Goal: Task Accomplishment & Management: Complete application form

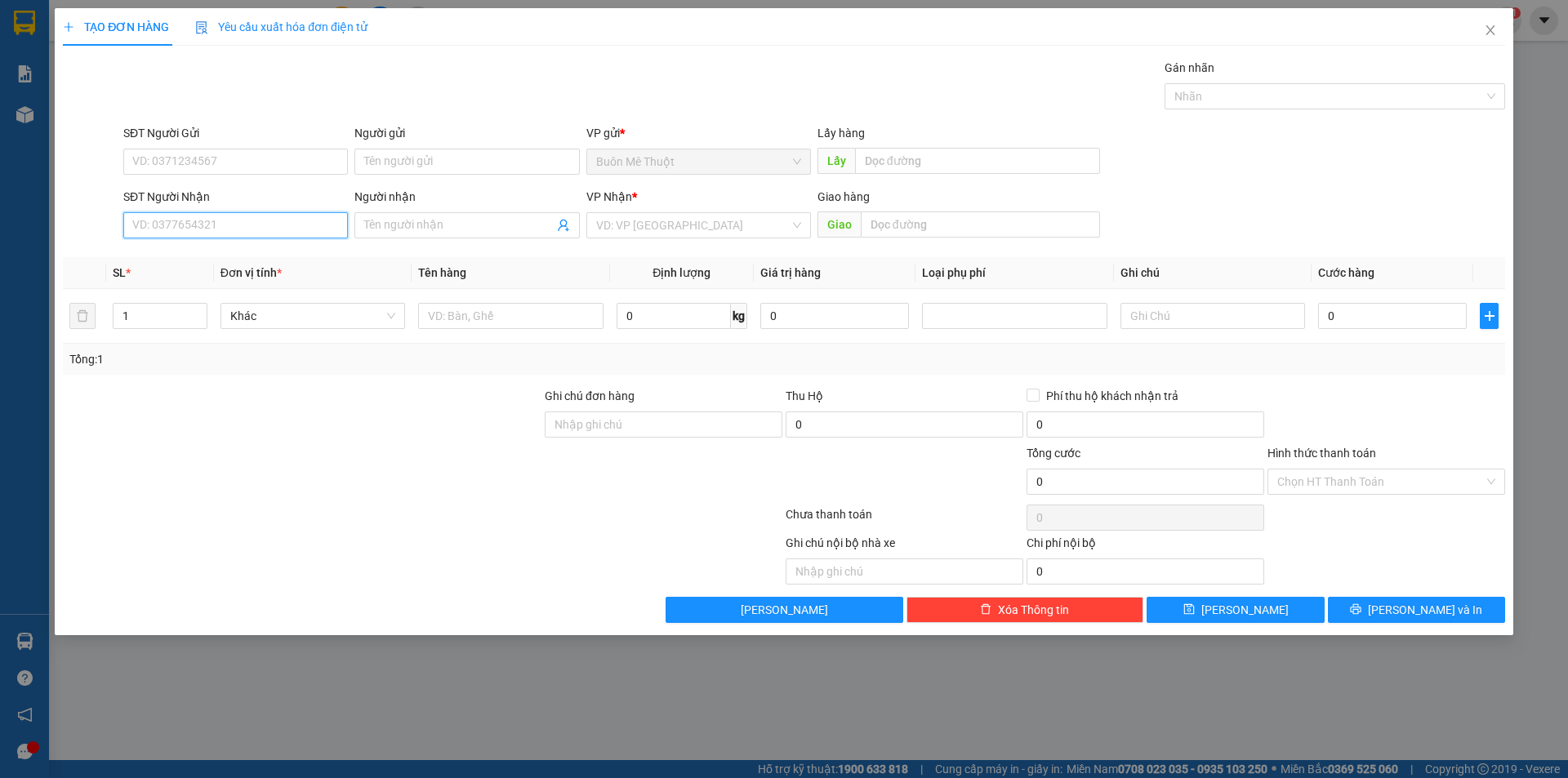
click at [231, 227] on input "SĐT Người Nhận" at bounding box center [236, 226] width 225 height 26
click at [162, 252] on div "0969940146" at bounding box center [235, 257] width 205 height 18
type input "0969940146"
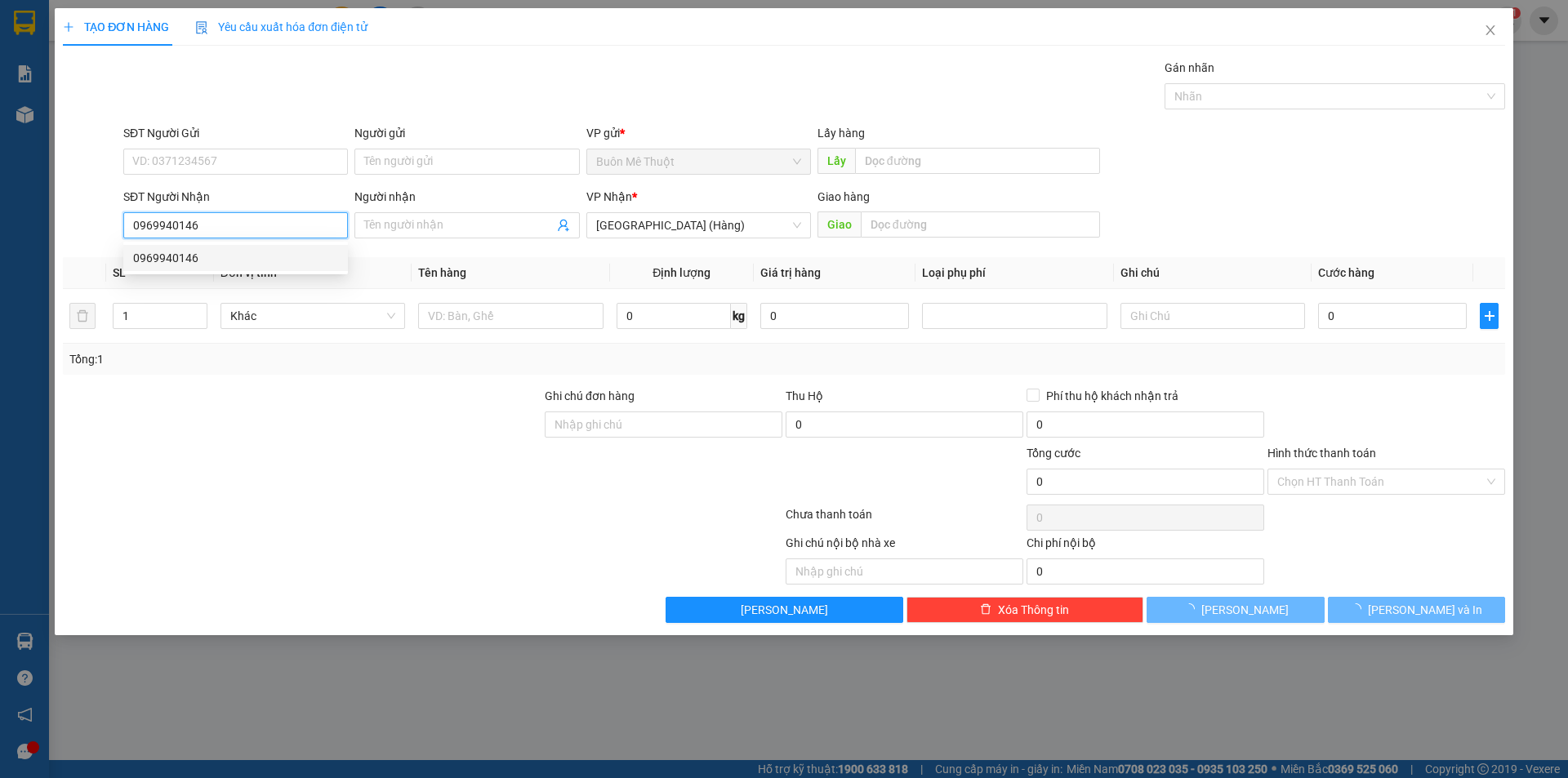
type input "50.000"
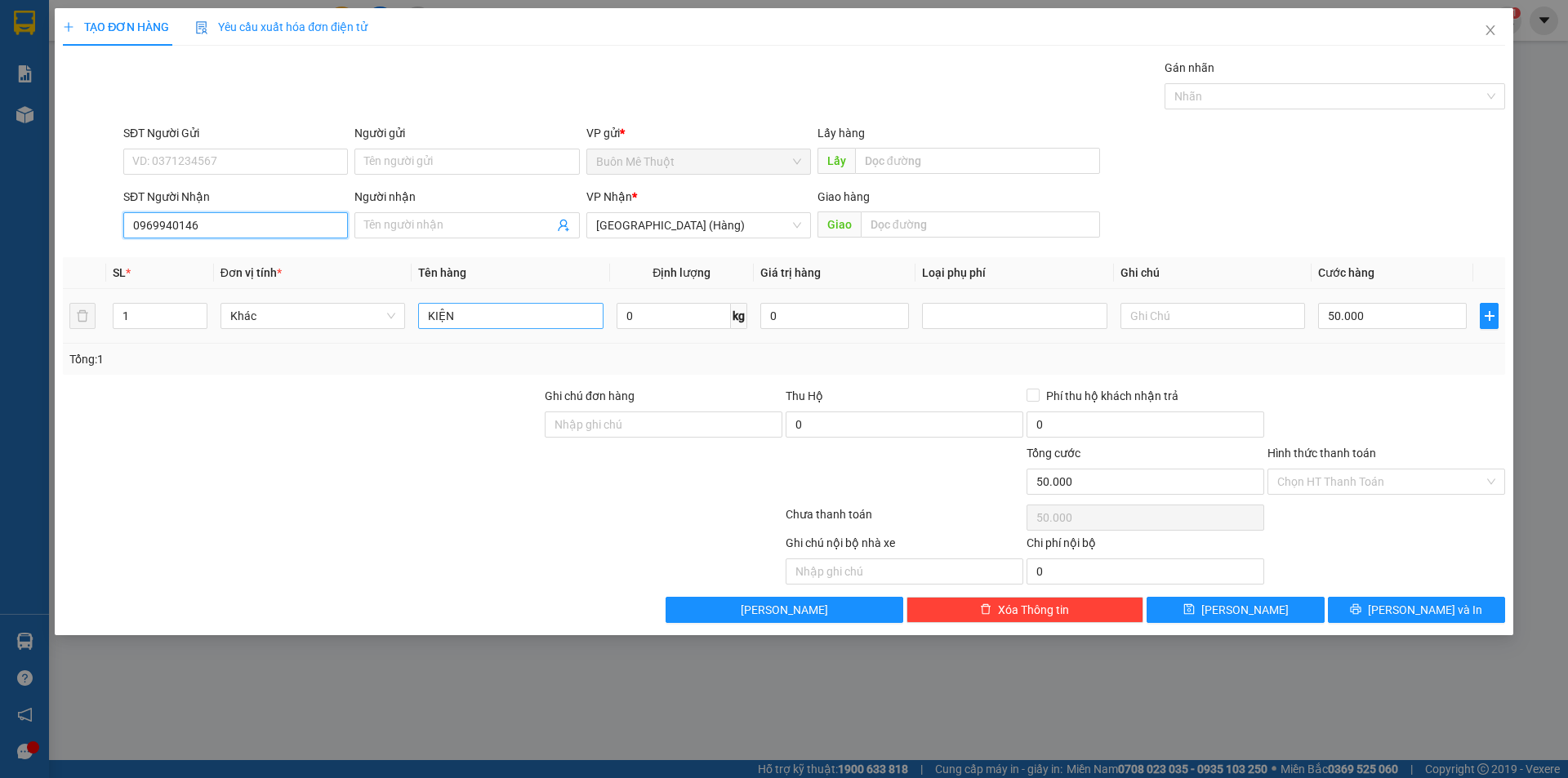
type input "0969940146"
click at [488, 316] on input "KIỆN" at bounding box center [510, 316] width 185 height 26
type input "HS"
drag, startPoint x: 1290, startPoint y: 483, endPoint x: 1295, endPoint y: 497, distance: 14.9
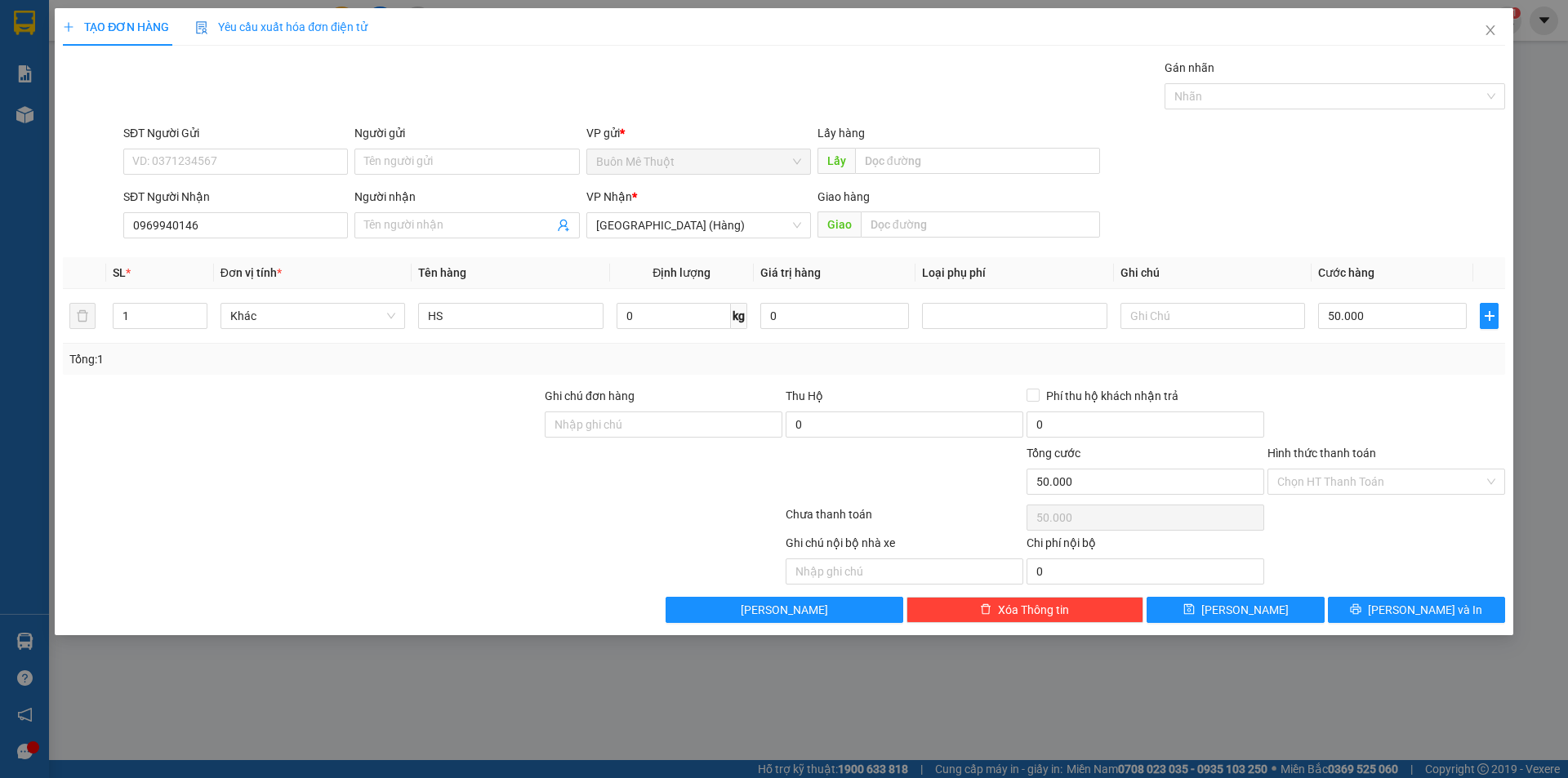
click at [1292, 490] on input "Hình thức thanh toán" at bounding box center [1380, 482] width 206 height 24
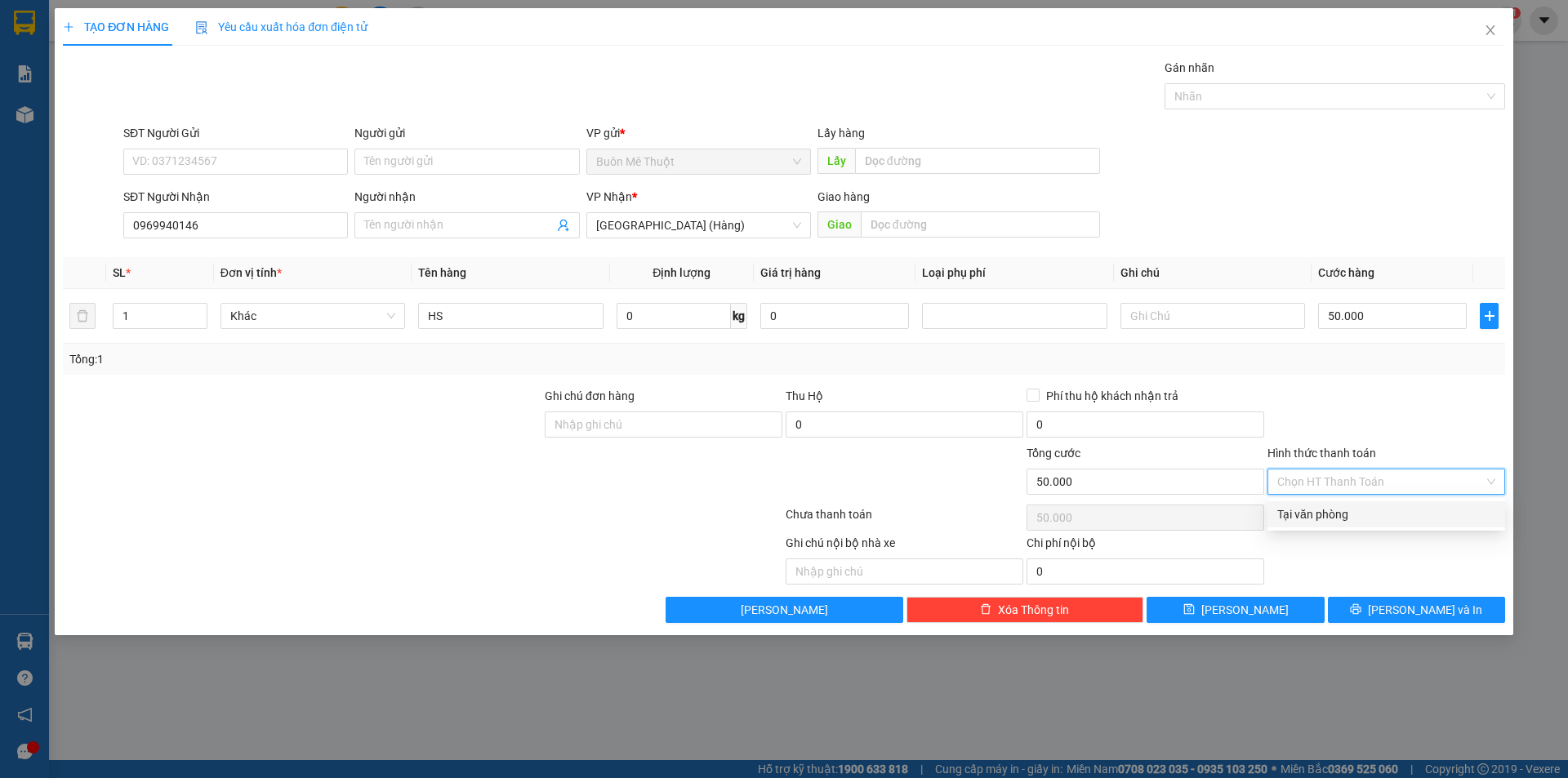
click at [1297, 503] on div "Tại văn phòng" at bounding box center [1387, 514] width 238 height 26
type input "0"
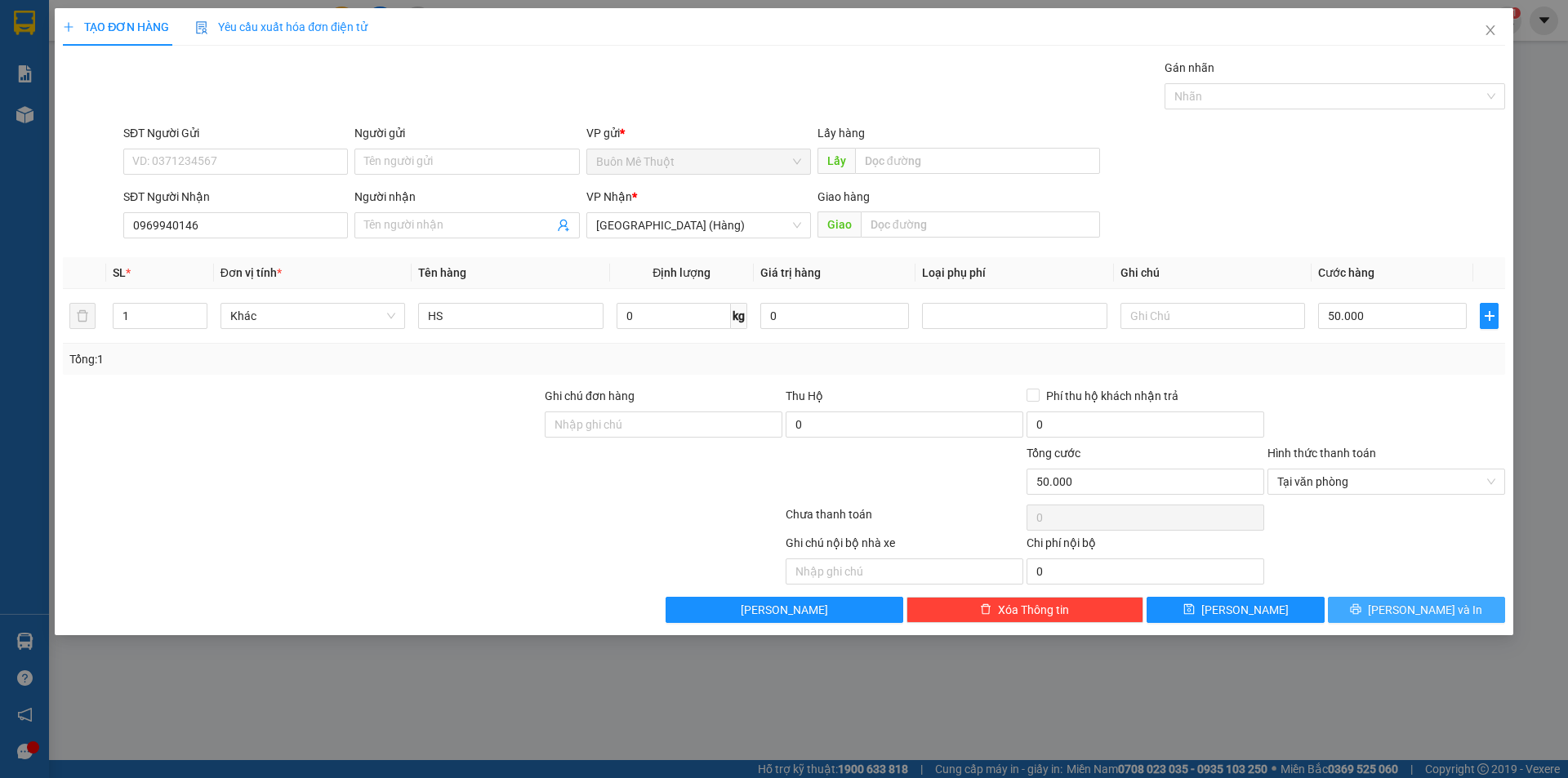
click at [1362, 616] on span "printer" at bounding box center [1355, 610] width 11 height 13
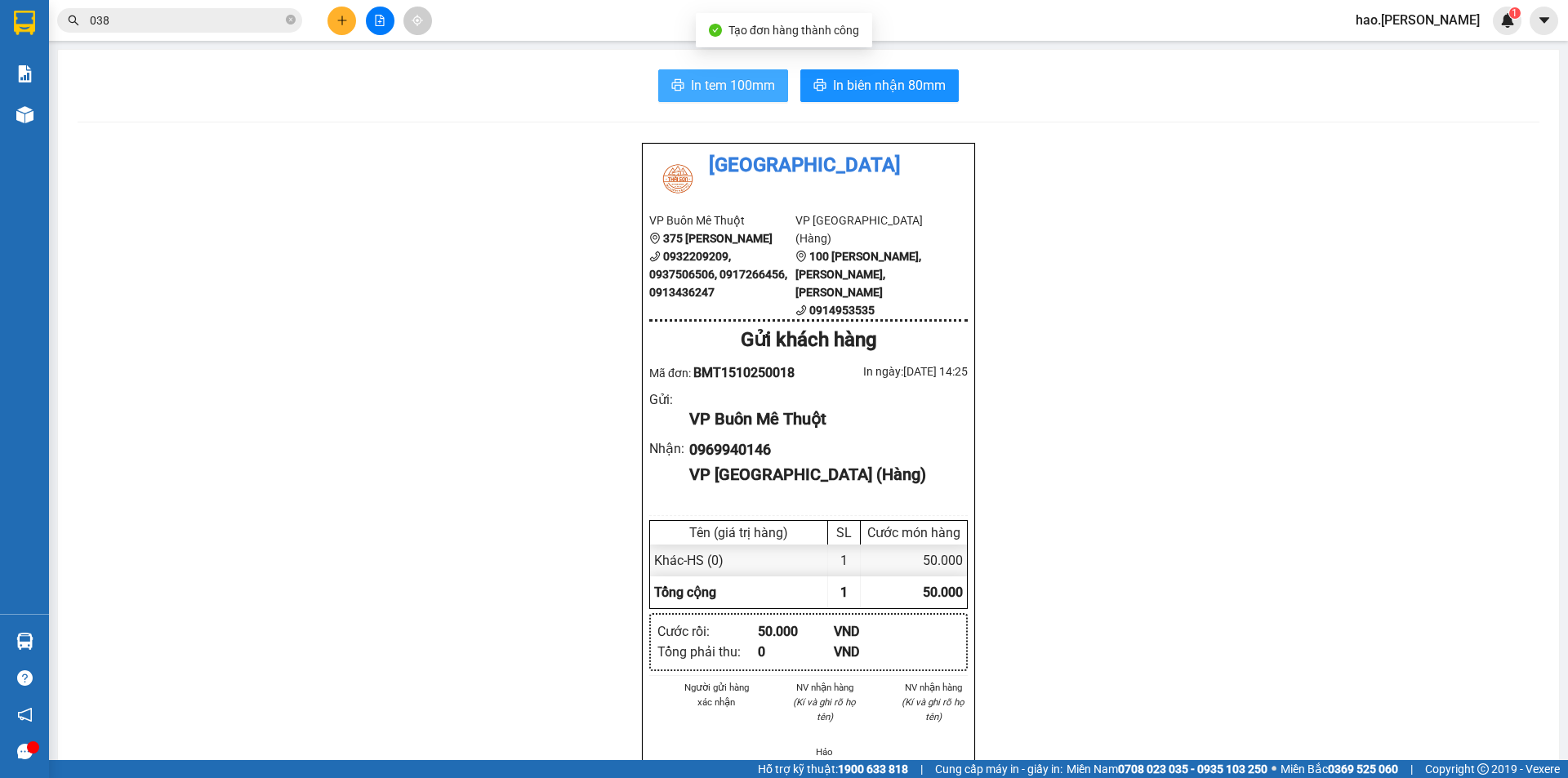
click at [724, 95] on span "In tem 100mm" at bounding box center [733, 85] width 85 height 20
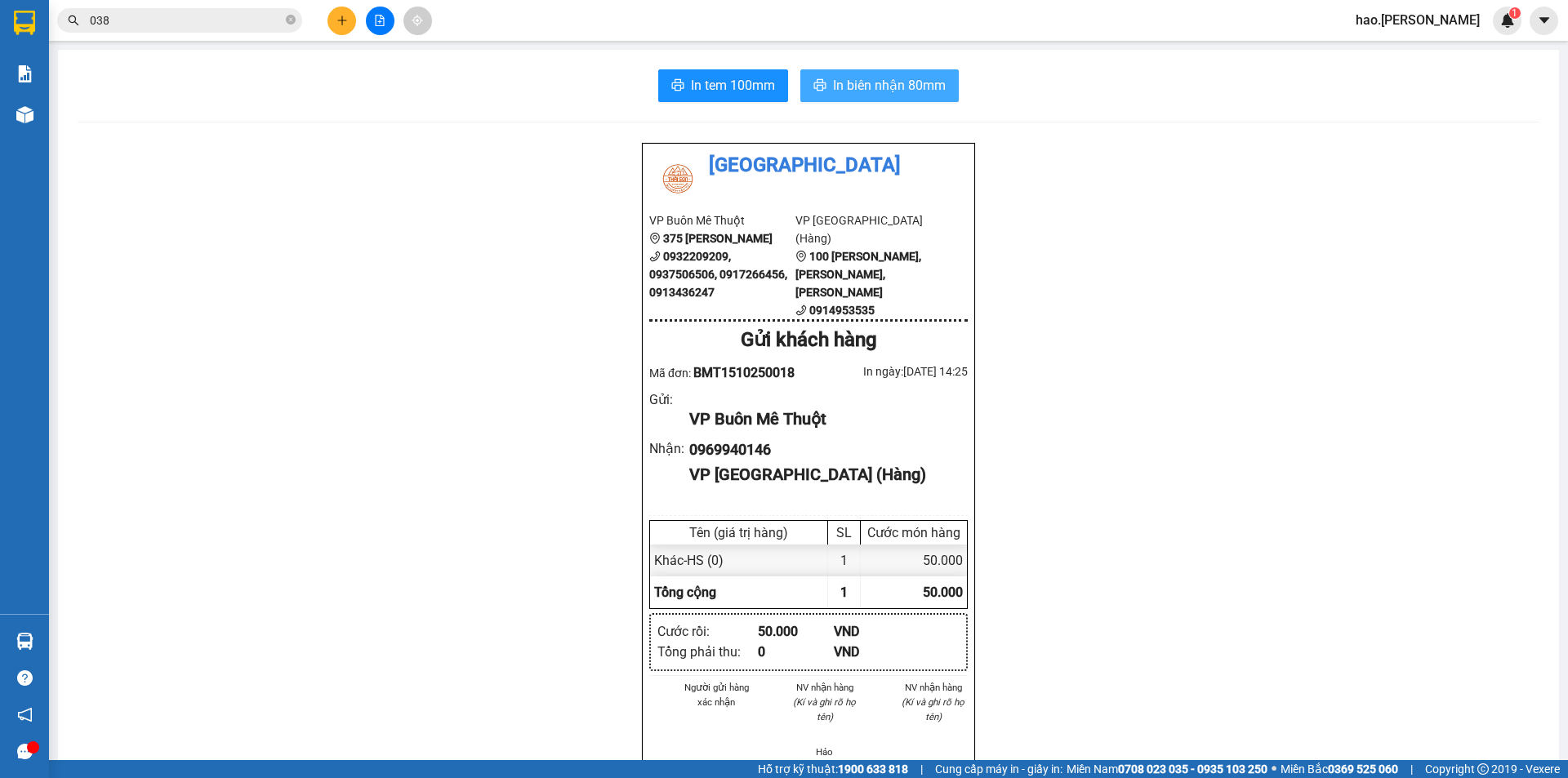
click at [833, 91] on span "In biên nhận 80mm" at bounding box center [889, 85] width 112 height 20
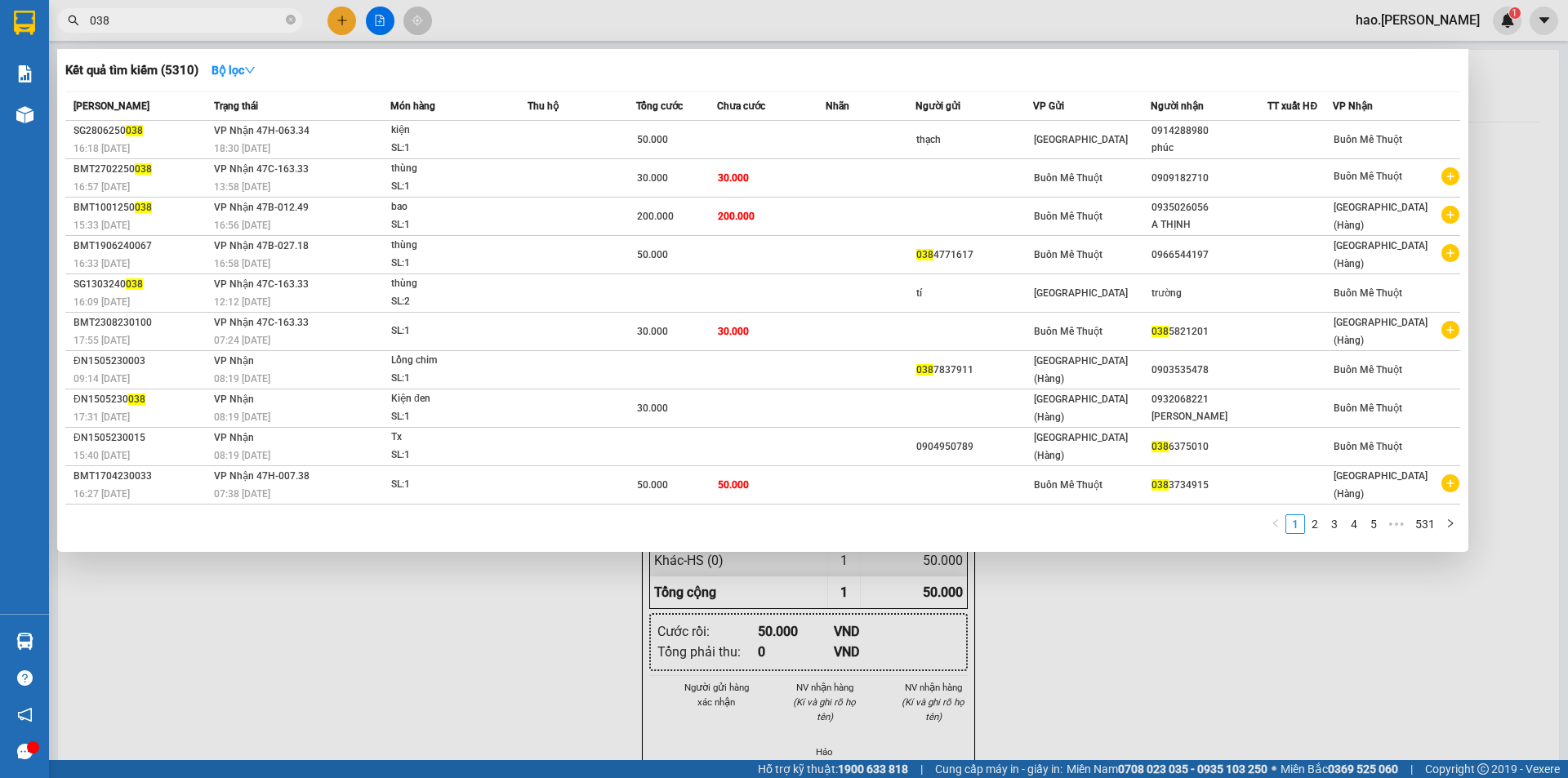
click at [206, 19] on input "038" at bounding box center [186, 19] width 192 height 18
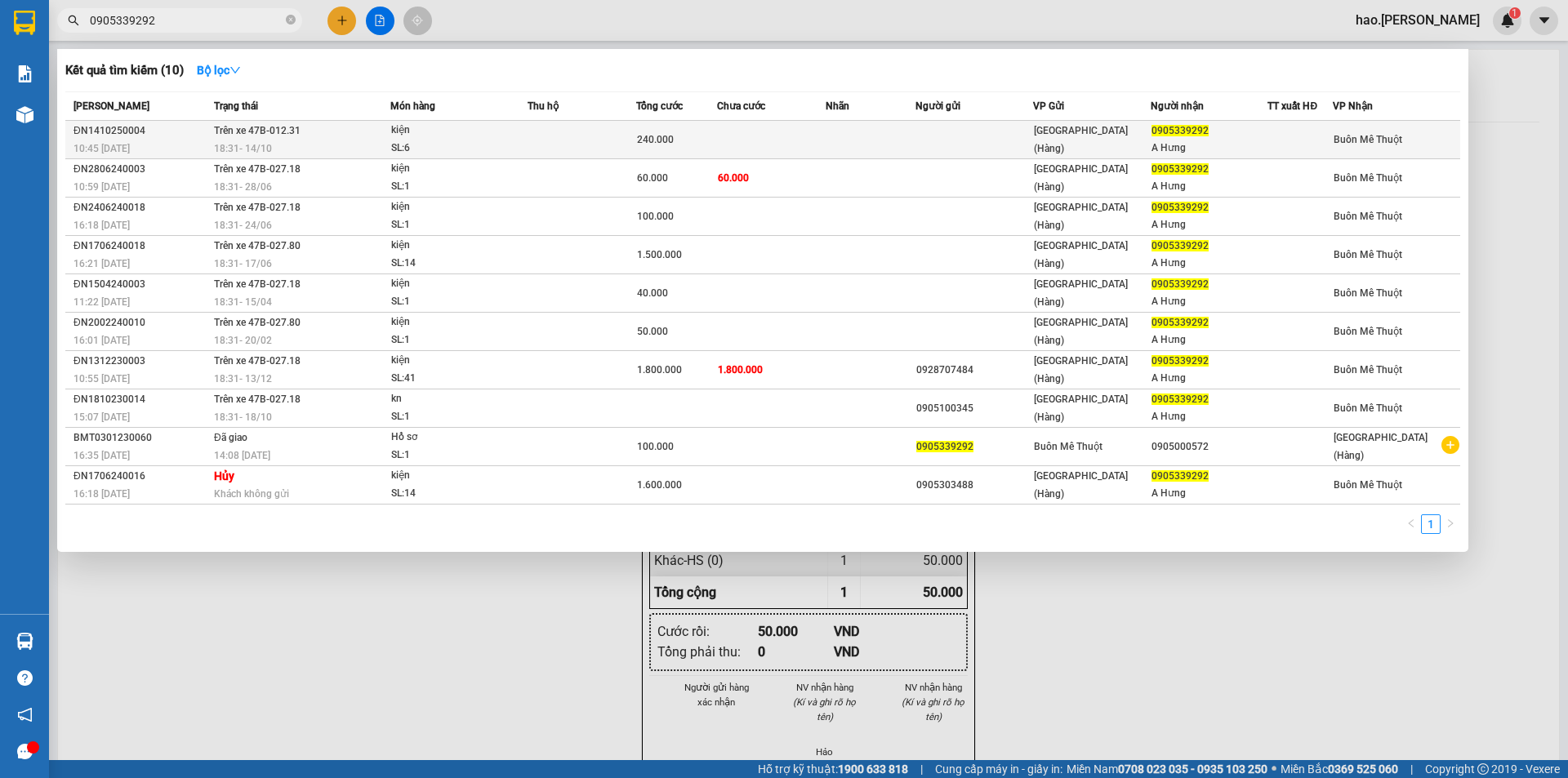
type input "0905339292"
click at [807, 141] on td at bounding box center [771, 139] width 109 height 38
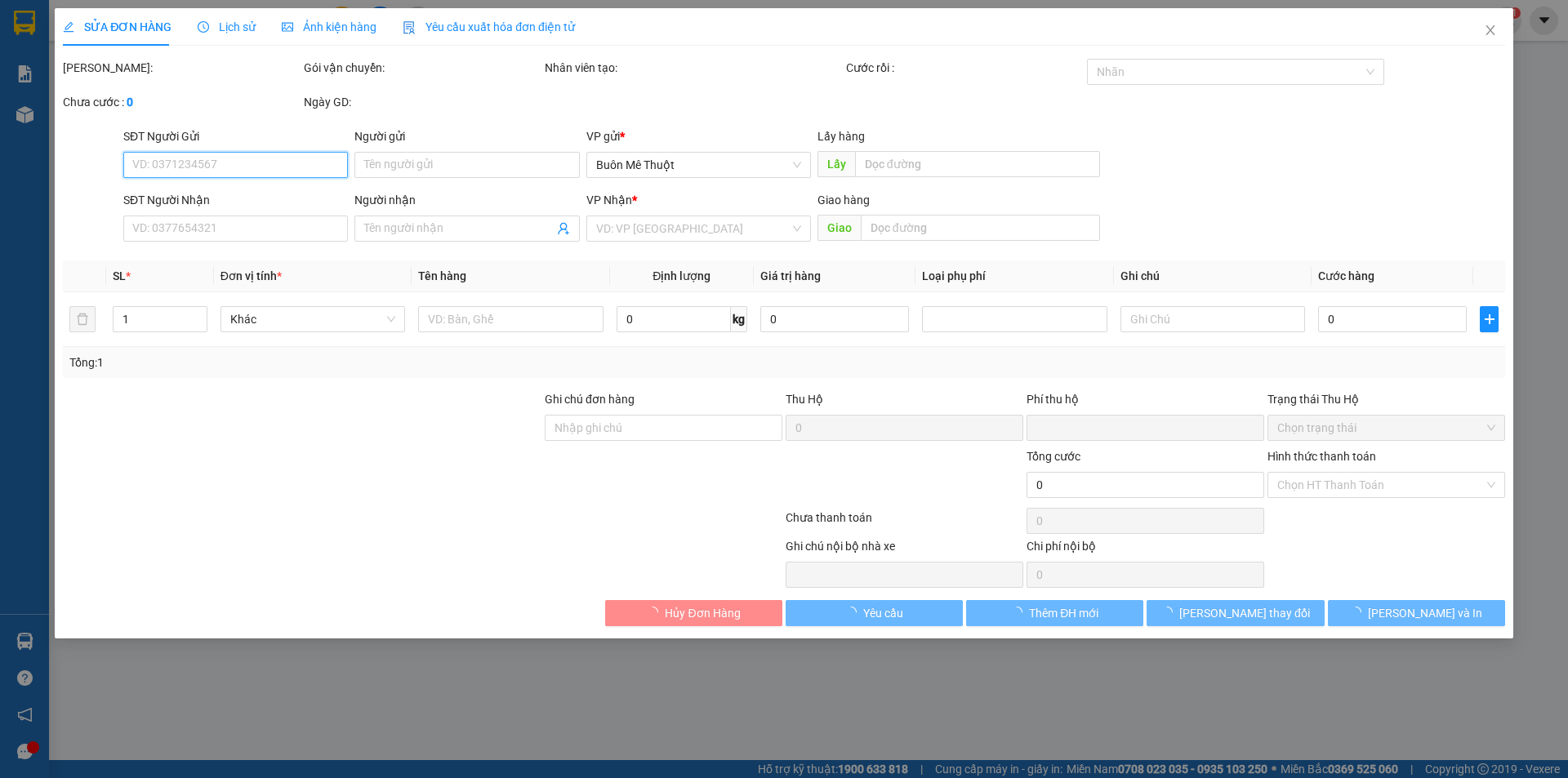
type input "0905339292"
type input "A Hưng"
type input "0"
type input "240.000"
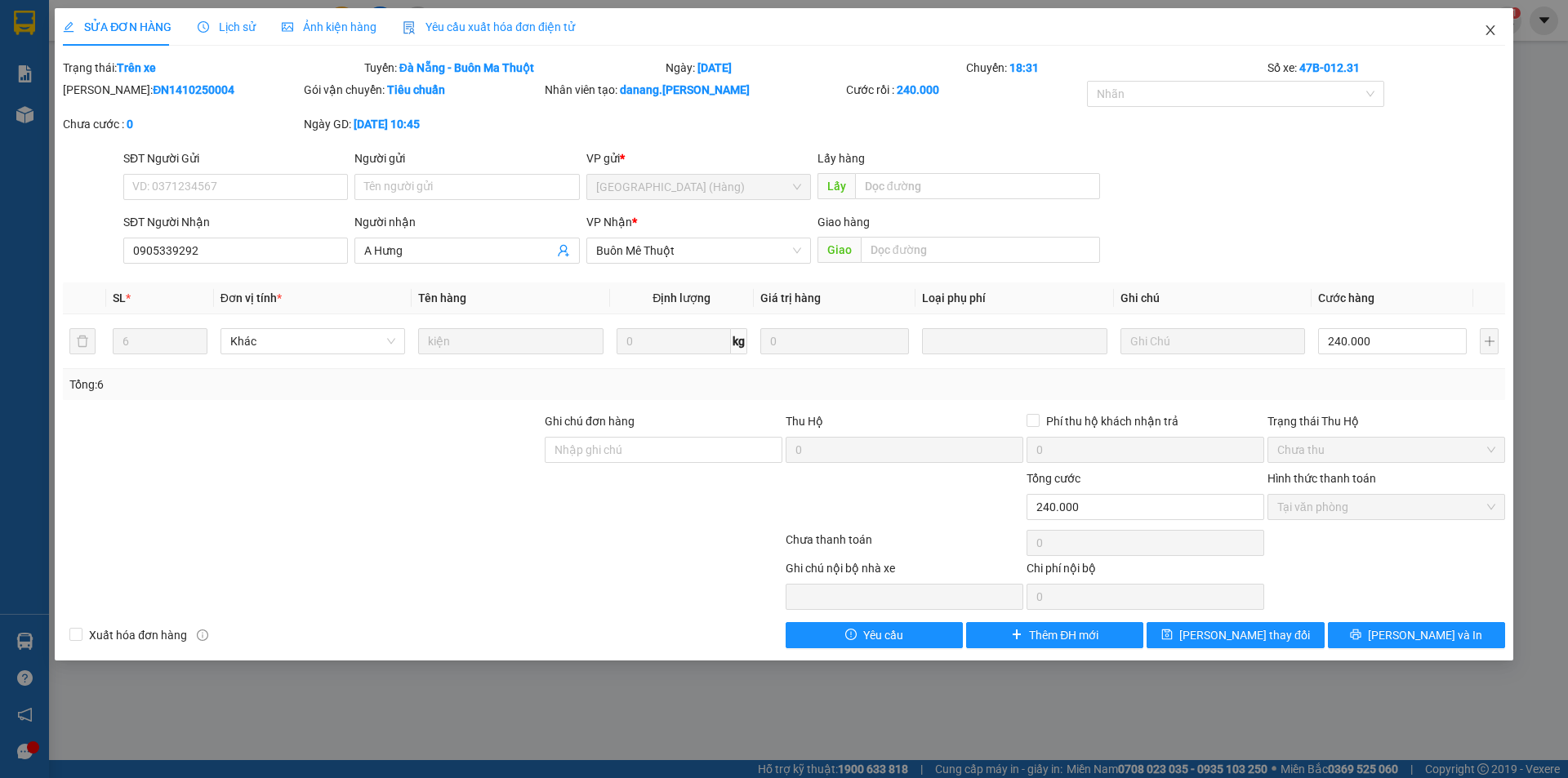
click at [1488, 30] on icon "close" at bounding box center [1491, 30] width 13 height 13
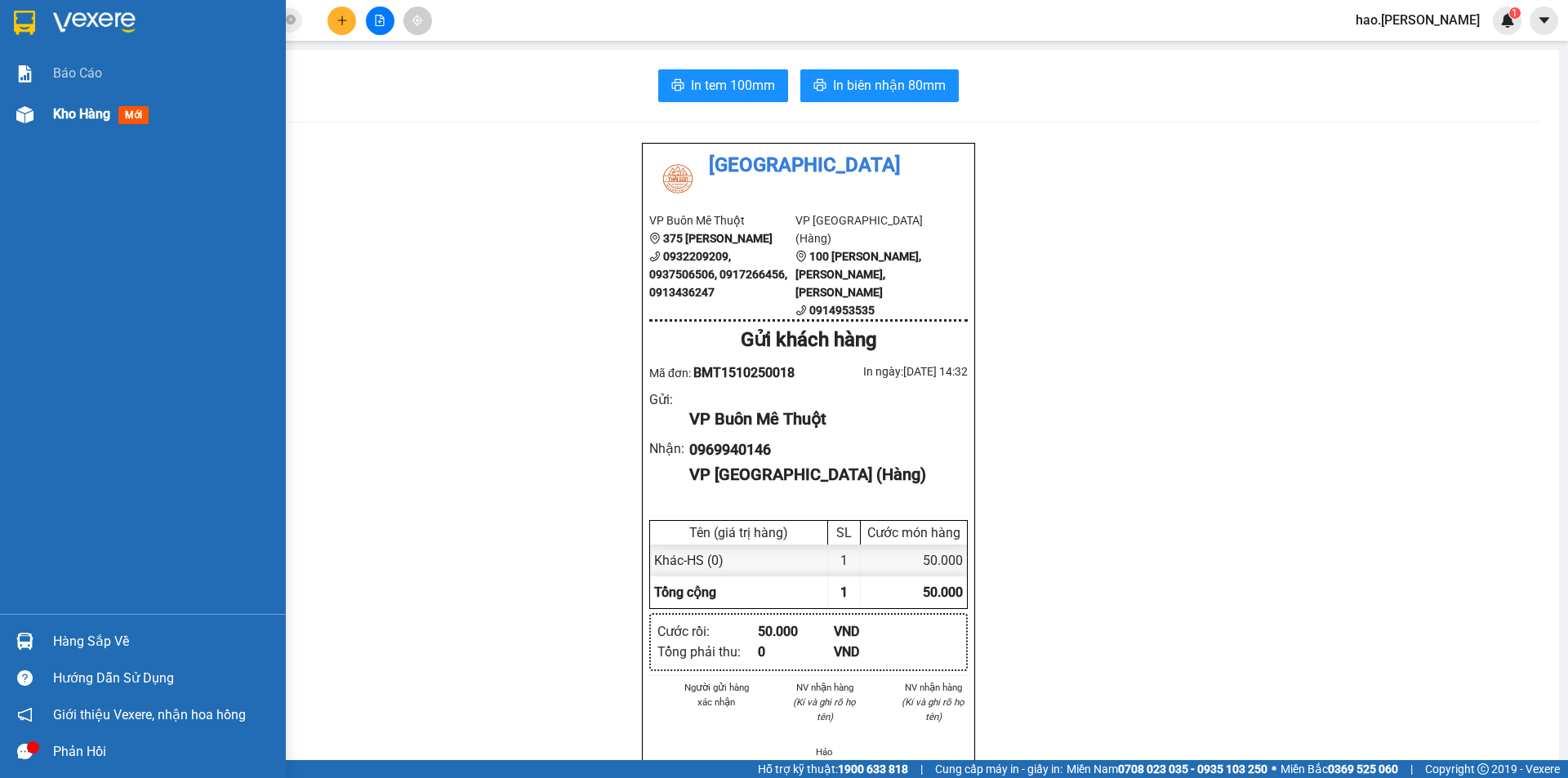
click at [85, 120] on span "Kho hàng" at bounding box center [82, 113] width 58 height 16
click at [86, 118] on span "Kho hàng" at bounding box center [82, 113] width 58 height 16
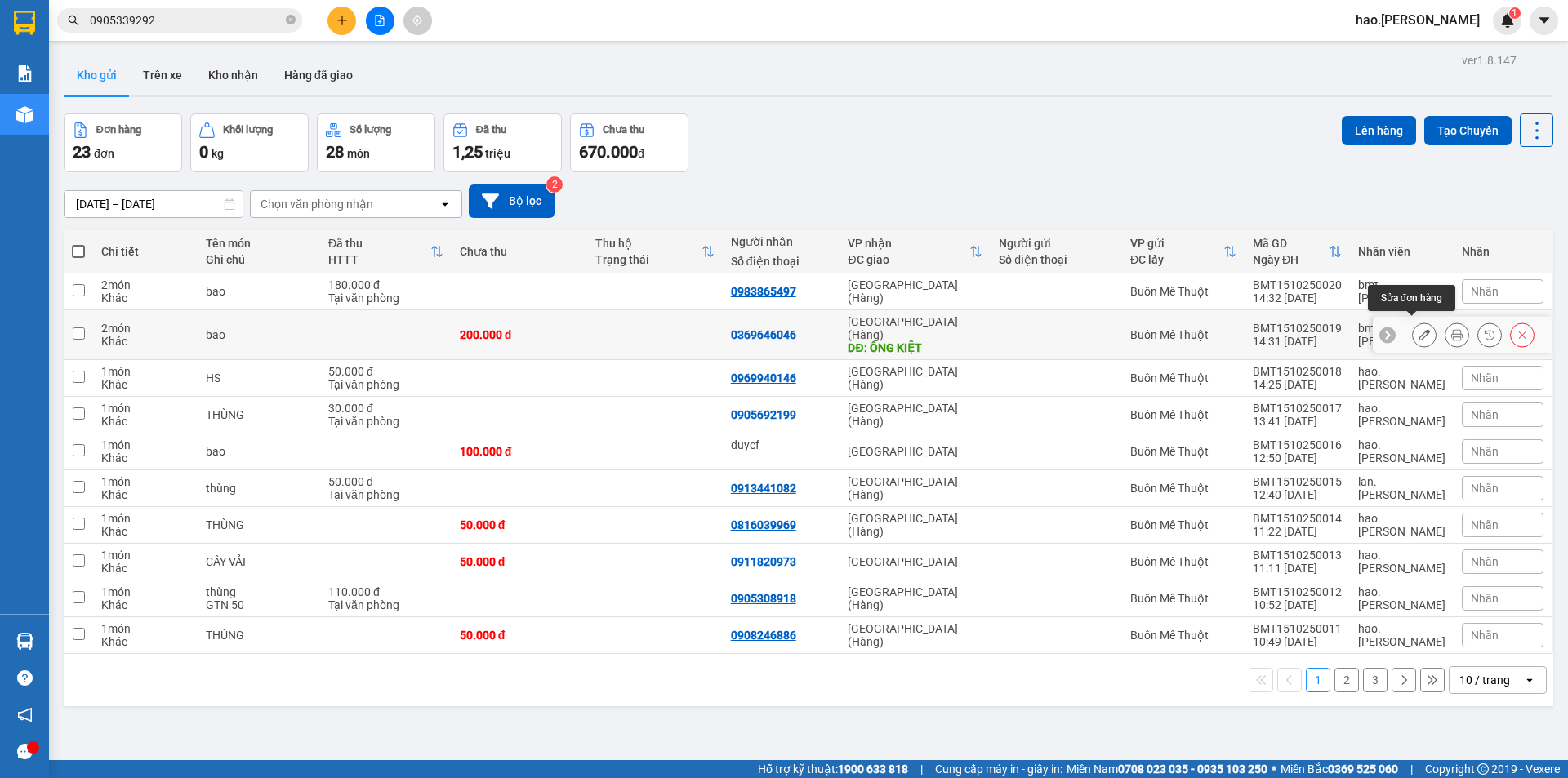
click at [1413, 325] on button at bounding box center [1424, 335] width 23 height 29
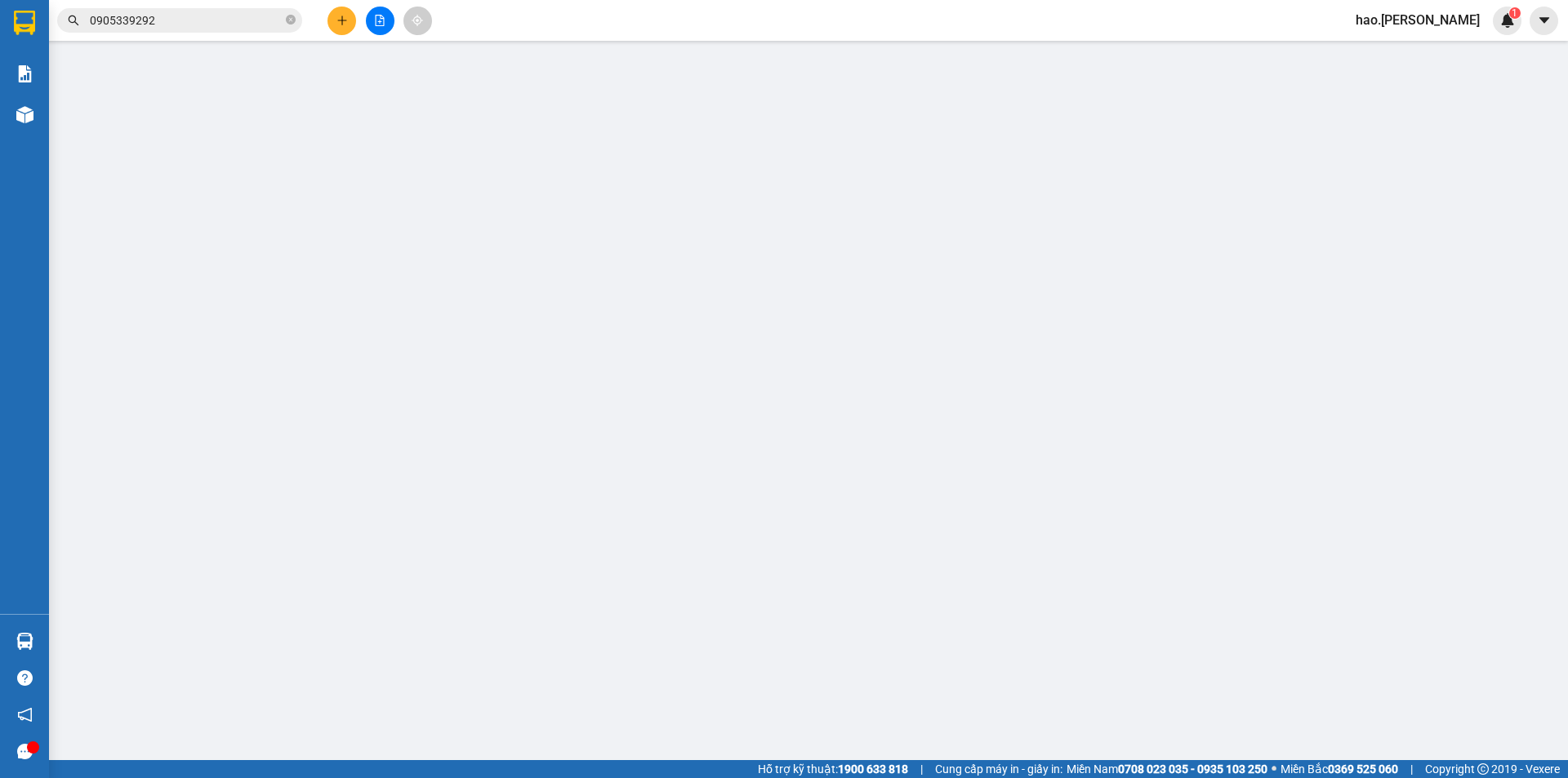
type input "0369646046"
type input "ÔNG KIỆT"
type input "0"
type input "200.000"
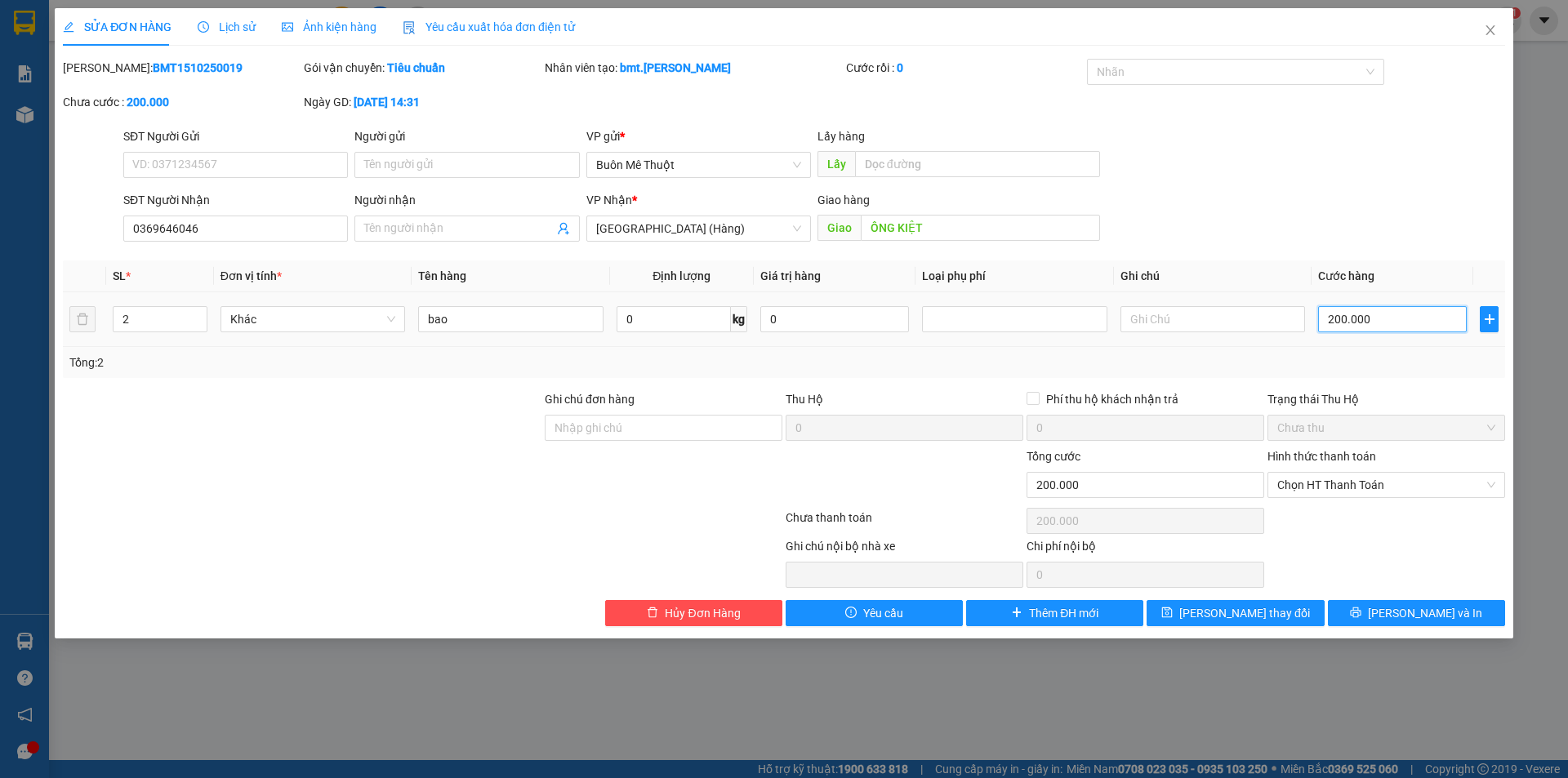
click at [1398, 310] on input "200.000" at bounding box center [1392, 319] width 149 height 26
click at [1387, 378] on div "Total Paid Fee 0 Total UnPaid Fee 200.000 Cash Collection Total Fee Mã ĐH: BMT1…" at bounding box center [784, 342] width 1443 height 567
click at [1317, 495] on span "Chọn HT Thanh Toán" at bounding box center [1386, 485] width 218 height 24
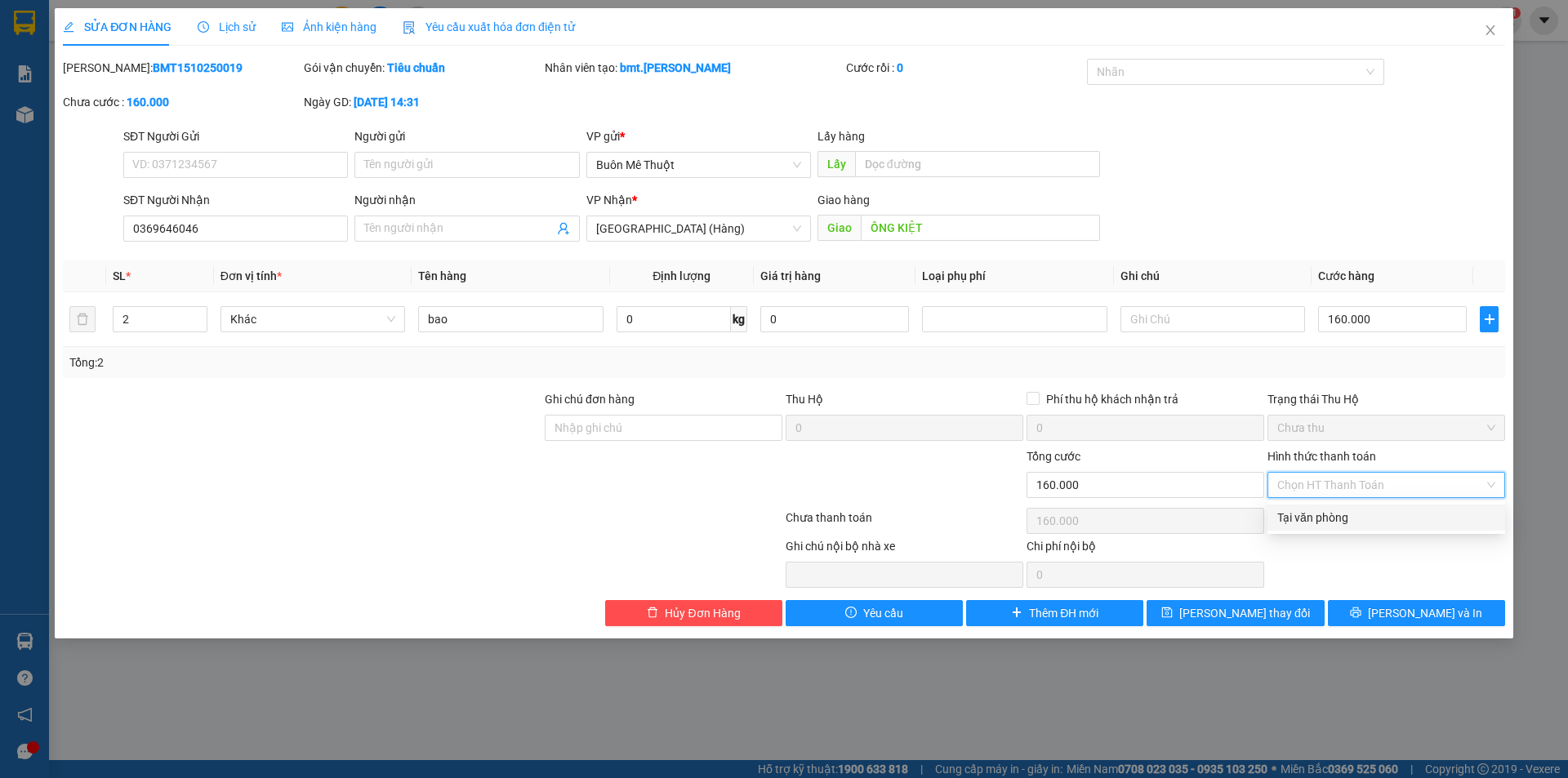
click at [1302, 511] on div "Tại văn phòng" at bounding box center [1386, 517] width 218 height 18
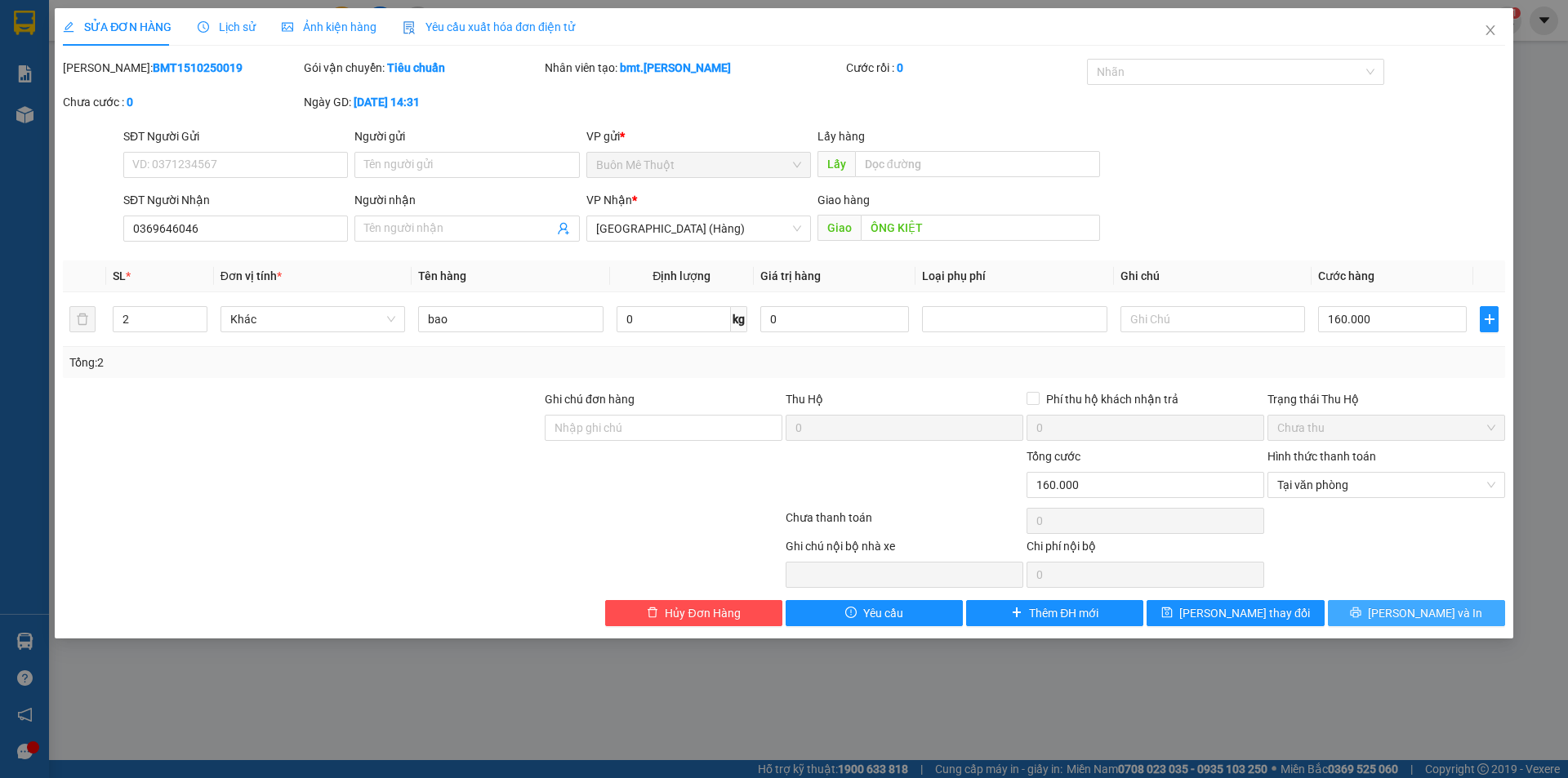
click at [1417, 612] on span "[PERSON_NAME] và In" at bounding box center [1425, 613] width 114 height 18
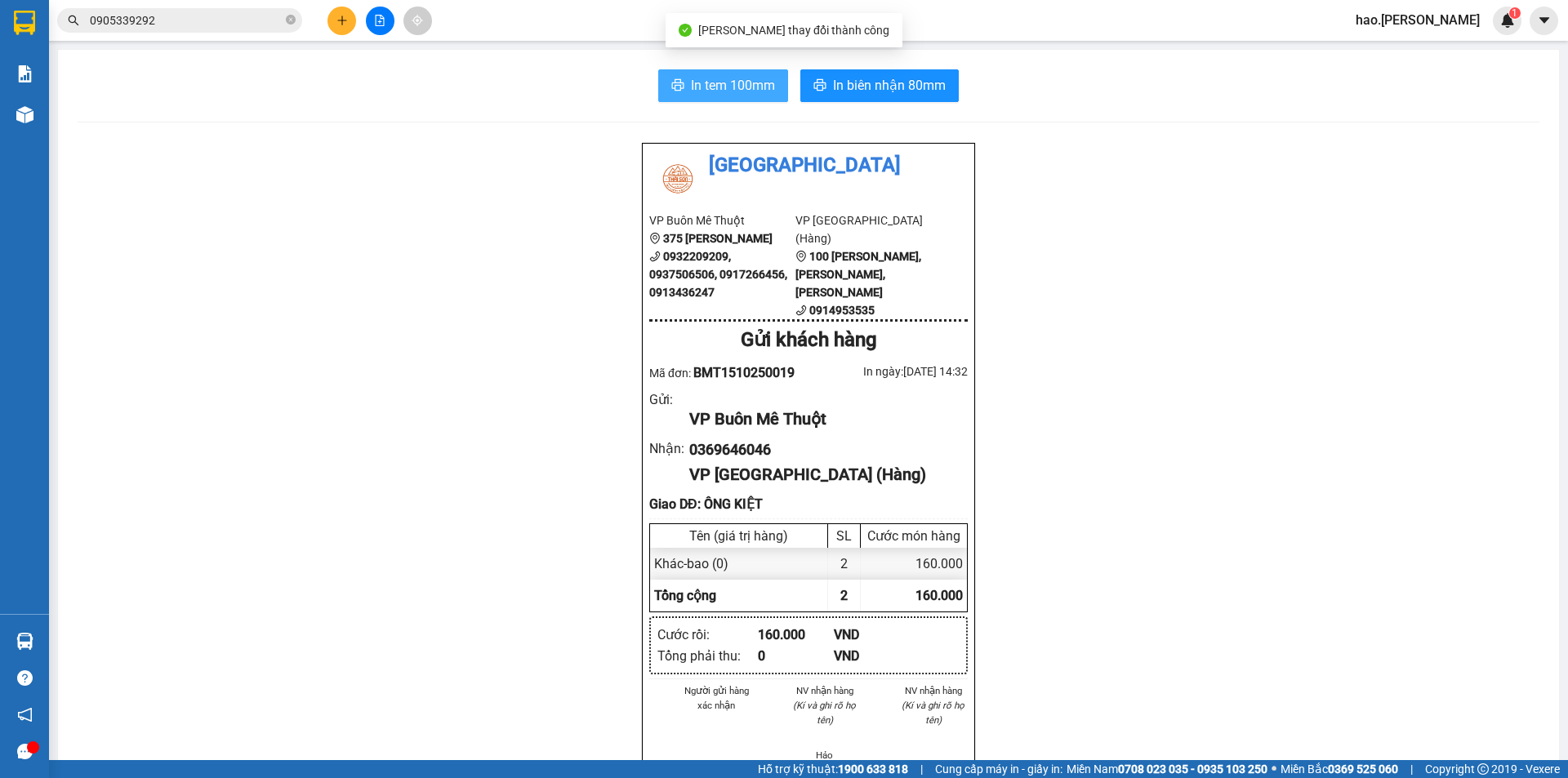
click at [738, 94] on span "In tem 100mm" at bounding box center [733, 85] width 85 height 20
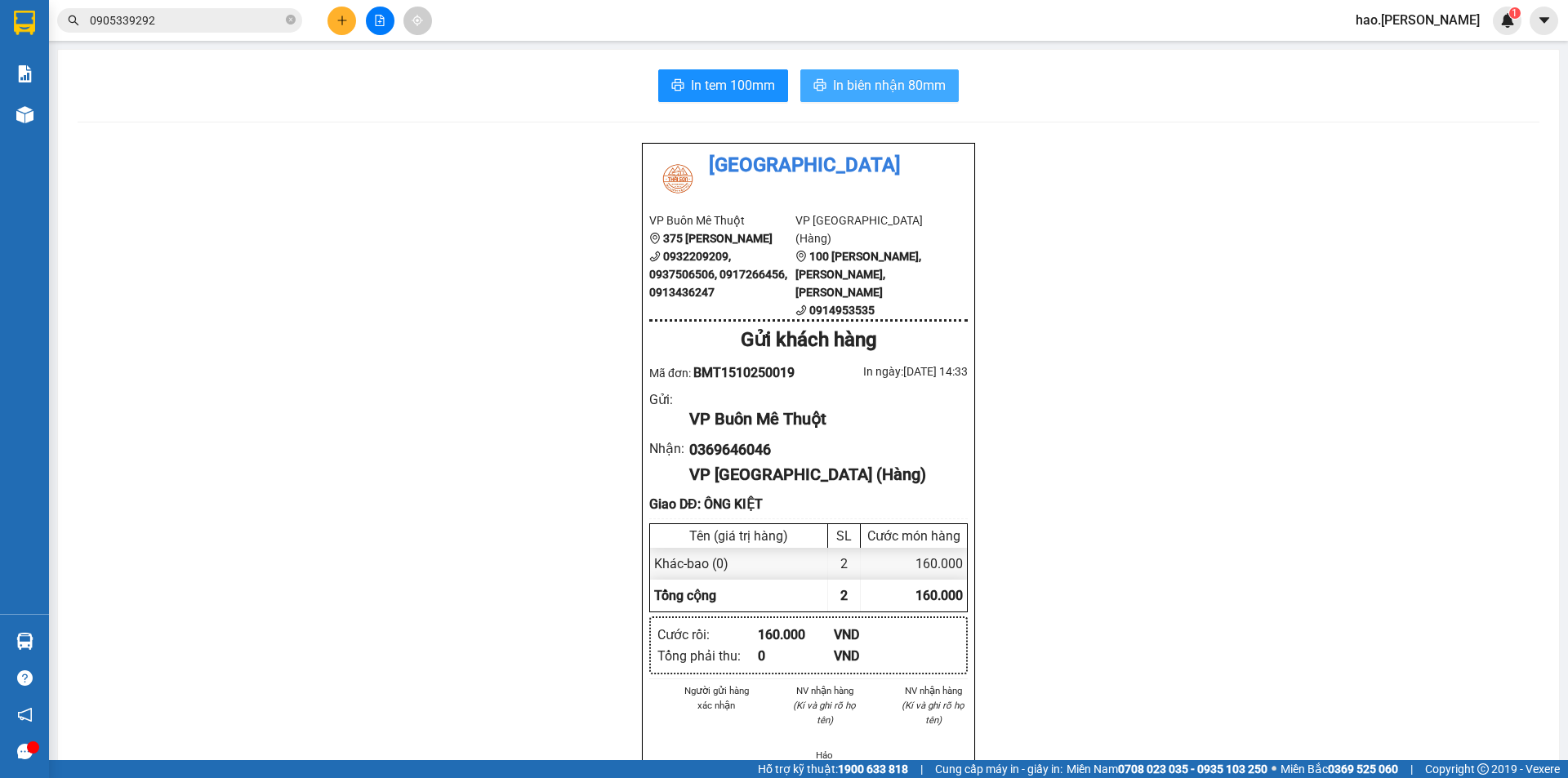
click at [885, 83] on span "In biên nhận 80mm" at bounding box center [889, 85] width 112 height 20
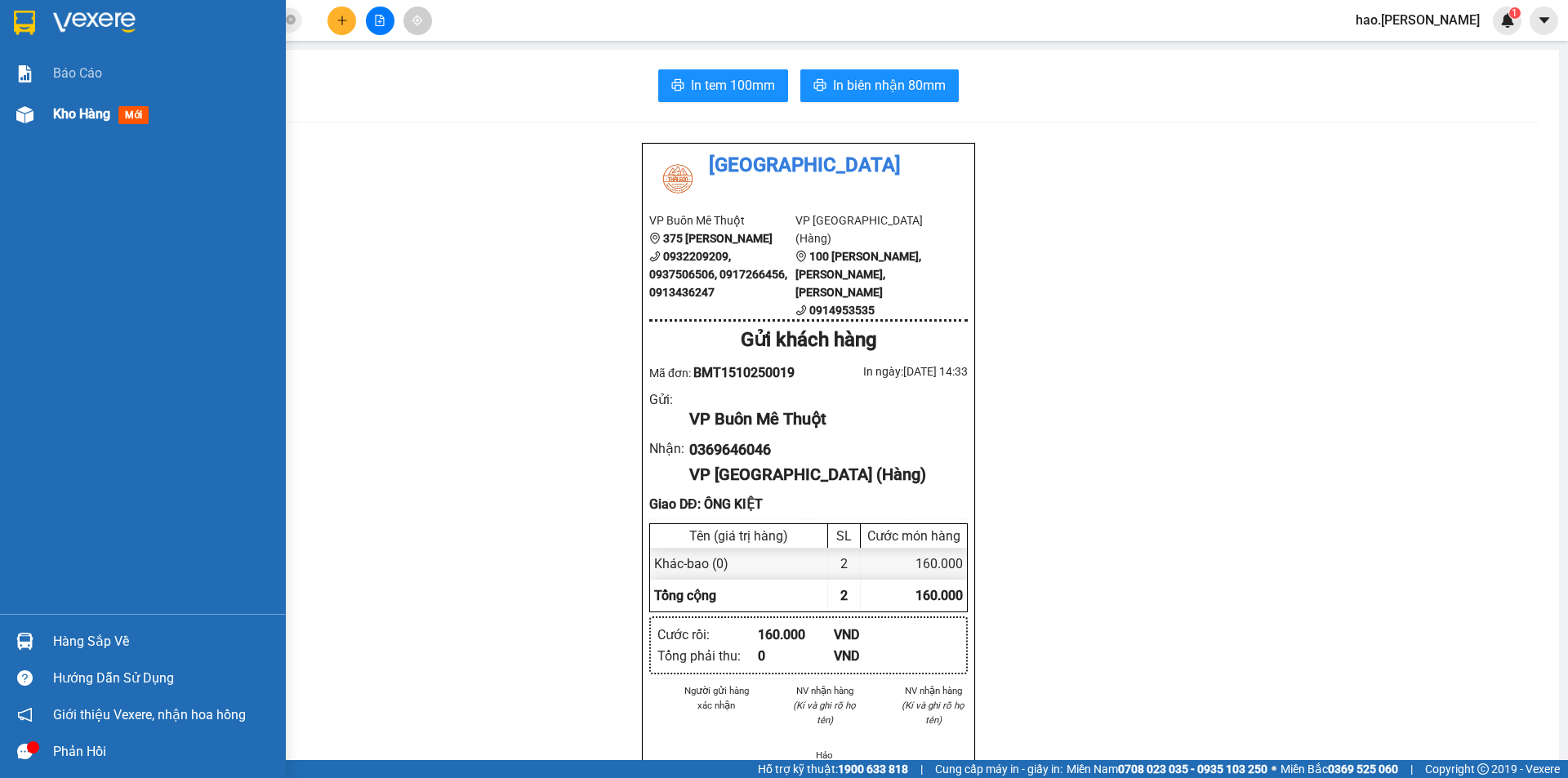
click at [66, 121] on span "Kho hàng" at bounding box center [82, 113] width 58 height 16
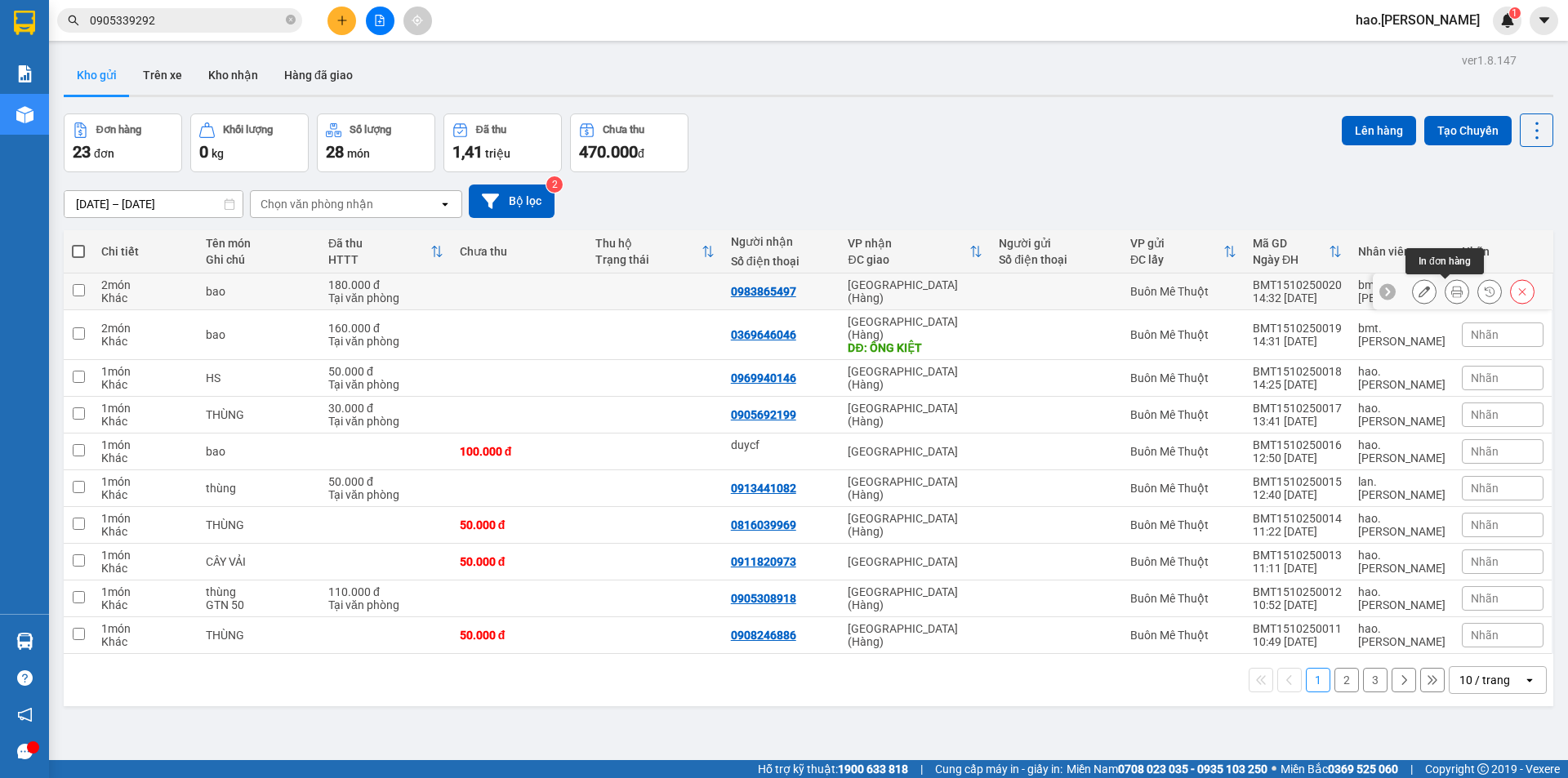
click at [1451, 292] on icon at bounding box center [1457, 292] width 11 height 11
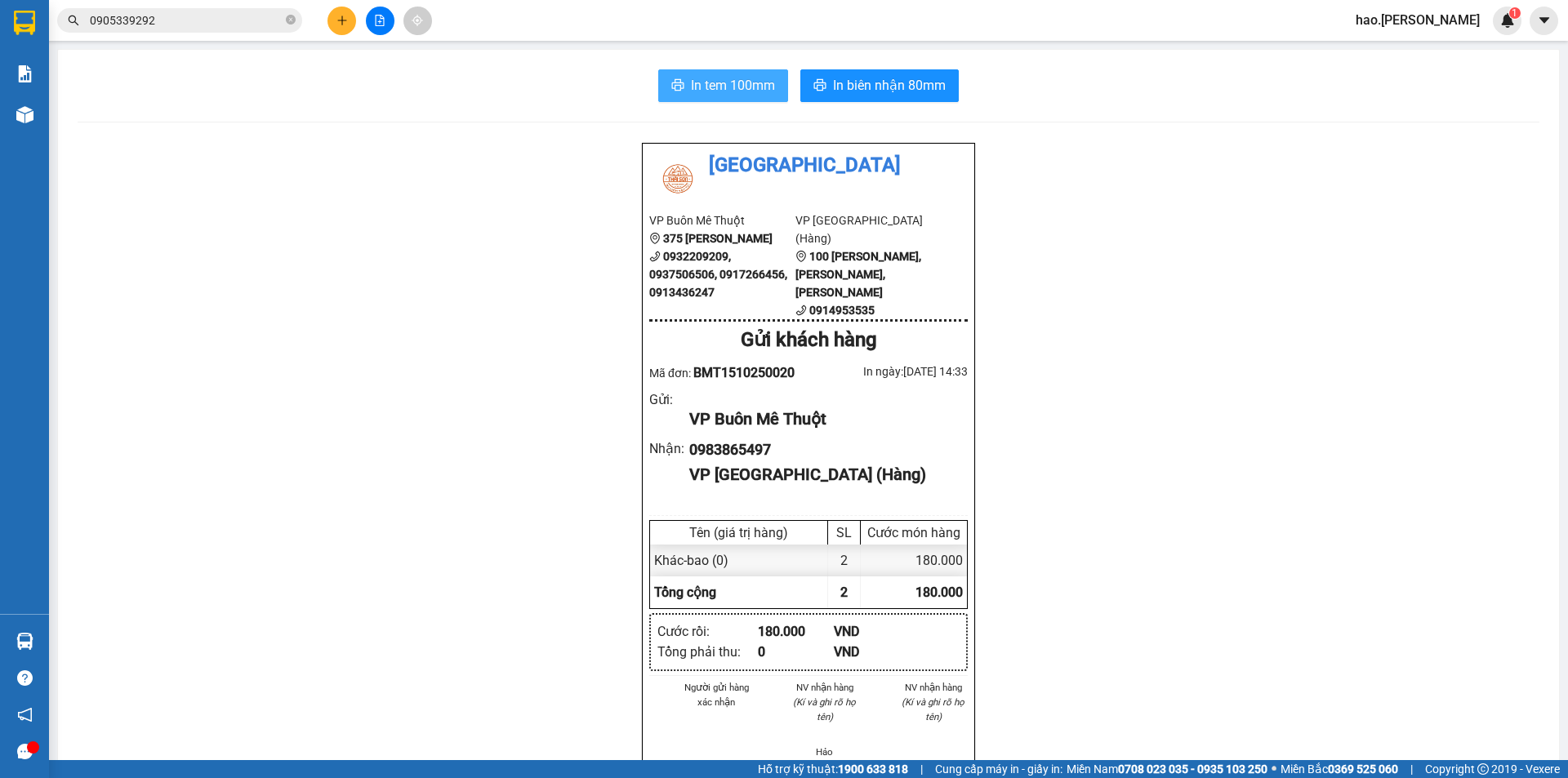
click at [734, 88] on span "In tem 100mm" at bounding box center [733, 85] width 85 height 20
click at [890, 71] on button "In biên nhận 80mm" at bounding box center [880, 85] width 159 height 32
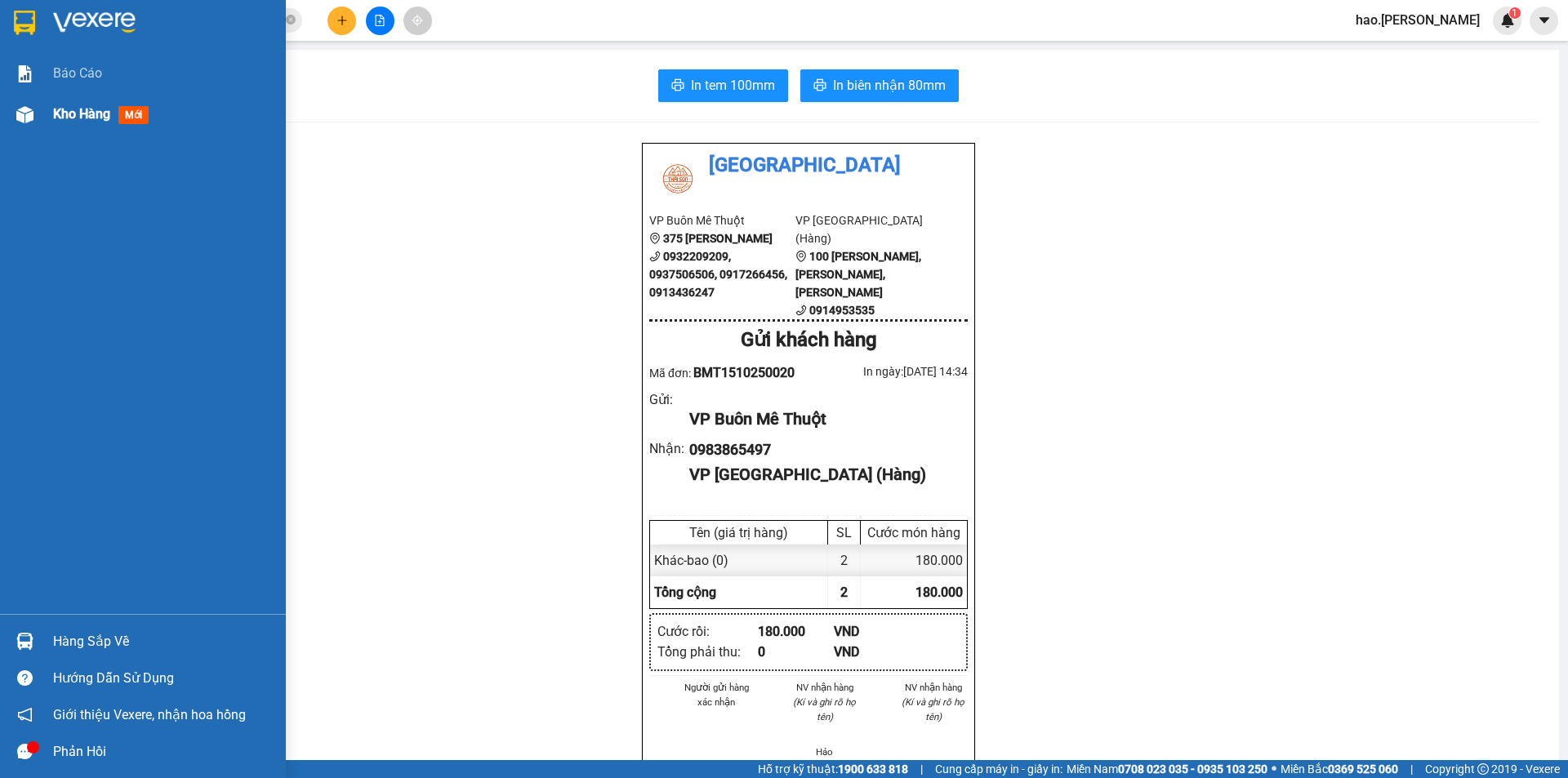
click at [85, 117] on span "Kho hàng" at bounding box center [82, 113] width 58 height 16
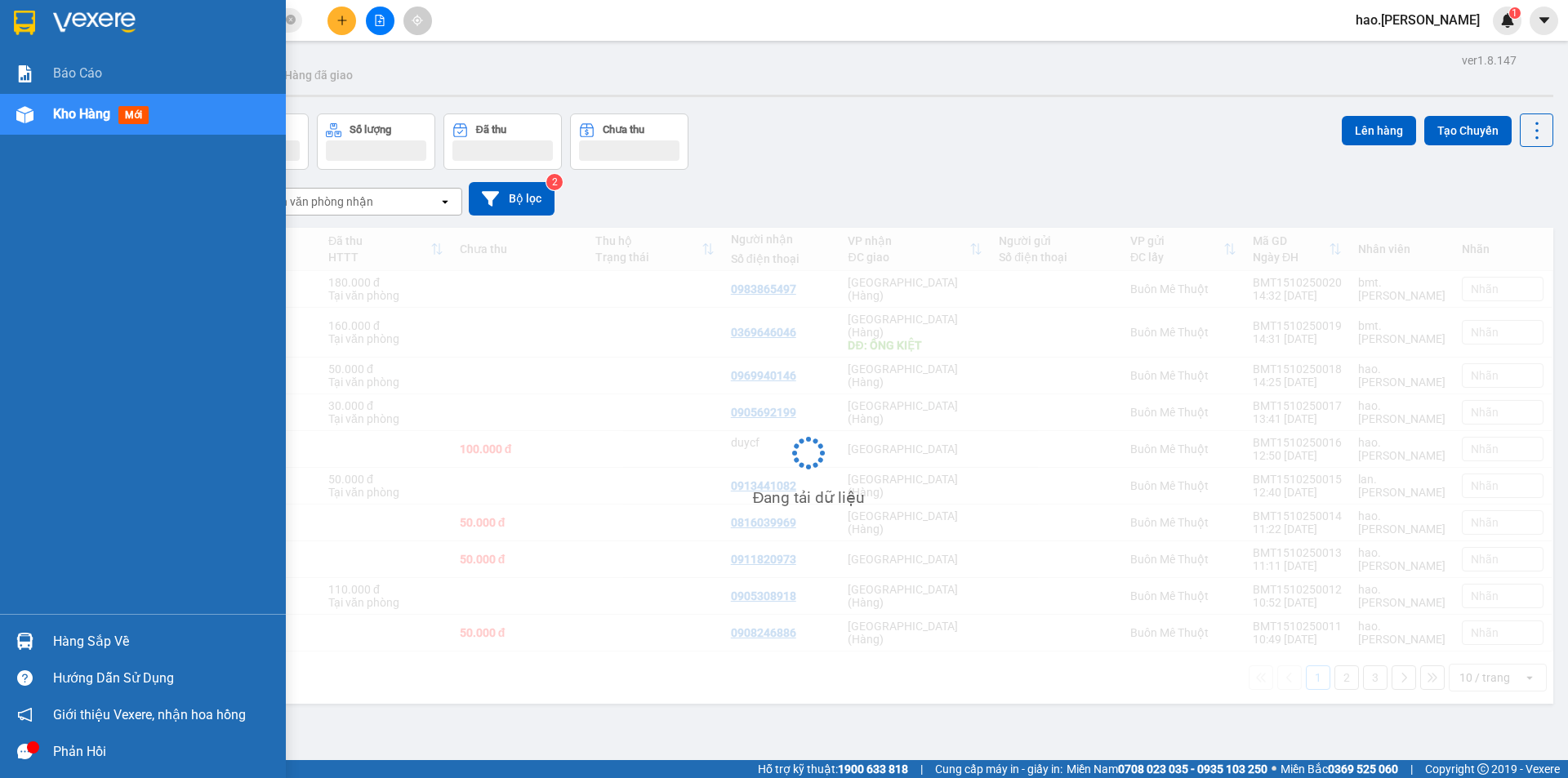
click at [85, 117] on span "Kho hàng" at bounding box center [82, 113] width 58 height 16
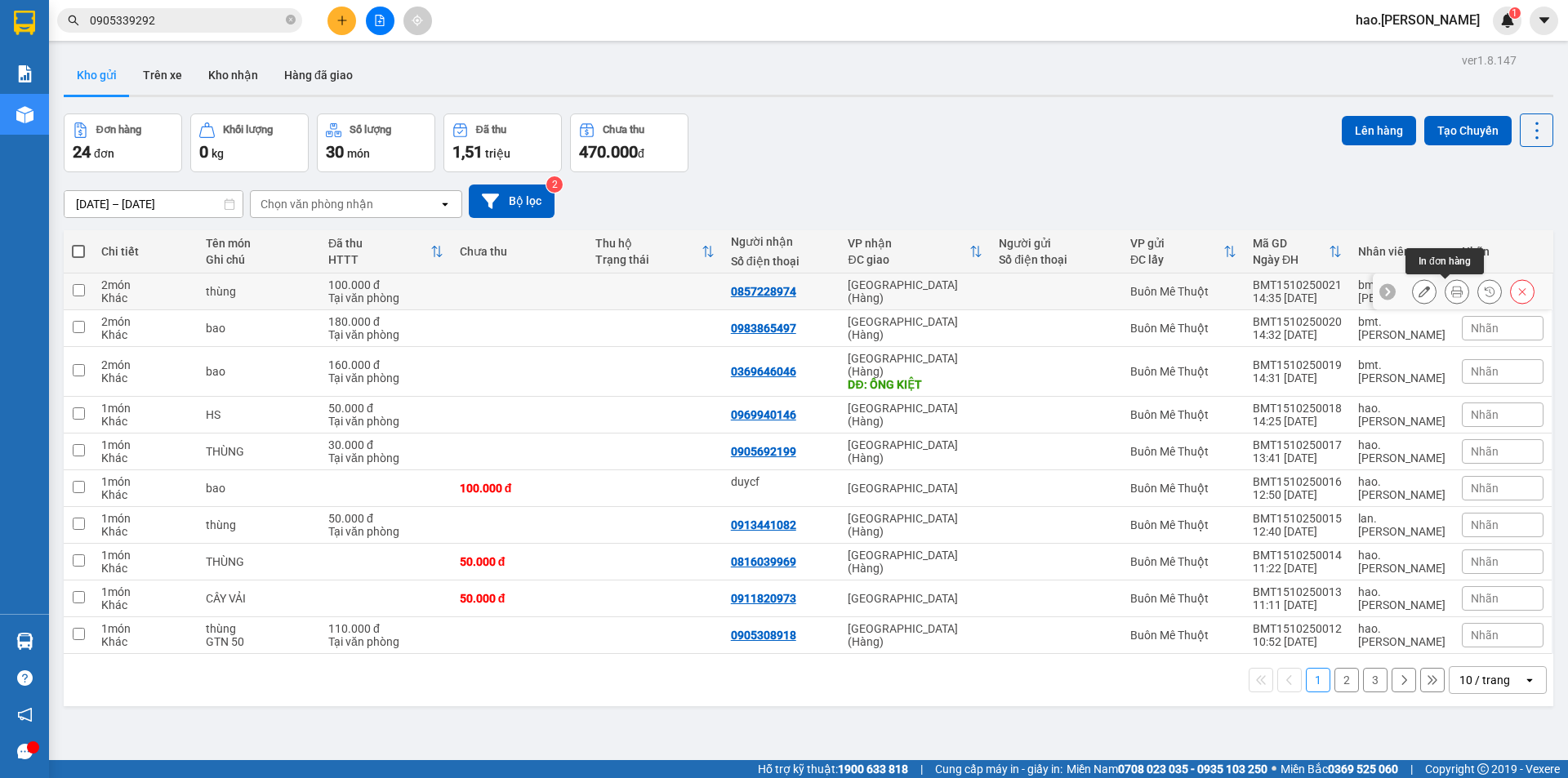
click at [1445, 288] on button at bounding box center [1457, 292] width 23 height 29
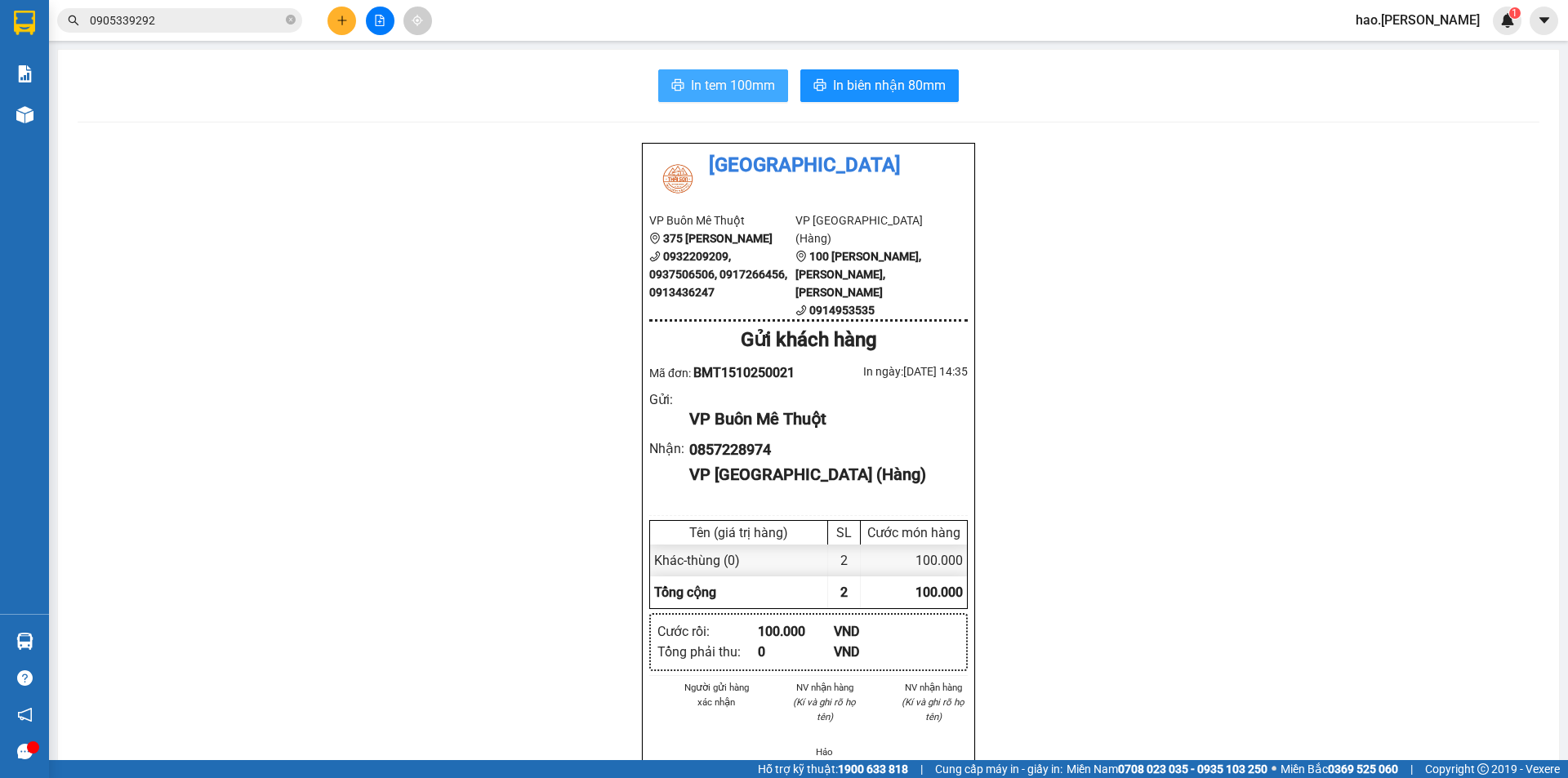
click at [722, 84] on span "In tem 100mm" at bounding box center [733, 85] width 85 height 20
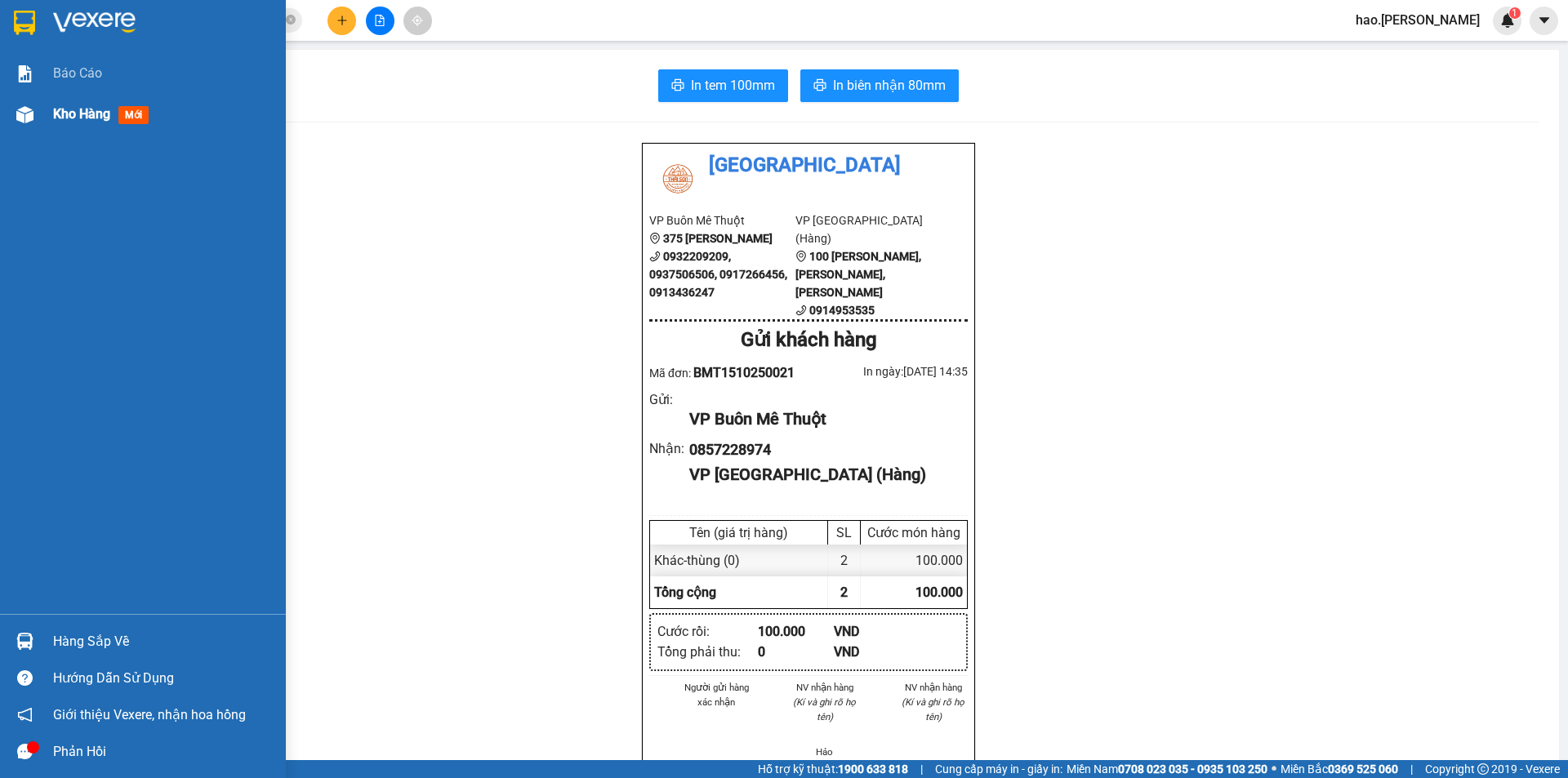
click at [103, 113] on span "Kho hàng" at bounding box center [82, 113] width 58 height 16
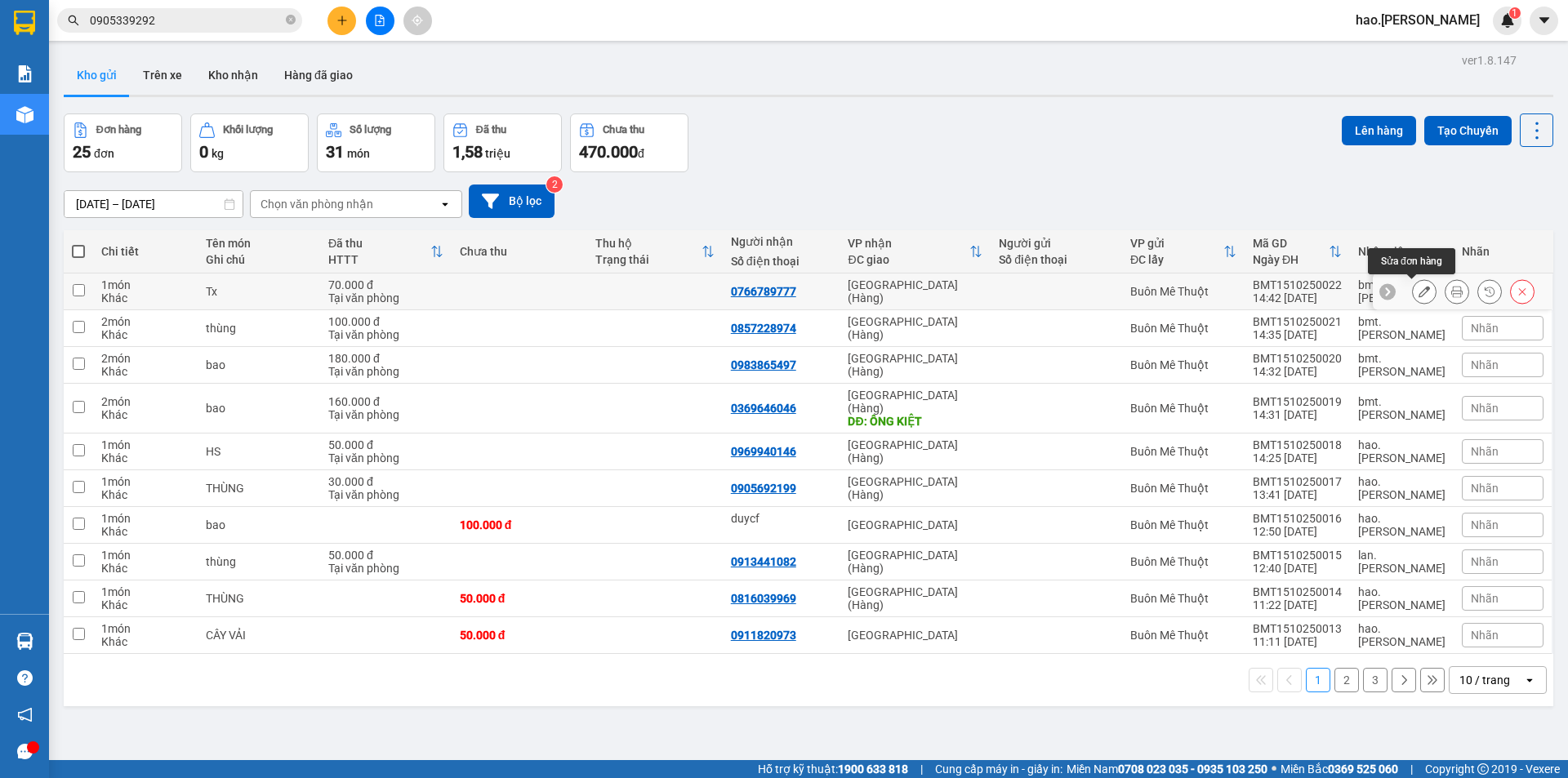
click at [1444, 287] on div at bounding box center [1457, 292] width 24 height 24
click at [1451, 287] on icon at bounding box center [1457, 292] width 11 height 11
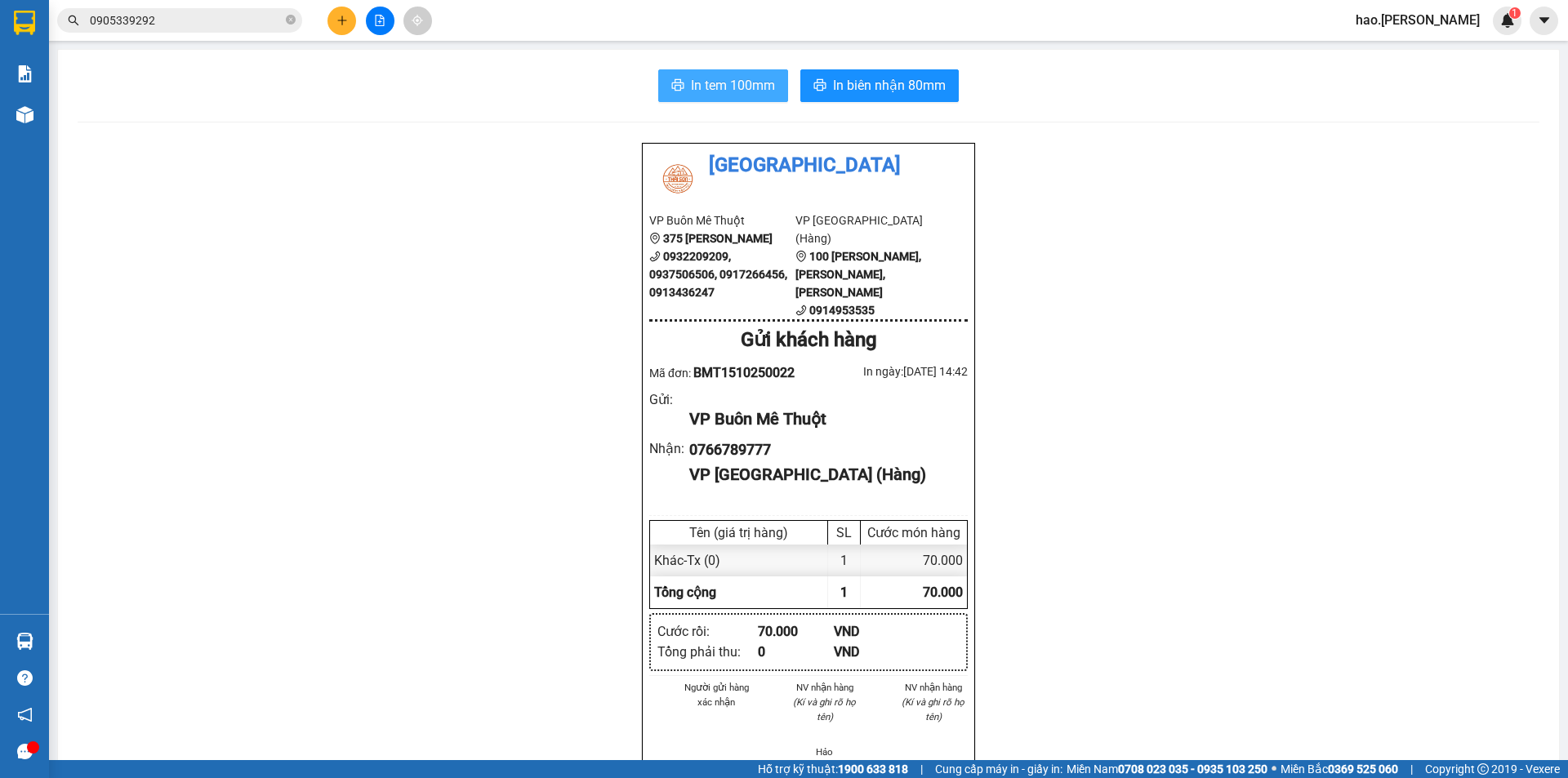
click at [729, 94] on span "In tem 100mm" at bounding box center [733, 85] width 85 height 20
click at [882, 93] on span "In biên nhận 80mm" at bounding box center [889, 85] width 112 height 20
click at [328, 21] on button at bounding box center [342, 20] width 29 height 29
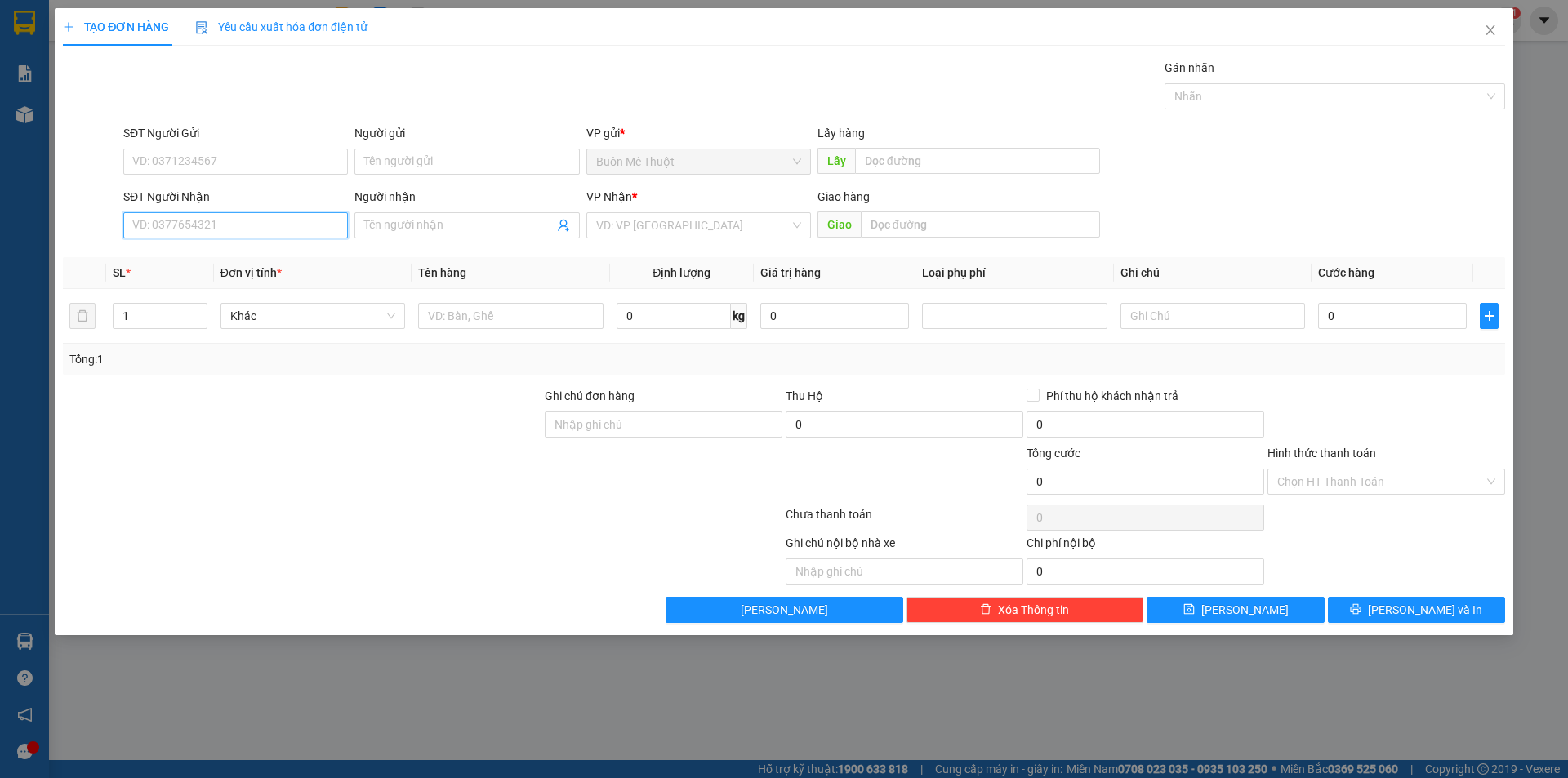
click at [218, 227] on input "SĐT Người Nhận" at bounding box center [236, 226] width 225 height 26
type input "0"
type input "098959"
click at [196, 253] on div "0989592707" at bounding box center [235, 257] width 205 height 18
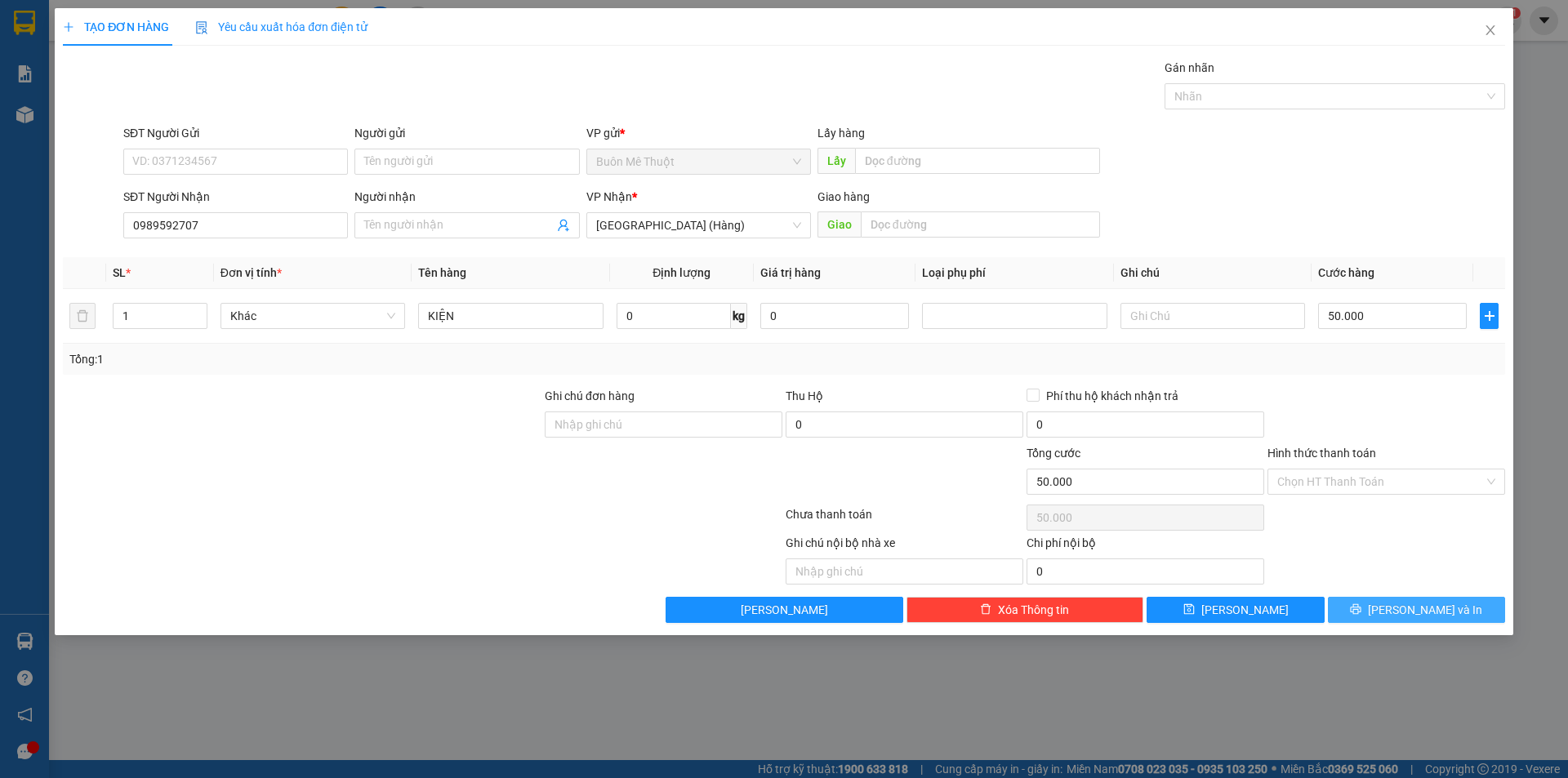
click at [1368, 604] on button "[PERSON_NAME] và In" at bounding box center [1417, 610] width 177 height 26
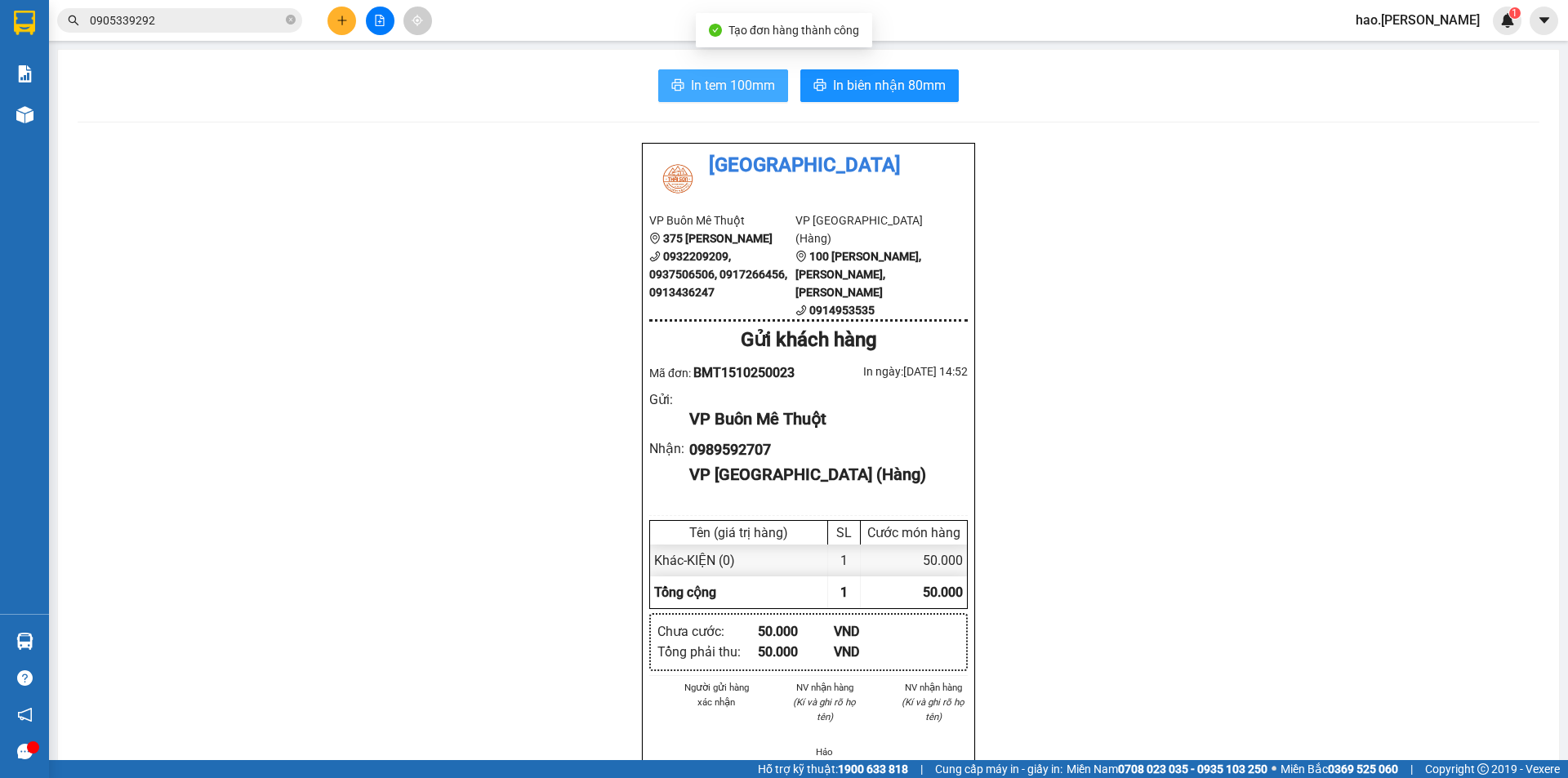
click at [720, 87] on span "In tem 100mm" at bounding box center [733, 85] width 85 height 20
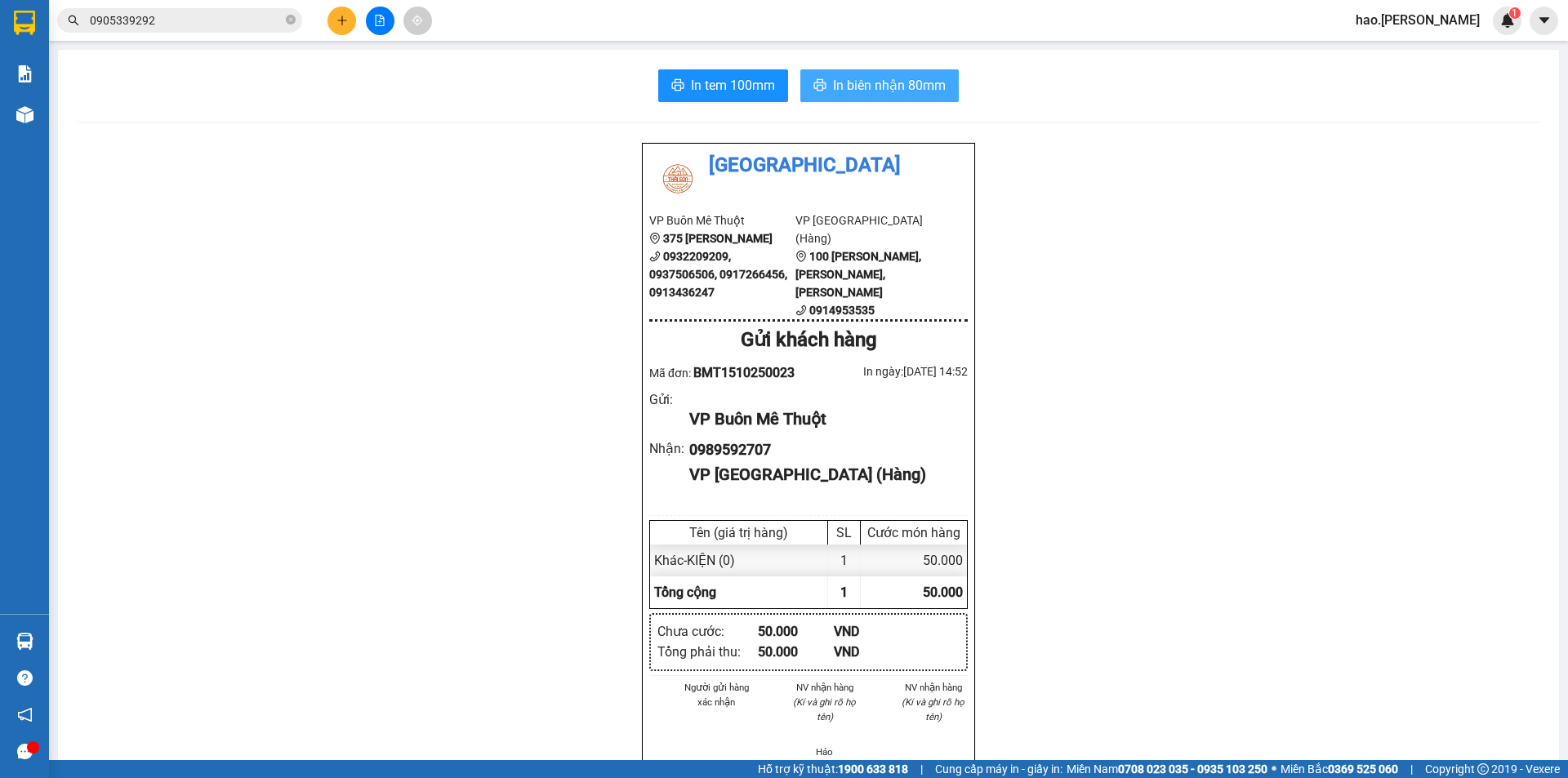
click at [889, 84] on span "In biên nhận 80mm" at bounding box center [889, 85] width 112 height 20
click at [345, 30] on button at bounding box center [342, 20] width 29 height 29
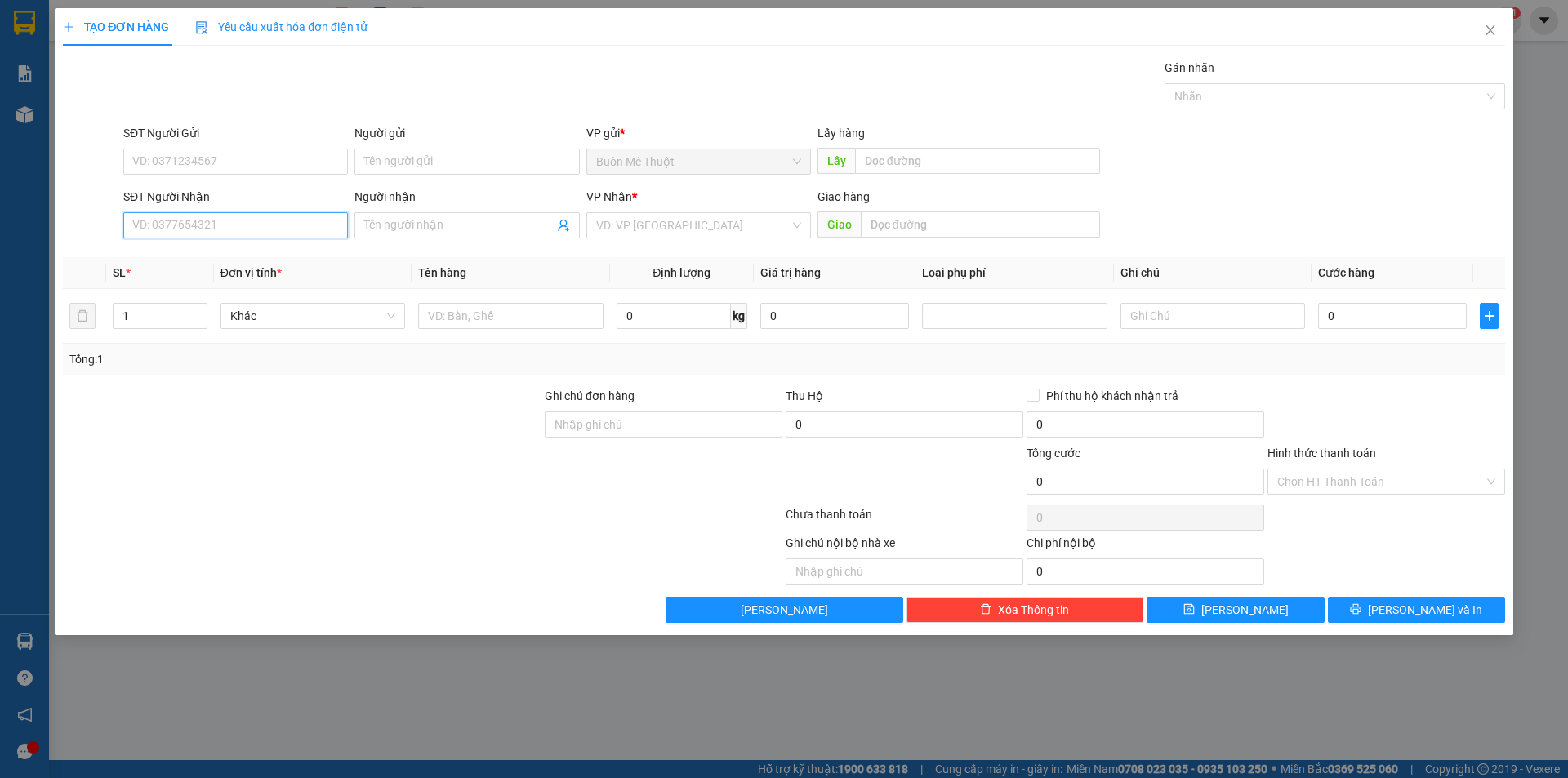
click at [245, 212] on div "SĐT Người Nhận VD: 0377654321" at bounding box center [236, 216] width 225 height 58
click at [171, 280] on div "0338187540" at bounding box center [235, 283] width 205 height 18
type input "0338187540"
type input "960.000"
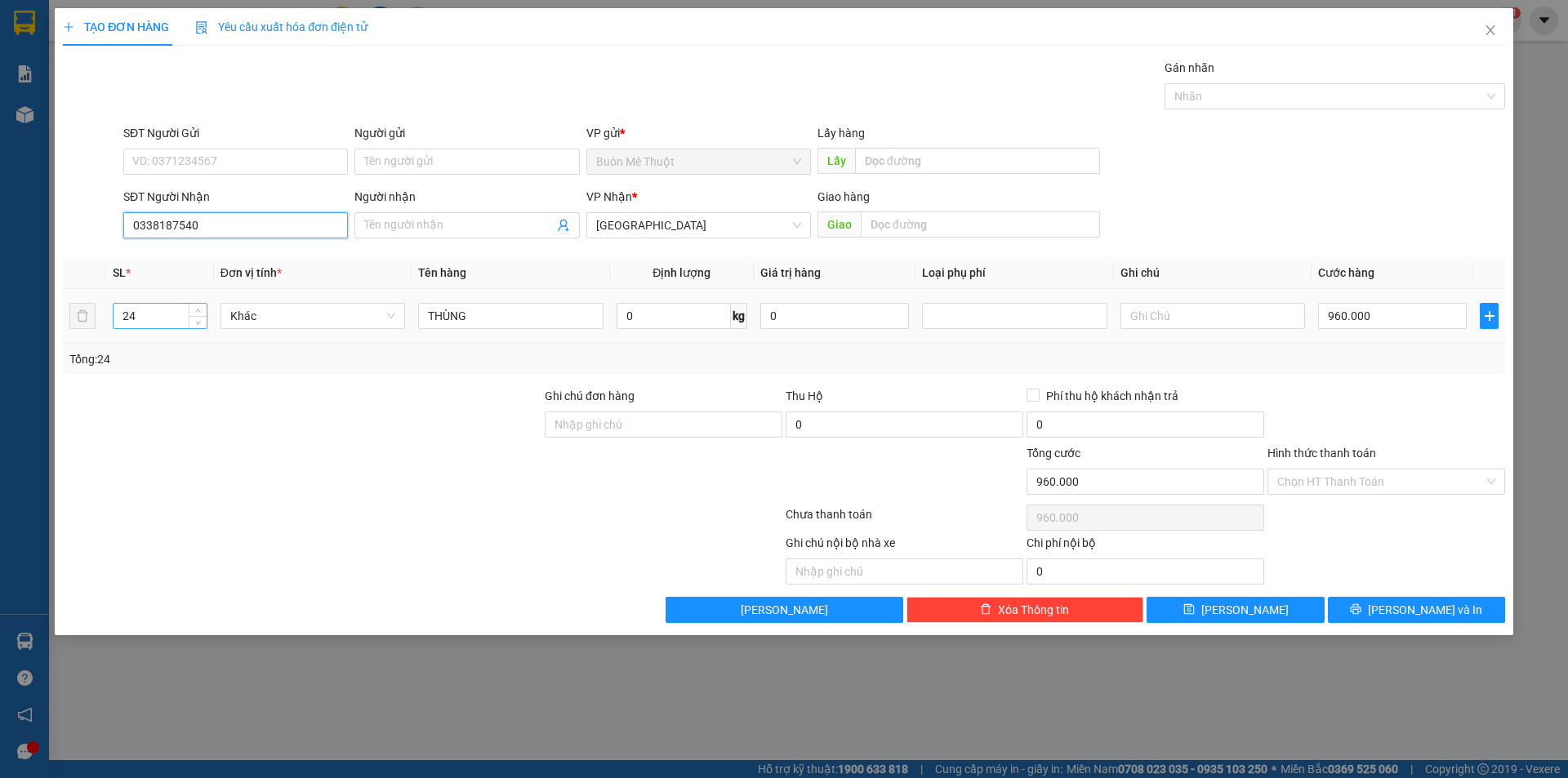
type input "0338187540"
click at [171, 319] on input "24" at bounding box center [160, 316] width 93 height 24
type input "6"
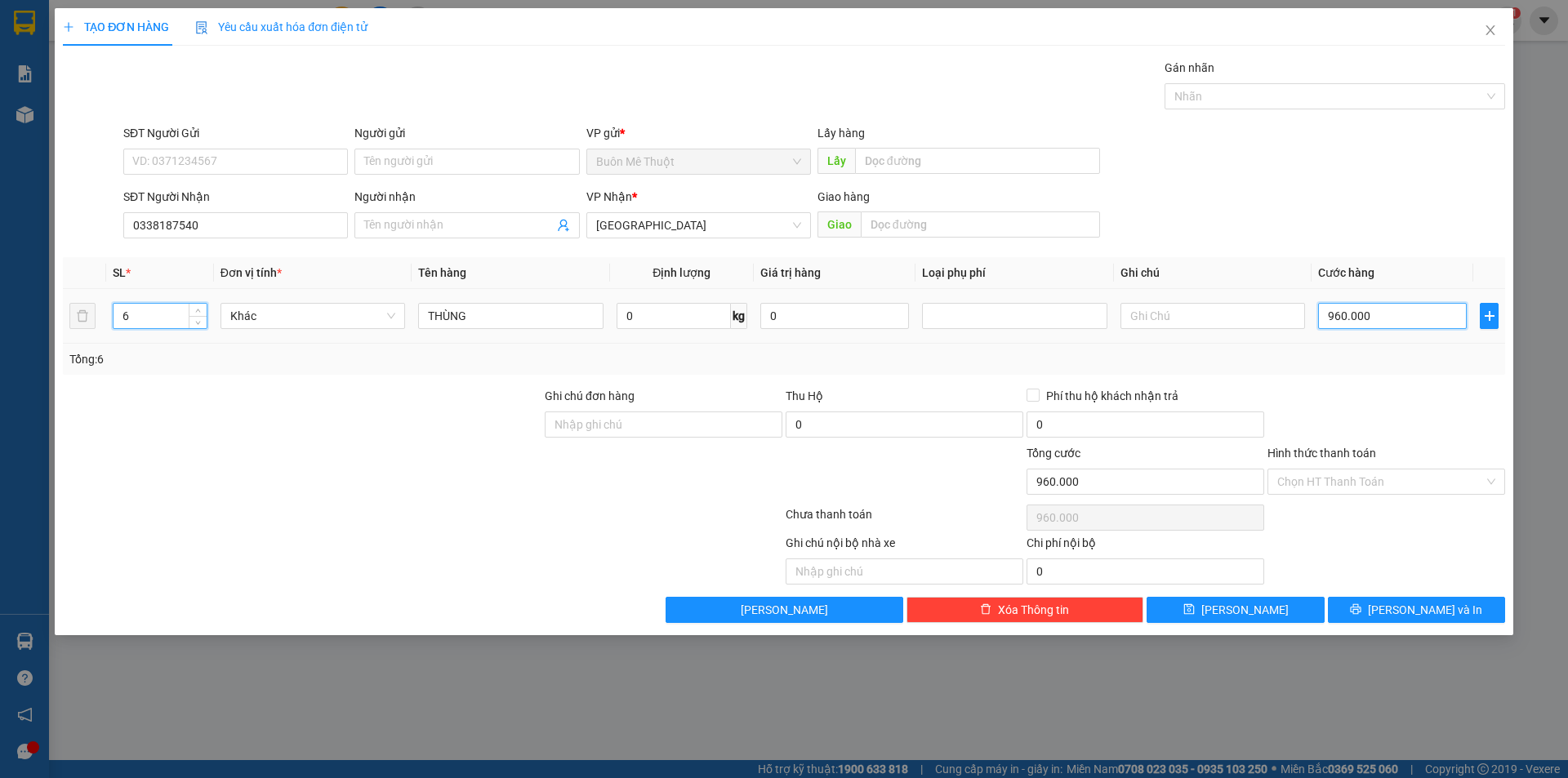
click at [1379, 327] on input "960.000" at bounding box center [1392, 316] width 149 height 26
type input "0"
type input "2"
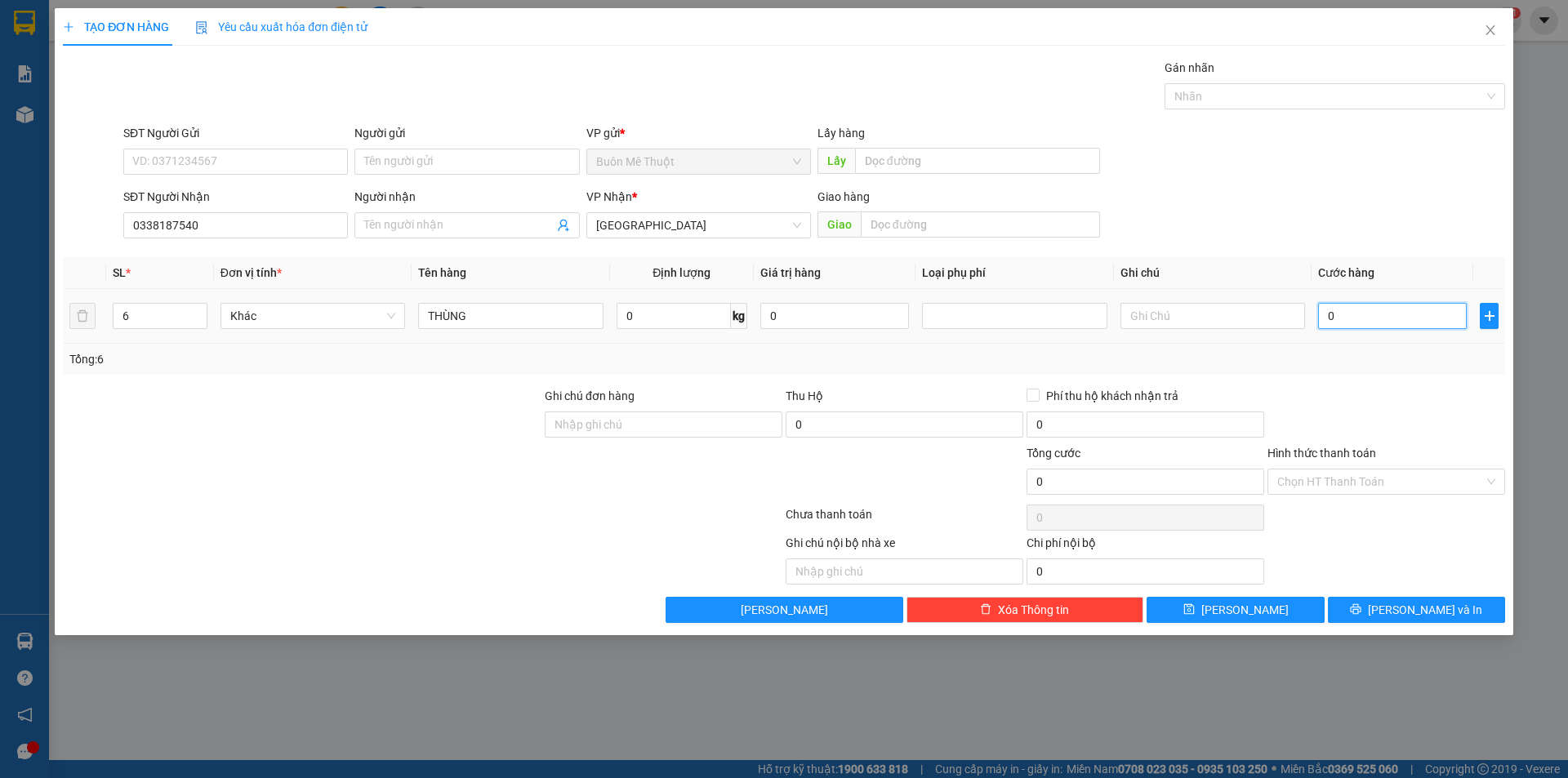
type input "2"
type input "024"
type input "24"
type input "240"
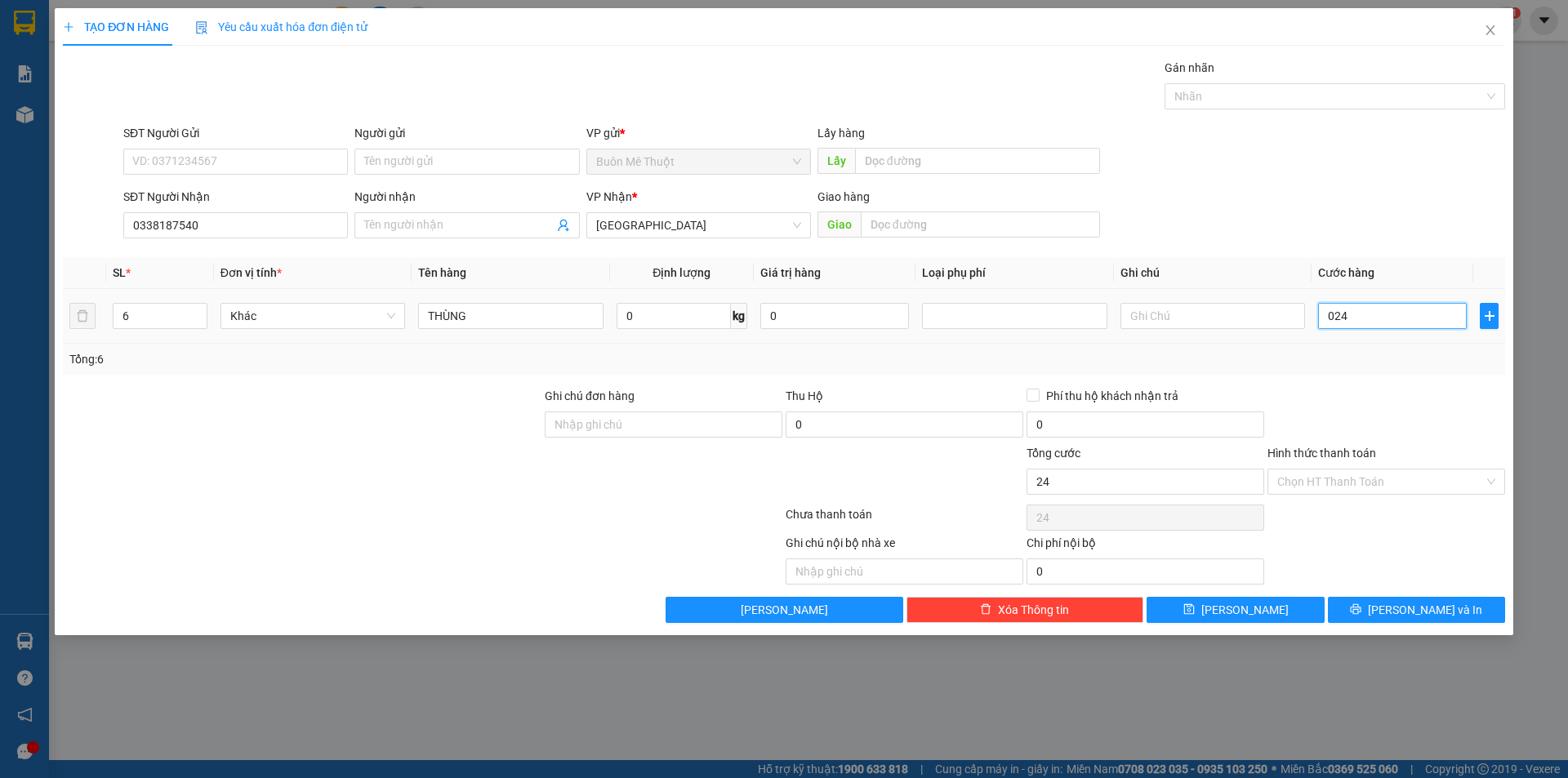
type input "240"
type input "0.240"
type input "240.000"
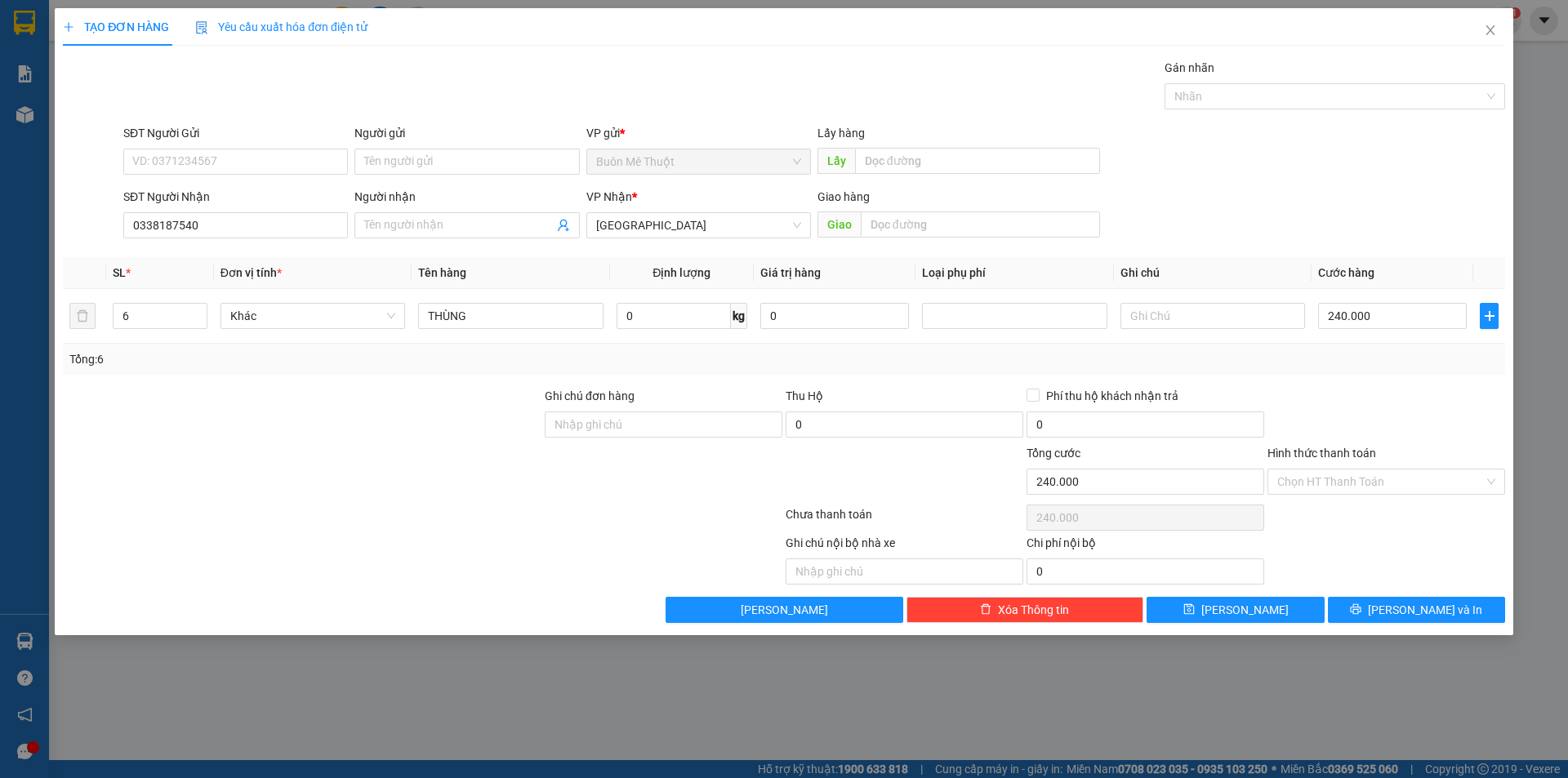
click at [1384, 416] on div at bounding box center [1386, 416] width 241 height 58
click at [1318, 477] on input "Hình thức thanh toán" at bounding box center [1380, 482] width 206 height 24
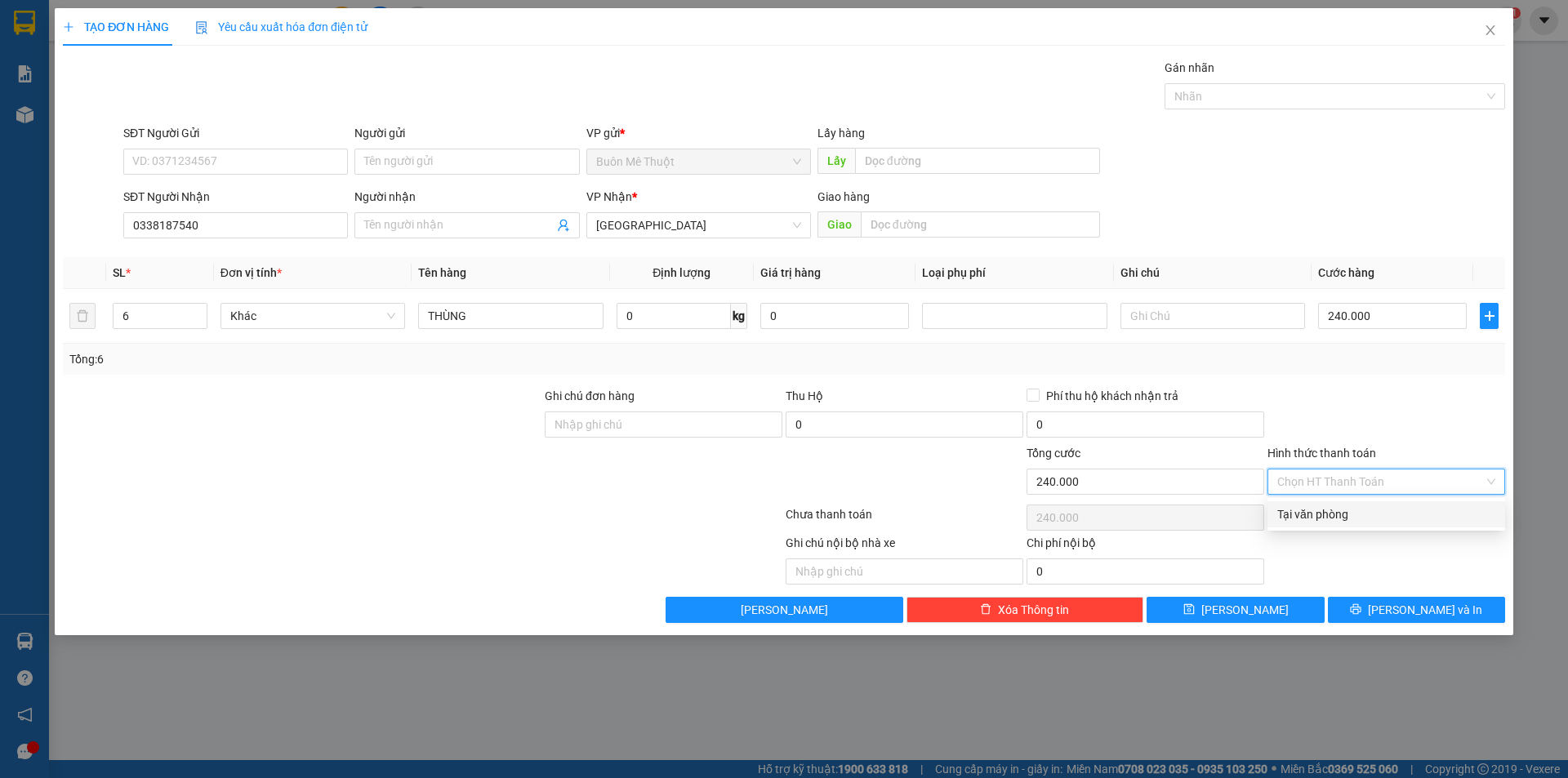
click at [1300, 530] on div "Transit Pickup Surcharge Ids Transit Deliver Surcharge Ids Transit Deliver Surc…" at bounding box center [784, 341] width 1443 height 564
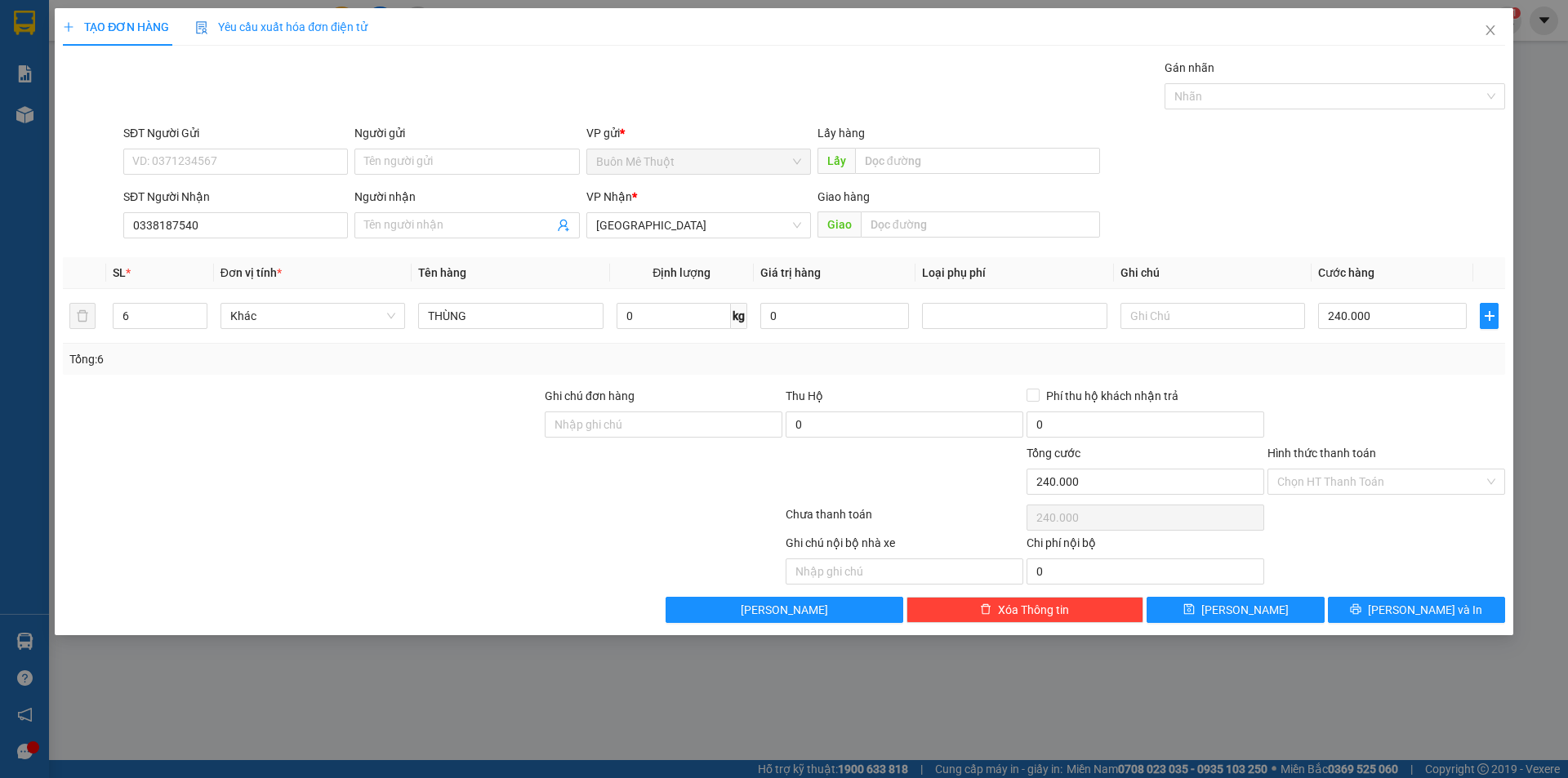
drag, startPoint x: 1325, startPoint y: 486, endPoint x: 1320, endPoint y: 504, distance: 18.7
click at [1325, 487] on input "Hình thức thanh toán" at bounding box center [1380, 482] width 206 height 24
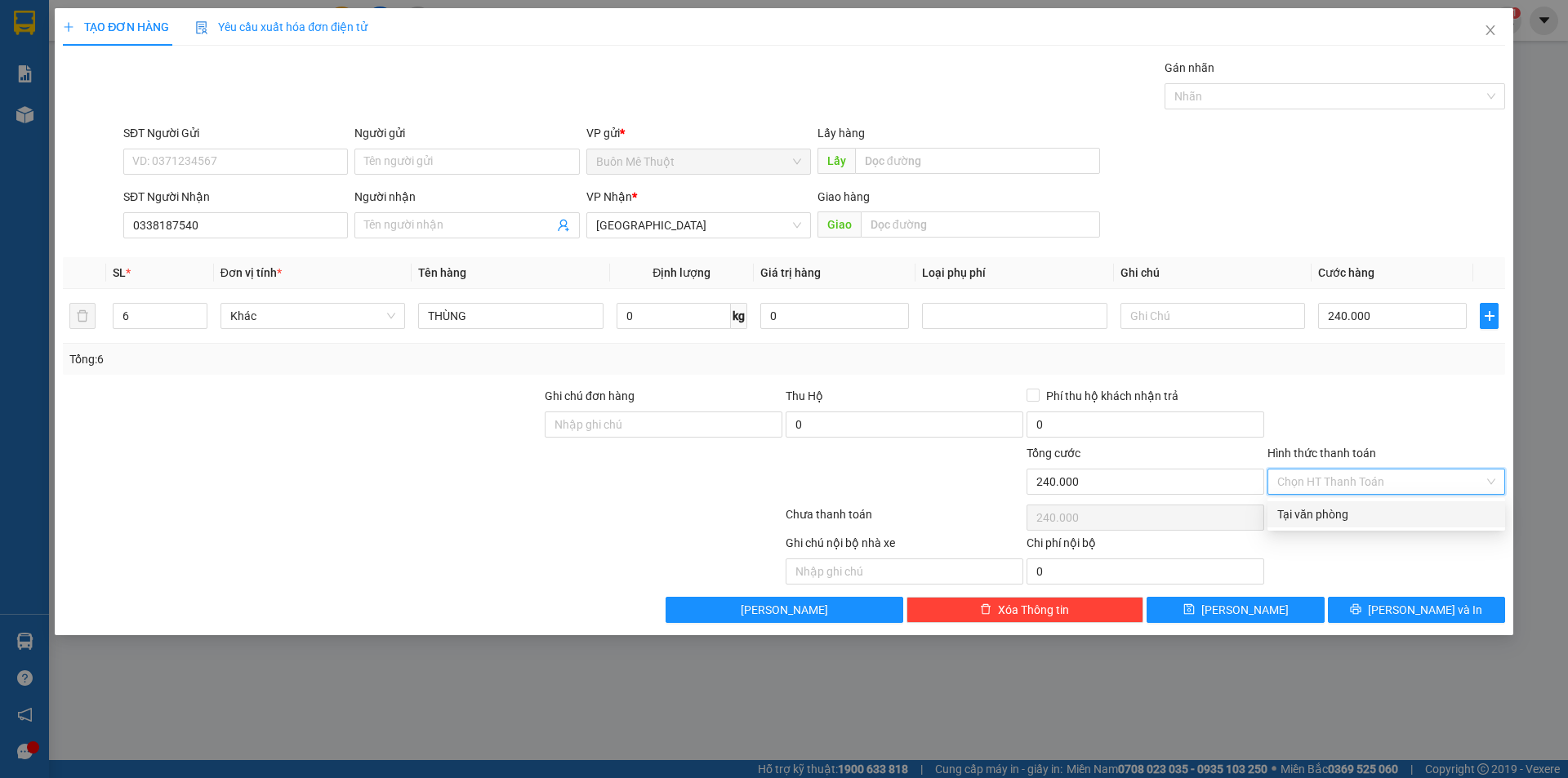
click at [1318, 511] on div "Tại văn phòng" at bounding box center [1386, 513] width 218 height 18
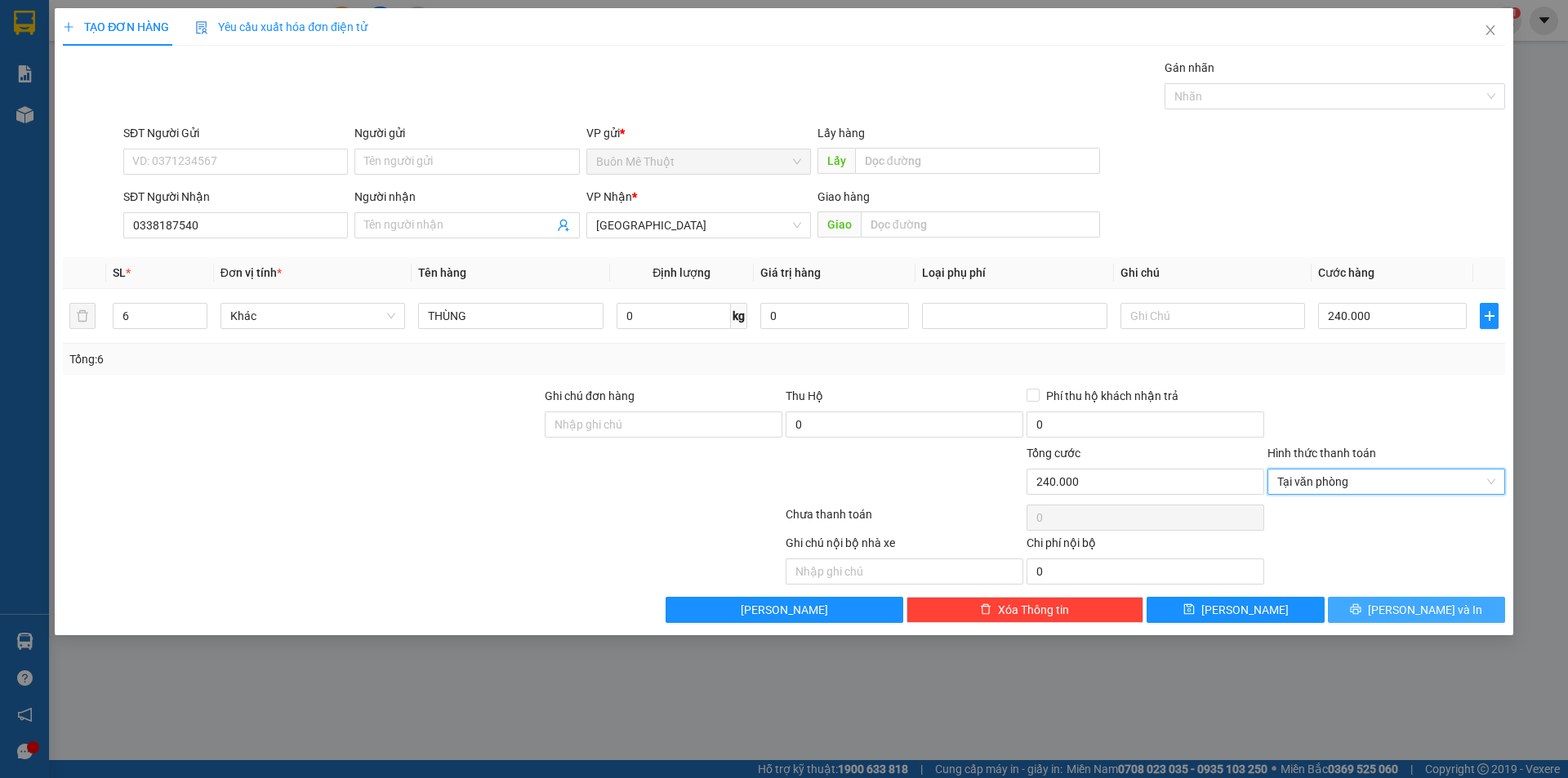
click at [1396, 617] on button "[PERSON_NAME] và In" at bounding box center [1417, 610] width 177 height 26
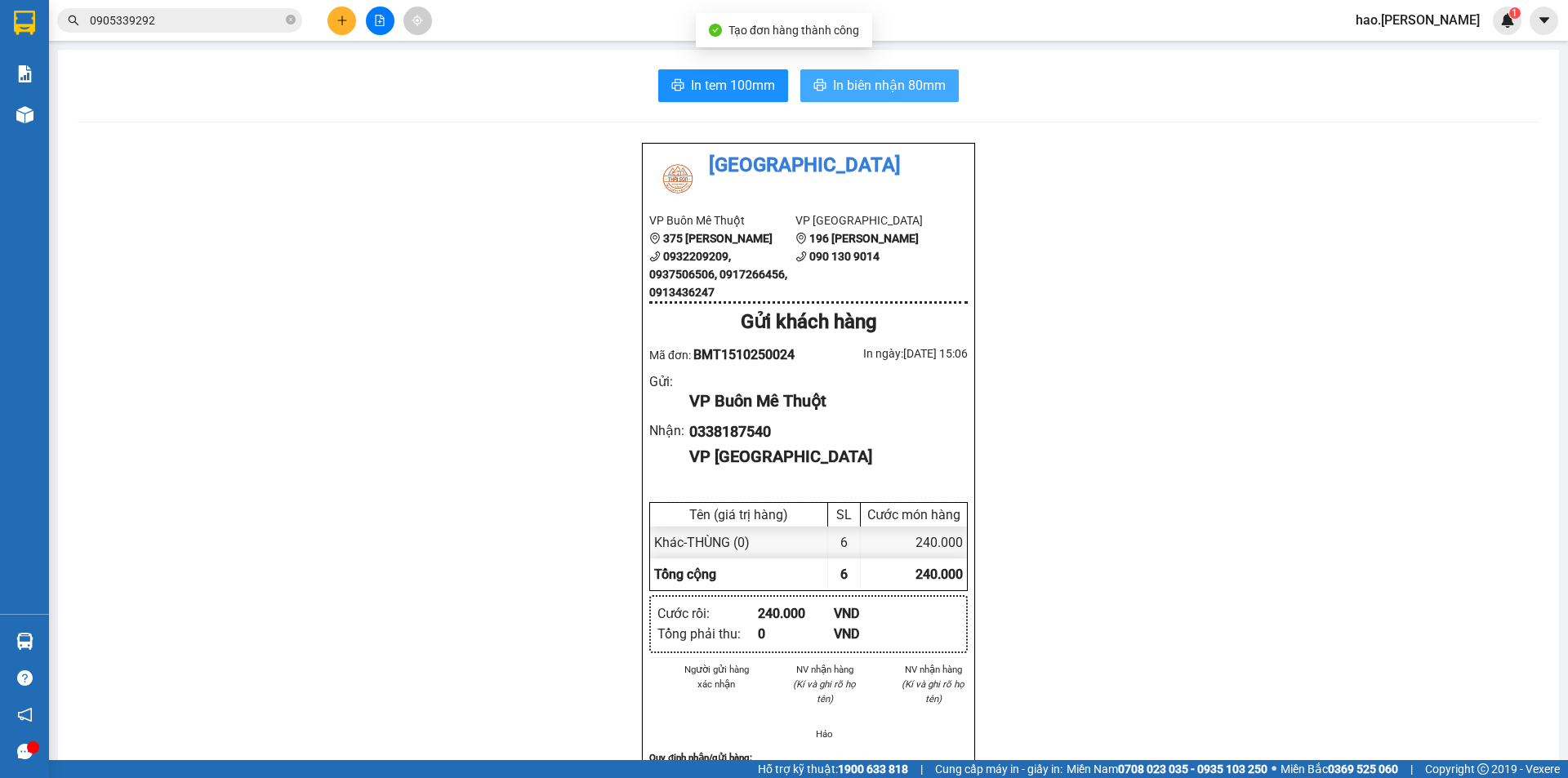
click at [873, 79] on button "In biên nhận 80mm" at bounding box center [880, 85] width 159 height 32
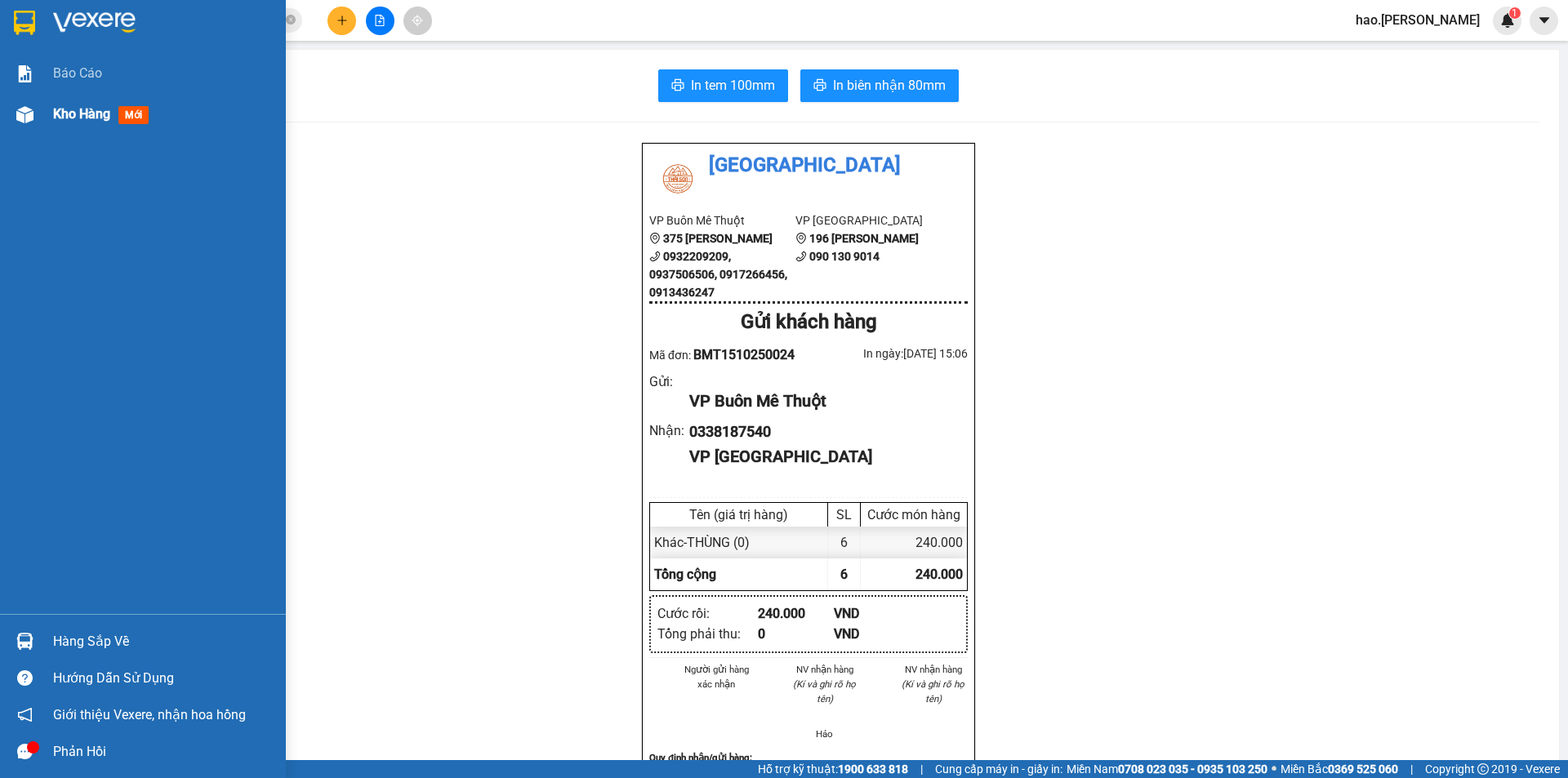
click at [85, 118] on span "Kho hàng" at bounding box center [82, 113] width 58 height 16
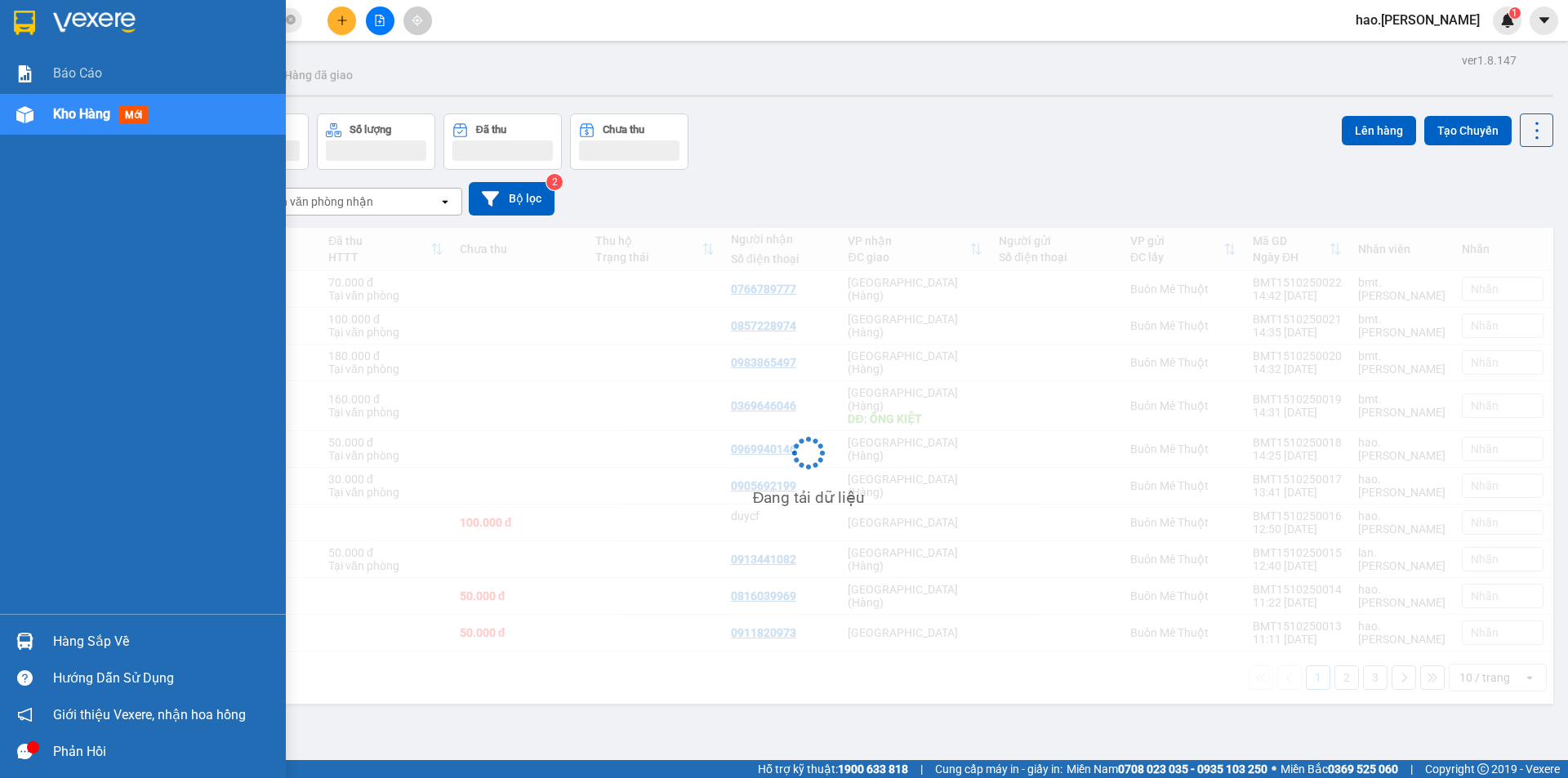
click at [85, 118] on span "Kho hàng" at bounding box center [82, 113] width 58 height 16
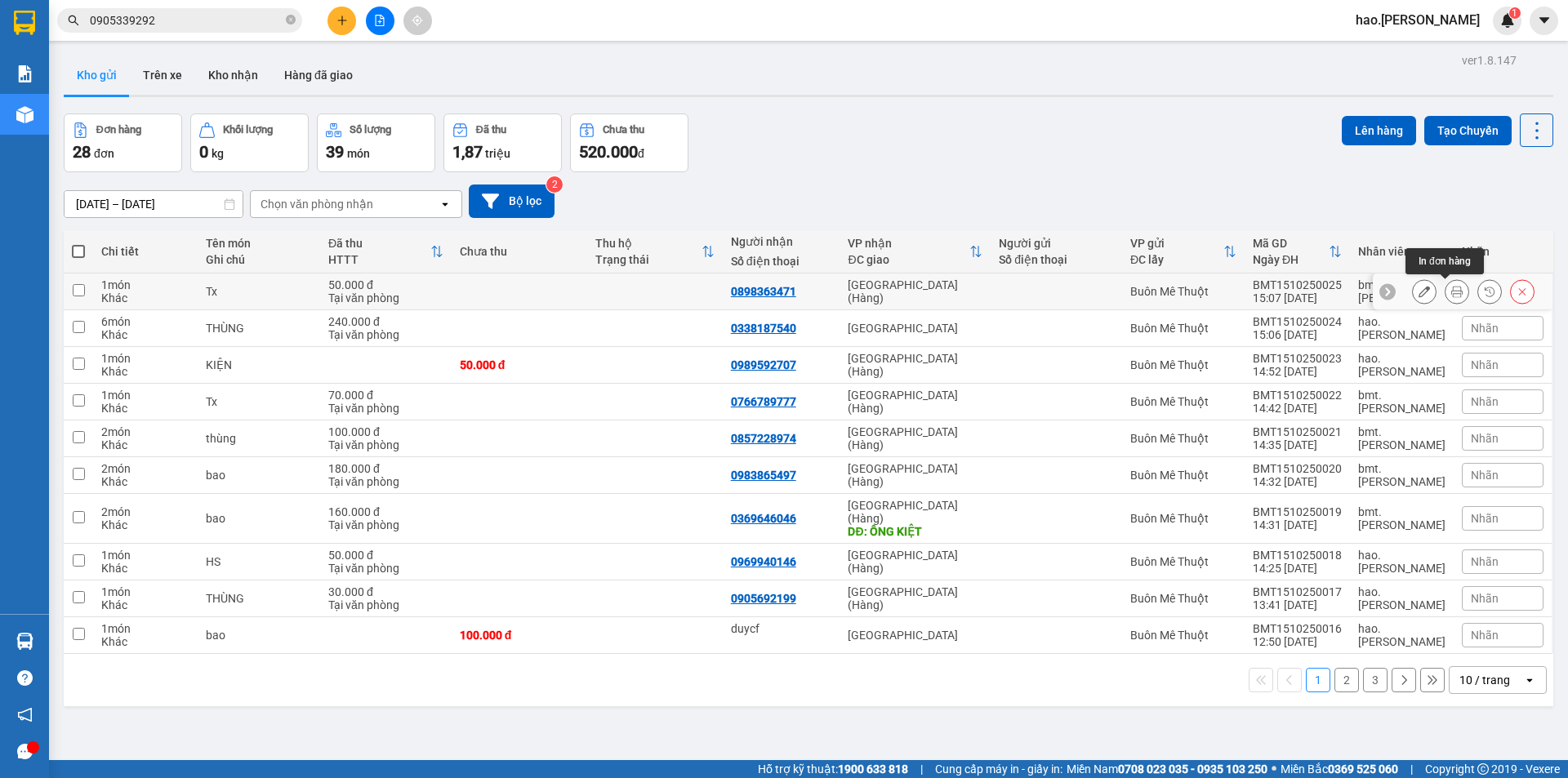
click at [1456, 298] on div at bounding box center [1457, 292] width 24 height 24
click at [1445, 296] on button at bounding box center [1457, 292] width 23 height 29
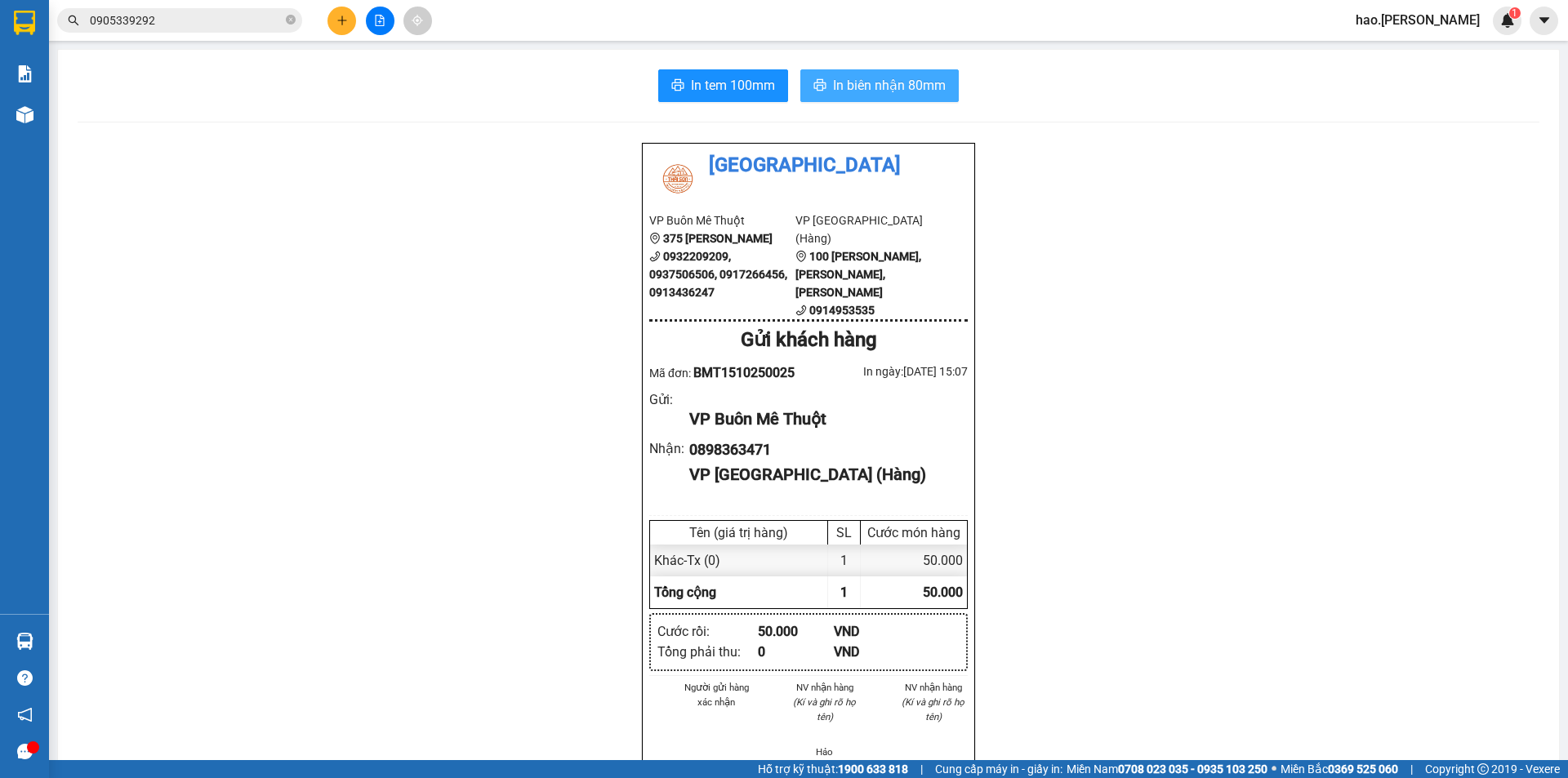
click at [893, 78] on span "In biên nhận 80mm" at bounding box center [889, 85] width 112 height 20
click at [743, 86] on span "In tem 100mm" at bounding box center [733, 85] width 85 height 20
click at [348, 31] on button at bounding box center [342, 20] width 29 height 29
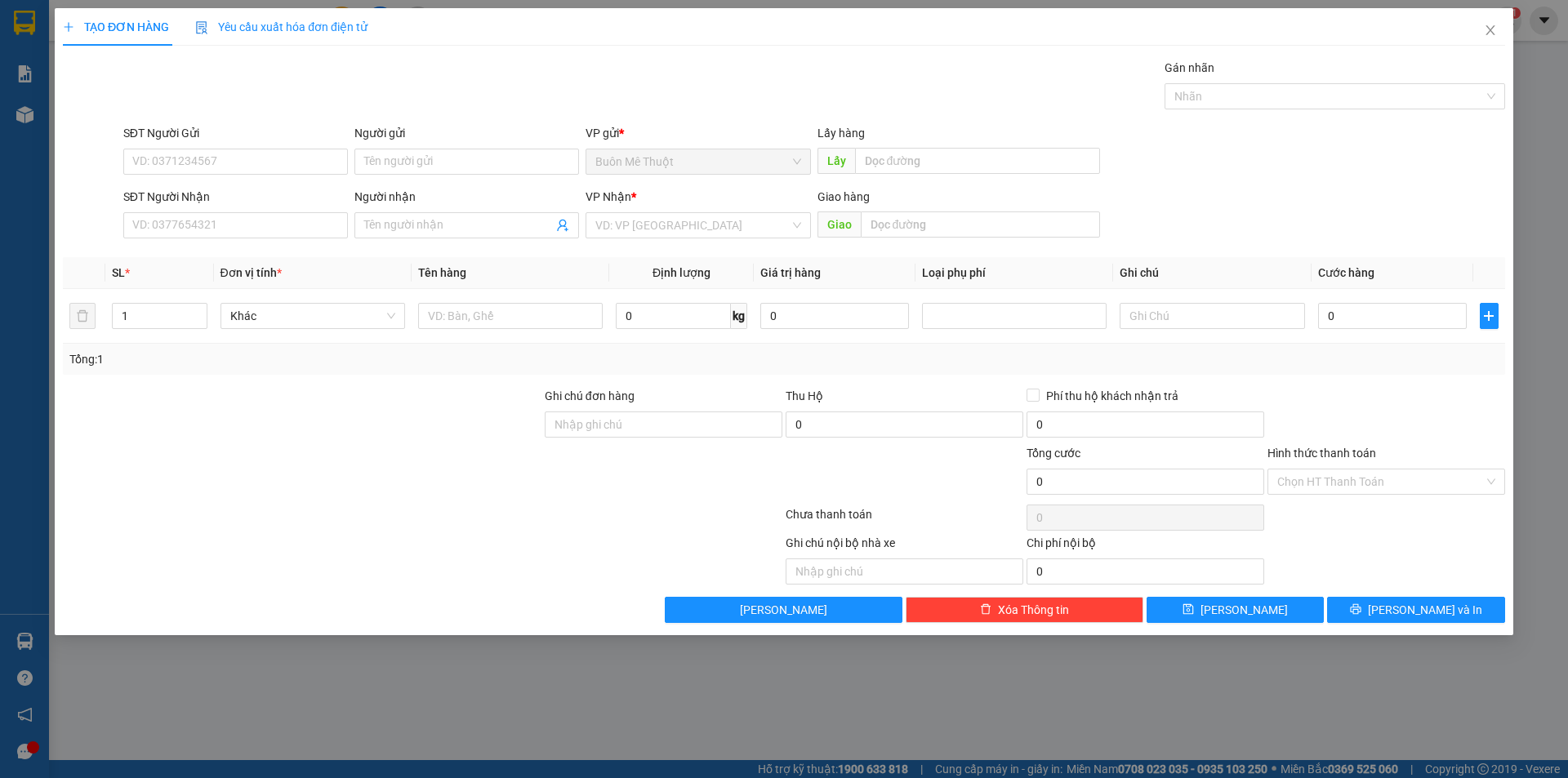
click at [347, 31] on span "Yêu cầu xuất hóa đơn điện tử" at bounding box center [281, 27] width 173 height 13
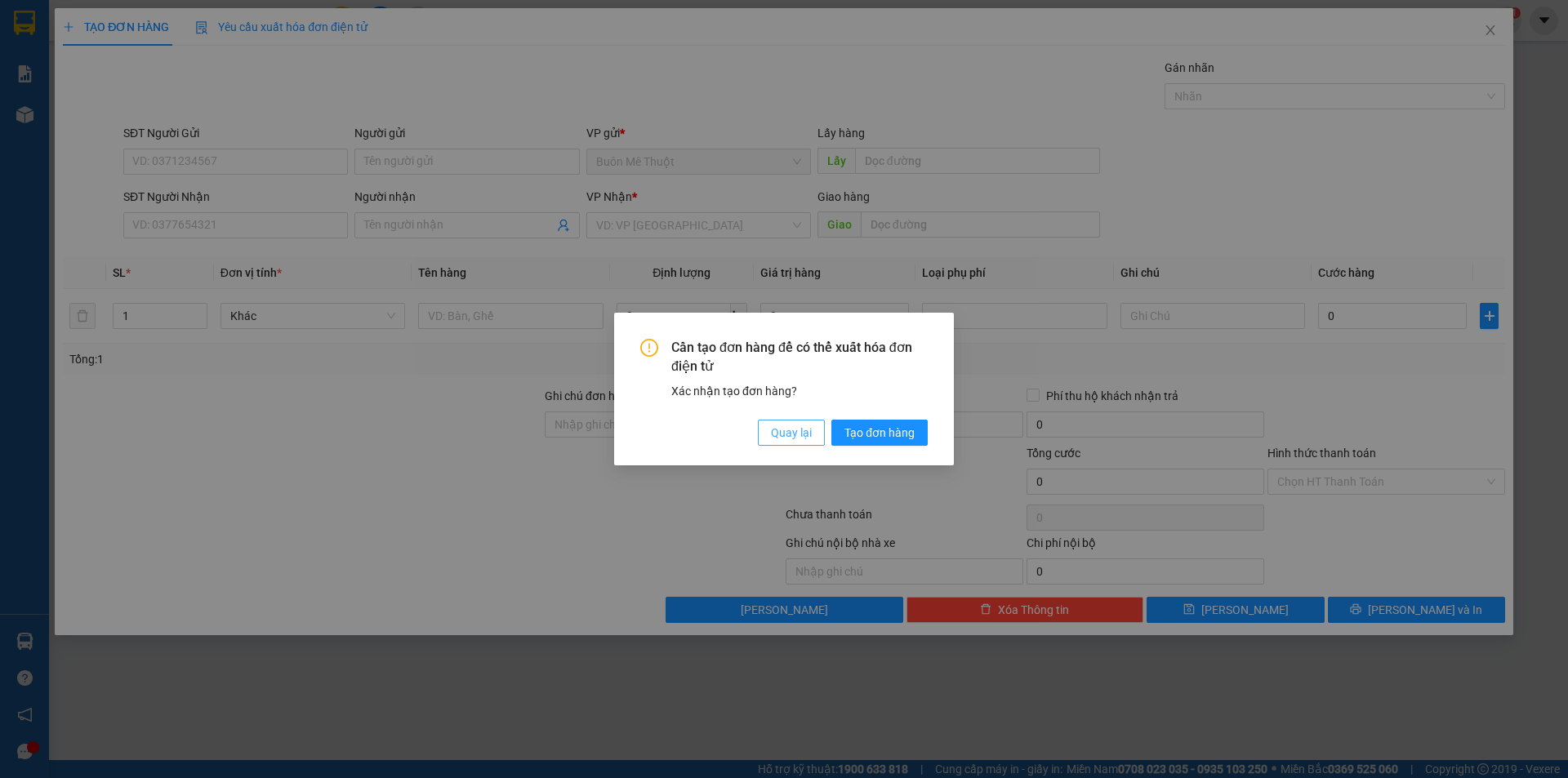
drag, startPoint x: 790, startPoint y: 436, endPoint x: 356, endPoint y: 306, distance: 453.1
click at [789, 434] on span "Quay lại" at bounding box center [791, 432] width 41 height 18
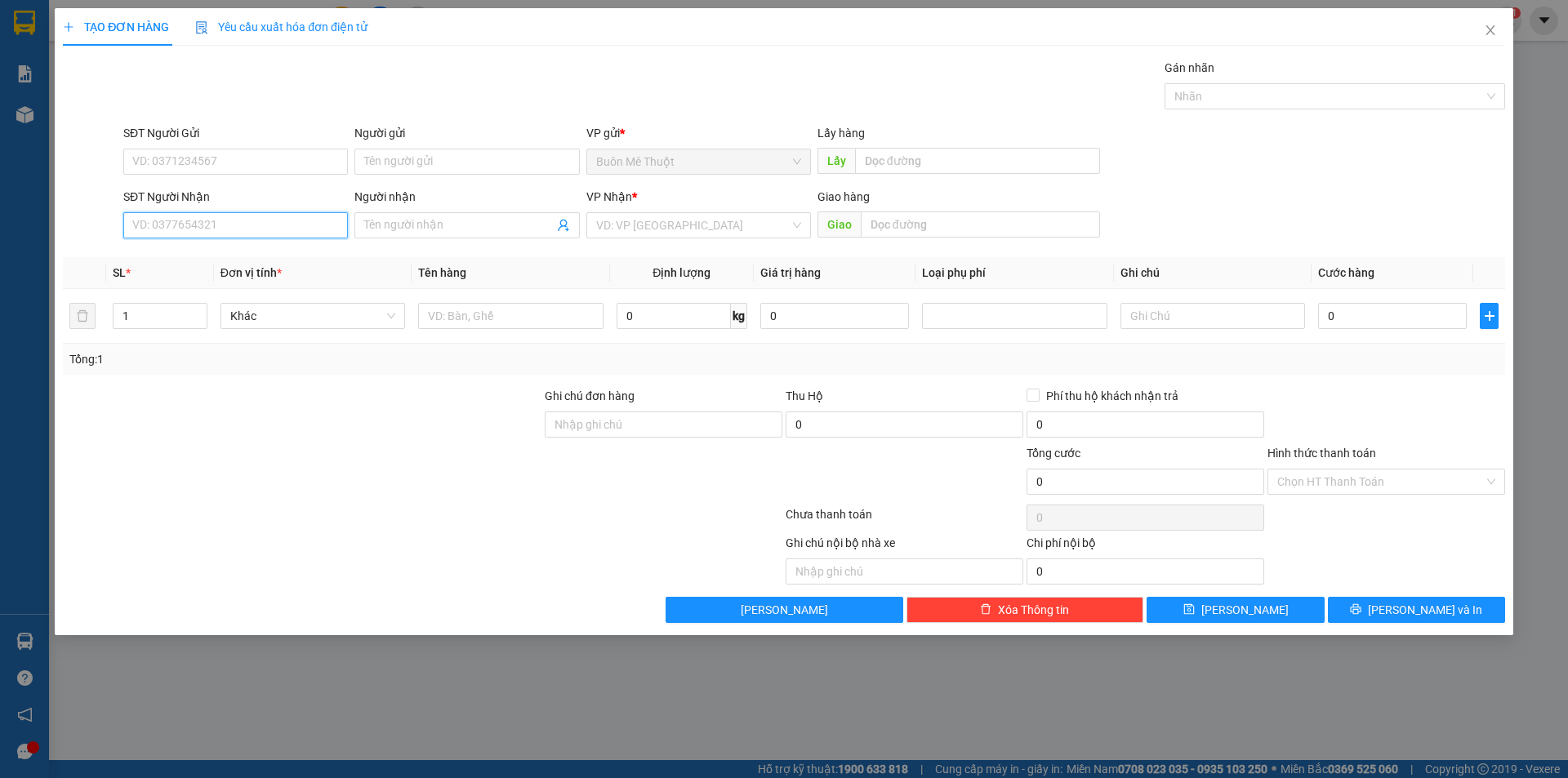
click at [227, 228] on input "SĐT Người Nhận" at bounding box center [236, 226] width 225 height 26
click at [216, 255] on div "0905789496 - Tiến" at bounding box center [235, 257] width 205 height 18
type input "0905789496"
type input "Tiến"
type input "[GEOGRAPHIC_DATA]"
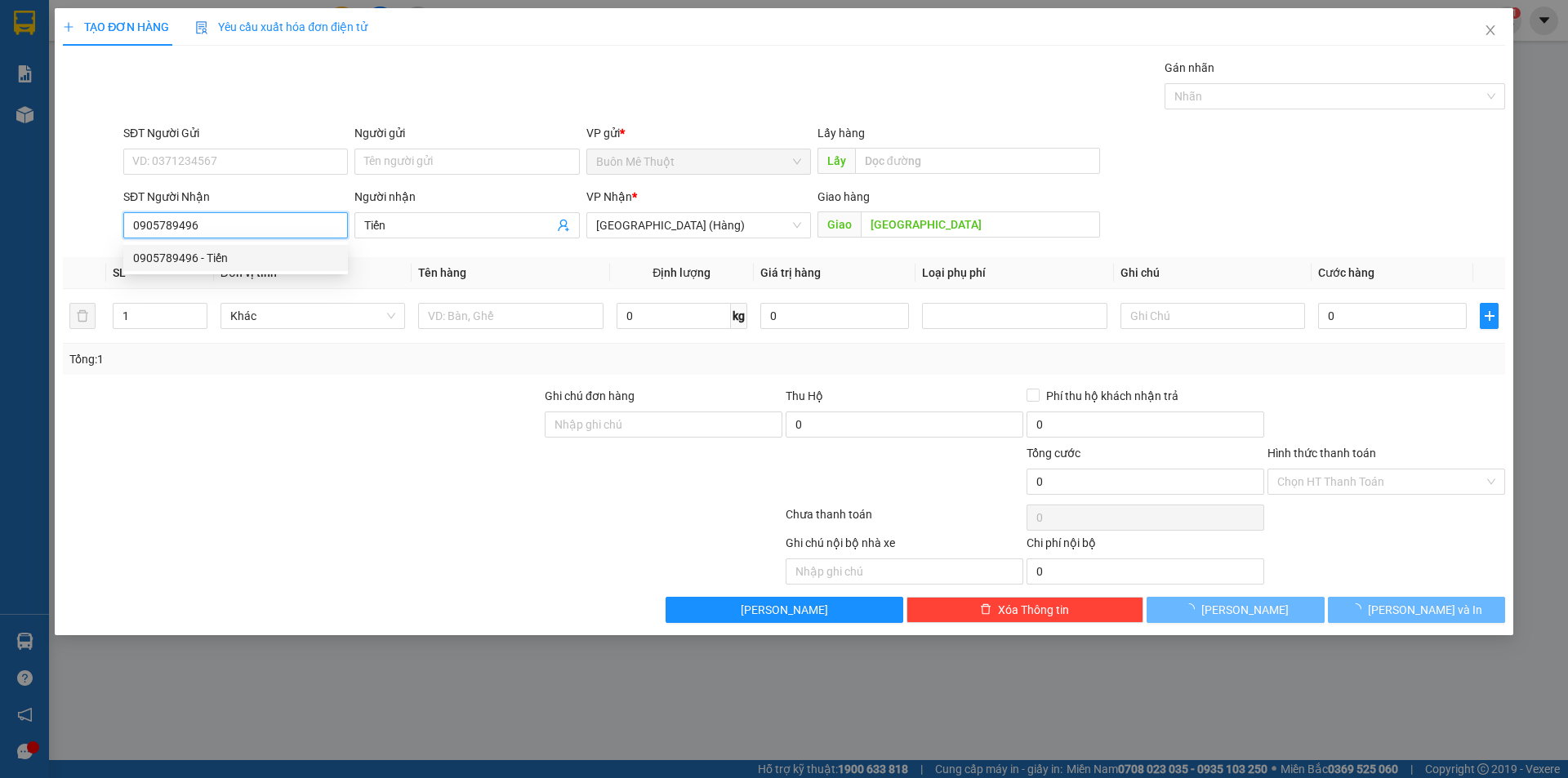
type input "50.000"
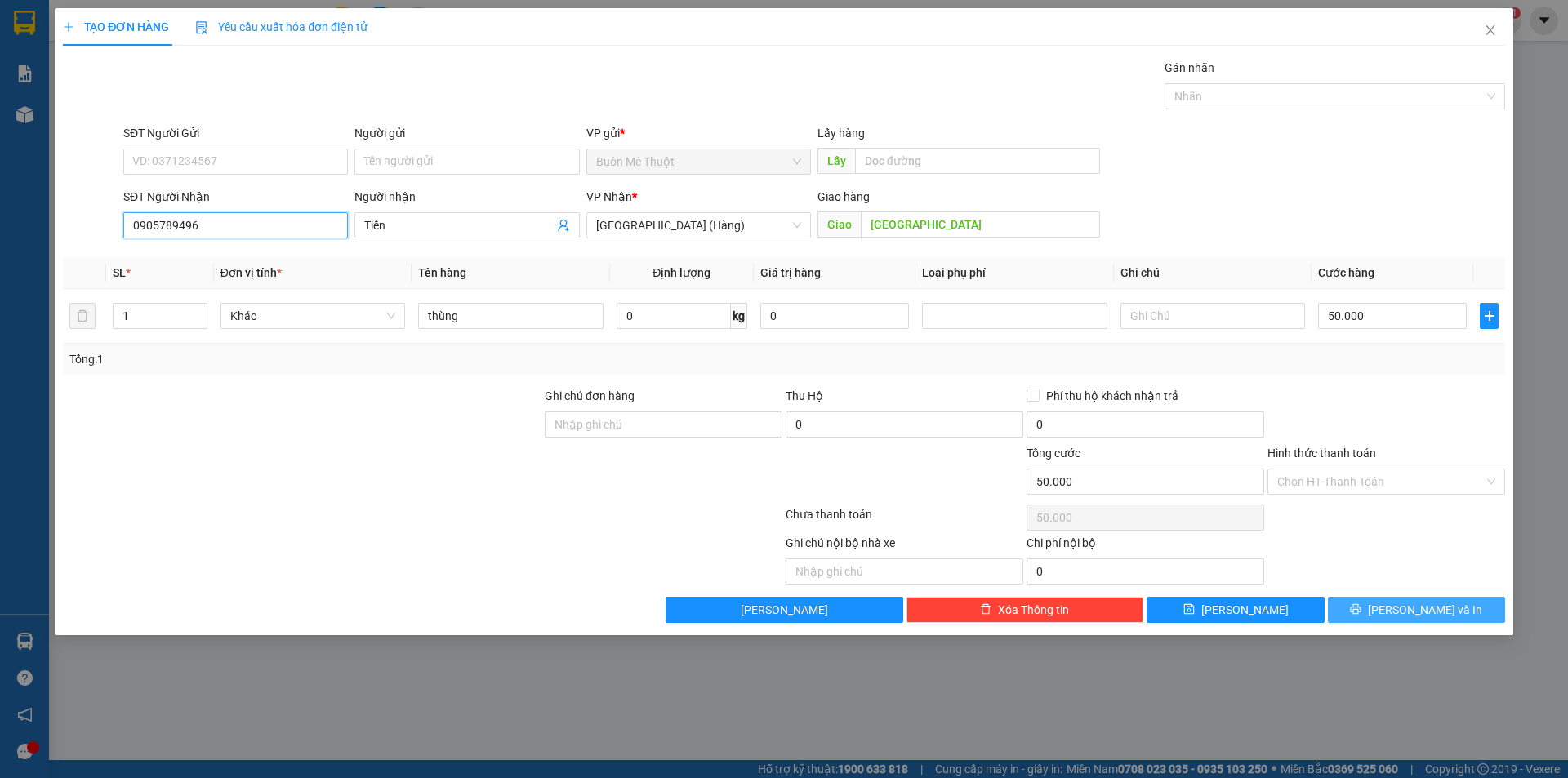
type input "0905789496"
click at [1362, 606] on icon "printer" at bounding box center [1355, 609] width 11 height 11
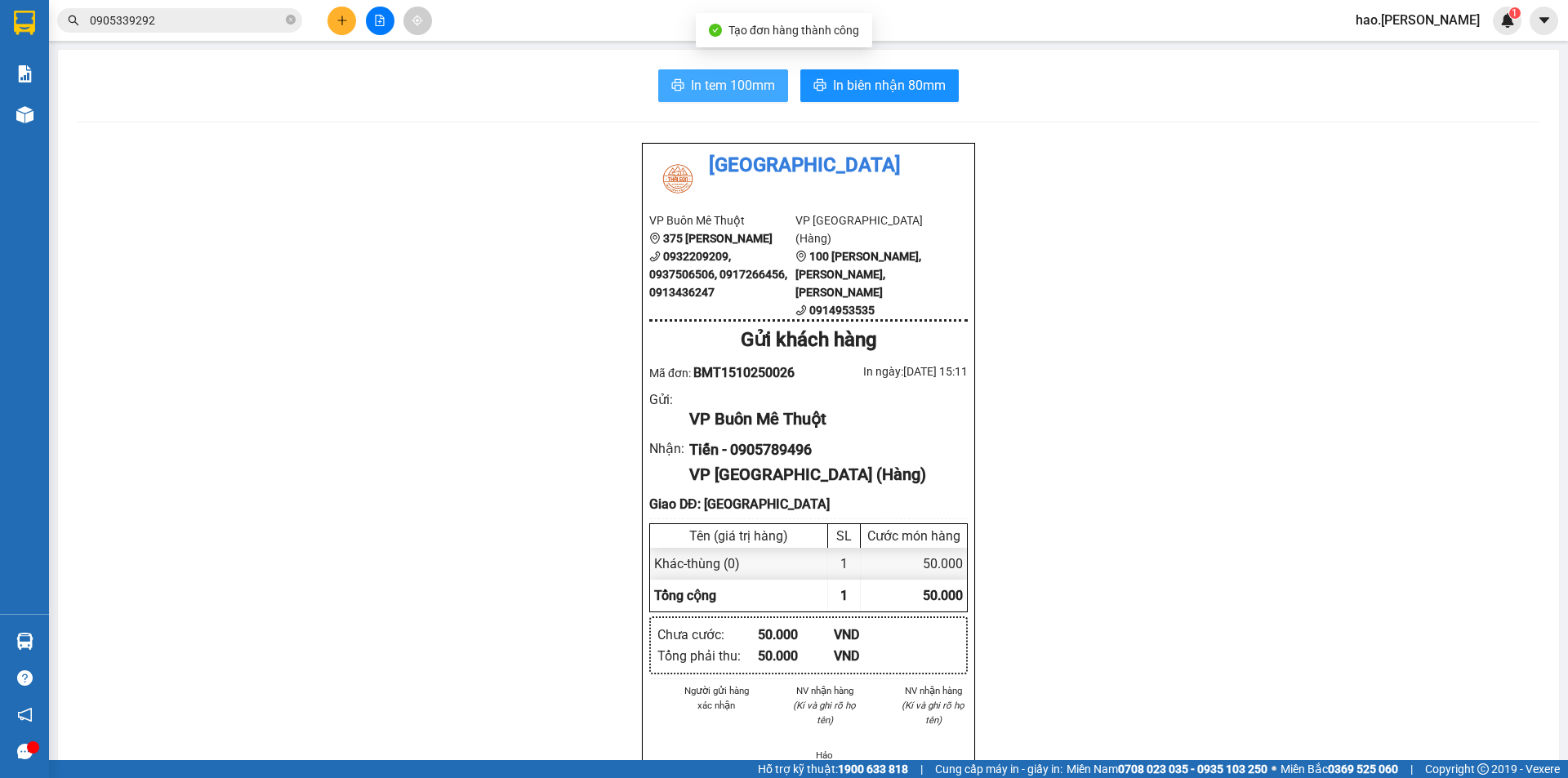
click at [712, 84] on span "In tem 100mm" at bounding box center [733, 85] width 85 height 20
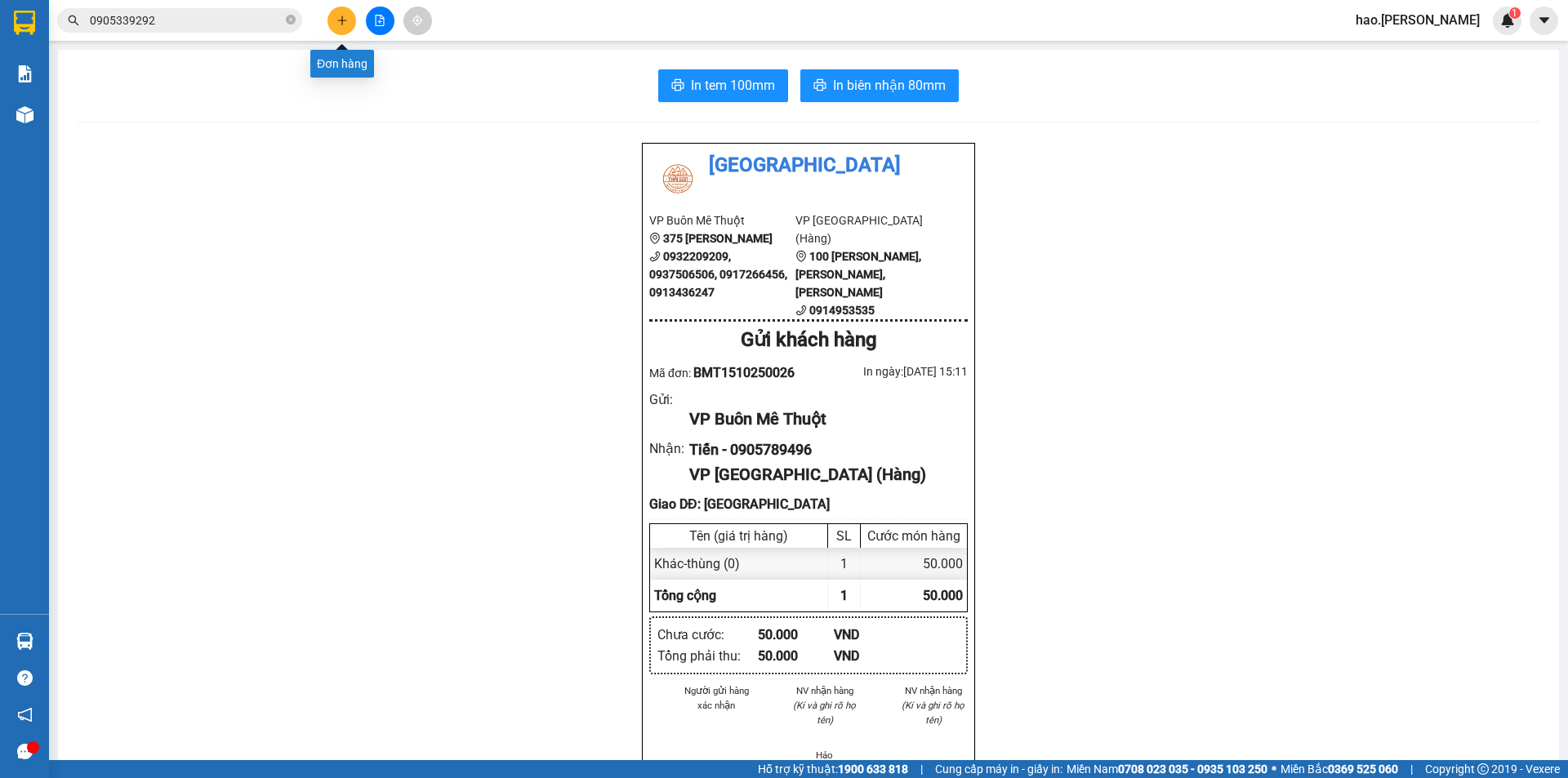
click at [340, 19] on icon "plus" at bounding box center [342, 20] width 11 height 11
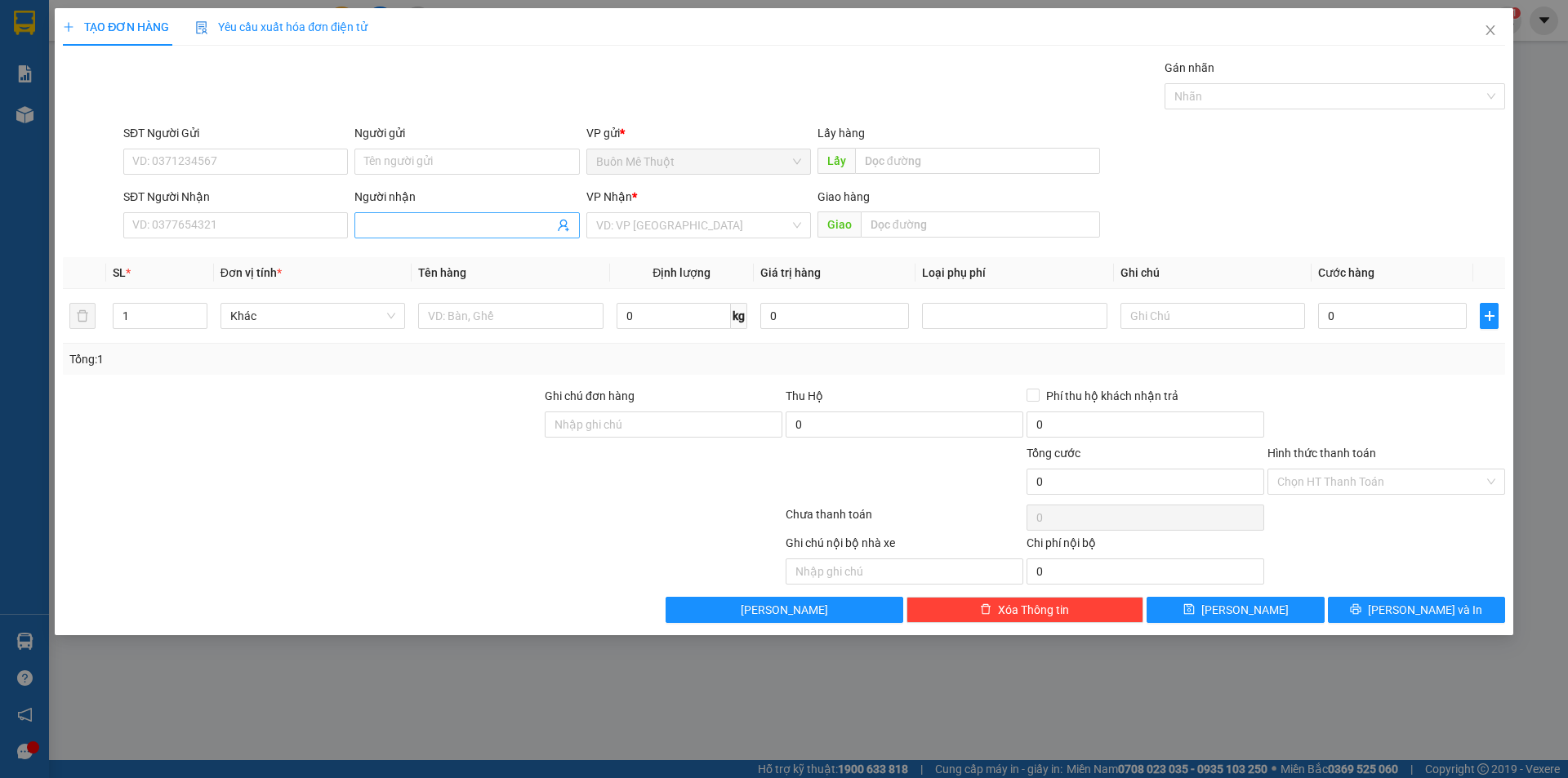
click at [422, 231] on input "Người nhận" at bounding box center [458, 225] width 189 height 18
click at [427, 228] on input "Người nhận" at bounding box center [458, 225] width 189 height 18
type input "TUYỀN PHẠM"
click at [675, 225] on input "search" at bounding box center [693, 225] width 193 height 24
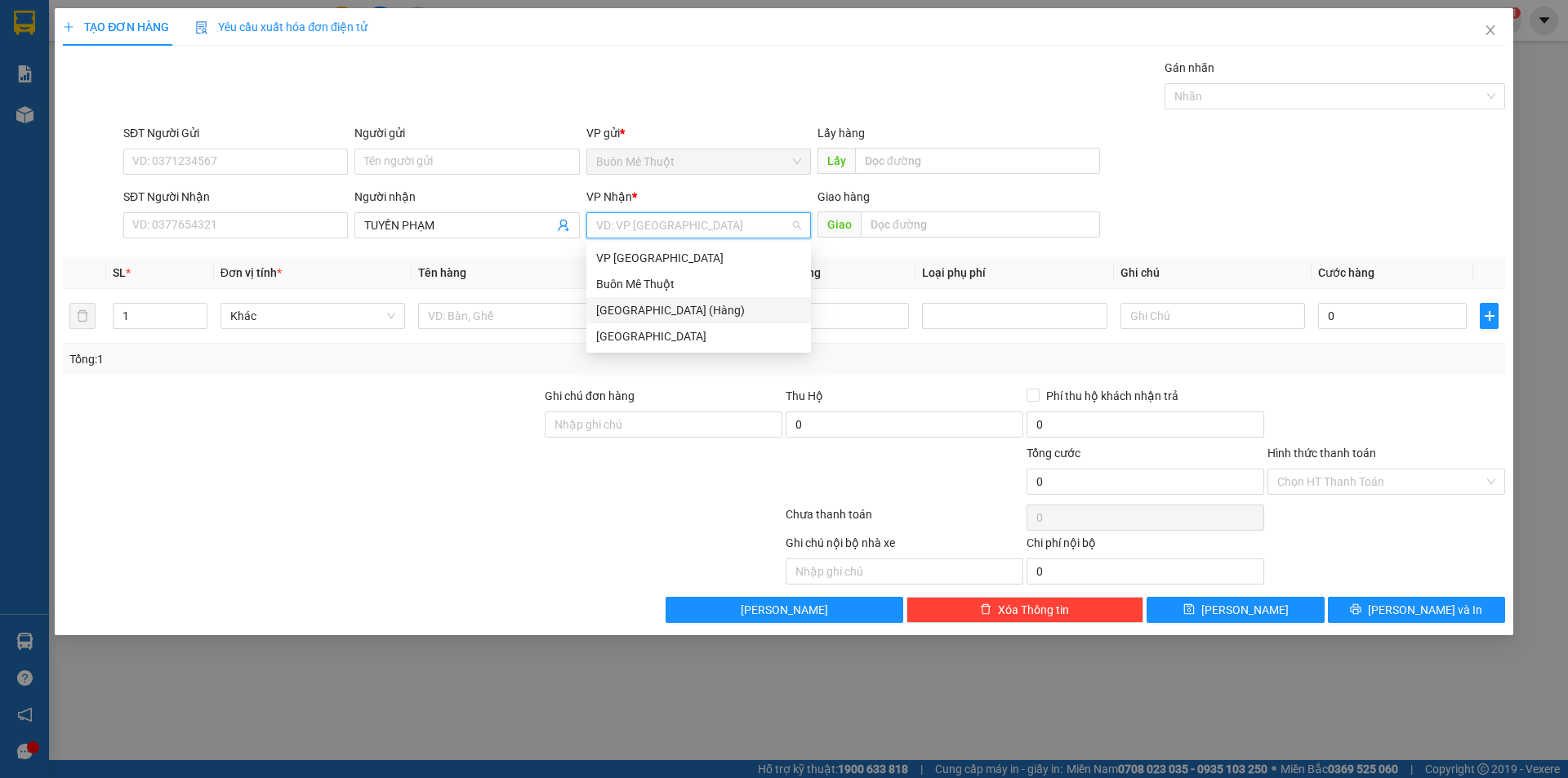
click at [645, 312] on div "[GEOGRAPHIC_DATA] (Hàng)" at bounding box center [699, 309] width 205 height 18
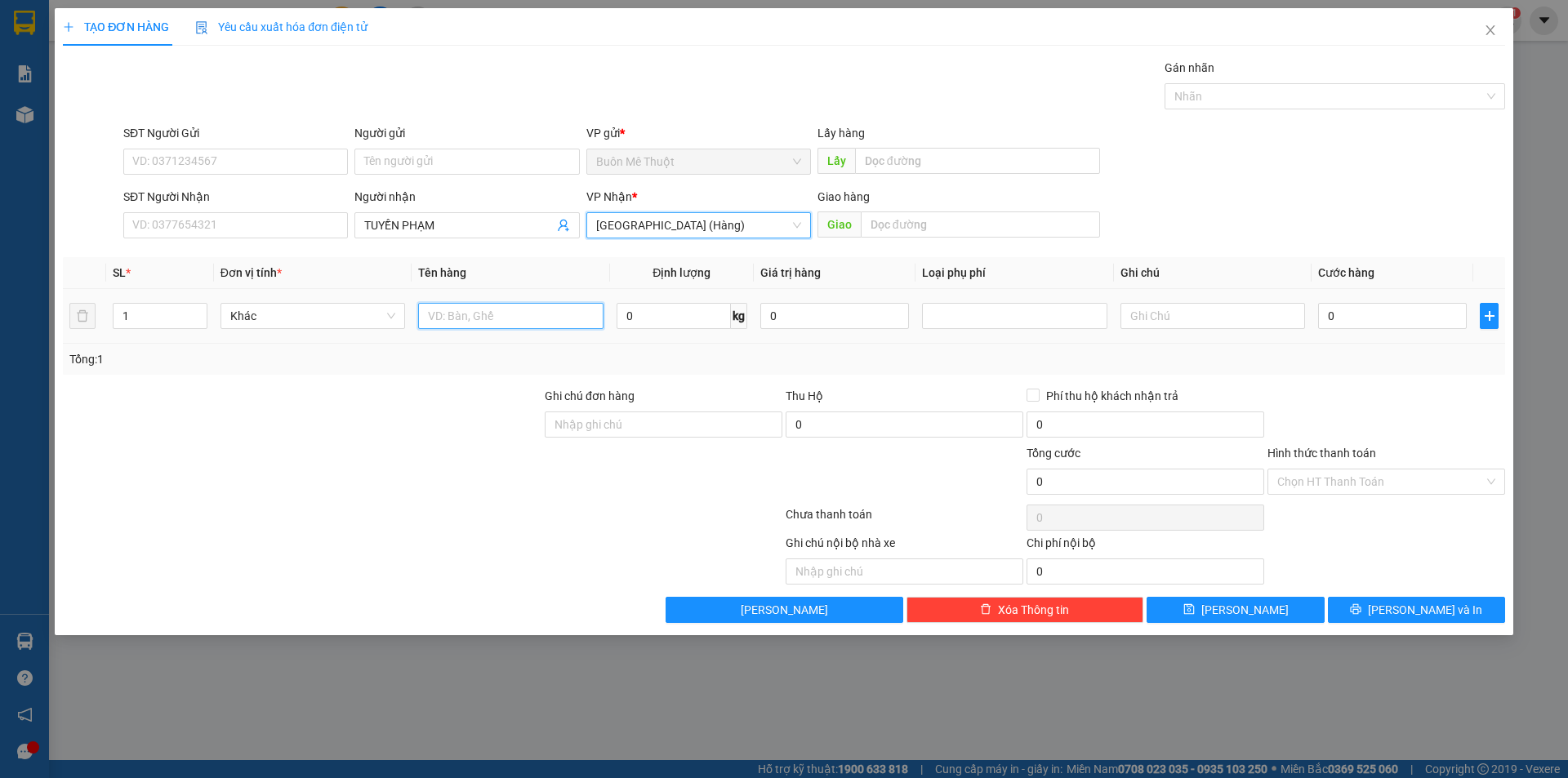
click at [492, 309] on input "text" at bounding box center [510, 316] width 185 height 26
type input "BỌC"
click at [1335, 321] on input "0" at bounding box center [1392, 316] width 149 height 26
type input "5"
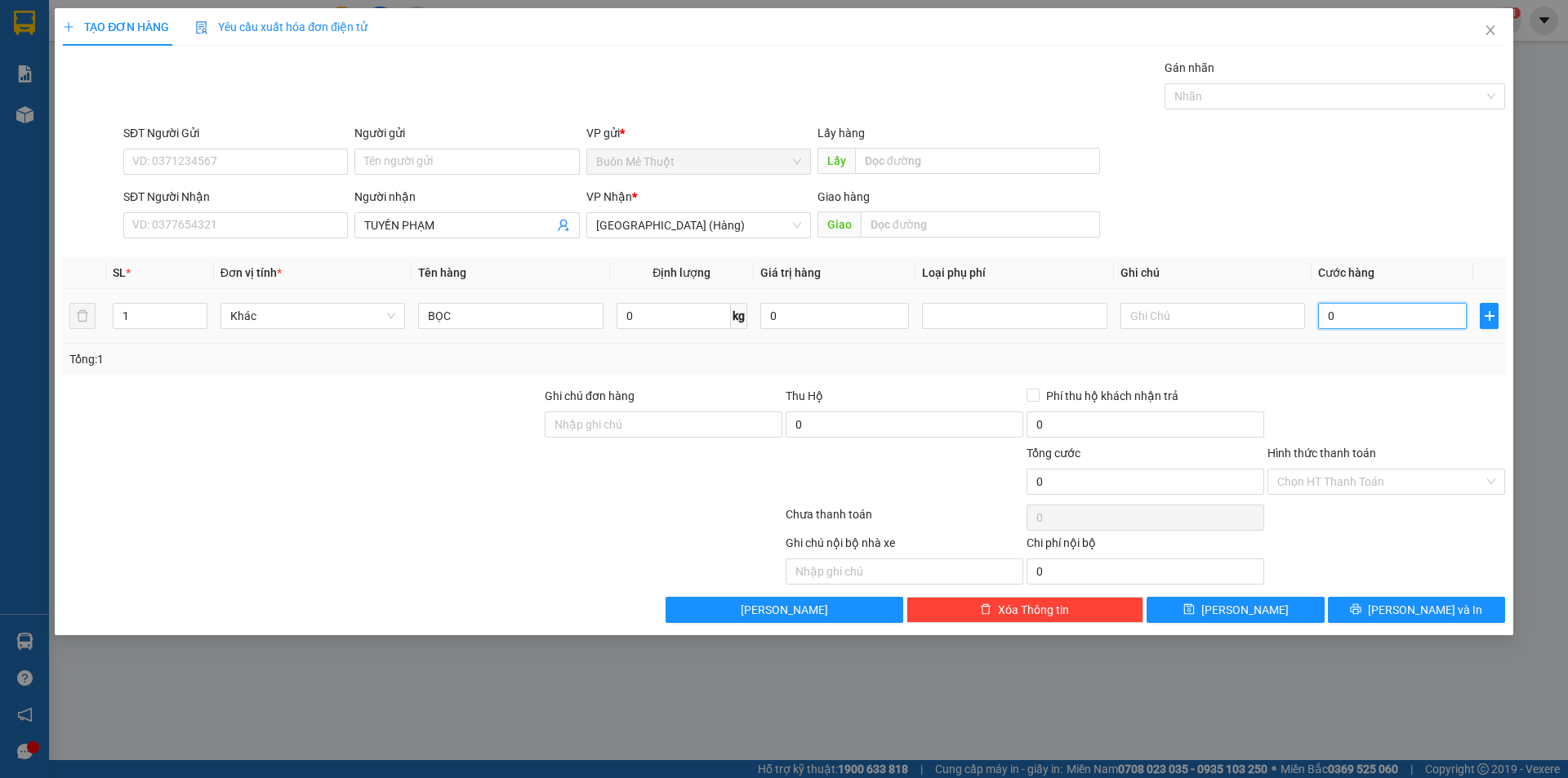
type input "5"
type input "50"
type input "50.000"
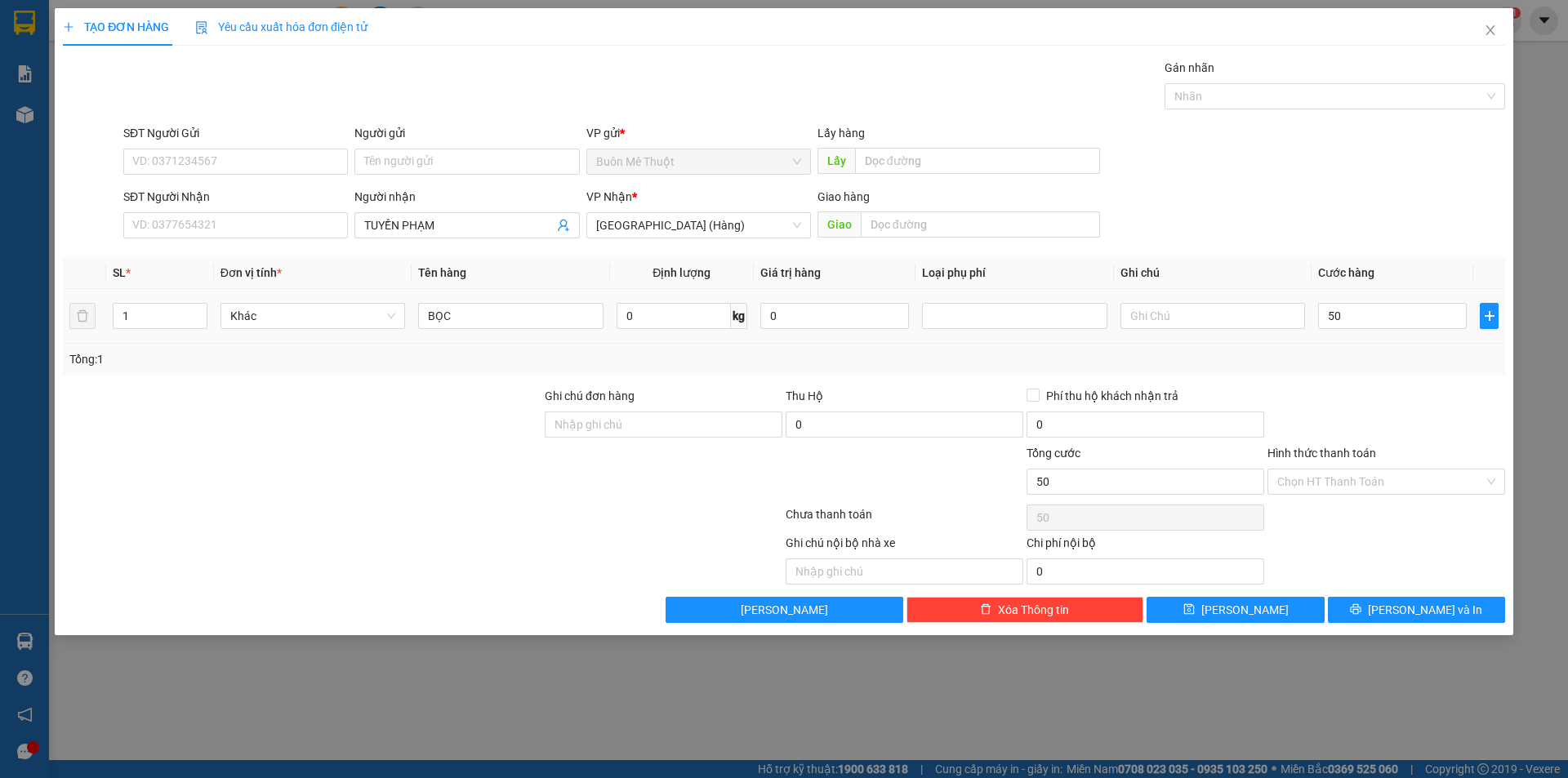
type input "50.000"
click at [1342, 341] on td "50.000" at bounding box center [1392, 316] width 162 height 55
click at [1446, 621] on button "[PERSON_NAME] và In" at bounding box center [1417, 610] width 177 height 26
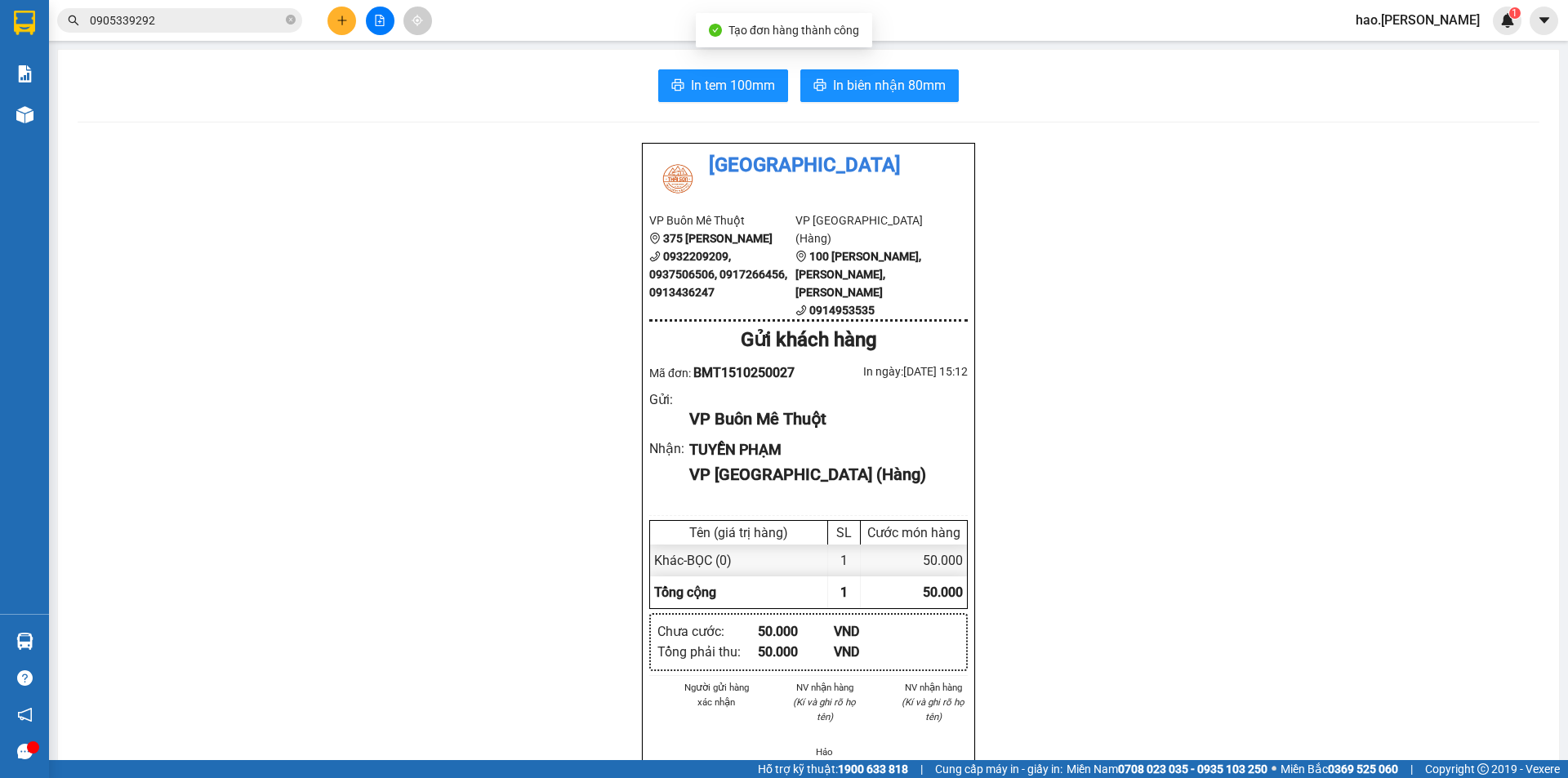
click at [696, 67] on div "In tem 100mm In biên nhận 80mm Thái Sơn VP Buôn Mê Thuột 375 Hoàng Diệu 0932209…" at bounding box center [808, 735] width 1501 height 1370
click at [697, 71] on button "In tem 100mm" at bounding box center [724, 85] width 130 height 32
click at [347, 27] on button at bounding box center [342, 20] width 29 height 29
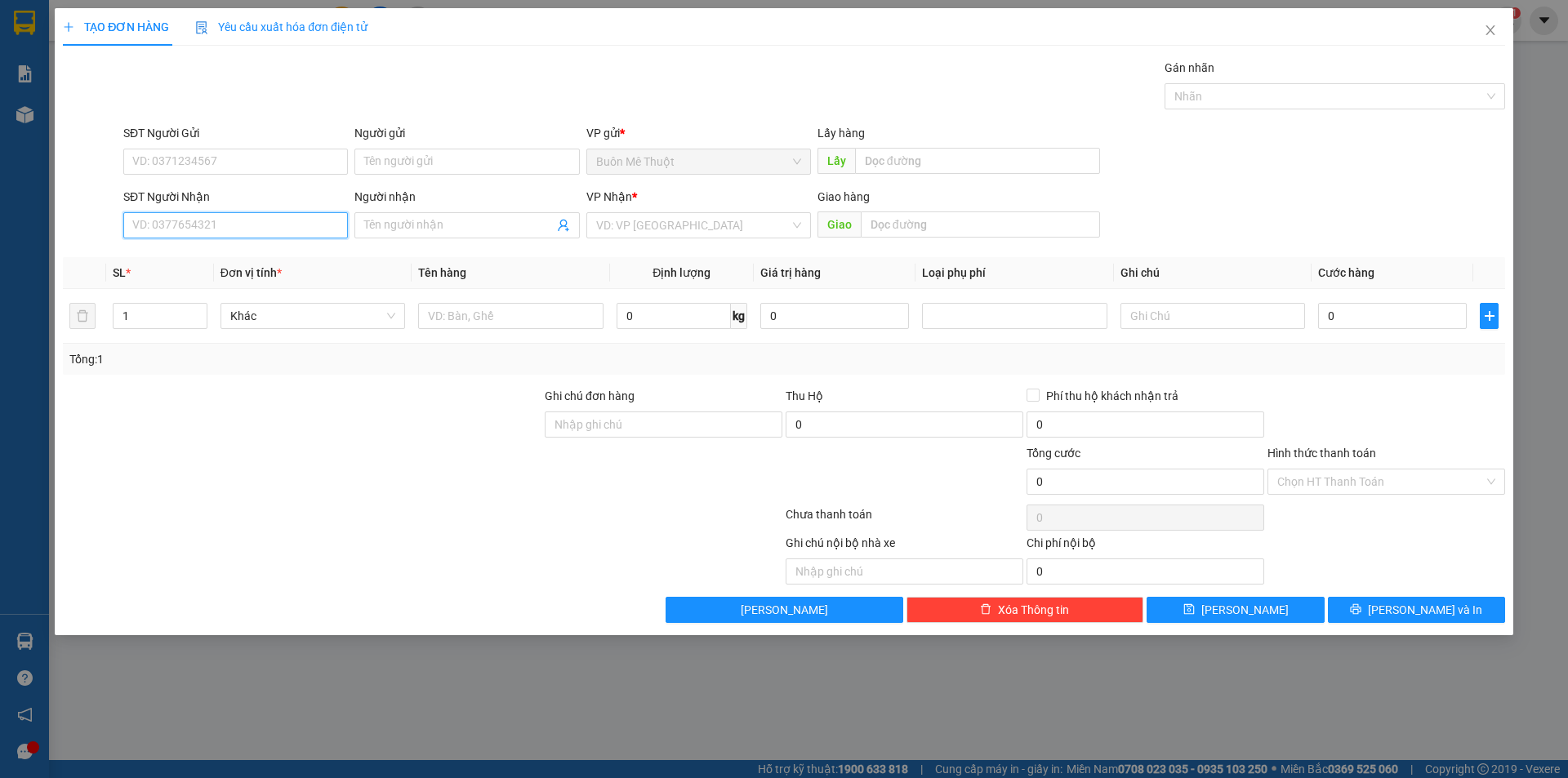
click at [235, 220] on input "SĐT Người Nhận" at bounding box center [236, 226] width 225 height 26
click at [196, 264] on div "0905053183 - THẢO" at bounding box center [235, 257] width 205 height 18
type input "0905053183"
type input "THẢO"
type input "BẦU VÂN"
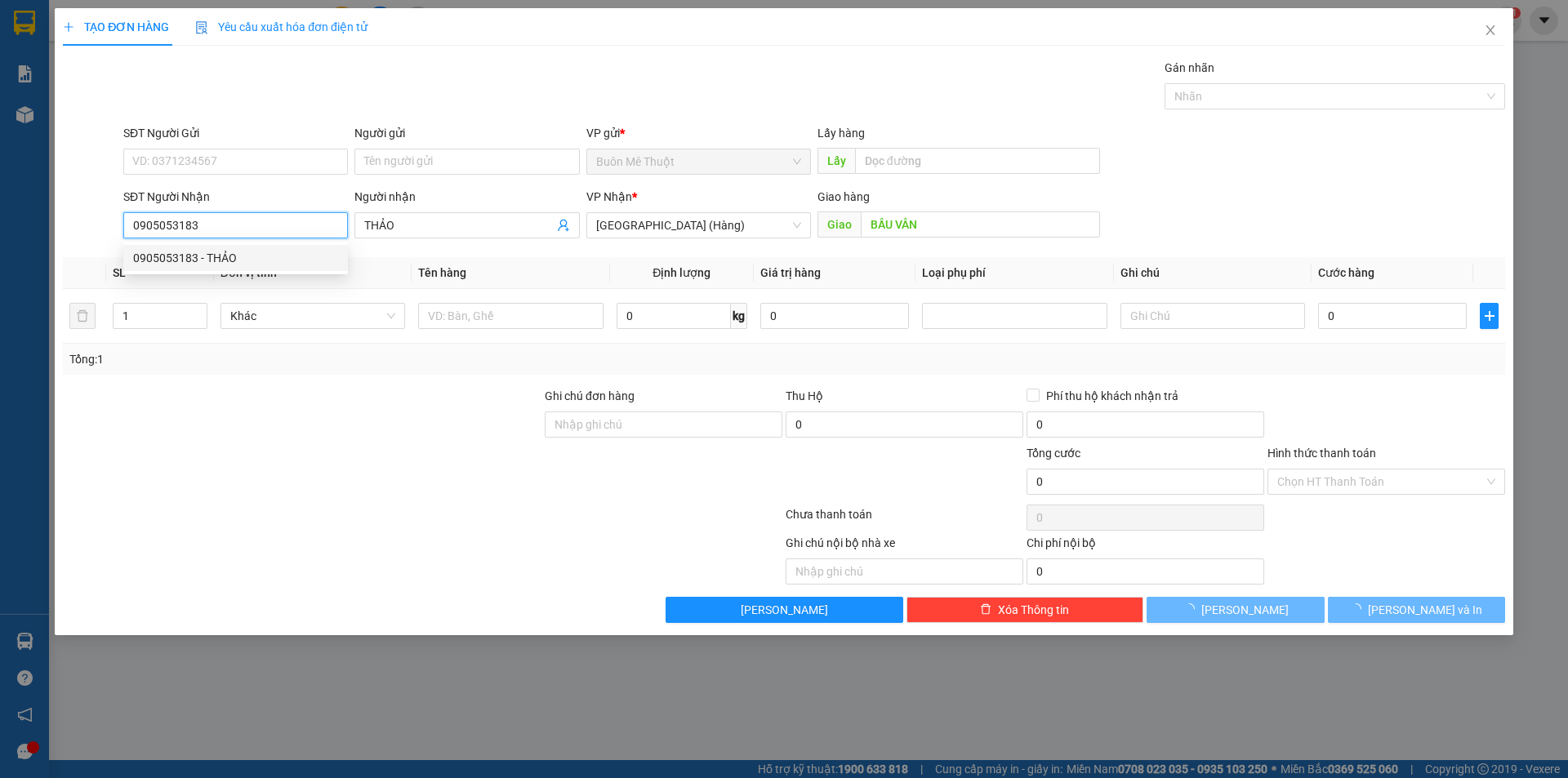
type input "50.000"
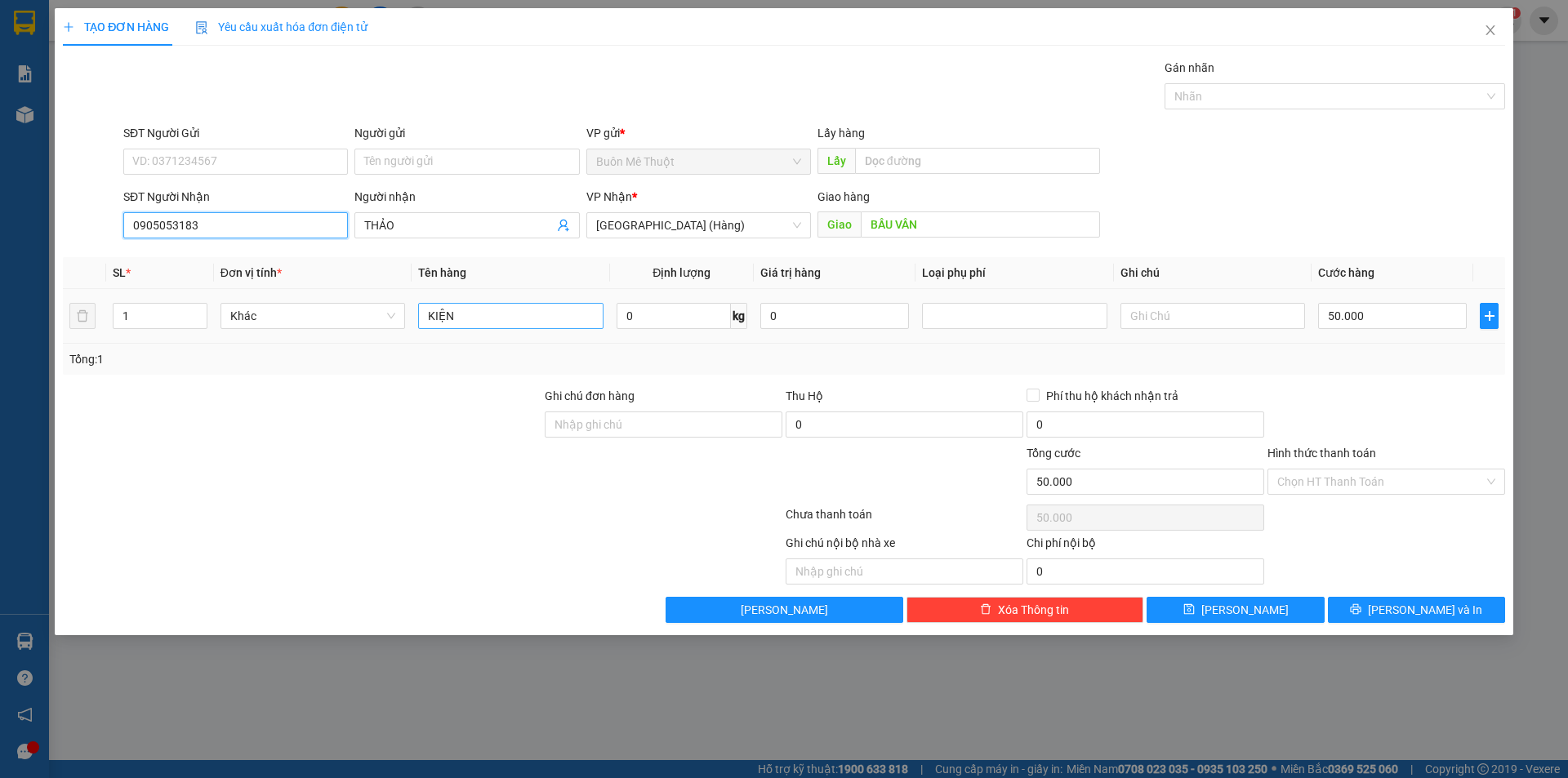
type input "0905053183"
click at [512, 328] on input "KIỆN" at bounding box center [510, 316] width 185 height 26
type input "BAO"
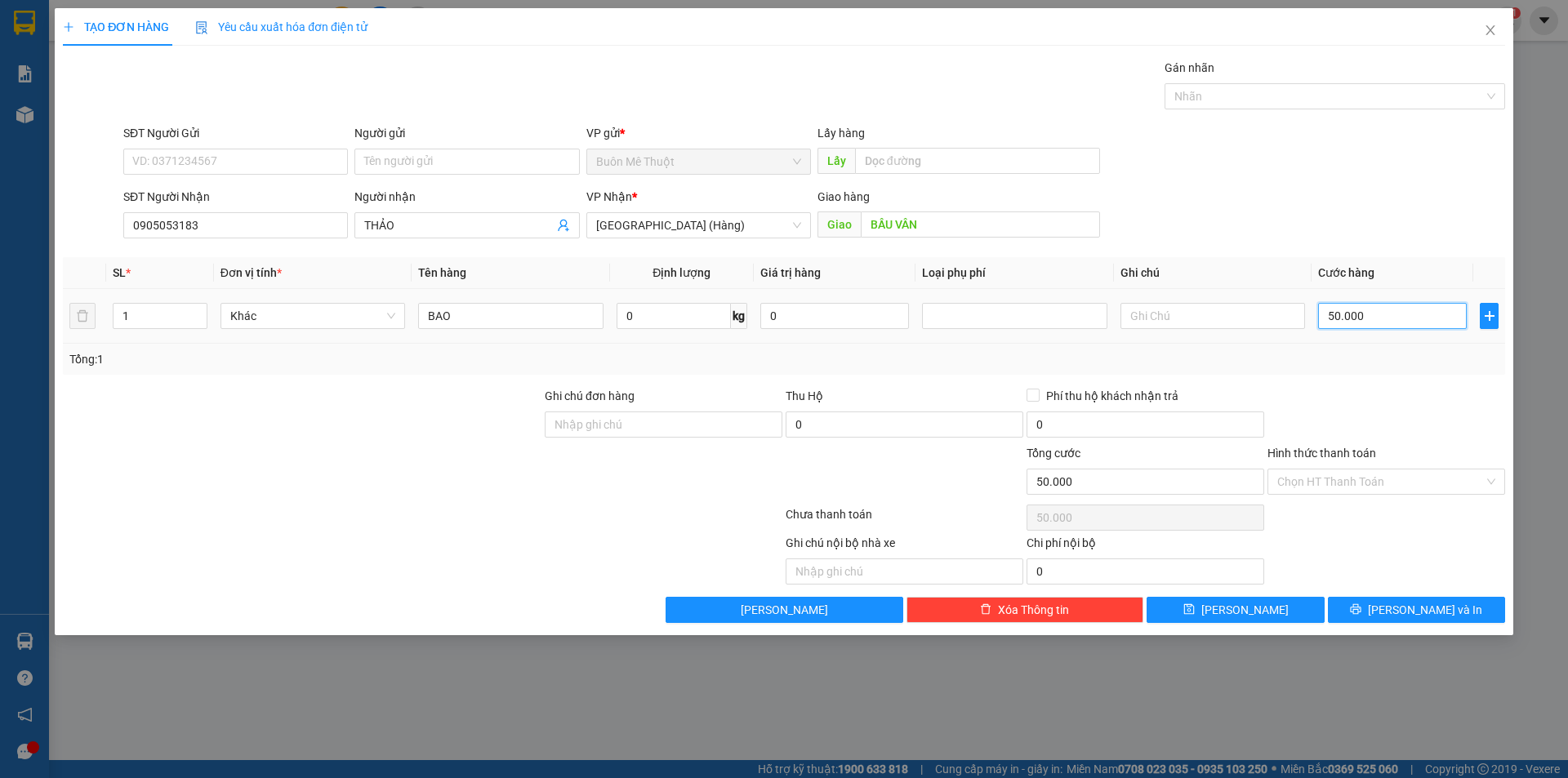
click at [1394, 322] on input "50.000" at bounding box center [1392, 316] width 149 height 26
type input "1"
type input "10"
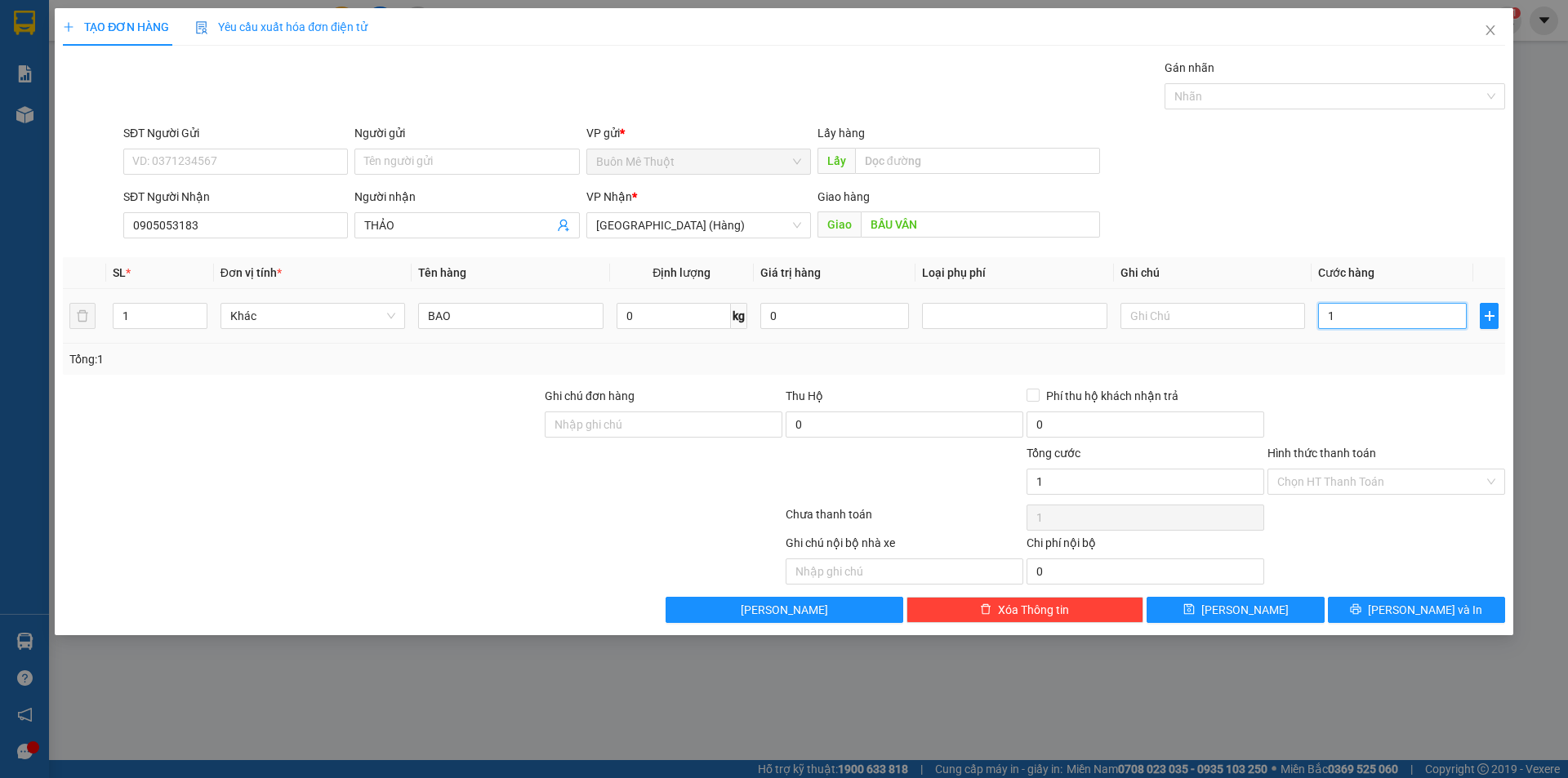
type input "10"
type input "100"
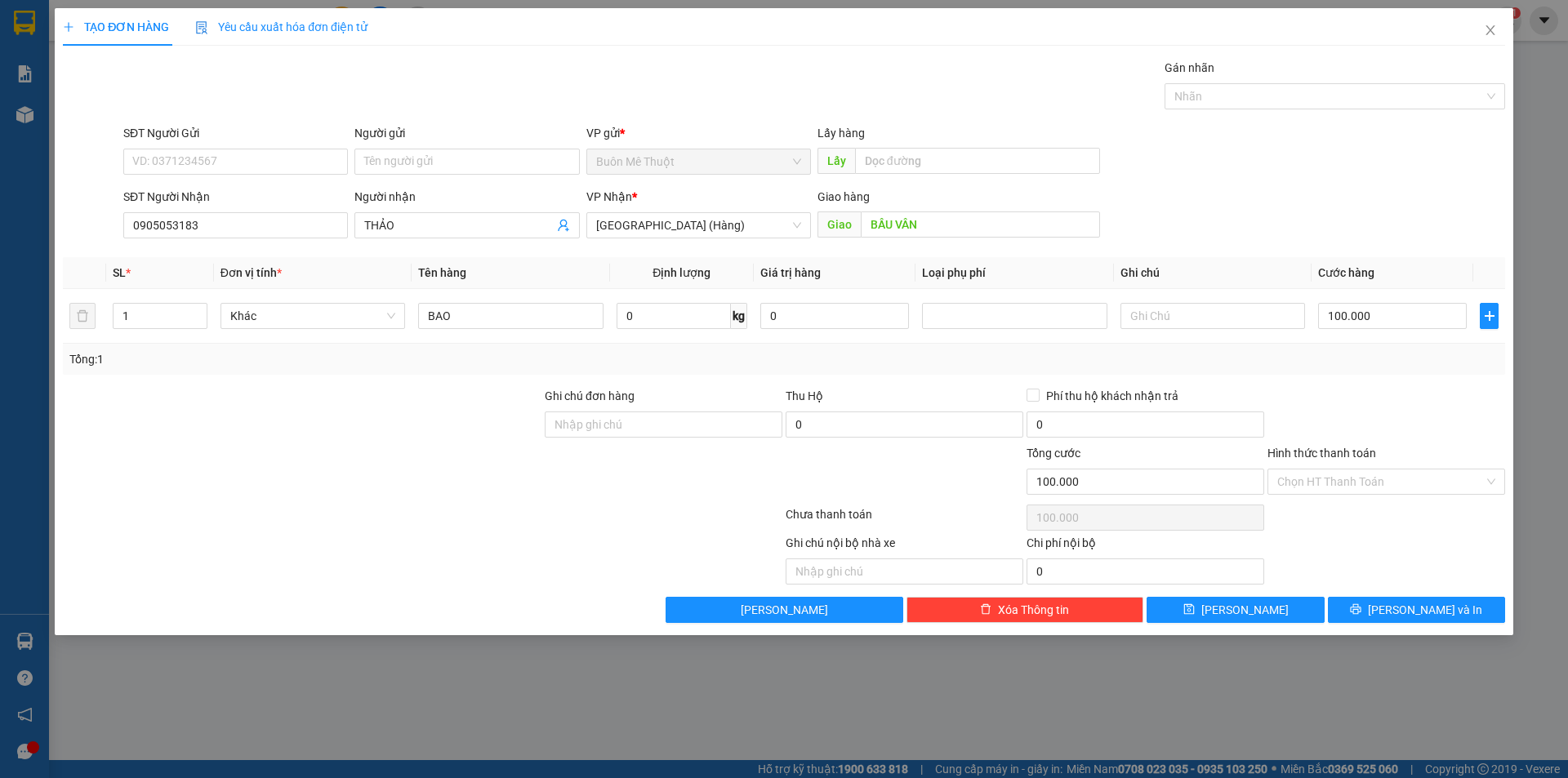
click at [1401, 387] on div at bounding box center [1386, 416] width 241 height 58
click at [1342, 486] on input "Hình thức thanh toán" at bounding box center [1380, 482] width 206 height 24
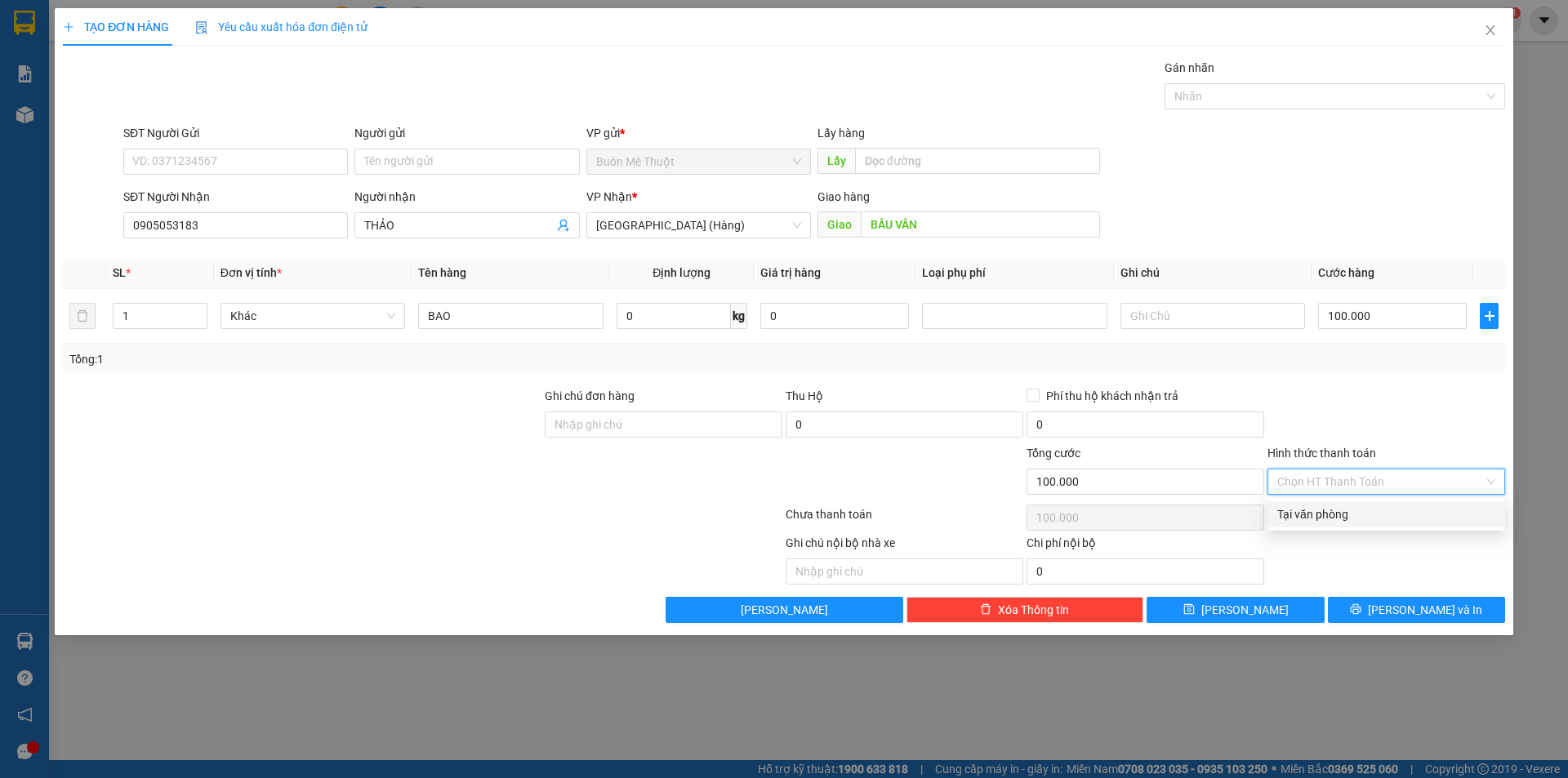
click at [1331, 520] on div "Tại văn phòng" at bounding box center [1386, 513] width 218 height 18
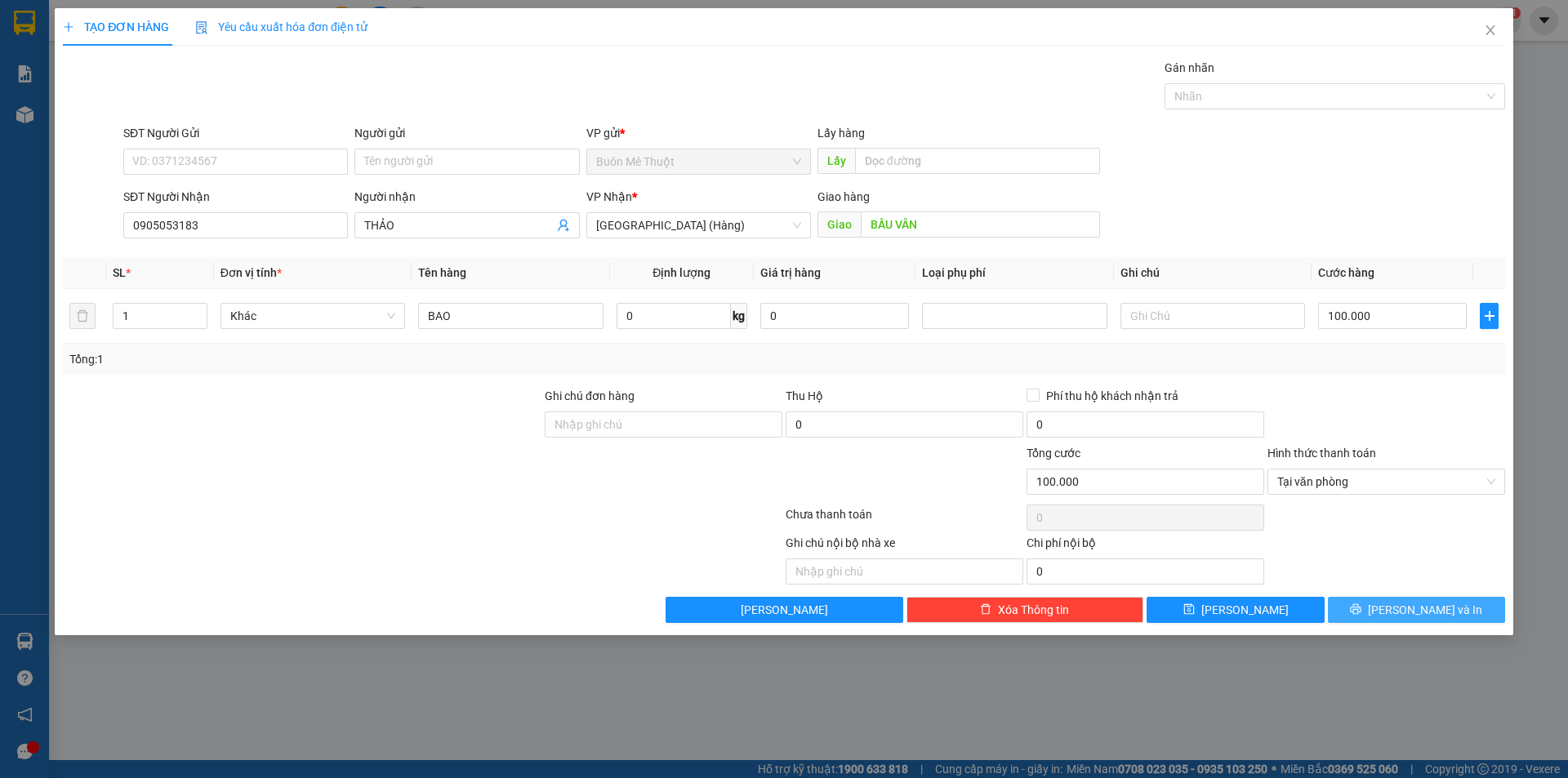
click at [1413, 617] on span "[PERSON_NAME] và In" at bounding box center [1425, 609] width 114 height 18
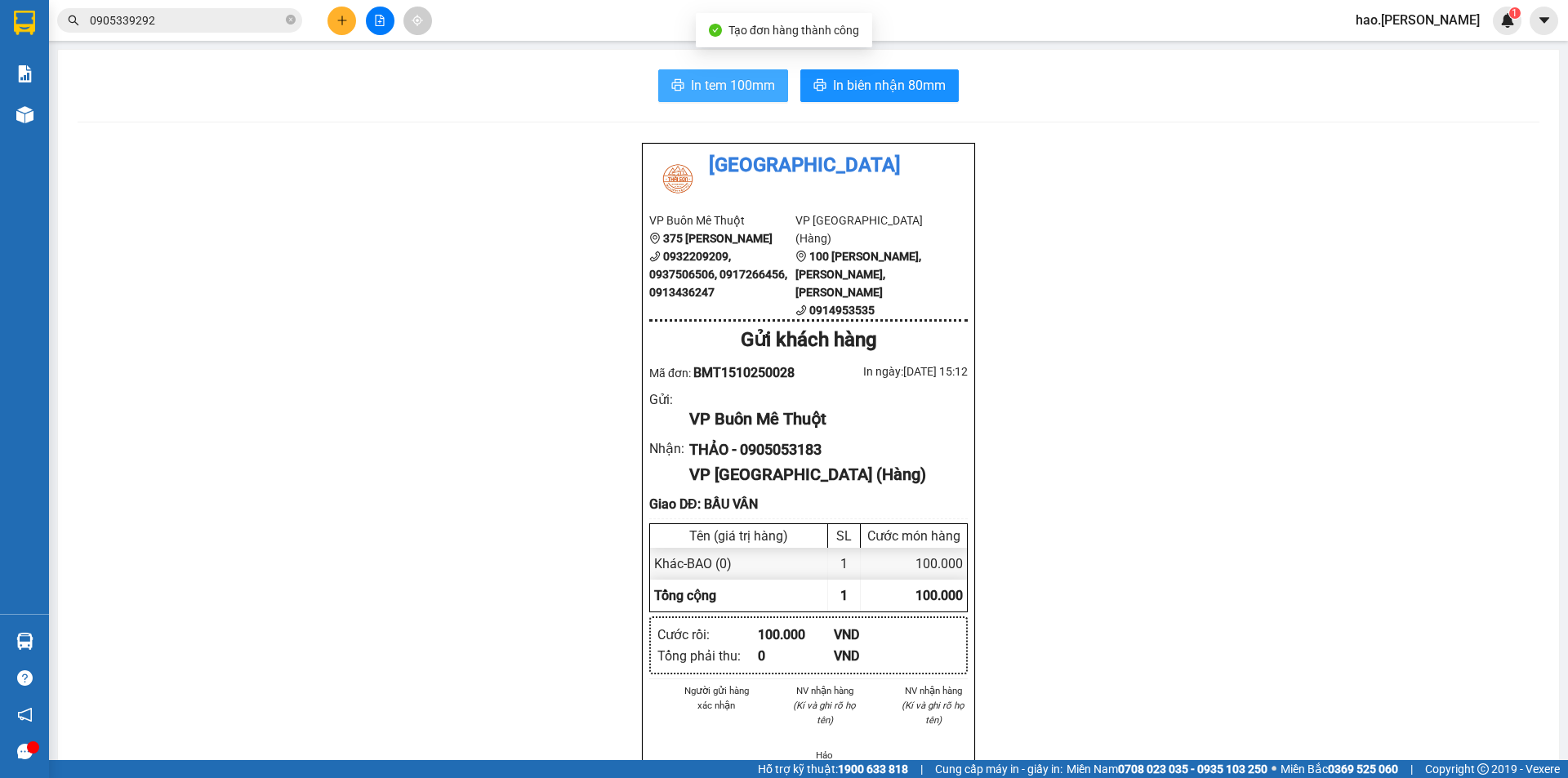
click at [762, 91] on span "In tem 100mm" at bounding box center [733, 85] width 85 height 20
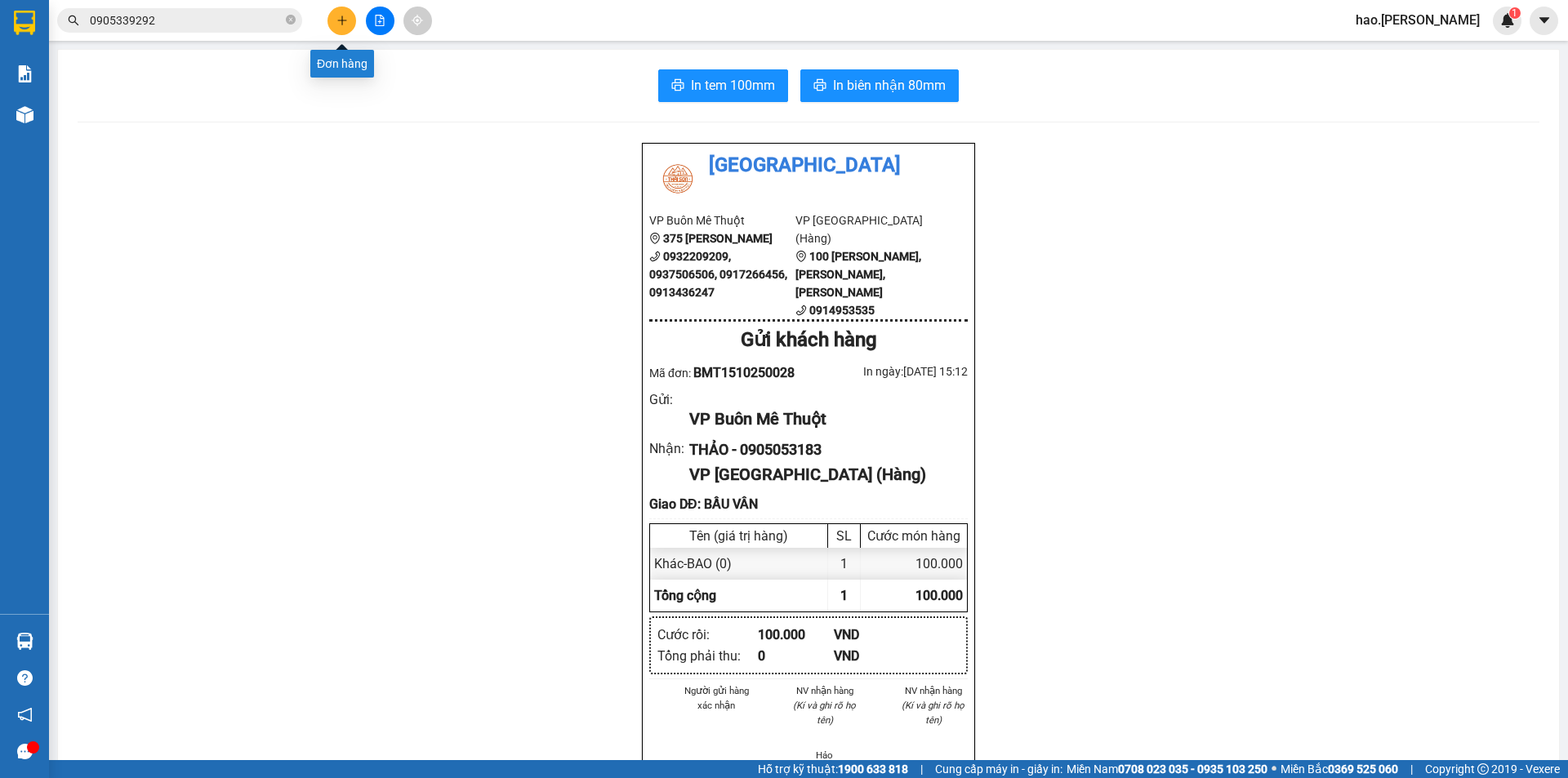
click at [341, 13] on button at bounding box center [342, 20] width 29 height 29
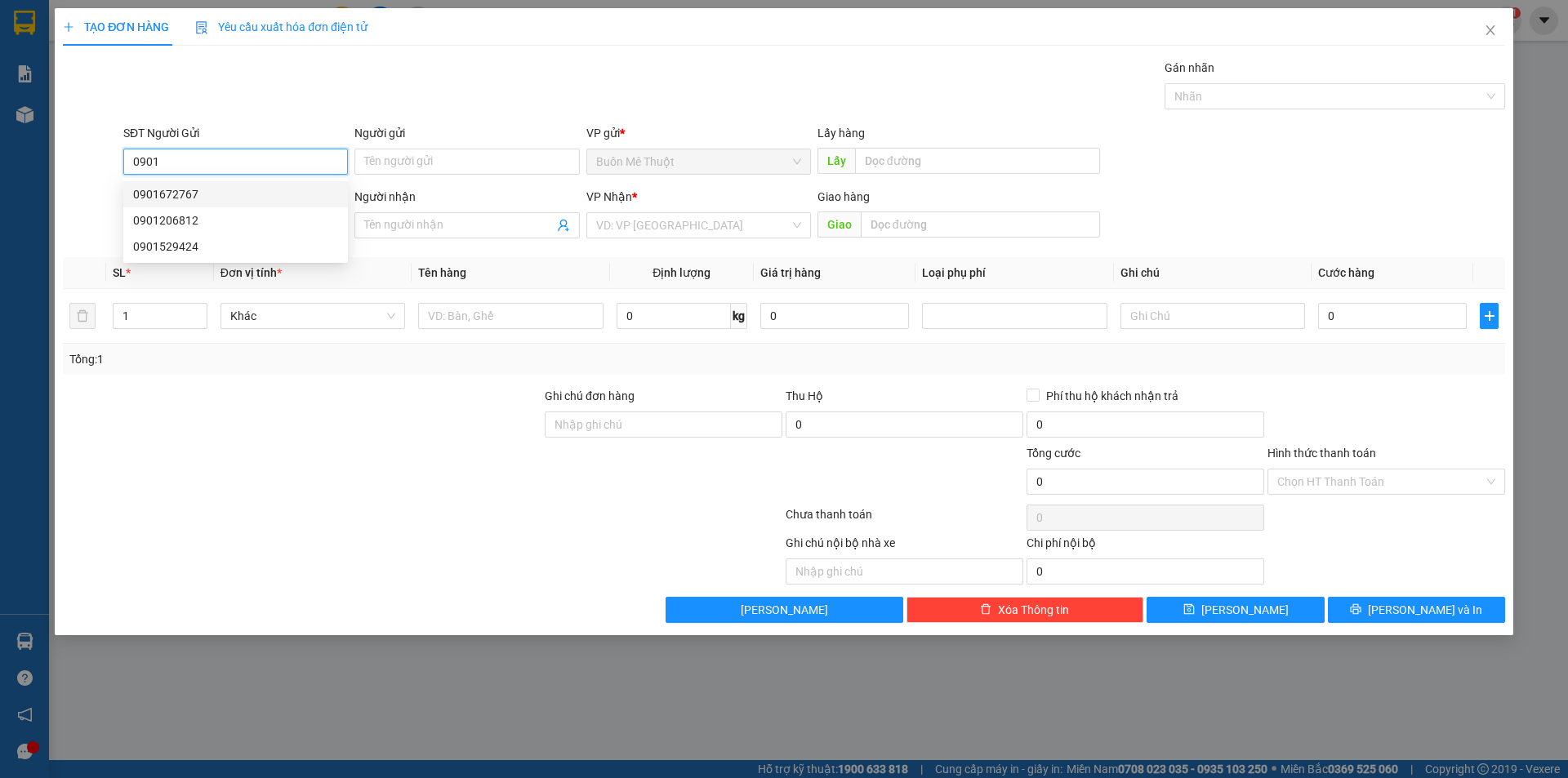
click at [169, 199] on div "0901672767" at bounding box center [235, 194] width 205 height 18
type input "0901672767"
type input "0934928708"
type input "50.000"
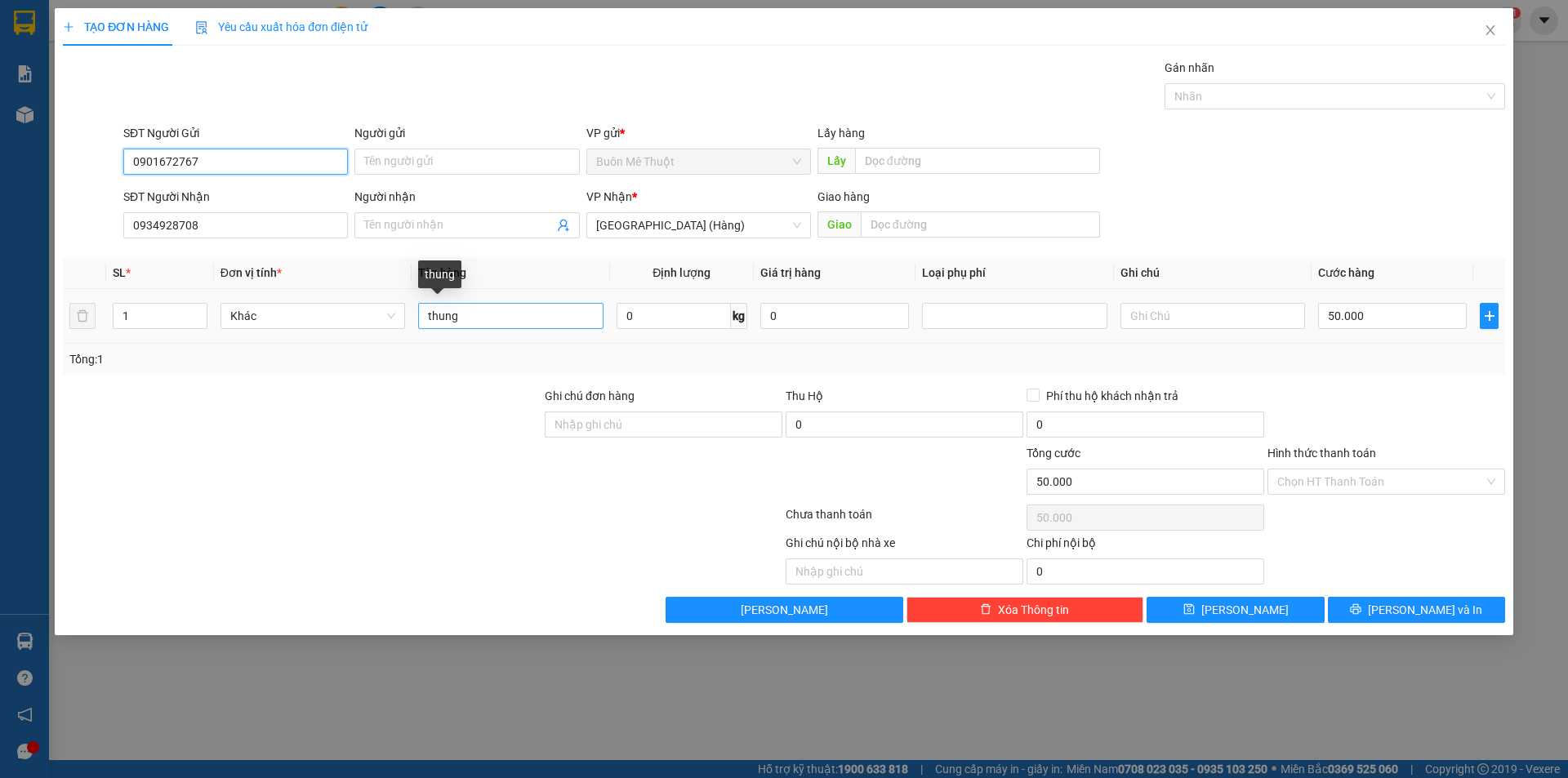
type input "0901672767"
click at [507, 325] on input "thung" at bounding box center [510, 316] width 185 height 26
click at [1354, 320] on input "50.000" at bounding box center [1392, 316] width 149 height 26
type input "3"
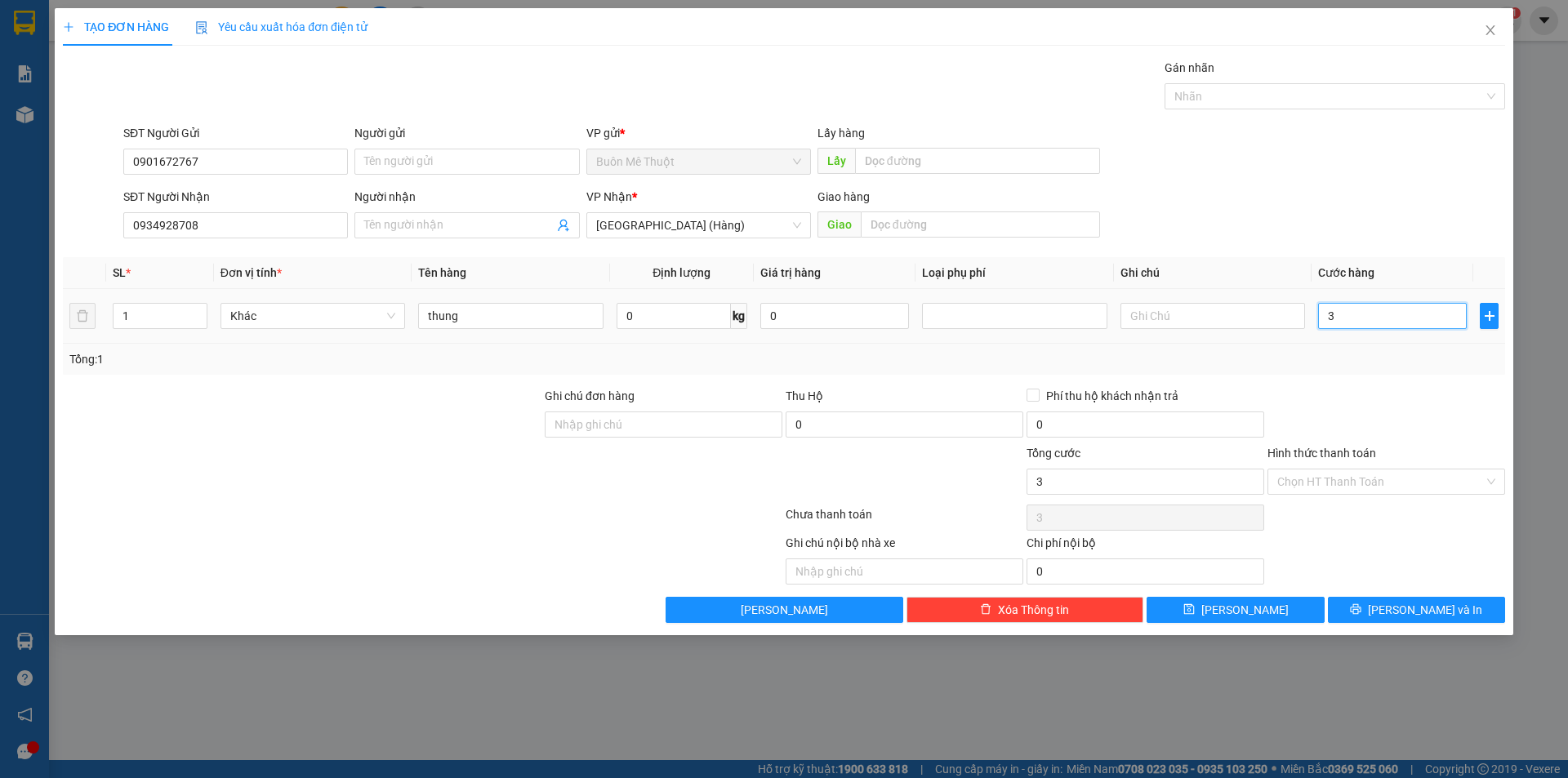
type input "30"
type input "30.000"
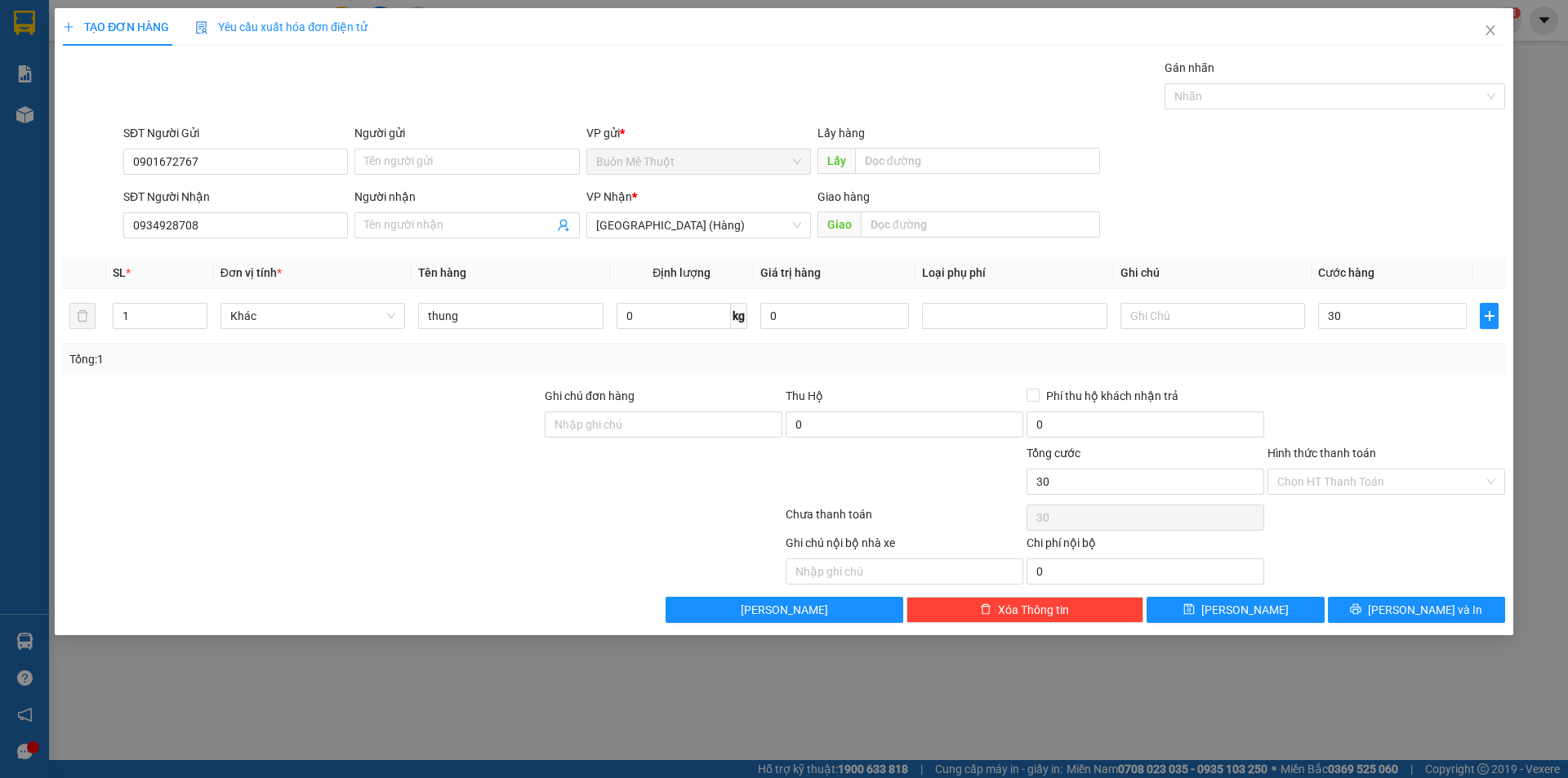
type input "30.000"
click at [1381, 380] on div "Transit Pickup Surcharge Ids Transit Deliver Surcharge Ids Transit Deliver Surc…" at bounding box center [784, 341] width 1443 height 564
drag, startPoint x: 1307, startPoint y: 457, endPoint x: 1302, endPoint y: 477, distance: 20.6
click at [1306, 469] on div "Hình thức thanh toán Chọn HT Thanh Toán" at bounding box center [1387, 473] width 238 height 58
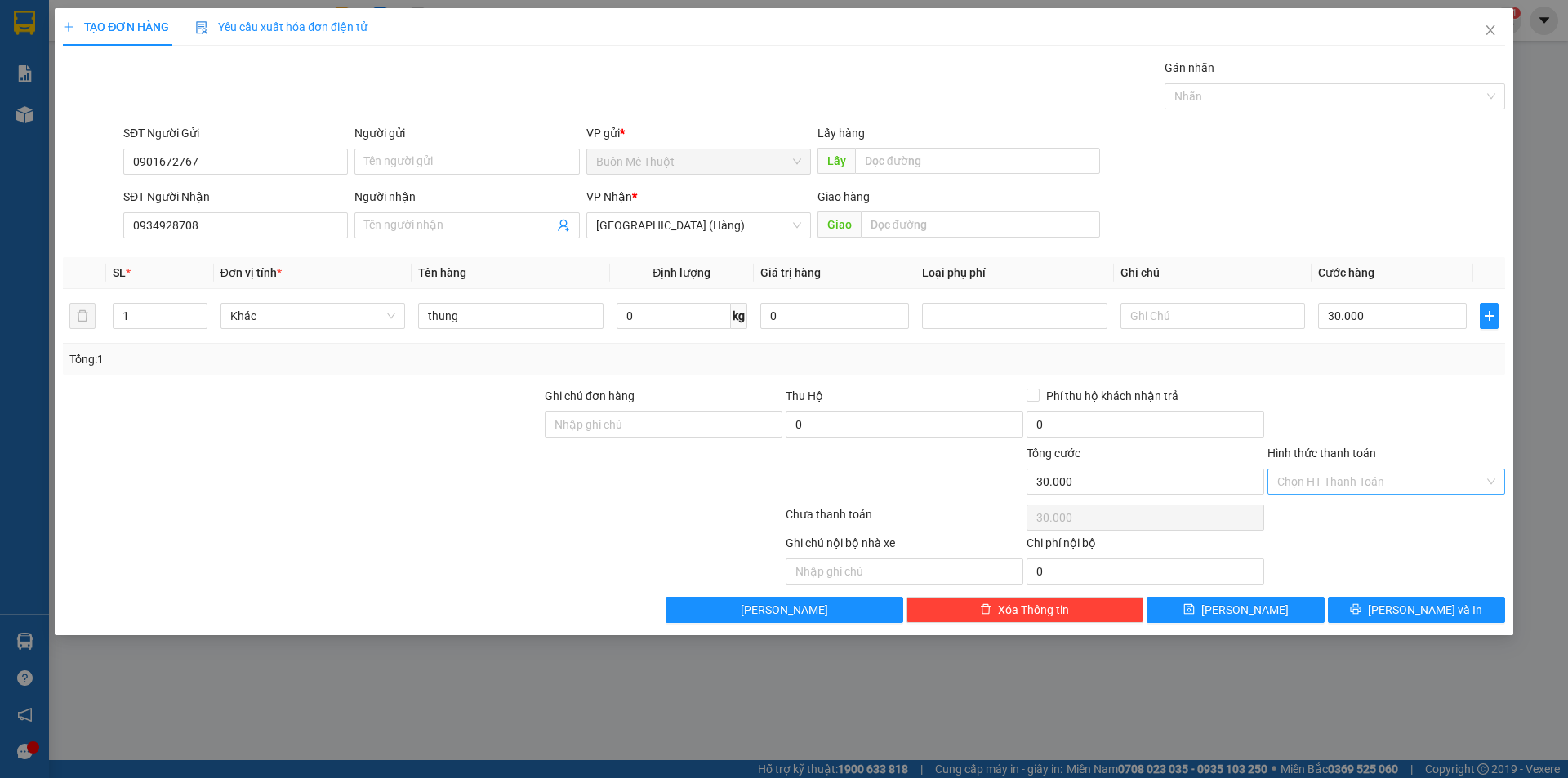
click at [1301, 490] on input "Hình thức thanh toán" at bounding box center [1380, 482] width 206 height 24
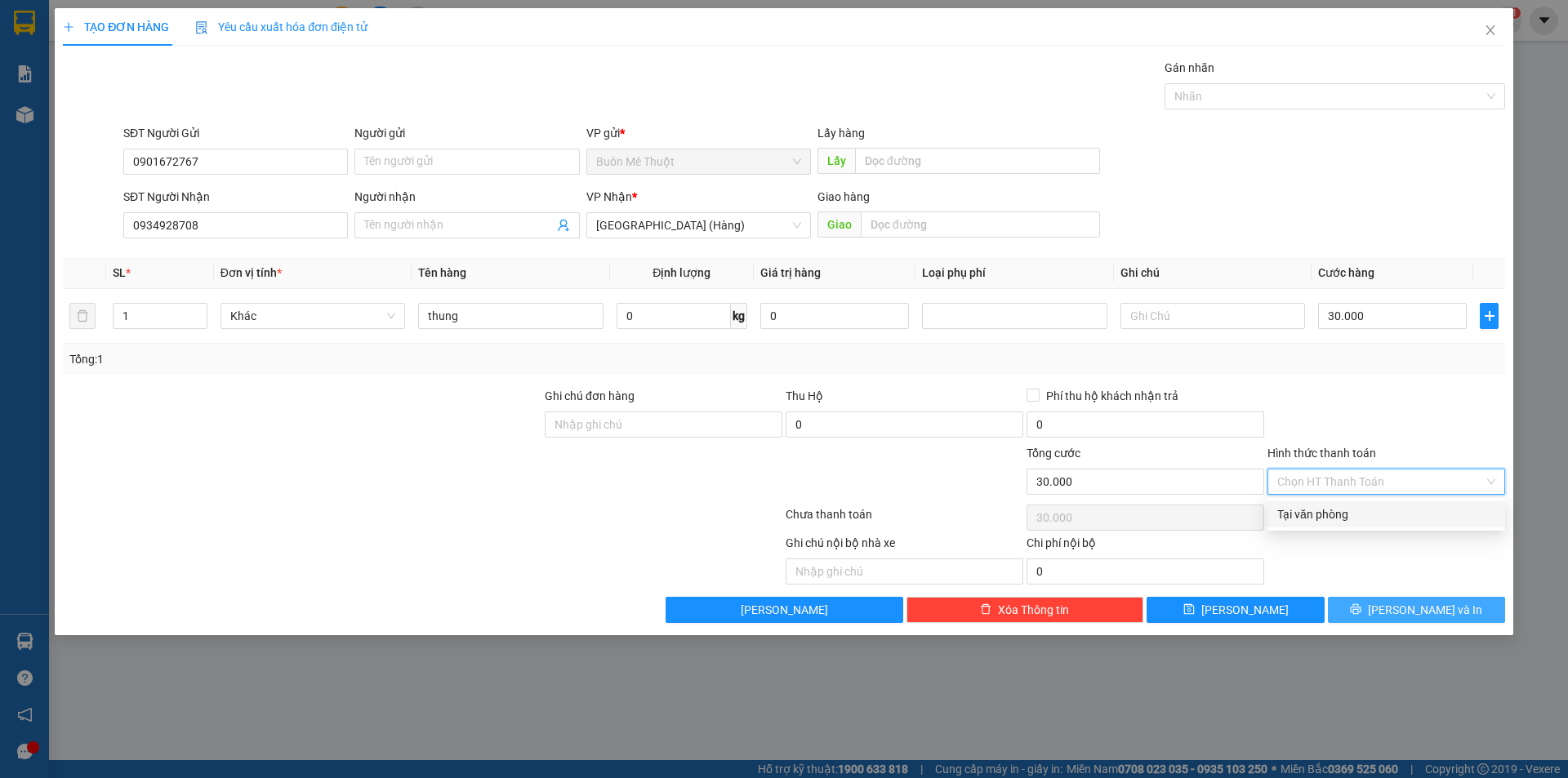
drag, startPoint x: 1300, startPoint y: 507, endPoint x: 1394, endPoint y: 606, distance: 136.5
click at [1300, 508] on div "Tại văn phòng" at bounding box center [1386, 513] width 218 height 18
type input "0"
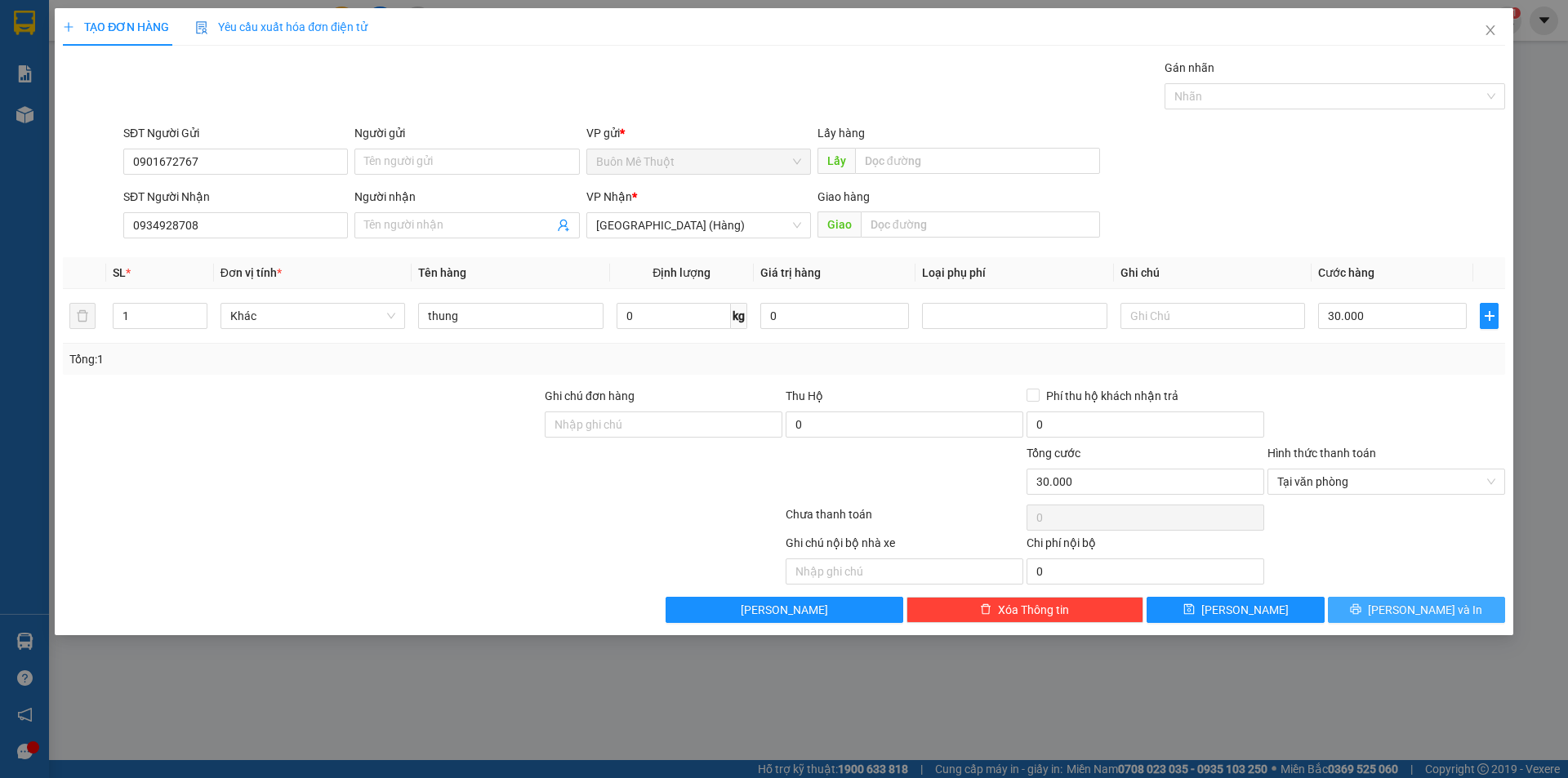
click at [1362, 613] on icon "printer" at bounding box center [1355, 609] width 10 height 10
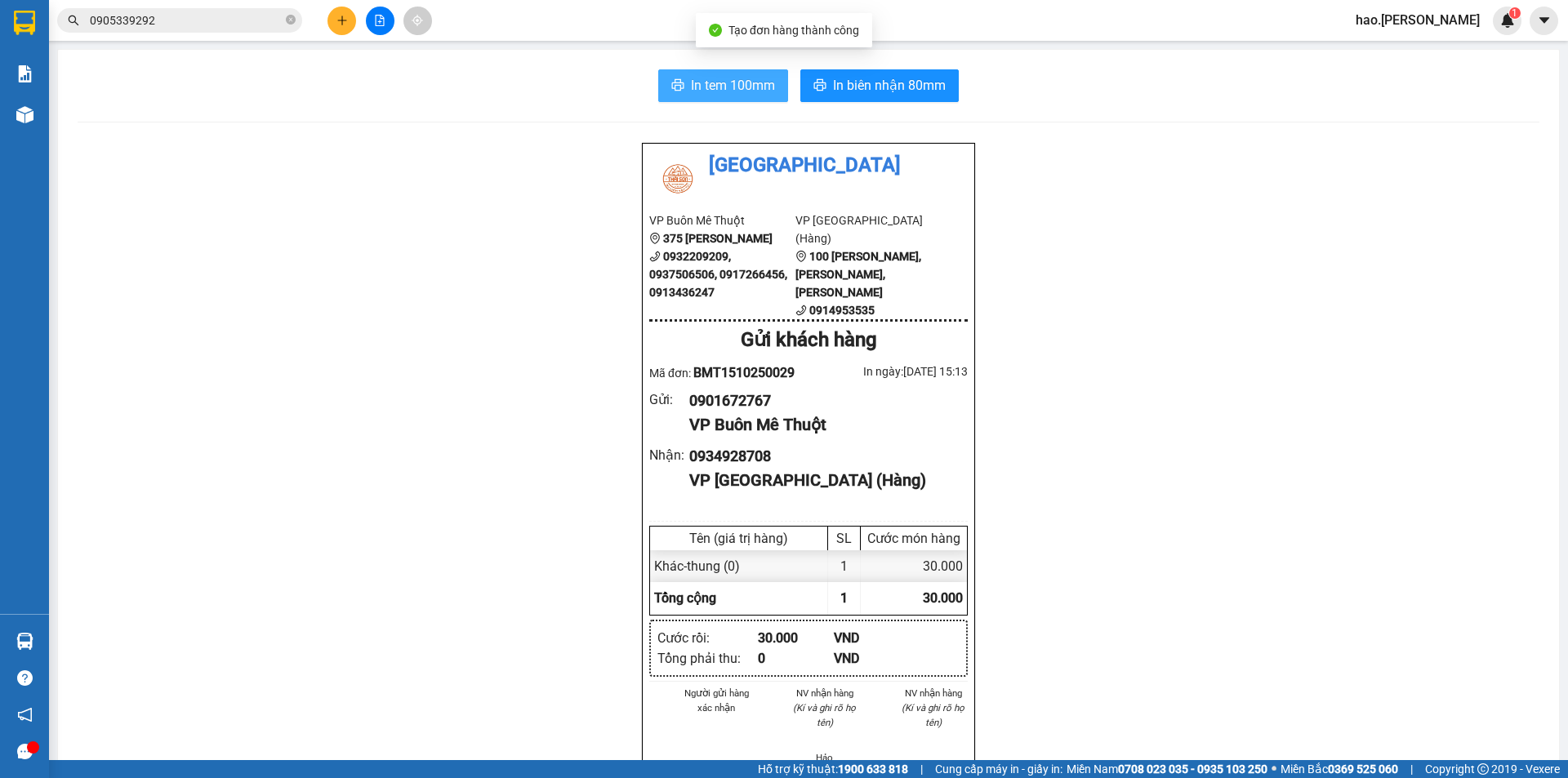
click at [693, 83] on span "In tem 100mm" at bounding box center [733, 85] width 85 height 20
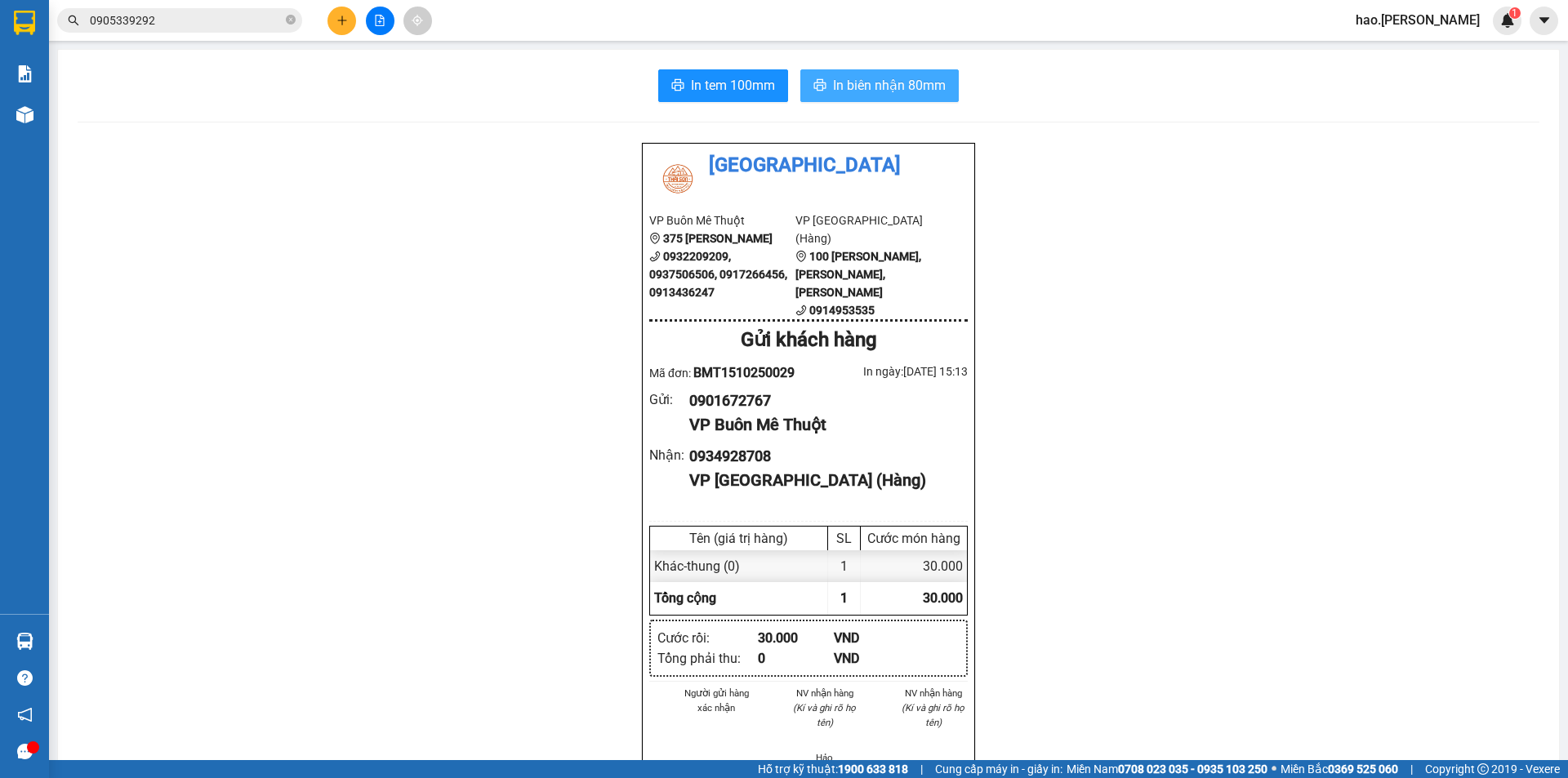
click at [839, 88] on span "In biên nhận 80mm" at bounding box center [889, 85] width 112 height 20
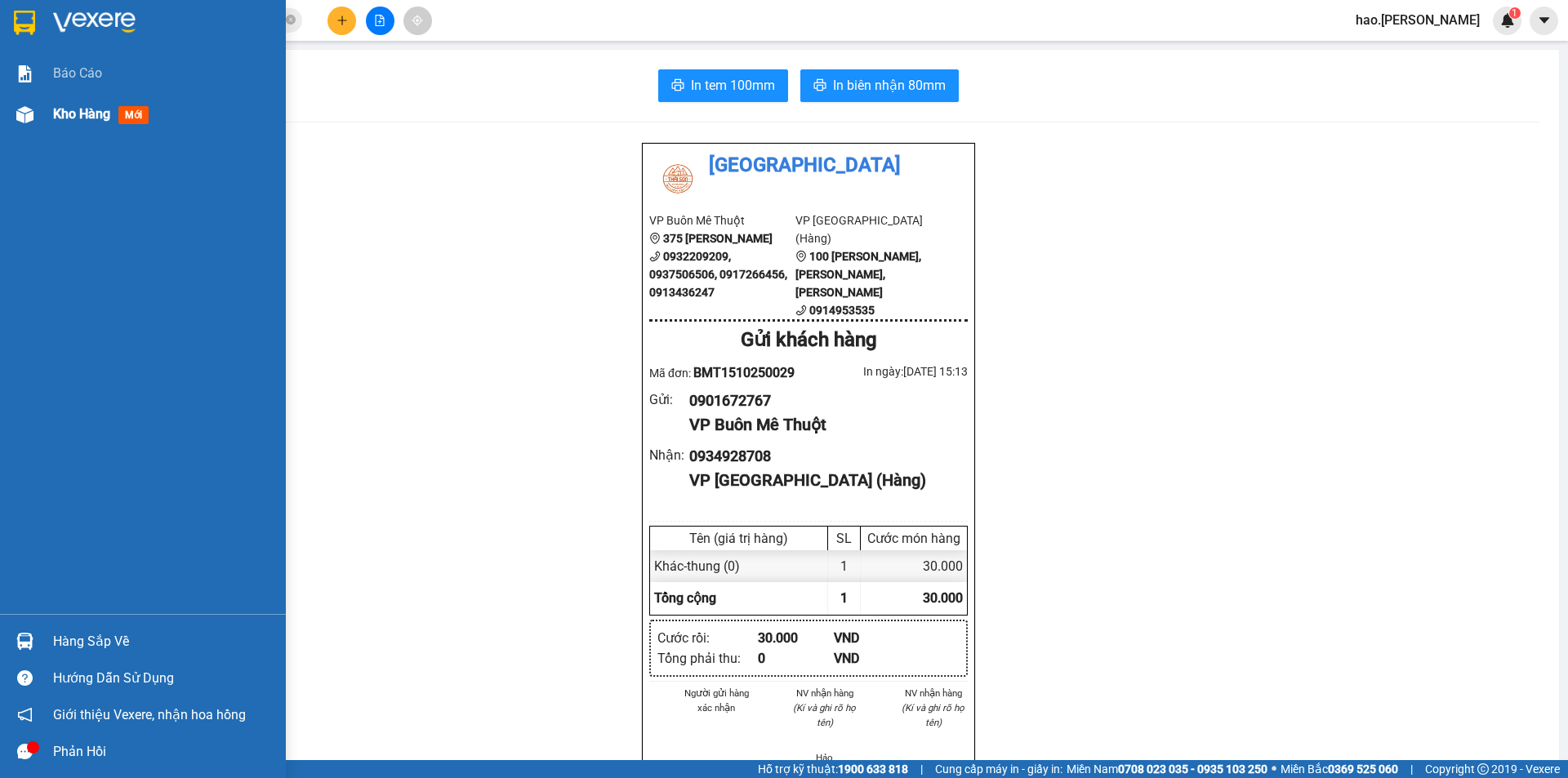
click at [39, 115] on div "Kho hàng mới" at bounding box center [143, 114] width 286 height 41
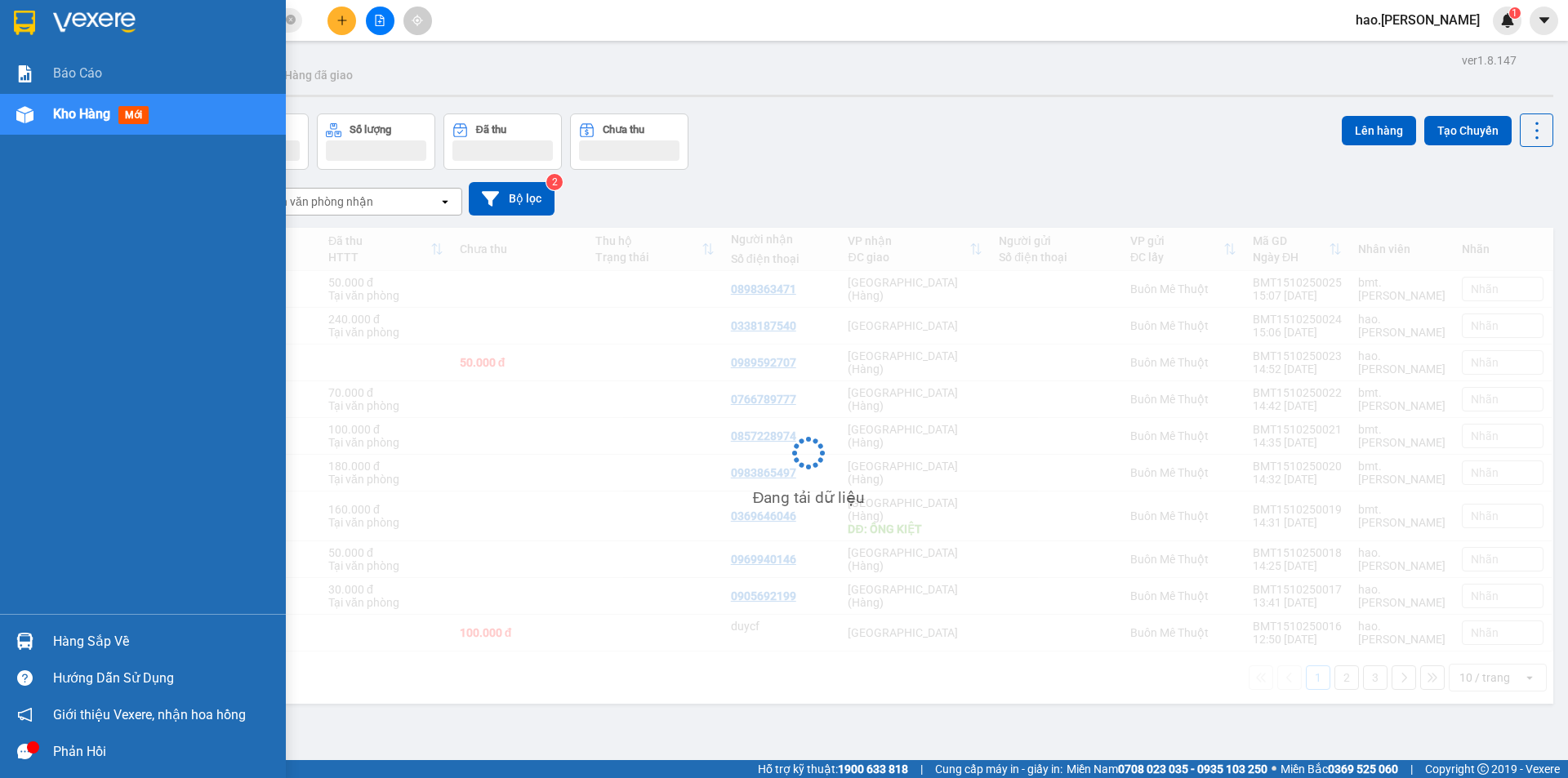
click at [44, 114] on div "Kho hàng mới" at bounding box center [143, 114] width 286 height 41
click at [46, 113] on div "Kho hàng mới" at bounding box center [143, 114] width 286 height 41
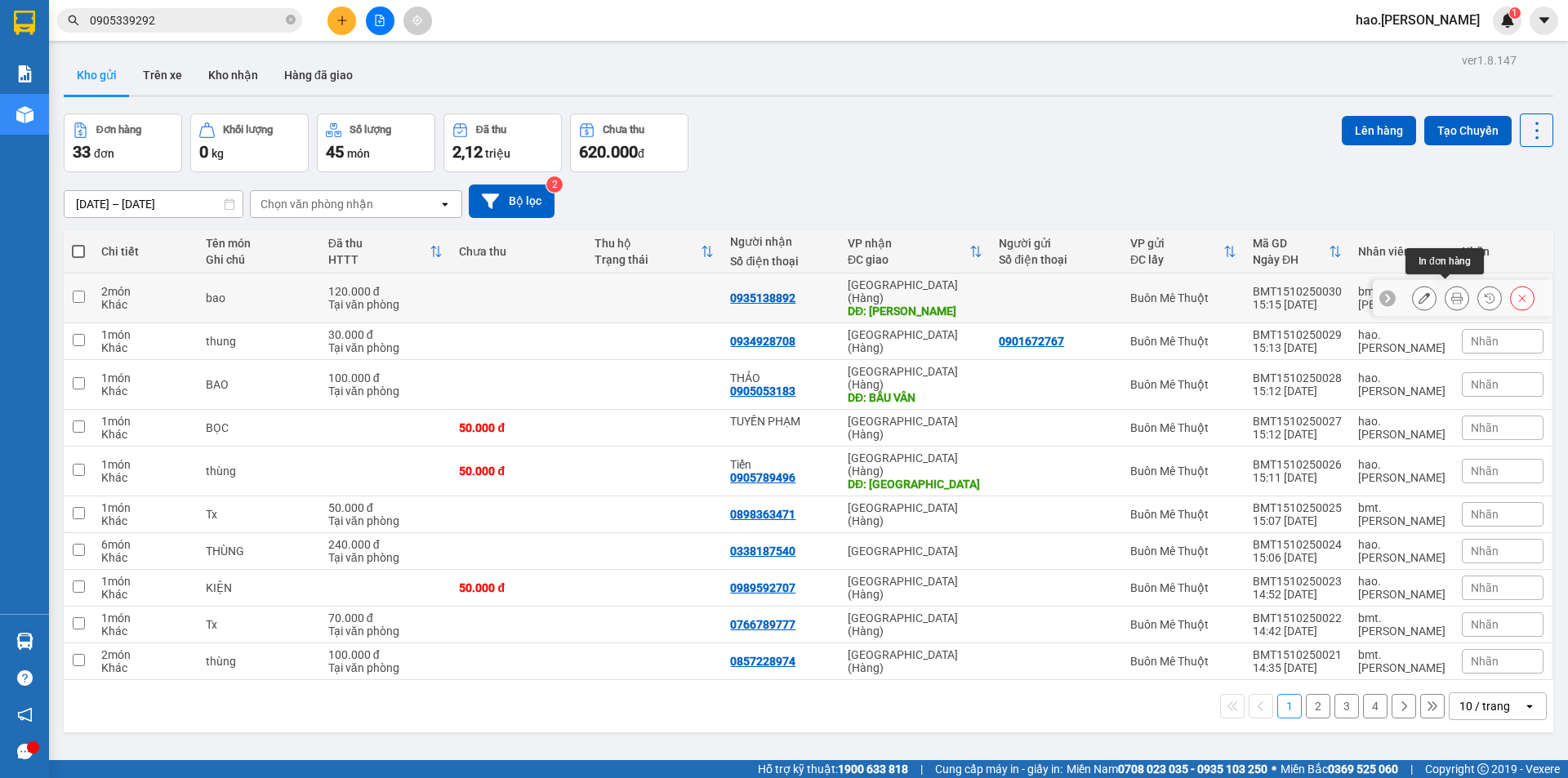
click at [1452, 296] on button at bounding box center [1457, 298] width 23 height 29
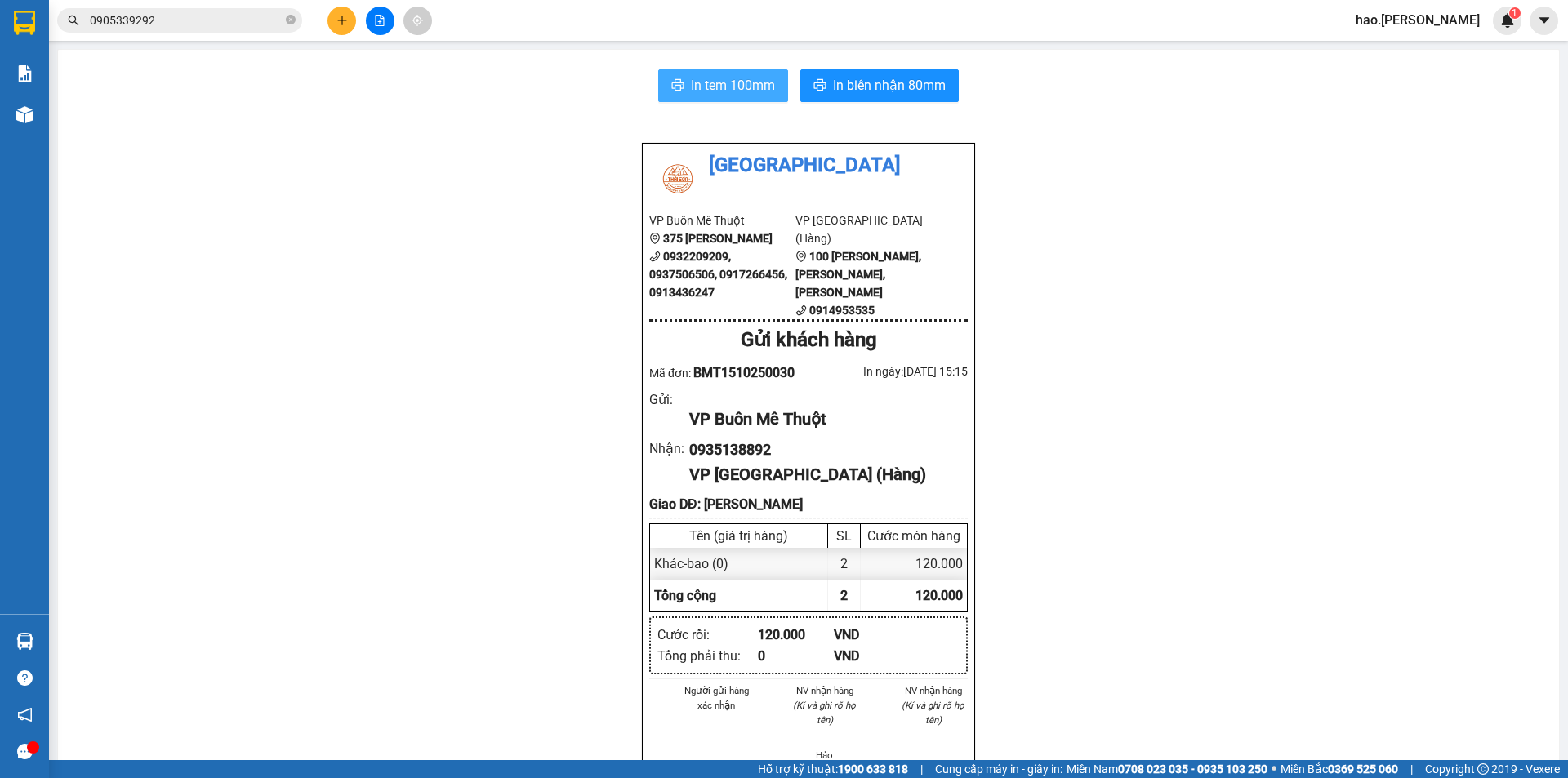
click at [736, 89] on span "In tem 100mm" at bounding box center [733, 85] width 85 height 20
click at [878, 81] on span "In biên nhận 80mm" at bounding box center [889, 85] width 112 height 20
click at [323, 14] on div at bounding box center [380, 20] width 123 height 29
click at [340, 16] on icon "plus" at bounding box center [342, 20] width 11 height 11
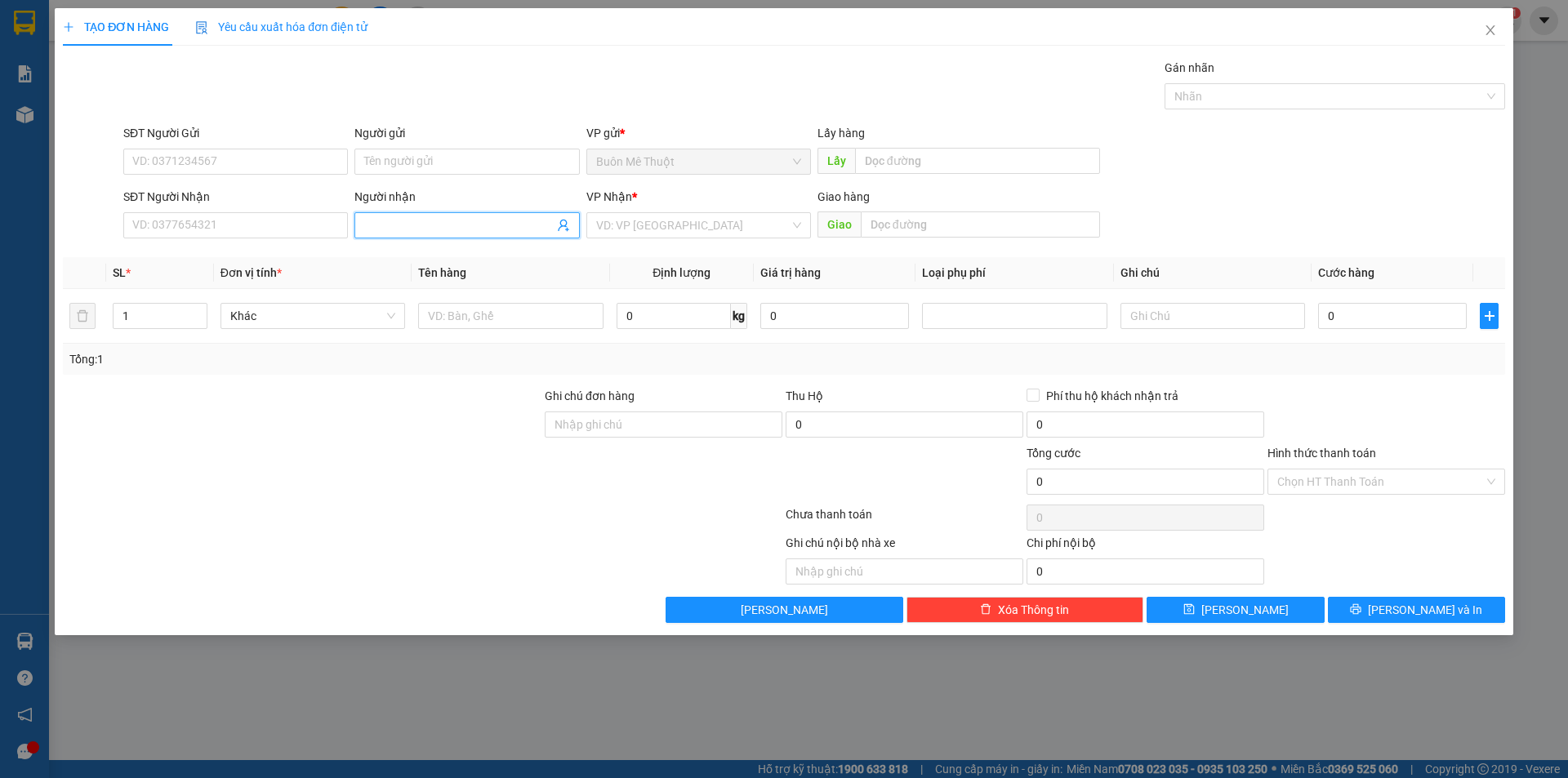
click at [407, 219] on input "Người nhận" at bounding box center [458, 225] width 189 height 18
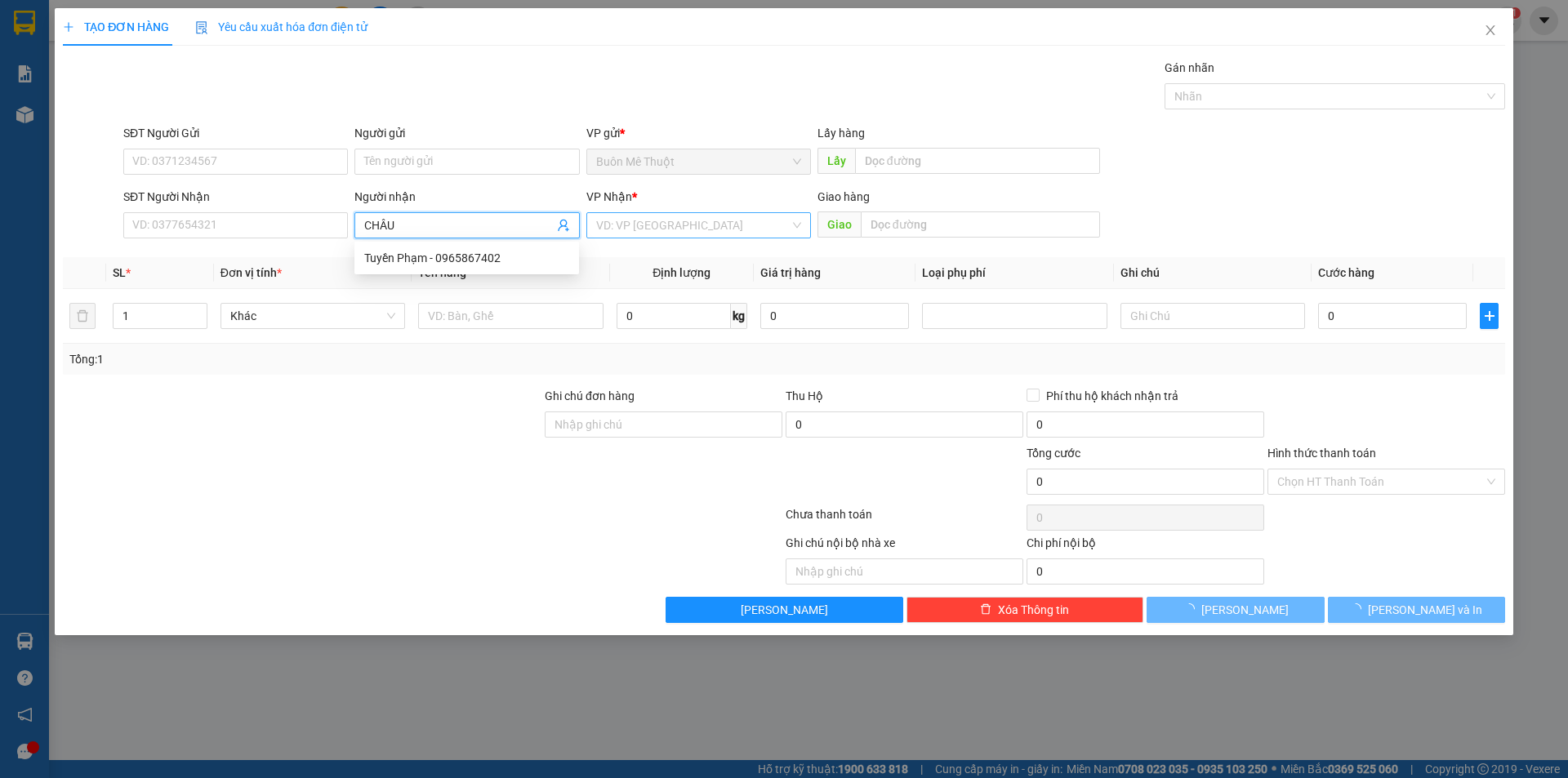
type input "CHÂU"
click at [636, 236] on input "search" at bounding box center [693, 225] width 193 height 24
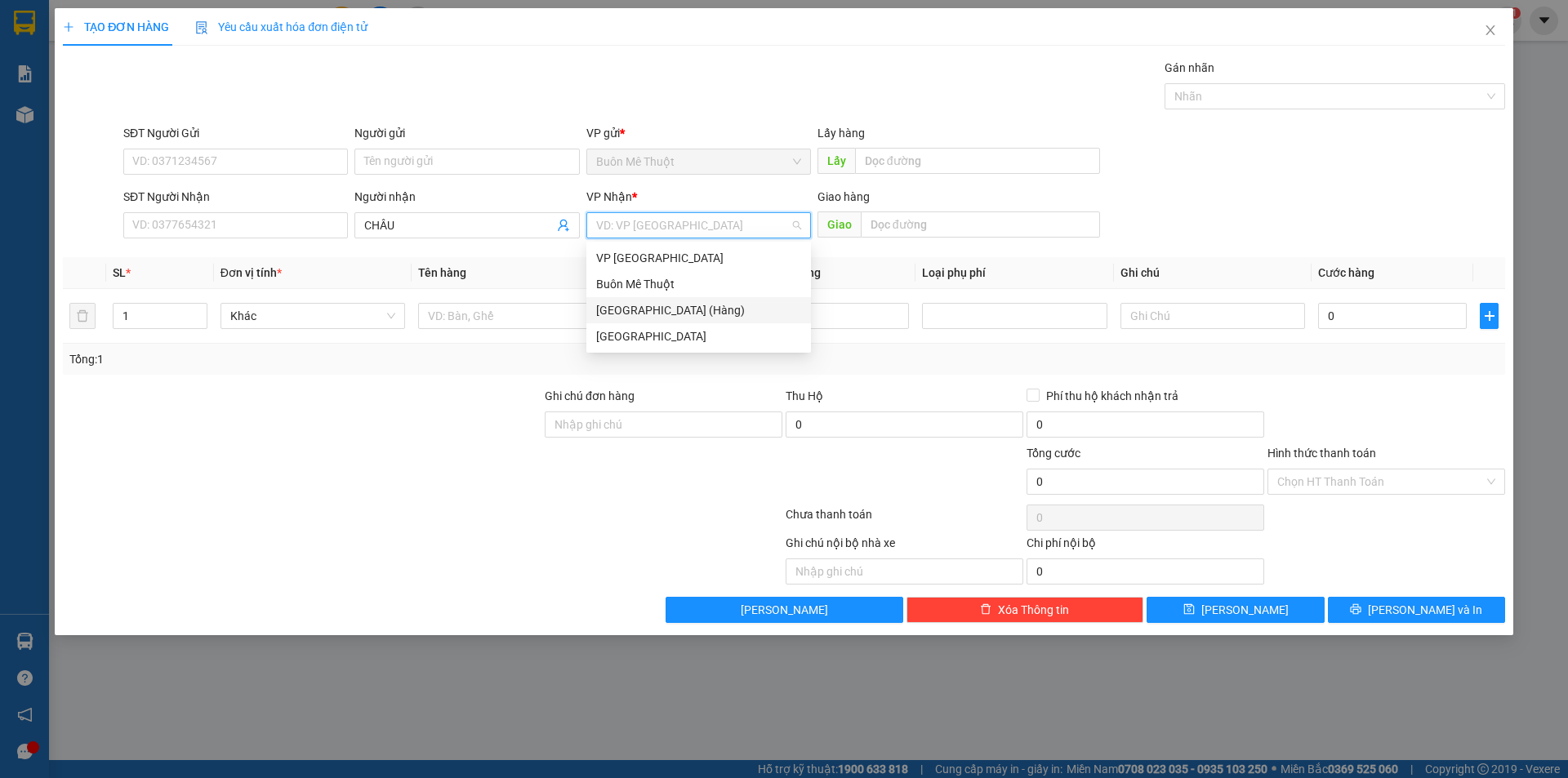
click at [603, 307] on div "[GEOGRAPHIC_DATA] (Hàng)" at bounding box center [699, 309] width 205 height 18
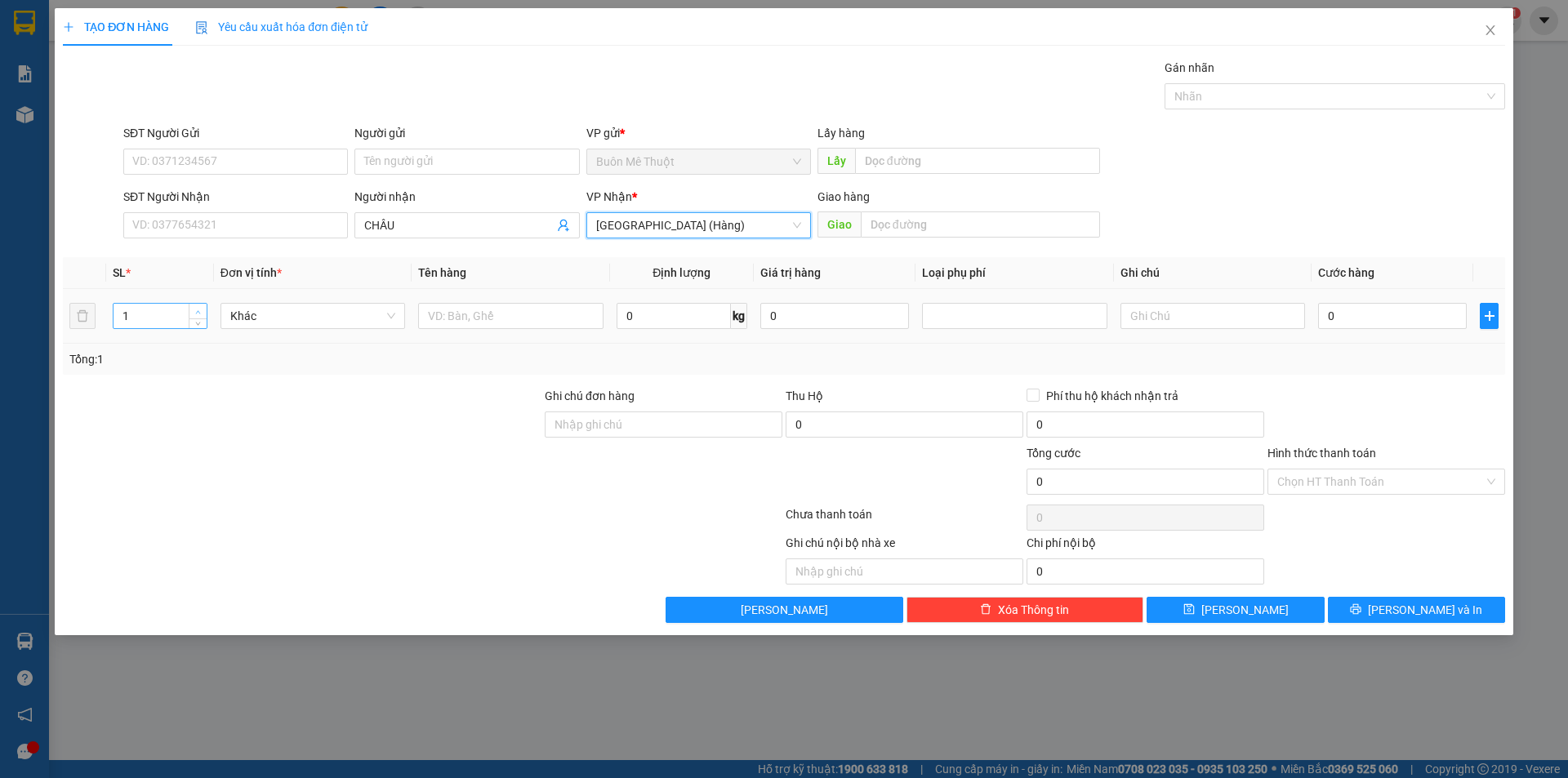
type input "2"
click at [196, 304] on span "Increase Value" at bounding box center [197, 311] width 18 height 15
click at [539, 314] on input "text" at bounding box center [510, 316] width 185 height 26
type input "THÙNG"
drag, startPoint x: 1369, startPoint y: 305, endPoint x: 1390, endPoint y: 302, distance: 21.2
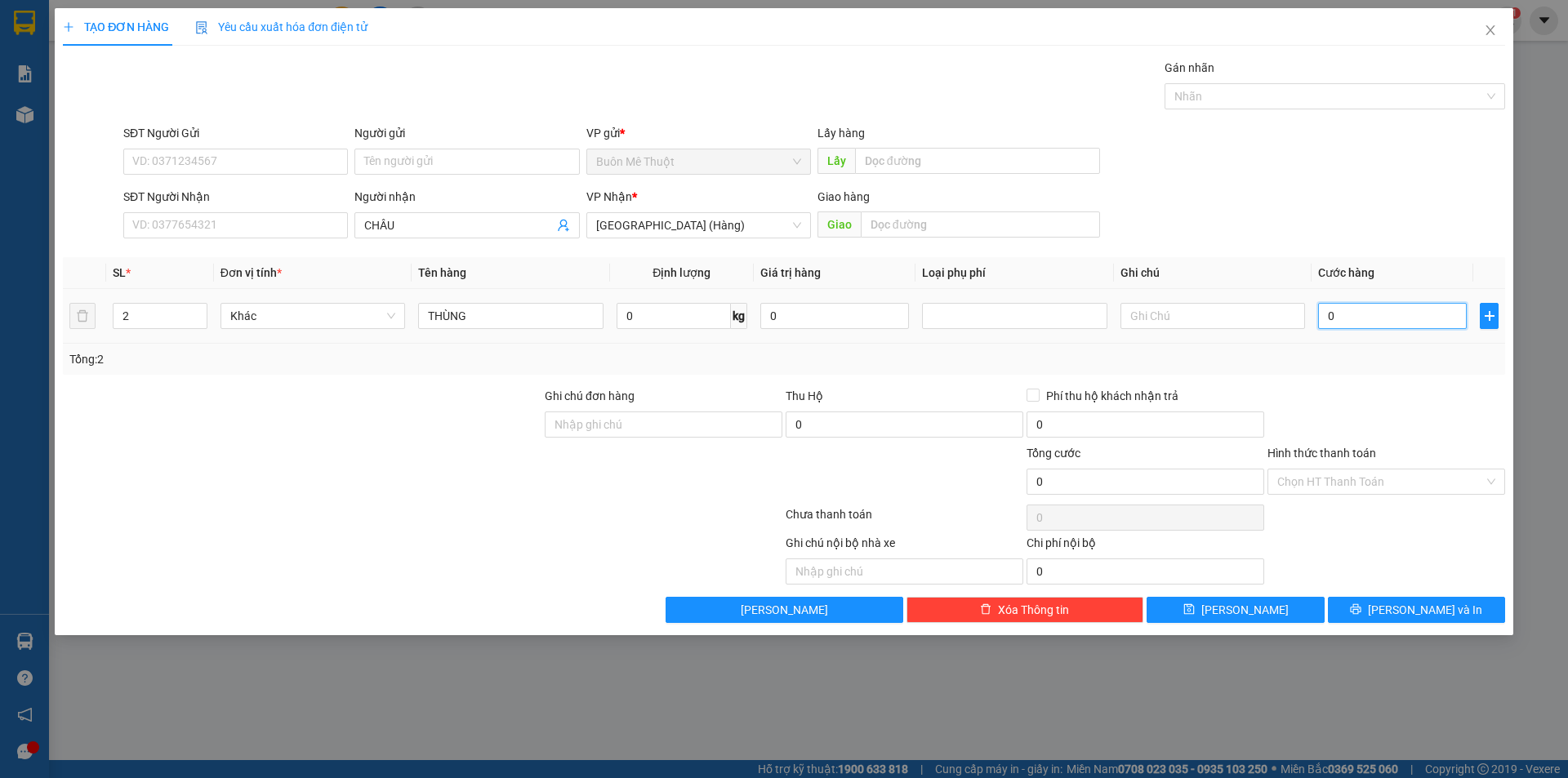
click at [1369, 307] on input "0" at bounding box center [1392, 316] width 149 height 26
type input "1"
type input "11"
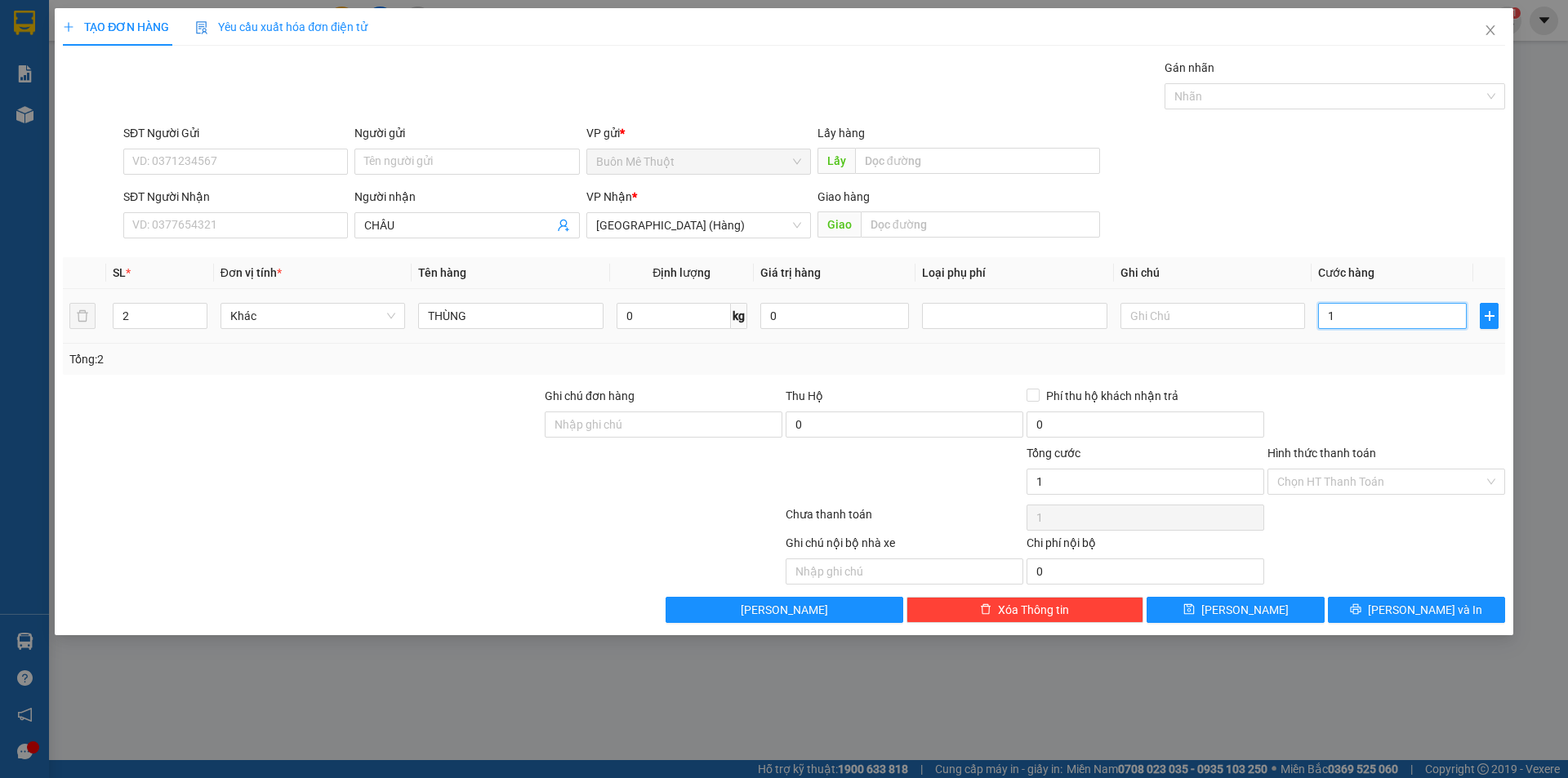
type input "11"
type input "110"
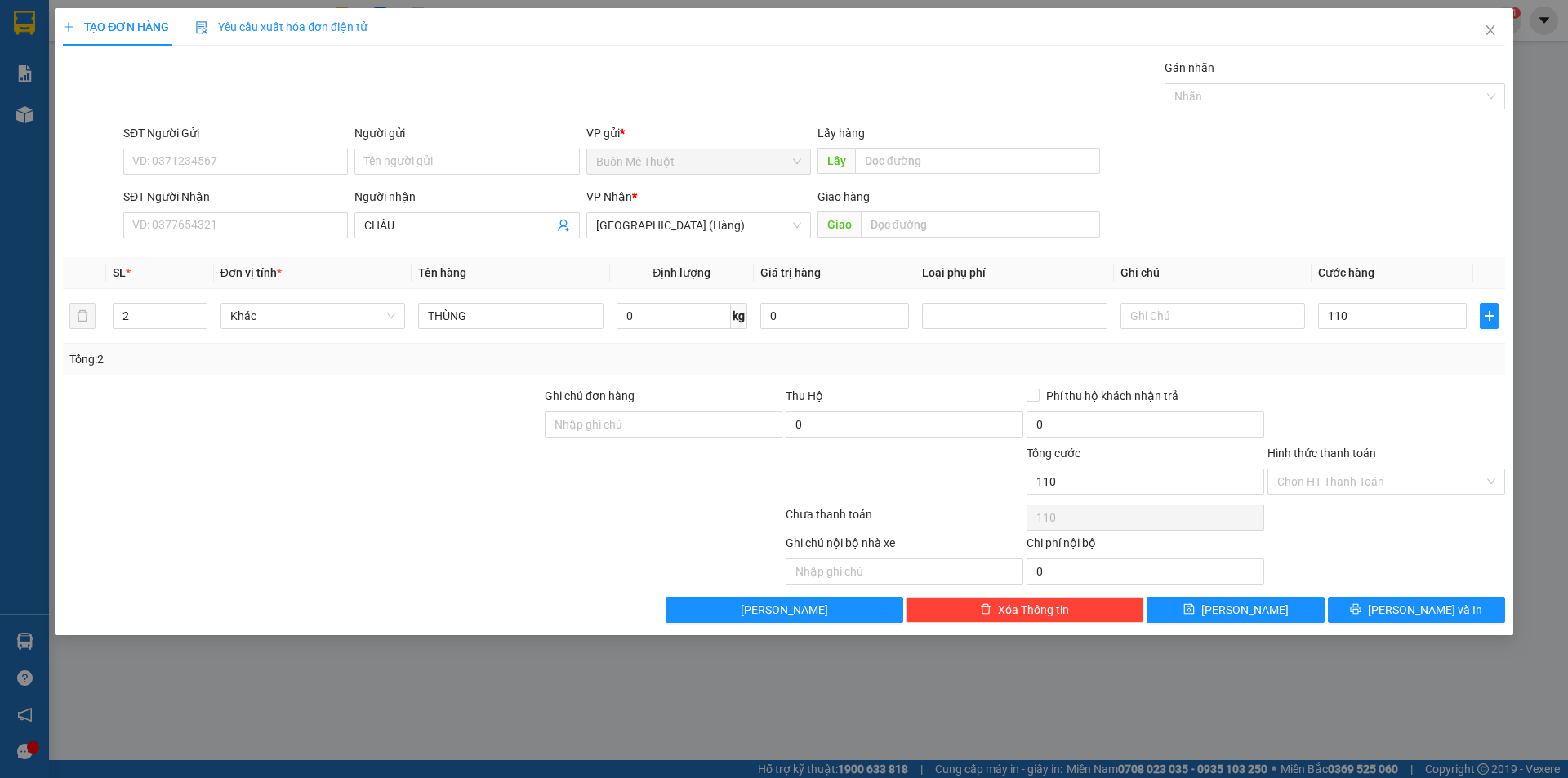
type input "110.000"
click at [1391, 379] on div "Transit Pickup Surcharge Ids Transit Deliver Surcharge Ids Transit Deliver Surc…" at bounding box center [784, 341] width 1443 height 564
drag, startPoint x: 1311, startPoint y: 481, endPoint x: 1310, endPoint y: 533, distance: 52.0
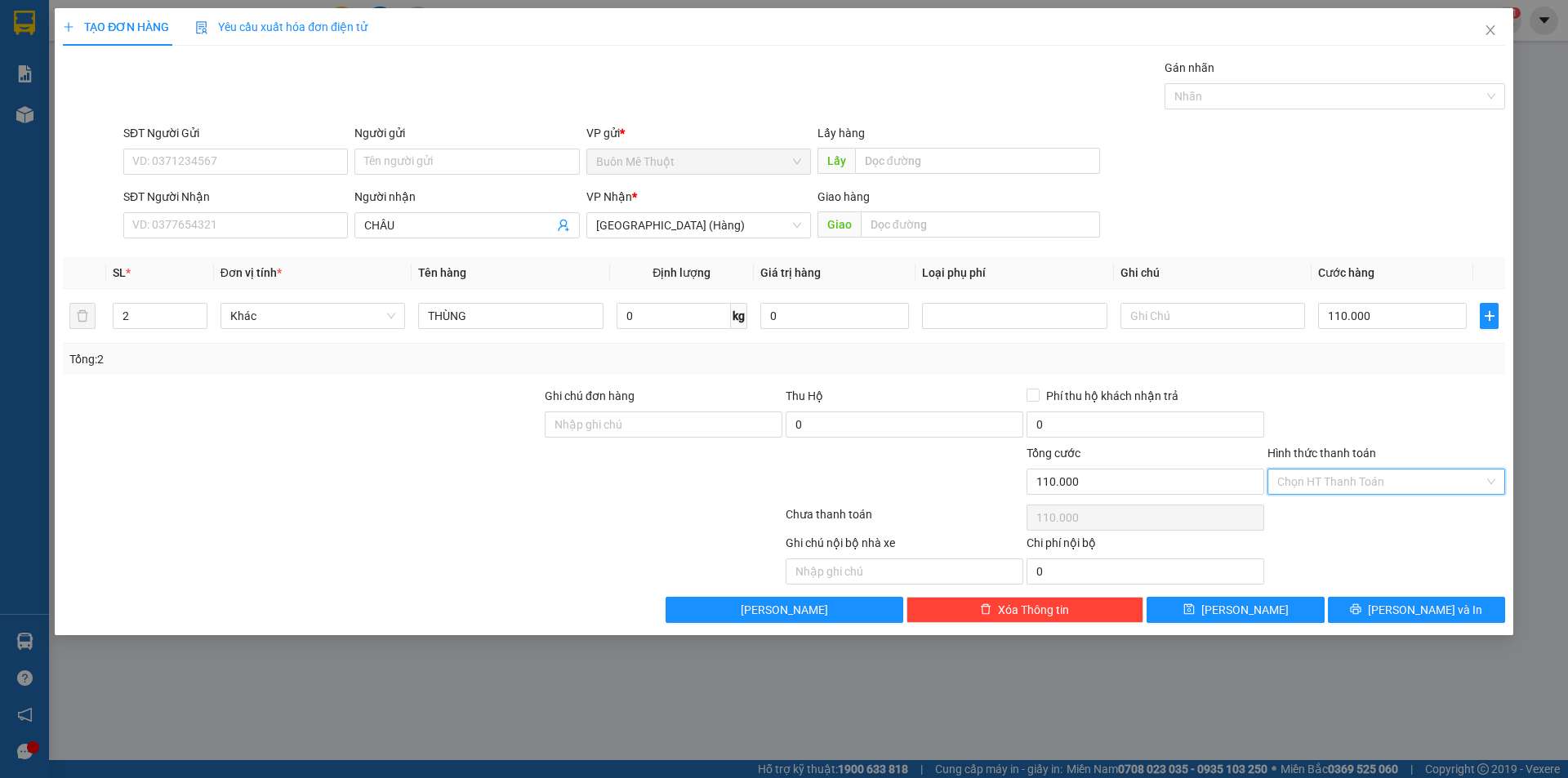
click at [1312, 498] on div "Transit Pickup Surcharge Ids Transit Deliver Surcharge Ids Transit Deliver Surc…" at bounding box center [784, 341] width 1443 height 564
click at [1310, 533] on div "Chọn HT Thanh Toán" at bounding box center [1386, 517] width 241 height 32
drag, startPoint x: 1309, startPoint y: 490, endPoint x: 1317, endPoint y: 503, distance: 15.3
click at [1313, 492] on input "Hình thức thanh toán" at bounding box center [1380, 482] width 206 height 24
click at [1314, 524] on div "Tại văn phòng" at bounding box center [1387, 514] width 238 height 26
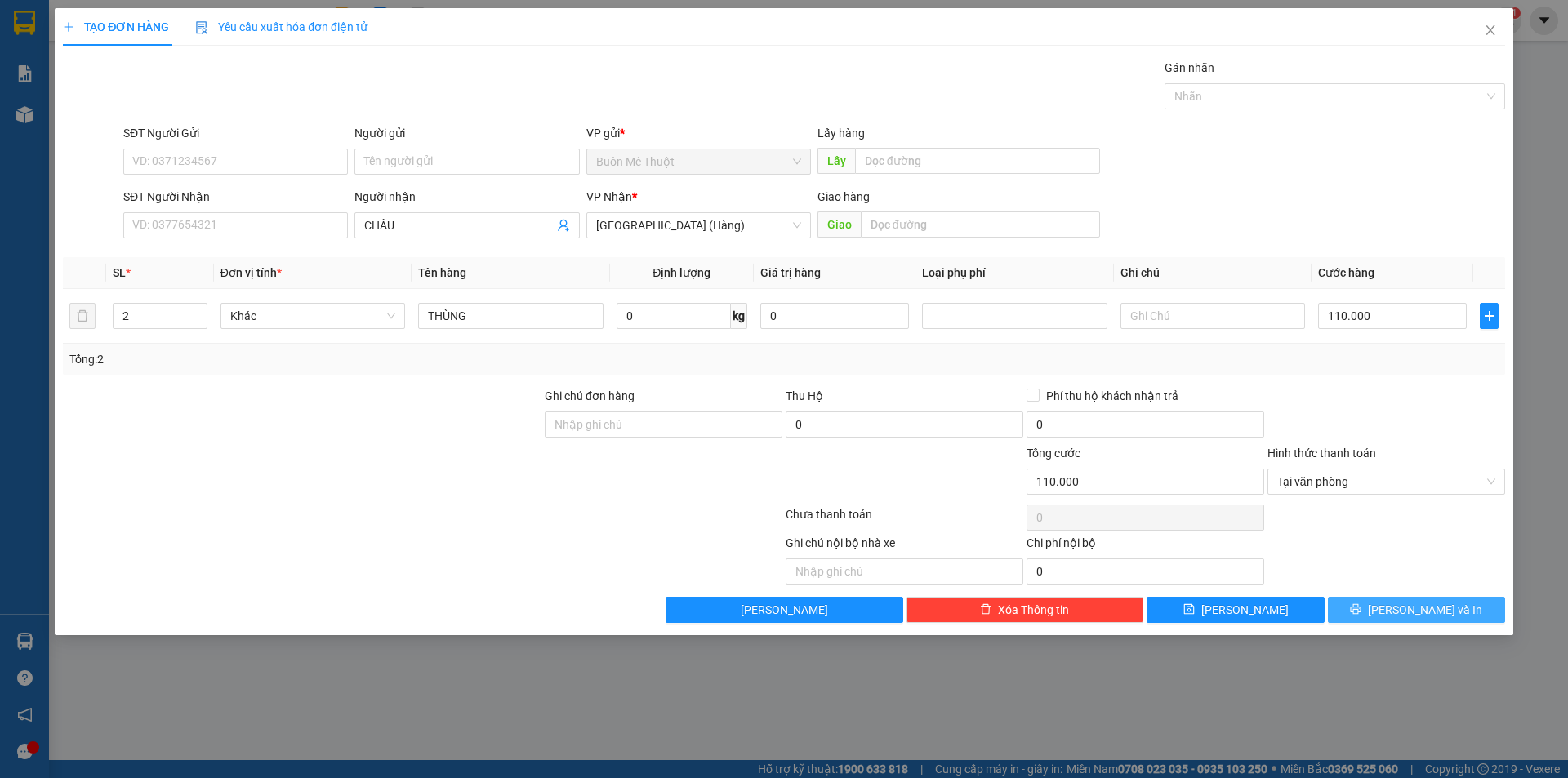
click at [1396, 605] on button "[PERSON_NAME] và In" at bounding box center [1417, 610] width 177 height 26
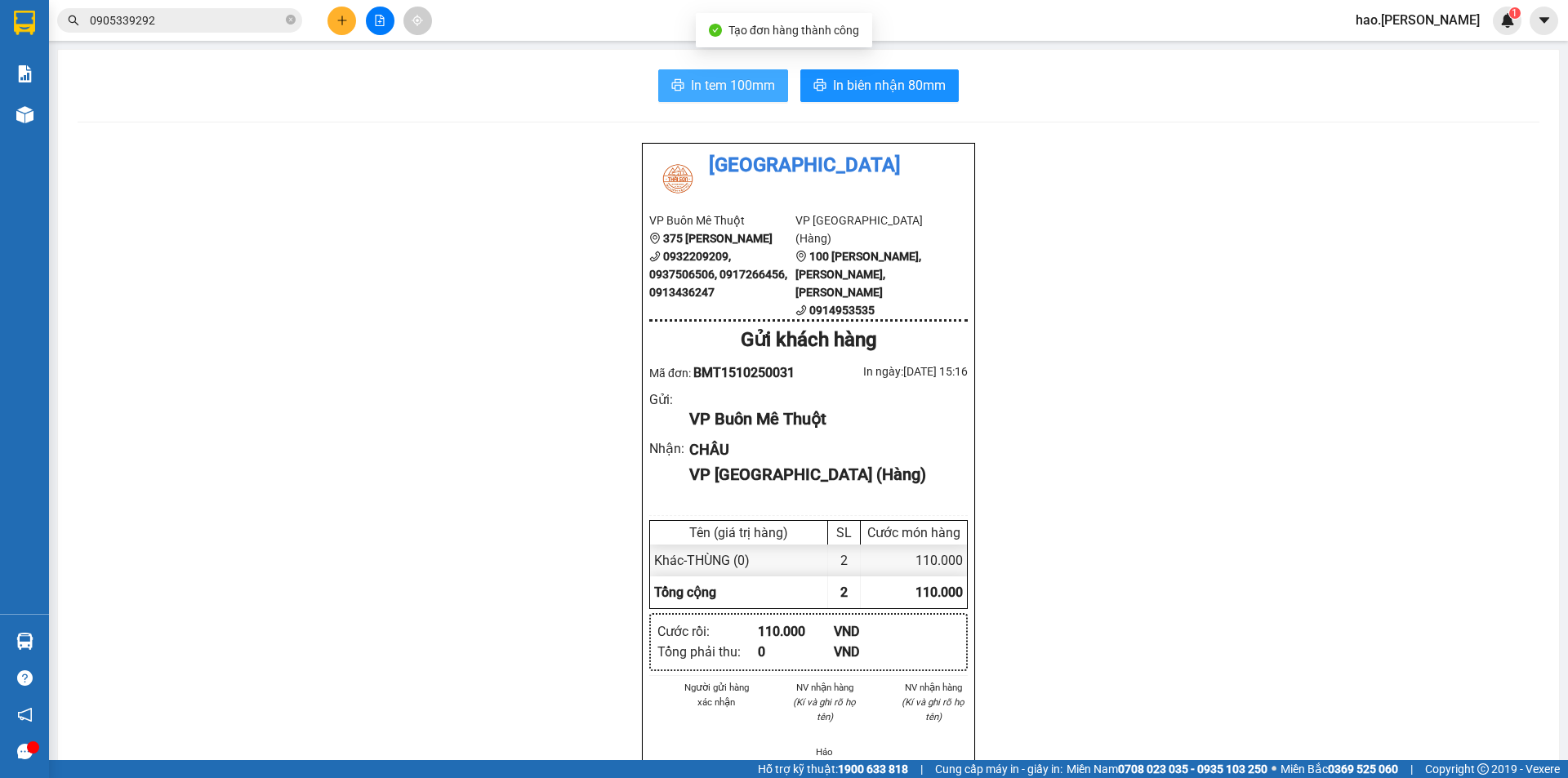
click at [750, 78] on span "In tem 100mm" at bounding box center [733, 85] width 85 height 20
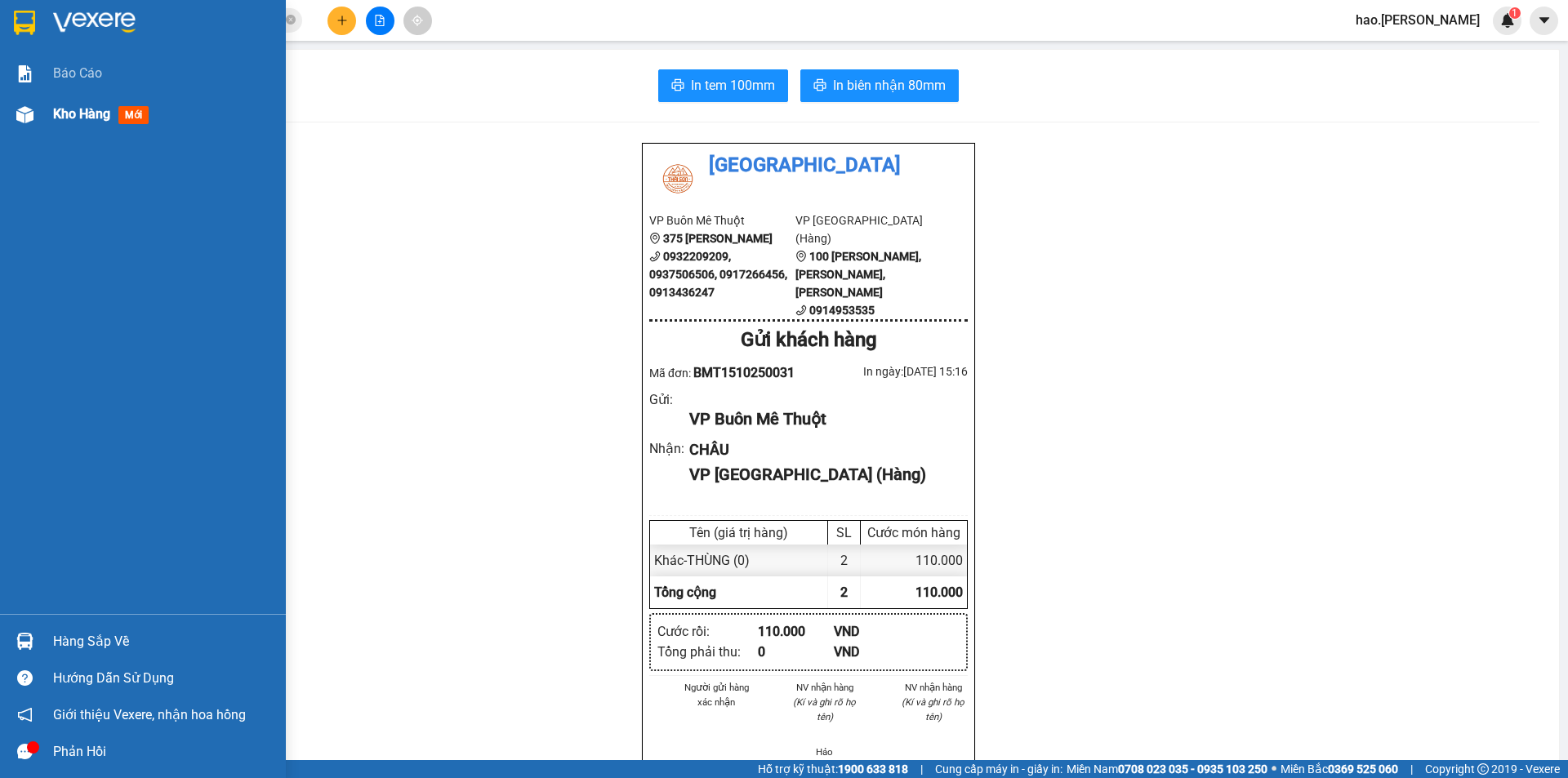
click at [55, 117] on span "Kho hàng" at bounding box center [82, 113] width 58 height 16
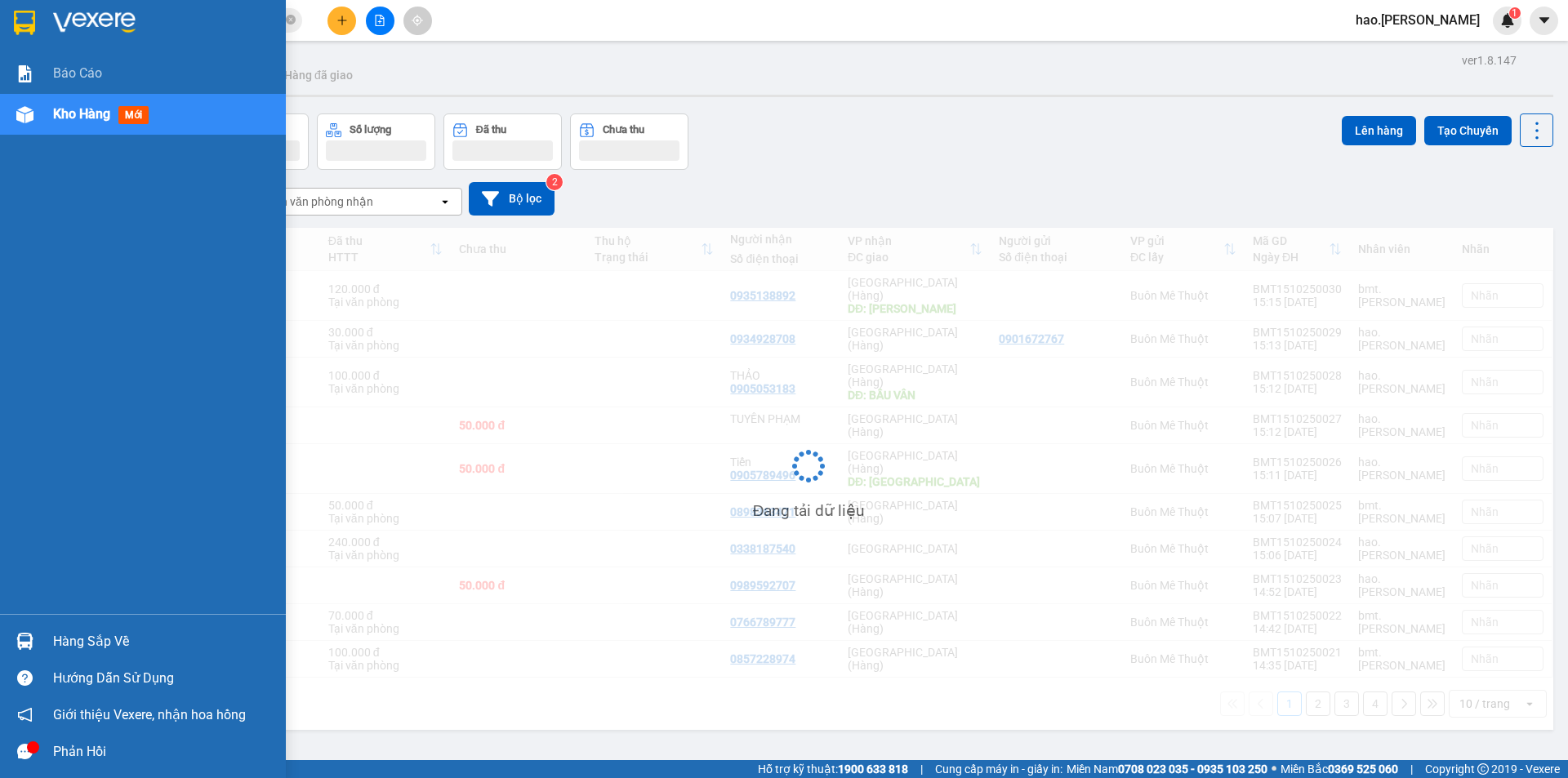
click at [55, 117] on span "Kho hàng" at bounding box center [82, 113] width 58 height 16
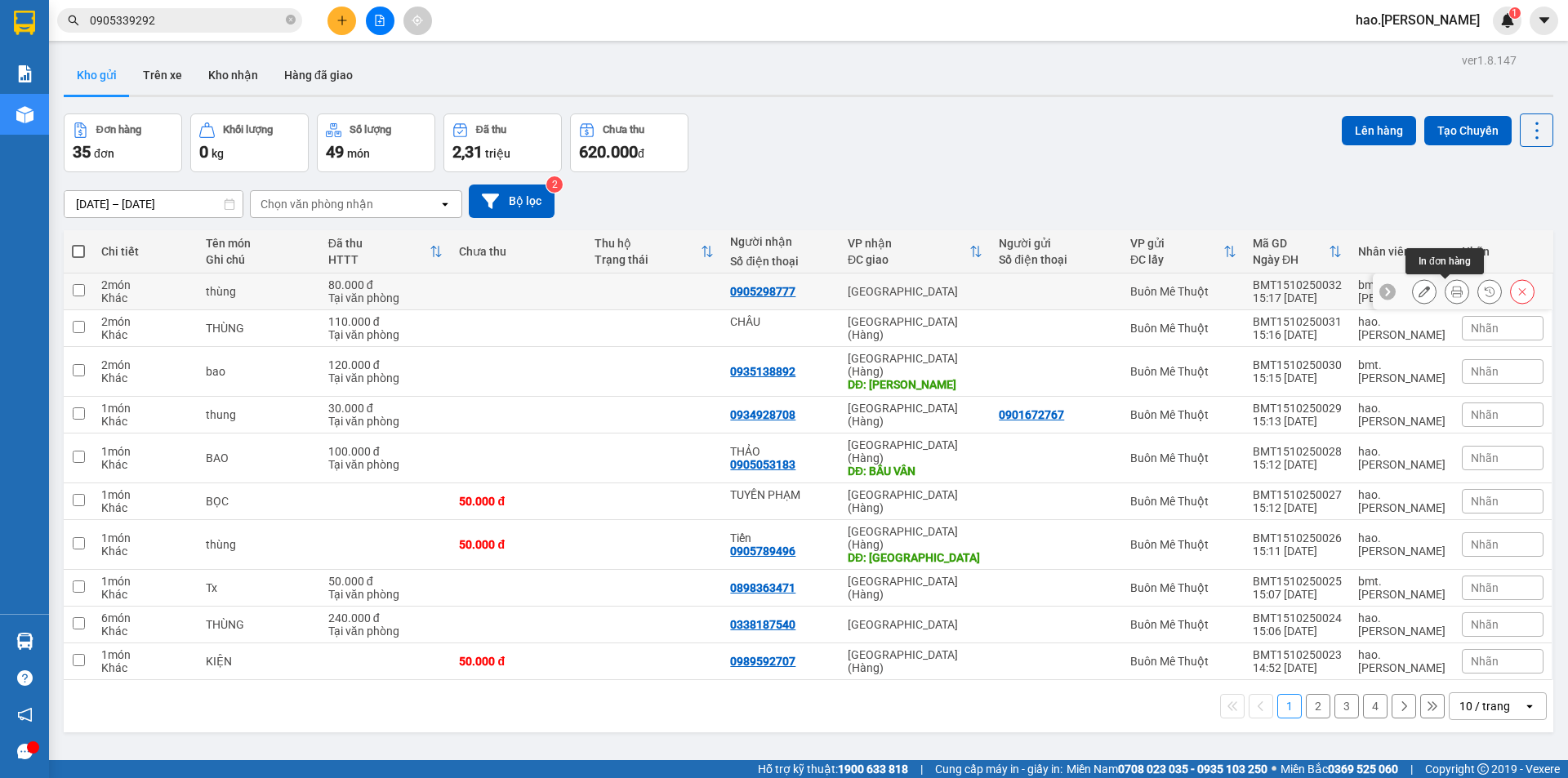
click at [1451, 297] on icon at bounding box center [1457, 292] width 11 height 11
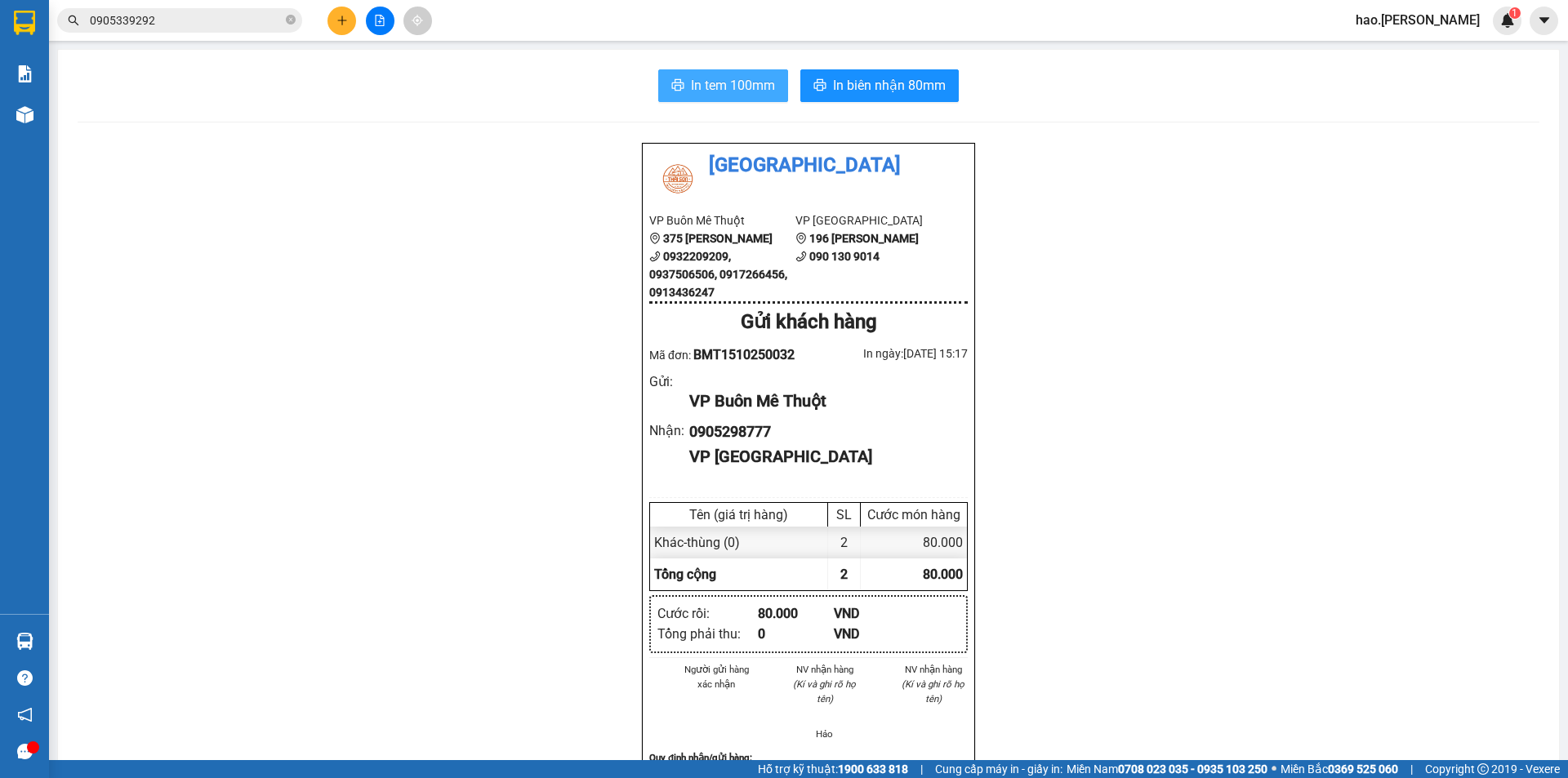
click at [715, 91] on span "In tem 100mm" at bounding box center [733, 85] width 85 height 20
click at [859, 93] on span "In biên nhận 80mm" at bounding box center [889, 85] width 112 height 20
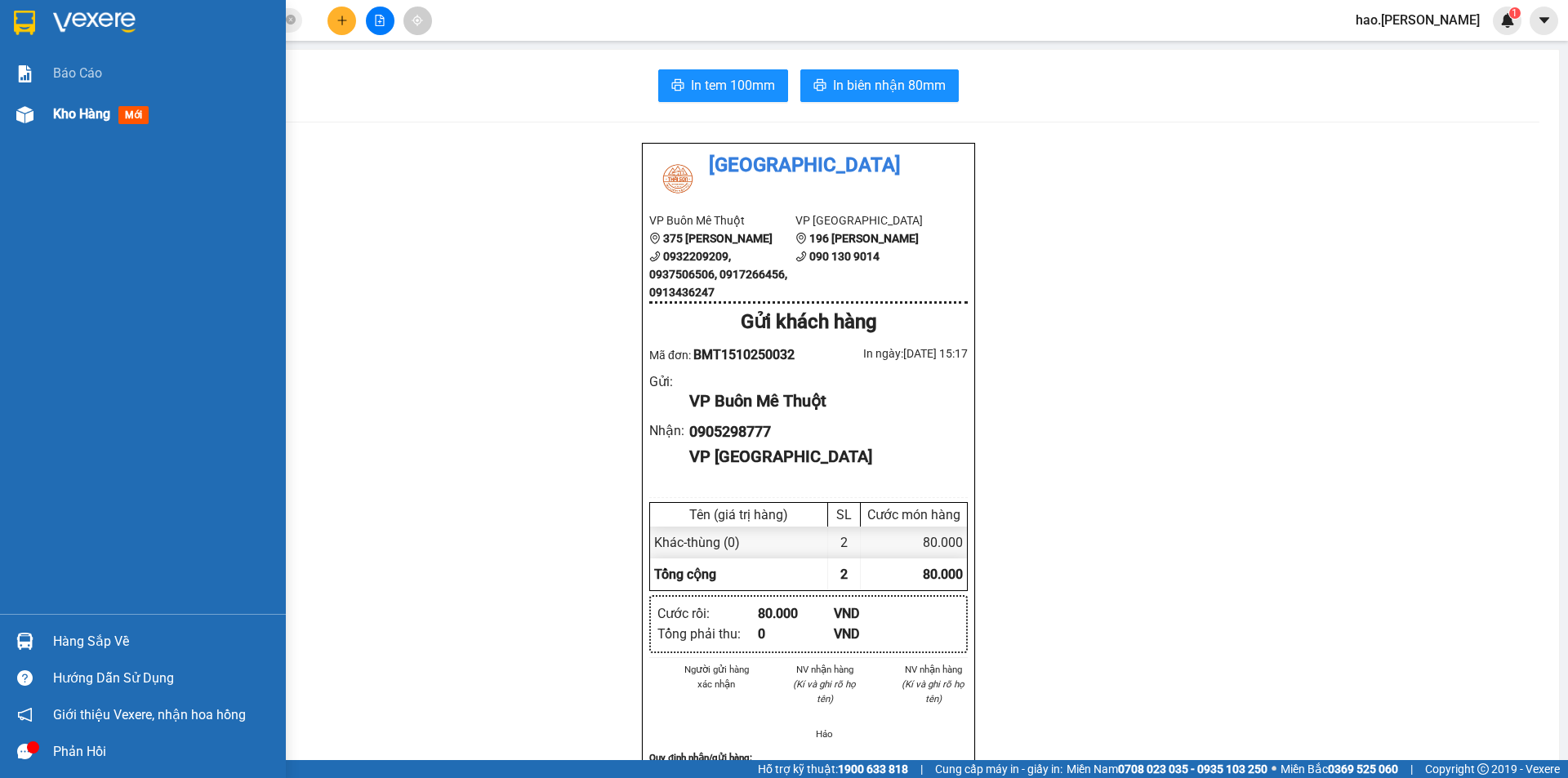
click at [78, 110] on span "Kho hàng" at bounding box center [82, 113] width 58 height 16
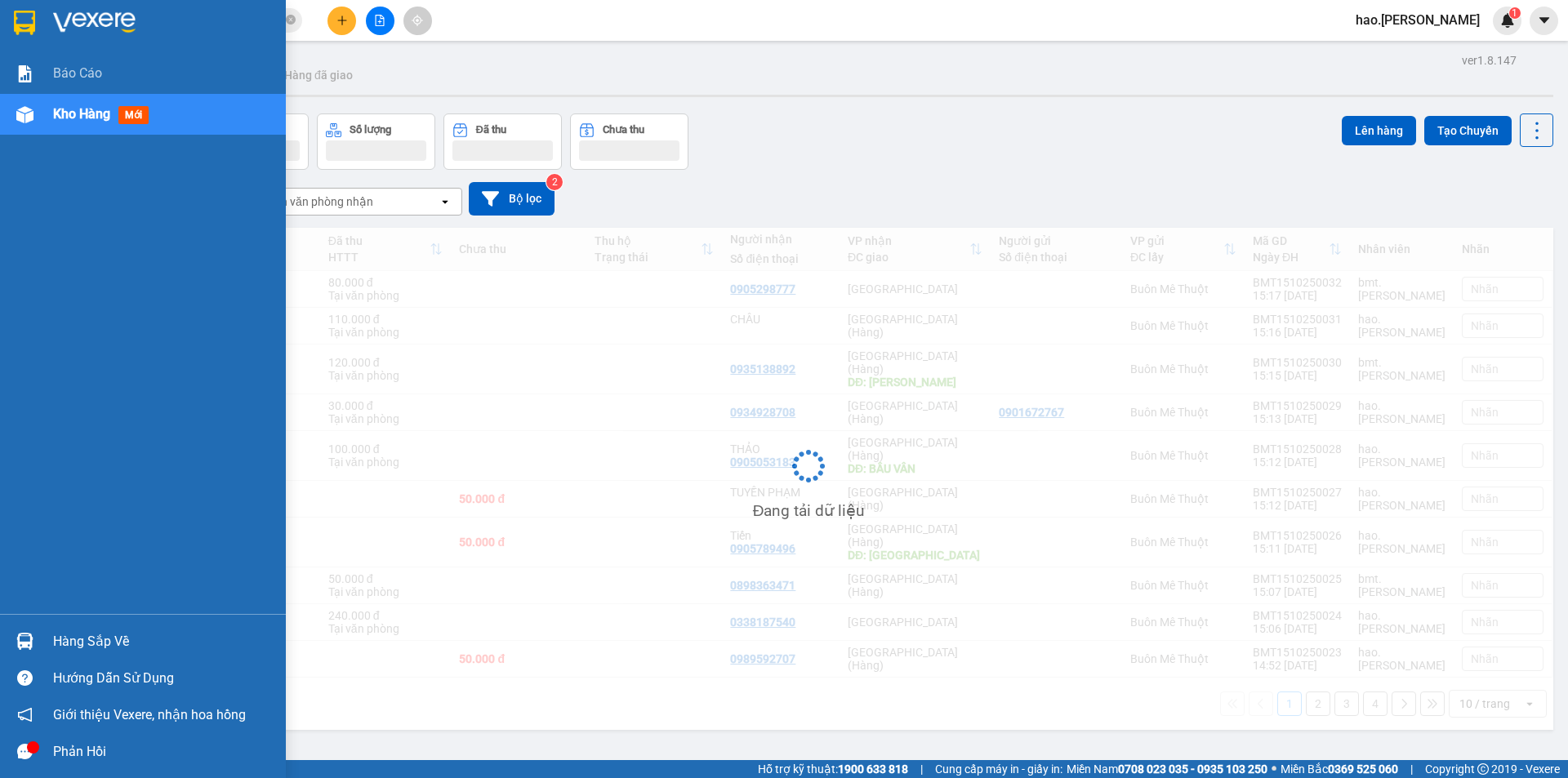
click at [78, 110] on span "Kho hàng" at bounding box center [82, 113] width 58 height 16
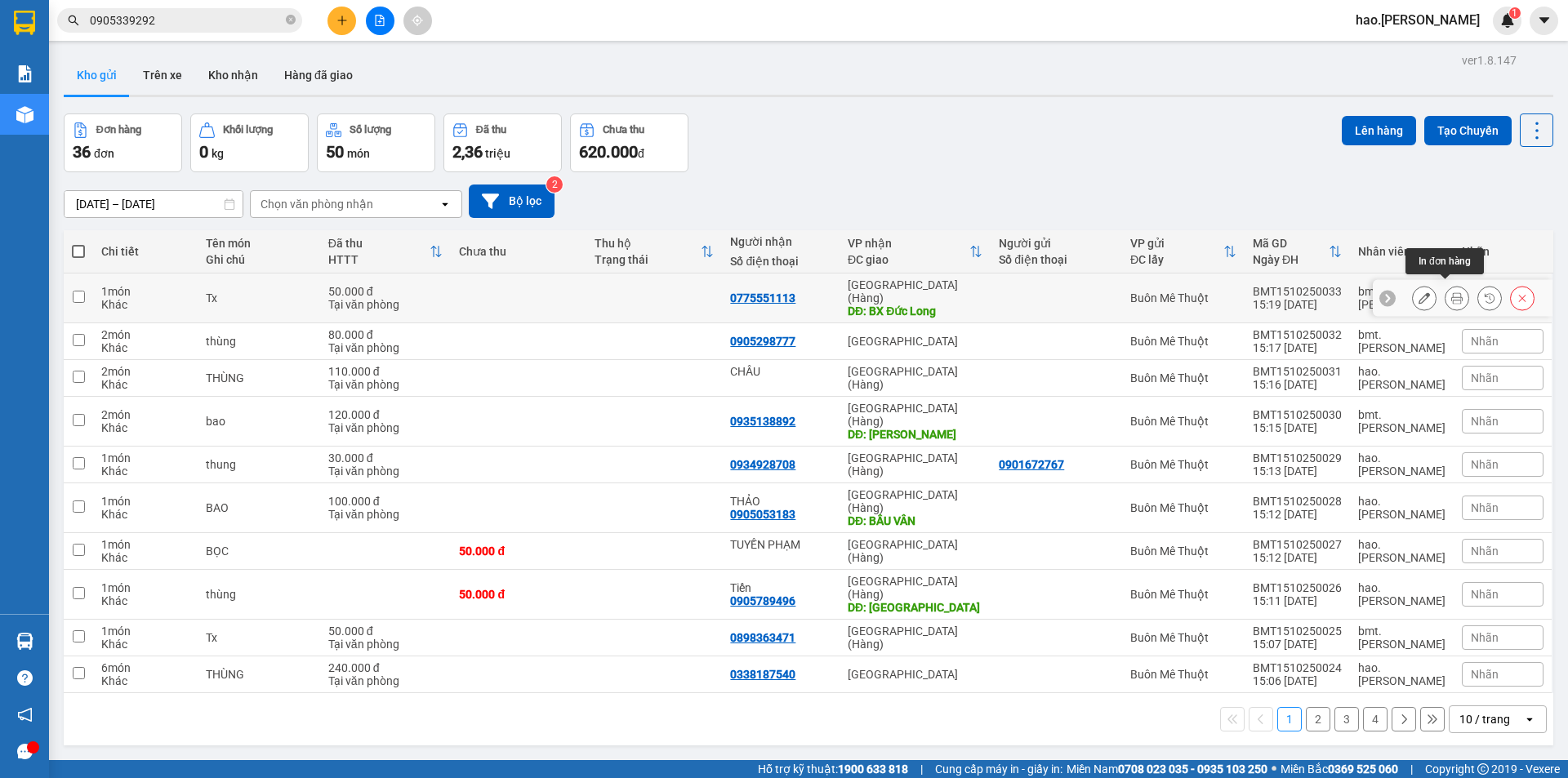
click at [1451, 292] on icon at bounding box center [1457, 298] width 11 height 11
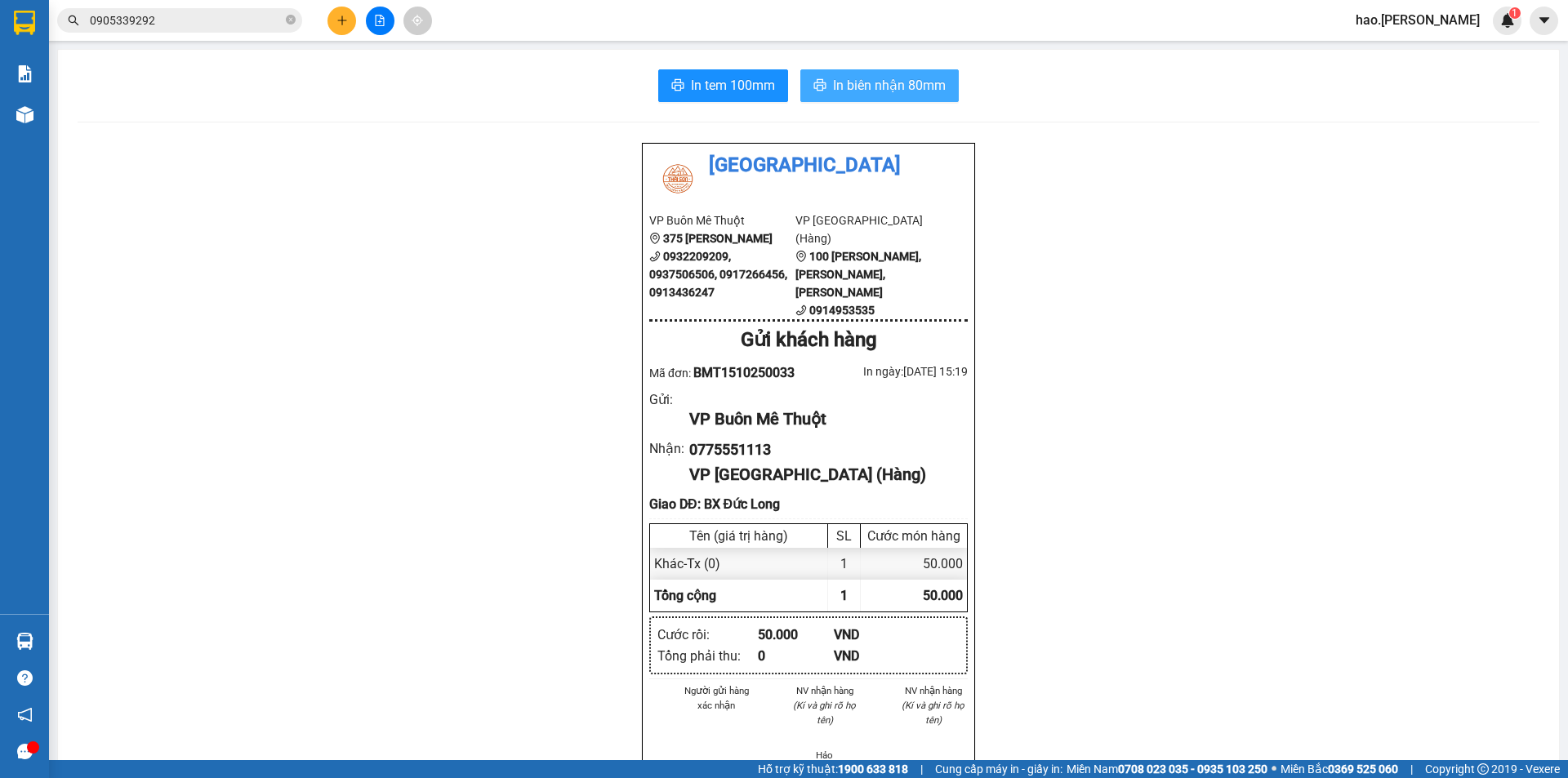
click at [851, 87] on span "In biên nhận 80mm" at bounding box center [889, 85] width 112 height 20
click at [691, 98] on button "In tem 100mm" at bounding box center [724, 85] width 130 height 32
click at [342, 30] on button at bounding box center [342, 20] width 29 height 29
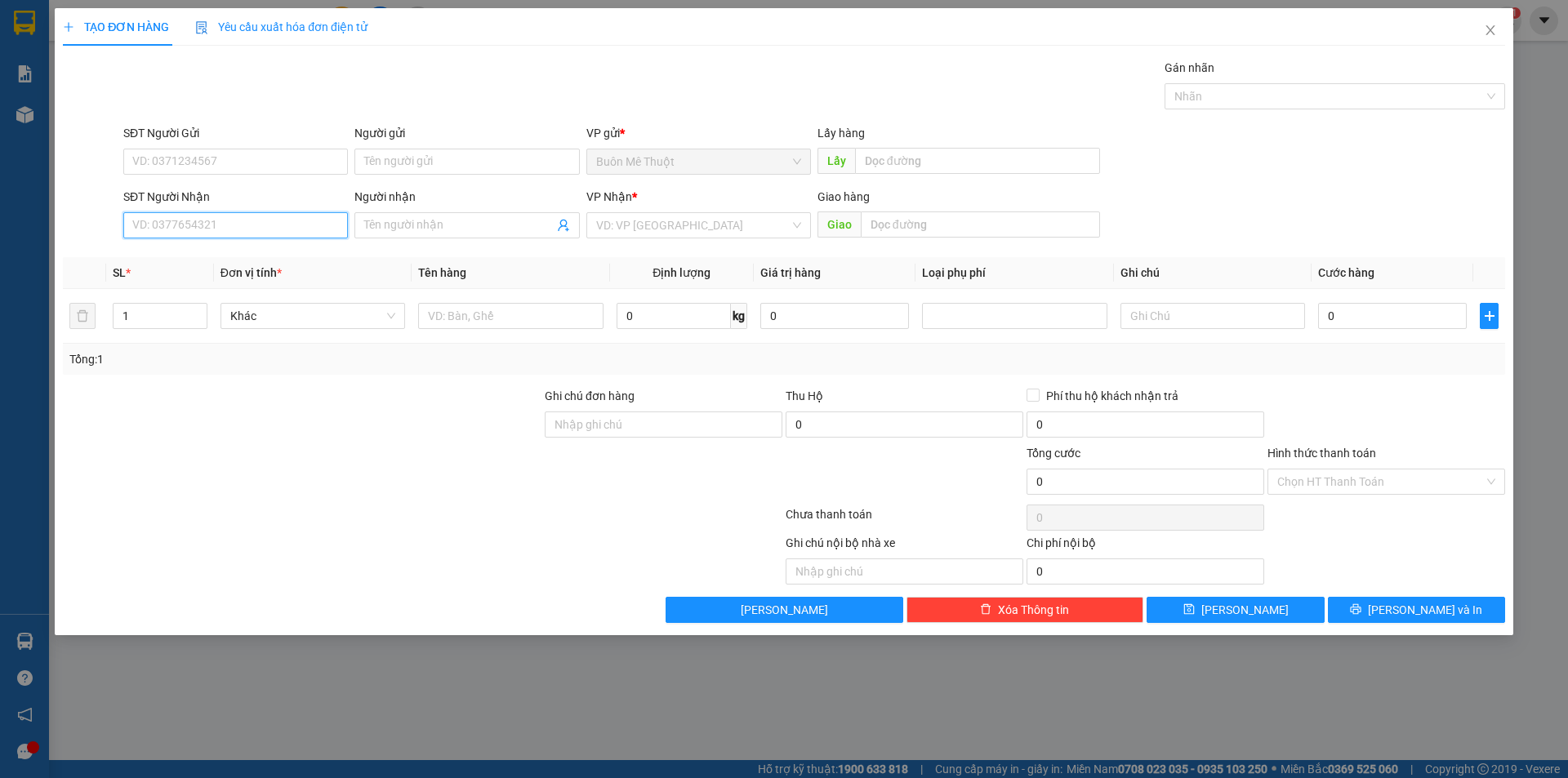
click at [250, 222] on input "SĐT Người Nhận" at bounding box center [236, 226] width 225 height 26
type input "0359773939"
click at [724, 223] on input "search" at bounding box center [693, 225] width 193 height 24
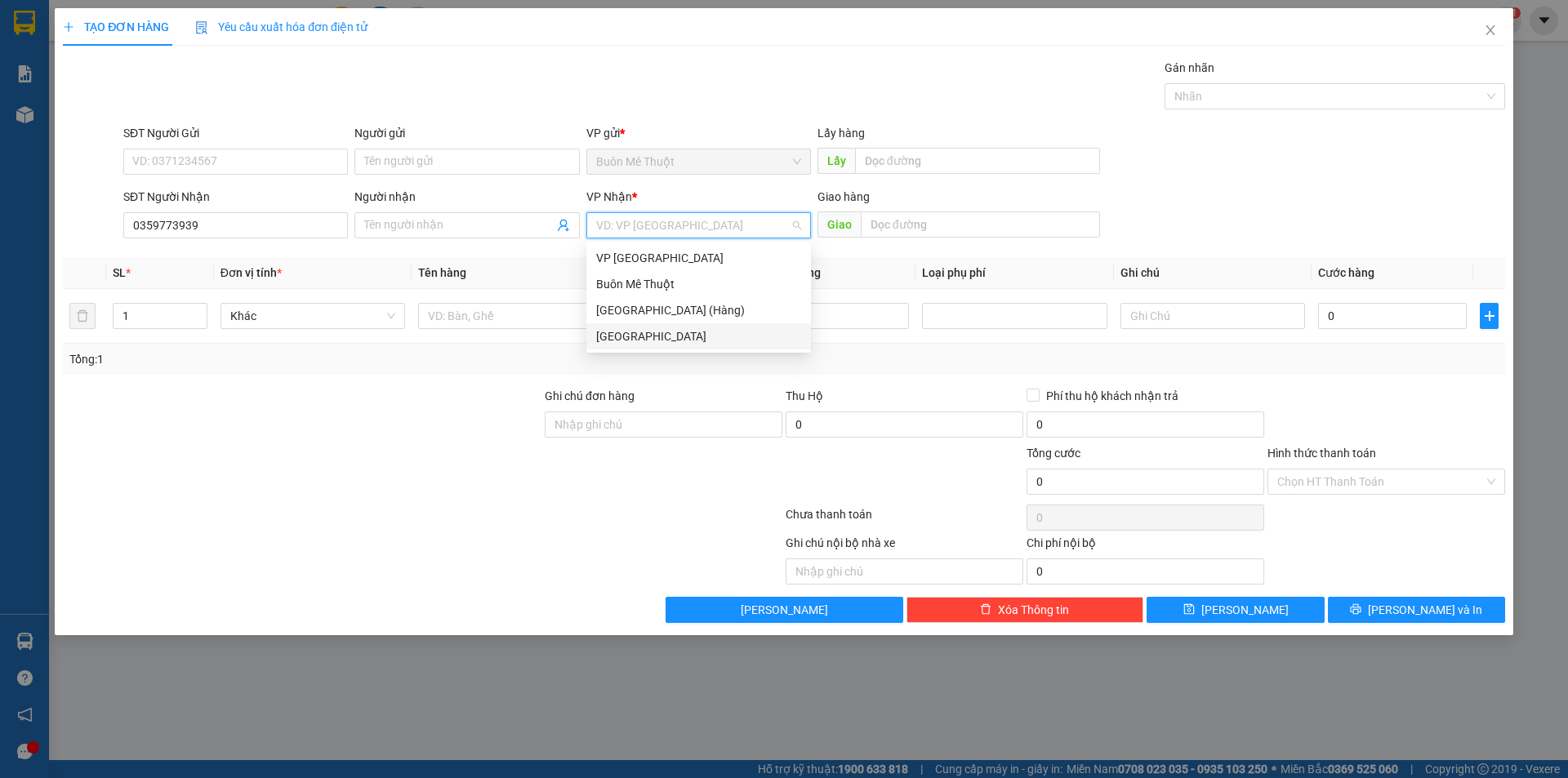
click at [637, 334] on div "[GEOGRAPHIC_DATA]" at bounding box center [699, 336] width 205 height 18
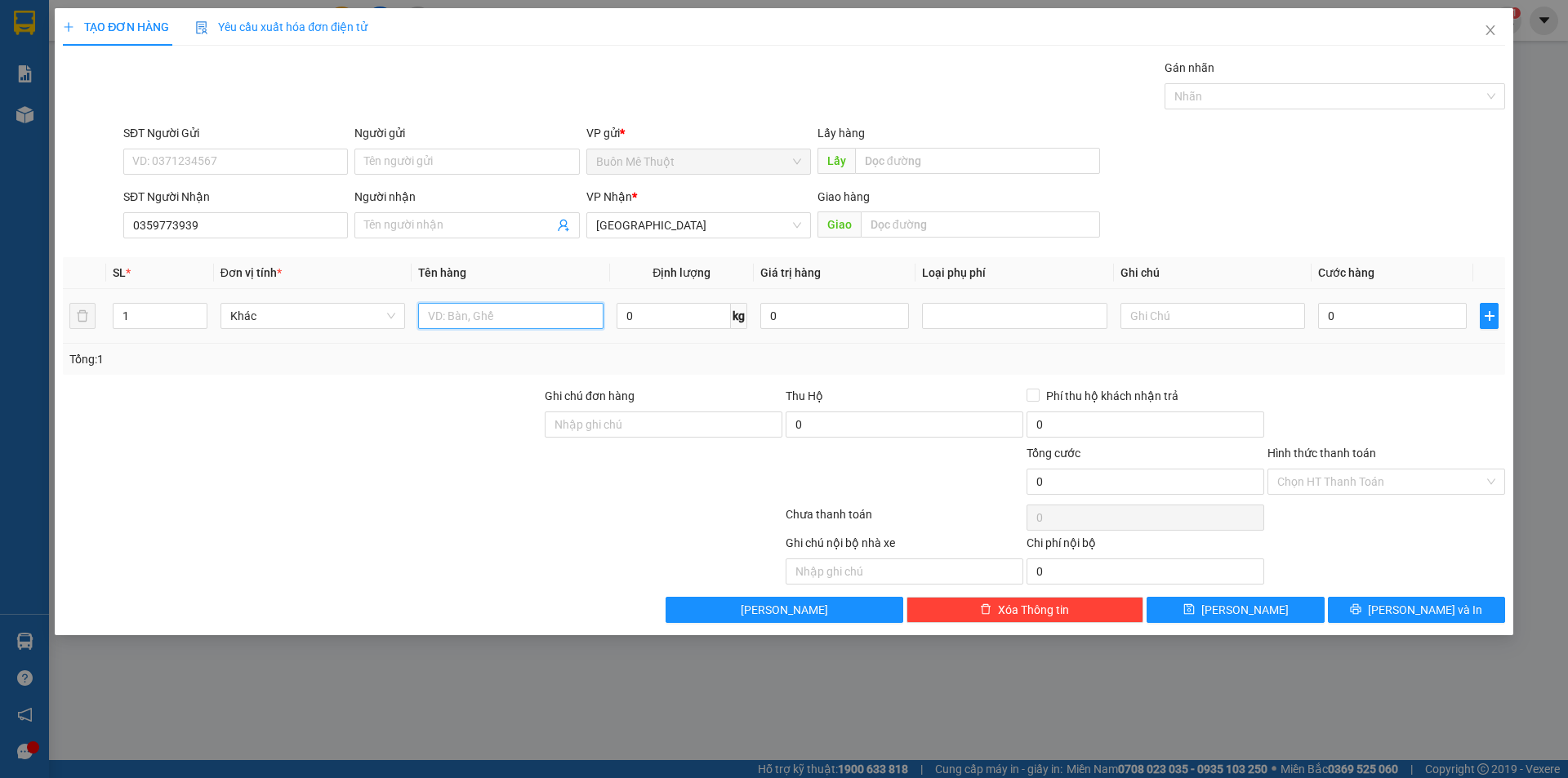
click at [503, 318] on input "text" at bounding box center [510, 316] width 185 height 26
type input "KIỆN ĐEN"
click at [1380, 323] on input "0" at bounding box center [1392, 316] width 149 height 26
type input "4"
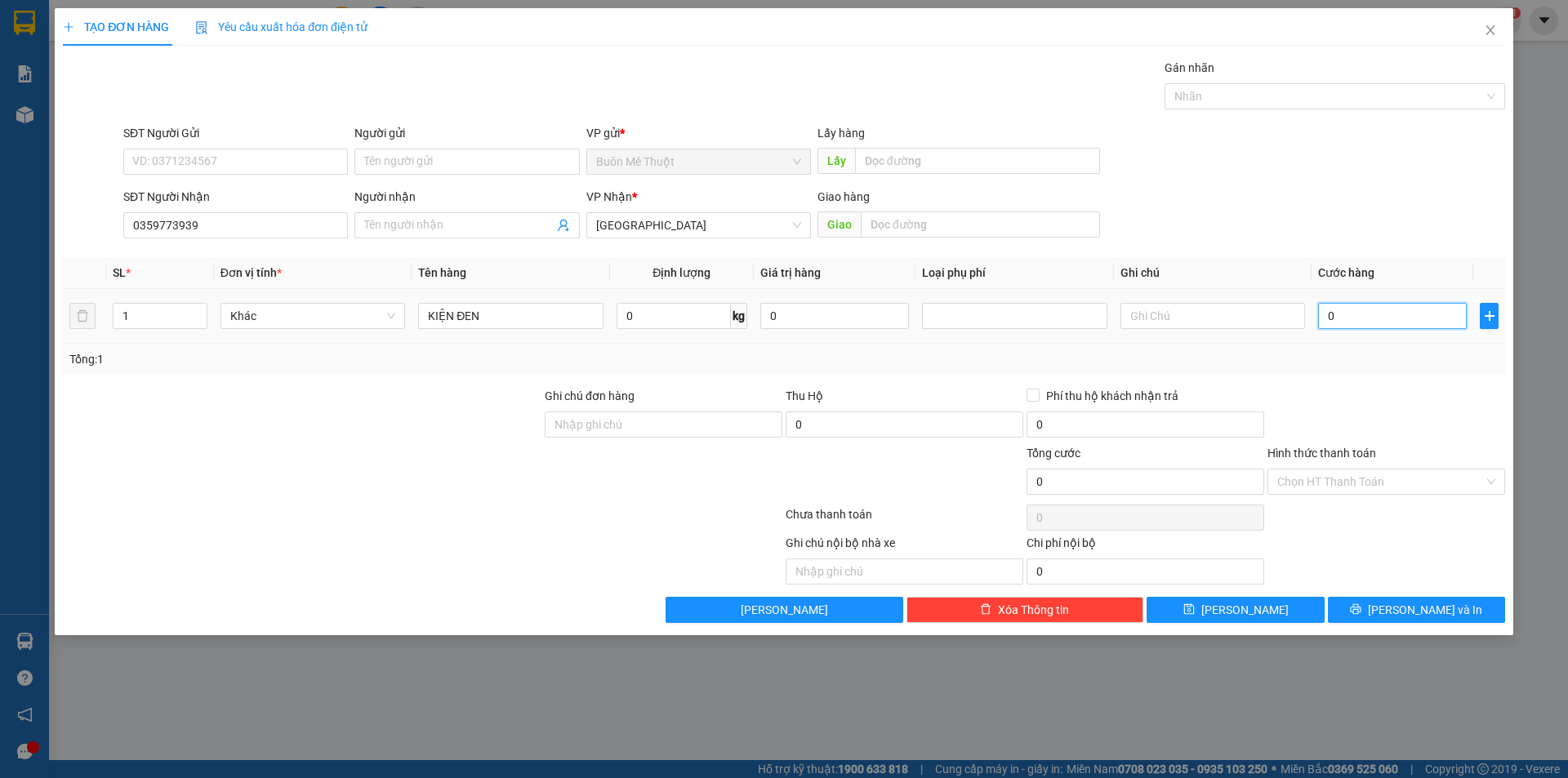
type input "4"
type input "40"
click at [1383, 361] on div "Tổng: 1" at bounding box center [784, 358] width 1430 height 18
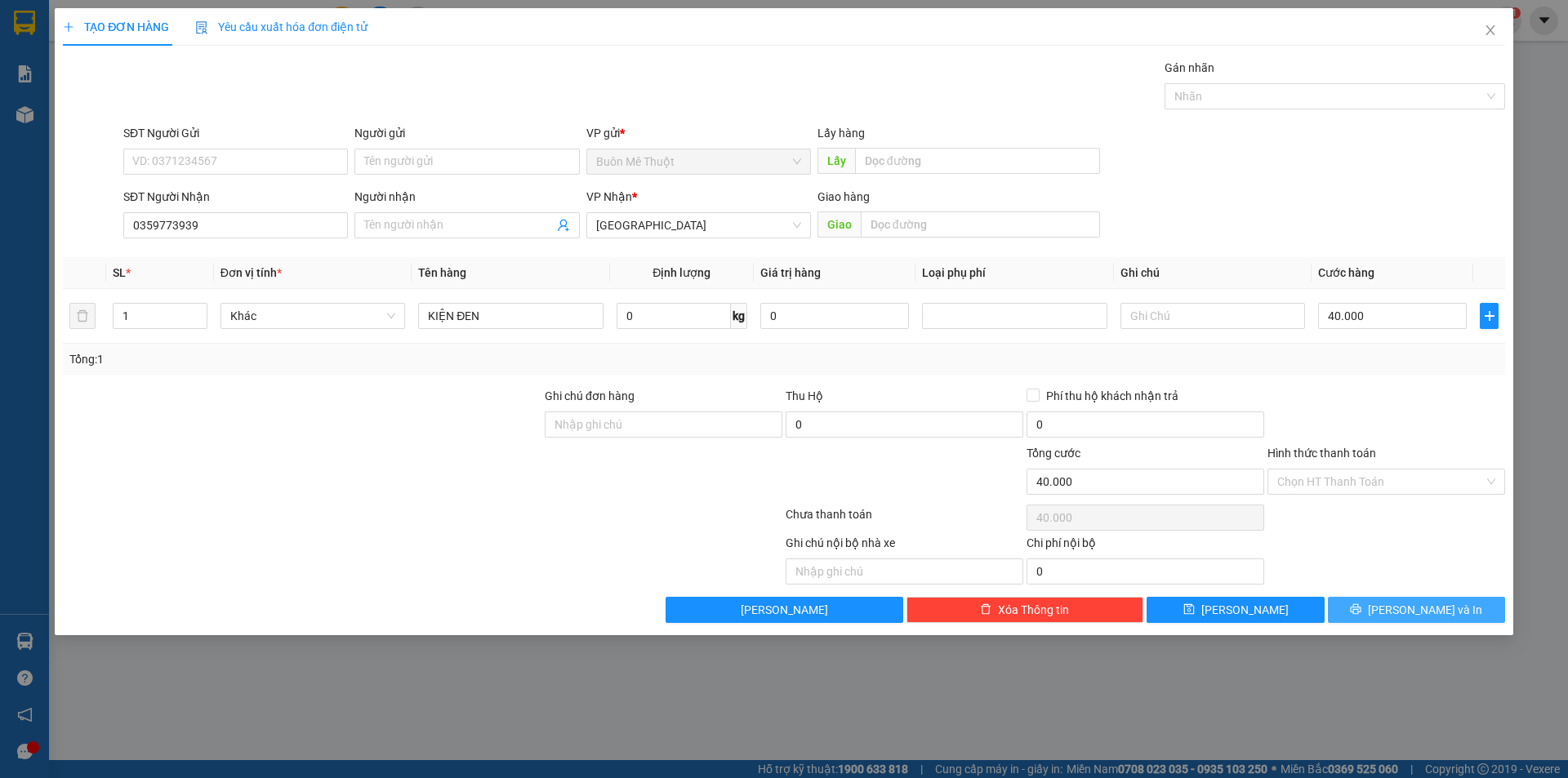
click at [1368, 599] on button "[PERSON_NAME] và In" at bounding box center [1417, 610] width 177 height 26
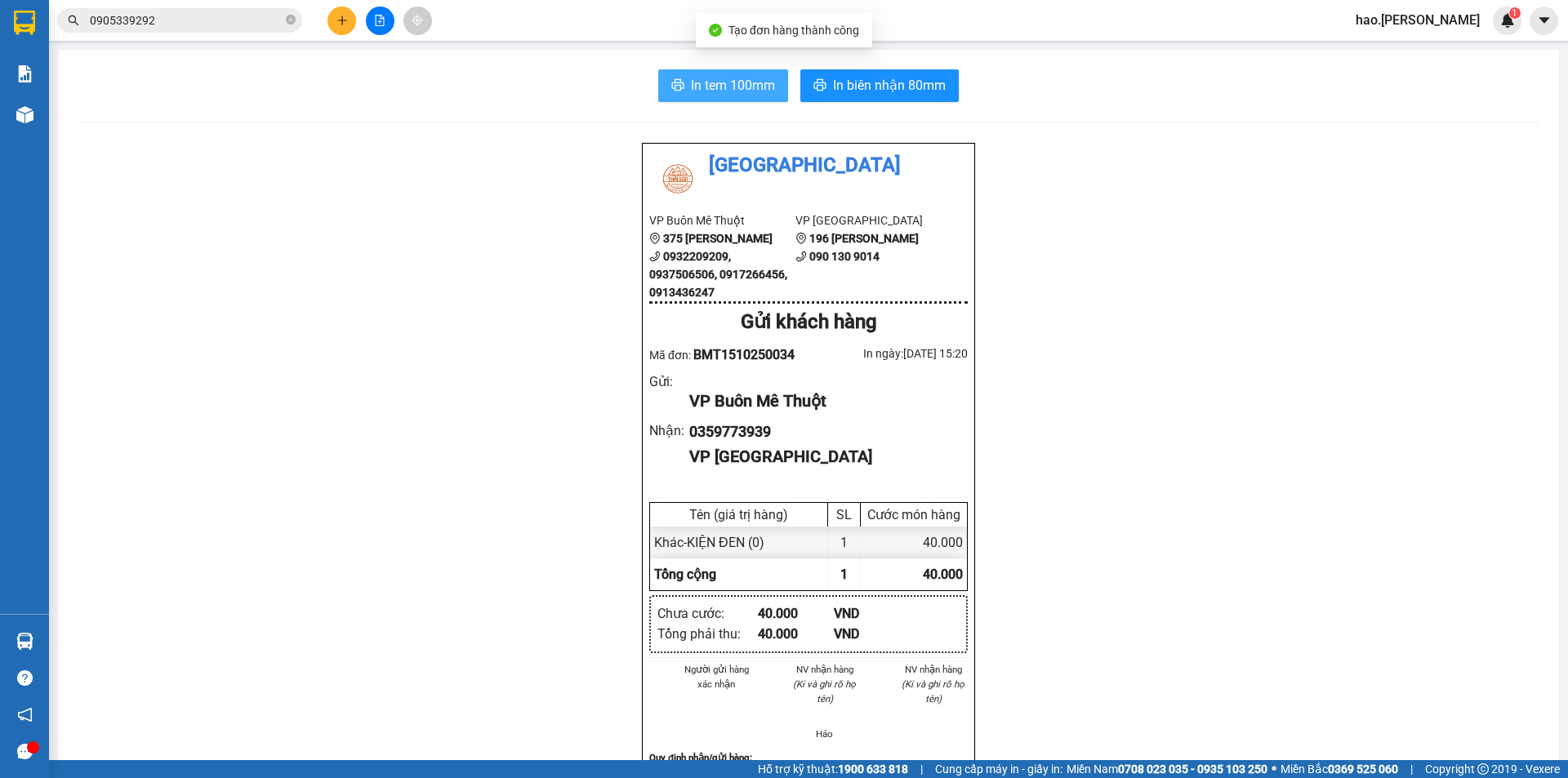
click at [720, 94] on span "In tem 100mm" at bounding box center [733, 85] width 85 height 20
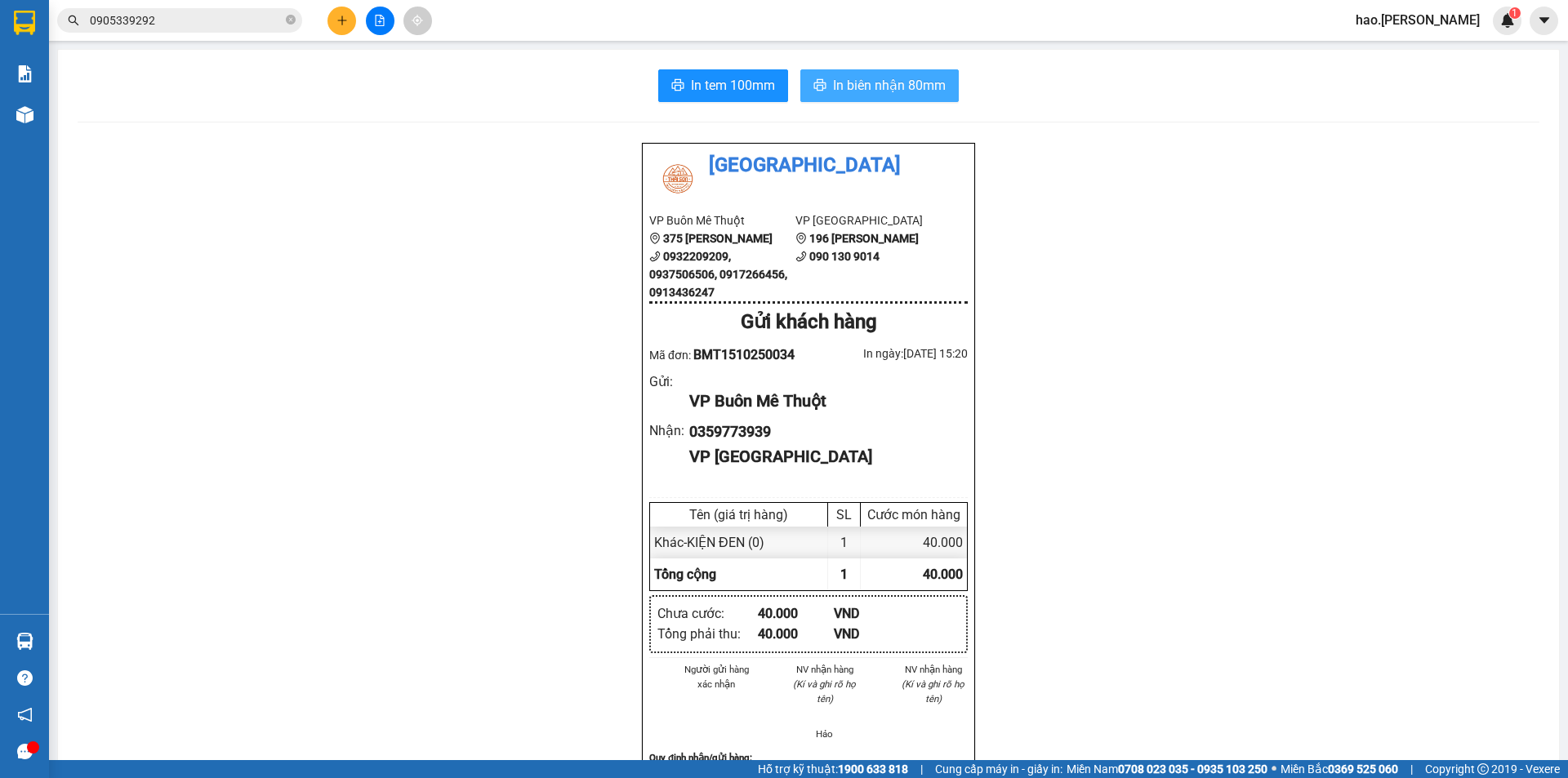
click at [930, 90] on span "In biên nhận 80mm" at bounding box center [889, 85] width 112 height 20
click at [341, 17] on icon "plus" at bounding box center [342, 20] width 11 height 11
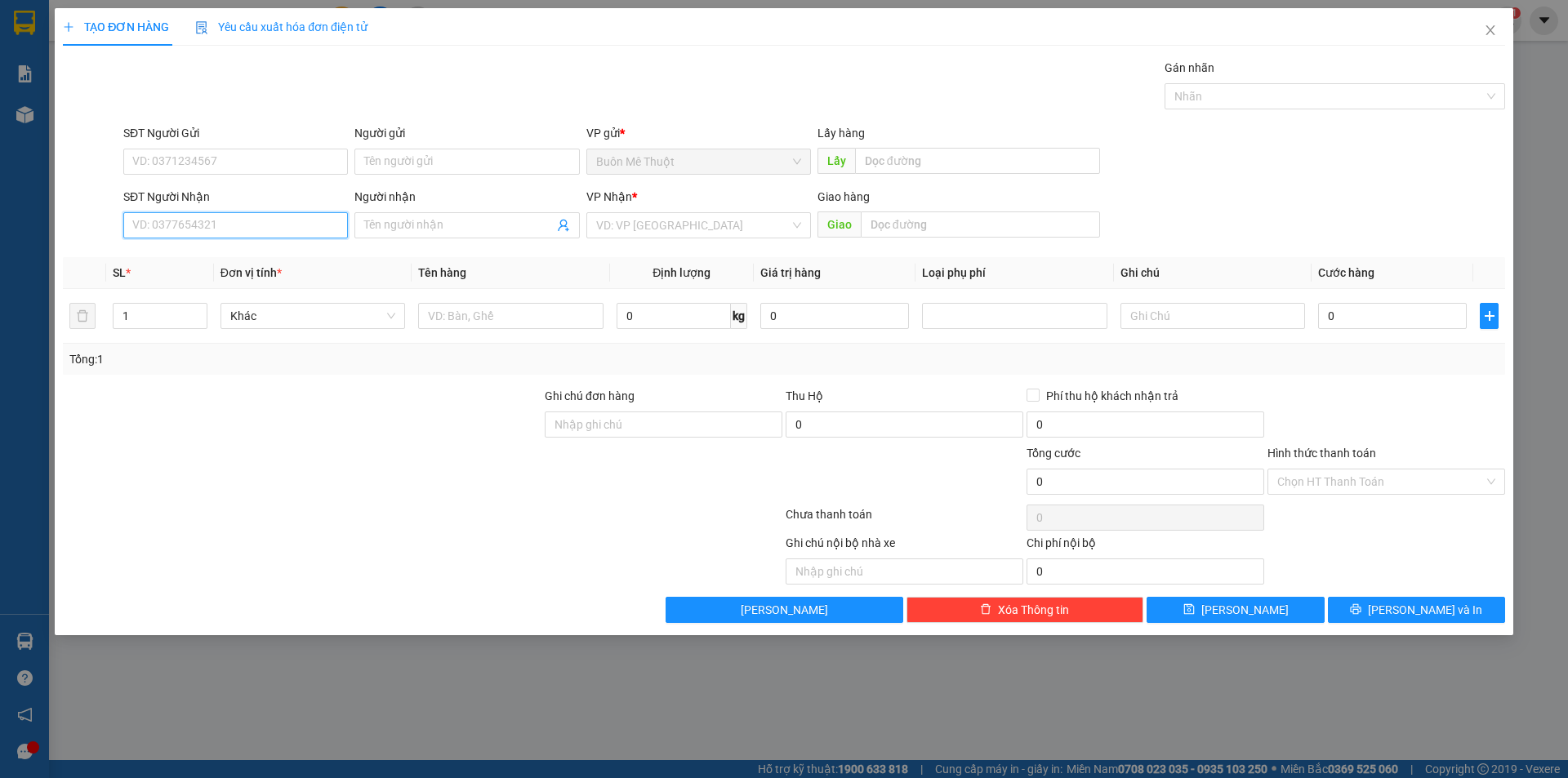
click at [245, 227] on input "SĐT Người Nhận" at bounding box center [236, 226] width 225 height 26
click at [1491, 31] on icon "close" at bounding box center [1491, 30] width 13 height 13
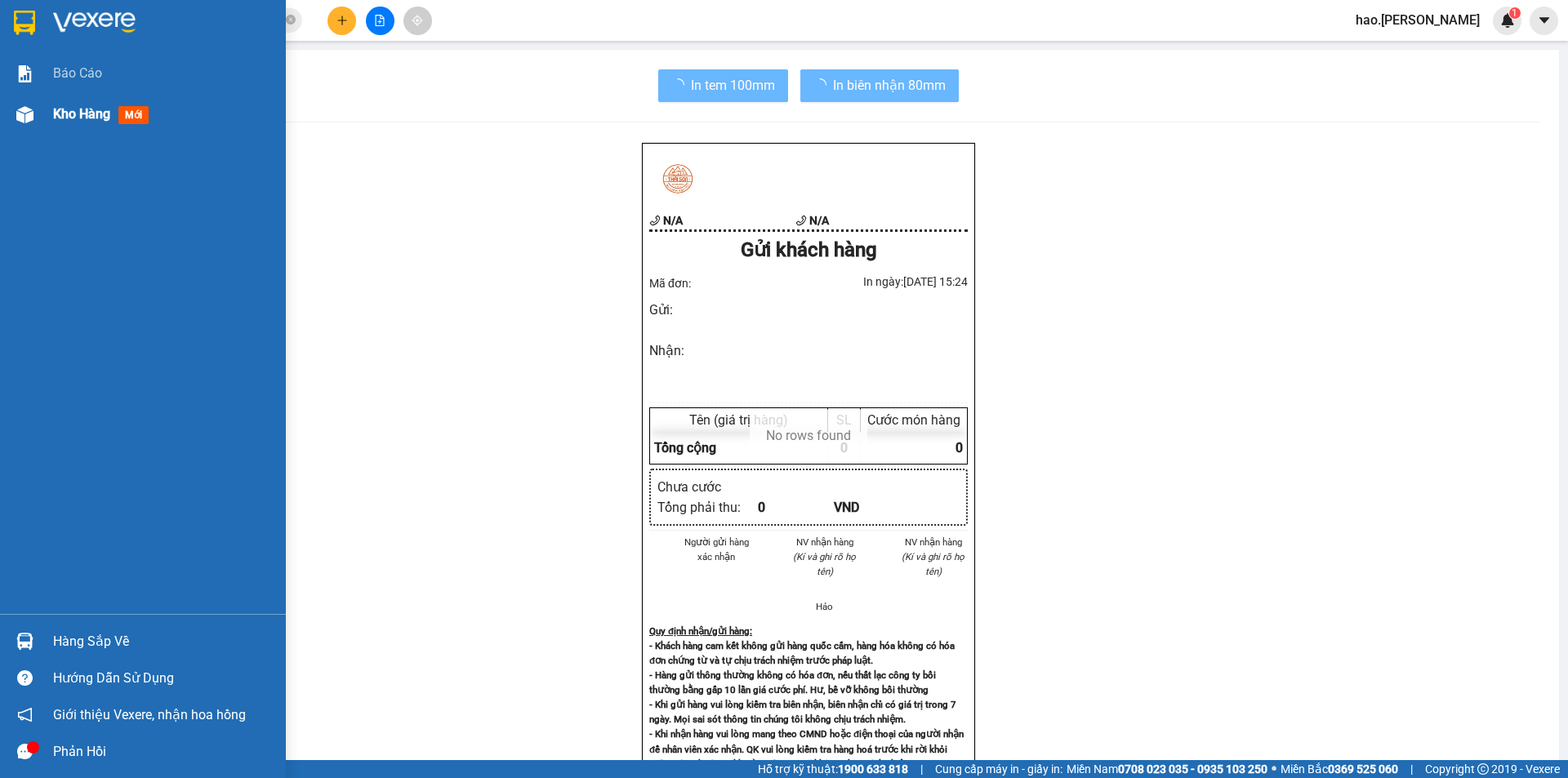
click at [85, 116] on span "Kho hàng" at bounding box center [82, 113] width 58 height 16
click at [91, 135] on div "Báo cáo Kho hàng mới" at bounding box center [143, 333] width 286 height 561
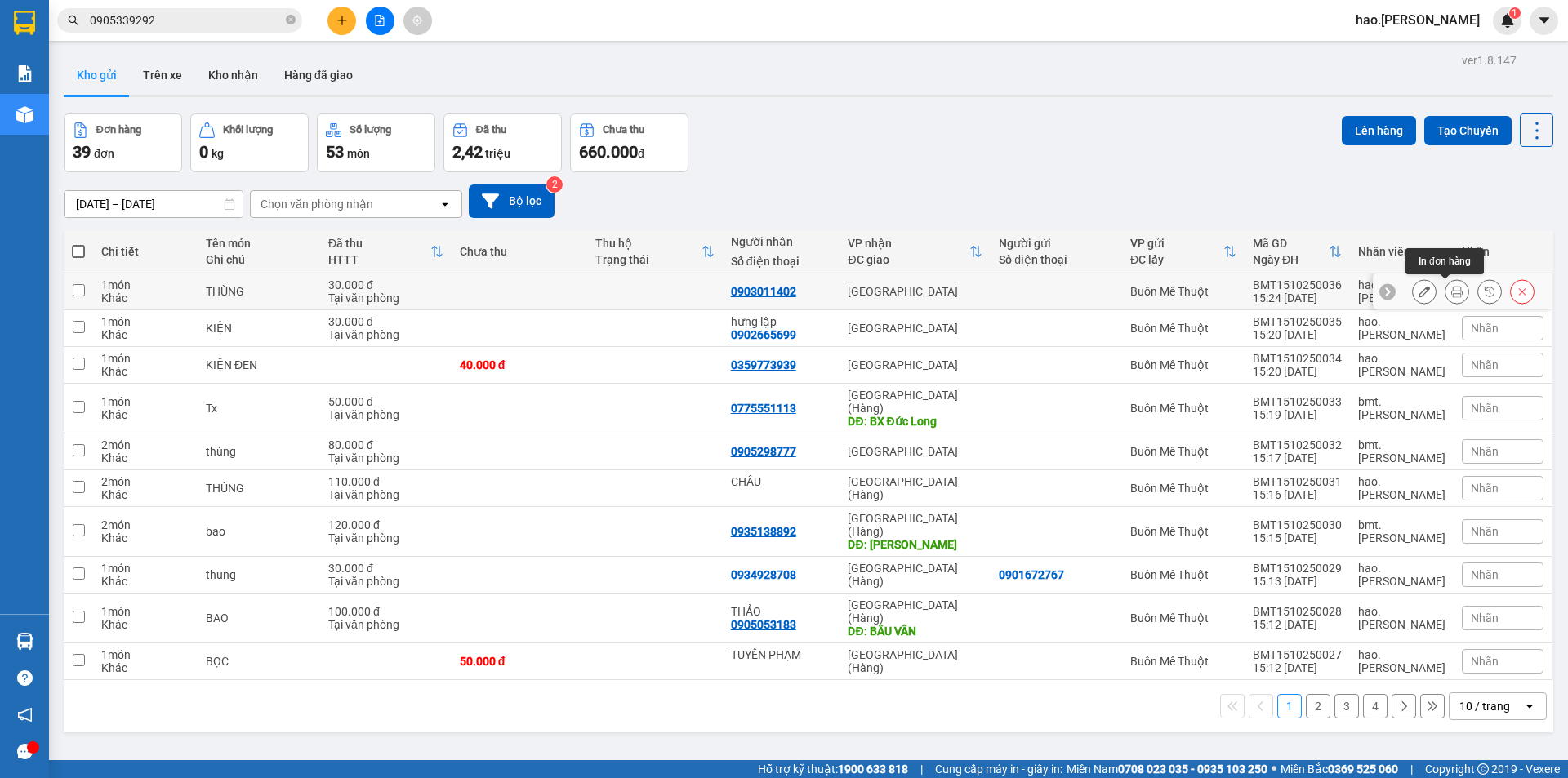
click at [1445, 286] on button at bounding box center [1457, 292] width 23 height 29
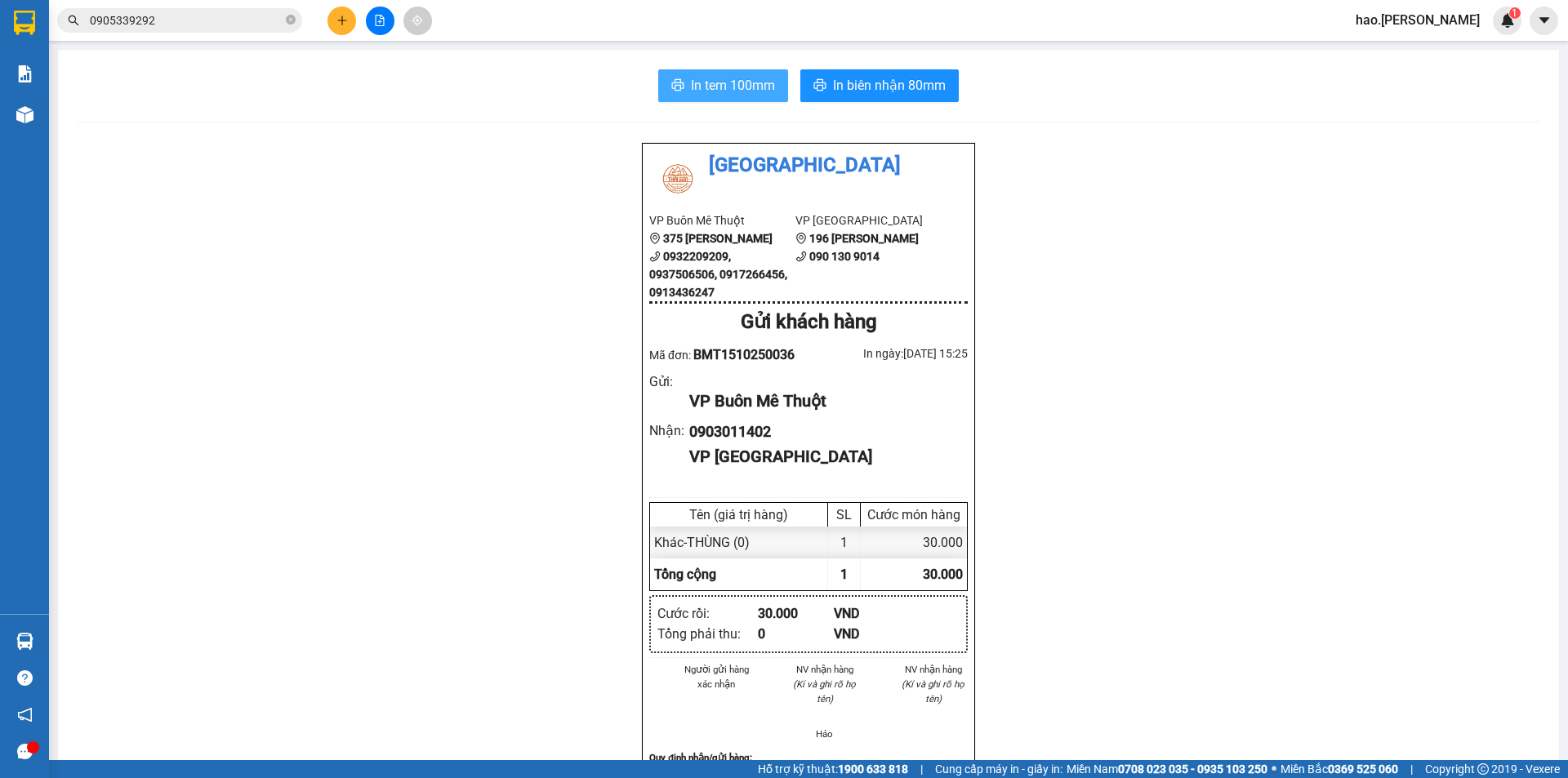
click at [774, 82] on button "In tem 100mm" at bounding box center [724, 85] width 130 height 32
click at [356, 42] on main "In tem 100mm In biên nhận 80mm Thái Sơn VP Buôn Mê Thuột 375 Hoàng Diệu 0932209…" at bounding box center [784, 380] width 1568 height 760
click at [345, 24] on icon "plus" at bounding box center [342, 20] width 11 height 11
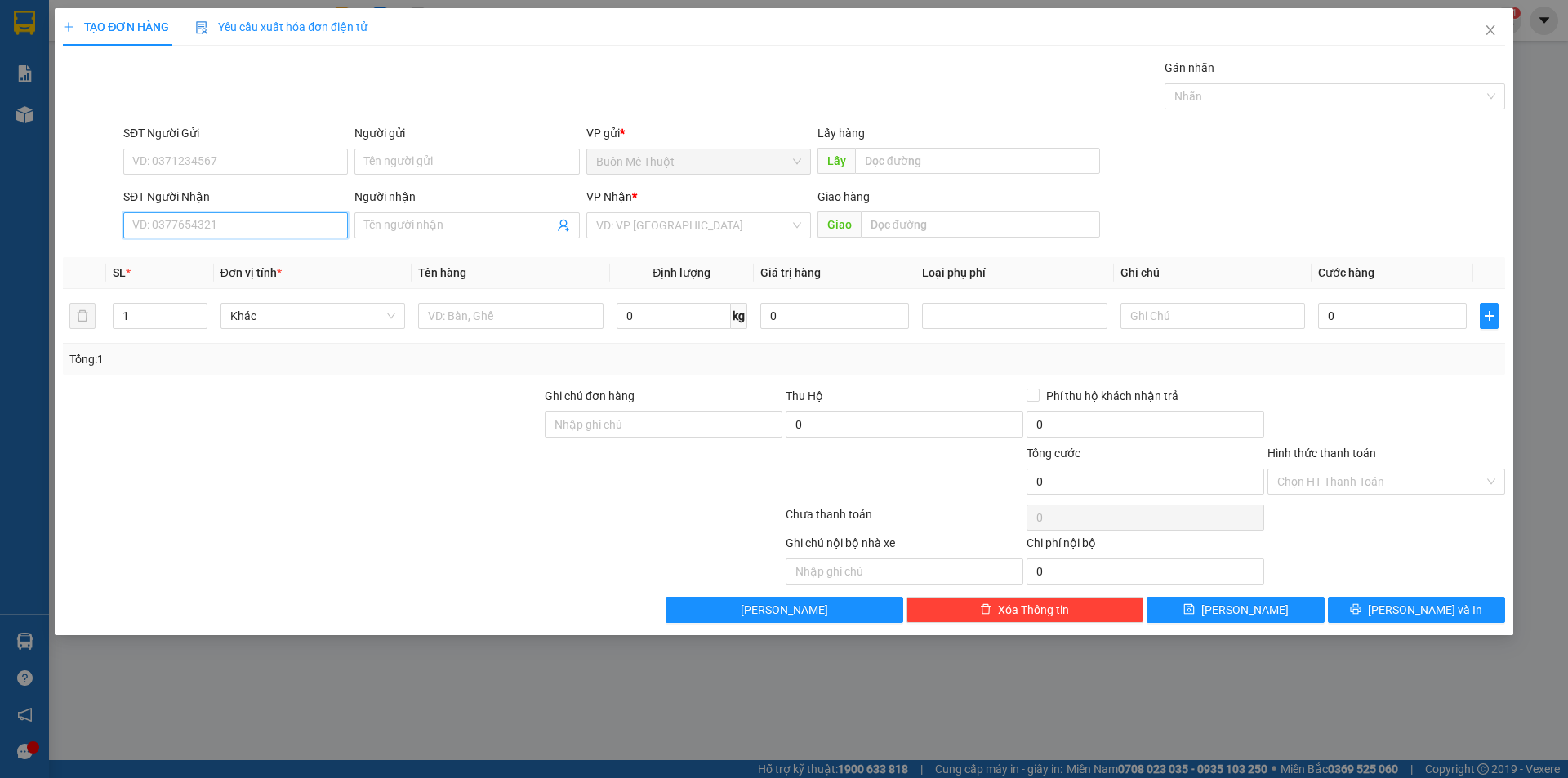
click at [226, 225] on input "SĐT Người Nhận" at bounding box center [236, 226] width 225 height 26
type input "063"
click at [168, 260] on div "0367286063 - đài" at bounding box center [235, 257] width 205 height 18
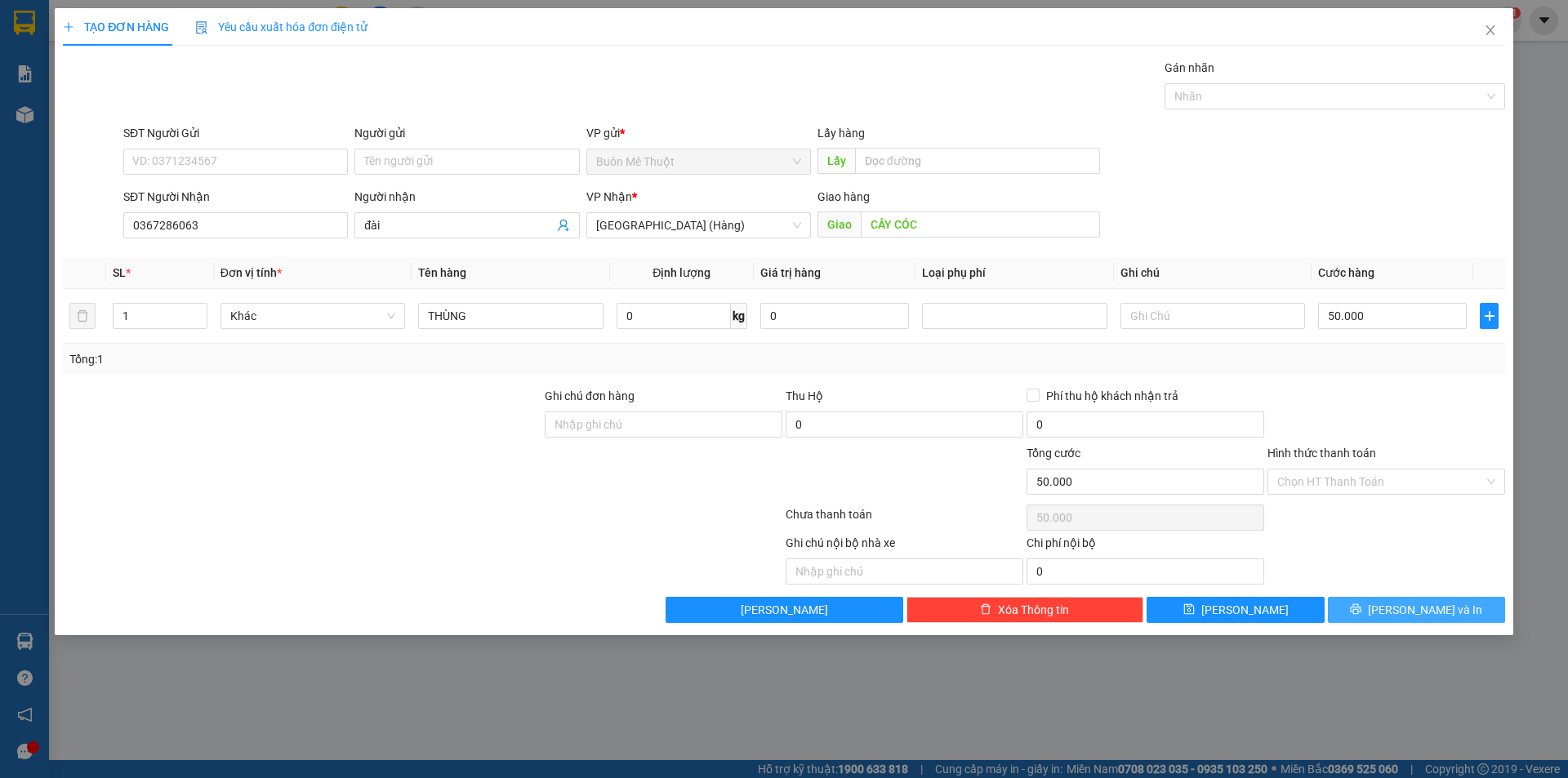
click at [1410, 616] on span "[PERSON_NAME] và In" at bounding box center [1425, 609] width 114 height 18
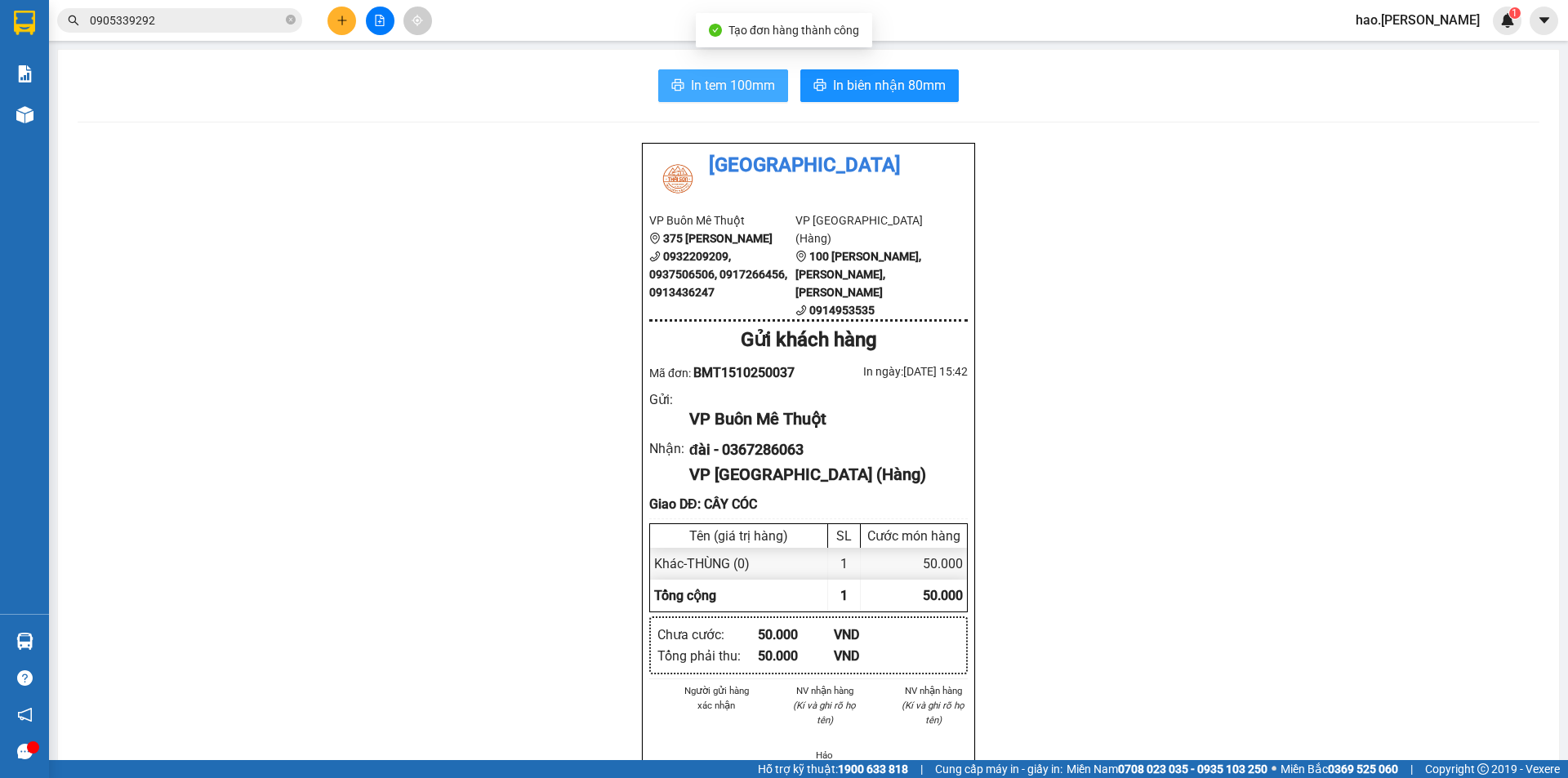
click at [712, 84] on span "In tem 100mm" at bounding box center [733, 85] width 85 height 20
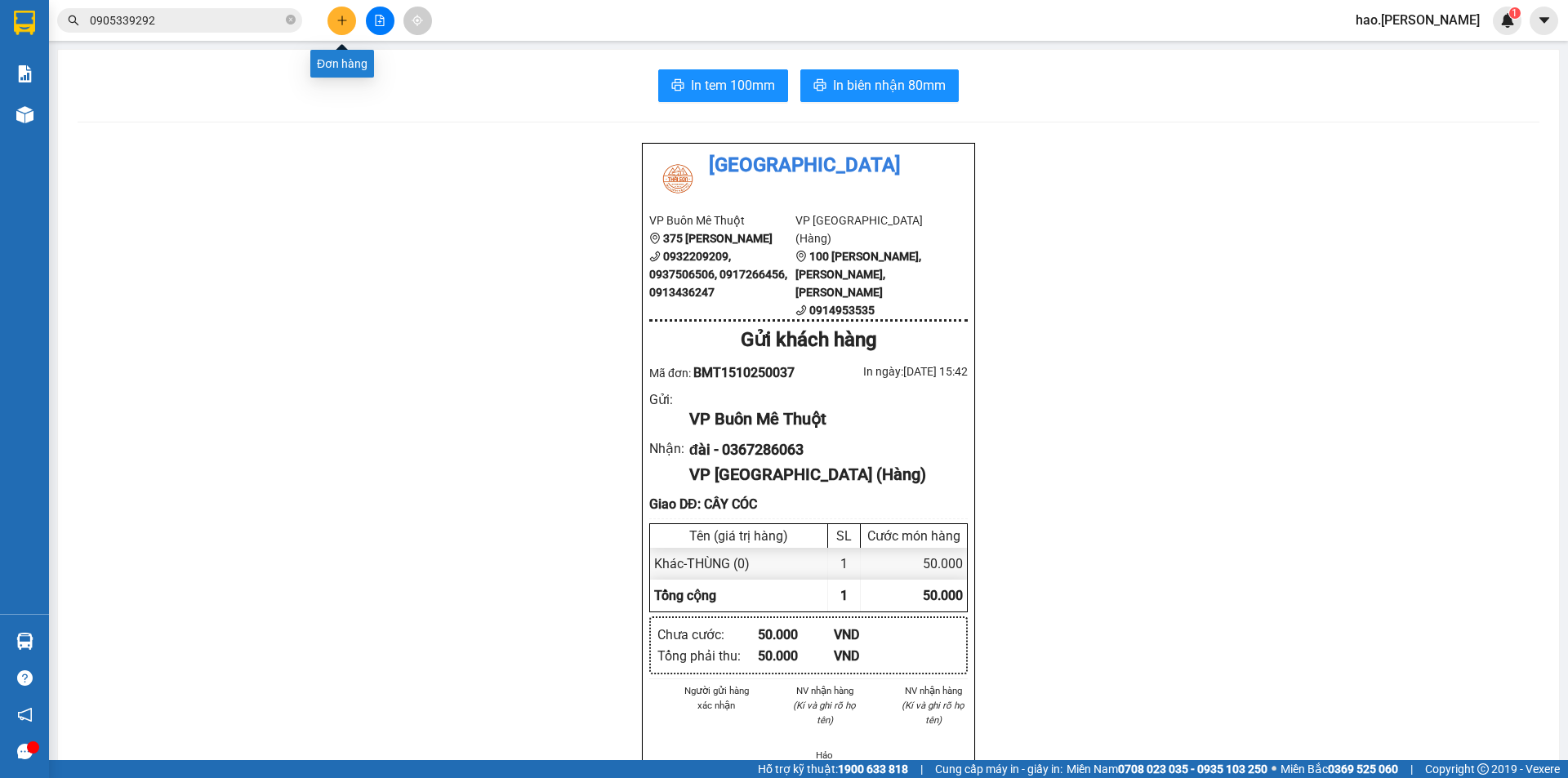
click at [334, 23] on button at bounding box center [342, 20] width 29 height 29
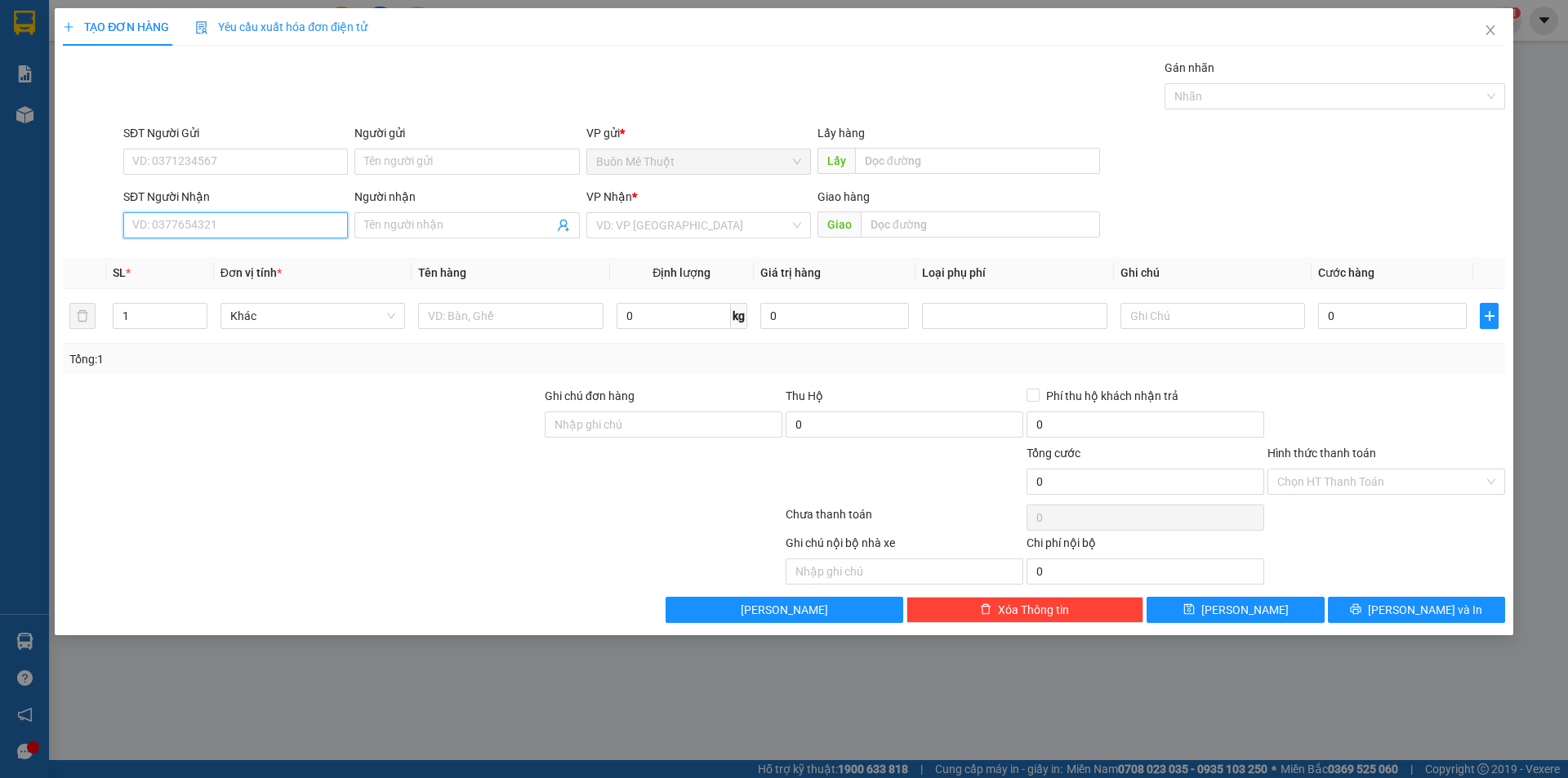
click at [216, 233] on input "SĐT Người Nhận" at bounding box center [236, 226] width 225 height 26
click at [204, 251] on div "0909277087 - TÁM" at bounding box center [235, 257] width 205 height 18
type input "0909277087"
type input "TÁM"
type input "[PERSON_NAME]"
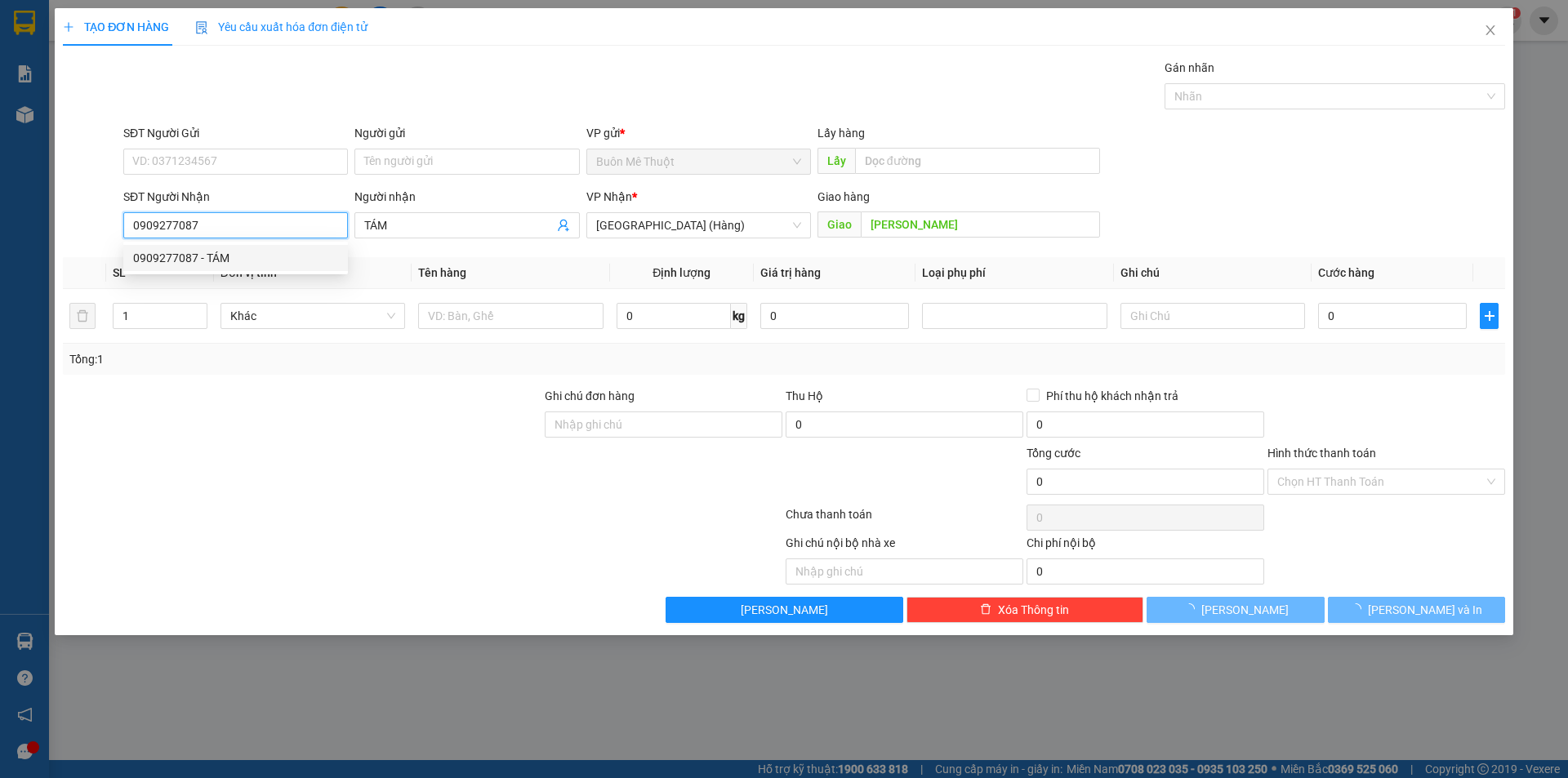
type input "50.000"
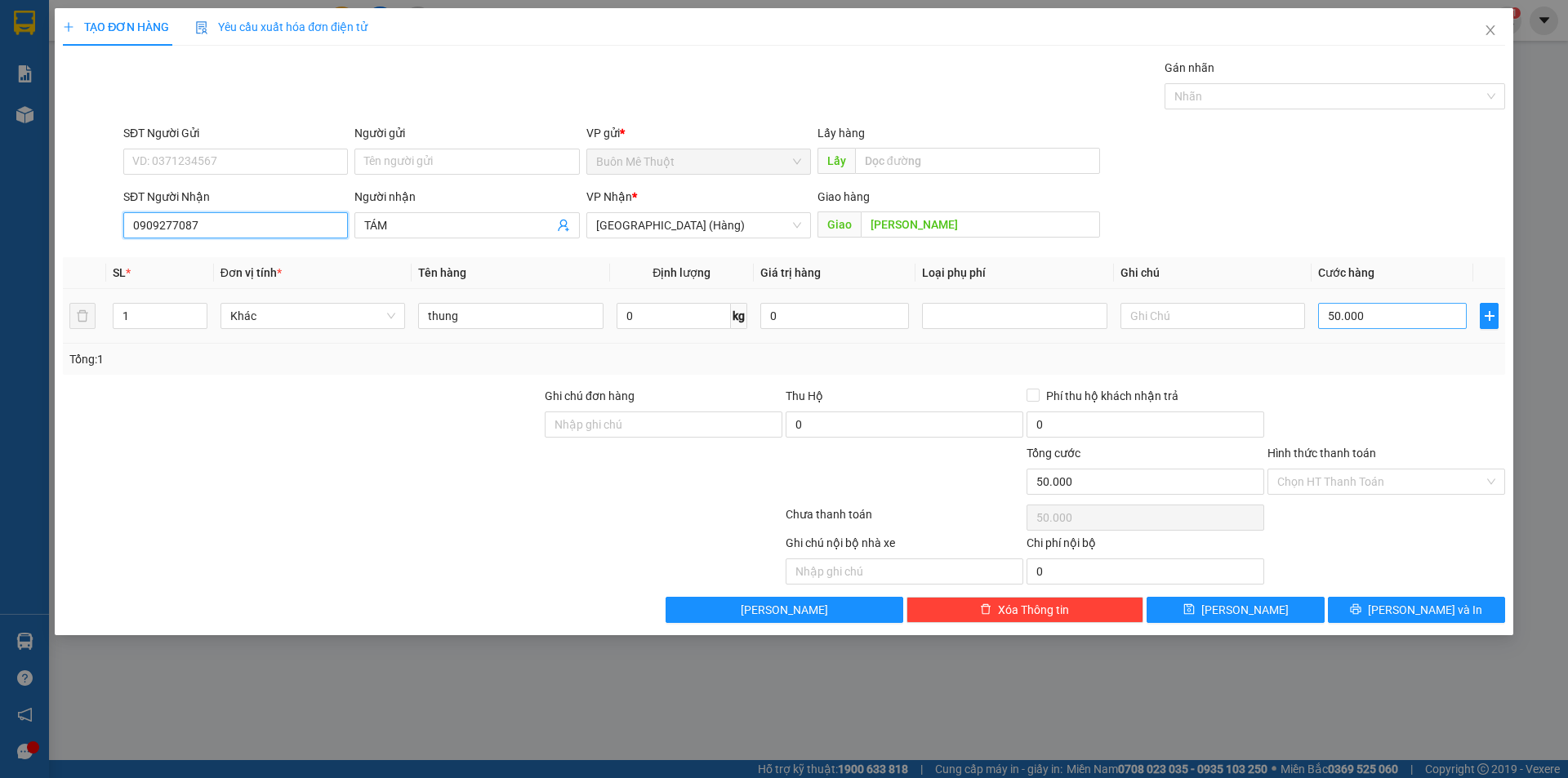
type input "0909277087"
click at [1392, 319] on input "50.000" at bounding box center [1392, 316] width 149 height 26
drag, startPoint x: 1355, startPoint y: 357, endPoint x: 1439, endPoint y: 477, distance: 146.5
click at [1356, 357] on div "Tổng: 1" at bounding box center [784, 358] width 1430 height 18
drag, startPoint x: 1398, startPoint y: 587, endPoint x: 1400, endPoint y: 605, distance: 18.1
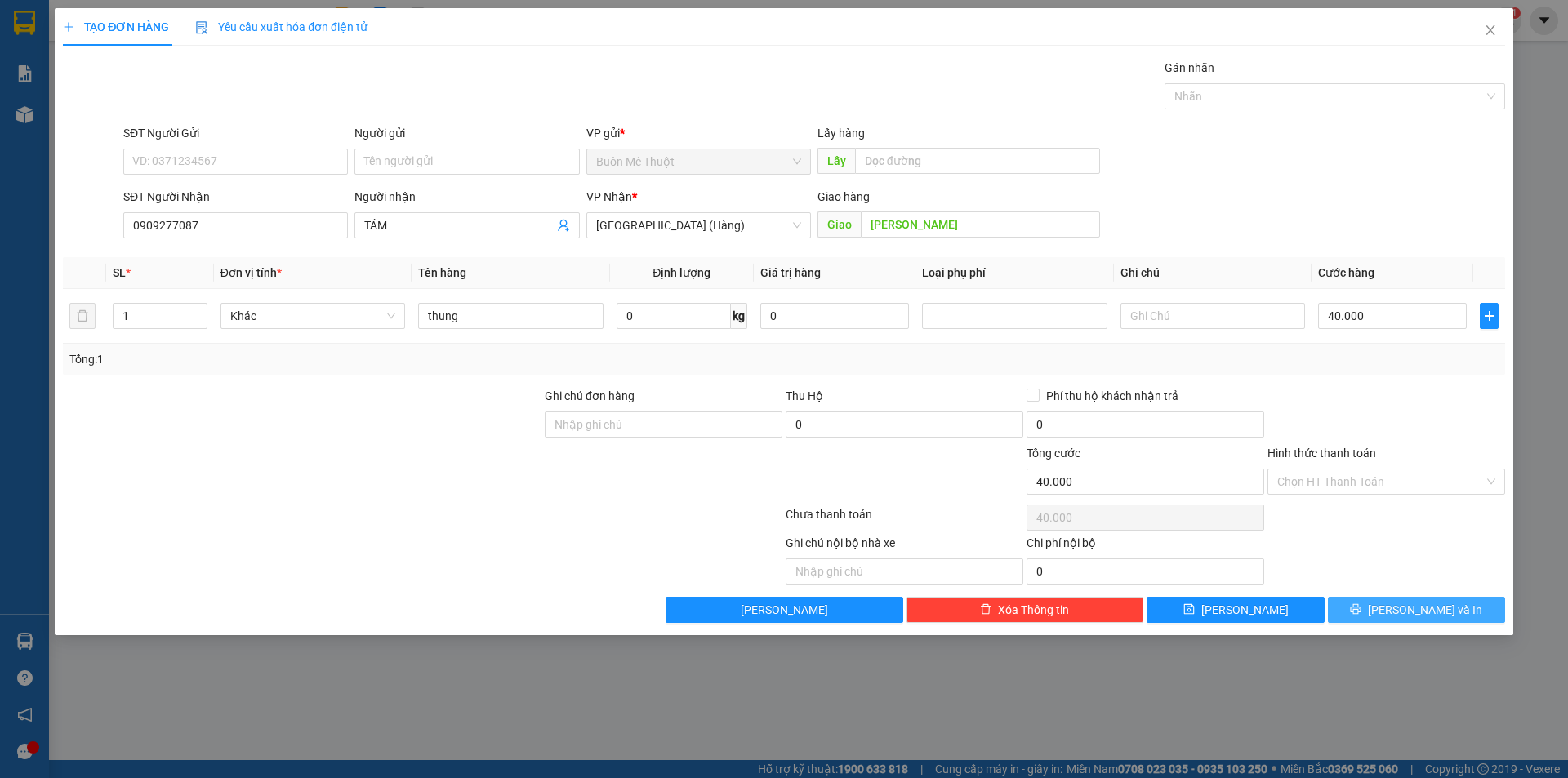
click at [1400, 603] on div "Transit Pickup Surcharge Ids Transit Deliver Surcharge Ids Transit Deliver Surc…" at bounding box center [784, 341] width 1443 height 564
click at [1400, 605] on button "[PERSON_NAME] và In" at bounding box center [1417, 610] width 177 height 26
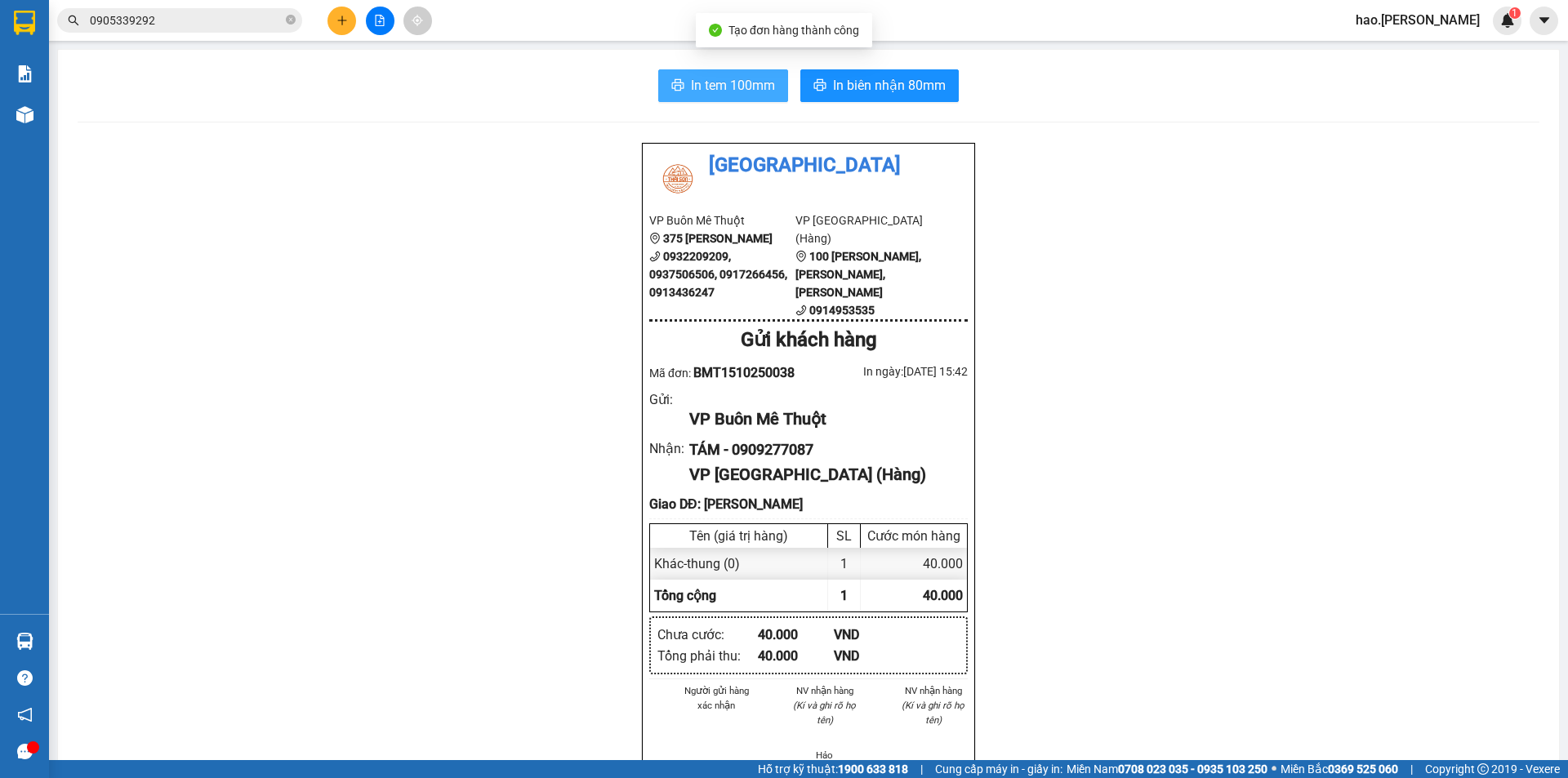
click at [742, 82] on span "In tem 100mm" at bounding box center [733, 85] width 85 height 20
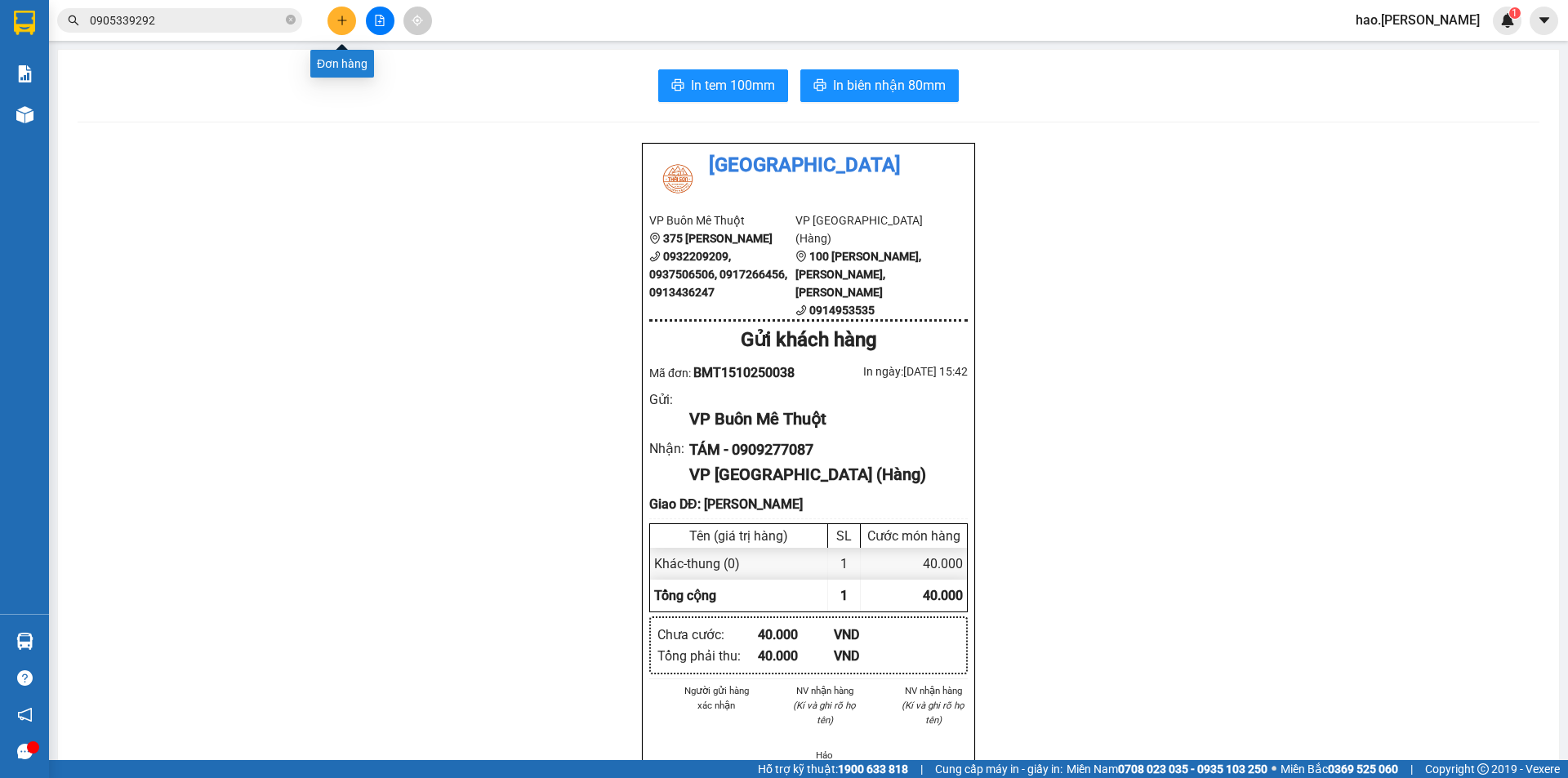
click at [341, 25] on icon "plus" at bounding box center [342, 20] width 11 height 11
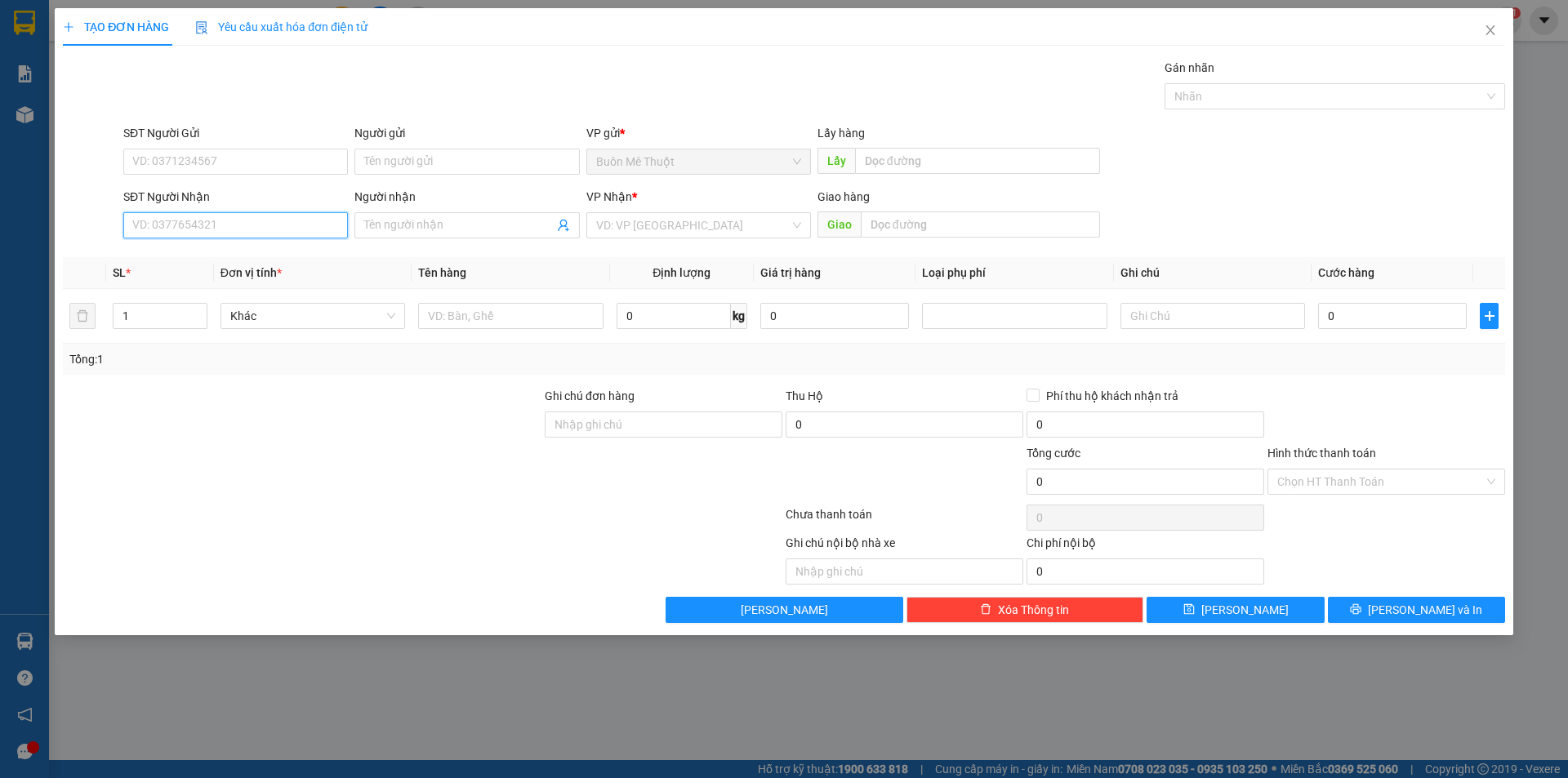
drag, startPoint x: 186, startPoint y: 227, endPoint x: 1390, endPoint y: 210, distance: 1204.1
click at [200, 224] on input "SĐT Người Nhận" at bounding box center [236, 226] width 225 height 26
click at [173, 262] on div "0702663315" at bounding box center [235, 257] width 205 height 18
type input "0702663315"
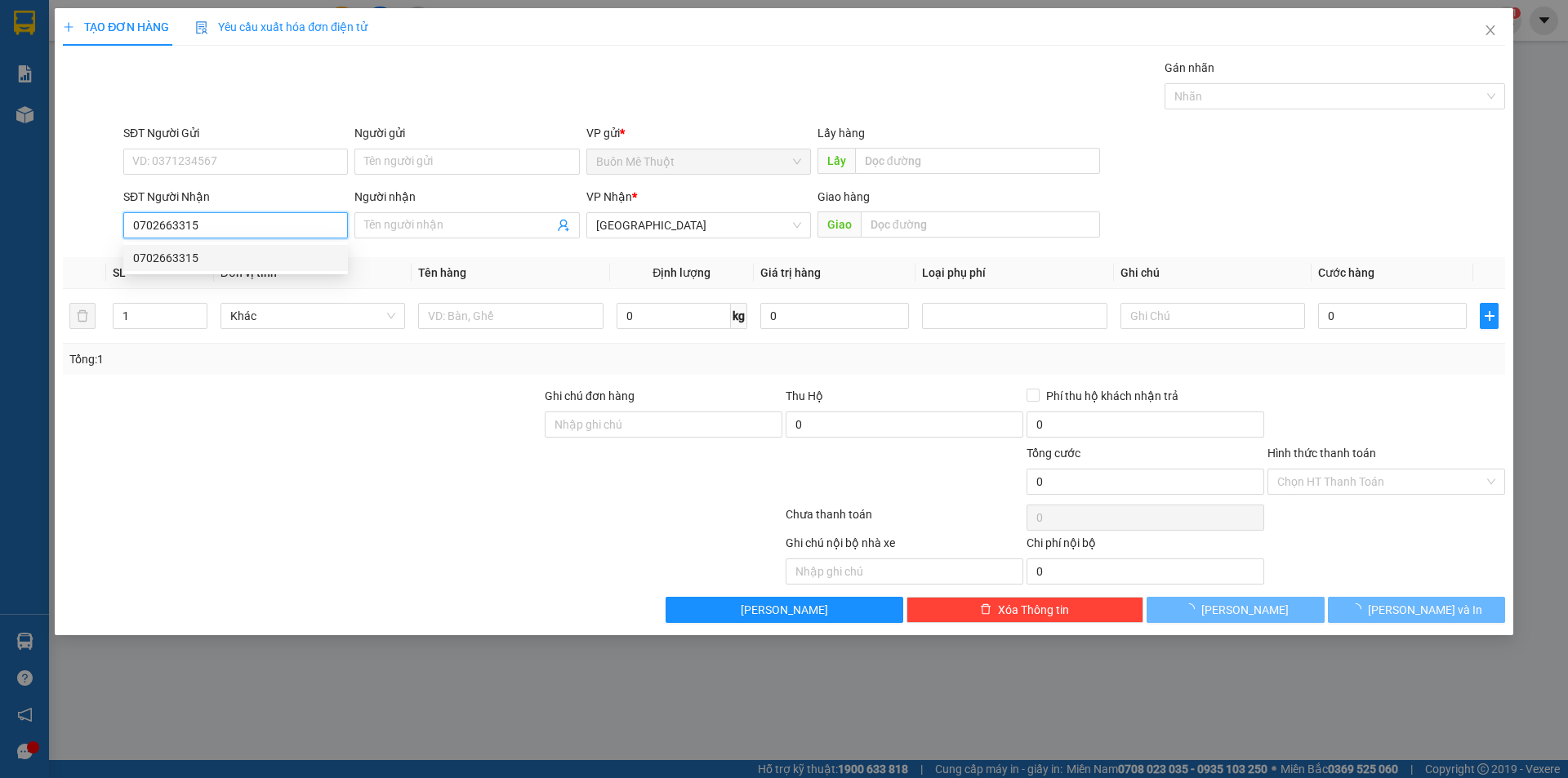
type input "70.000"
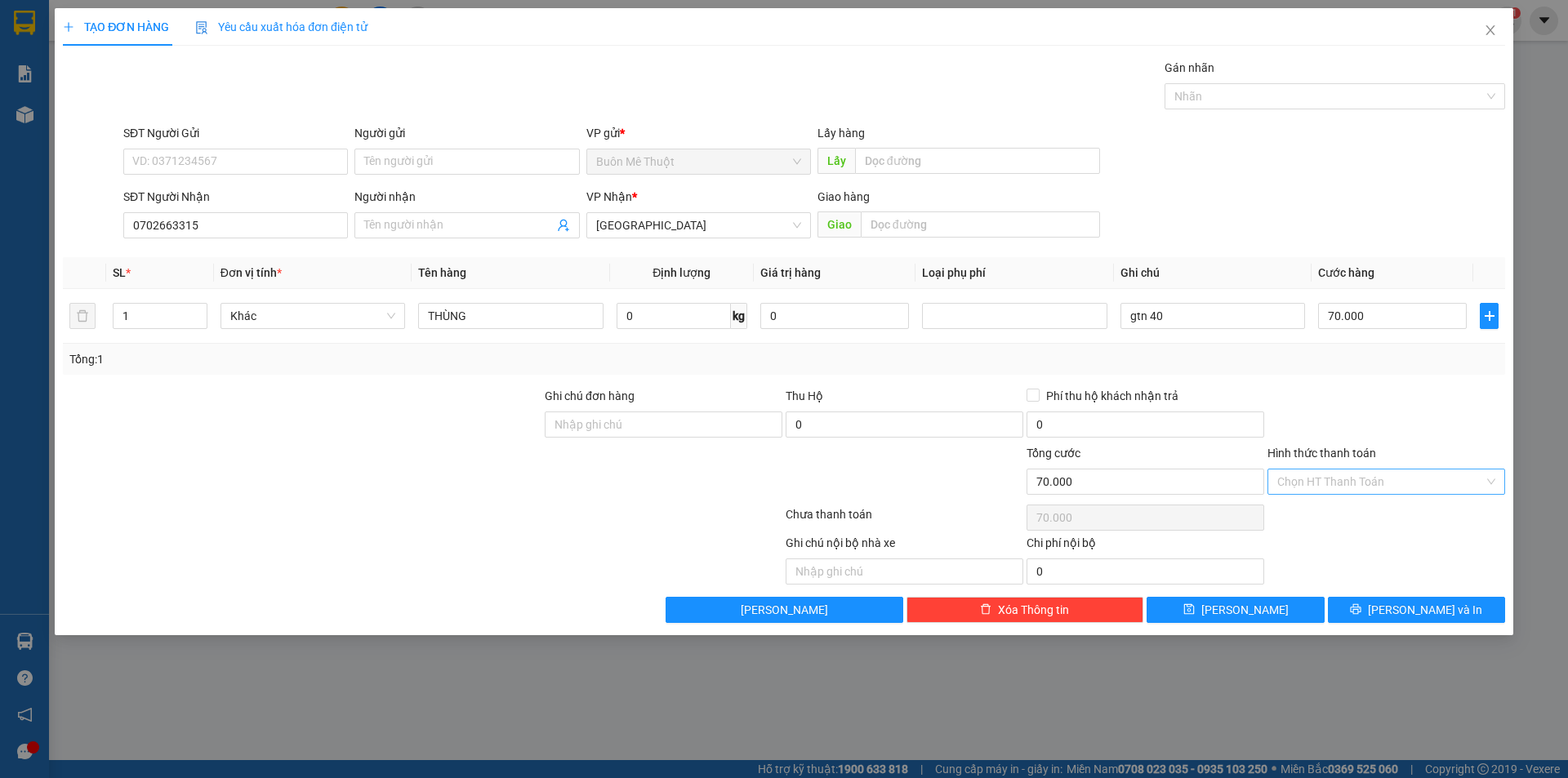
click at [1343, 476] on input "Hình thức thanh toán" at bounding box center [1380, 482] width 206 height 24
drag, startPoint x: 1309, startPoint y: 510, endPoint x: 1349, endPoint y: 547, distance: 54.5
click at [1310, 511] on div "Tại văn phòng" at bounding box center [1386, 513] width 218 height 18
click at [1363, 613] on button "[PERSON_NAME] và In" at bounding box center [1417, 610] width 177 height 26
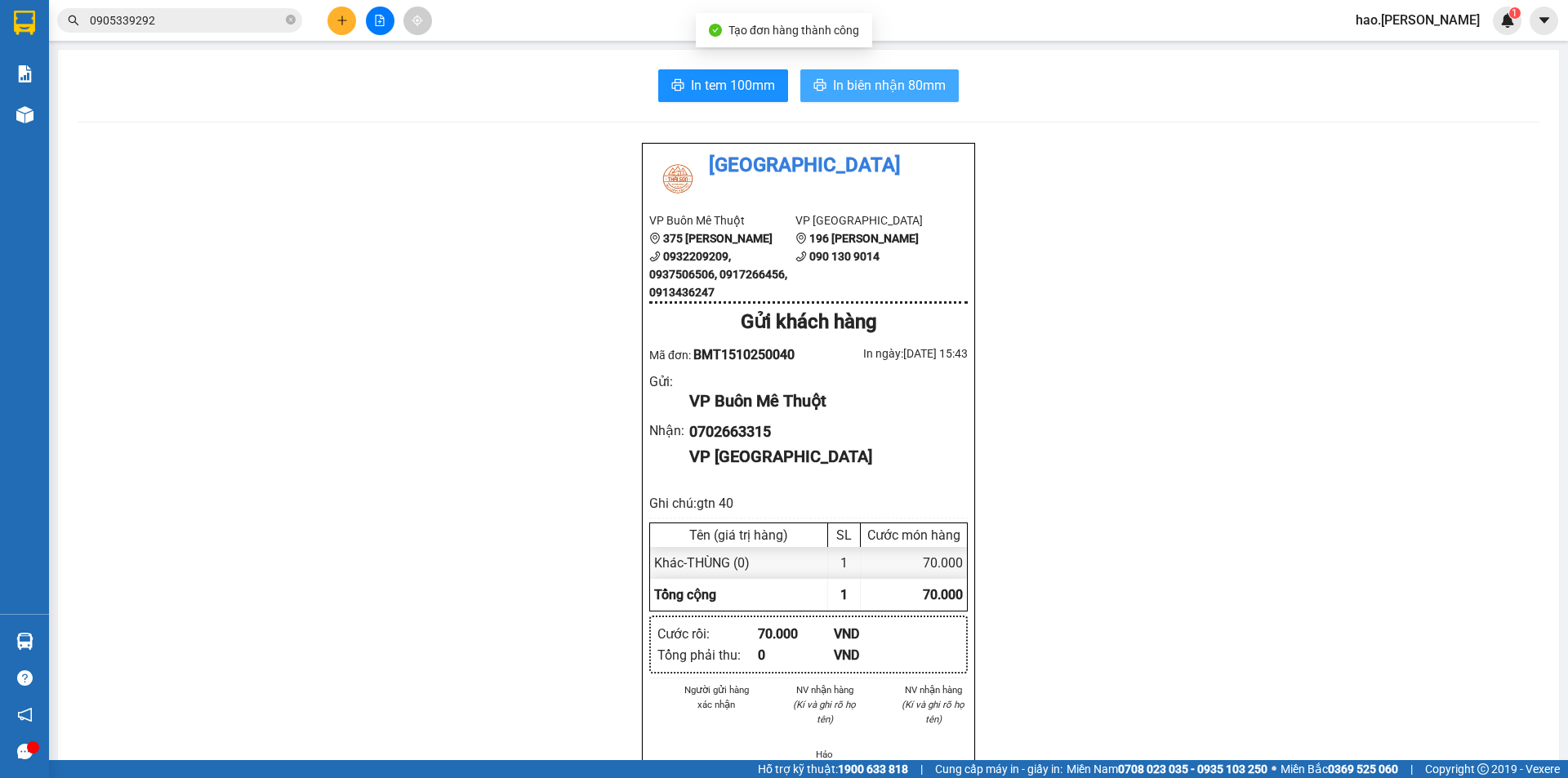
click at [843, 85] on span "In biên nhận 80mm" at bounding box center [889, 85] width 112 height 20
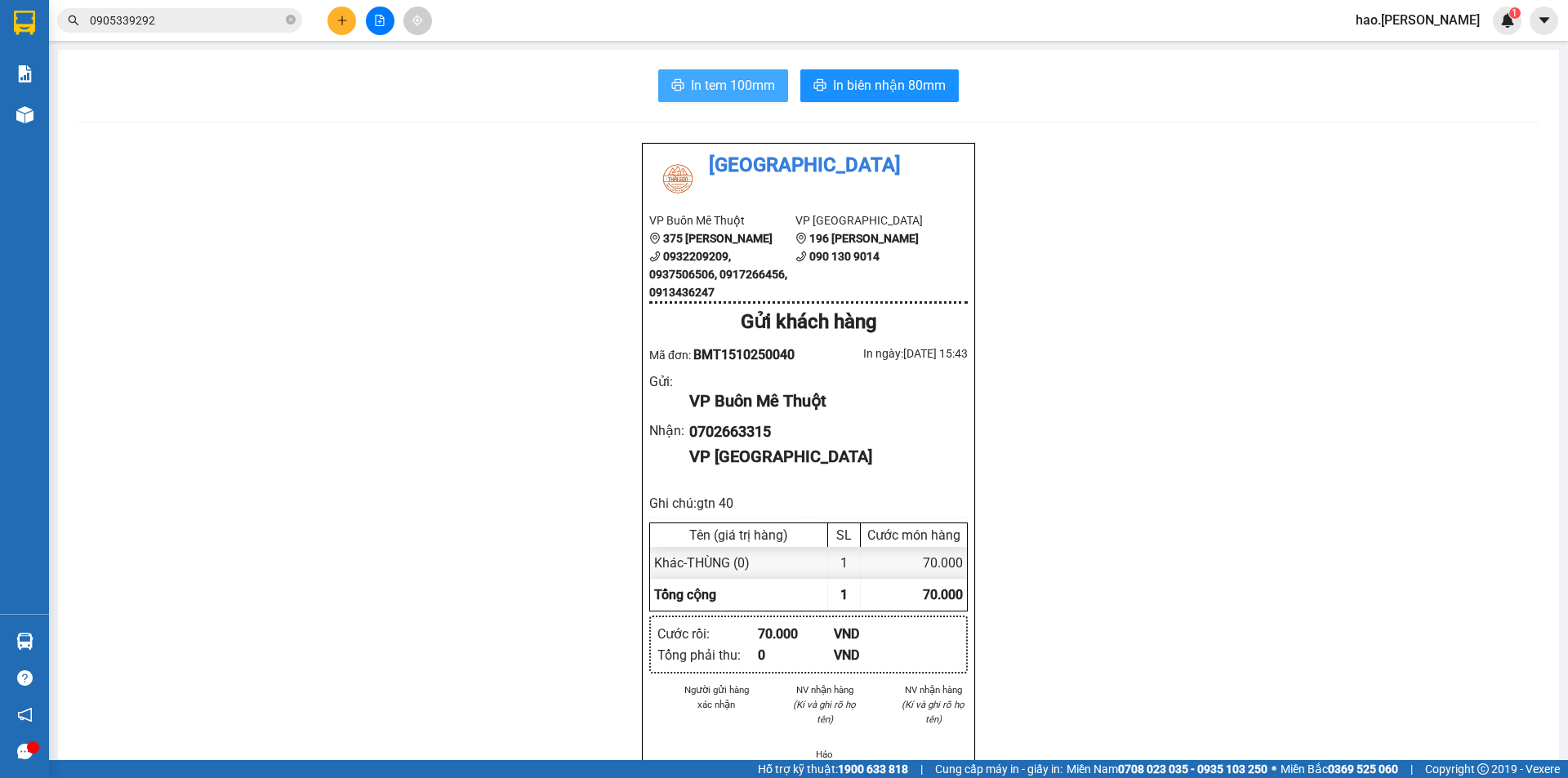
click at [718, 78] on span "In tem 100mm" at bounding box center [733, 85] width 85 height 20
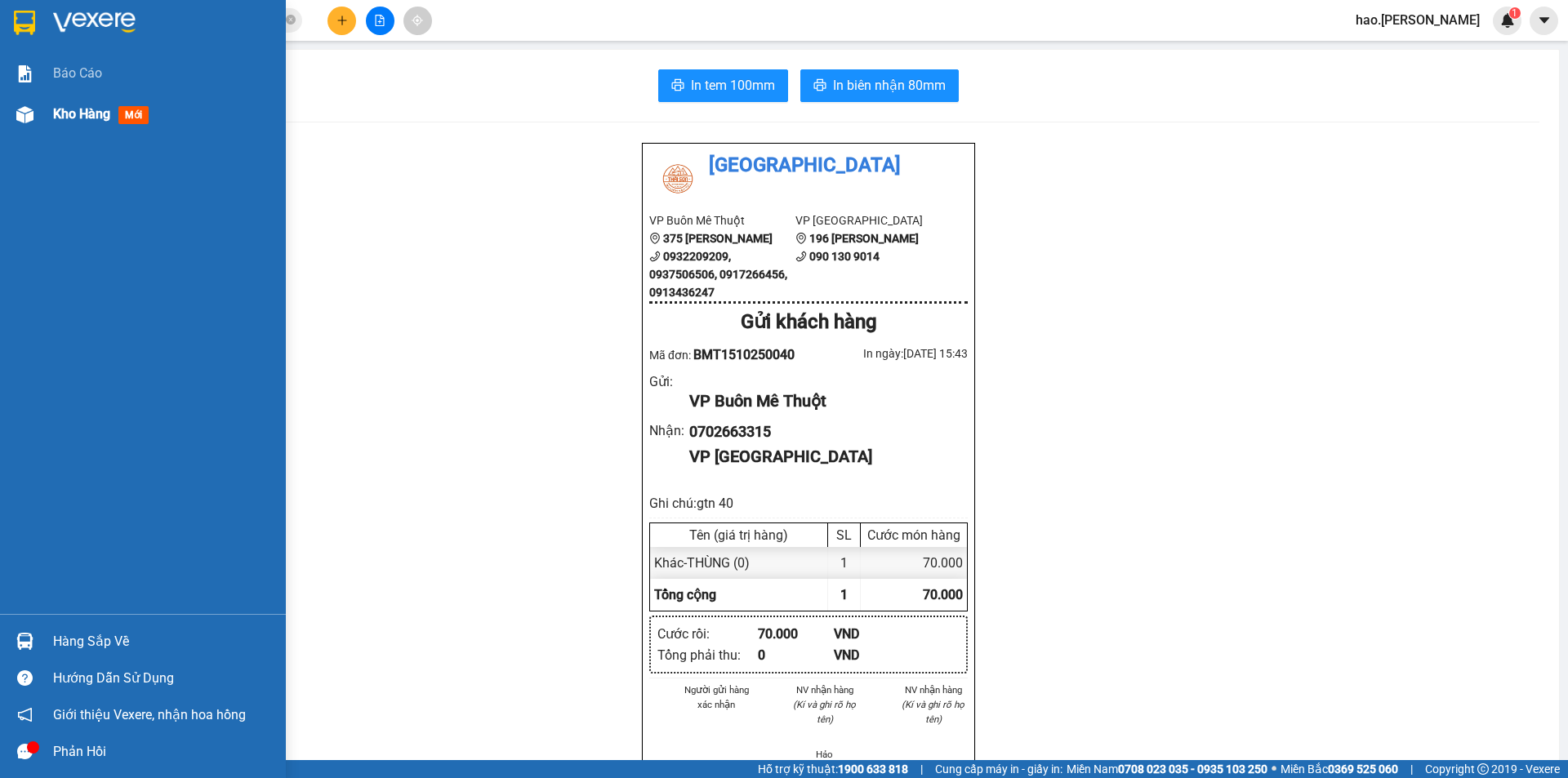
drag, startPoint x: 83, startPoint y: 102, endPoint x: 73, endPoint y: 107, distance: 11.2
click at [76, 105] on div "Kho hàng mới" at bounding box center [163, 114] width 220 height 41
click at [73, 107] on span "Kho hàng" at bounding box center [82, 113] width 58 height 16
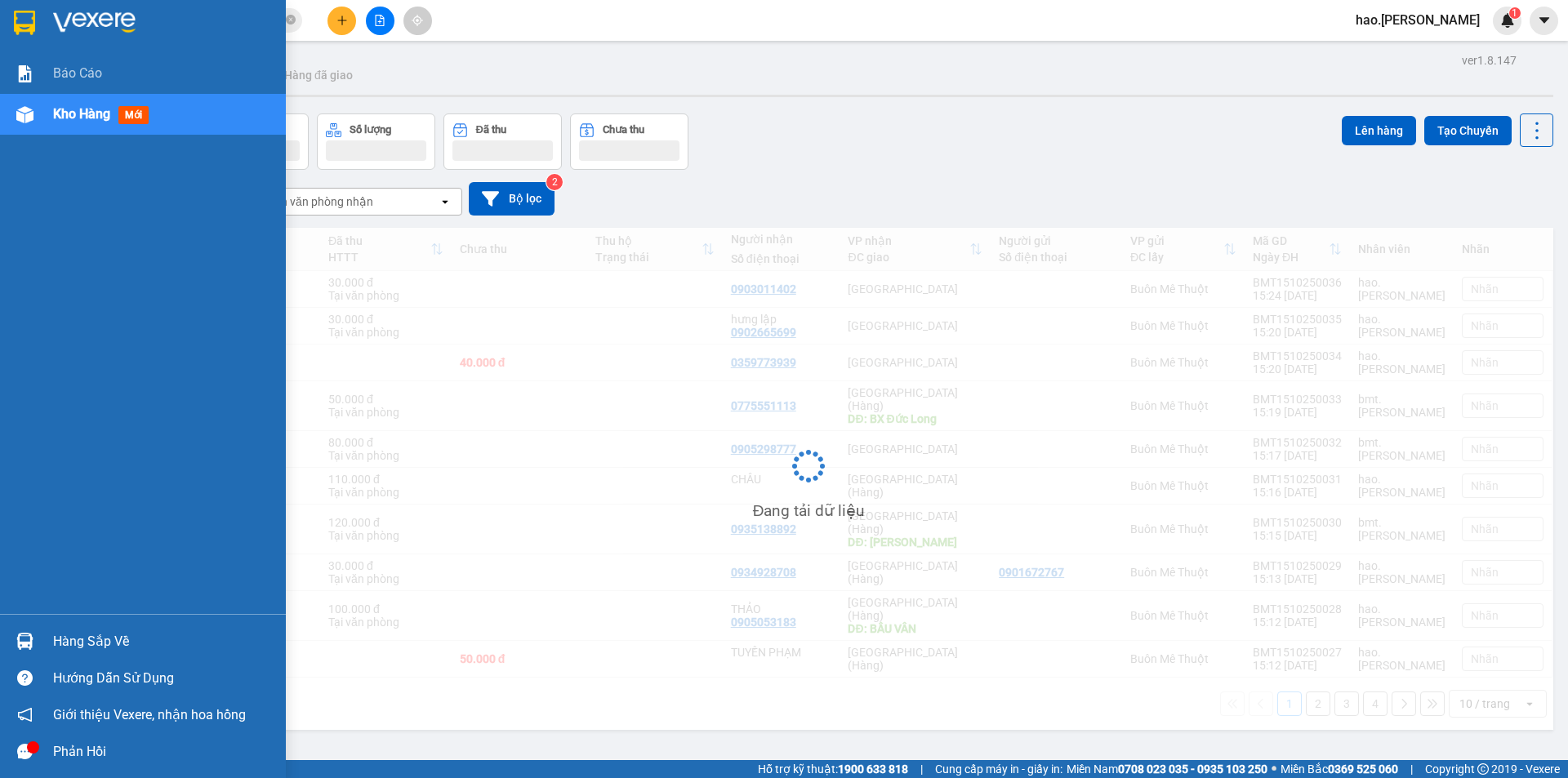
click at [73, 107] on span "Kho hàng" at bounding box center [82, 113] width 58 height 16
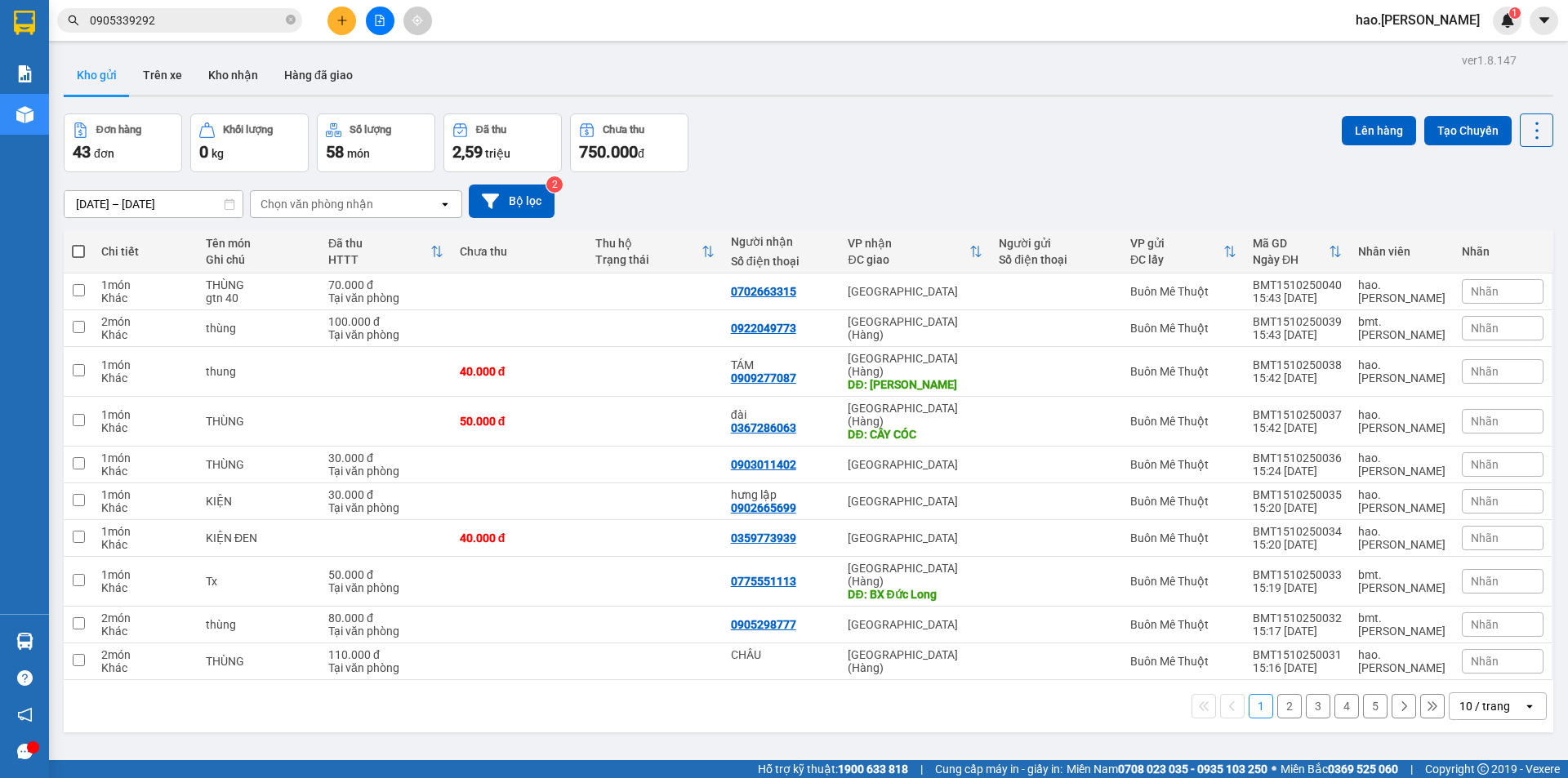
drag, startPoint x: 230, startPoint y: 75, endPoint x: 149, endPoint y: 95, distance: 83.4
click at [229, 75] on button "Kho nhận" at bounding box center [233, 75] width 76 height 39
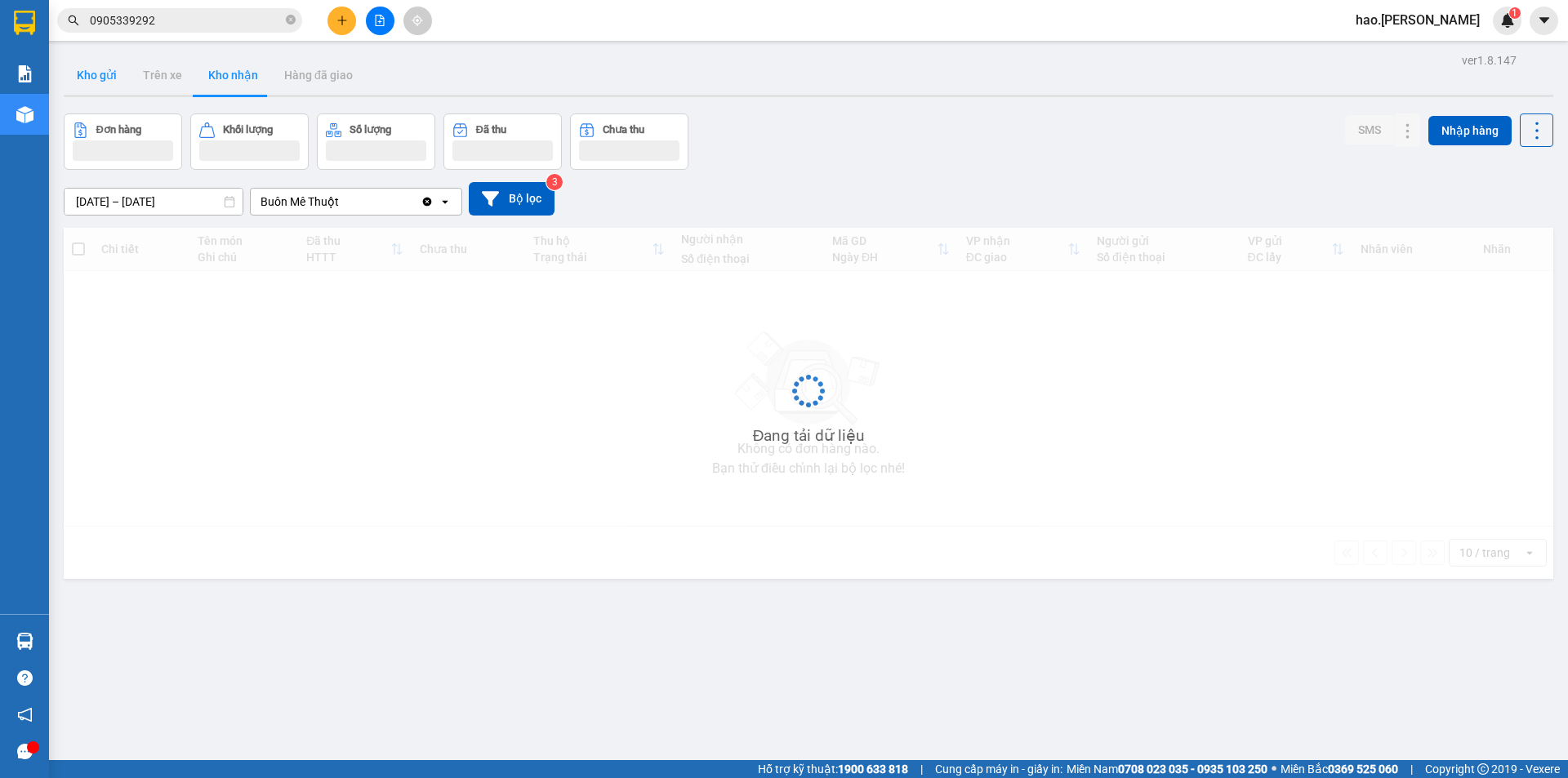
click at [98, 78] on button "Kho gửi" at bounding box center [97, 75] width 66 height 39
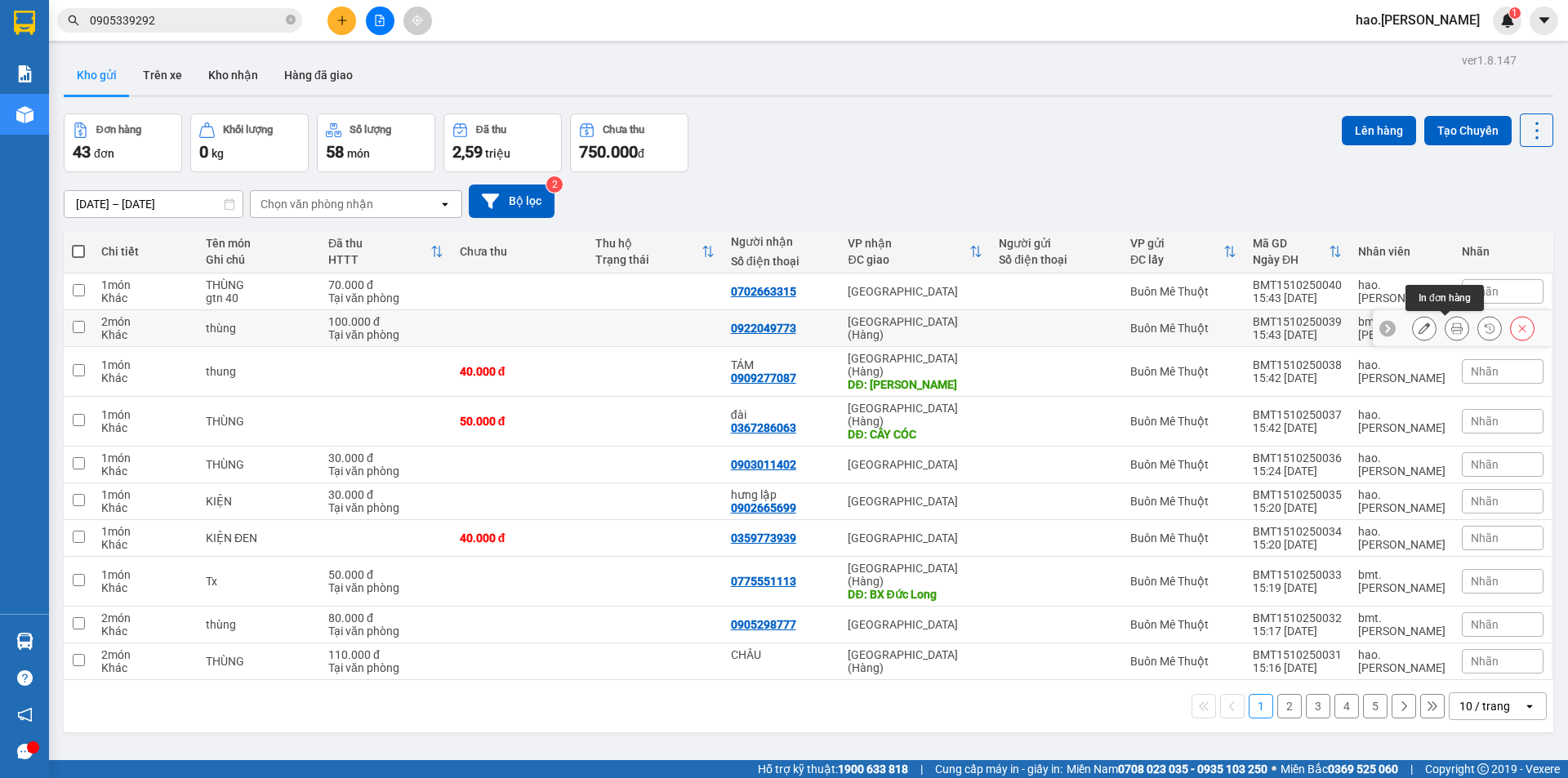
click at [1451, 330] on icon at bounding box center [1457, 328] width 11 height 11
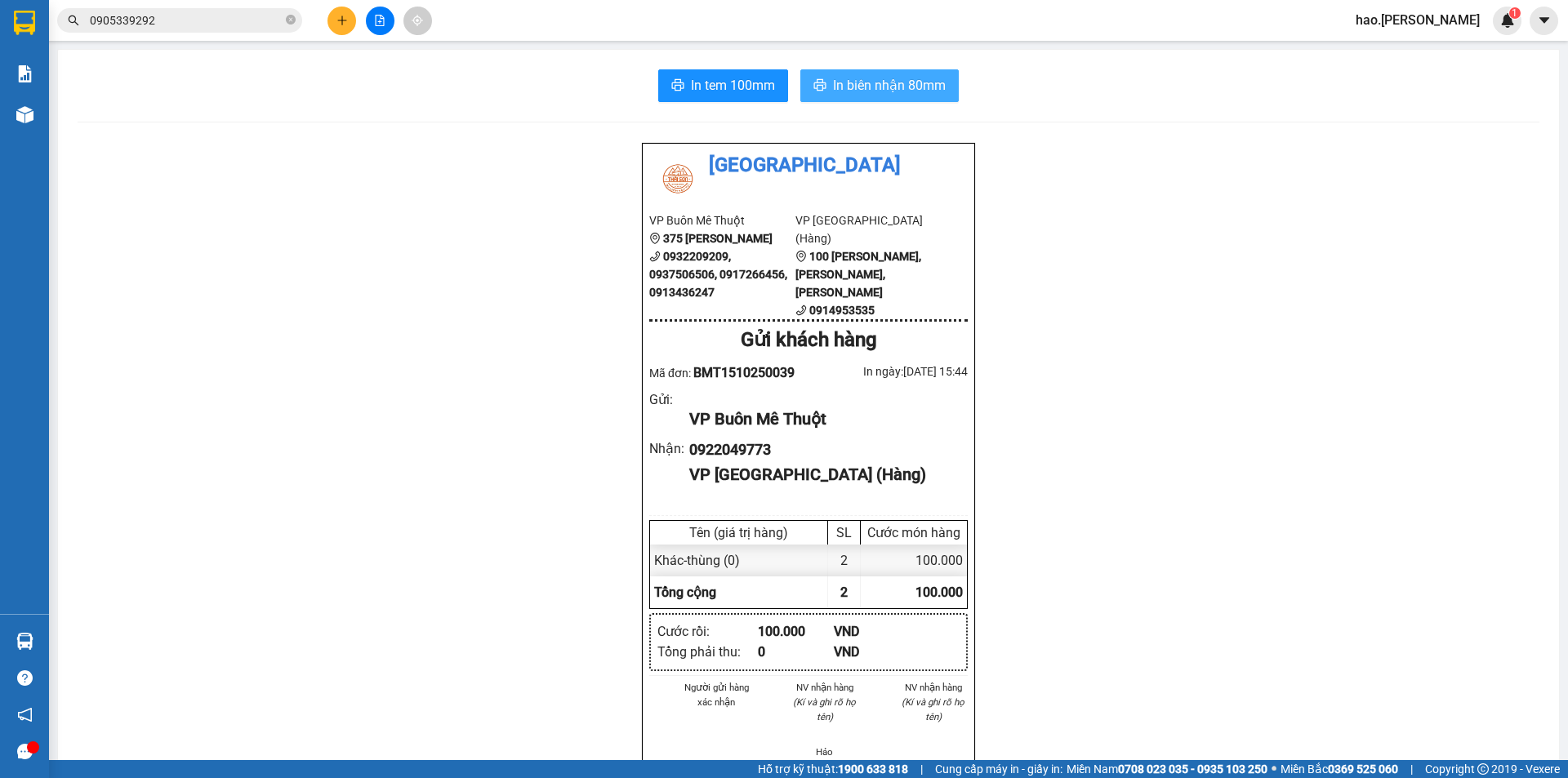
click at [866, 80] on span "In biên nhận 80mm" at bounding box center [889, 85] width 112 height 20
click at [720, 85] on span "In tem 100mm" at bounding box center [733, 85] width 85 height 20
click at [348, 25] on button at bounding box center [342, 20] width 29 height 29
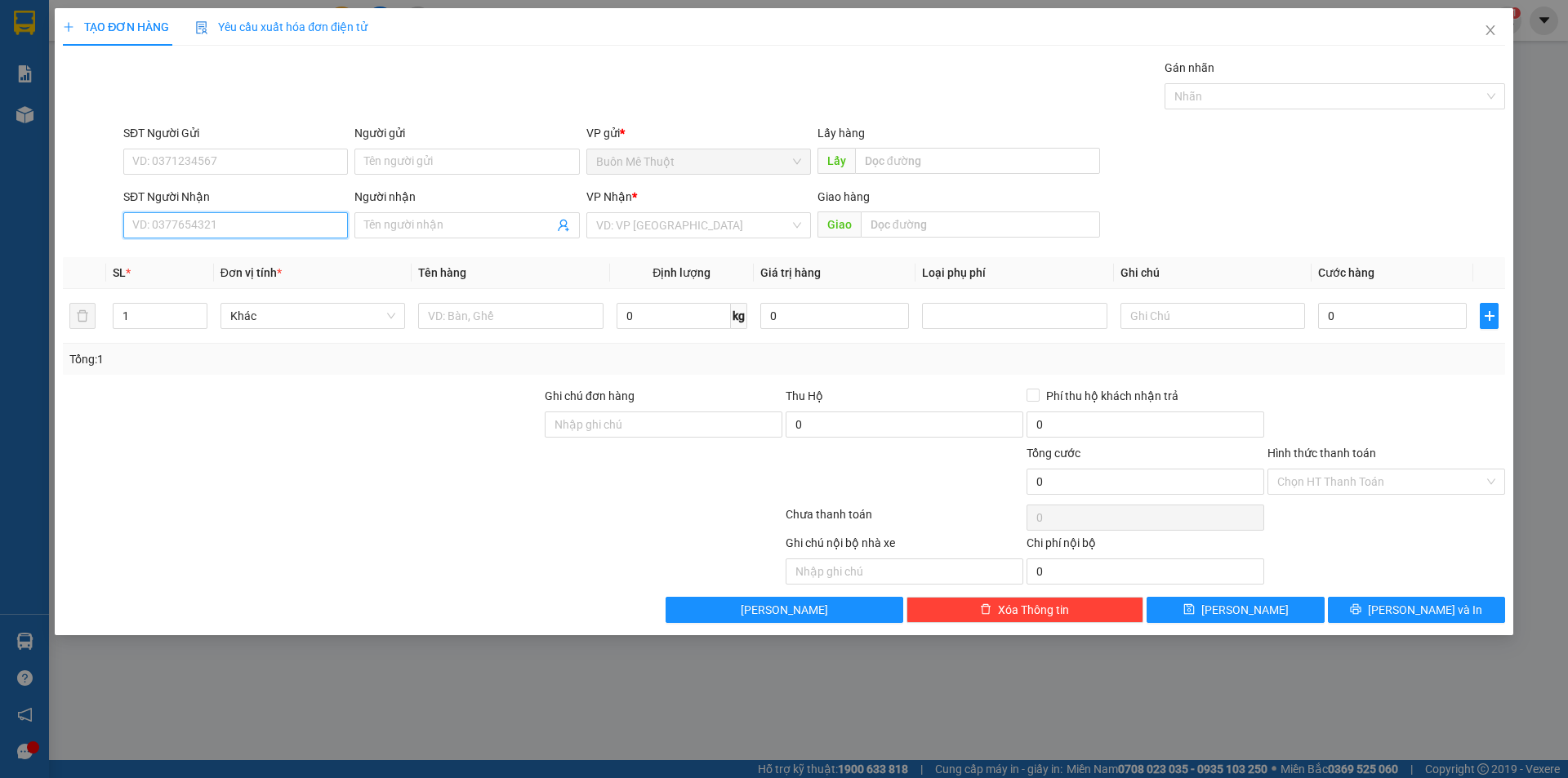
click at [192, 227] on input "SĐT Người Nhận" at bounding box center [236, 226] width 225 height 26
click at [1490, 23] on span "Close" at bounding box center [1490, 31] width 46 height 45
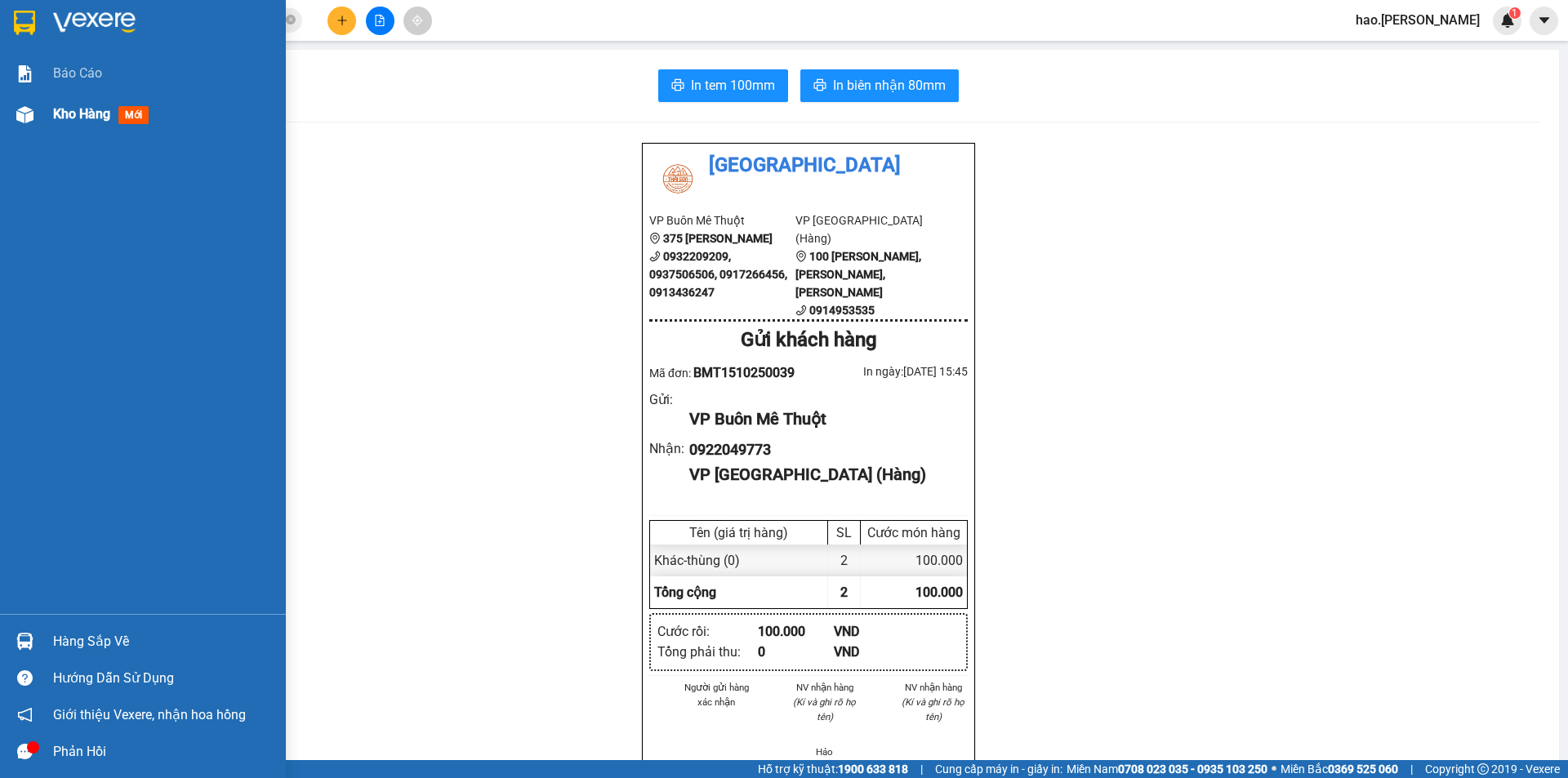
click at [81, 118] on span "Kho hàng" at bounding box center [82, 113] width 58 height 16
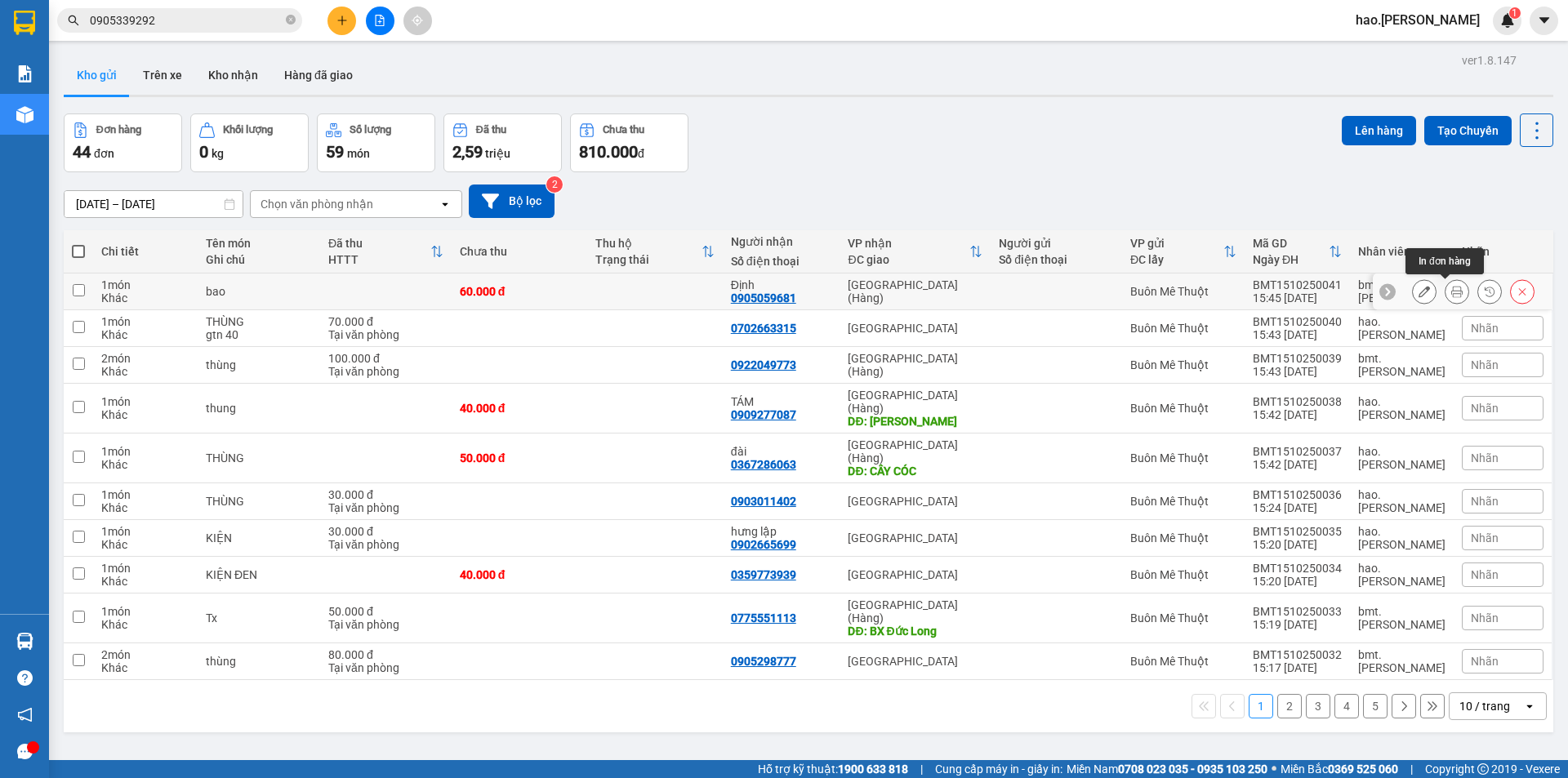
click at [1451, 296] on icon at bounding box center [1457, 292] width 11 height 11
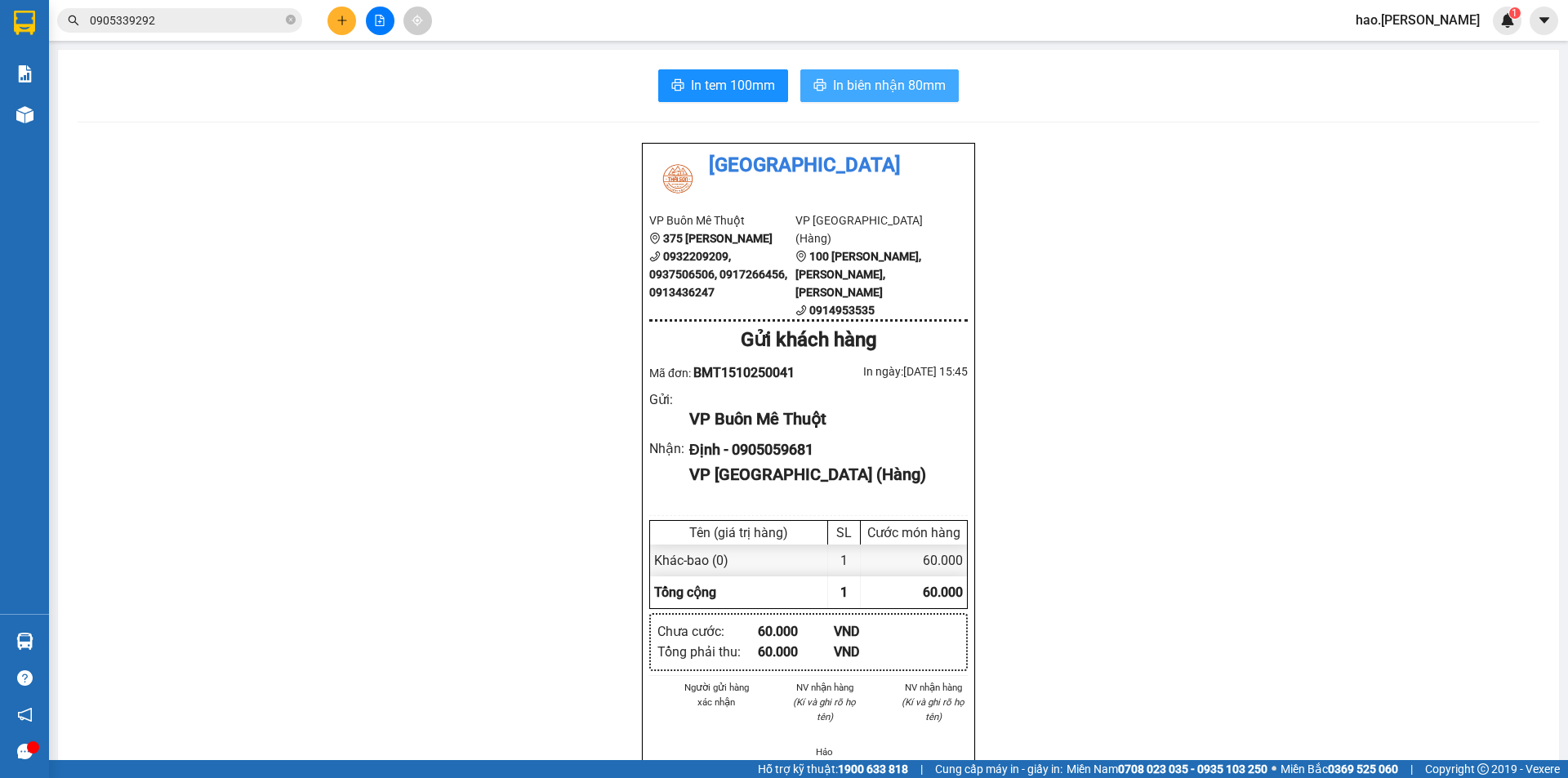
click at [936, 85] on span "In biên nhận 80mm" at bounding box center [889, 85] width 112 height 20
click at [725, 83] on span "In tem 100mm" at bounding box center [733, 85] width 85 height 20
click at [346, 23] on icon "plus" at bounding box center [342, 20] width 11 height 11
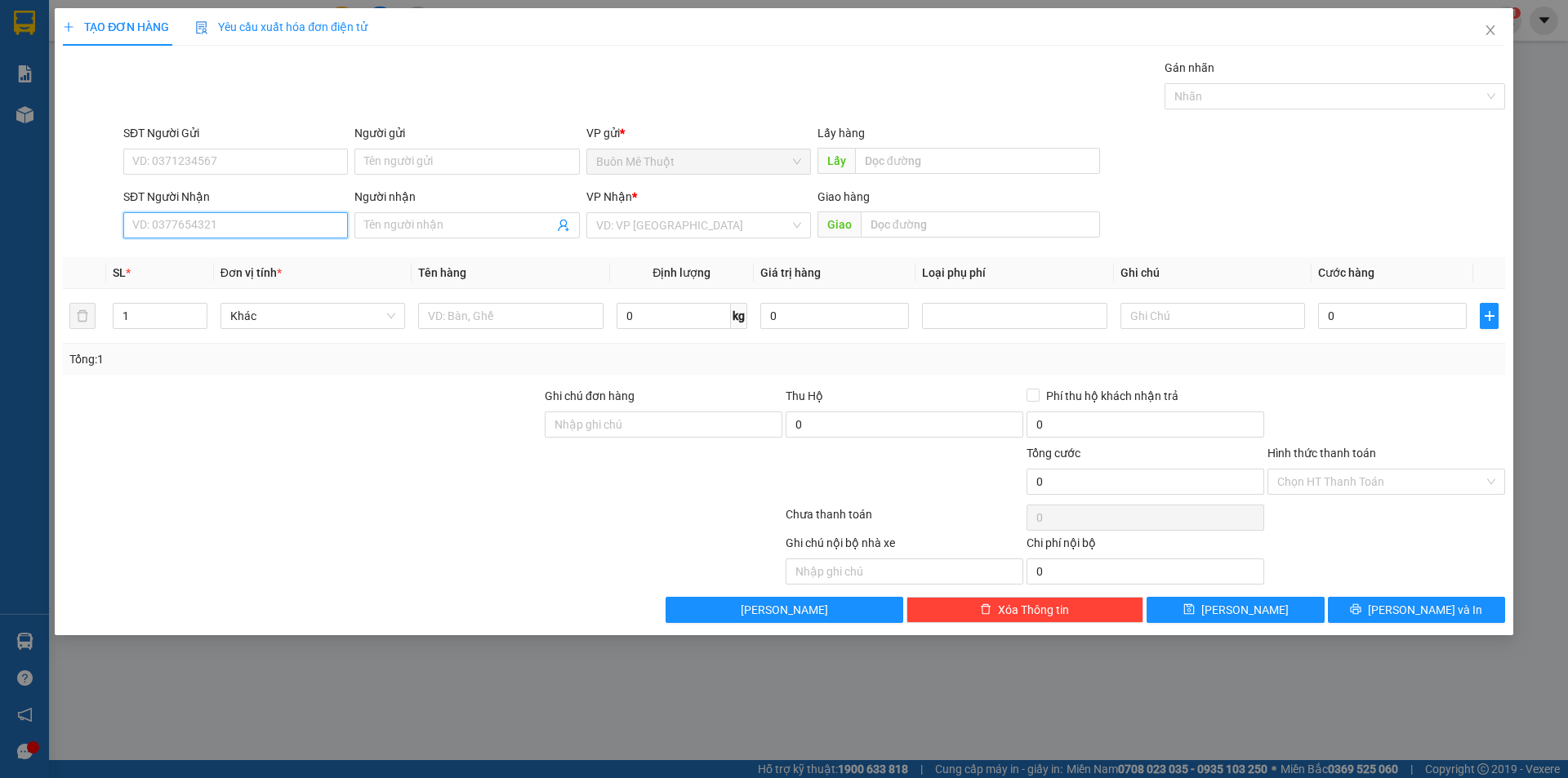
click at [292, 228] on input "SĐT Người Nhận" at bounding box center [236, 226] width 225 height 26
click at [247, 270] on div "0846406123" at bounding box center [236, 258] width 225 height 26
type input "0846406123"
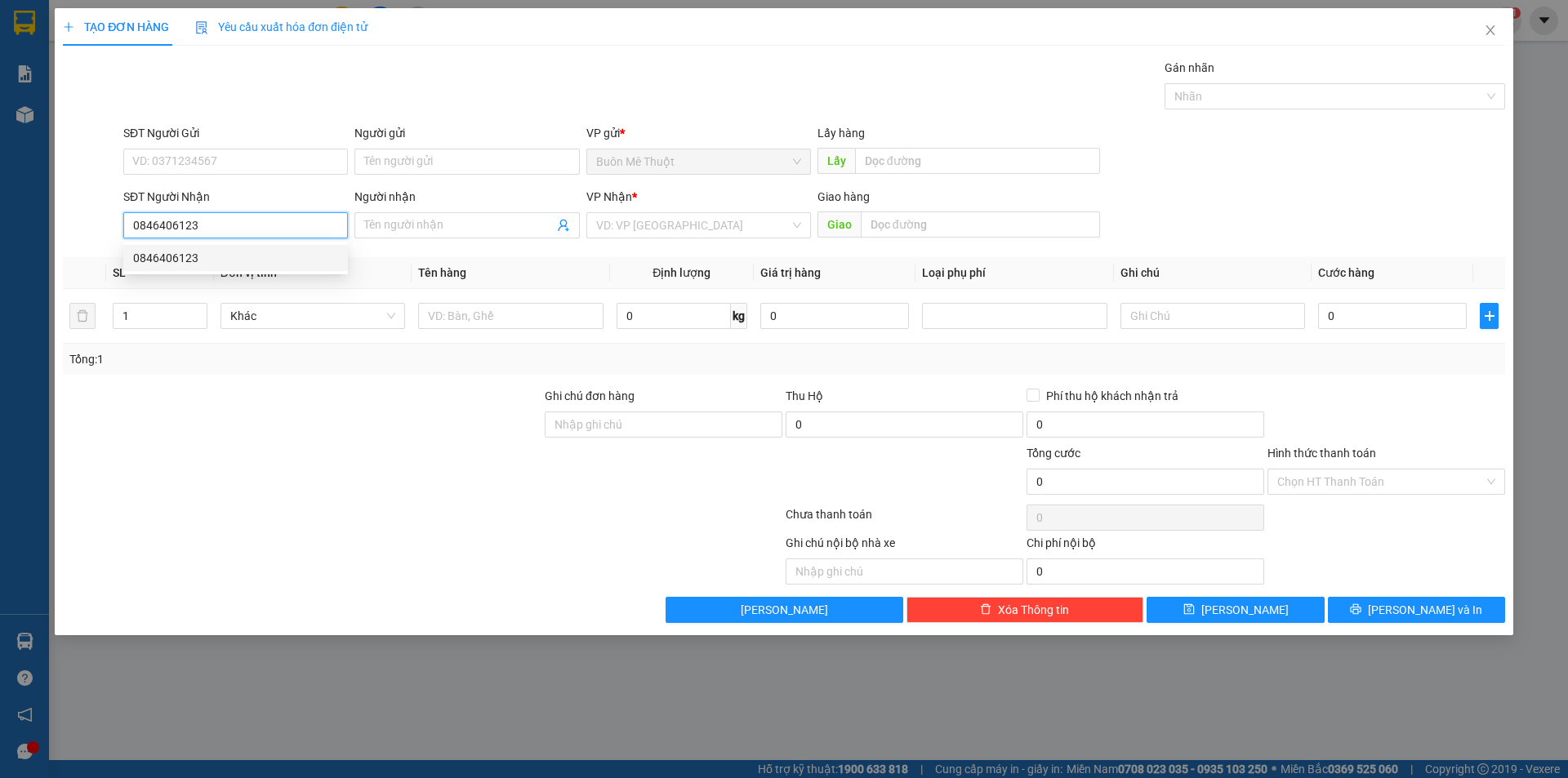
type input "780.000"
type input "0846406123"
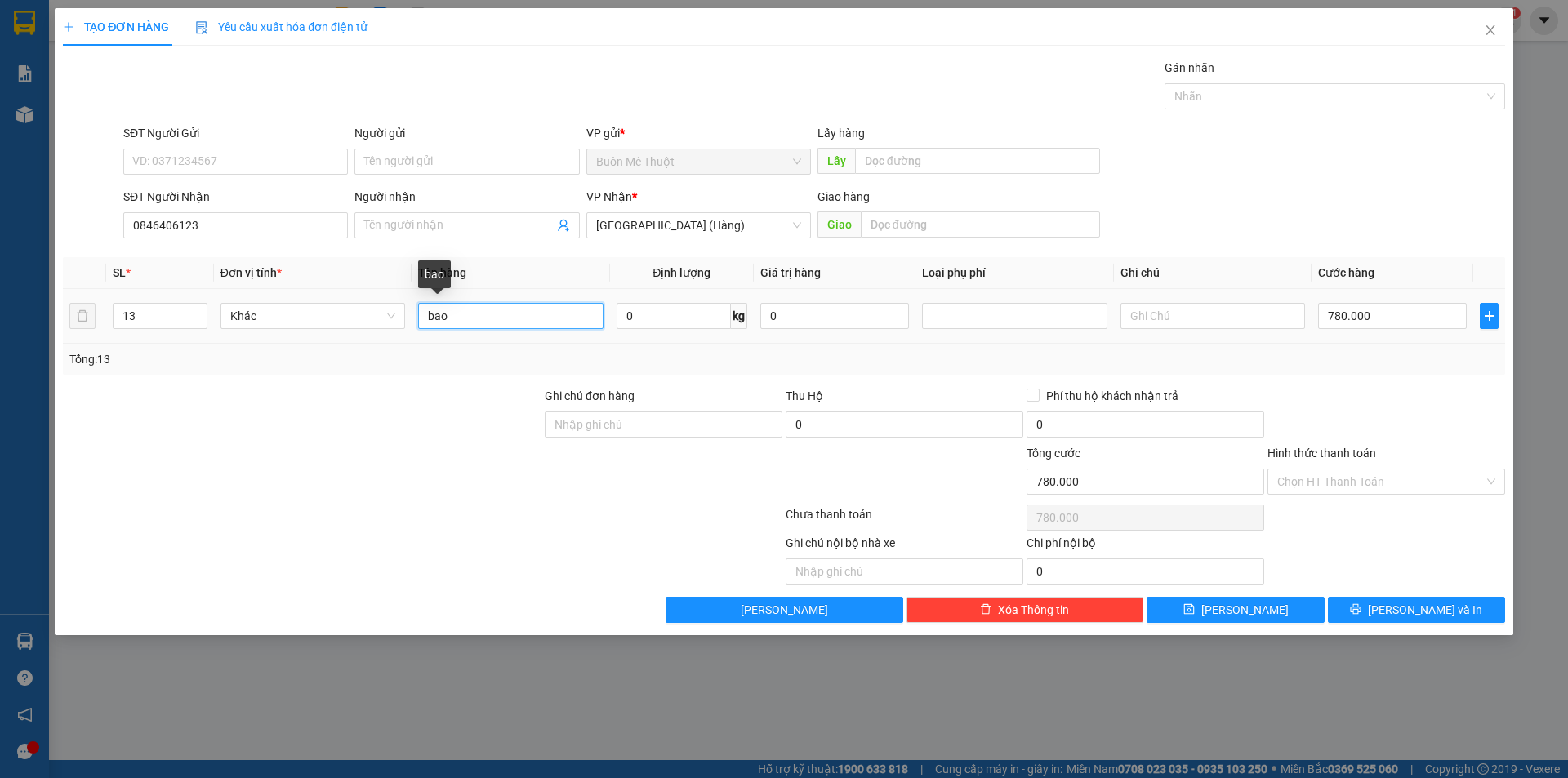
click at [494, 320] on input "bao" at bounding box center [510, 316] width 185 height 26
click at [148, 317] on input "13" at bounding box center [160, 316] width 93 height 24
click at [148, 318] on input "13" at bounding box center [160, 316] width 93 height 24
type input "1"
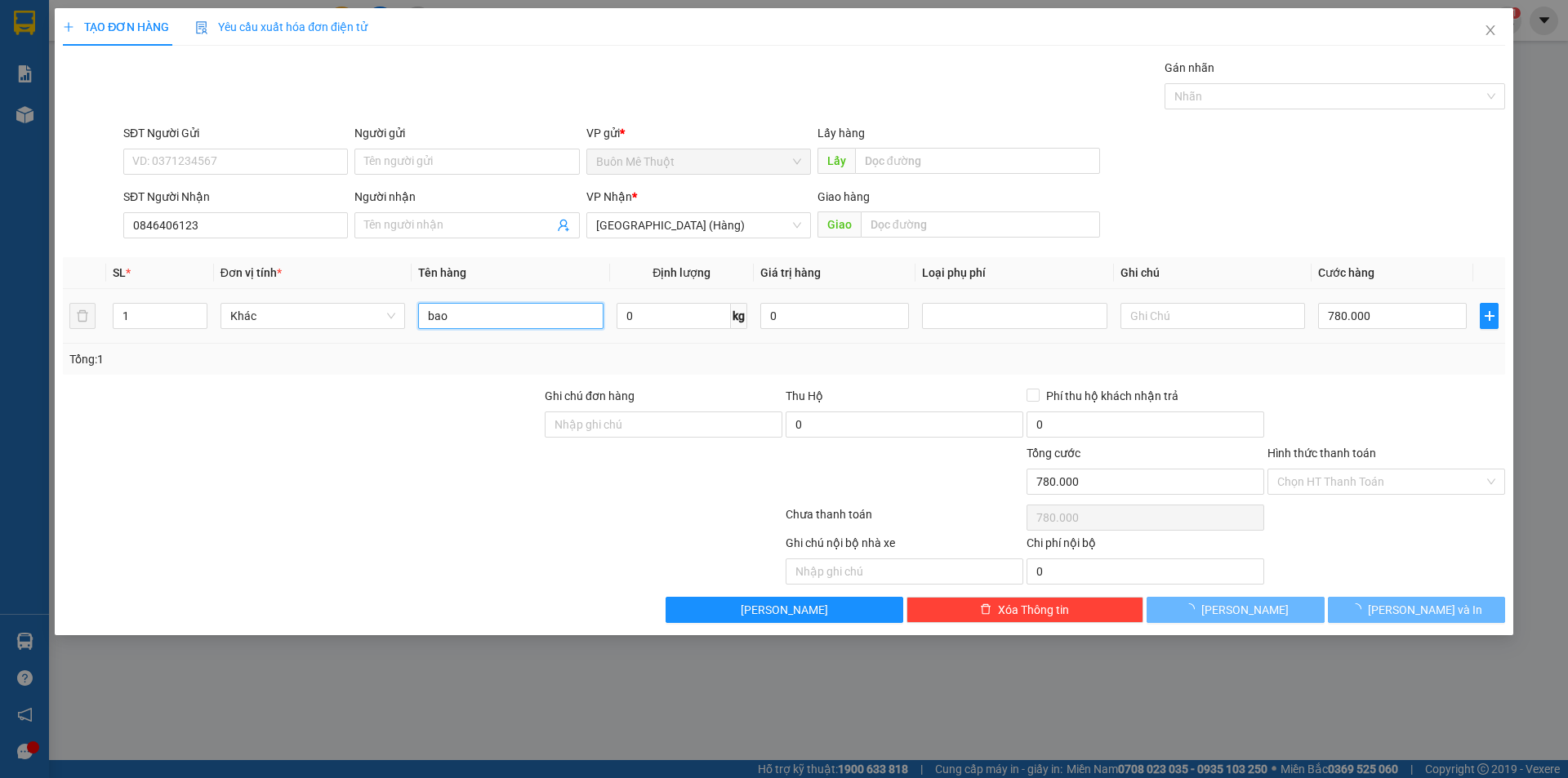
click at [495, 313] on input "bao" at bounding box center [510, 316] width 185 height 26
type input "0"
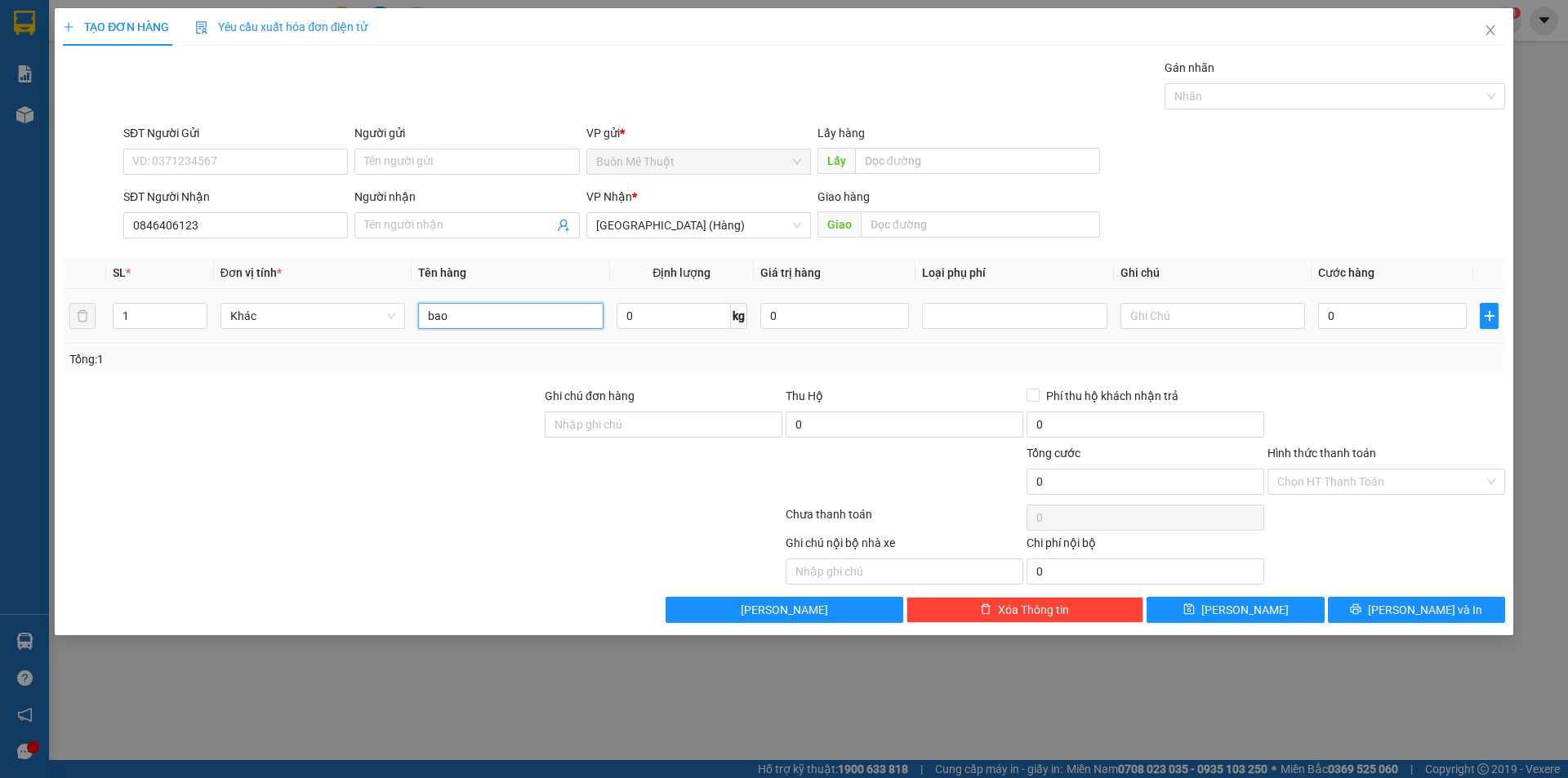
click at [495, 313] on input "bao" at bounding box center [510, 316] width 185 height 26
type input "THÙNG"
click at [1372, 307] on input "0" at bounding box center [1392, 316] width 149 height 26
type input "5"
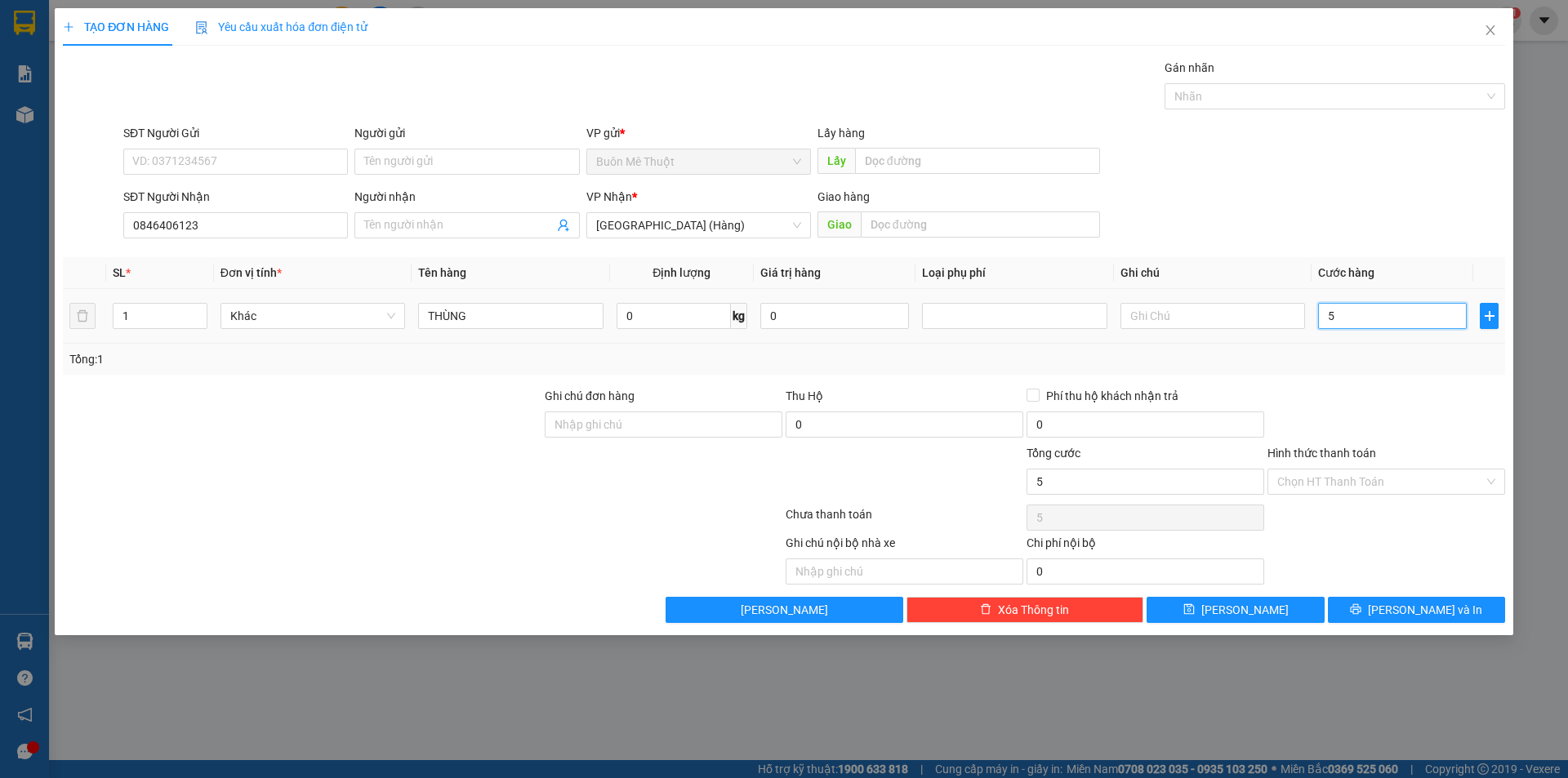
type input "50"
type input "50.000"
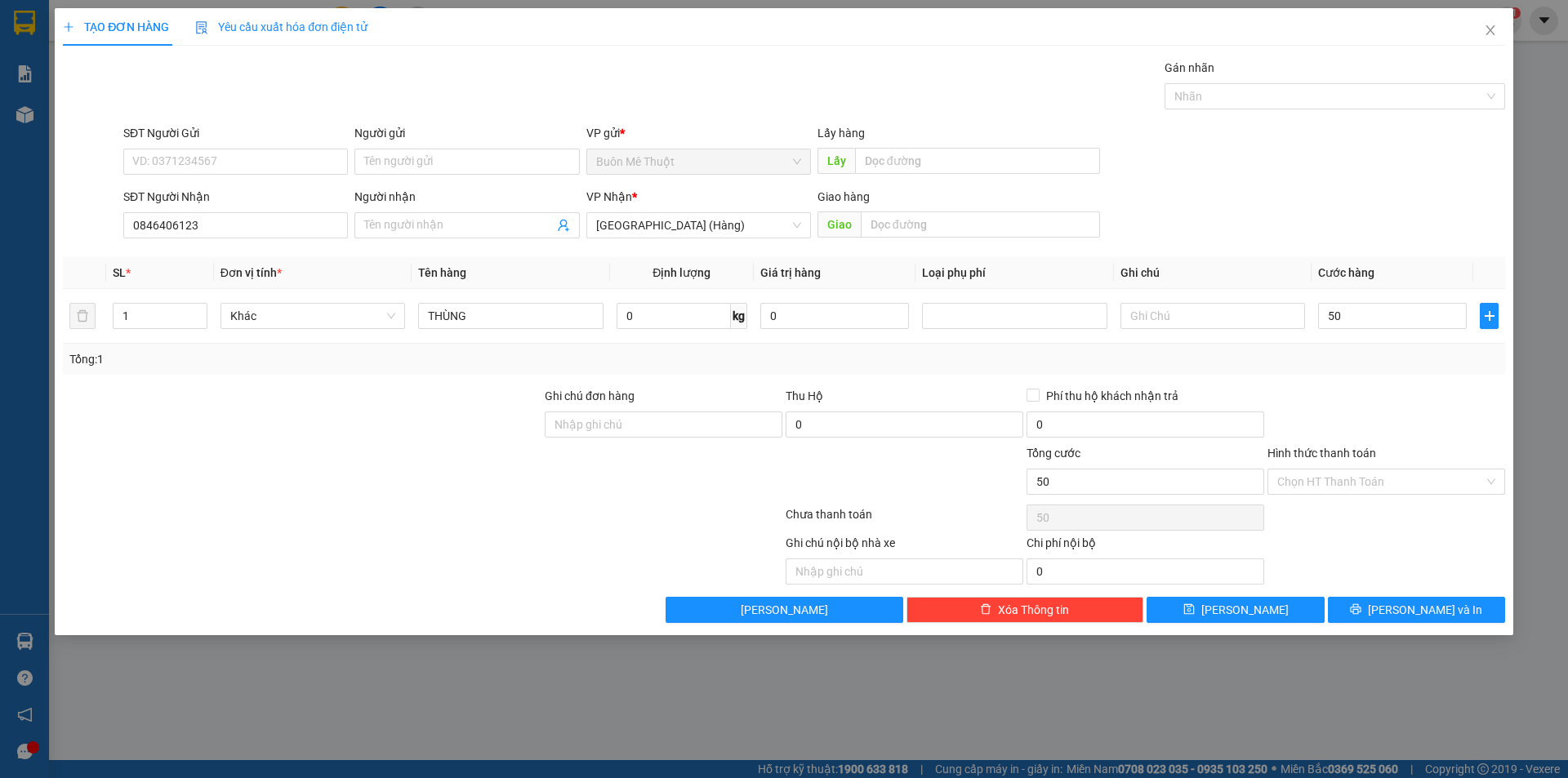
type input "50.000"
click at [1394, 409] on div at bounding box center [1386, 416] width 241 height 58
drag, startPoint x: 1363, startPoint y: 592, endPoint x: 1375, endPoint y: 610, distance: 21.6
click at [1374, 610] on div "Transit Pickup Surcharge Ids Transit Deliver Surcharge Ids Transit Deliver Surc…" at bounding box center [784, 341] width 1443 height 564
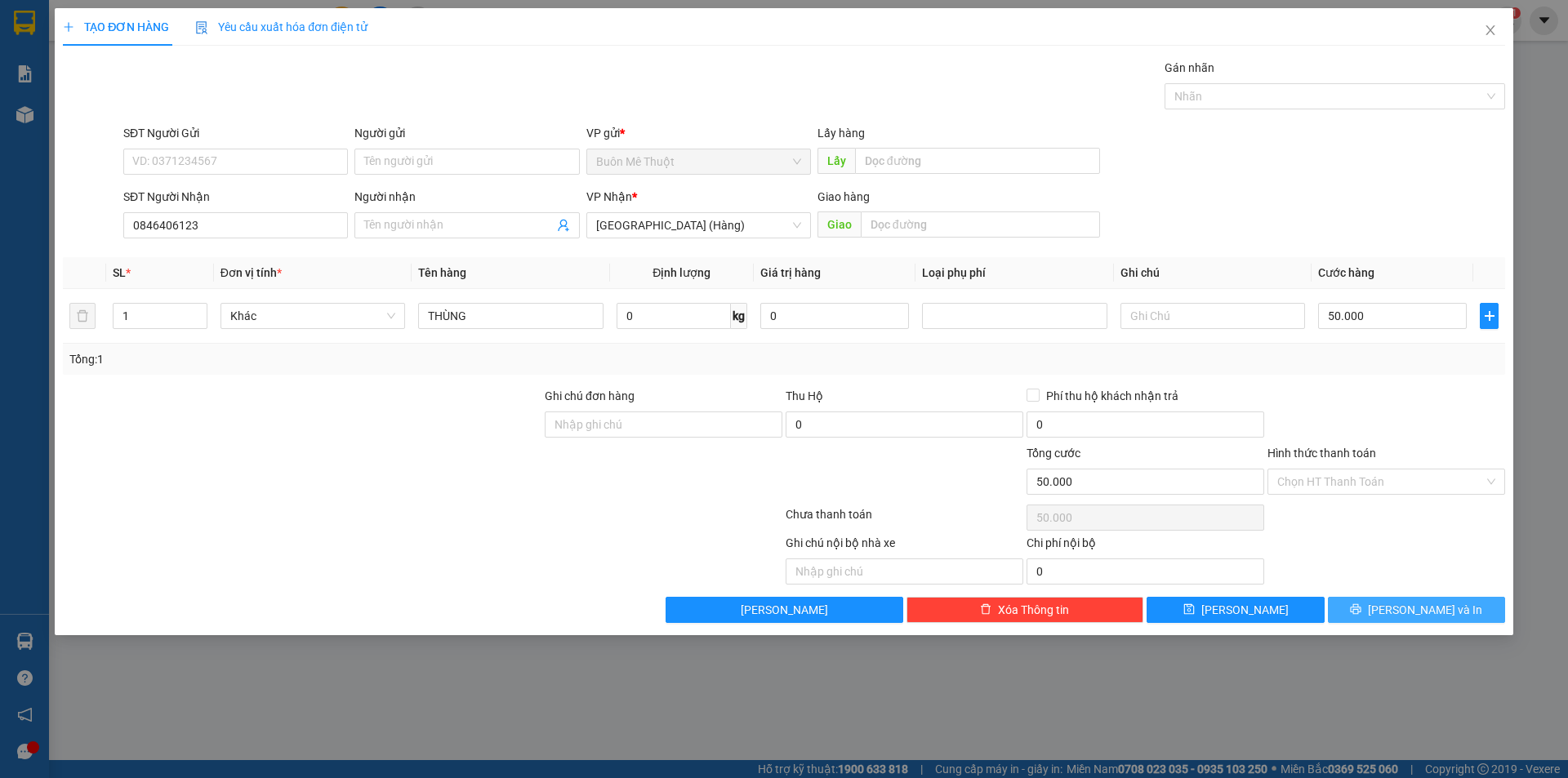
click at [1375, 610] on button "[PERSON_NAME] và In" at bounding box center [1417, 610] width 177 height 26
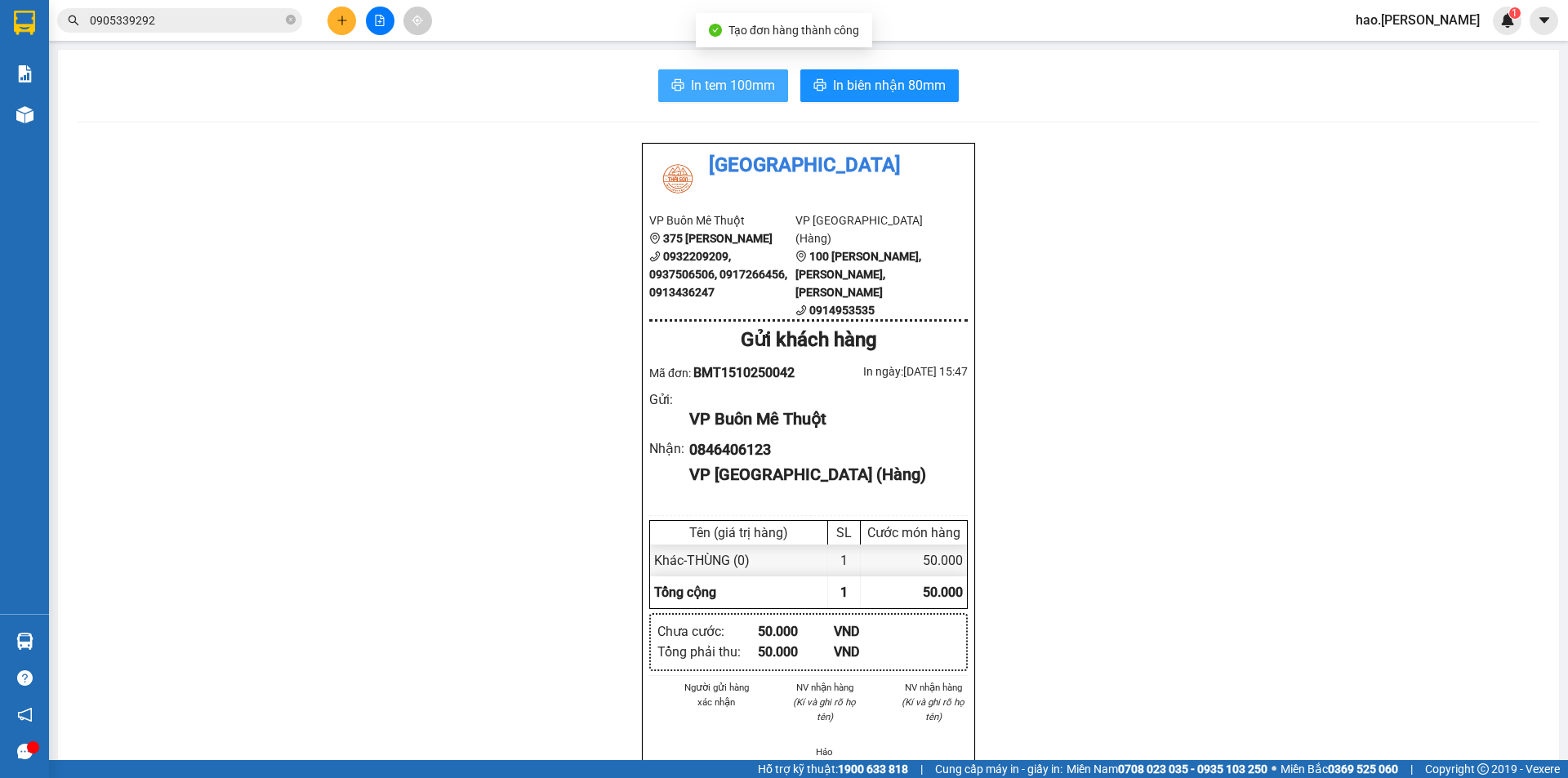
click at [716, 91] on span "In tem 100mm" at bounding box center [733, 85] width 85 height 20
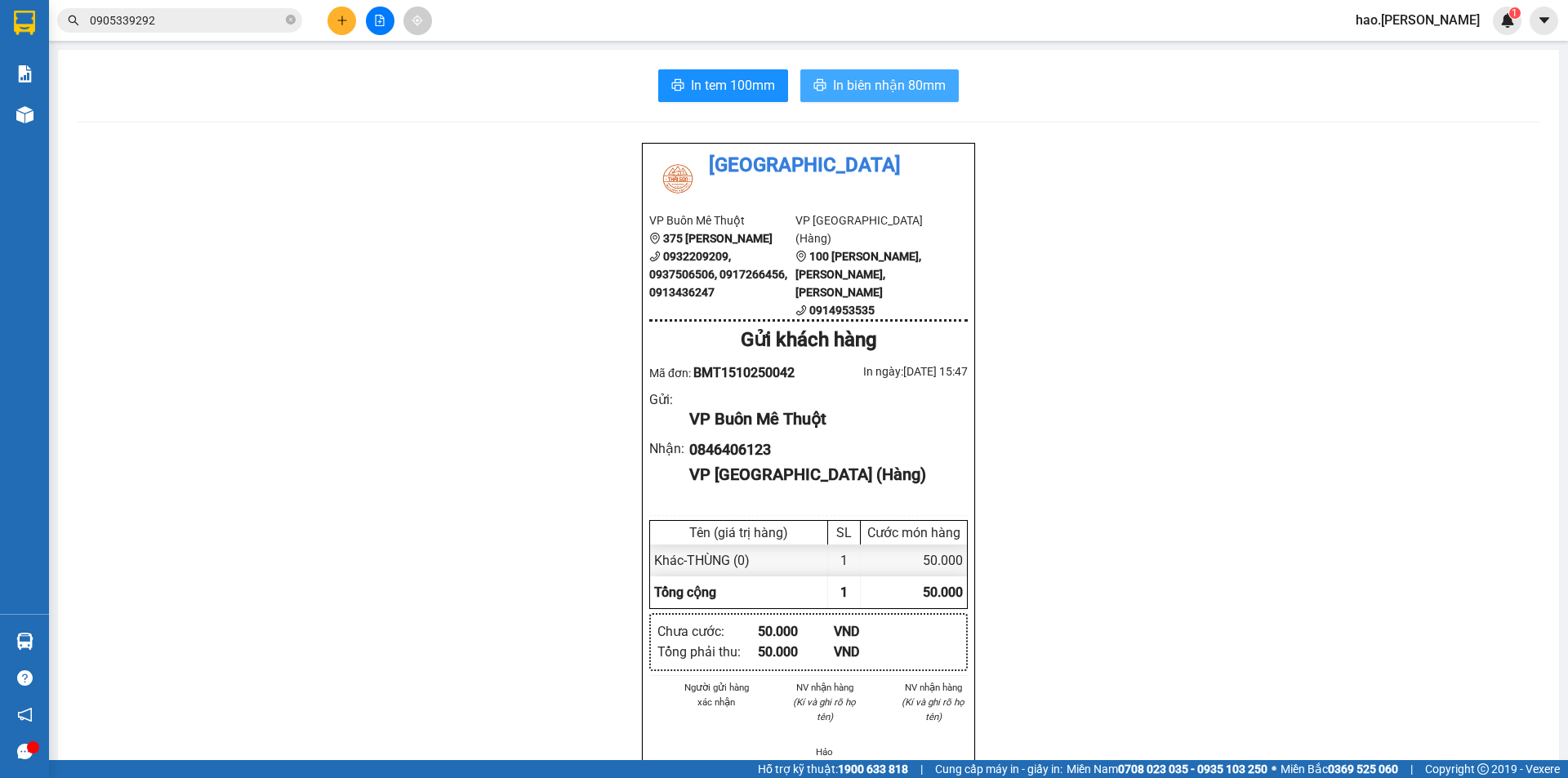
click at [869, 91] on div "In tem 100mm In biên nhận 80mm Thái Sơn VP Buôn Mê Thuột 375 Hoàng Diệu 0932209…" at bounding box center [808, 737] width 1501 height 1375
click at [866, 96] on span "In biên nhận 80mm" at bounding box center [889, 85] width 112 height 20
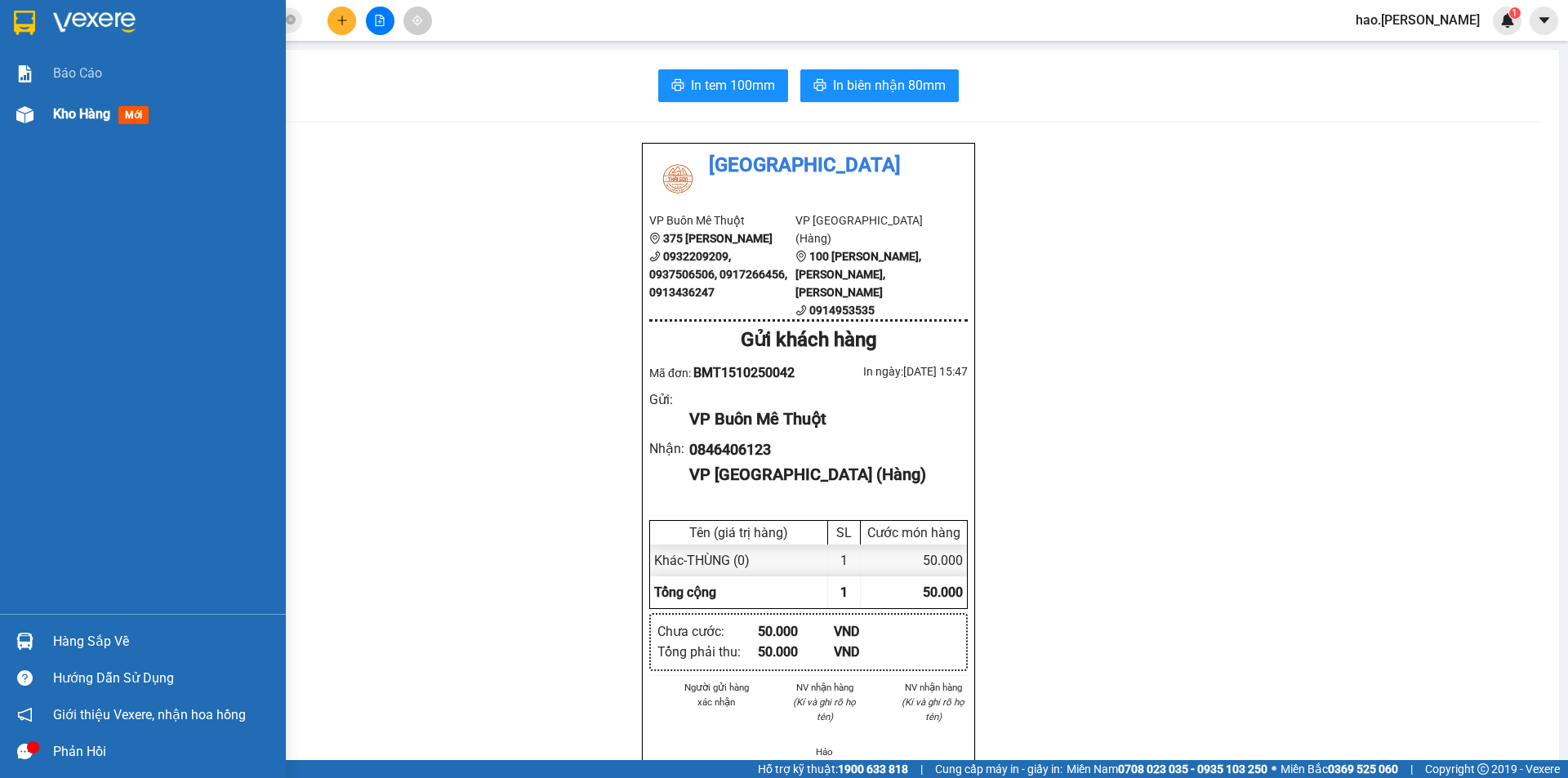
click at [83, 109] on span "Kho hàng" at bounding box center [82, 113] width 58 height 16
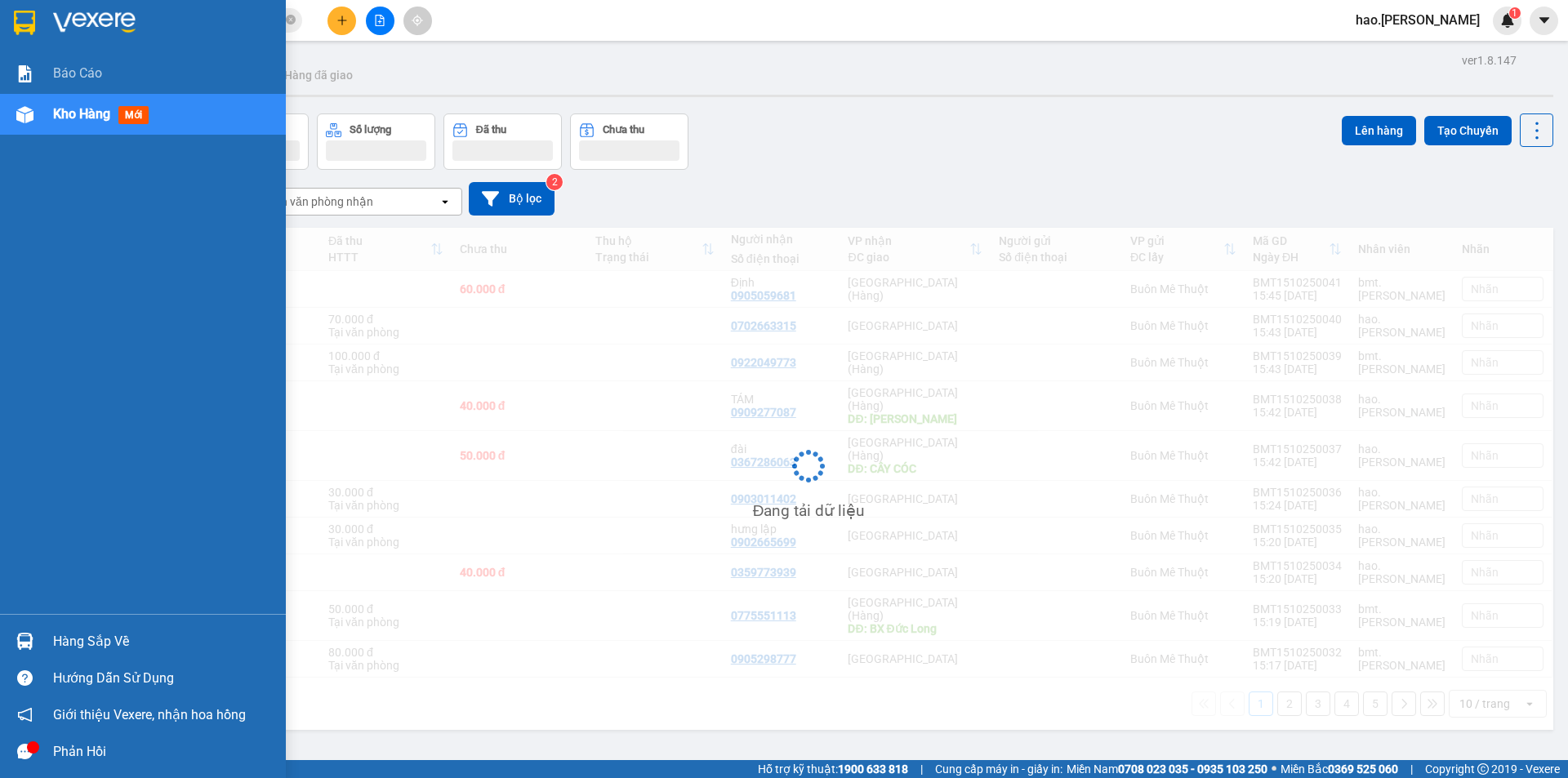
click at [83, 109] on span "Kho hàng" at bounding box center [82, 113] width 58 height 16
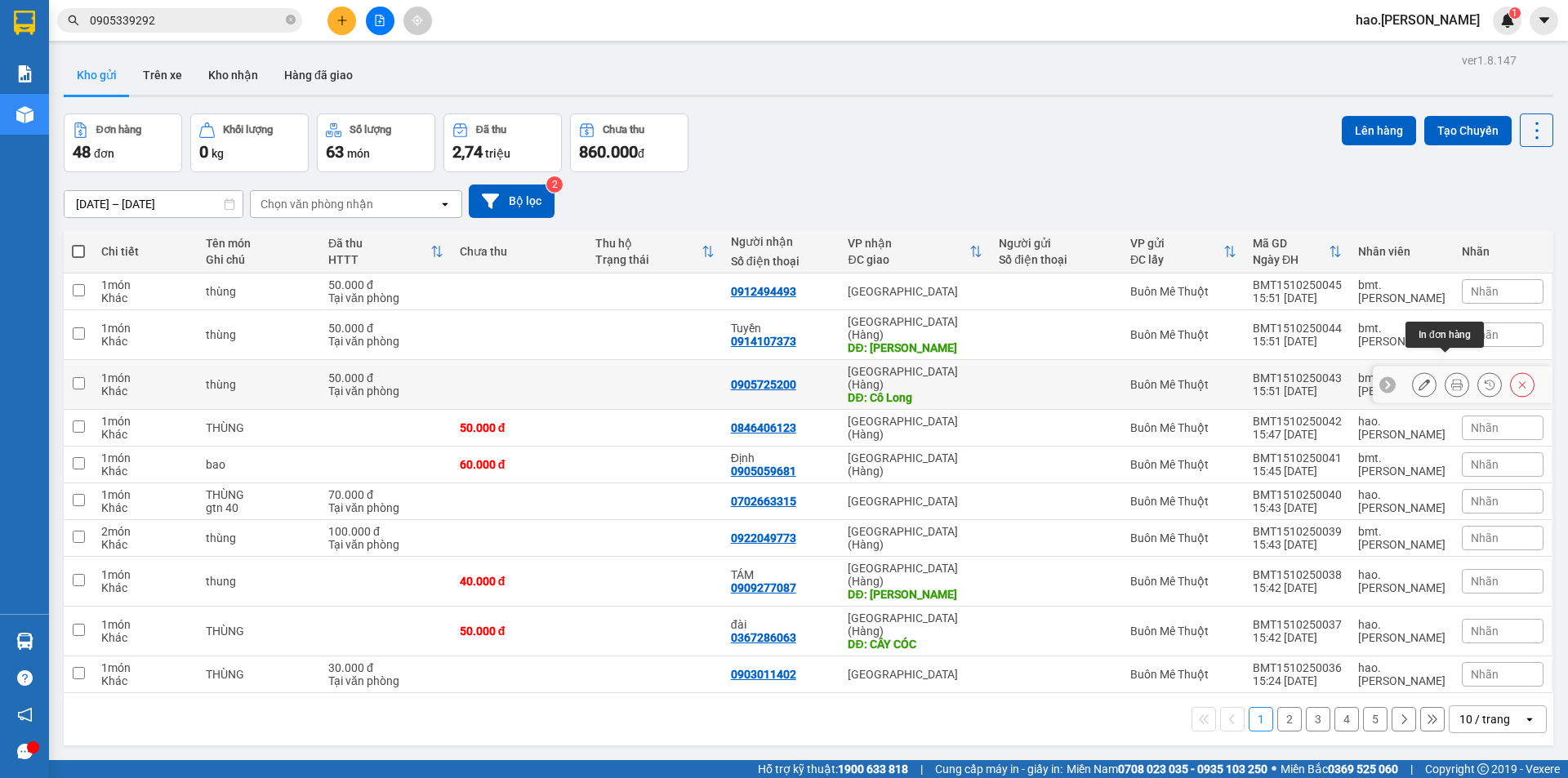
click at [1451, 379] on icon at bounding box center [1457, 384] width 11 height 11
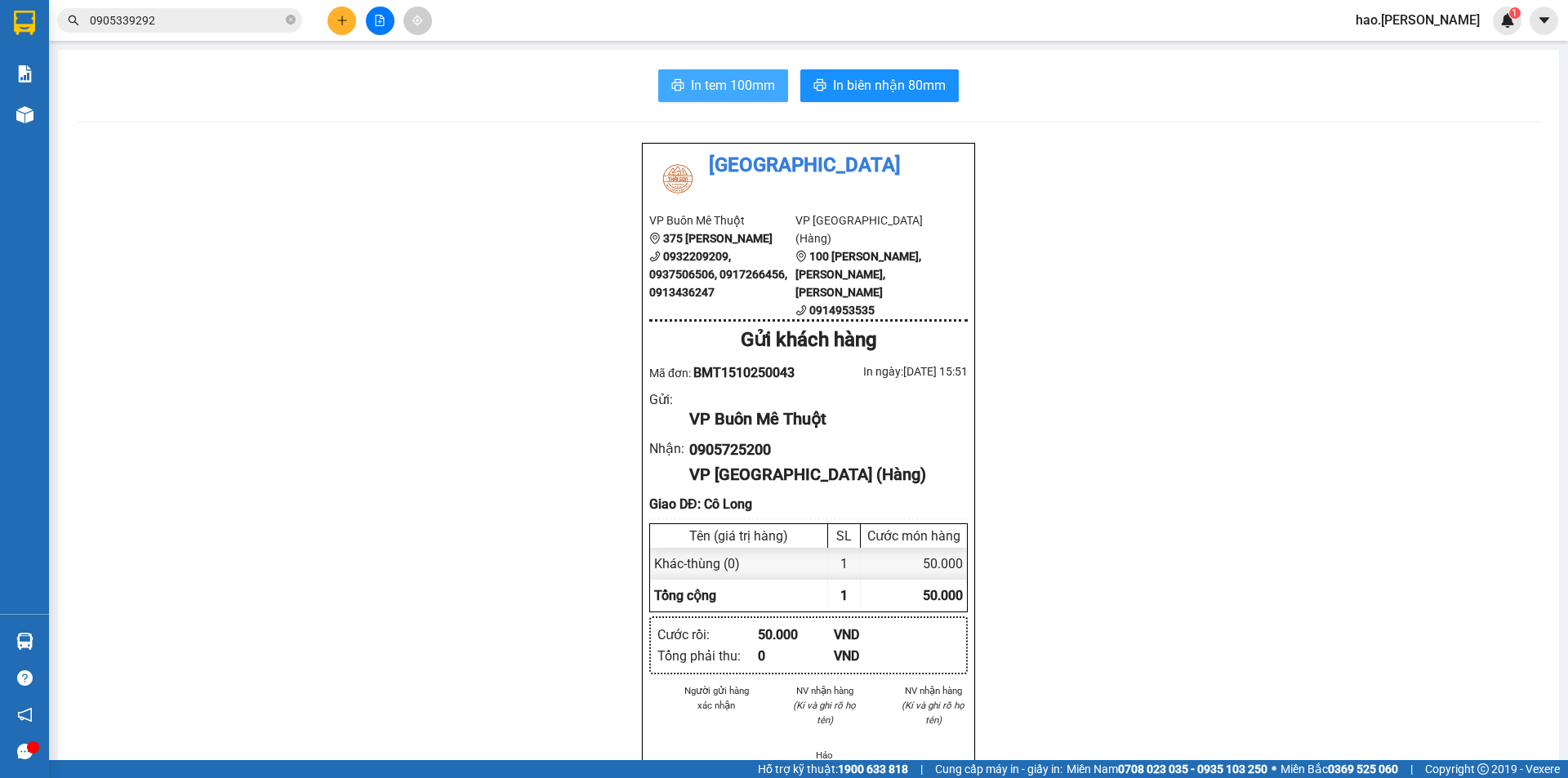
click at [745, 78] on span "In tem 100mm" at bounding box center [733, 85] width 85 height 20
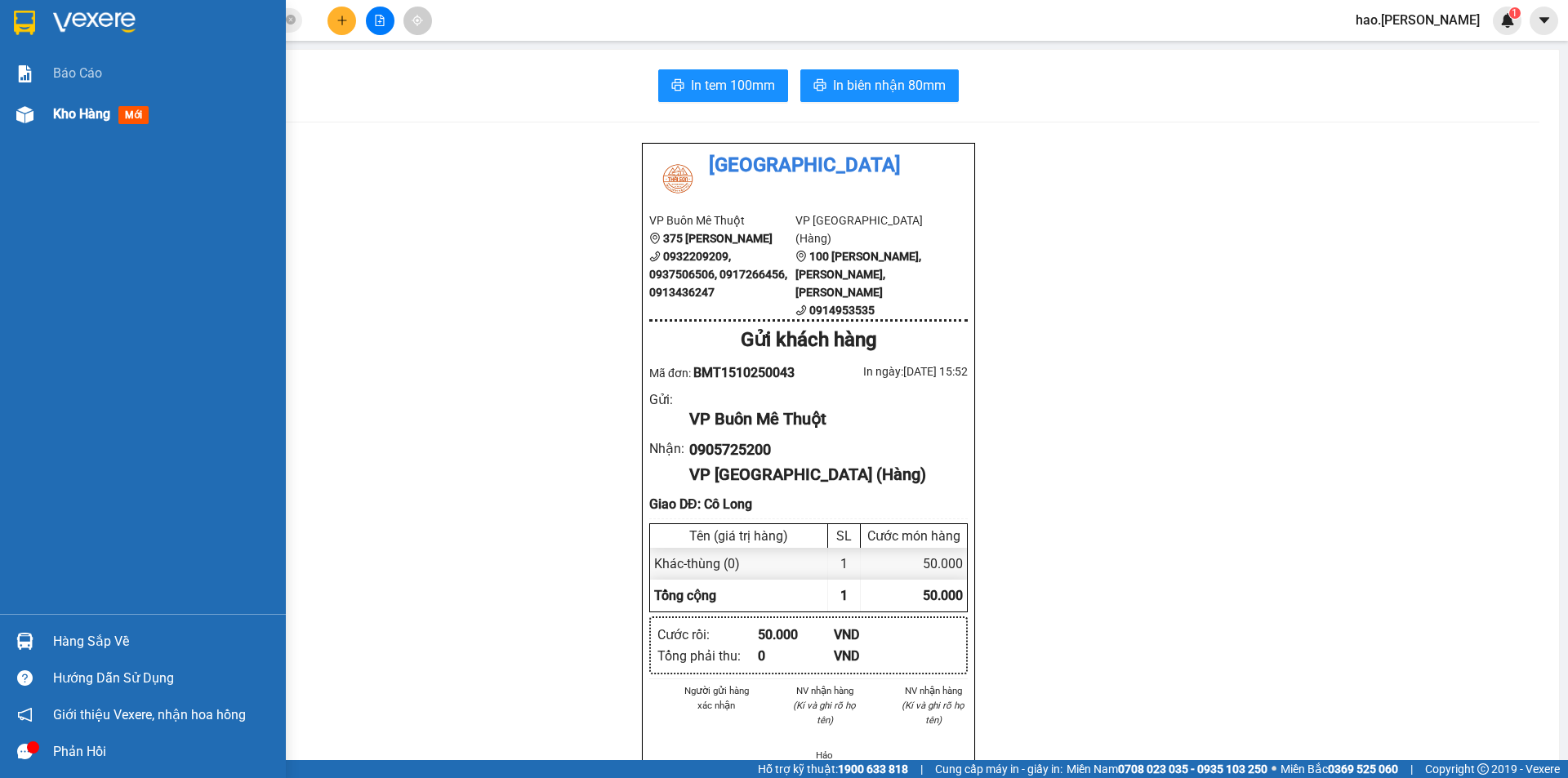
click at [89, 129] on div "Kho hàng mới" at bounding box center [163, 114] width 220 height 41
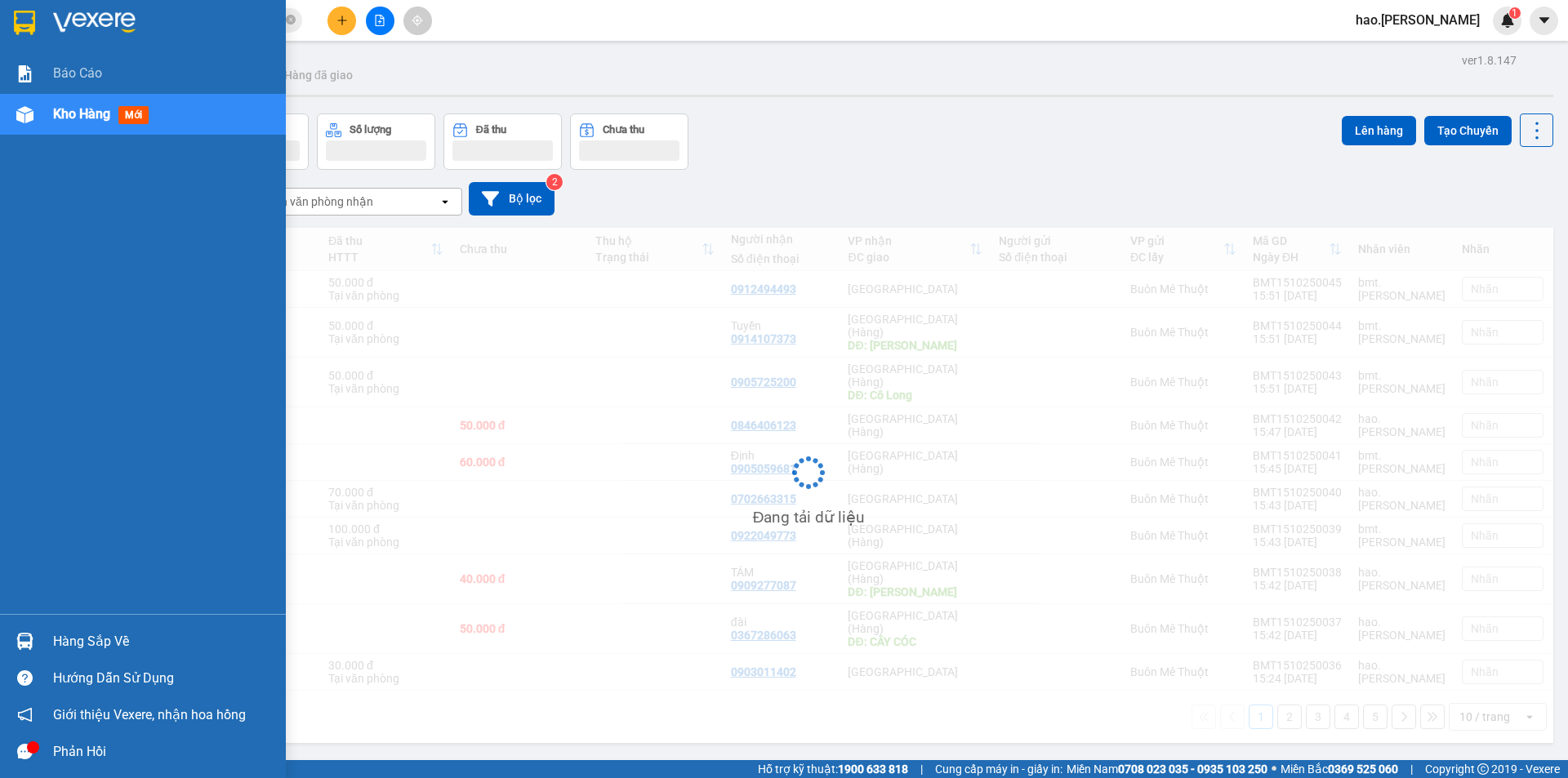
click at [89, 129] on div "Kho hàng mới" at bounding box center [163, 114] width 220 height 41
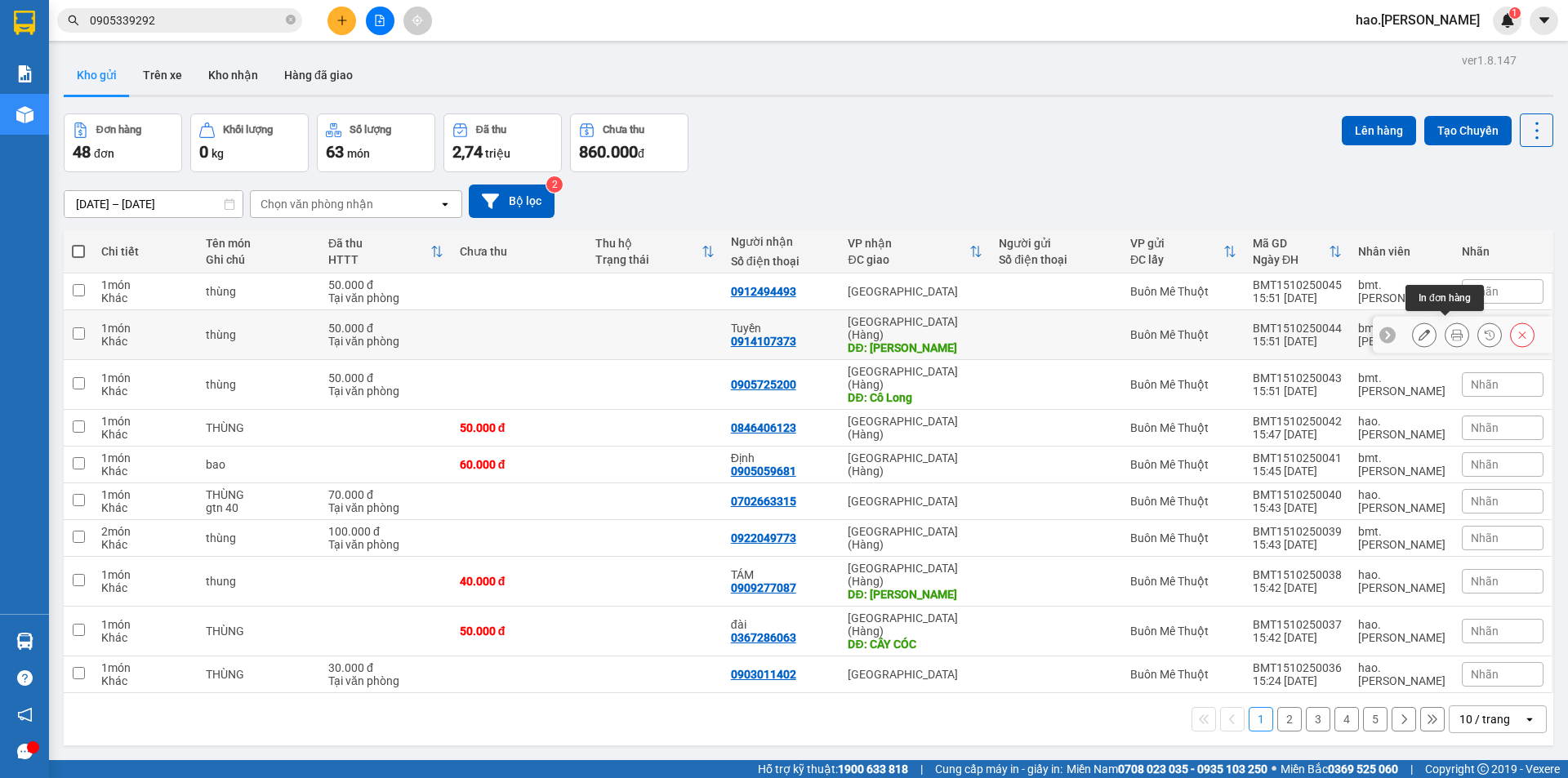
click at [1451, 329] on icon at bounding box center [1457, 334] width 11 height 11
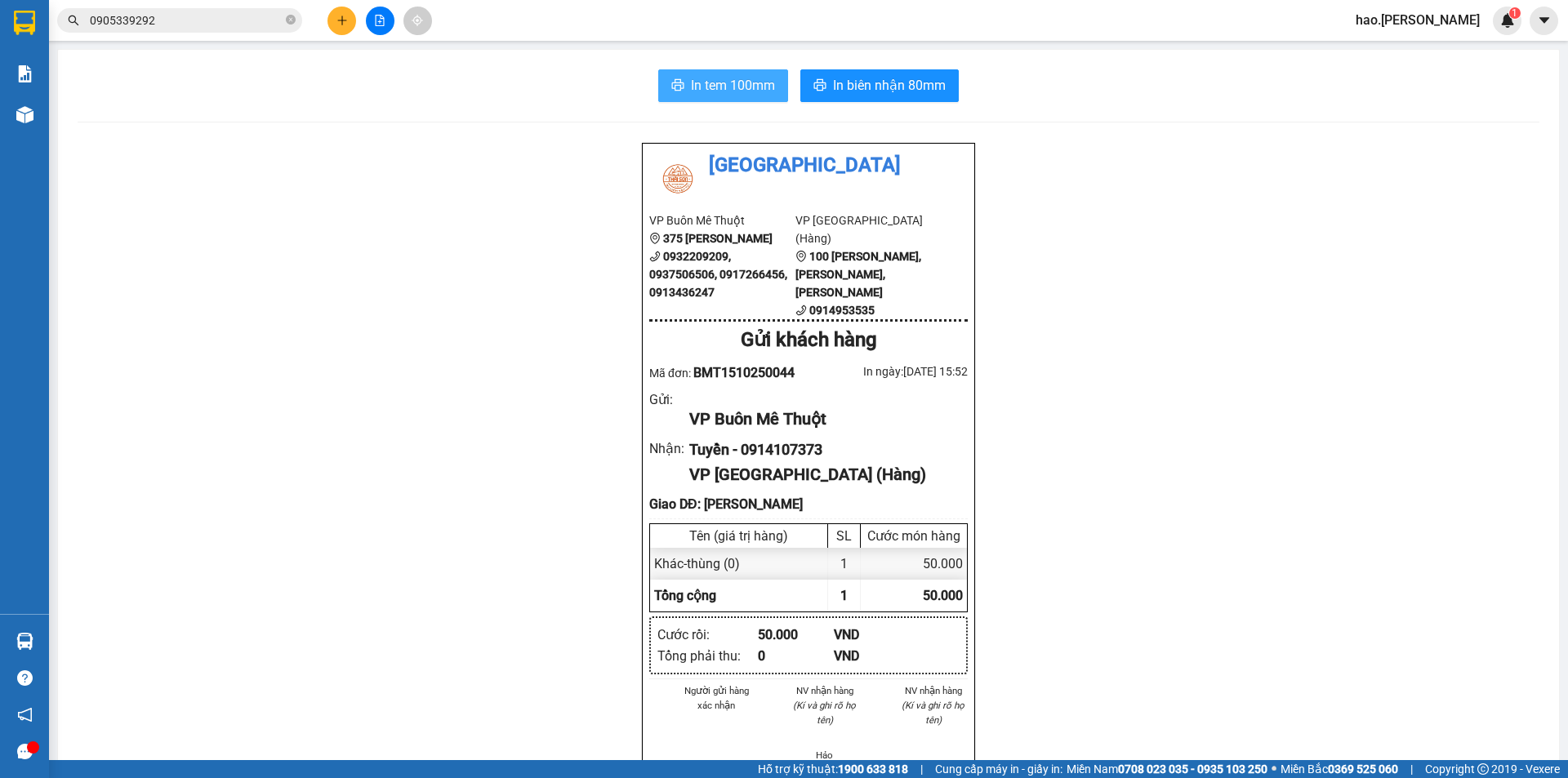
click at [684, 84] on button "In tem 100mm" at bounding box center [724, 85] width 130 height 32
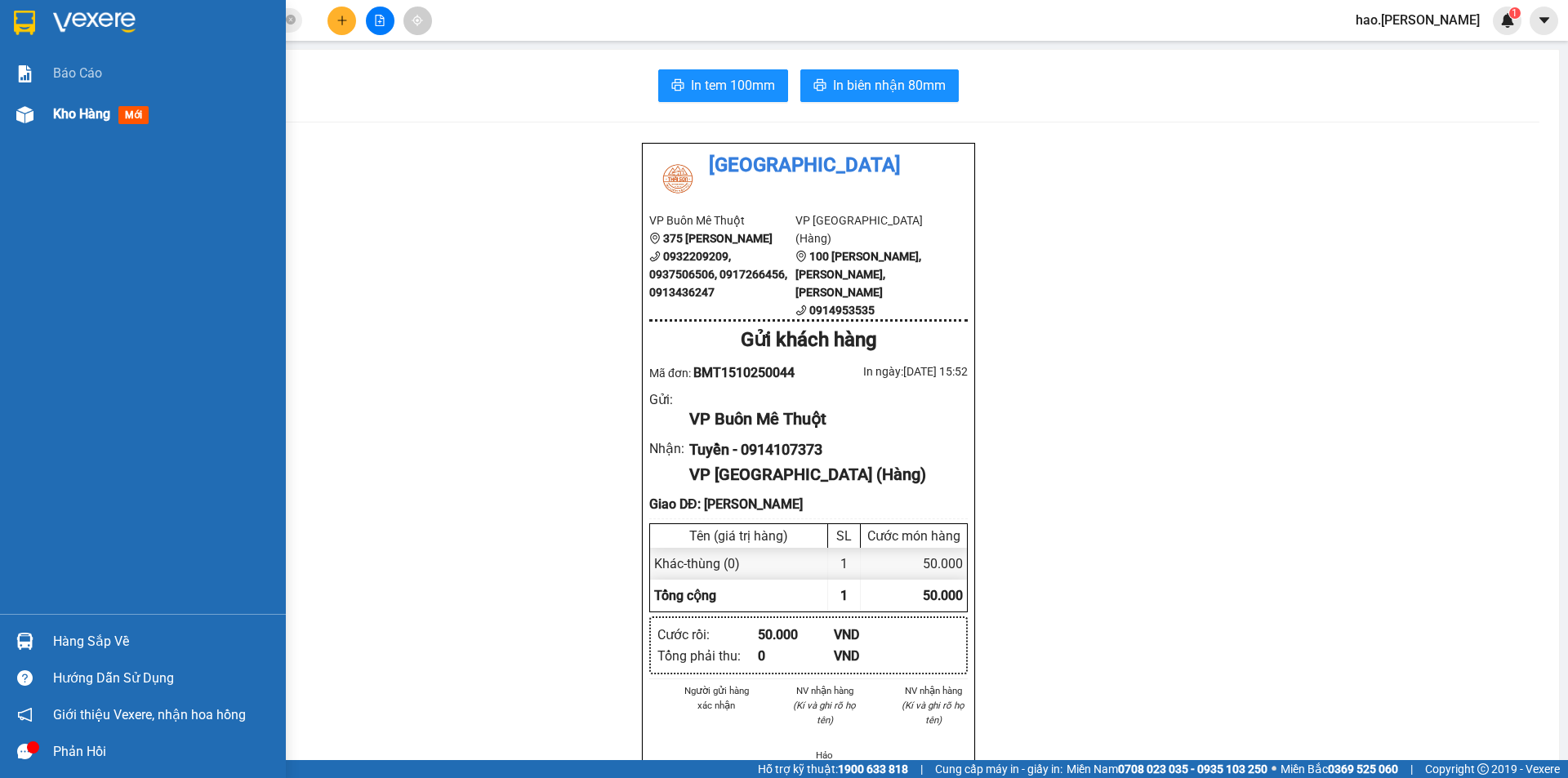
click at [37, 110] on div at bounding box center [24, 114] width 29 height 29
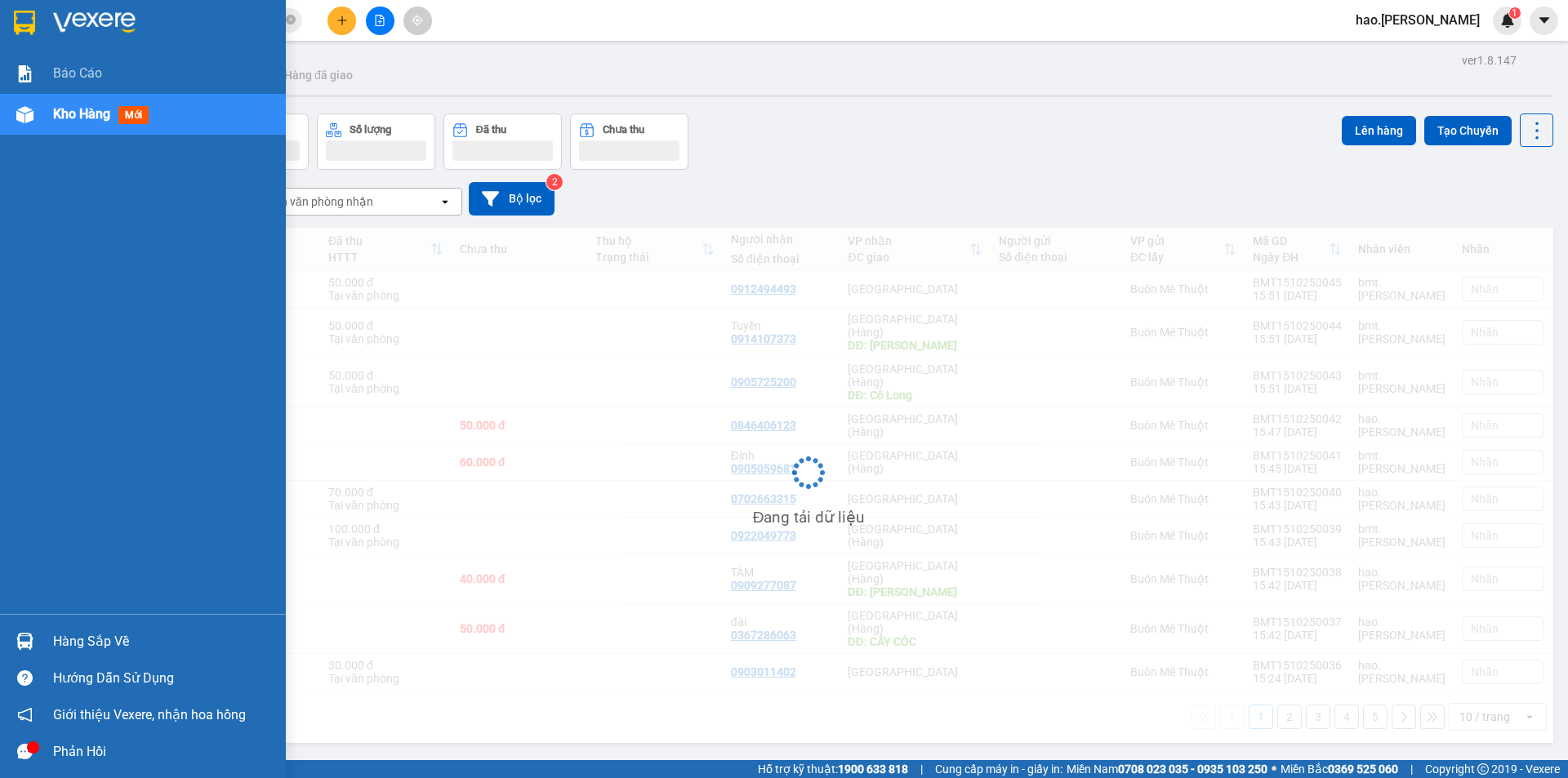
click at [37, 110] on div at bounding box center [24, 114] width 29 height 29
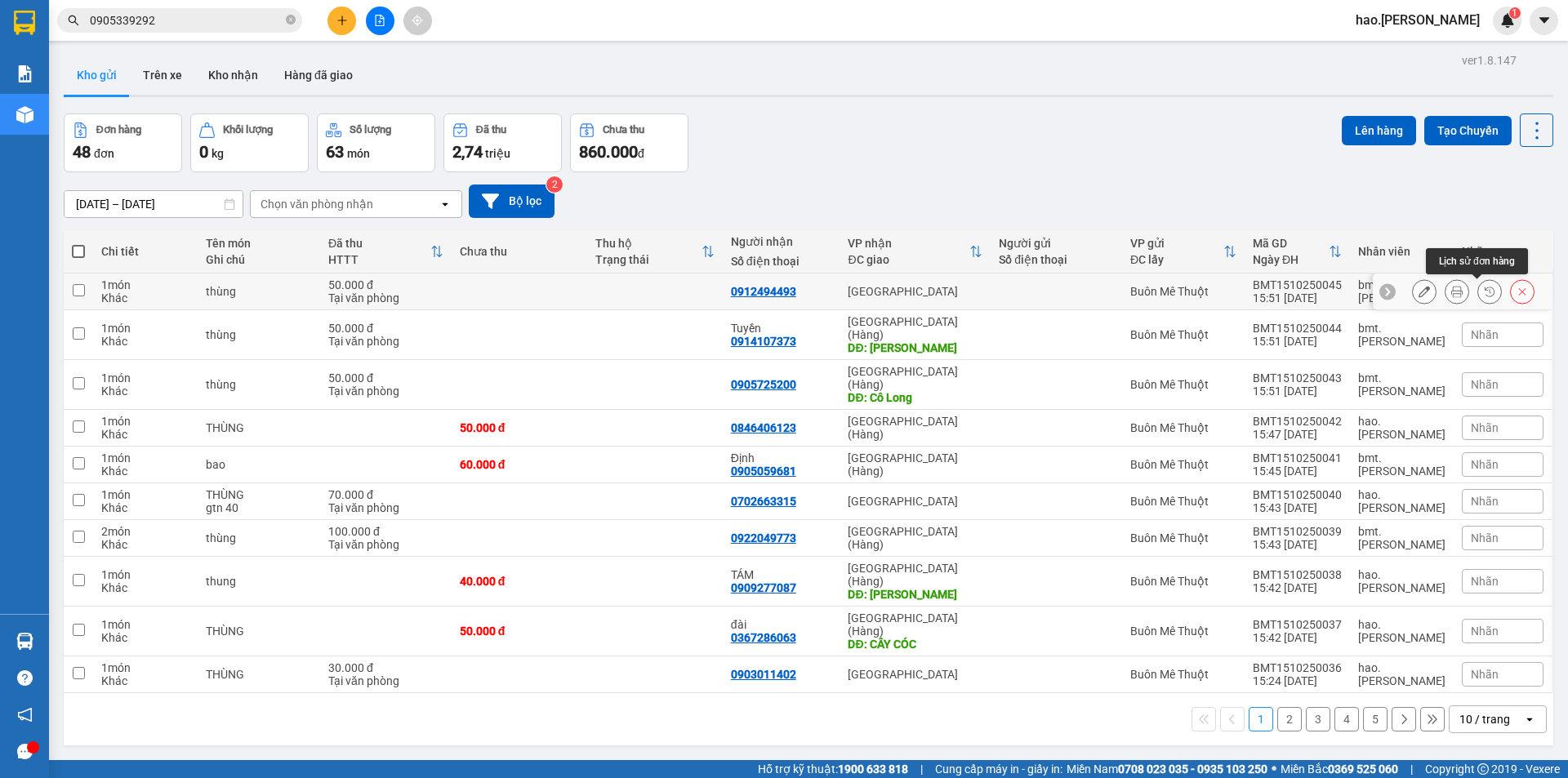
click at [1451, 291] on icon at bounding box center [1457, 292] width 11 height 11
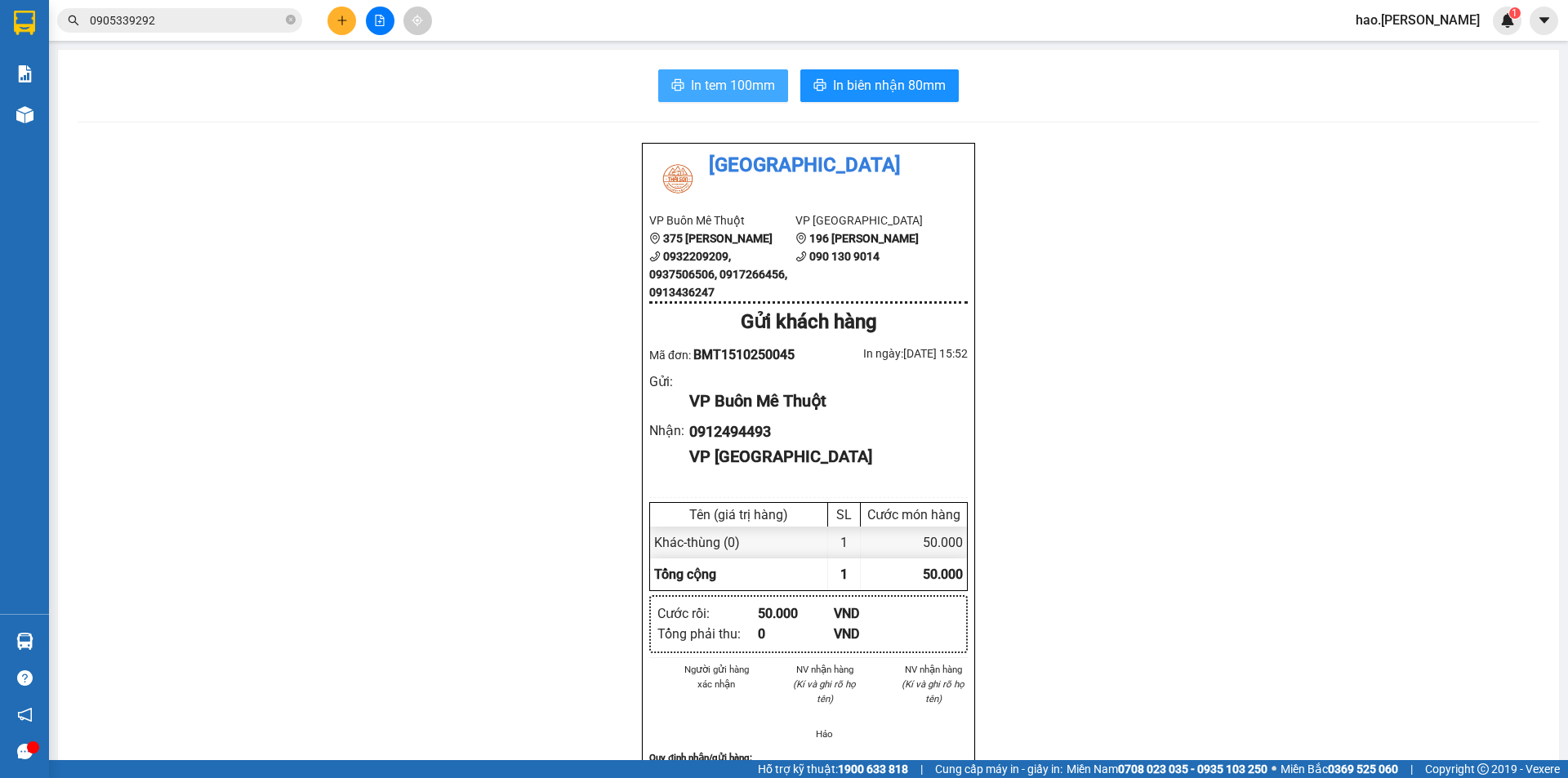
click at [713, 84] on span "In tem 100mm" at bounding box center [733, 85] width 85 height 20
click at [339, 15] on icon "plus" at bounding box center [342, 20] width 11 height 11
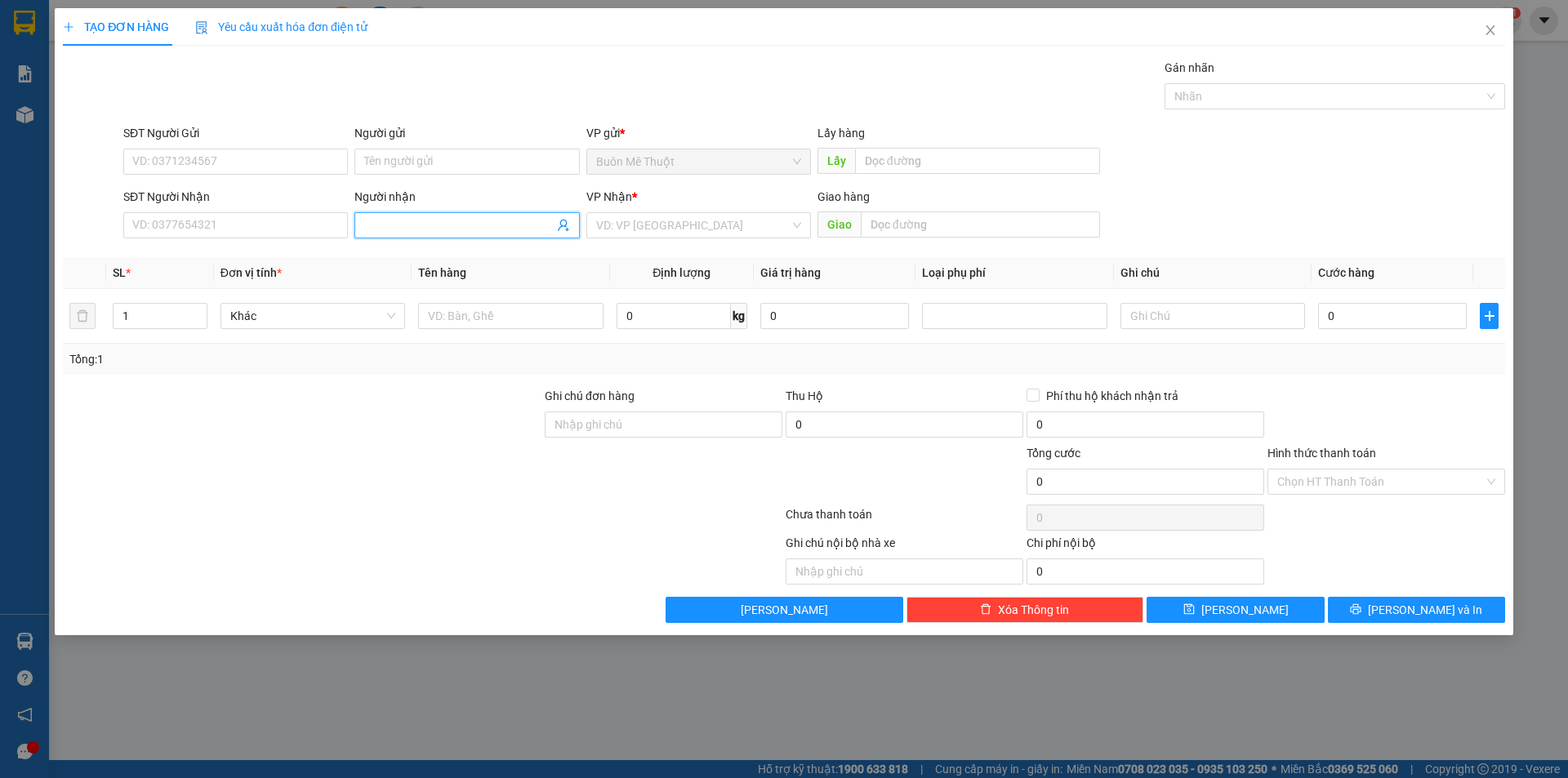
click at [456, 231] on input "Người nhận" at bounding box center [458, 225] width 189 height 18
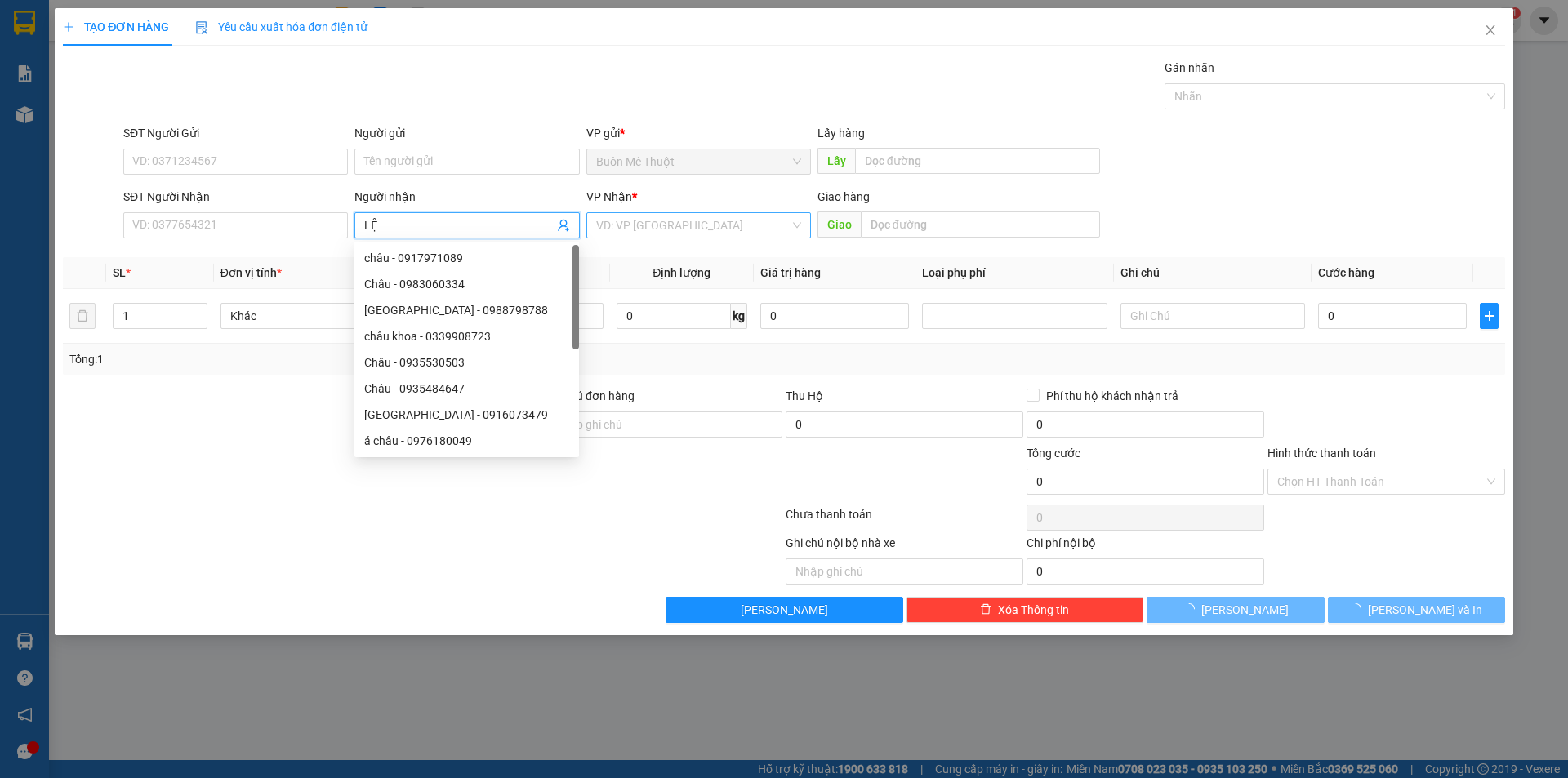
type input "LỆ"
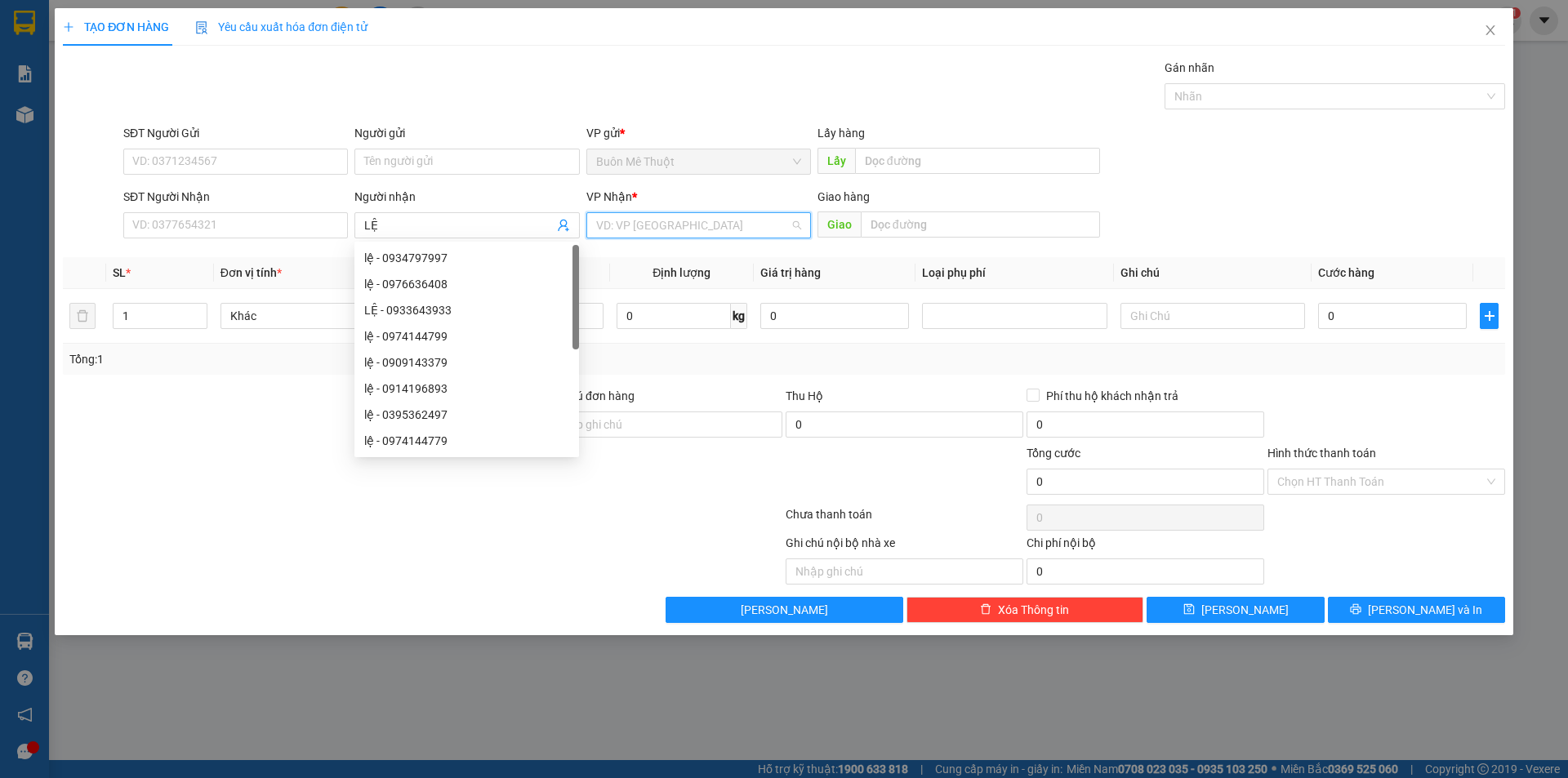
click at [695, 230] on input "search" at bounding box center [693, 225] width 193 height 24
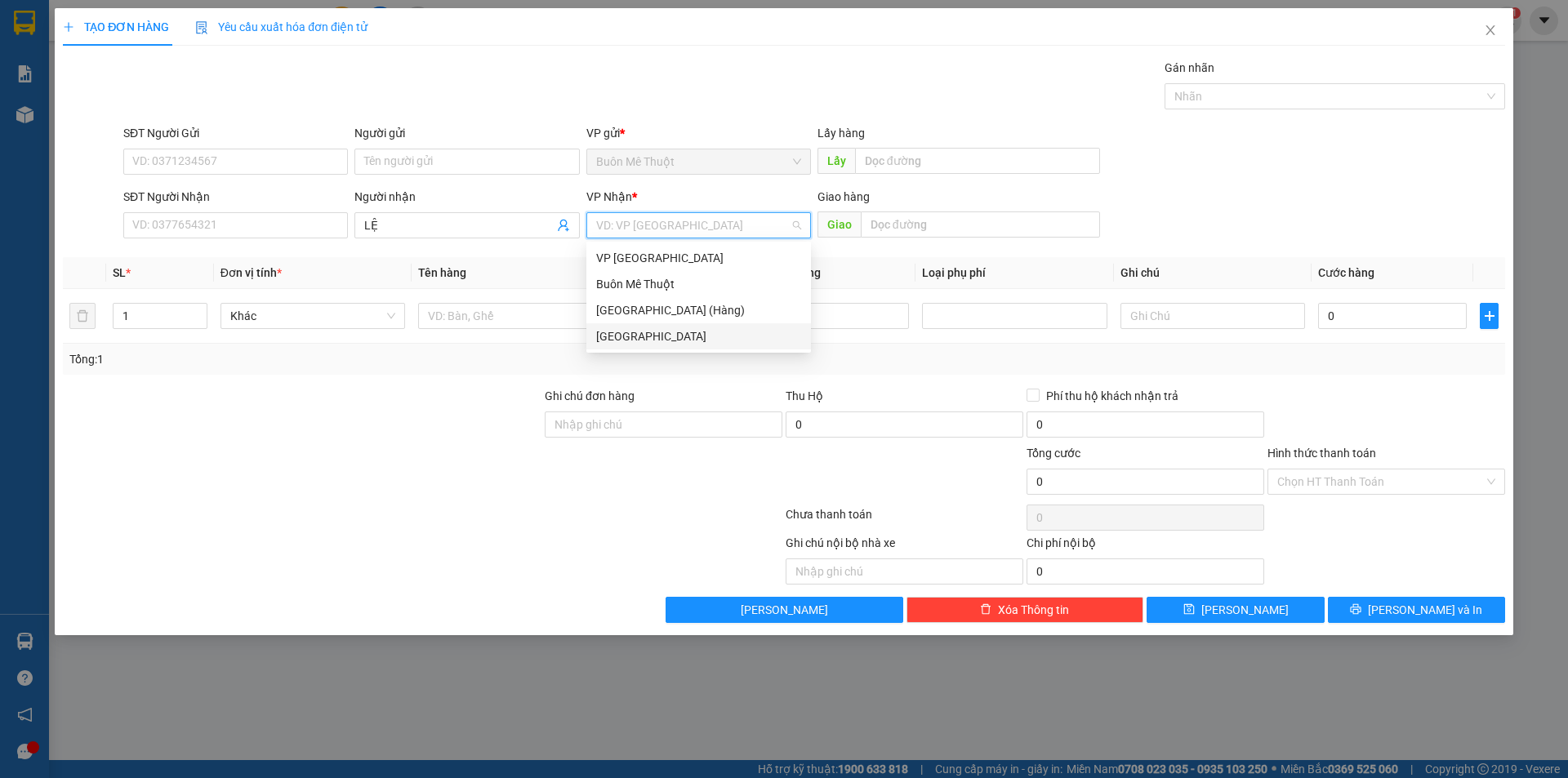
click at [633, 344] on div "[GEOGRAPHIC_DATA]" at bounding box center [699, 336] width 205 height 18
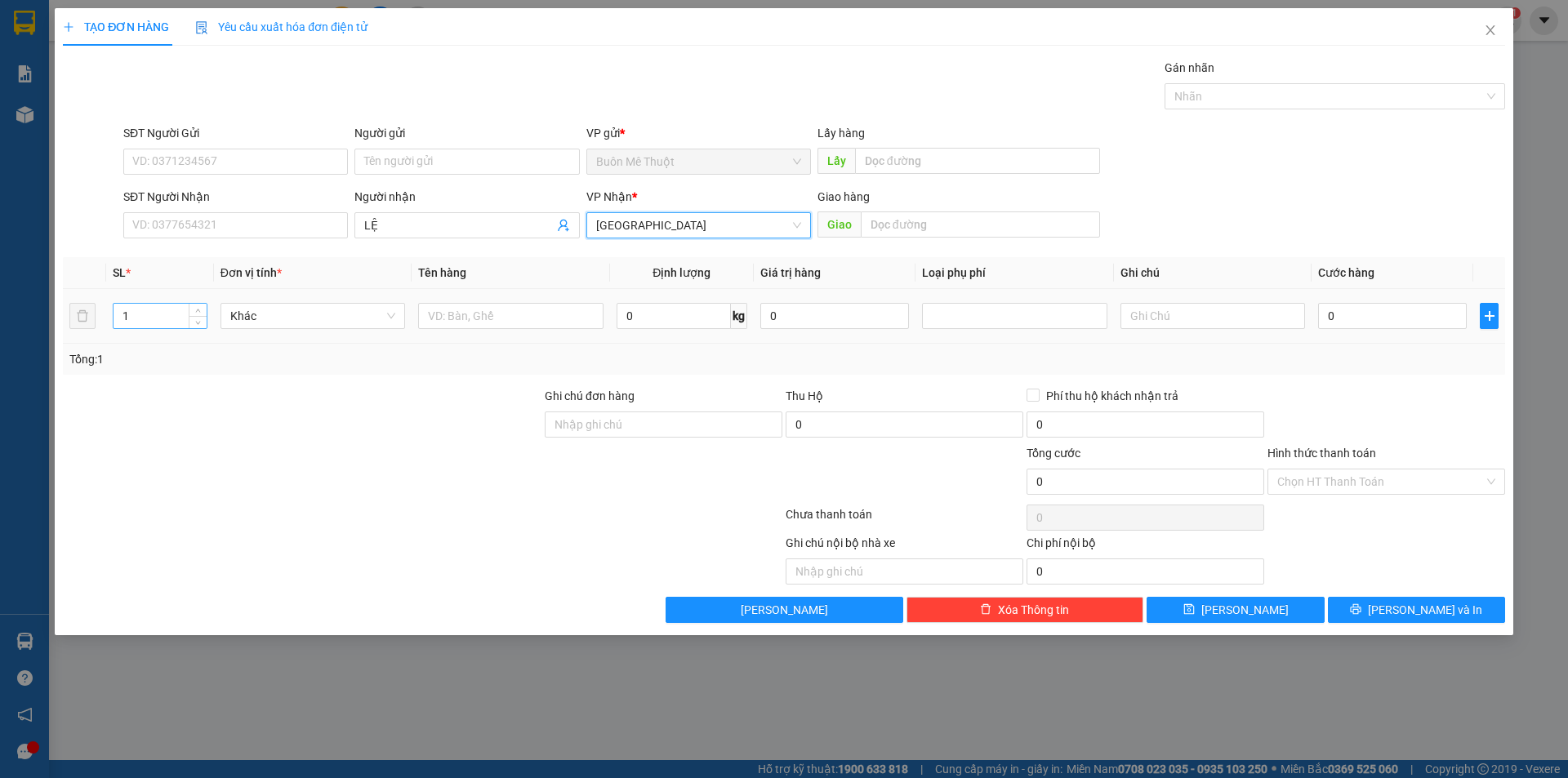
click at [143, 326] on input "1" at bounding box center [160, 316] width 93 height 24
type input "7"
click at [505, 315] on input "text" at bounding box center [510, 316] width 185 height 26
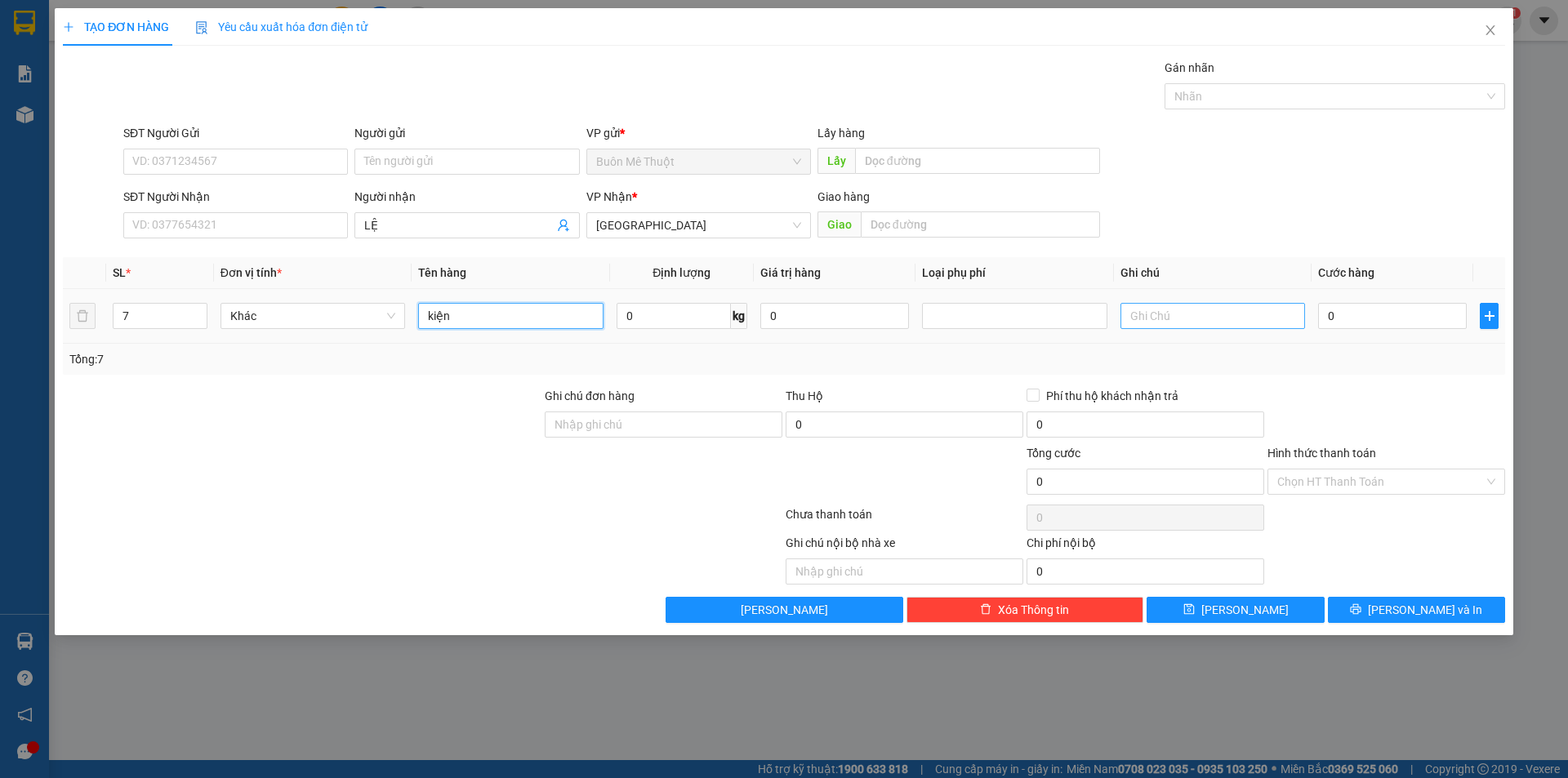
type input "kiện"
click at [1184, 316] on input "text" at bounding box center [1212, 316] width 185 height 26
type input "c"
type input "cước rồi nợ 350k"
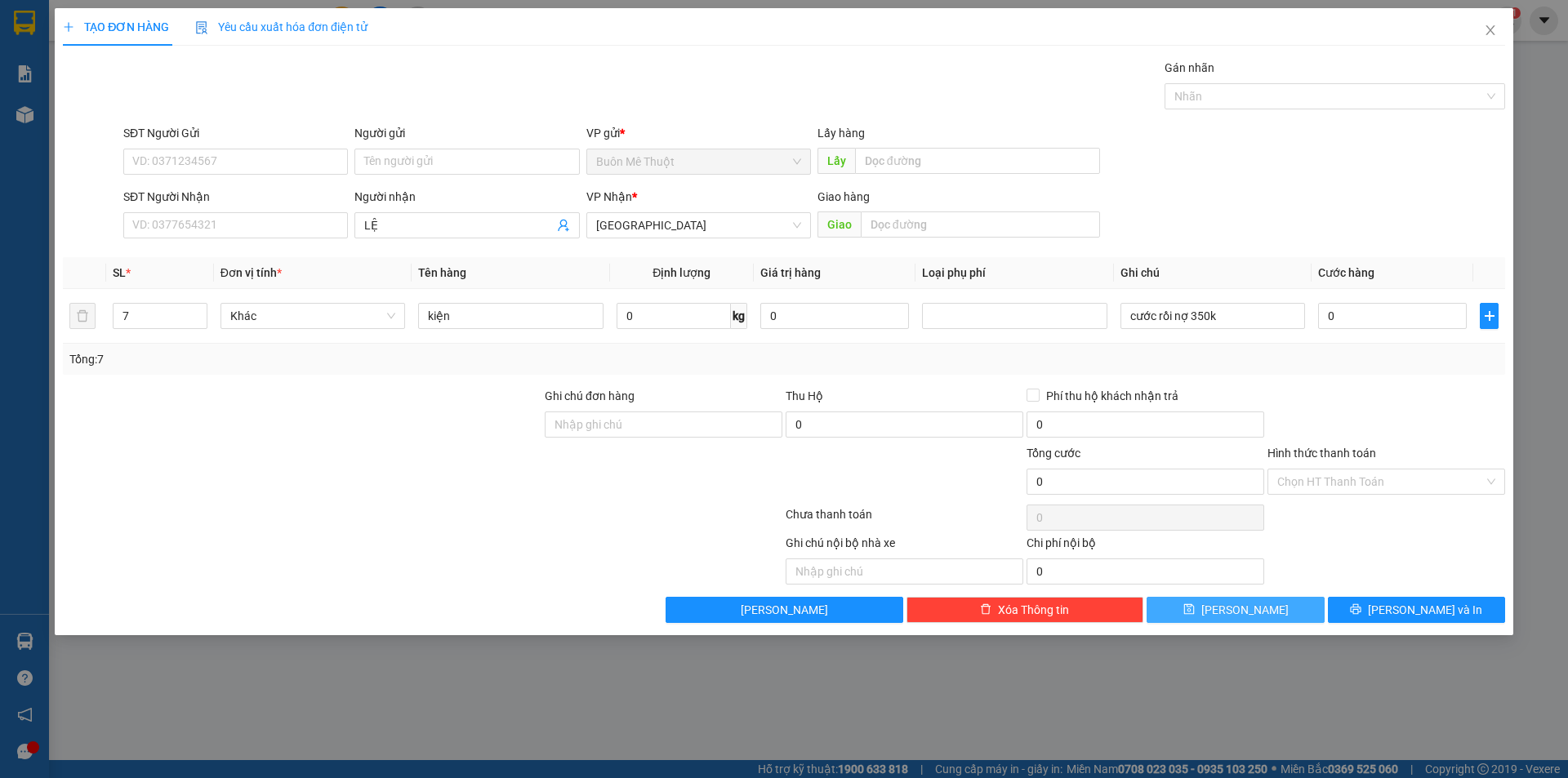
click at [1254, 615] on button "[PERSON_NAME]" at bounding box center [1235, 610] width 177 height 26
type input "1"
click at [1492, 24] on icon "close" at bounding box center [1491, 30] width 13 height 13
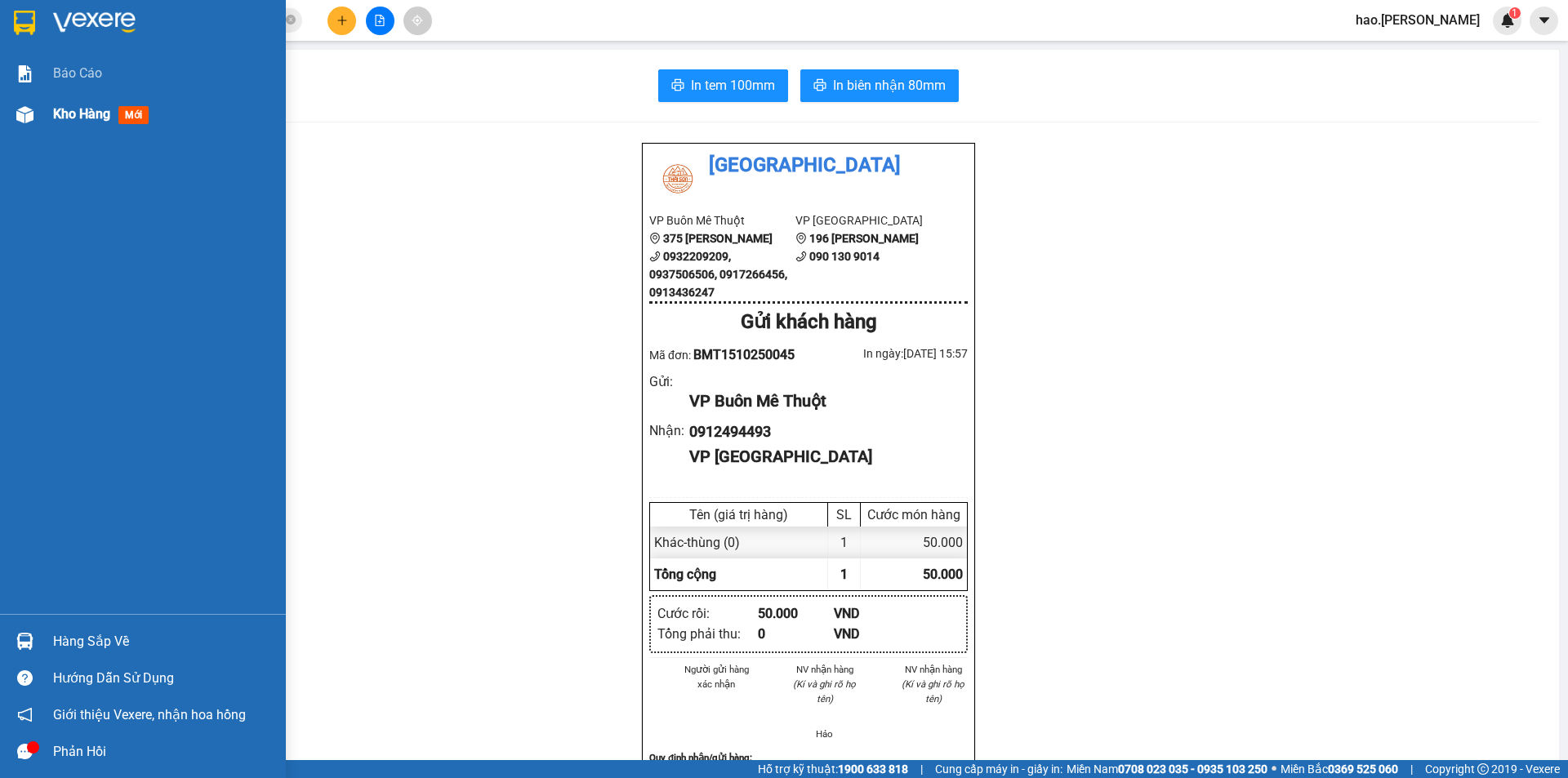
click at [101, 119] on div "Kho hàng mới" at bounding box center [104, 114] width 102 height 20
click at [98, 118] on span "Kho hàng" at bounding box center [82, 113] width 58 height 16
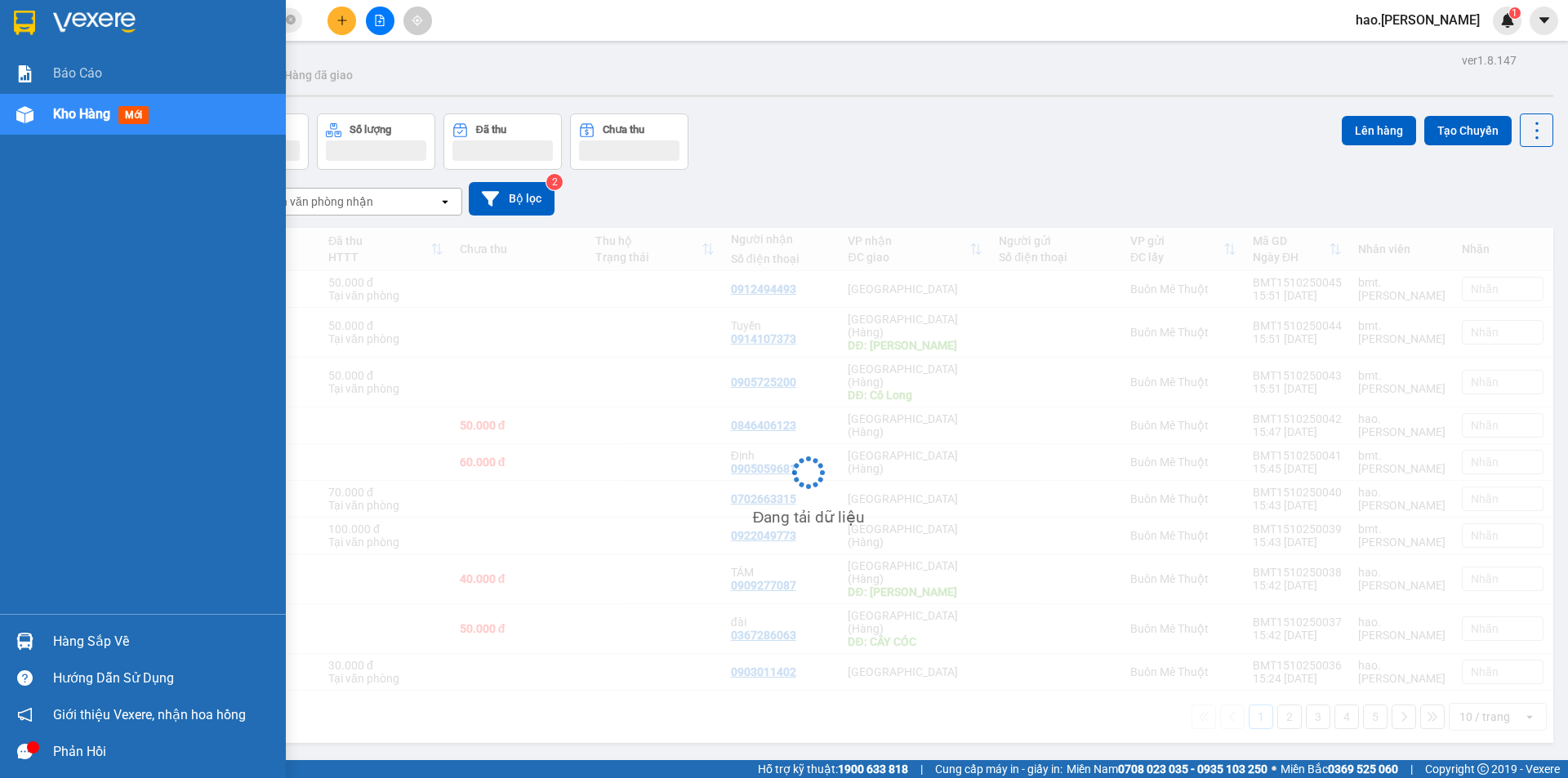
click at [98, 118] on span "Kho hàng" at bounding box center [82, 113] width 58 height 16
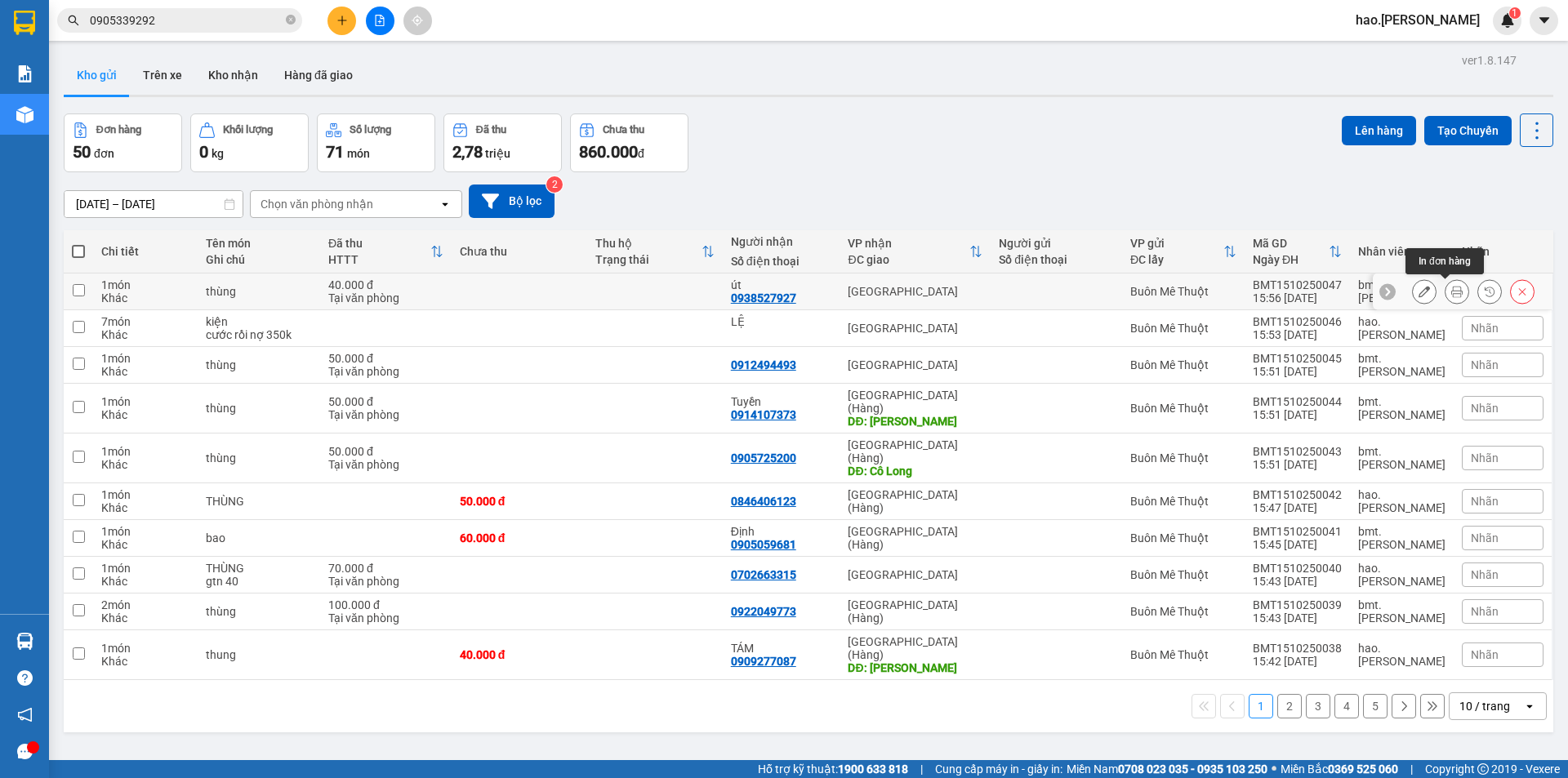
click at [1451, 291] on icon at bounding box center [1457, 292] width 11 height 11
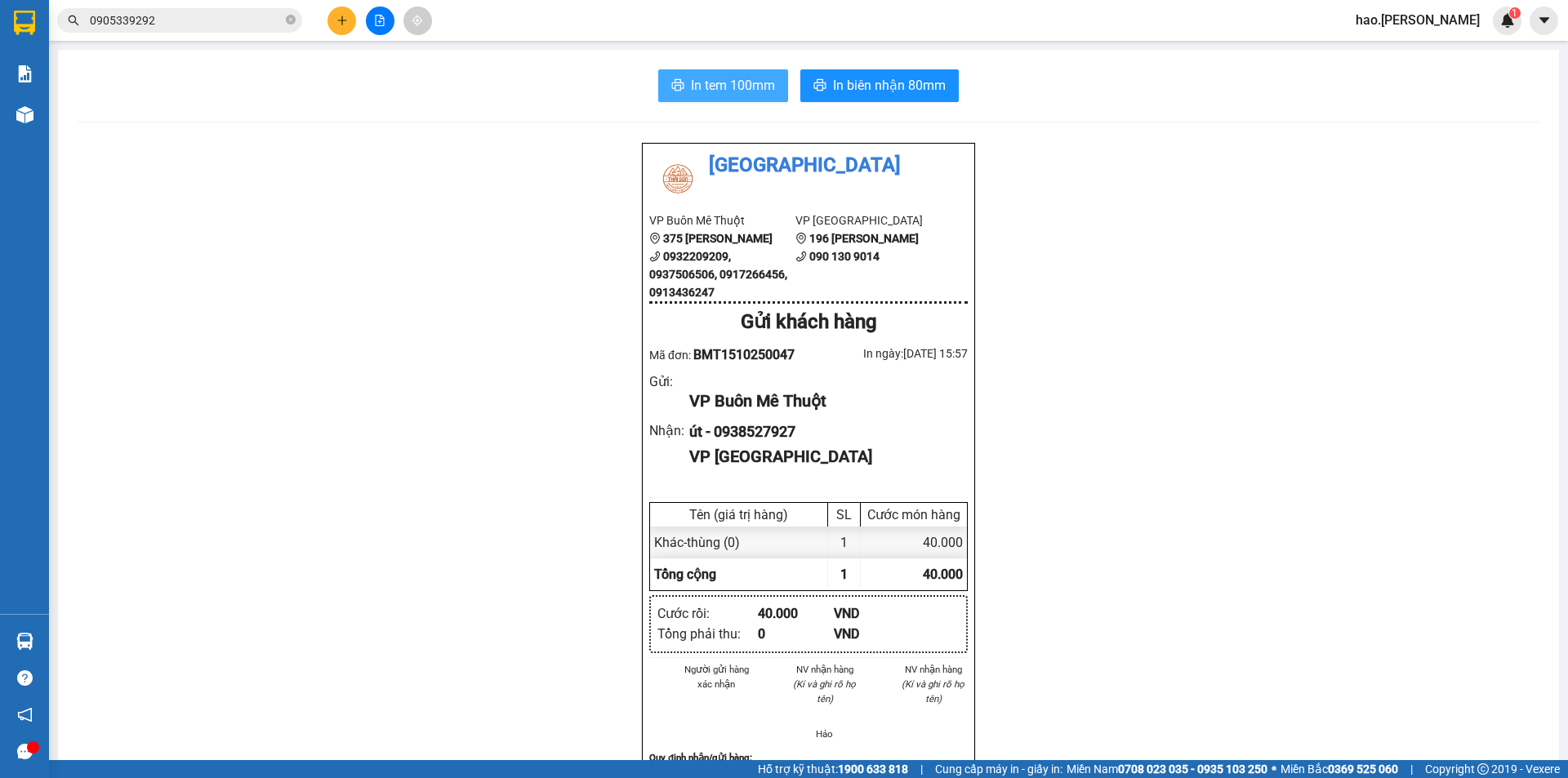
click at [714, 91] on span "In tem 100mm" at bounding box center [733, 85] width 85 height 20
click at [856, 97] on button "In biên nhận 80mm" at bounding box center [880, 85] width 159 height 32
drag, startPoint x: 320, startPoint y: 45, endPoint x: 333, endPoint y: 29, distance: 20.6
click at [333, 29] on section "Kết quả tìm kiếm ( 10 ) Bộ lọc Mã ĐH Trạng thái Món hàng Thu hộ Tổng cước Chưa …" at bounding box center [784, 389] width 1568 height 778
click at [333, 29] on button at bounding box center [342, 20] width 29 height 29
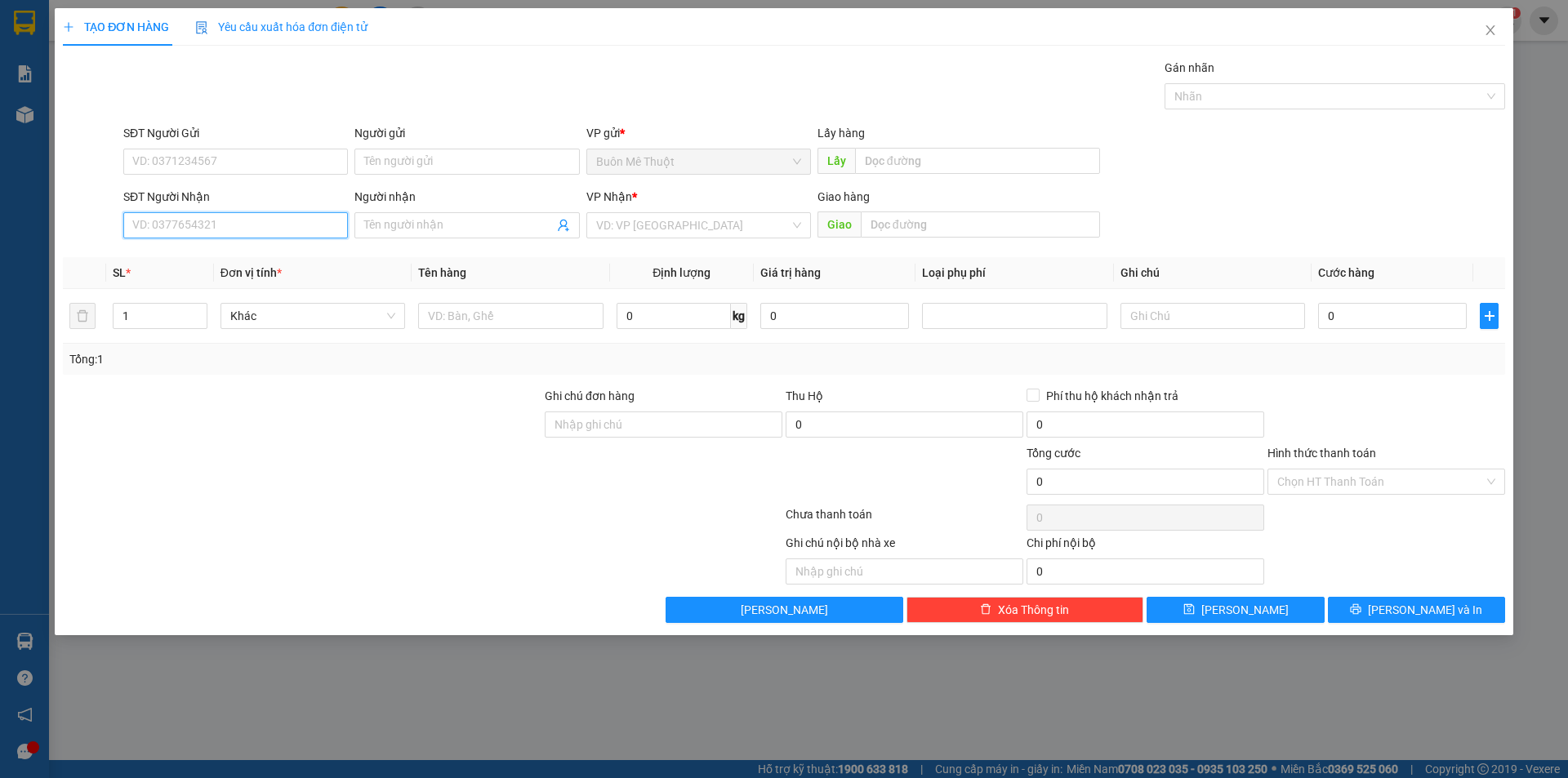
click at [201, 237] on input "SĐT Người Nhận" at bounding box center [236, 226] width 225 height 26
click at [174, 259] on div "0984710107" at bounding box center [235, 257] width 205 height 18
type input "0984710107"
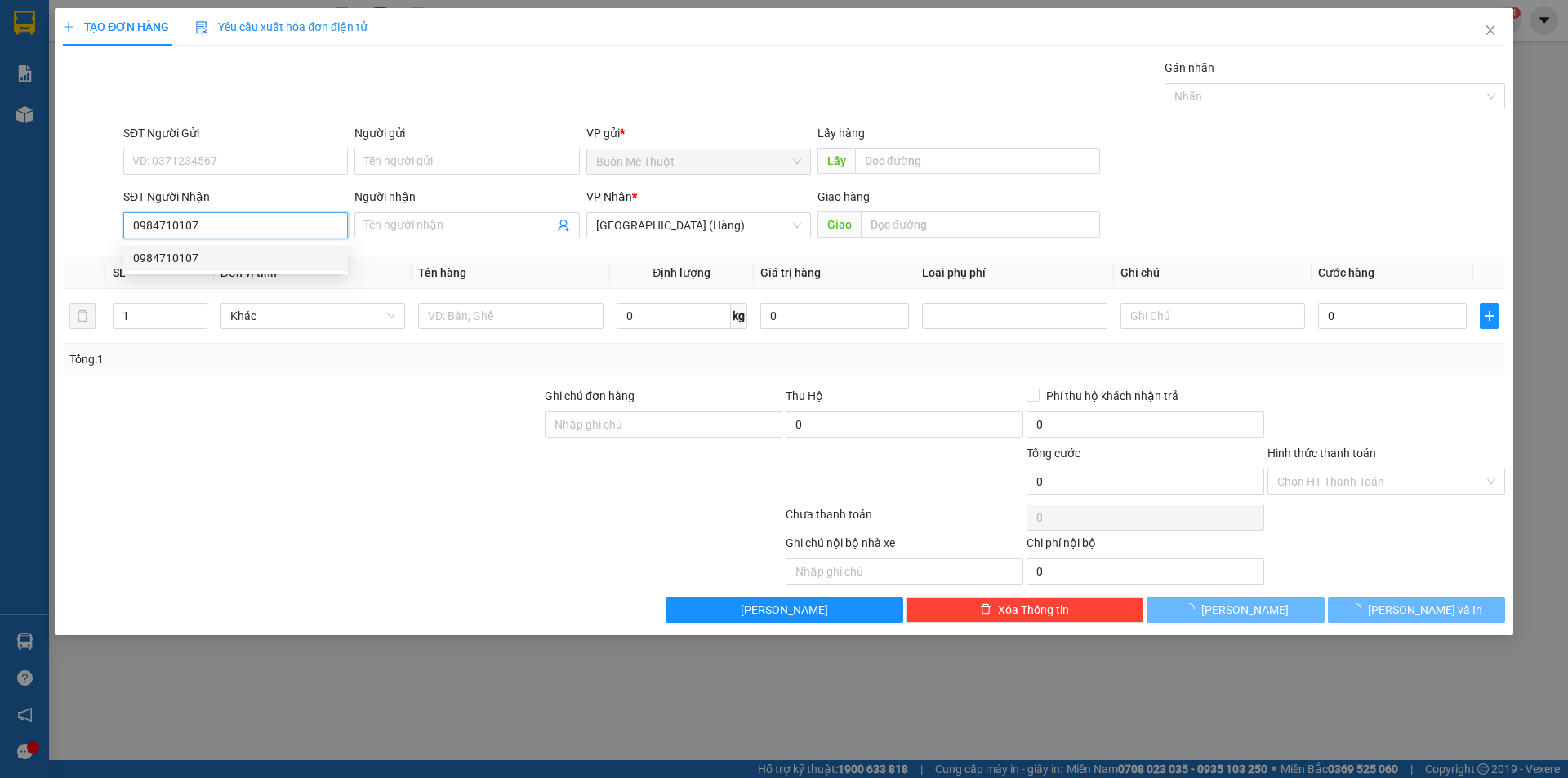
type input "120.000"
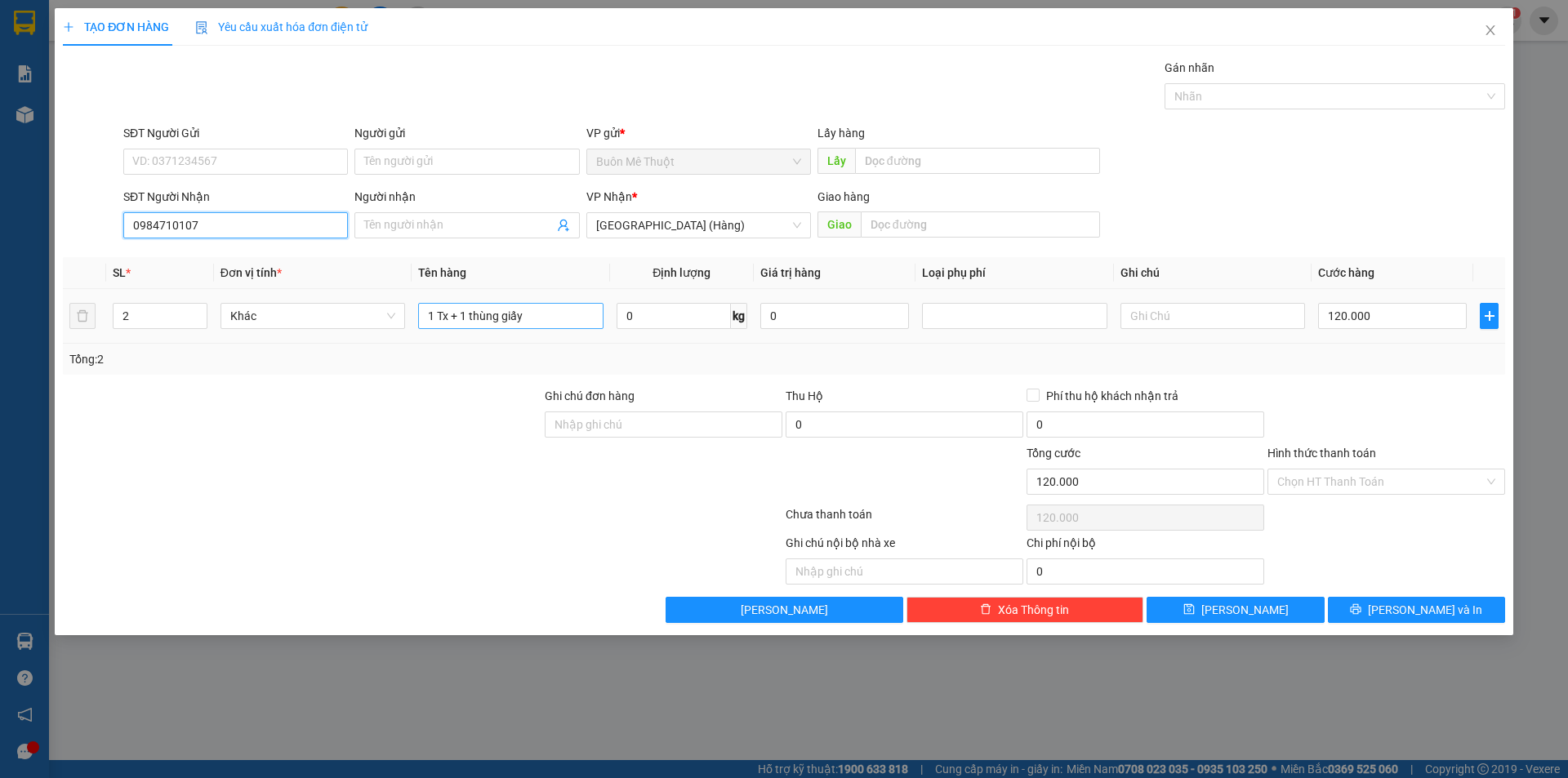
type input "0984710107"
click at [465, 314] on input "1 Tx + 1 thùng giấy" at bounding box center [510, 316] width 185 height 26
click at [544, 318] on input "1 Tx + 1 thùng giấy" at bounding box center [510, 316] width 185 height 26
click at [438, 328] on input "1 Tx" at bounding box center [510, 316] width 185 height 26
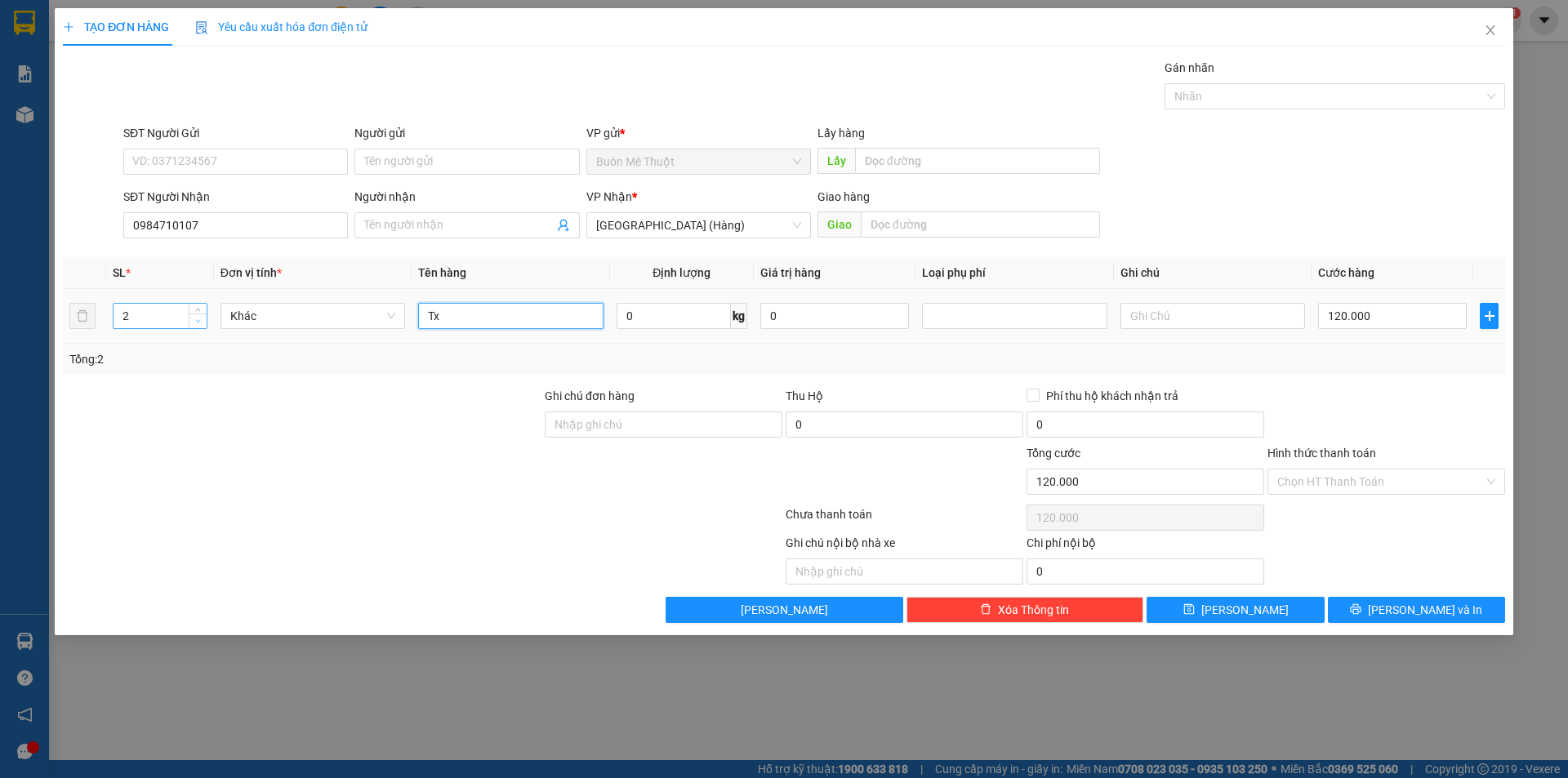
type input "Tx"
type input "1"
drag, startPoint x: 195, startPoint y: 319, endPoint x: 197, endPoint y: 309, distance: 10.2
click at [195, 321] on icon "down" at bounding box center [198, 324] width 6 height 6
click at [1374, 304] on input "120.000" at bounding box center [1392, 316] width 149 height 26
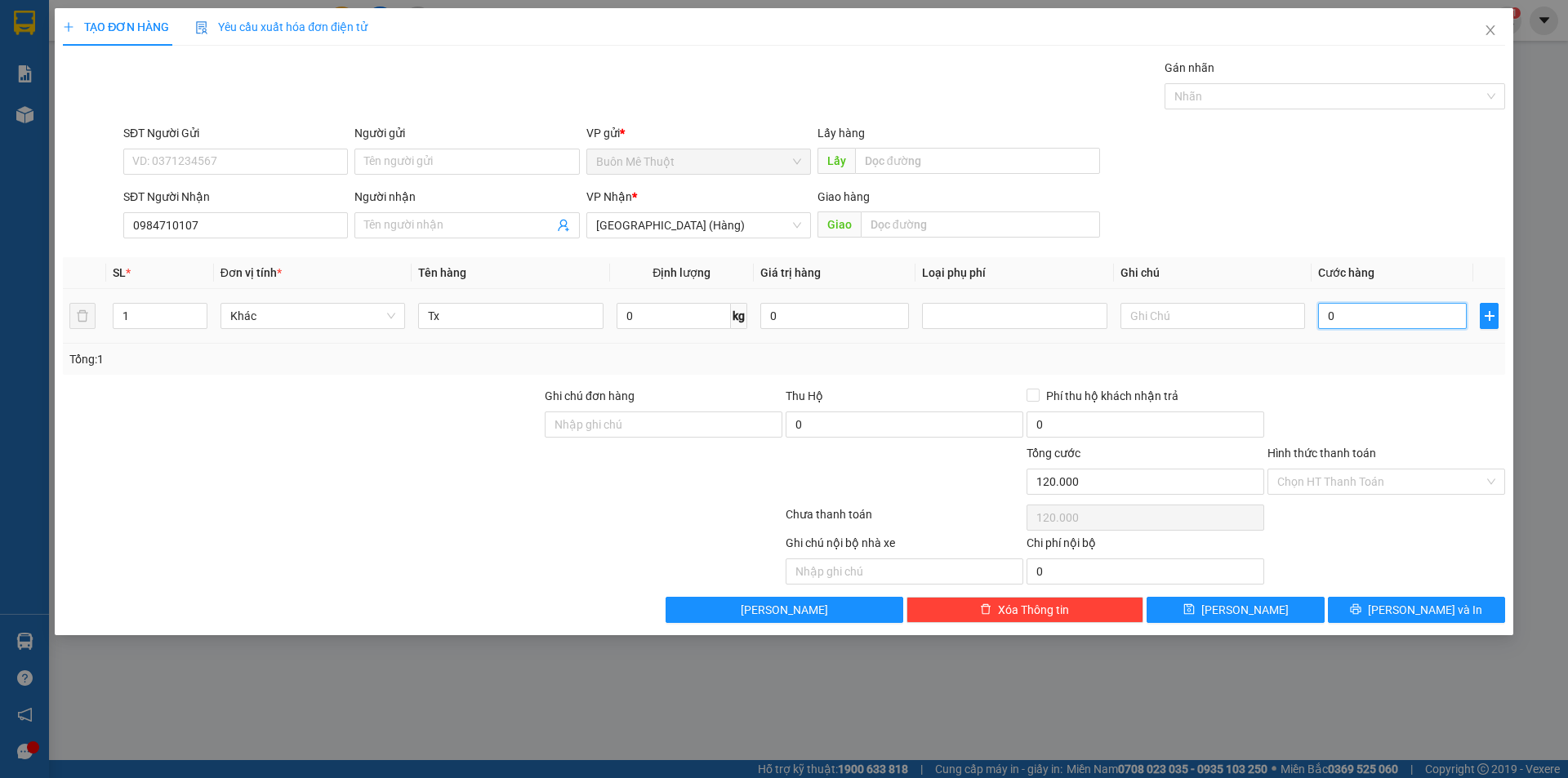
type input "0"
type input "5"
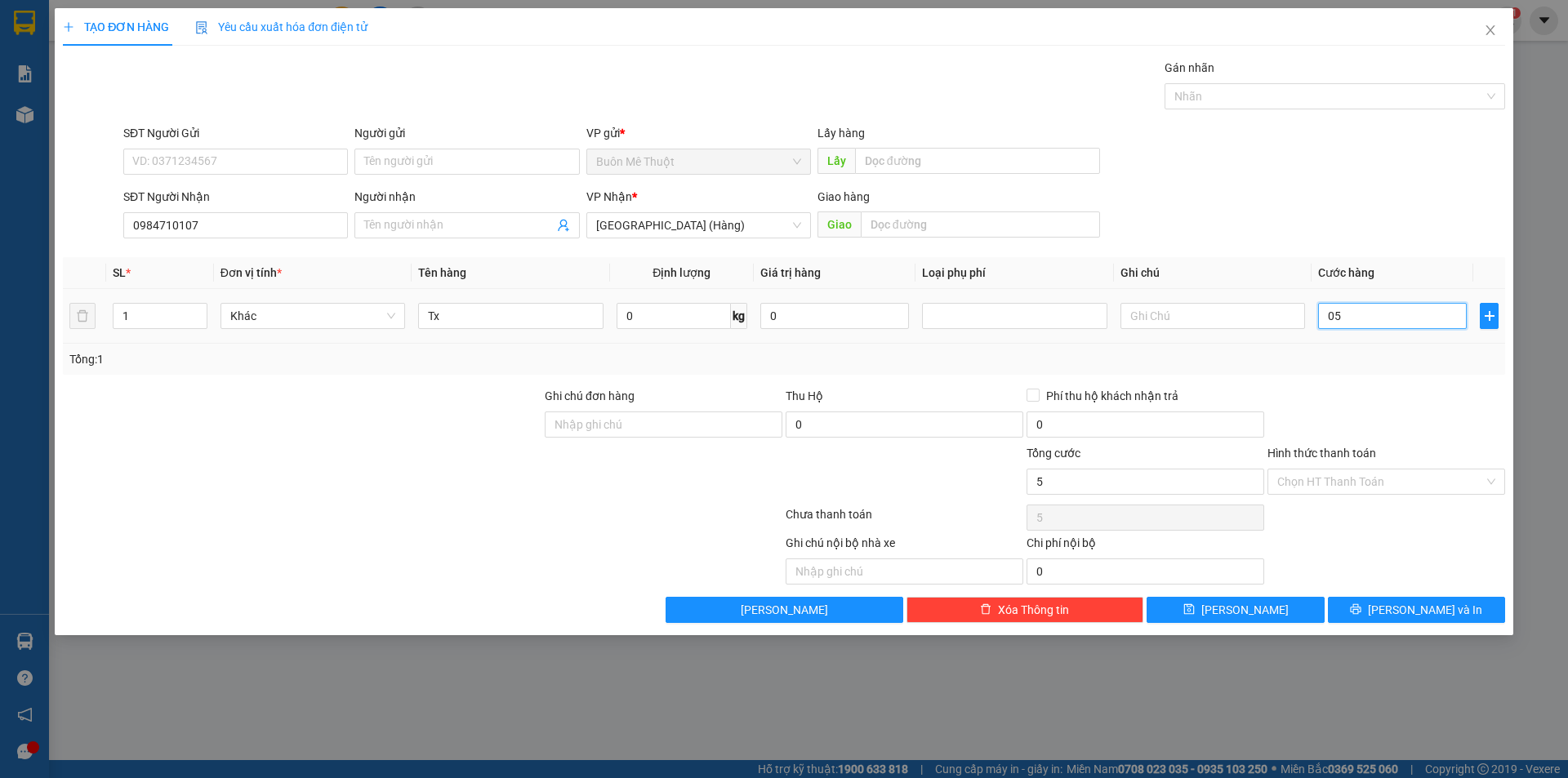
type input "050"
type input "50"
type input "5"
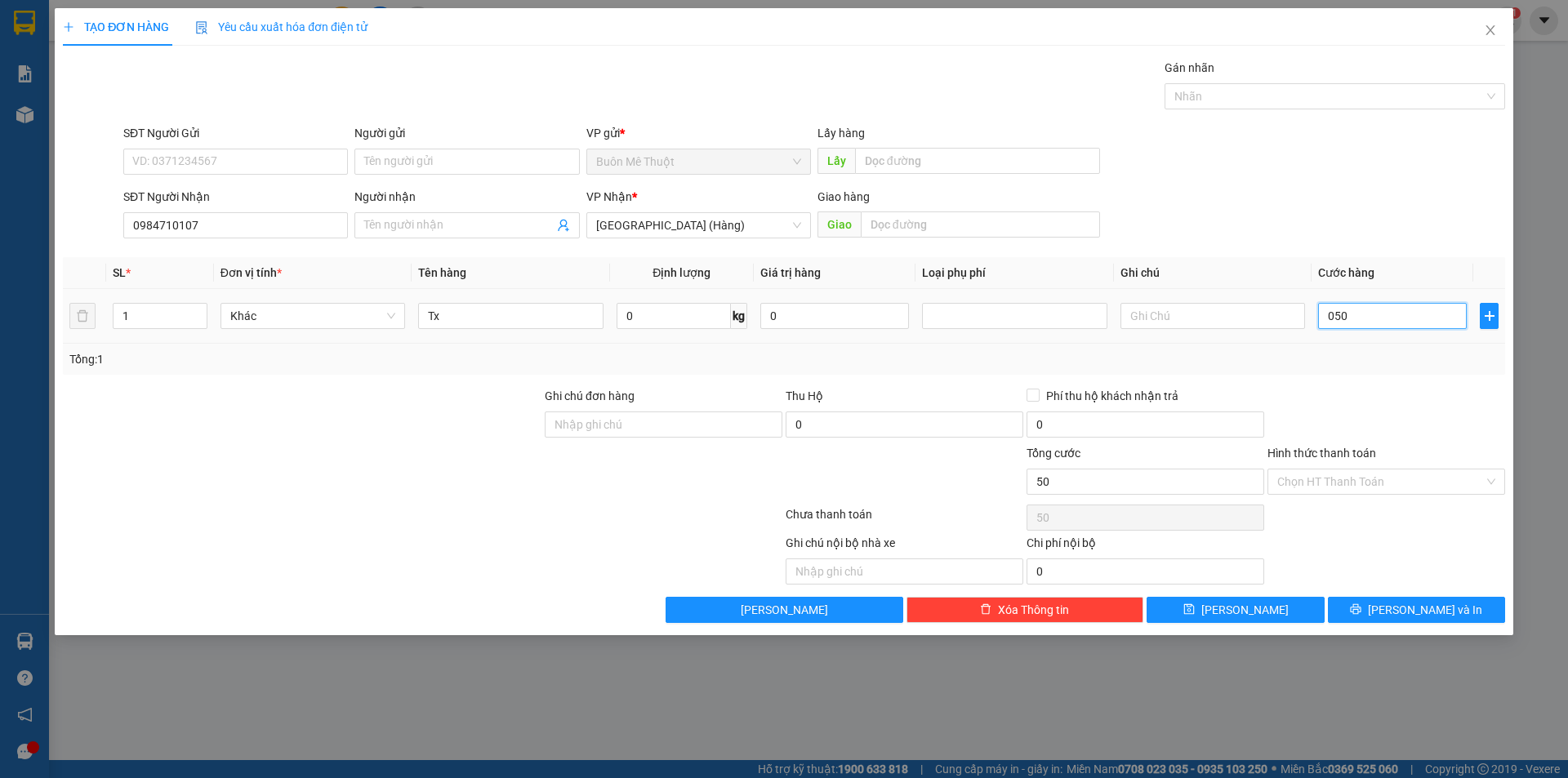
type input "05"
type input "0"
type input "3"
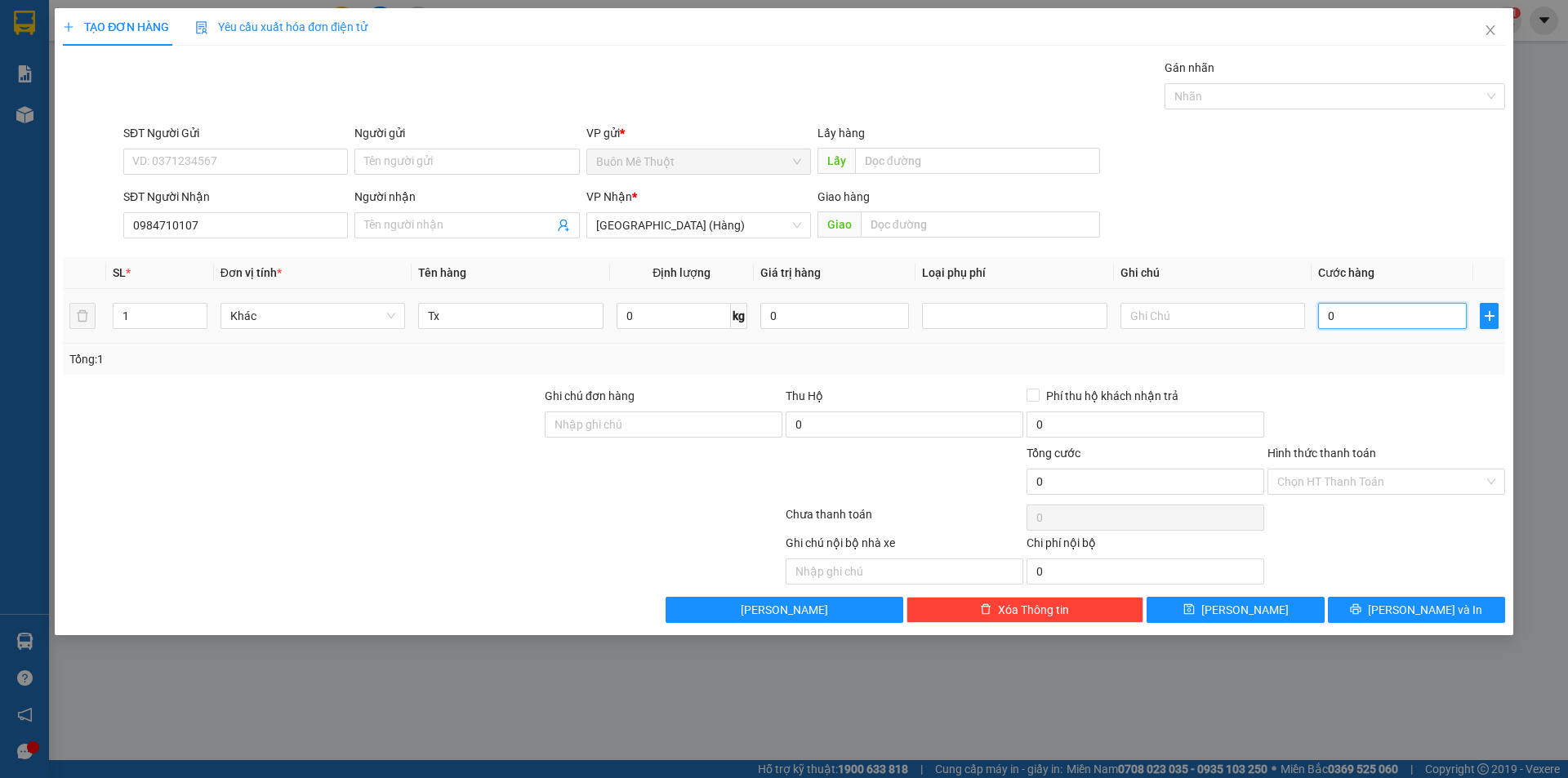
type input "3"
type input "03"
type input "30"
type input "030"
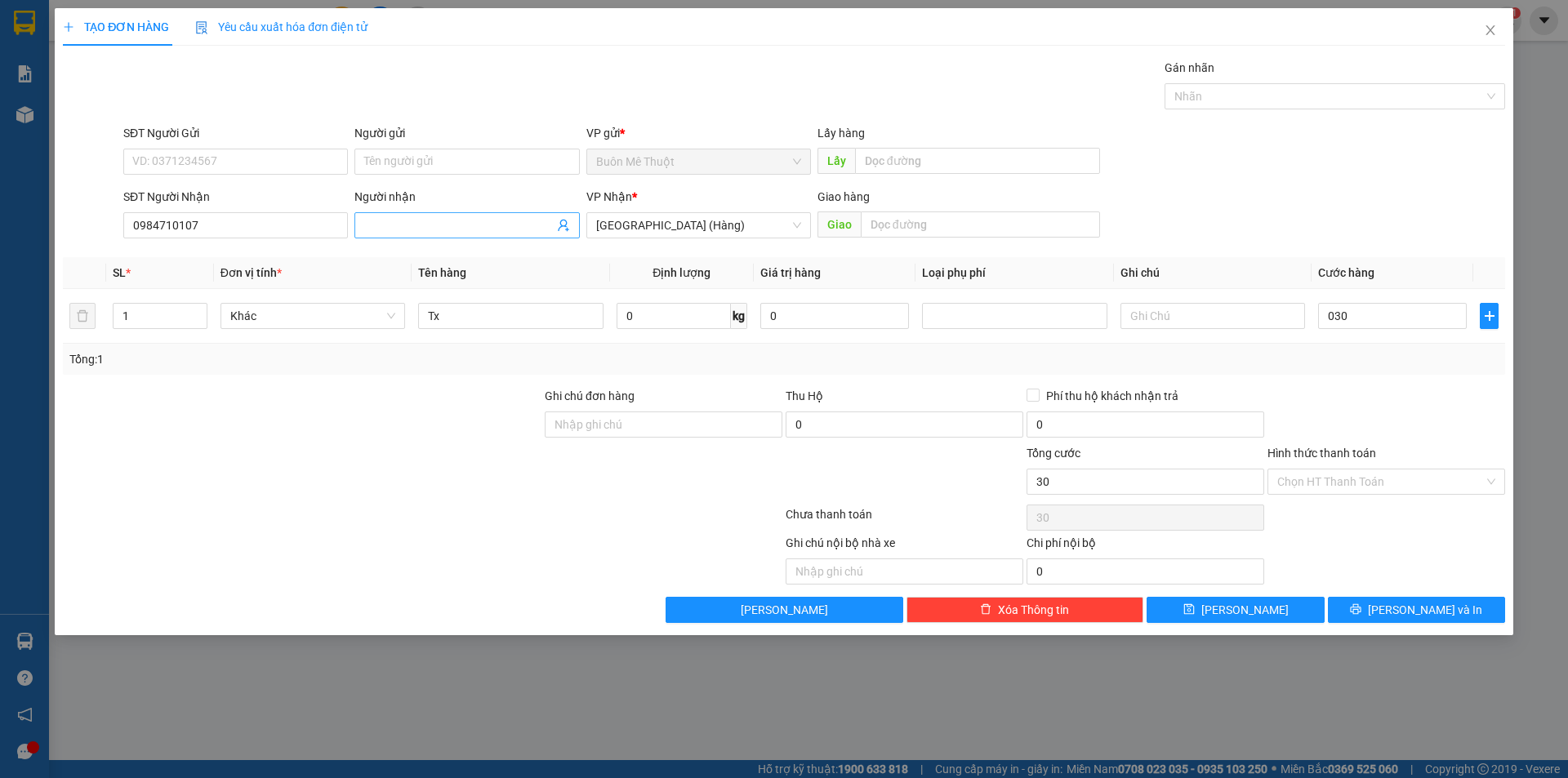
type input "30.000"
click at [480, 226] on input "Người nhận" at bounding box center [458, 225] width 189 height 18
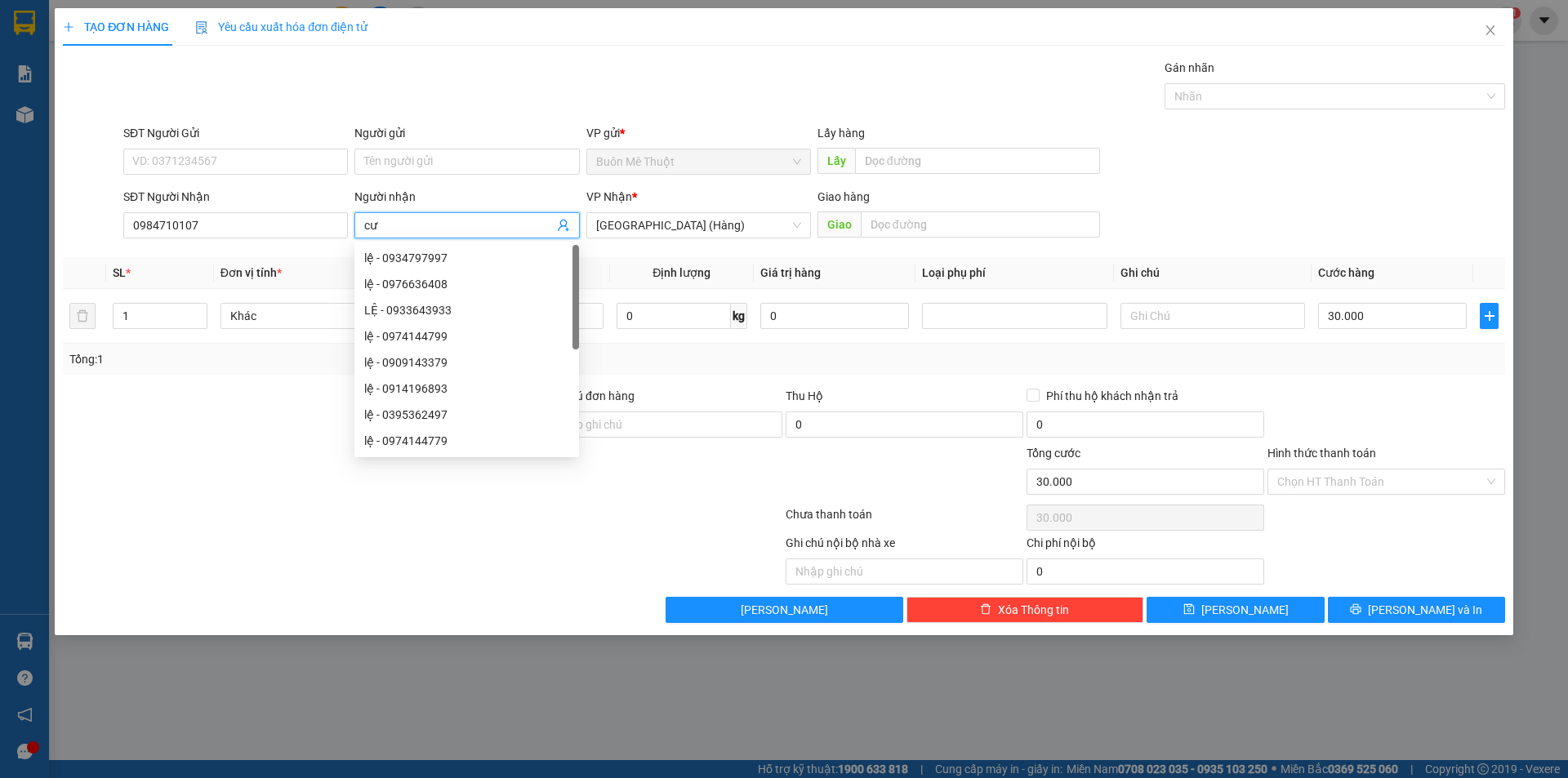
type input "c"
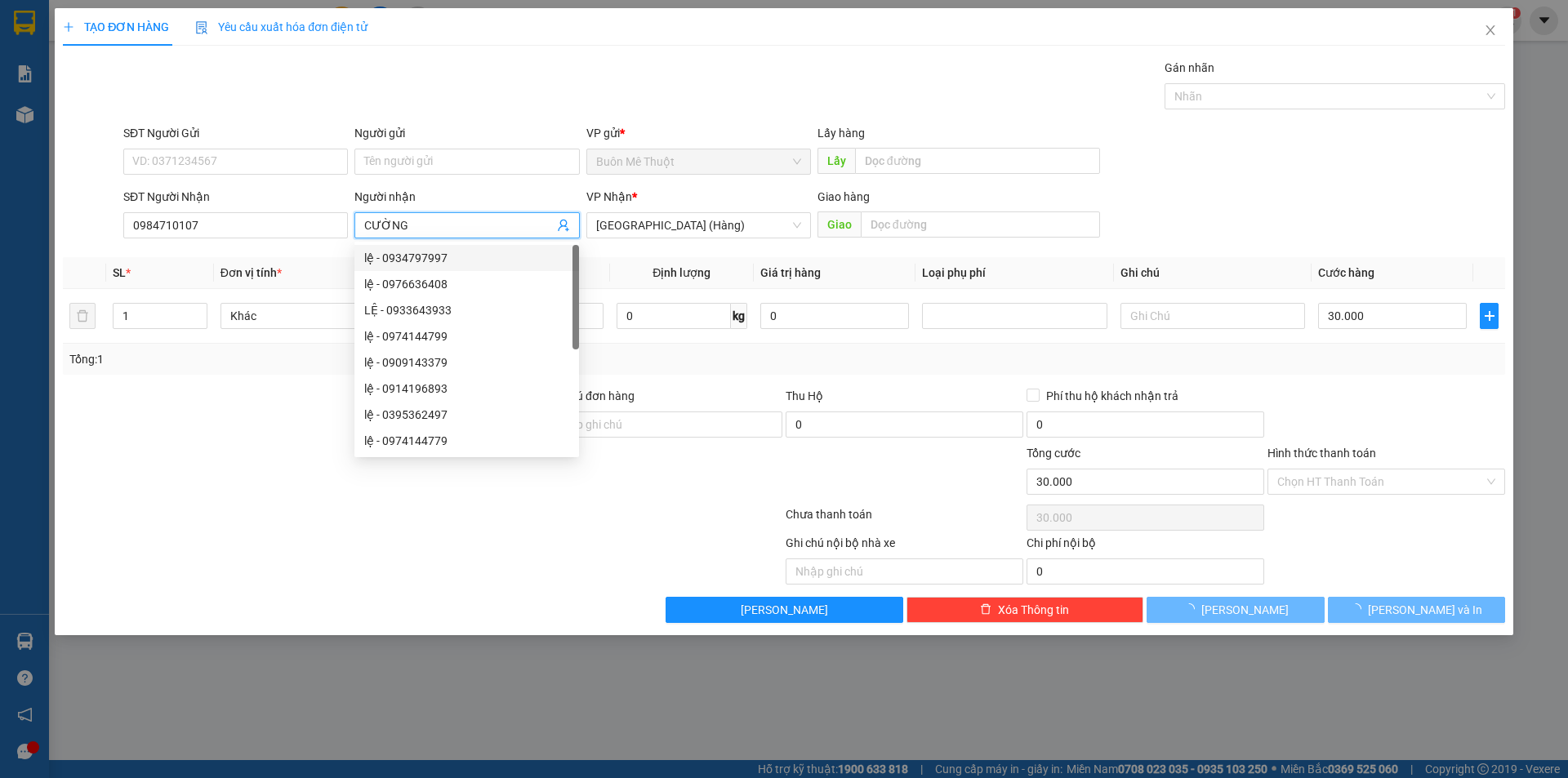
type input "CƯỜNG"
click at [660, 522] on div at bounding box center [423, 517] width 723 height 32
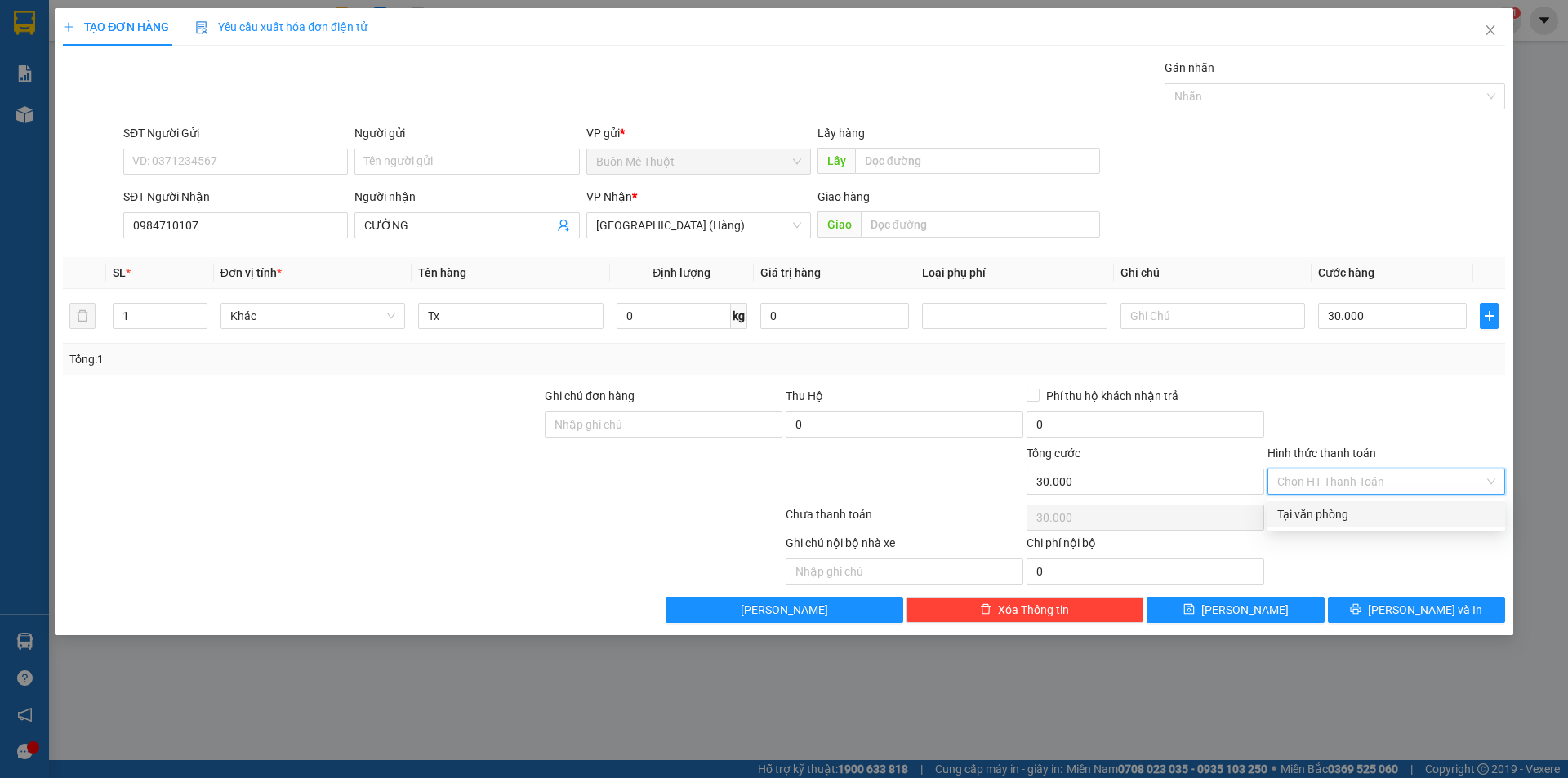
drag, startPoint x: 1347, startPoint y: 489, endPoint x: 1323, endPoint y: 499, distance: 26.0
click at [1346, 489] on input "Hình thức thanh toán" at bounding box center [1380, 482] width 206 height 24
click at [1323, 499] on div "Transit Pickup Surcharge Ids Transit Deliver Surcharge Ids Transit Deliver Surc…" at bounding box center [784, 341] width 1443 height 564
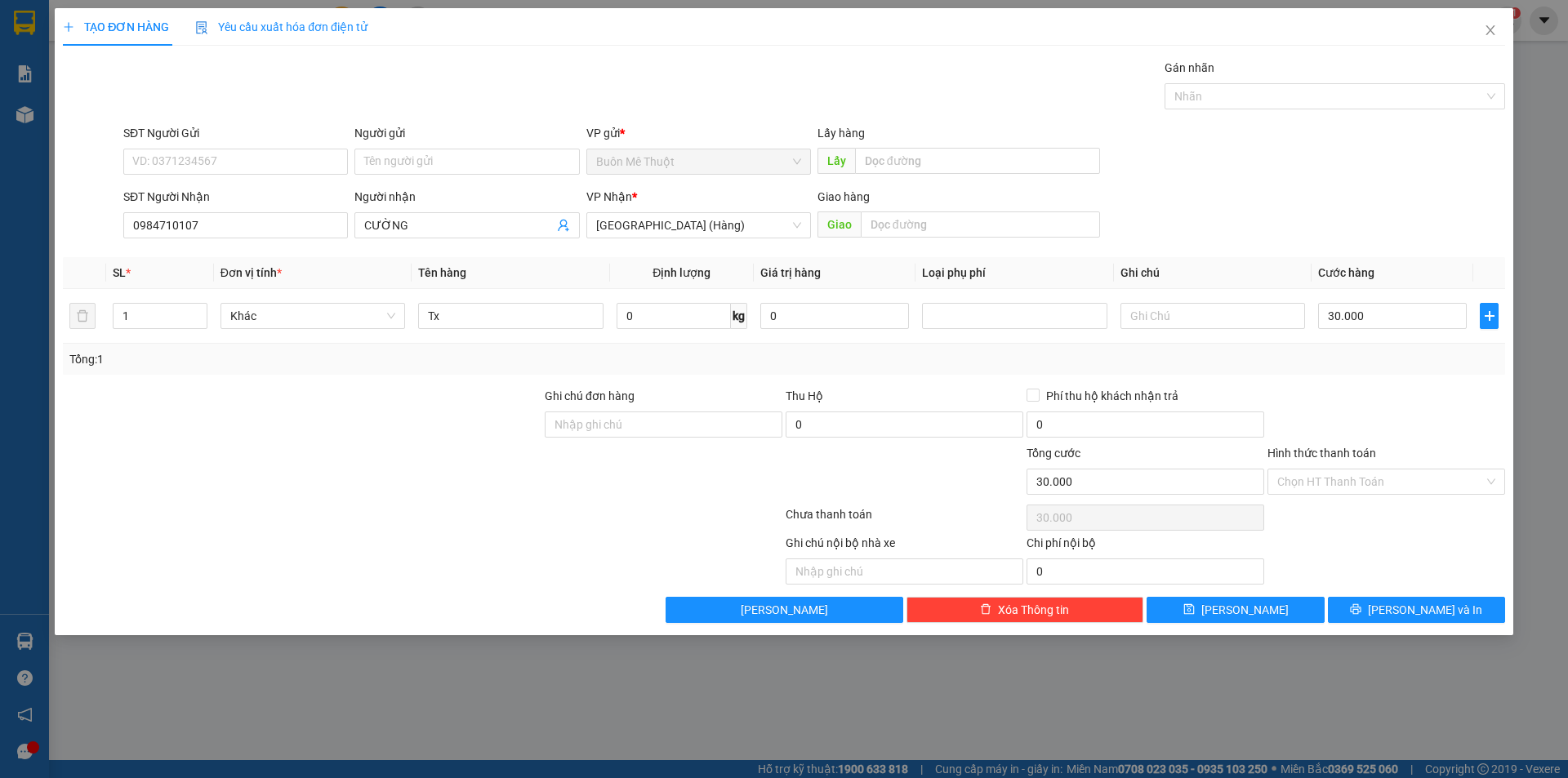
drag, startPoint x: 1313, startPoint y: 490, endPoint x: 1307, endPoint y: 503, distance: 14.3
click at [1308, 499] on div "Transit Pickup Surcharge Ids Transit Deliver Surcharge Ids Transit Deliver Surc…" at bounding box center [784, 341] width 1443 height 564
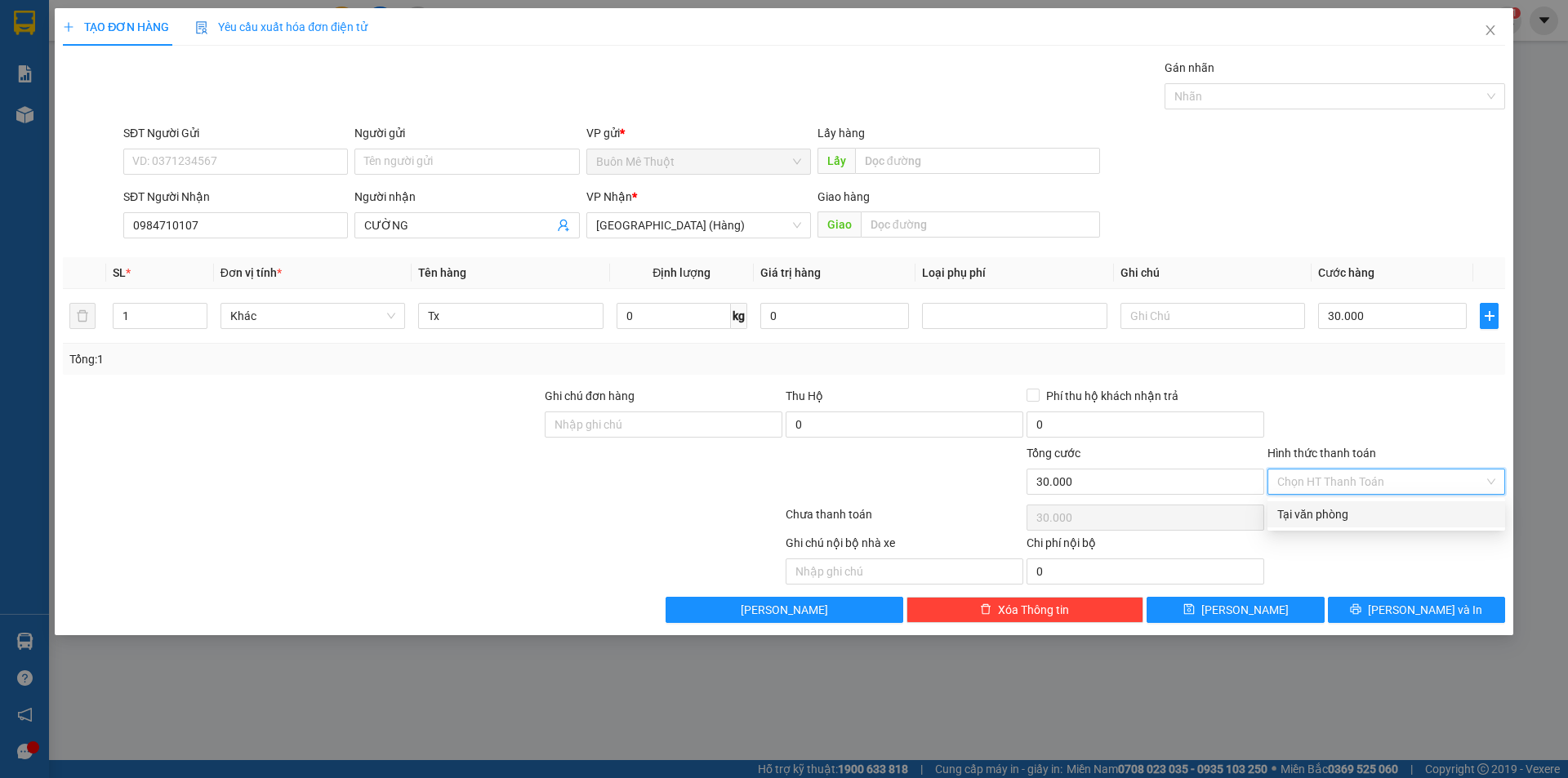
click at [1306, 512] on div "Tại văn phòng" at bounding box center [1386, 513] width 218 height 18
type input "0"
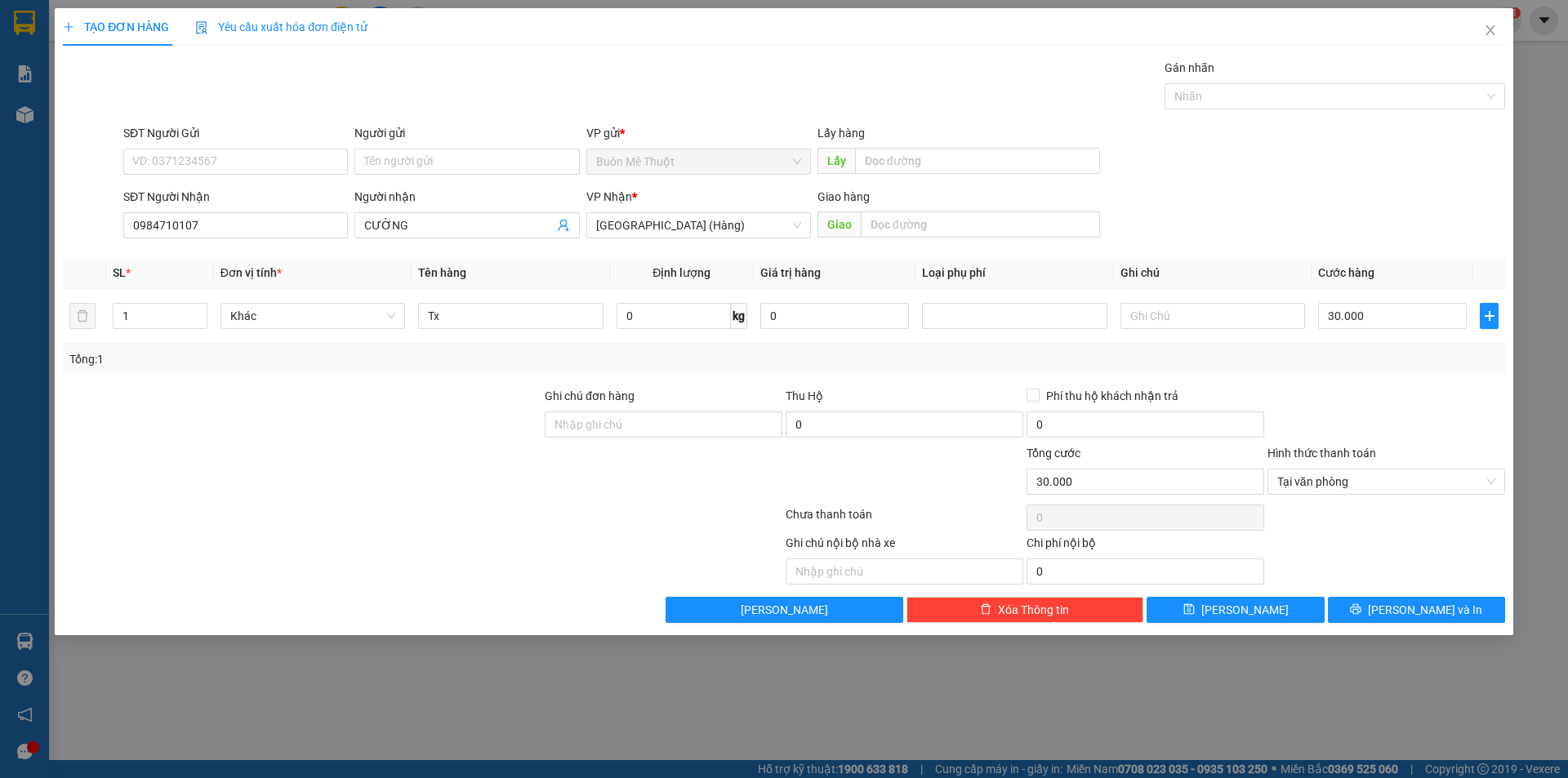
click at [1369, 626] on div "TẠO ĐƠN HÀNG Yêu cầu xuất hóa đơn điện tử Transit Pickup Surcharge Ids Transit …" at bounding box center [784, 321] width 1458 height 627
click at [1377, 606] on button "[PERSON_NAME] và In" at bounding box center [1417, 610] width 177 height 26
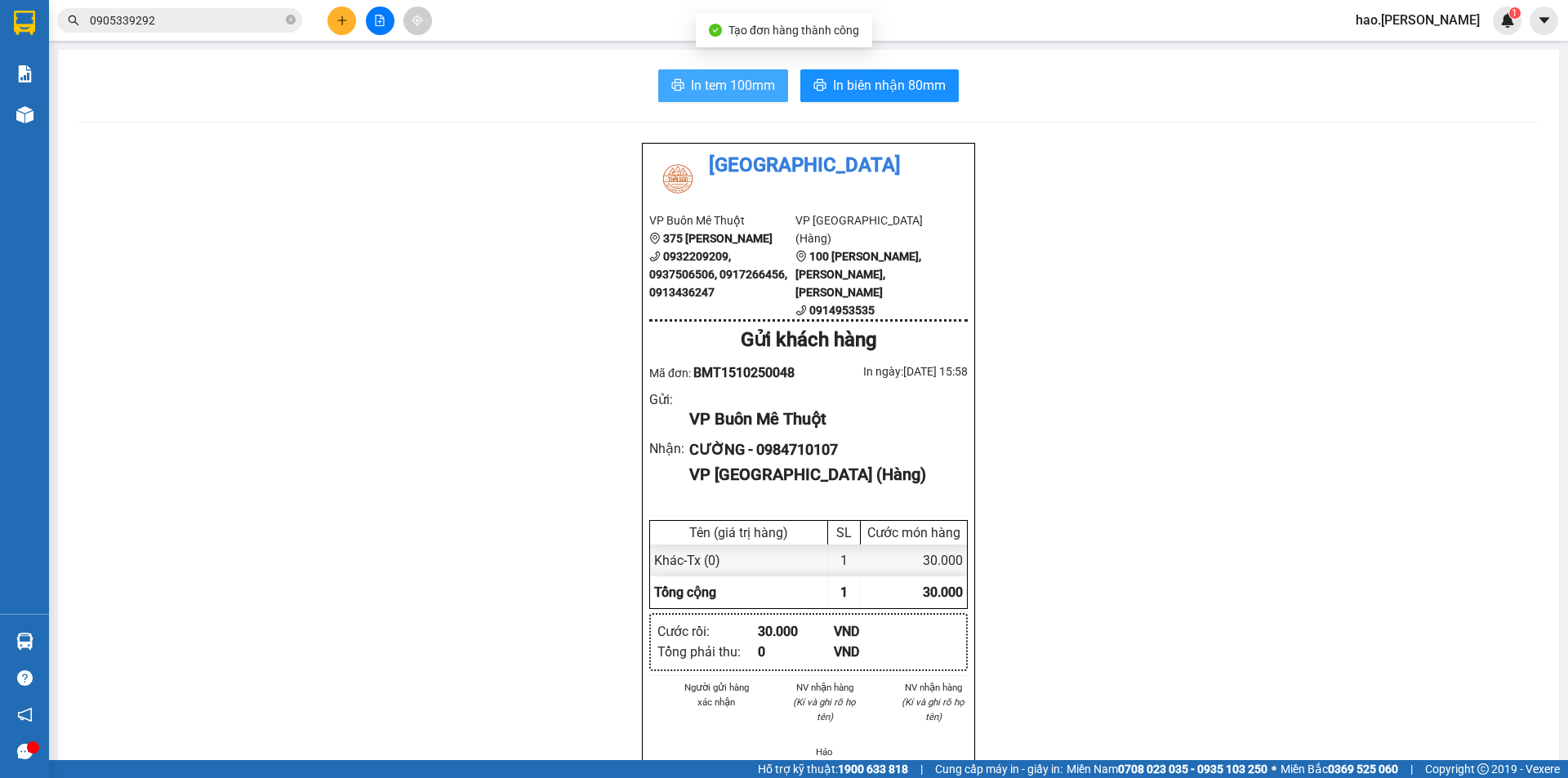
click at [725, 86] on span "In tem 100mm" at bounding box center [733, 85] width 85 height 20
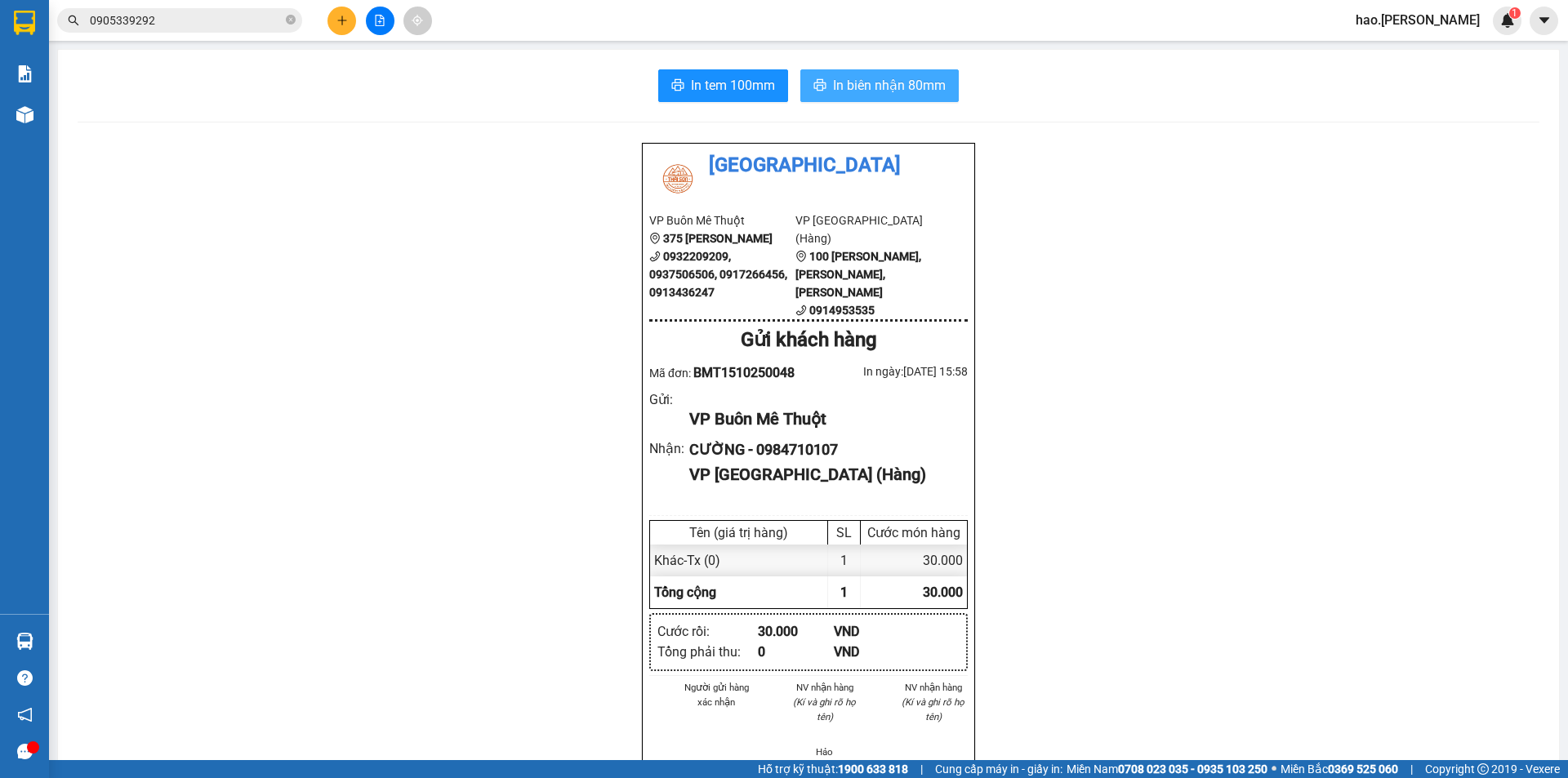
click at [877, 88] on span "In biên nhận 80mm" at bounding box center [889, 85] width 112 height 20
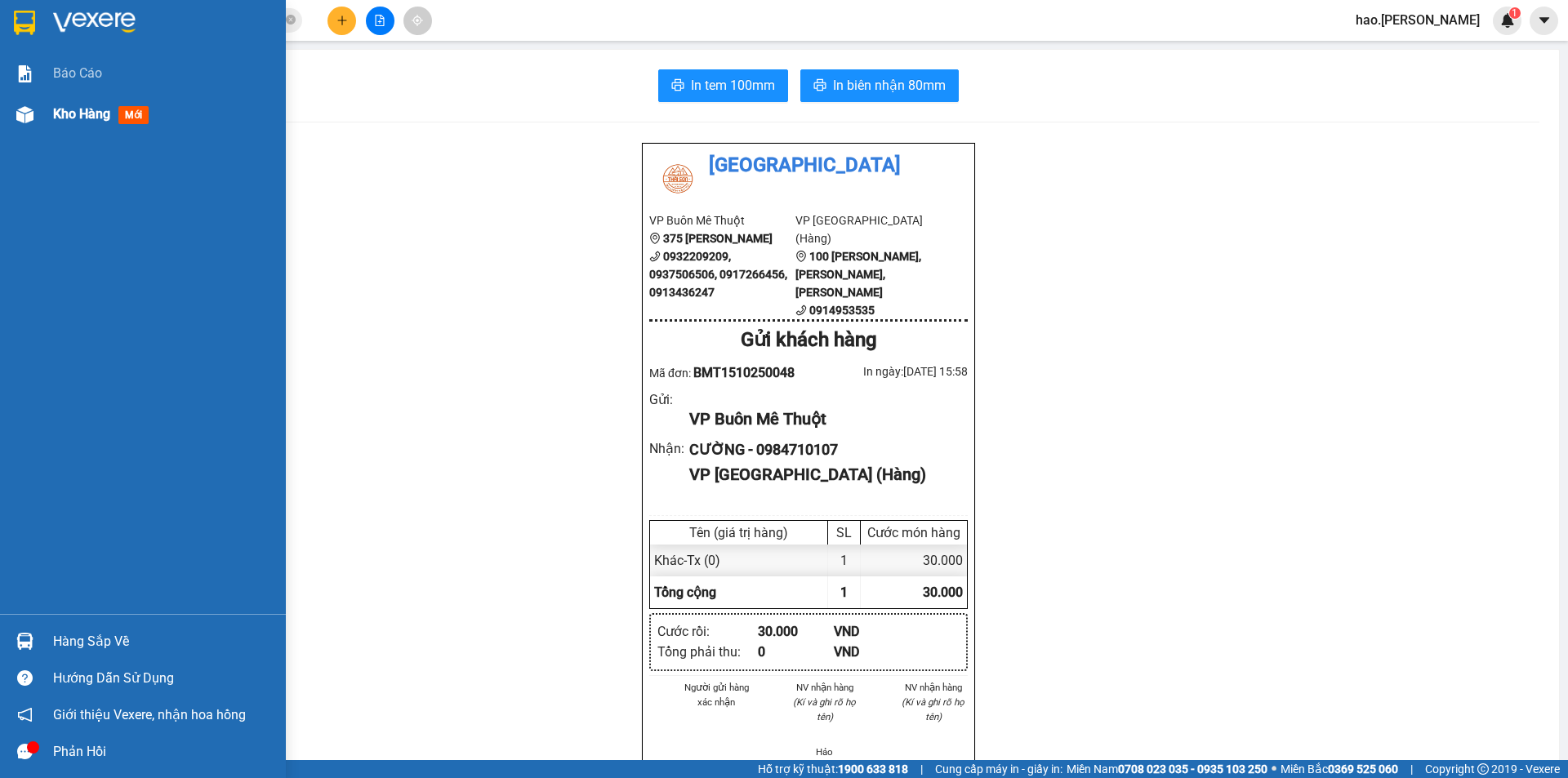
click at [64, 130] on div "Kho hàng mới" at bounding box center [163, 114] width 220 height 41
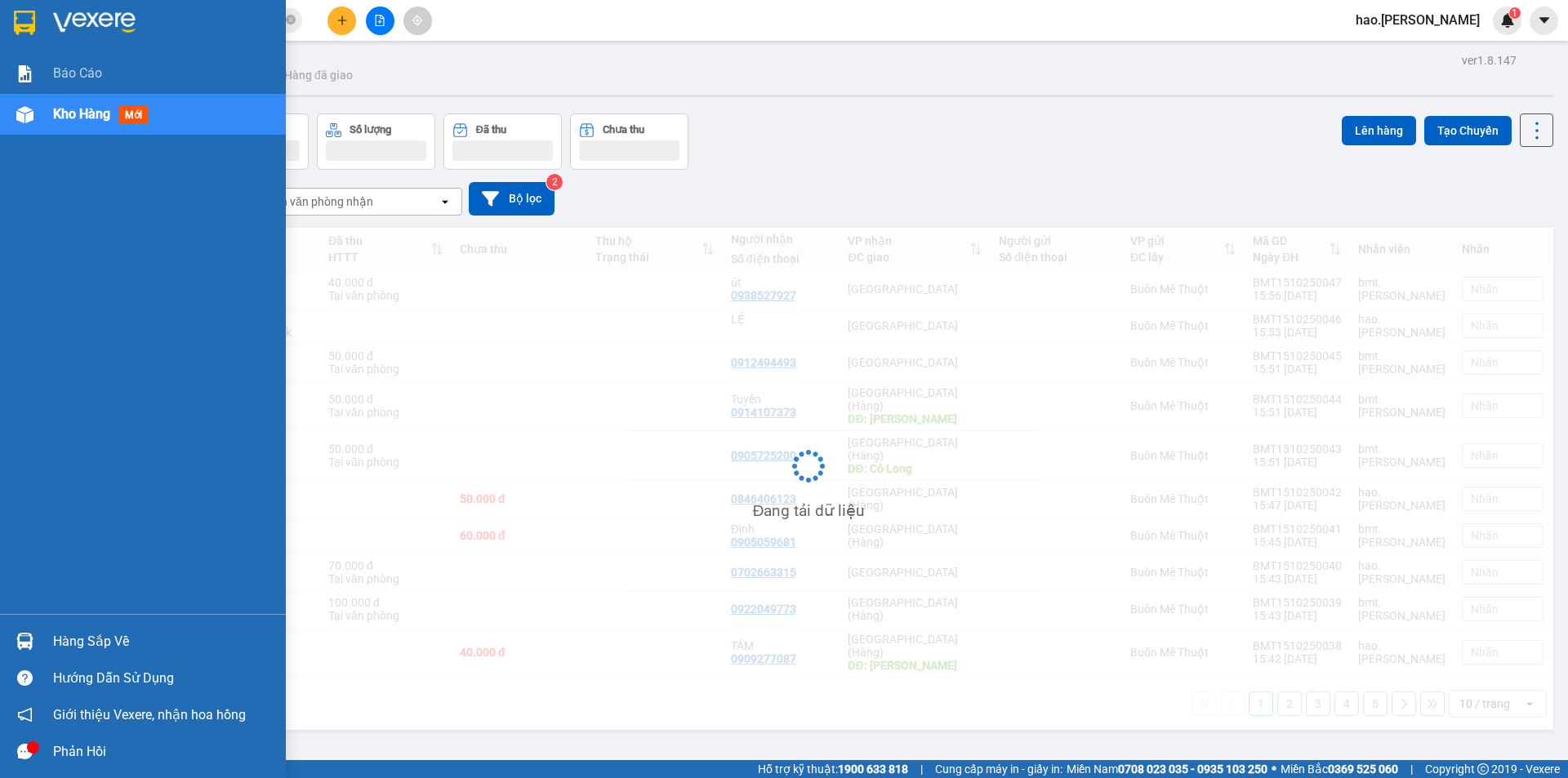
click at [64, 130] on div "Kho hàng mới" at bounding box center [163, 114] width 220 height 41
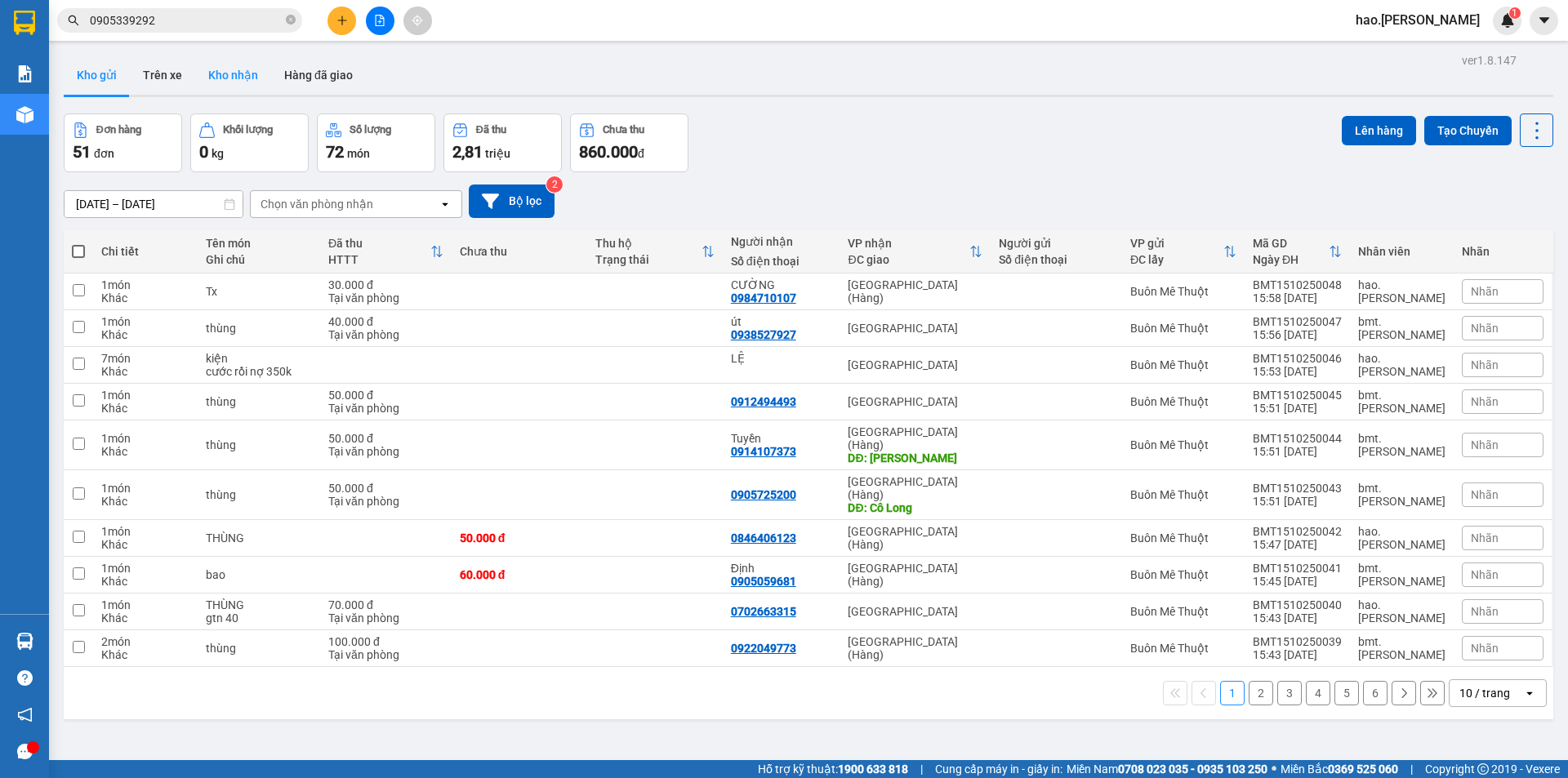
drag, startPoint x: 259, startPoint y: 64, endPoint x: 242, endPoint y: 68, distance: 17.5
click at [257, 64] on button "Kho nhận" at bounding box center [233, 75] width 76 height 39
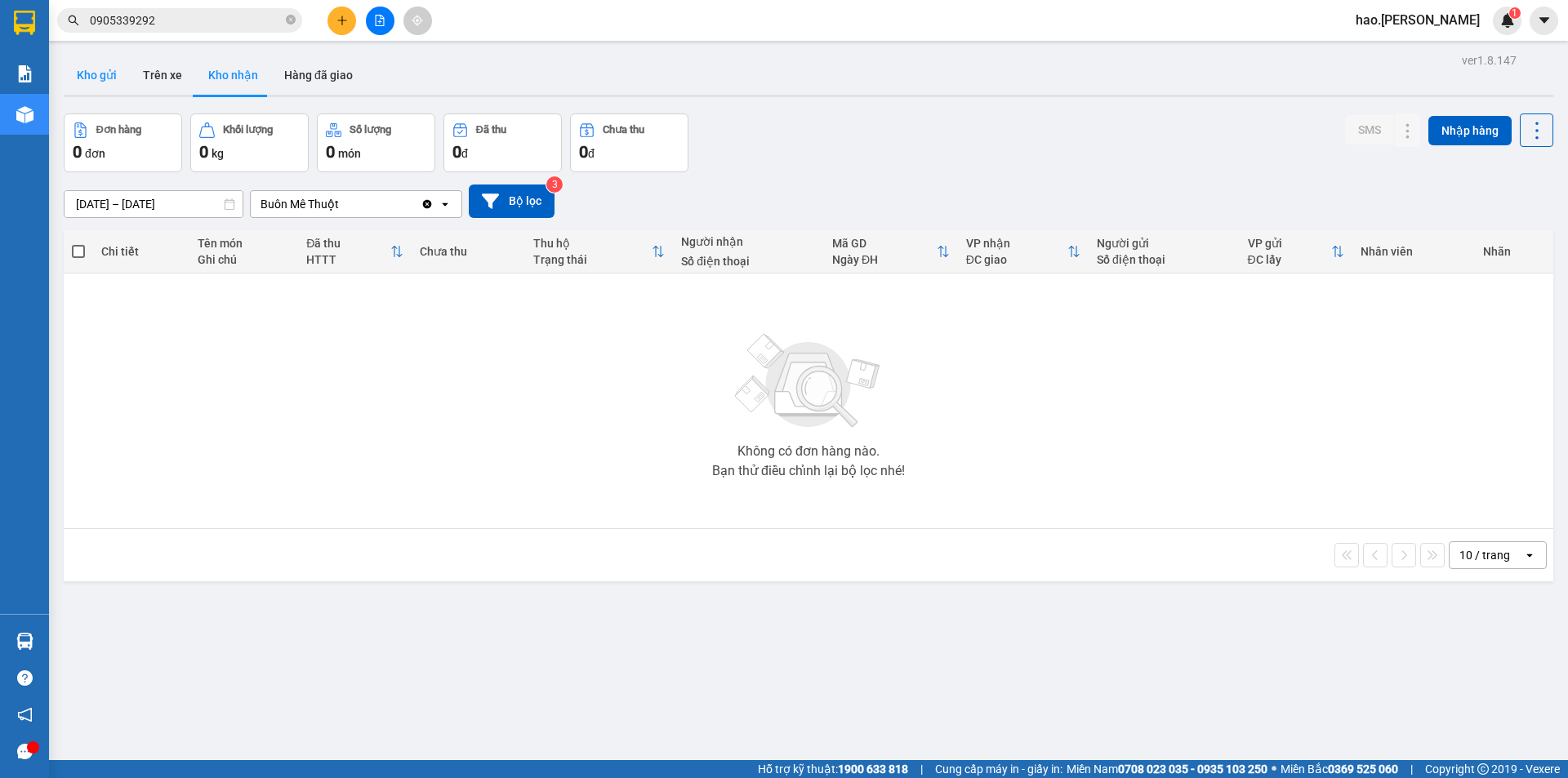
click at [99, 78] on button "Kho gửi" at bounding box center [97, 75] width 66 height 39
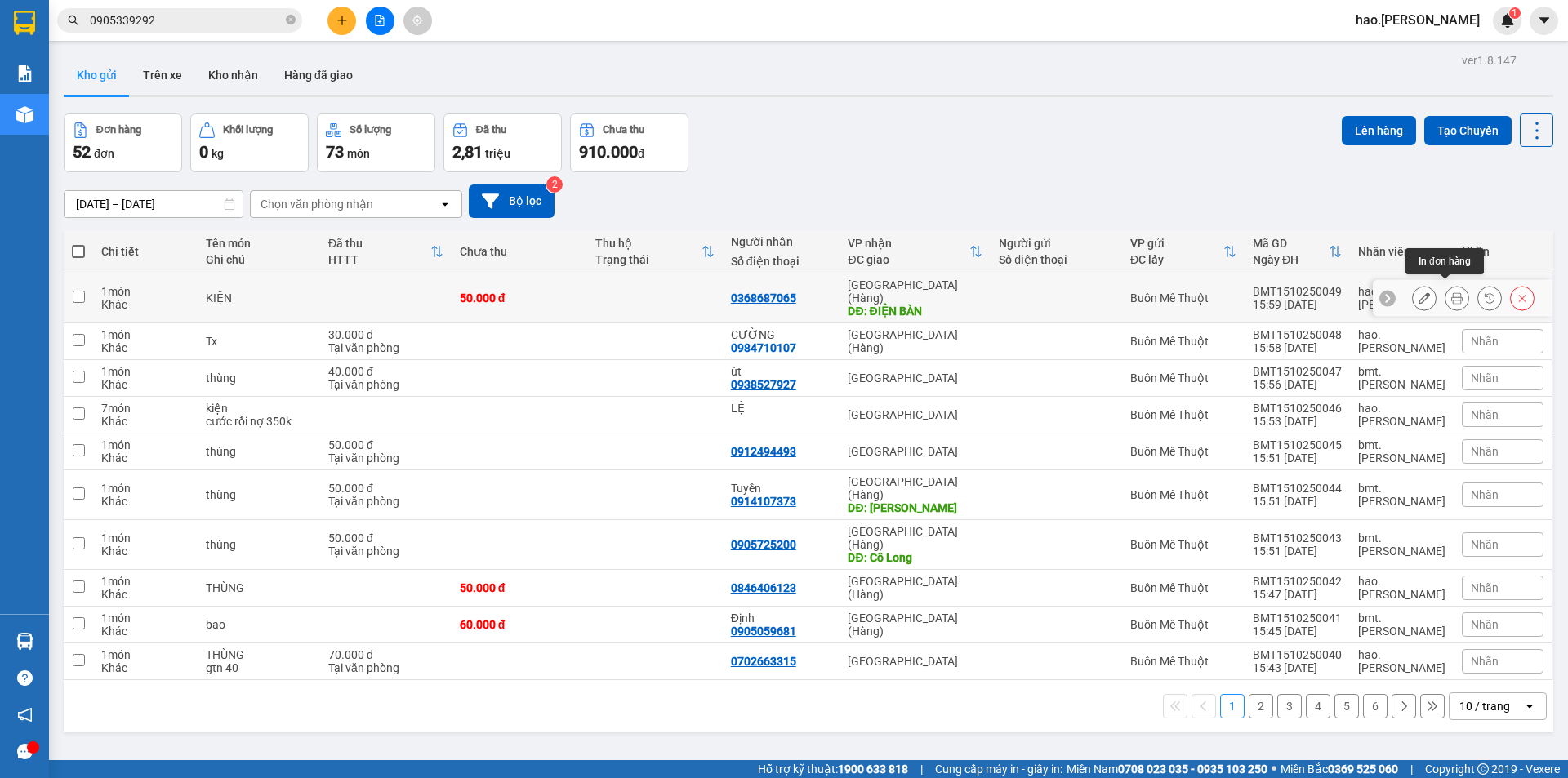
click at [1451, 292] on icon at bounding box center [1457, 298] width 11 height 11
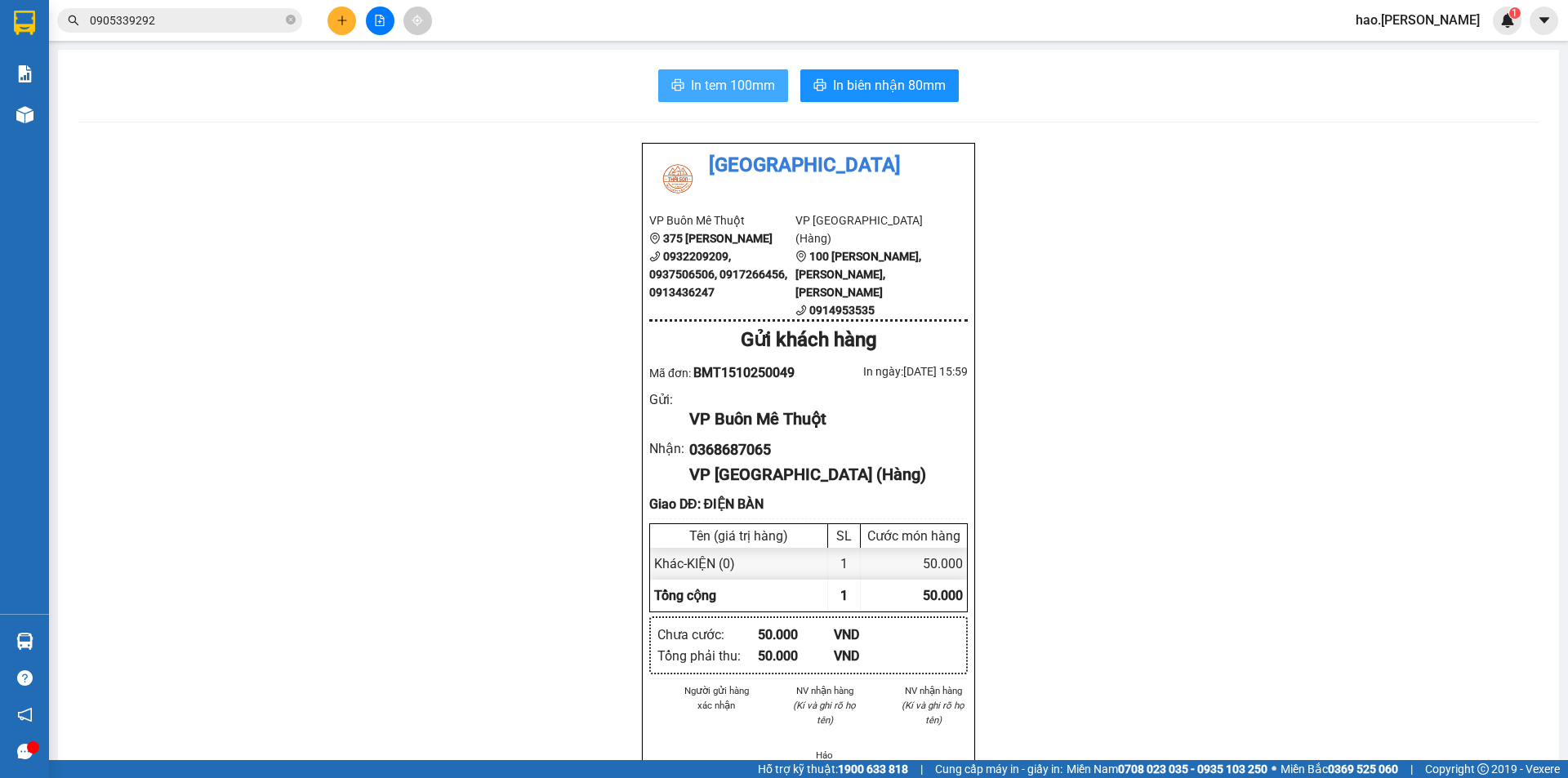
click at [701, 86] on span "In tem 100mm" at bounding box center [733, 85] width 85 height 20
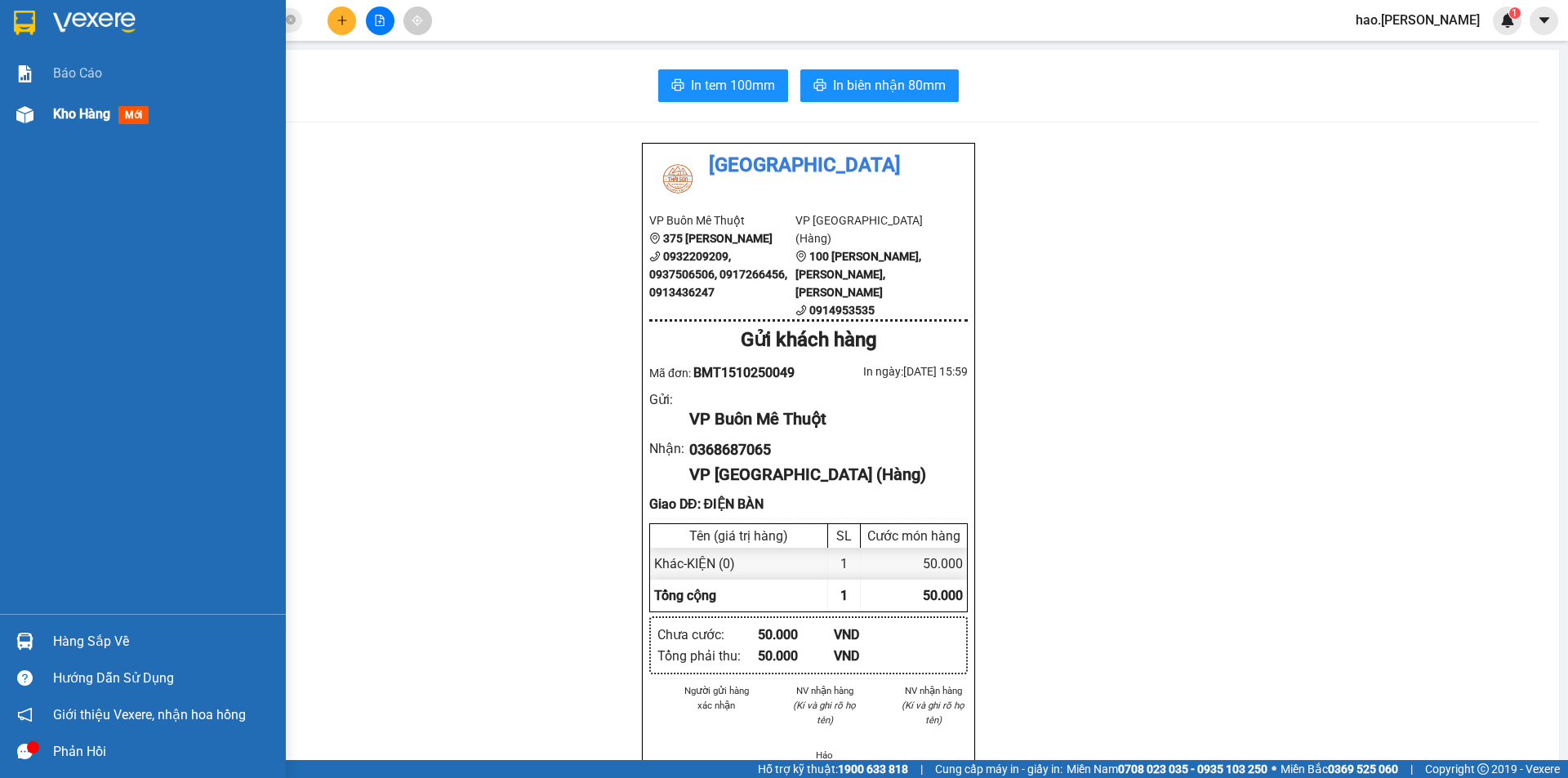
click at [70, 117] on span "Kho hàng" at bounding box center [82, 113] width 58 height 16
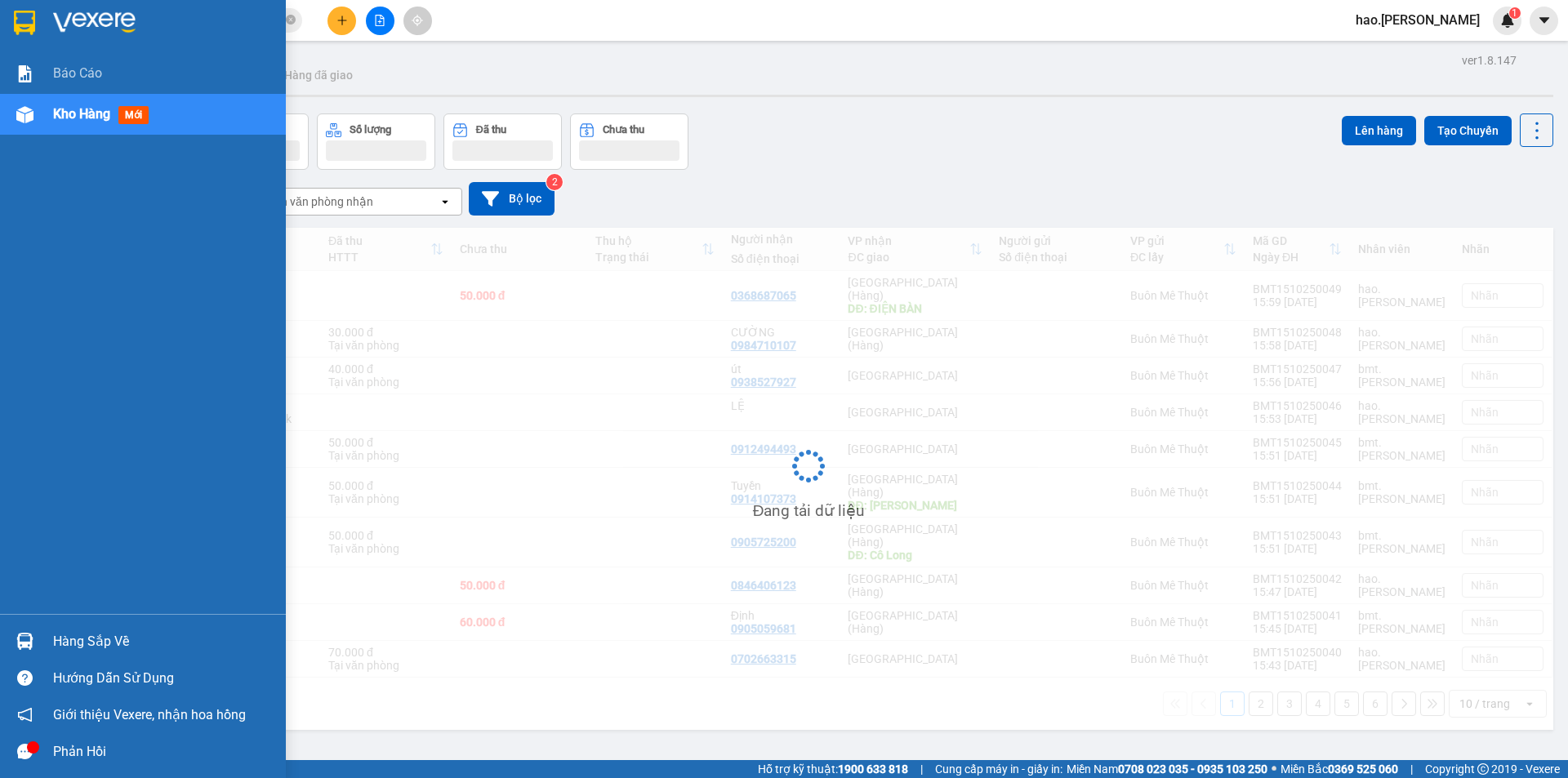
click at [70, 117] on span "Kho hàng" at bounding box center [82, 113] width 58 height 16
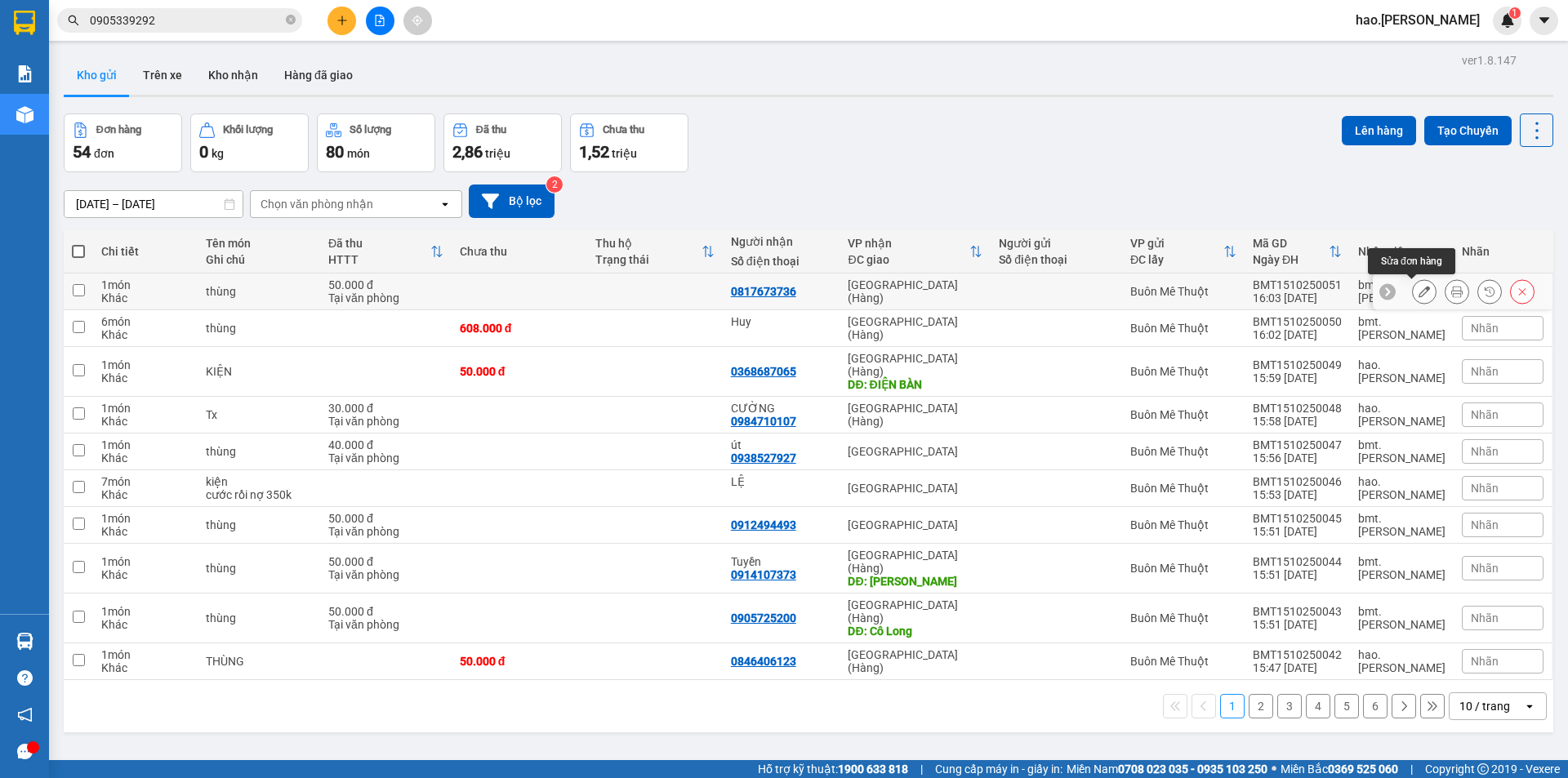
click at [1445, 290] on button at bounding box center [1457, 292] width 23 height 29
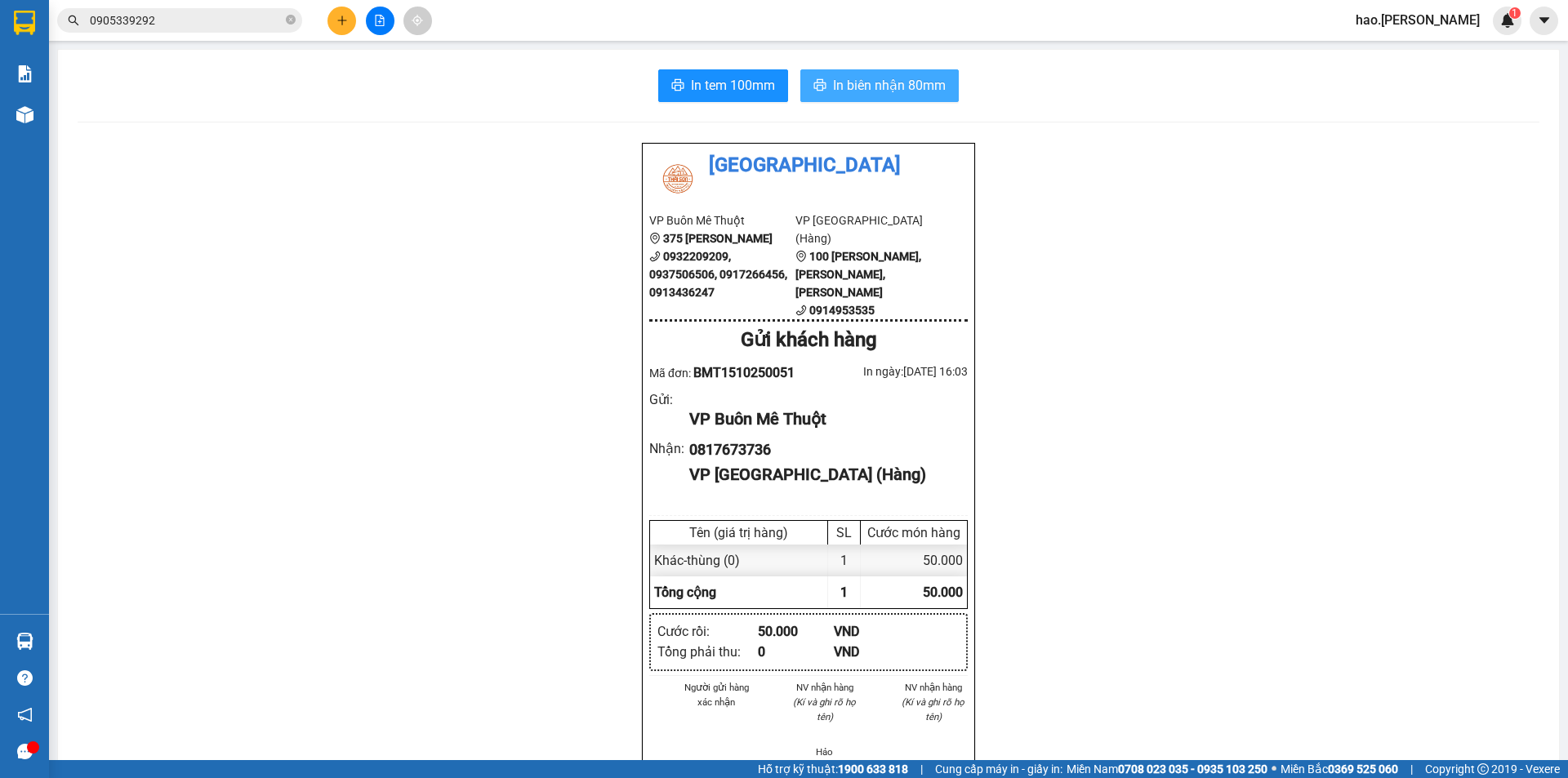
click at [834, 85] on span "In biên nhận 80mm" at bounding box center [889, 85] width 112 height 20
click at [705, 75] on span "In tem 100mm" at bounding box center [733, 85] width 85 height 20
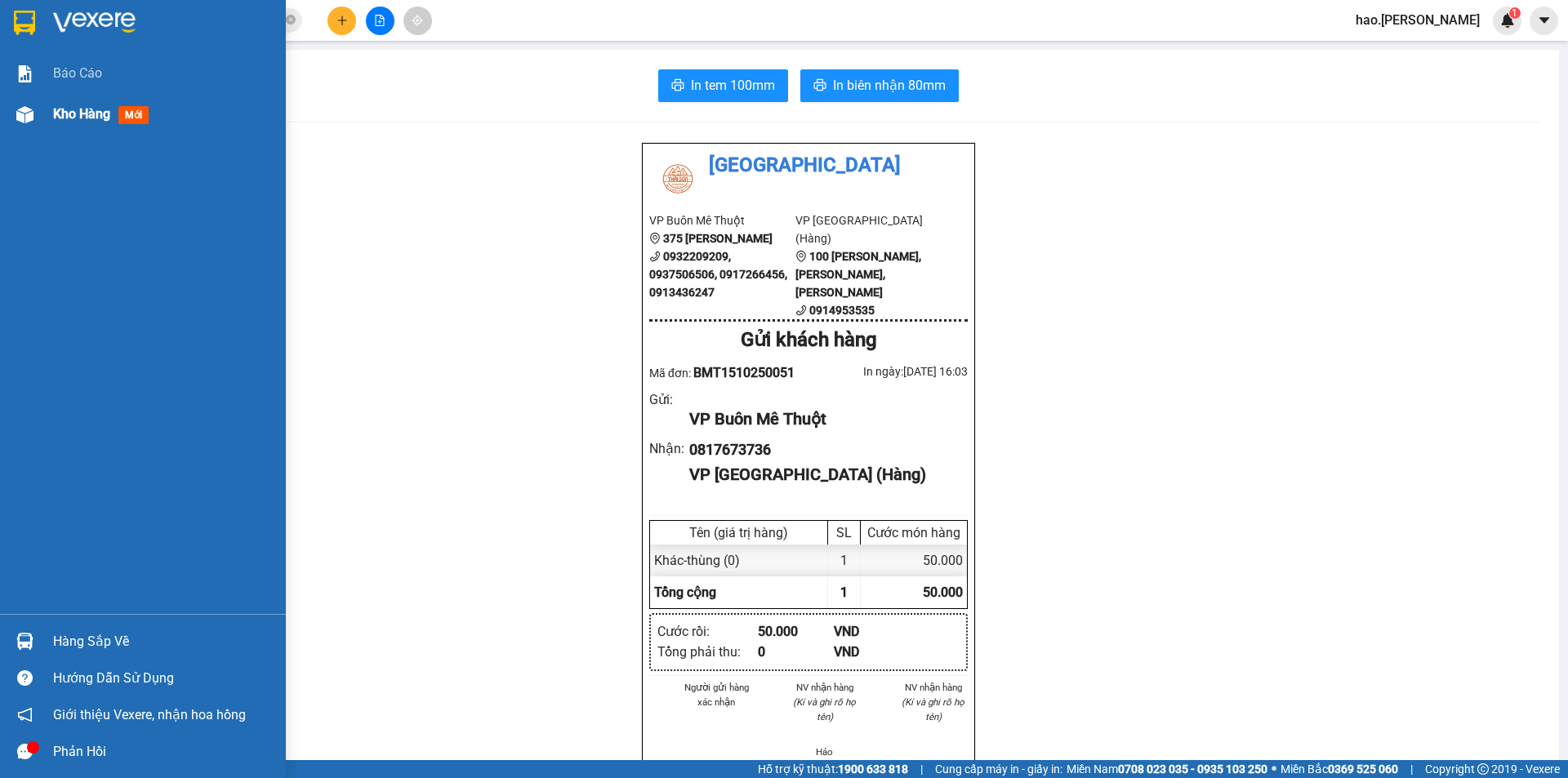
drag, startPoint x: 69, startPoint y: 103, endPoint x: 69, endPoint y: 112, distance: 9.0
click at [69, 111] on div "Kho hàng mới" at bounding box center [163, 114] width 220 height 41
click at [69, 112] on span "Kho hàng" at bounding box center [82, 113] width 58 height 16
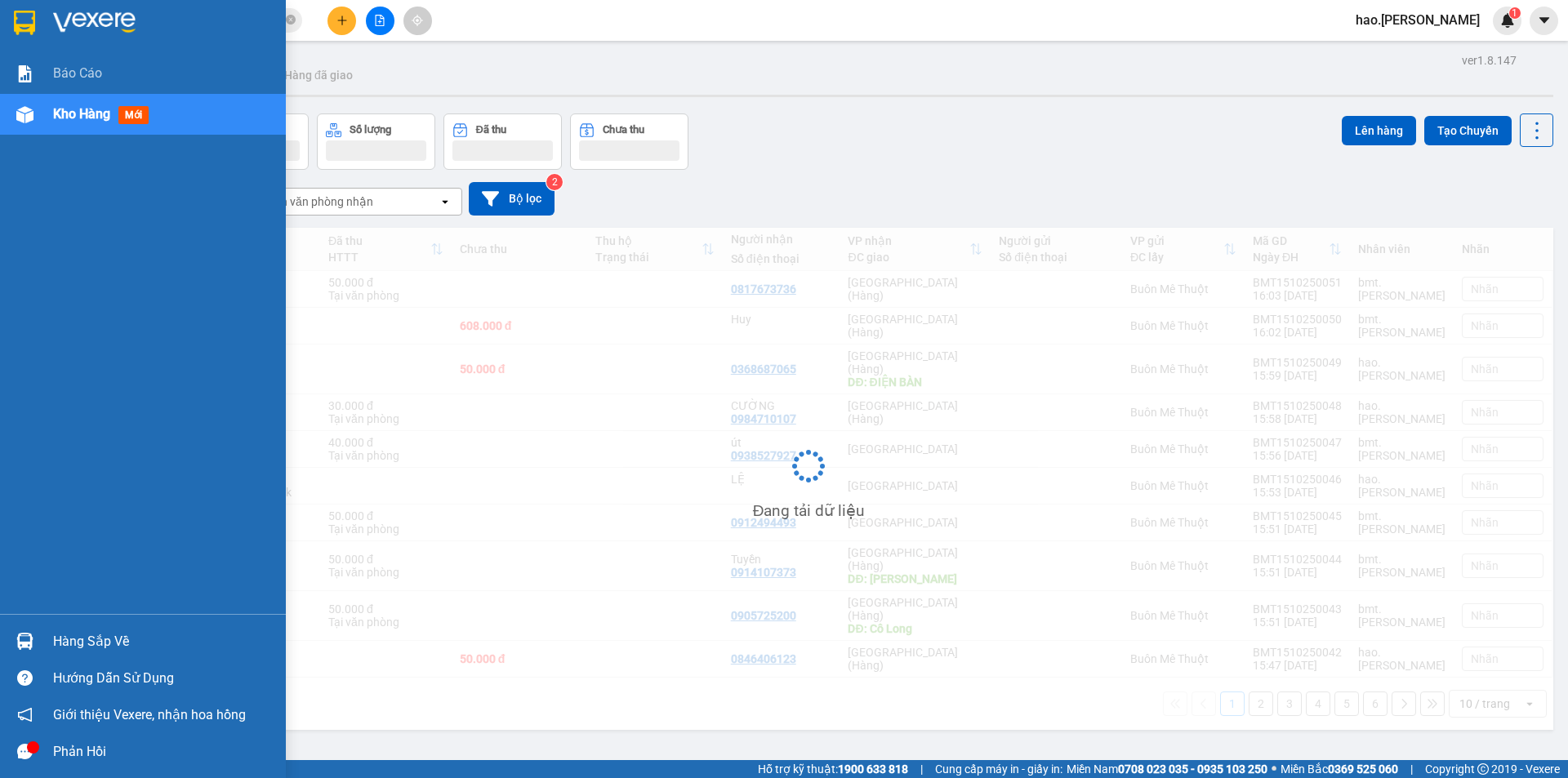
click at [69, 112] on span "Kho hàng" at bounding box center [82, 113] width 58 height 16
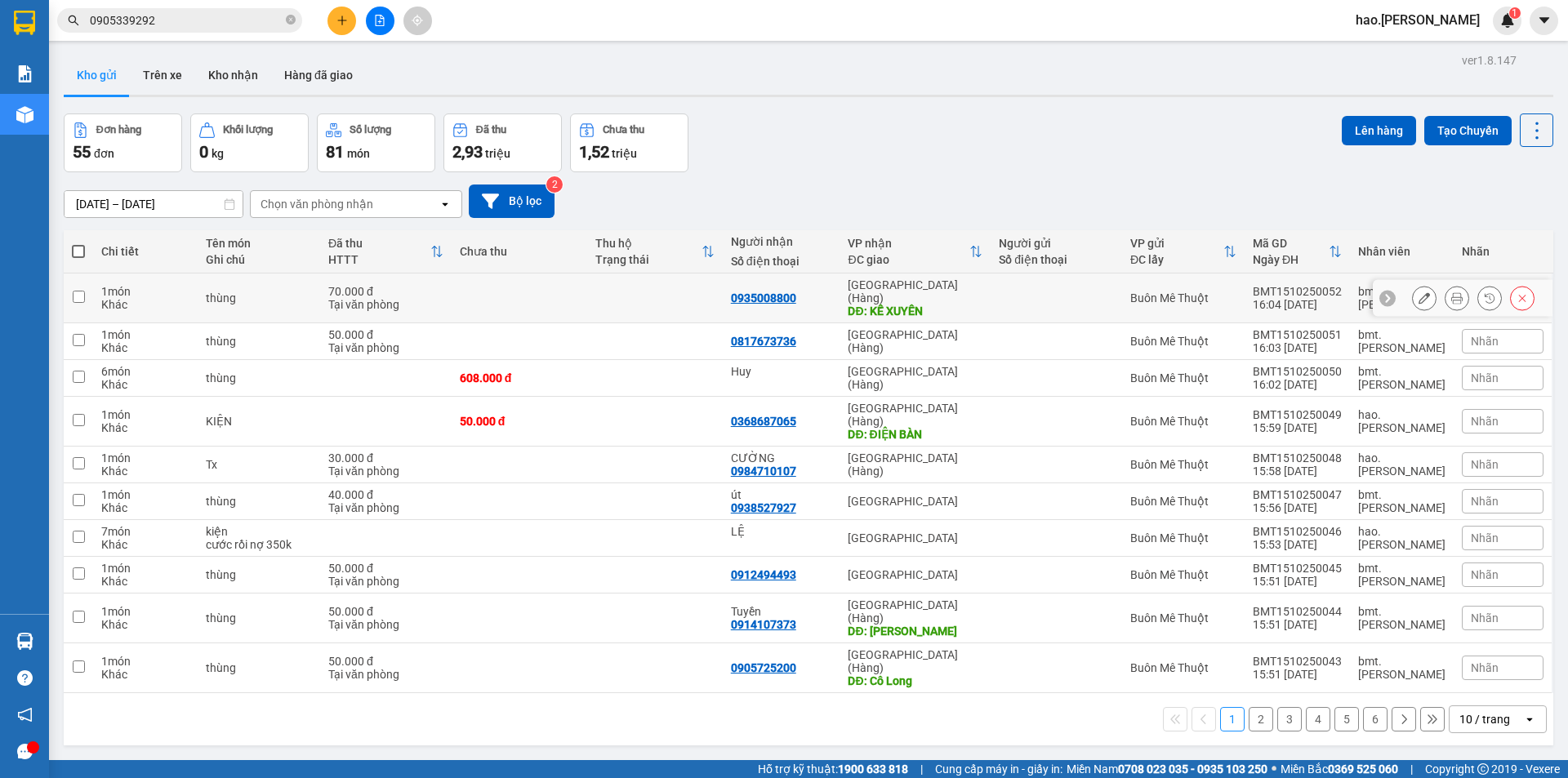
click at [1453, 294] on button at bounding box center [1457, 298] width 23 height 29
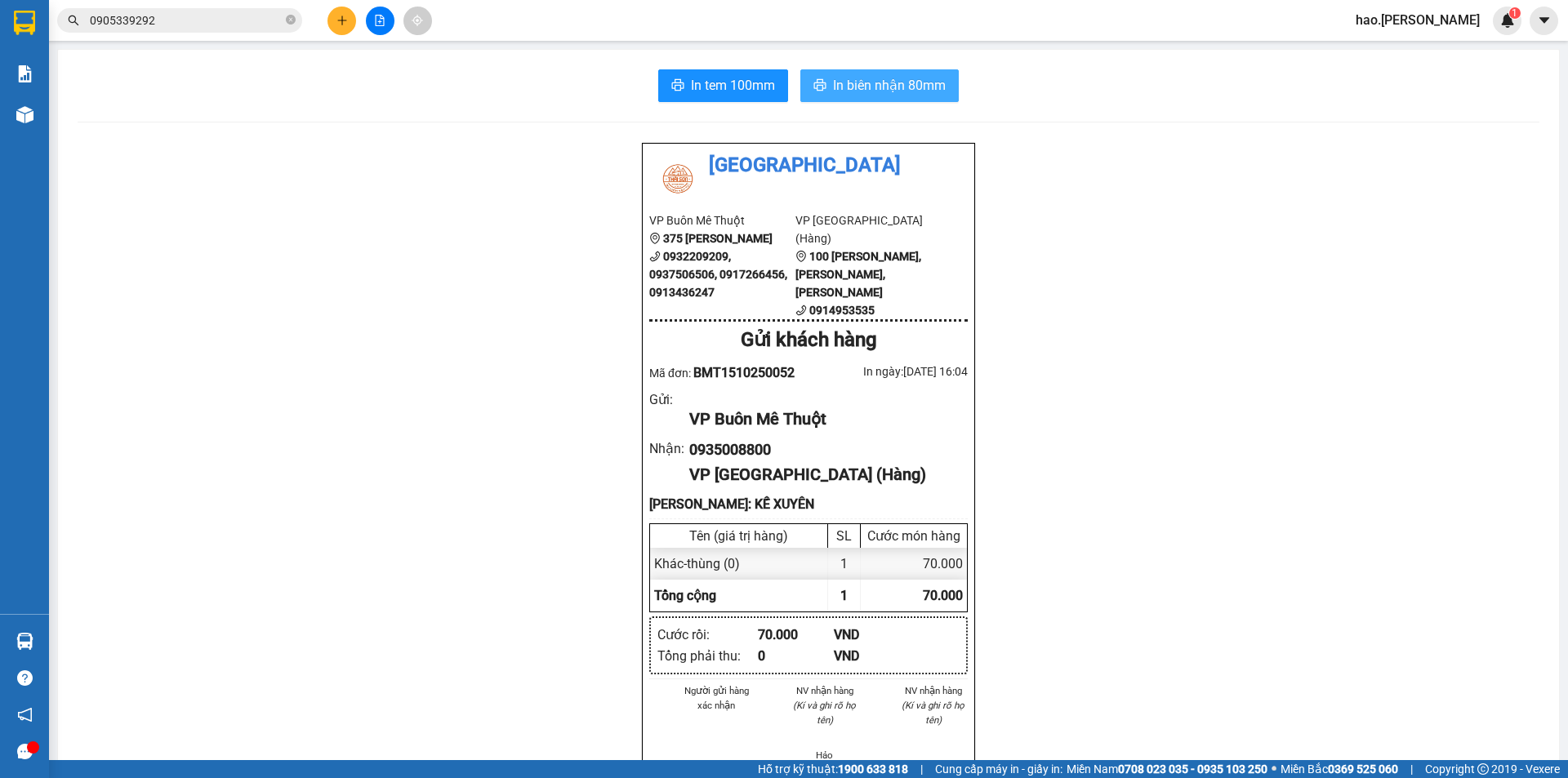
click at [869, 79] on span "In biên nhận 80mm" at bounding box center [889, 85] width 112 height 20
click at [719, 93] on span "In tem 100mm" at bounding box center [733, 85] width 85 height 20
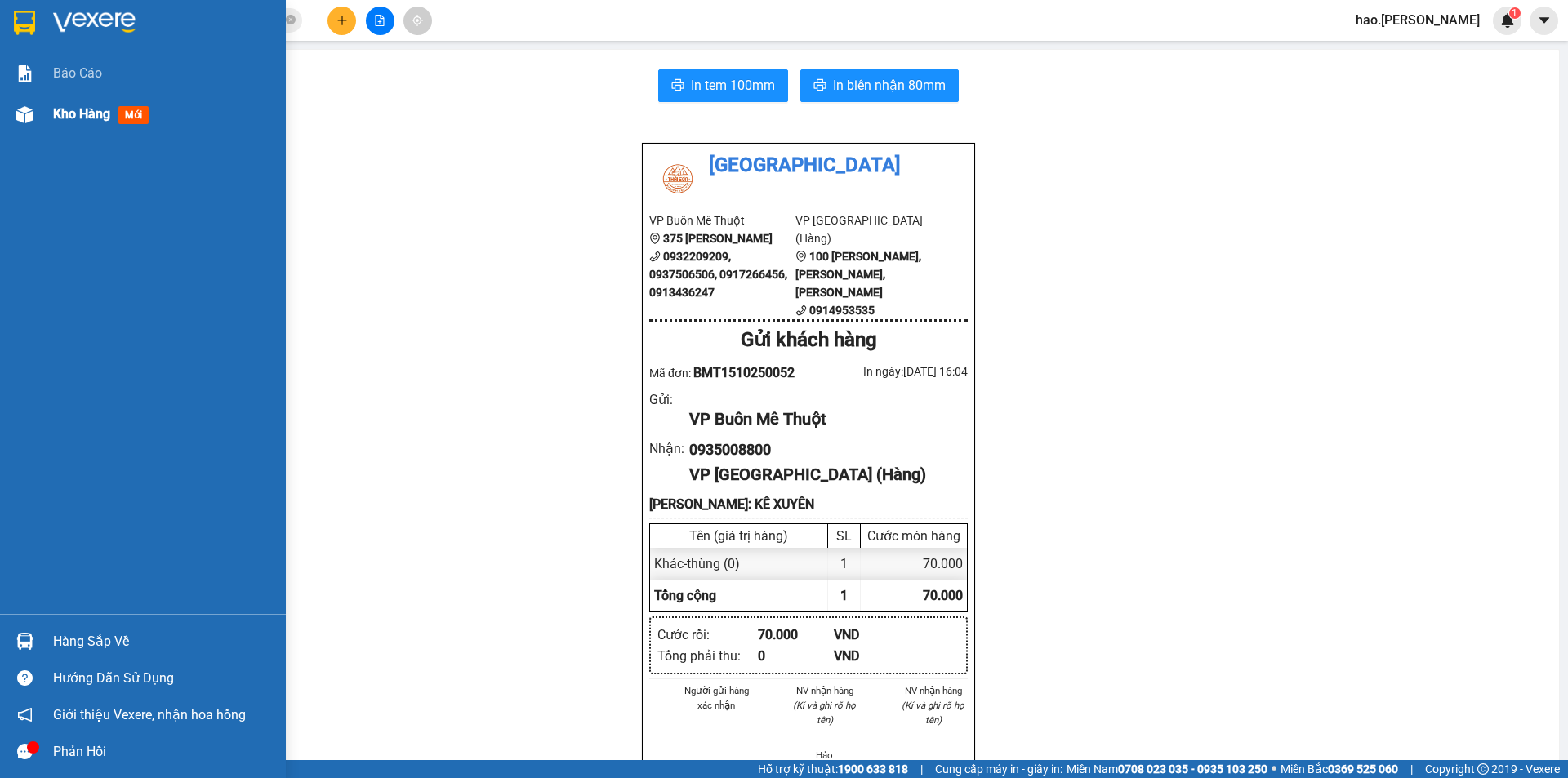
click at [32, 106] on img at bounding box center [25, 114] width 17 height 17
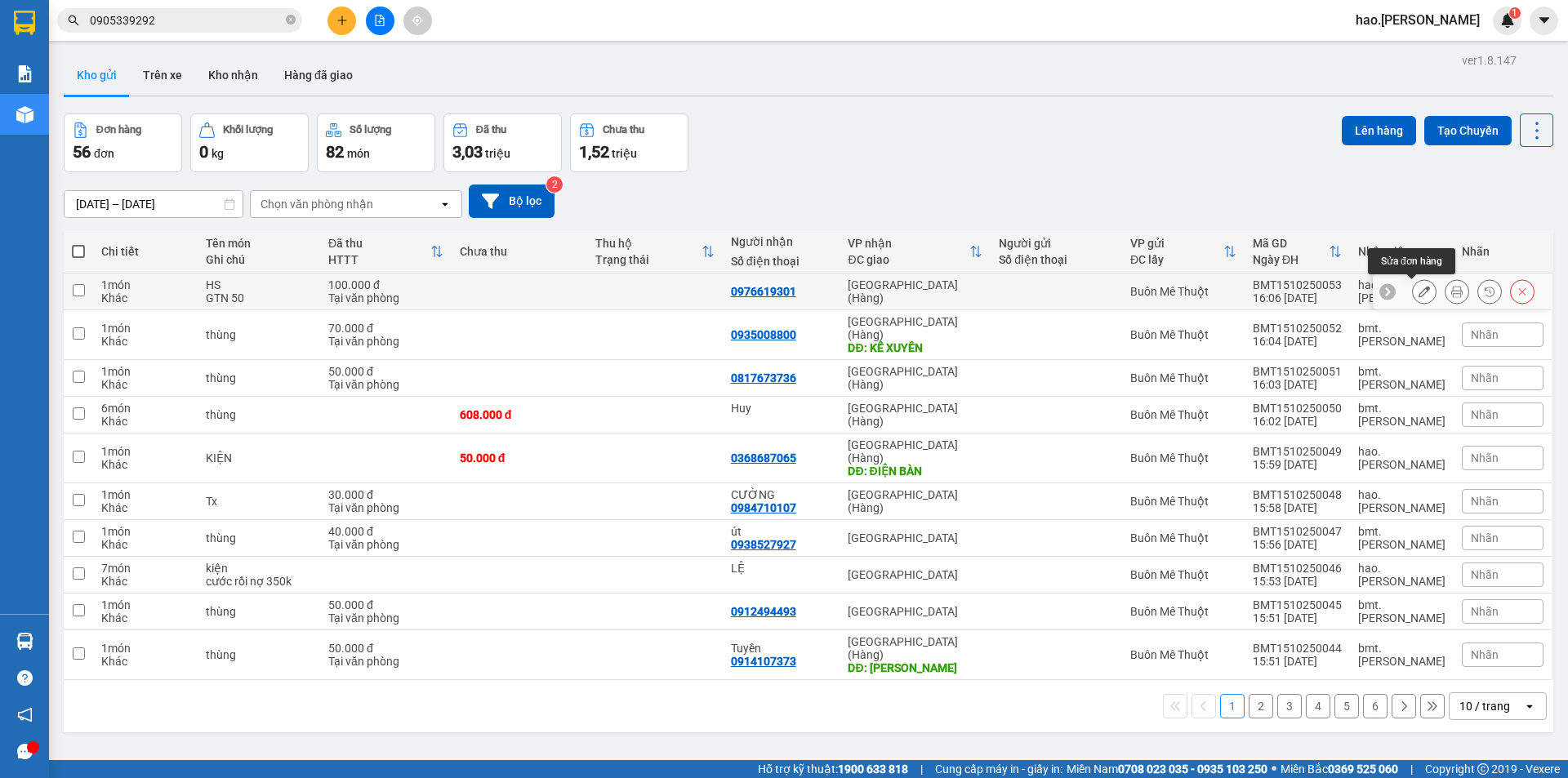
click at [1447, 299] on button at bounding box center [1457, 292] width 23 height 29
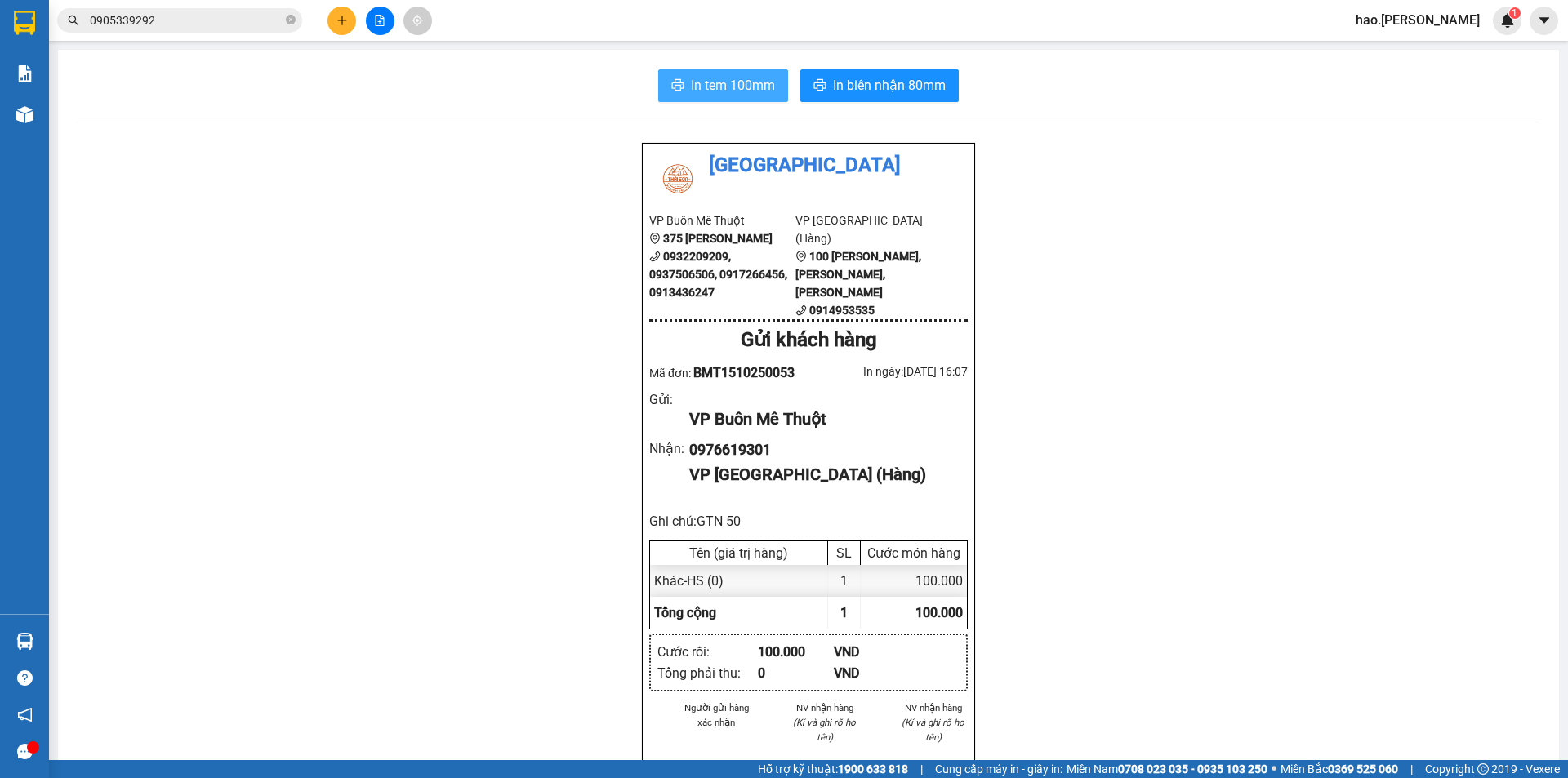
click at [757, 98] on button "In tem 100mm" at bounding box center [724, 85] width 130 height 32
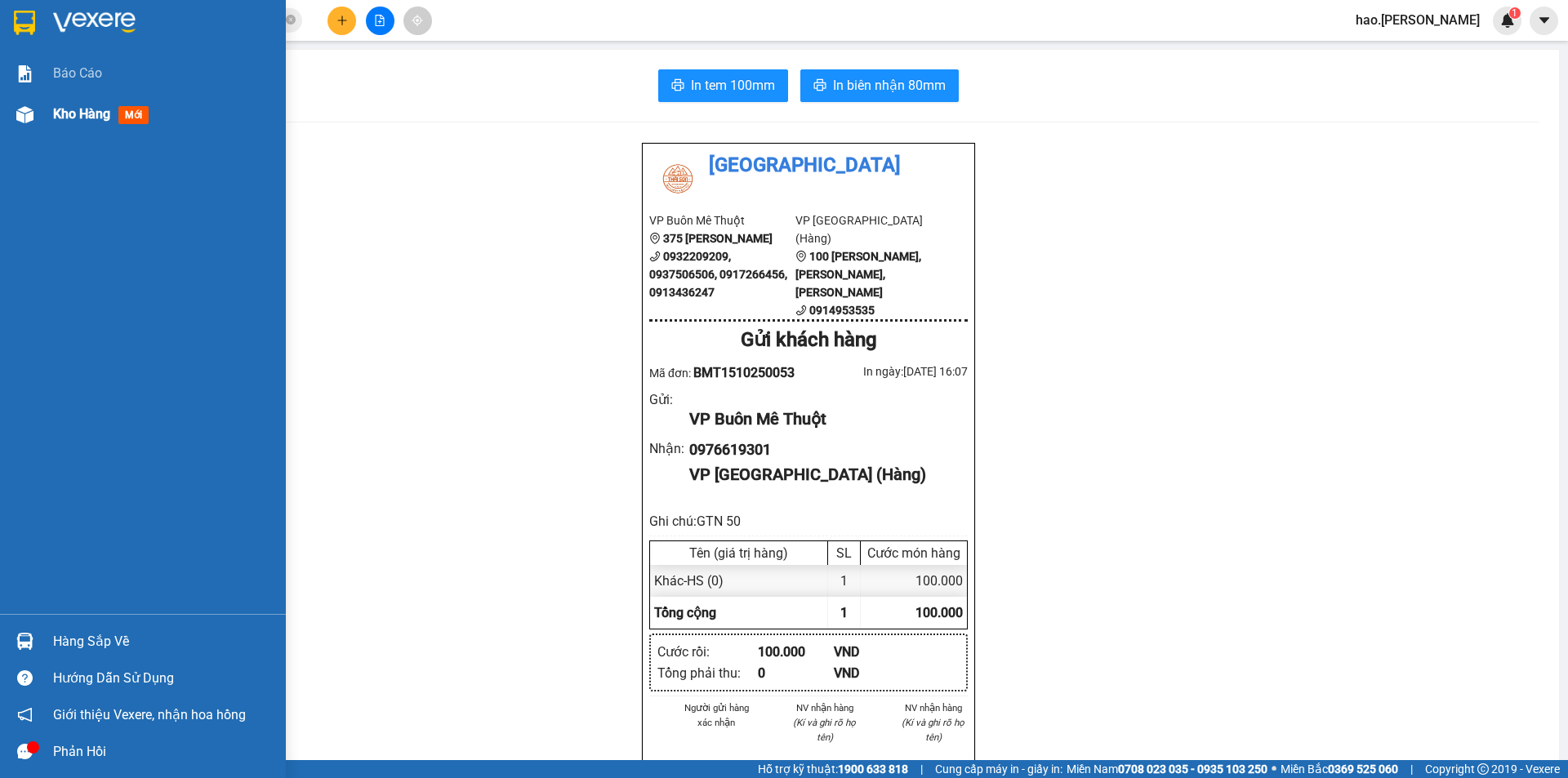
click at [82, 124] on div "Kho hàng mới" at bounding box center [104, 114] width 102 height 20
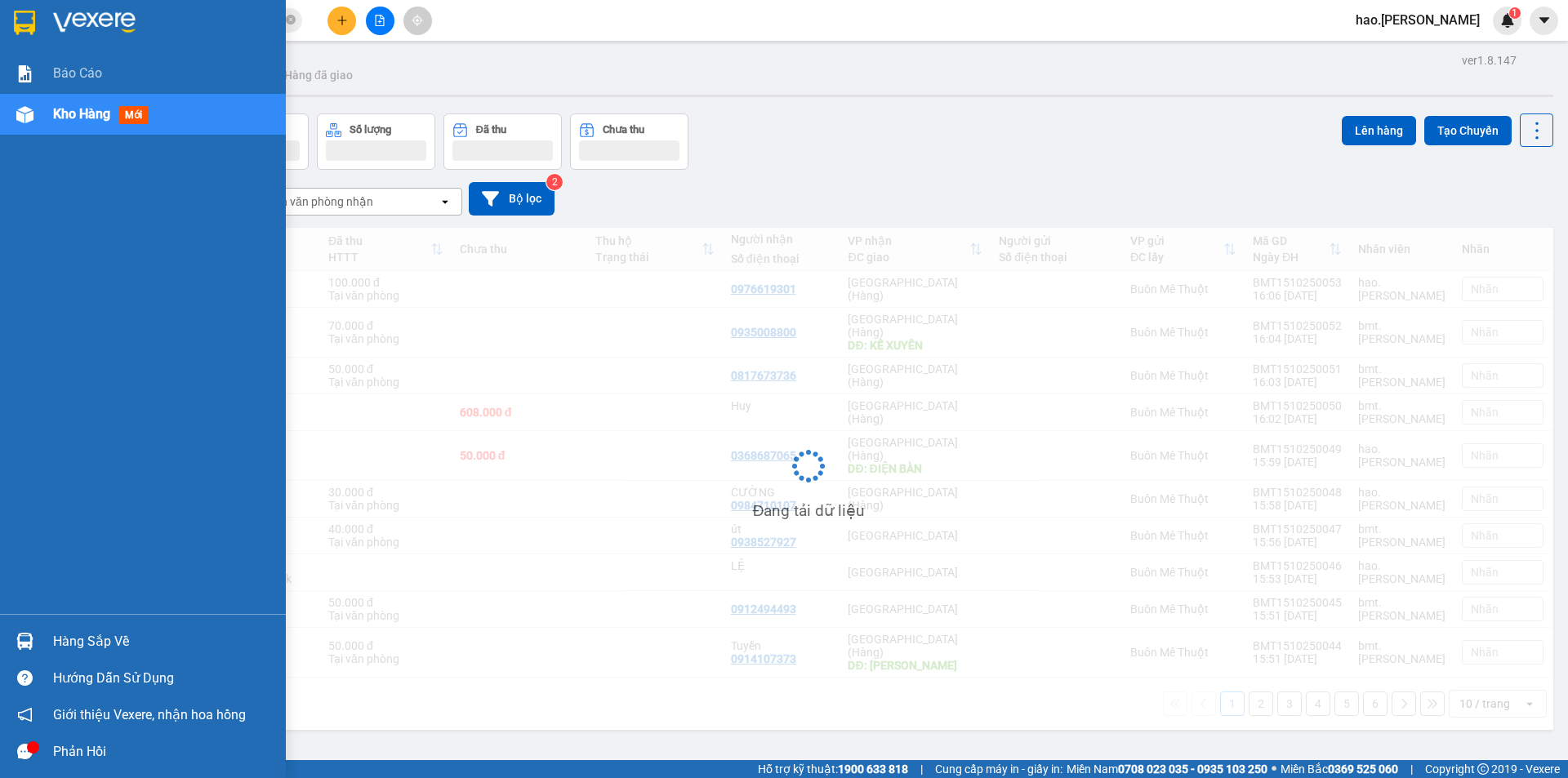
click at [82, 124] on div "Kho hàng mới" at bounding box center [104, 114] width 102 height 20
click at [113, 101] on div "Kho hàng mới" at bounding box center [163, 114] width 220 height 41
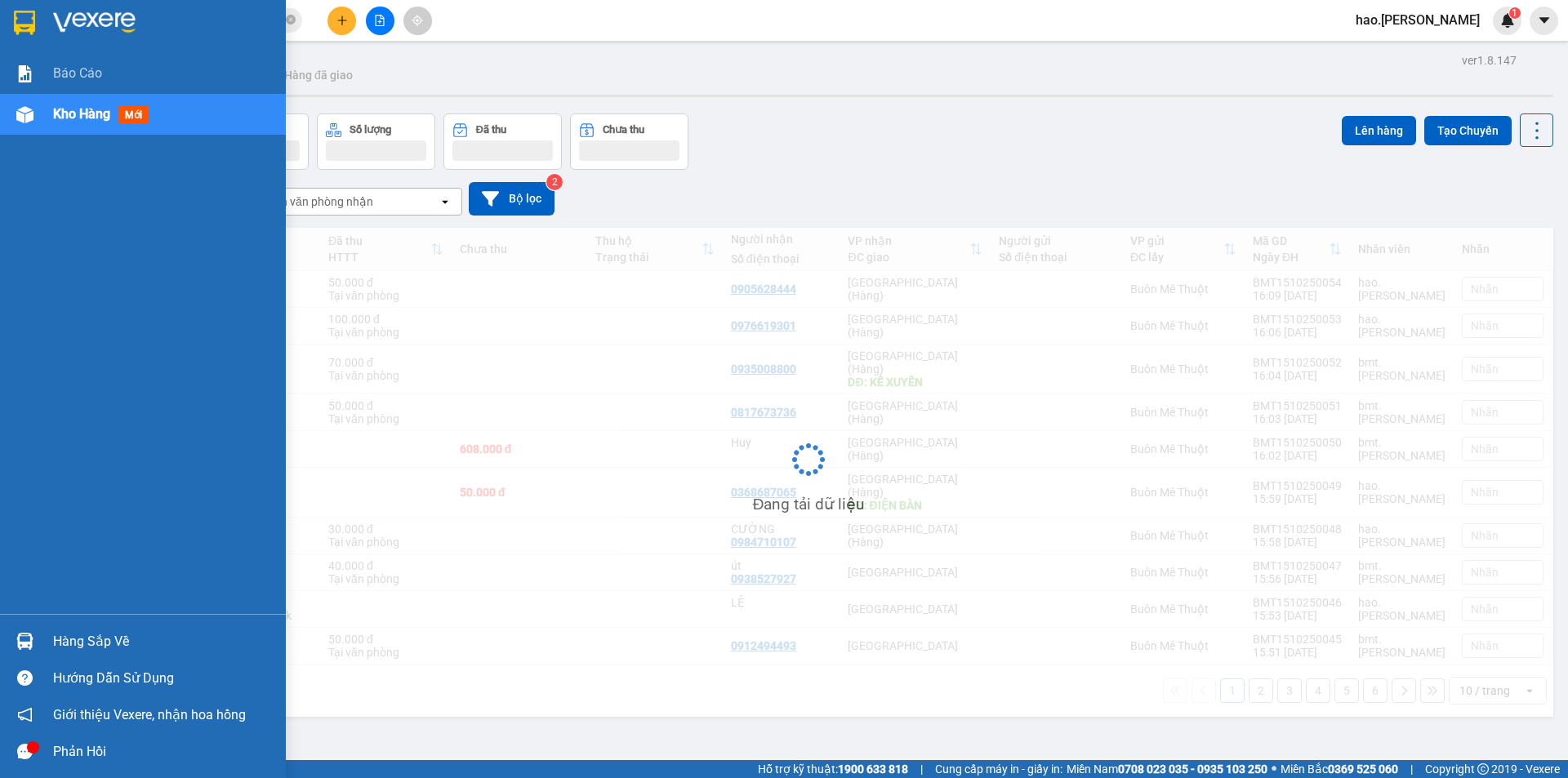
click at [113, 101] on div "Kho hàng mới" at bounding box center [163, 114] width 220 height 41
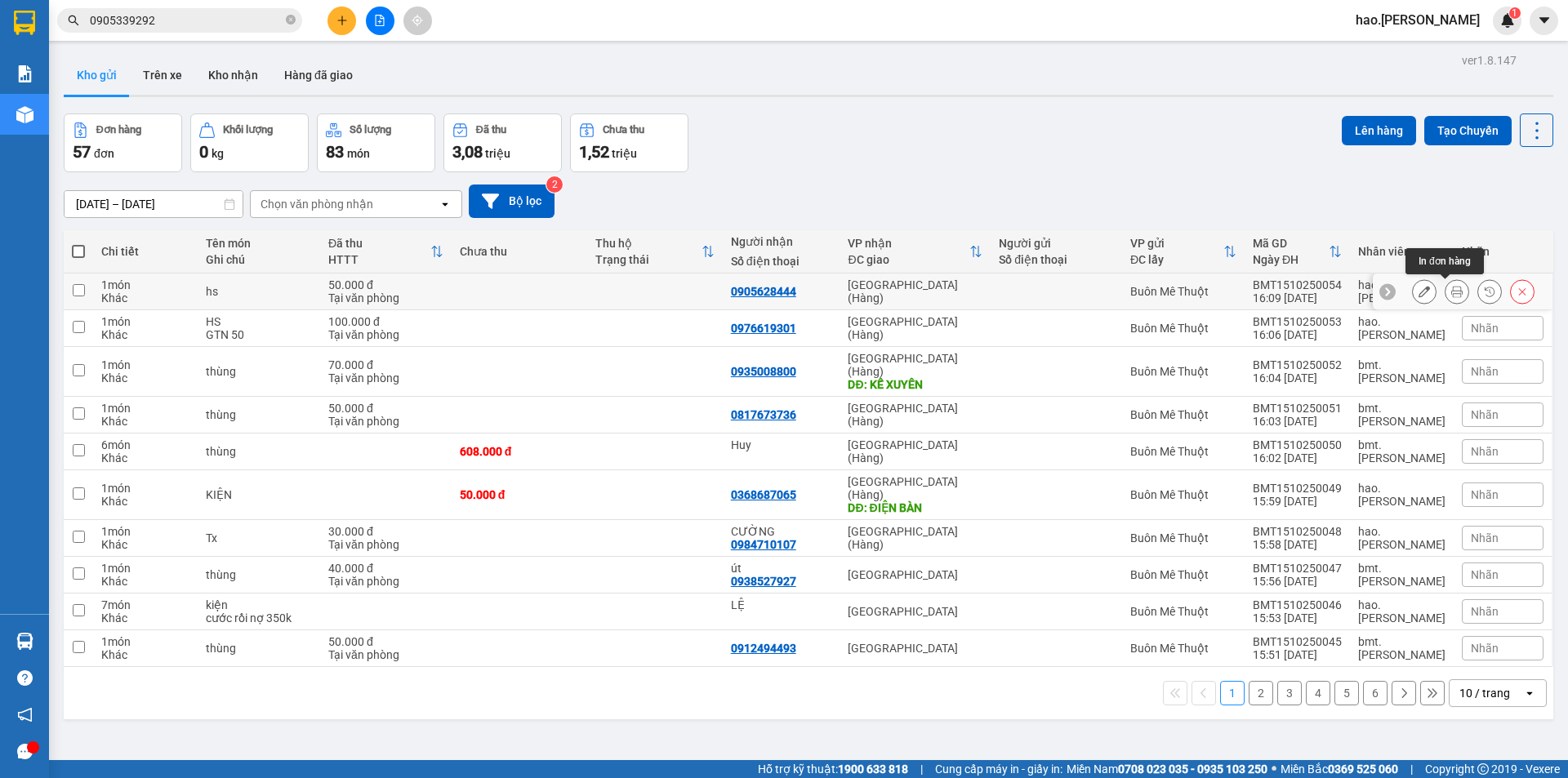
click at [1449, 295] on button at bounding box center [1457, 292] width 23 height 29
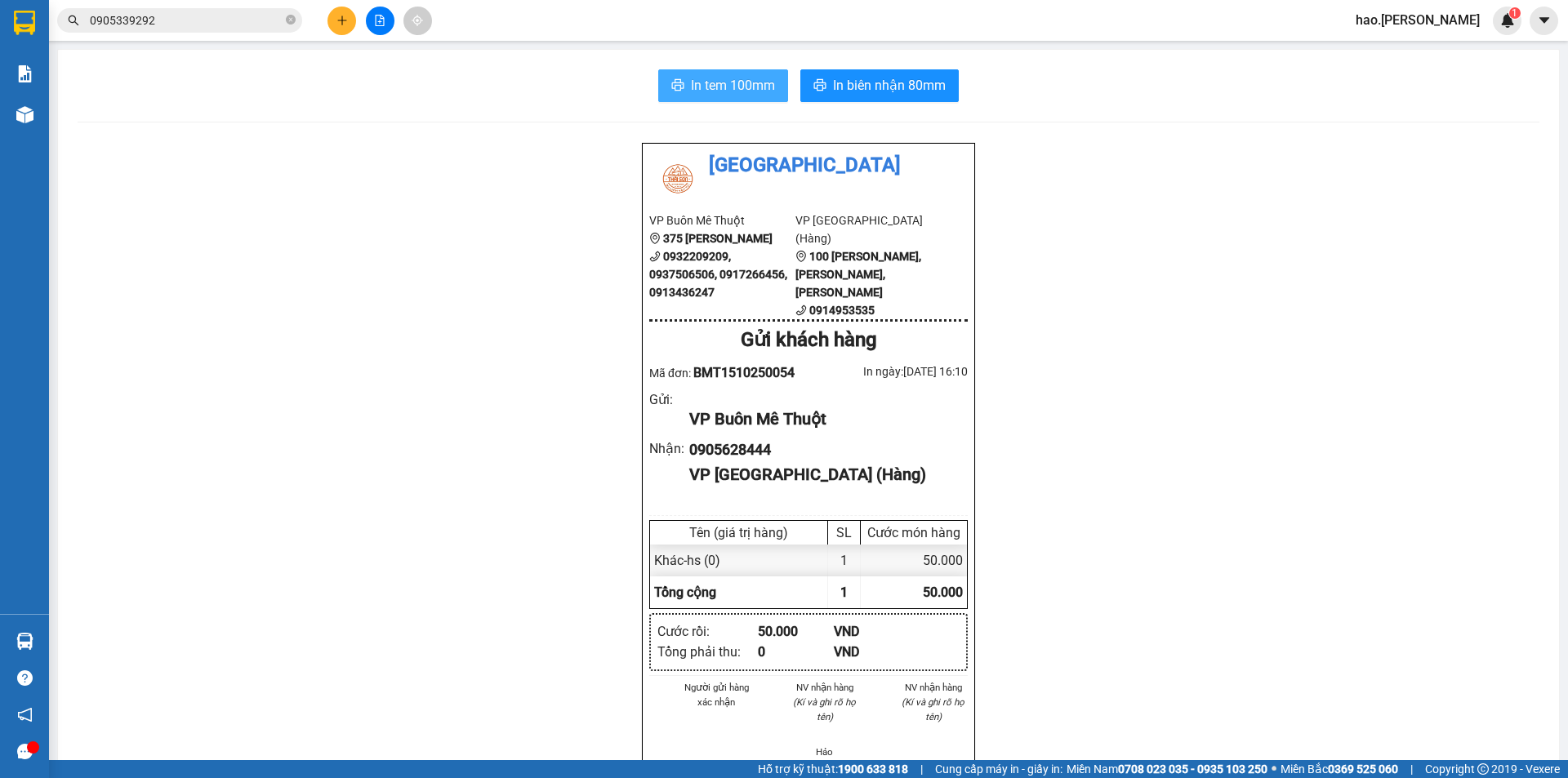
click at [722, 82] on span "In tem 100mm" at bounding box center [733, 85] width 85 height 20
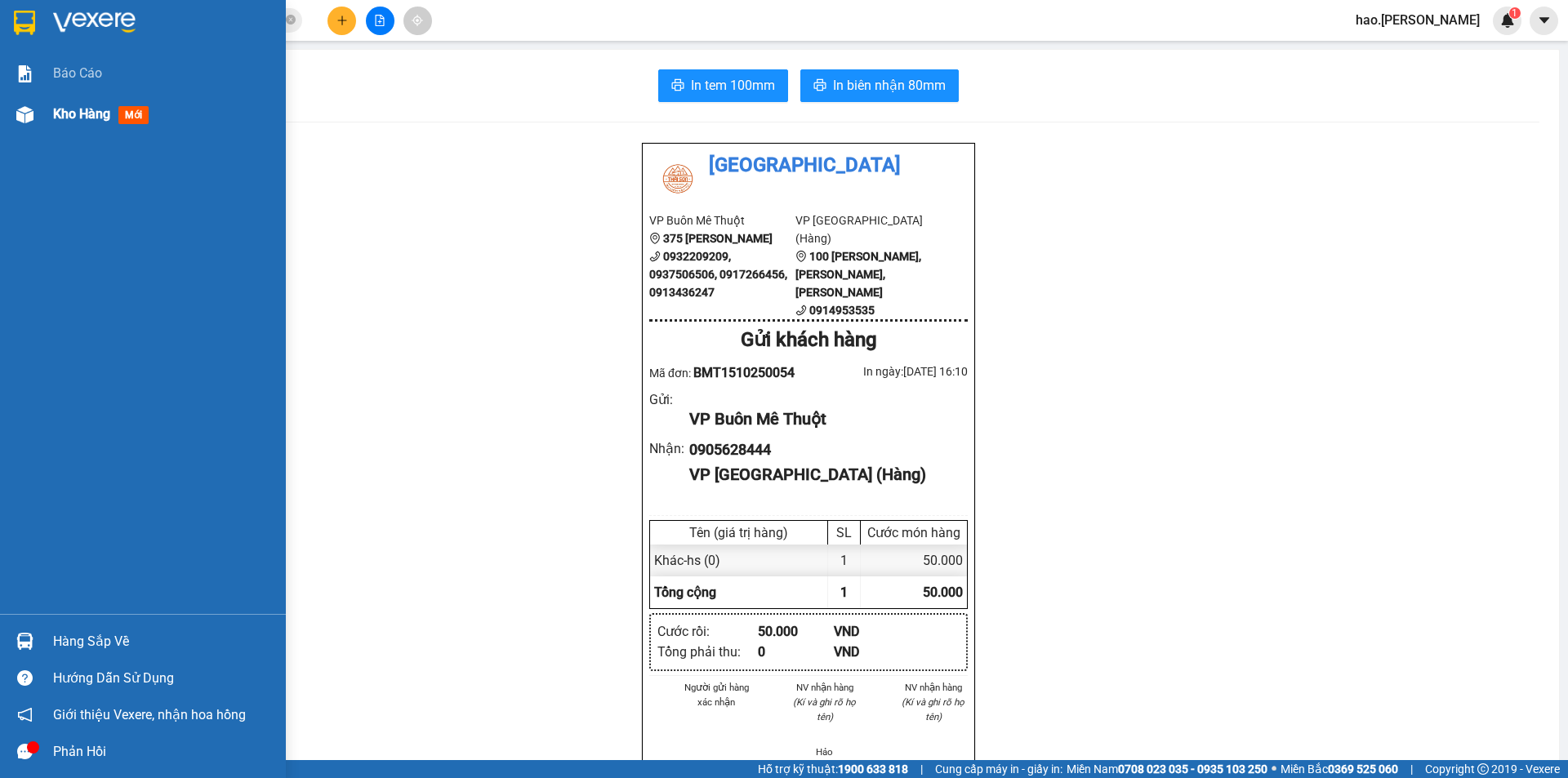
drag, startPoint x: 52, startPoint y: 98, endPoint x: 67, endPoint y: 109, distance: 18.6
click at [53, 98] on div "Kho hàng mới" at bounding box center [143, 114] width 286 height 41
click at [67, 109] on span "Kho hàng" at bounding box center [82, 113] width 58 height 16
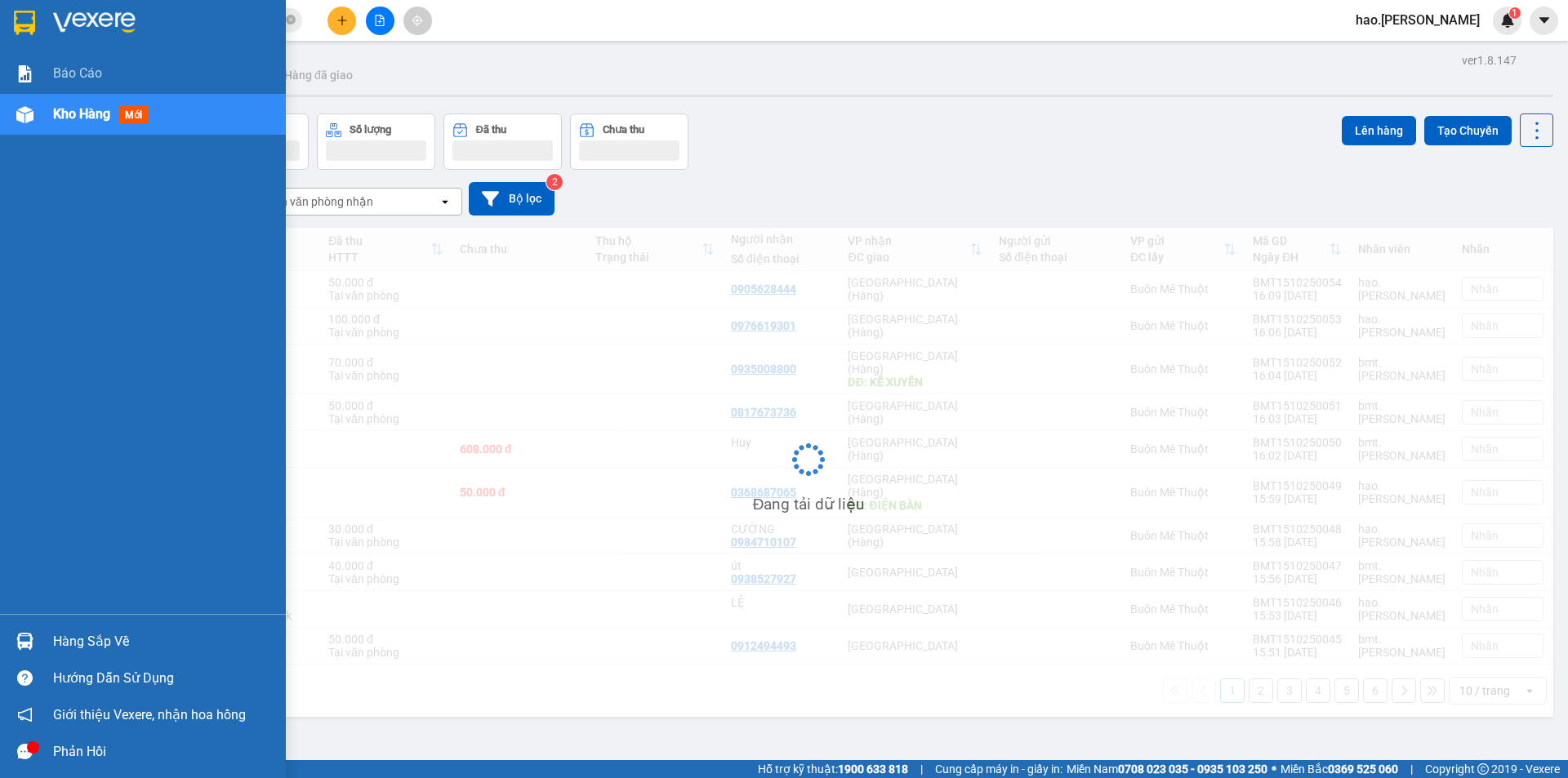
click at [67, 109] on span "Kho hàng" at bounding box center [82, 113] width 58 height 16
click at [68, 109] on span "Kho hàng" at bounding box center [82, 113] width 58 height 16
click at [70, 107] on span "Kho hàng" at bounding box center [82, 113] width 58 height 16
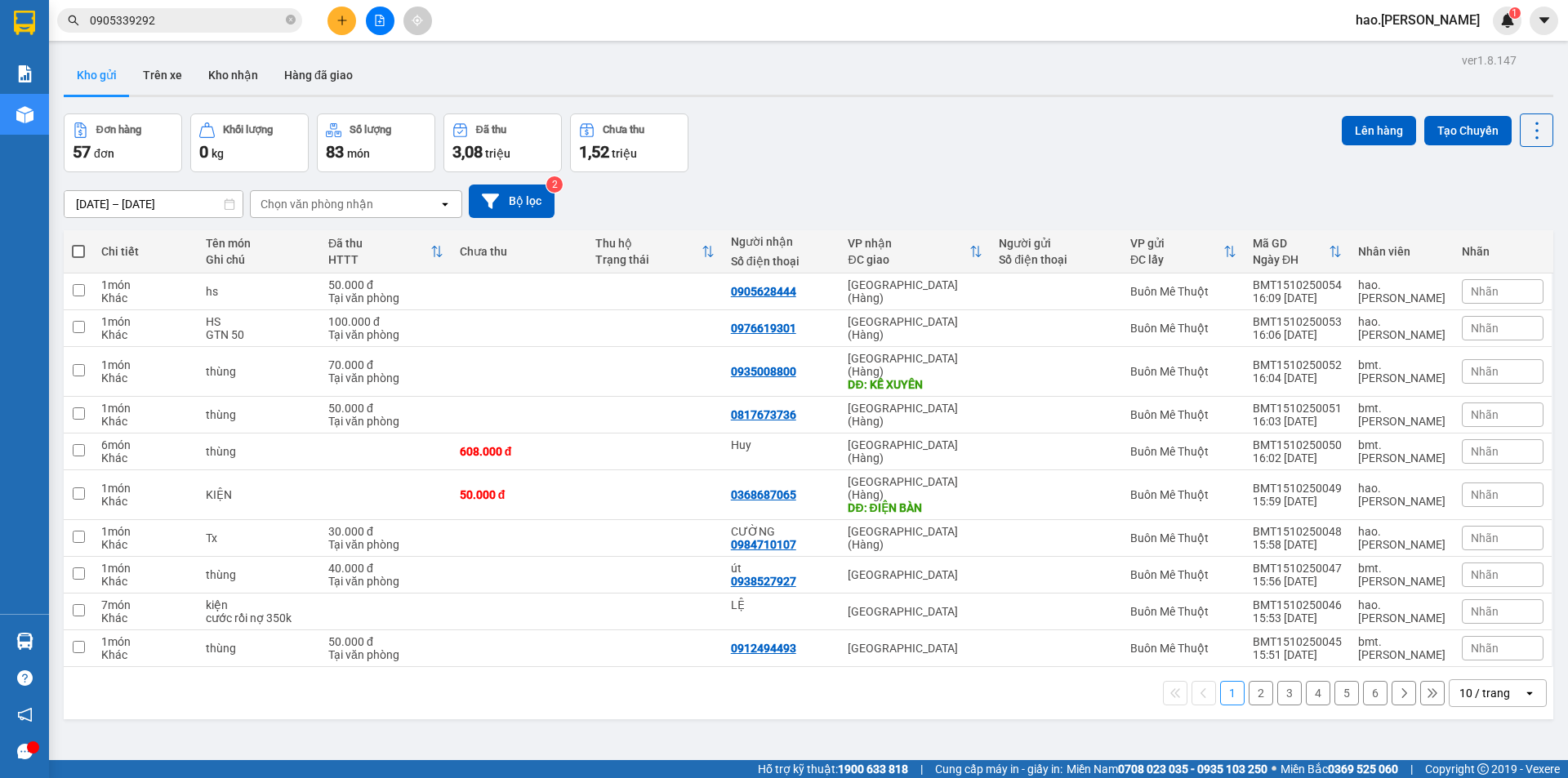
click at [1479, 685] on div "10 / trang" at bounding box center [1484, 694] width 51 height 17
click at [1459, 634] on span "100 / trang" at bounding box center [1479, 631] width 59 height 17
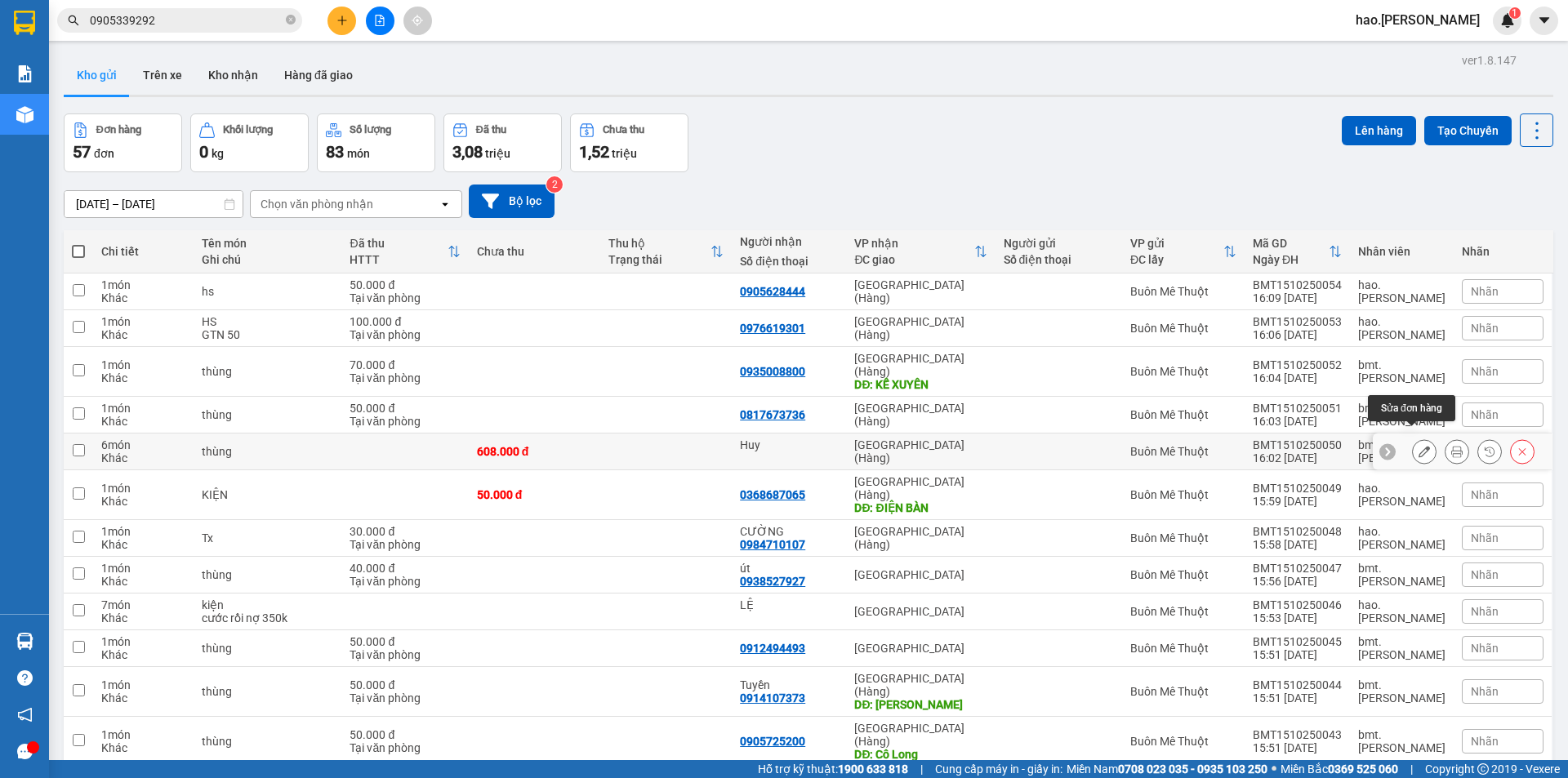
click at [1413, 441] on button at bounding box center [1424, 451] width 23 height 29
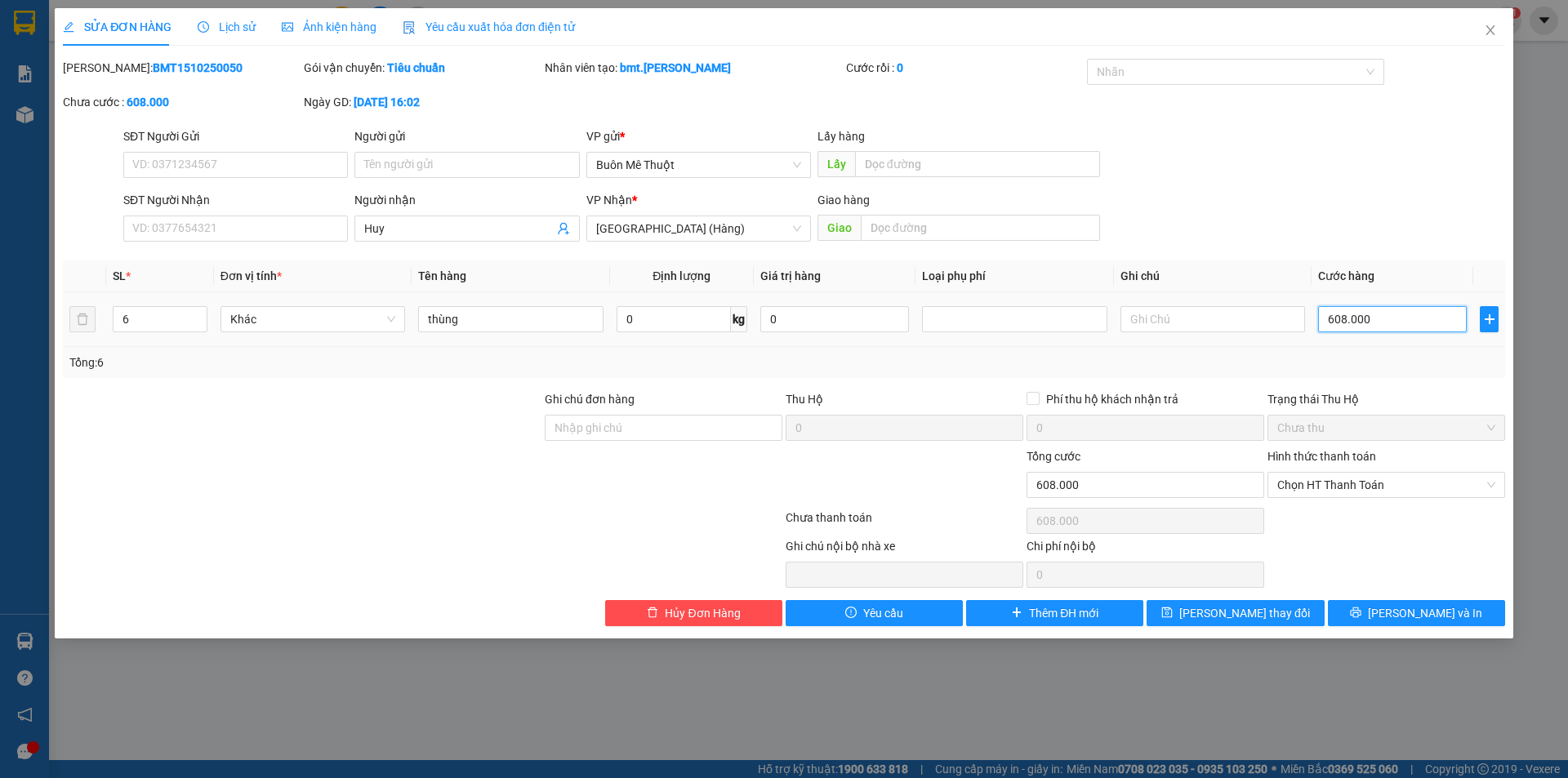
click at [1423, 327] on input "608.000" at bounding box center [1392, 319] width 149 height 26
click at [1278, 608] on button "[PERSON_NAME] thay đổi" at bounding box center [1235, 613] width 177 height 26
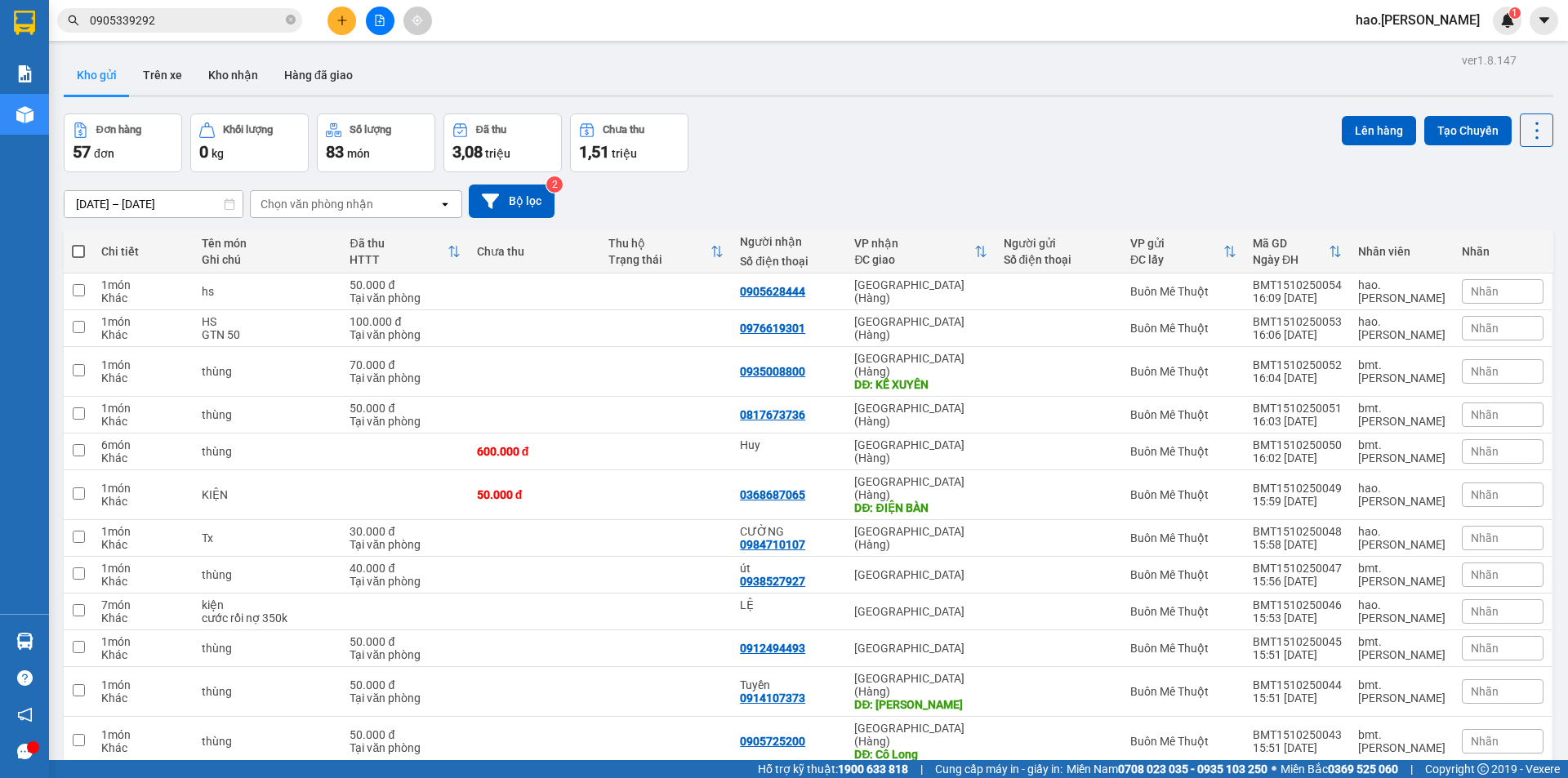
click at [170, 28] on input "0905339292" at bounding box center [186, 19] width 192 height 18
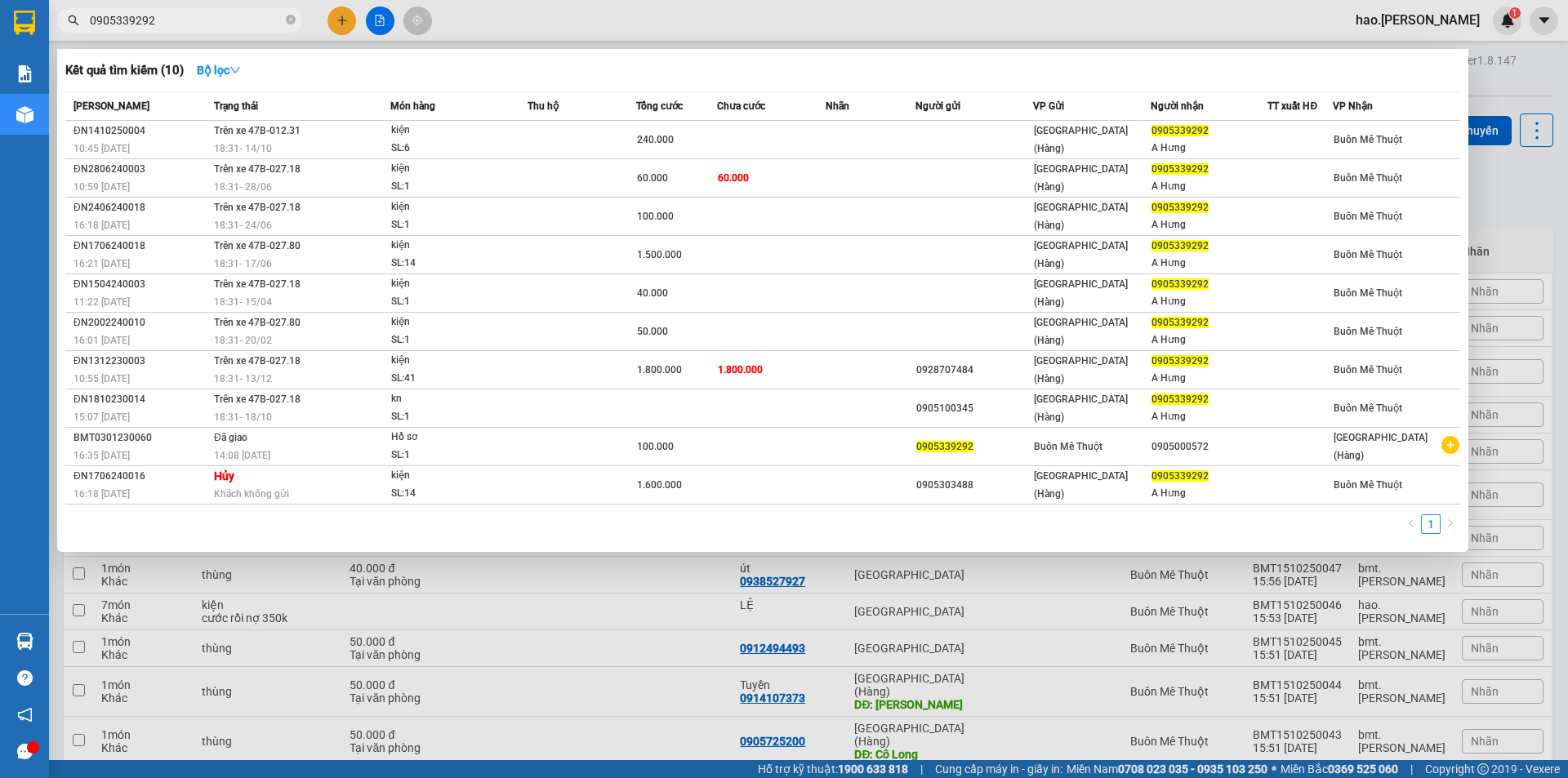
click at [170, 28] on input "0905339292" at bounding box center [186, 19] width 192 height 18
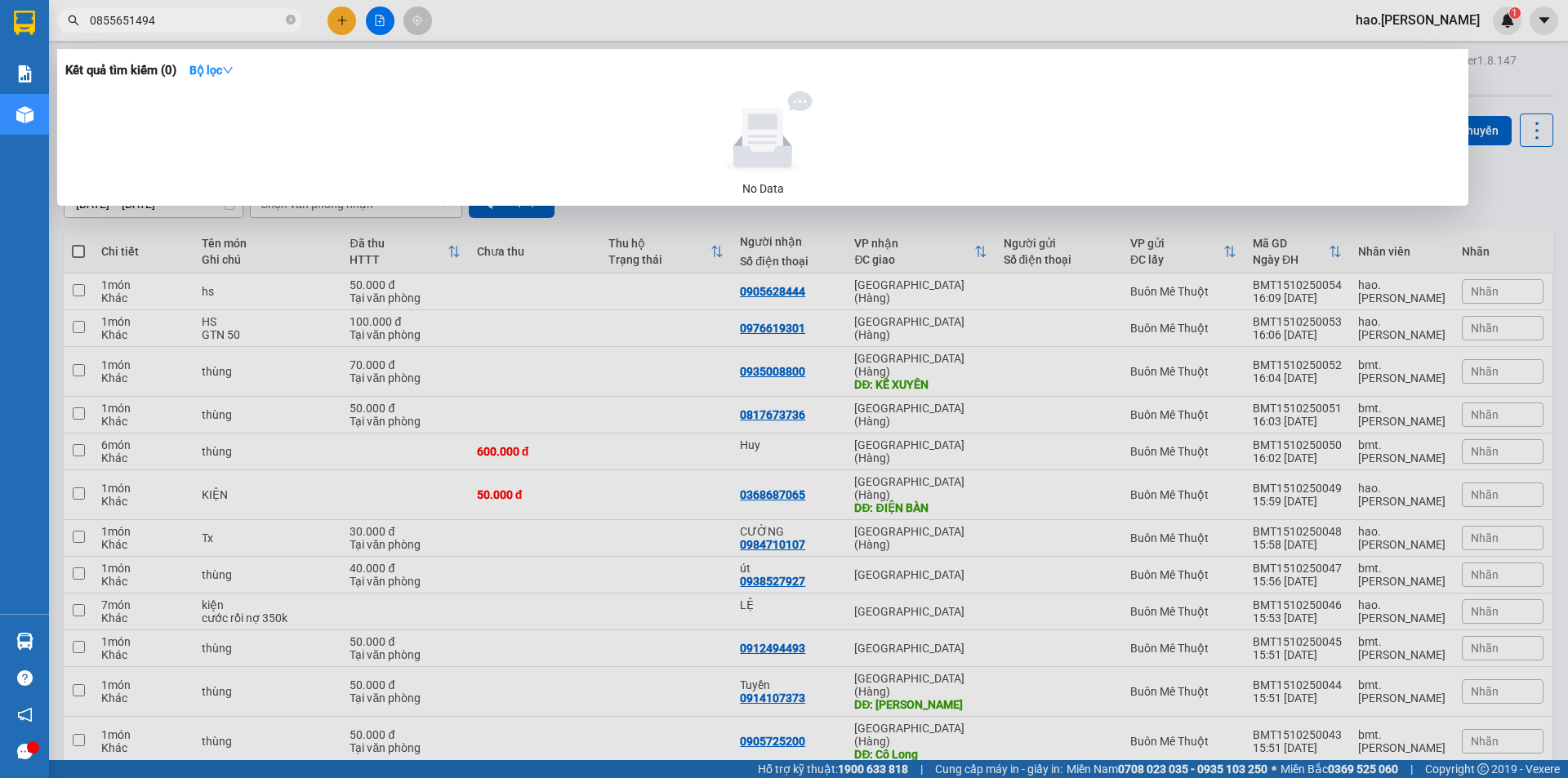
type input "0855651494"
click at [348, 21] on div at bounding box center [784, 389] width 1568 height 778
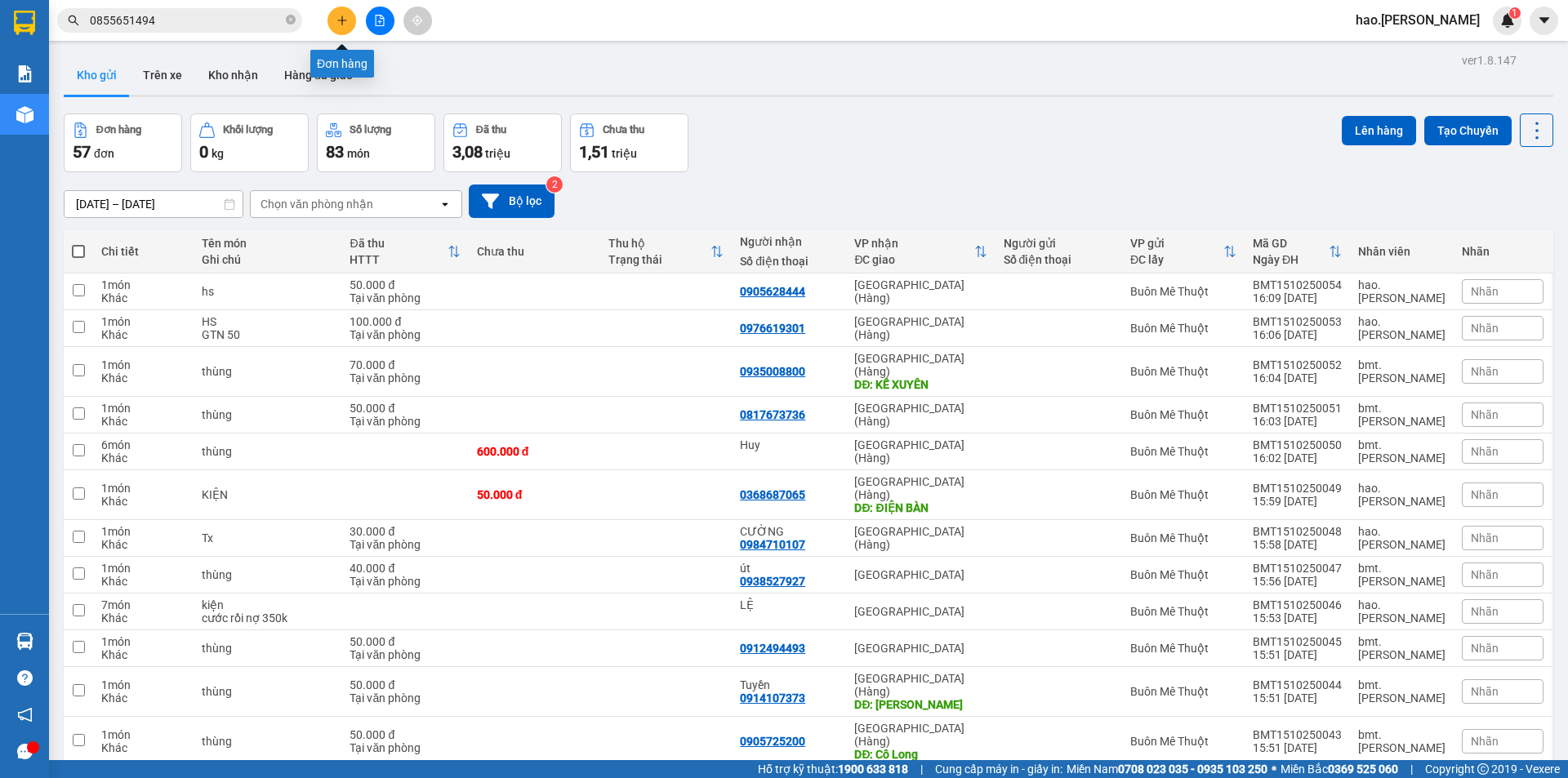
click at [339, 24] on icon "plus" at bounding box center [342, 20] width 11 height 11
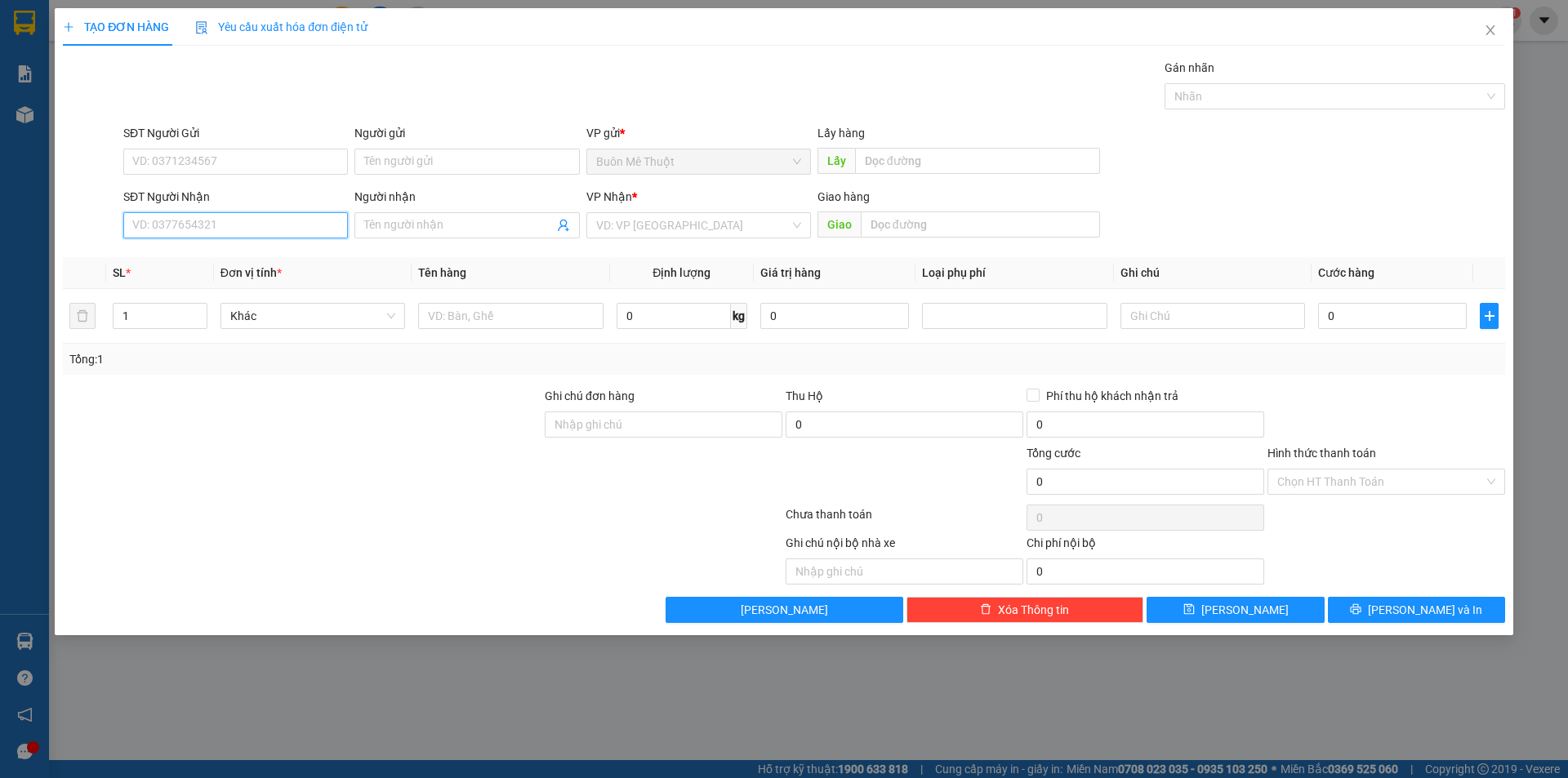
click at [223, 227] on input "SĐT Người Nhận" at bounding box center [236, 226] width 225 height 26
drag, startPoint x: 223, startPoint y: 227, endPoint x: 194, endPoint y: 527, distance: 301.4
click at [219, 239] on div "SĐT Người Nhận VD: 0377654321" at bounding box center [236, 216] width 225 height 58
type input "0905939338"
click at [220, 263] on div "0905939338" at bounding box center [235, 257] width 205 height 18
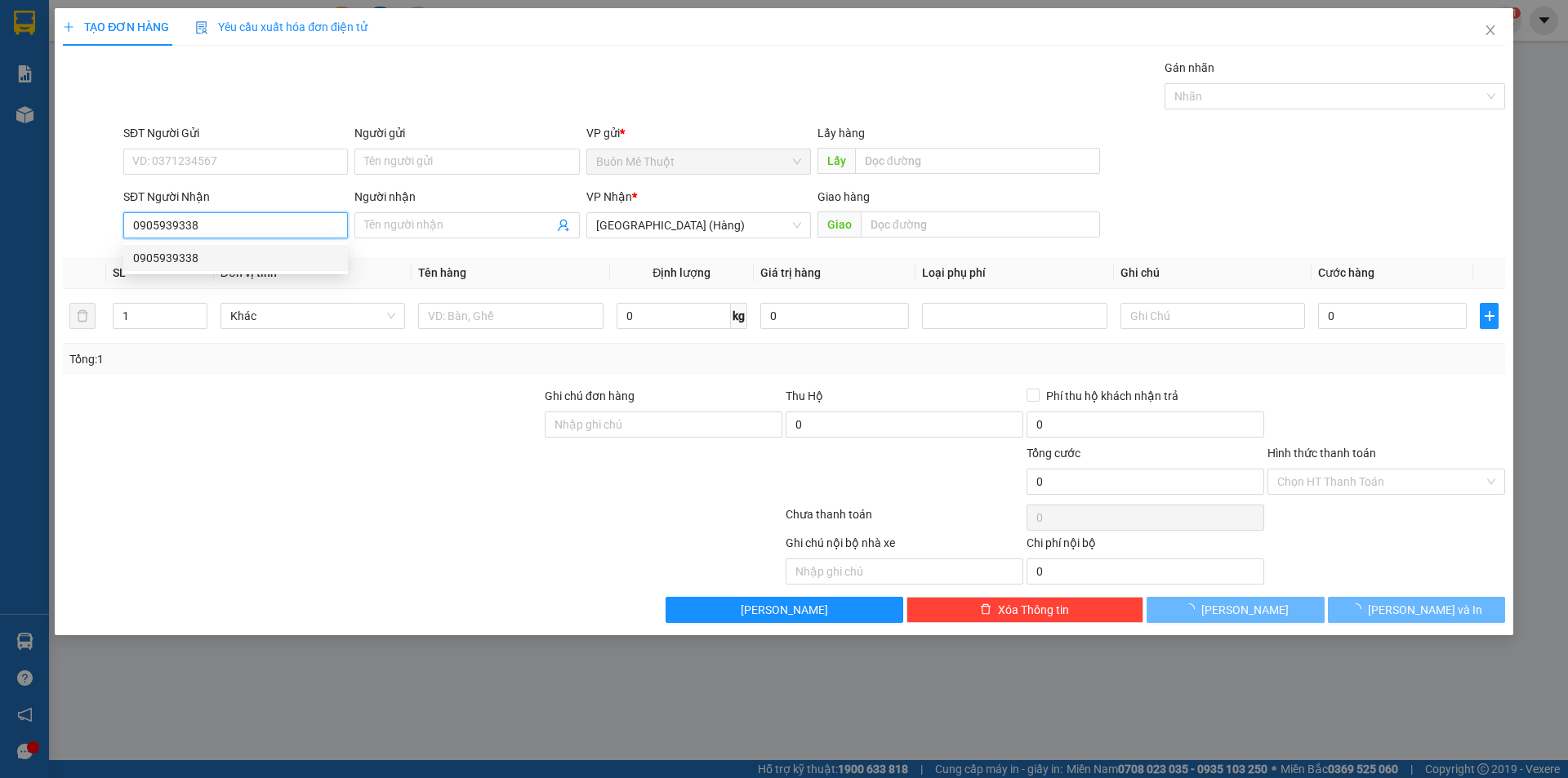
type input "70.000"
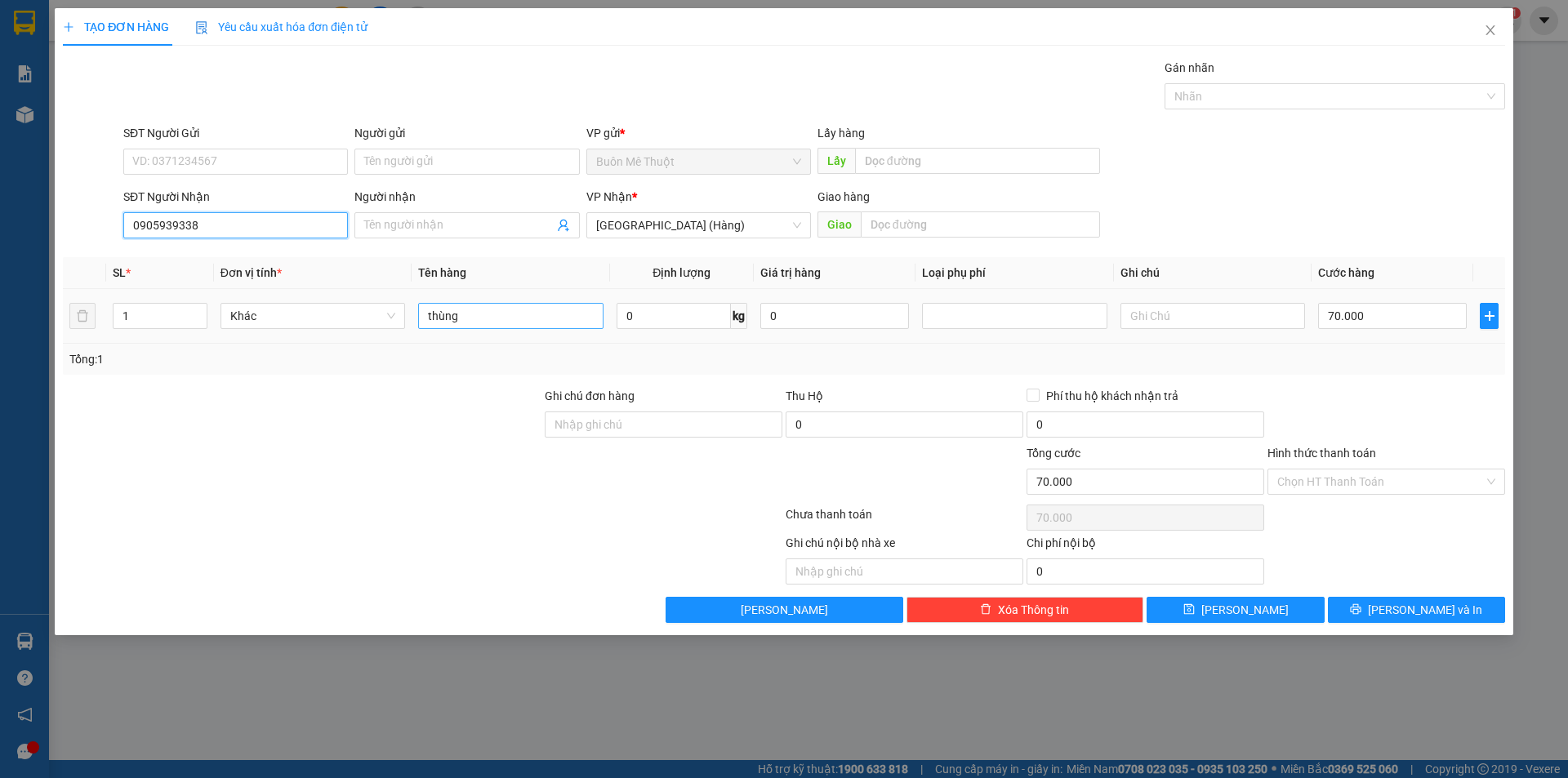
type input "0905939338"
click at [513, 323] on input "thùng" at bounding box center [510, 316] width 185 height 26
type input "HS"
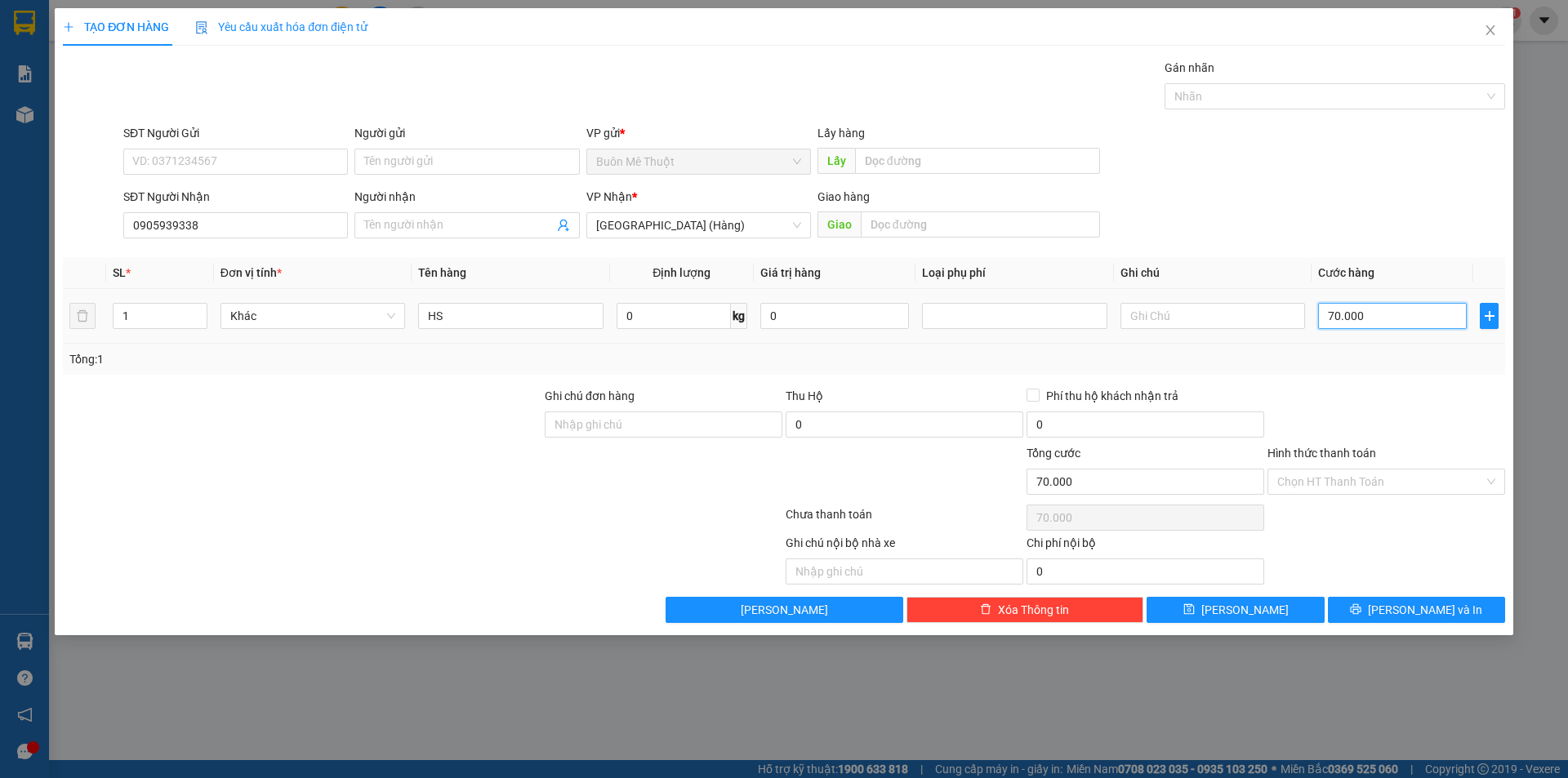
click at [1396, 314] on input "70.000" at bounding box center [1392, 316] width 149 height 26
type input "5"
type input "50"
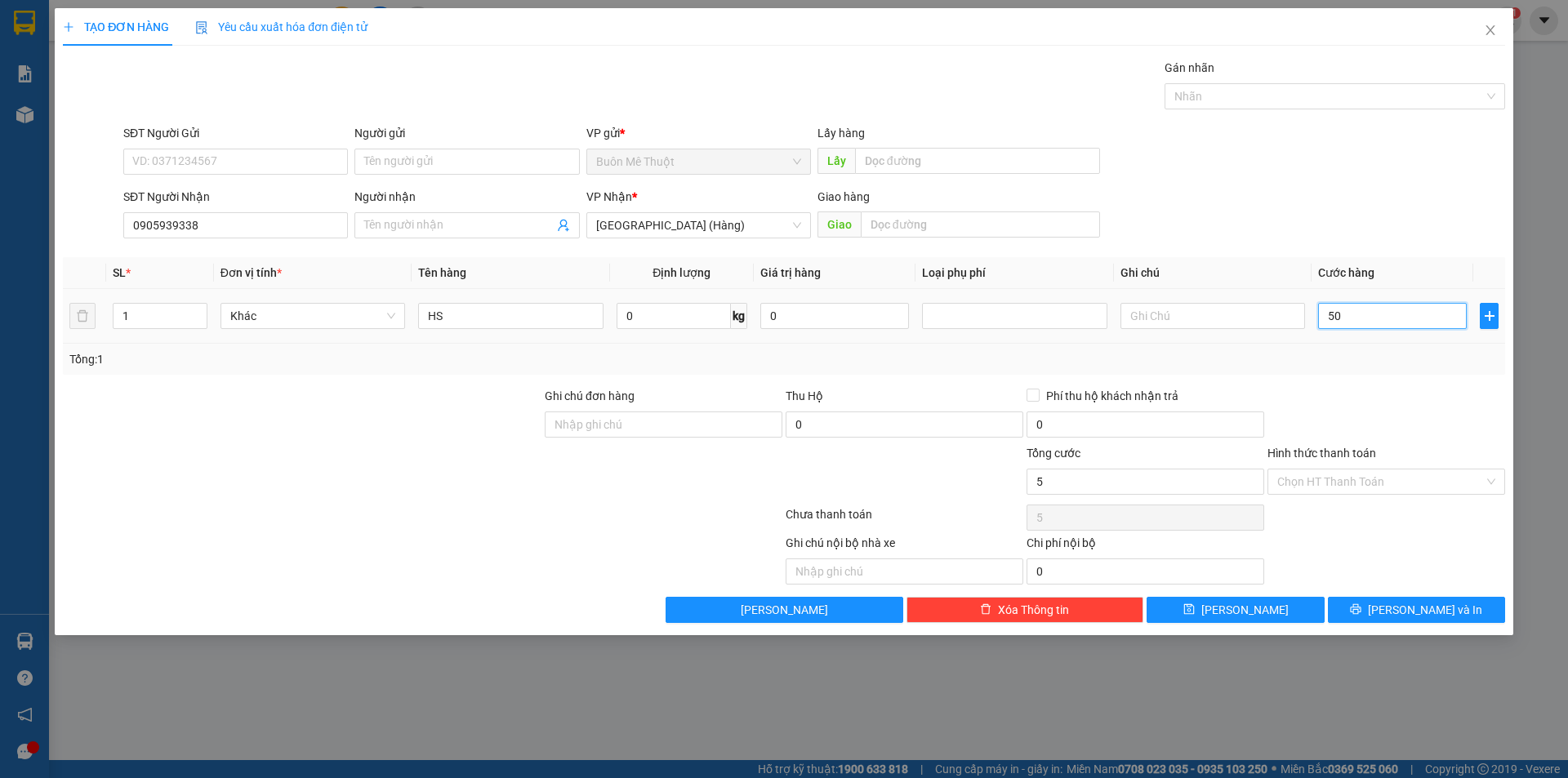
type input "50"
type input "50.000"
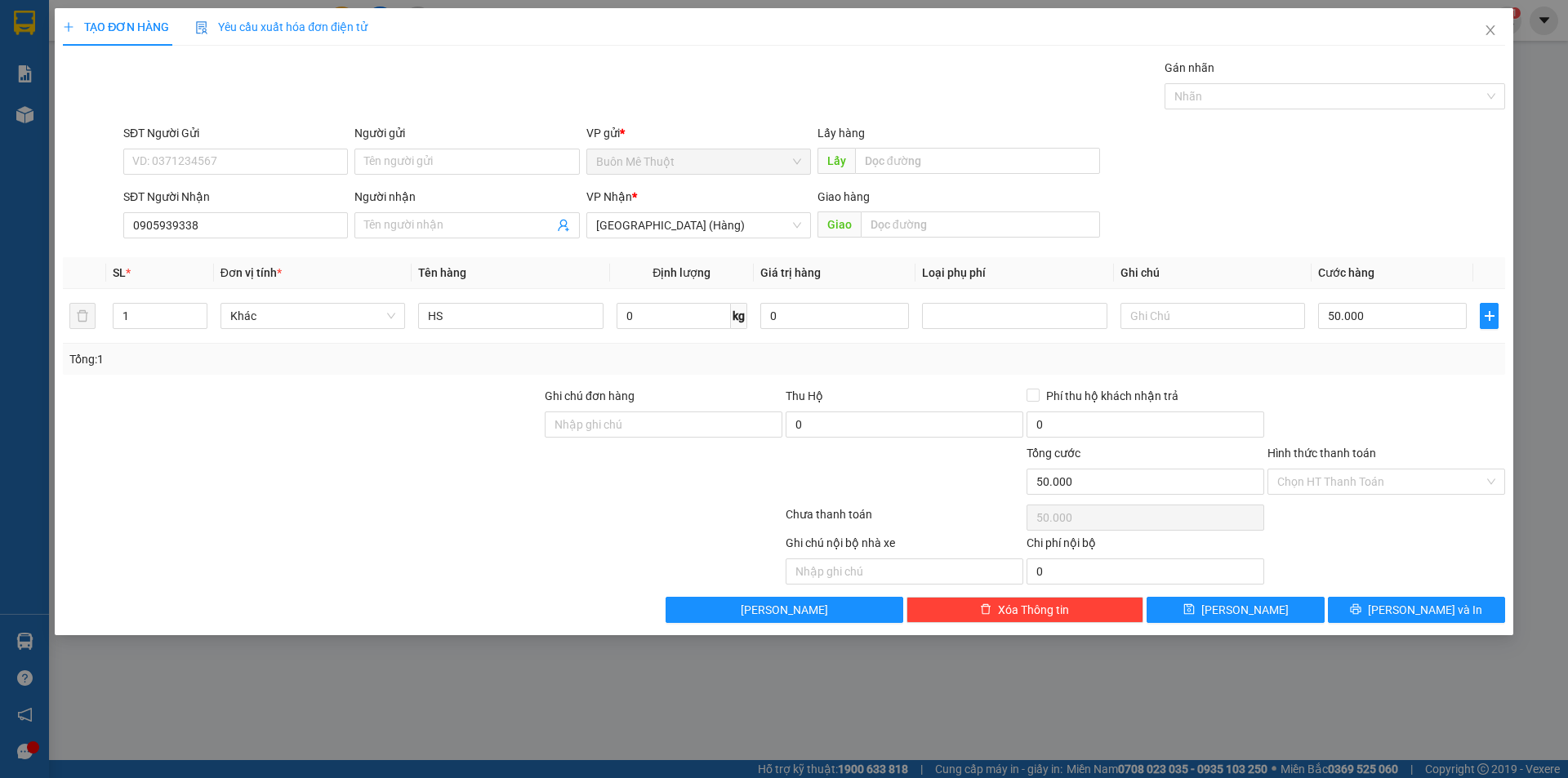
click at [1380, 398] on div at bounding box center [1386, 416] width 241 height 58
click at [1376, 617] on button "[PERSON_NAME] và In" at bounding box center [1417, 610] width 177 height 26
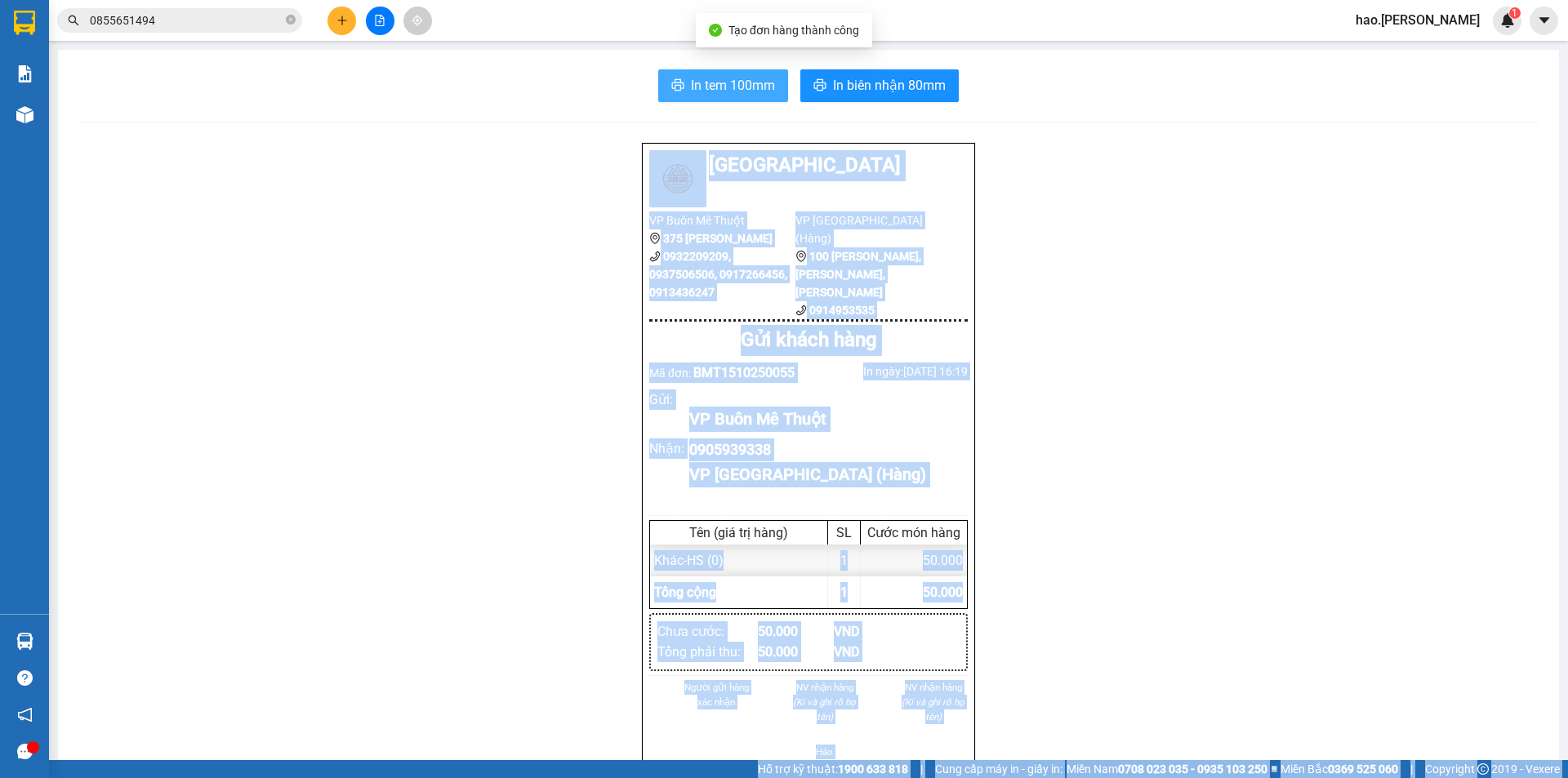
drag, startPoint x: 719, startPoint y: 45, endPoint x: 705, endPoint y: 97, distance: 53.9
click at [705, 95] on body "Kết quả tìm kiếm ( 0 ) Bộ lọc No Data 0855651494 hao.thaison 1 Báo cáo Kho hàng…" at bounding box center [784, 389] width 1568 height 778
click at [705, 97] on button "In tem 100mm" at bounding box center [724, 85] width 130 height 32
click at [708, 91] on span "In tem 100mm" at bounding box center [733, 85] width 85 height 20
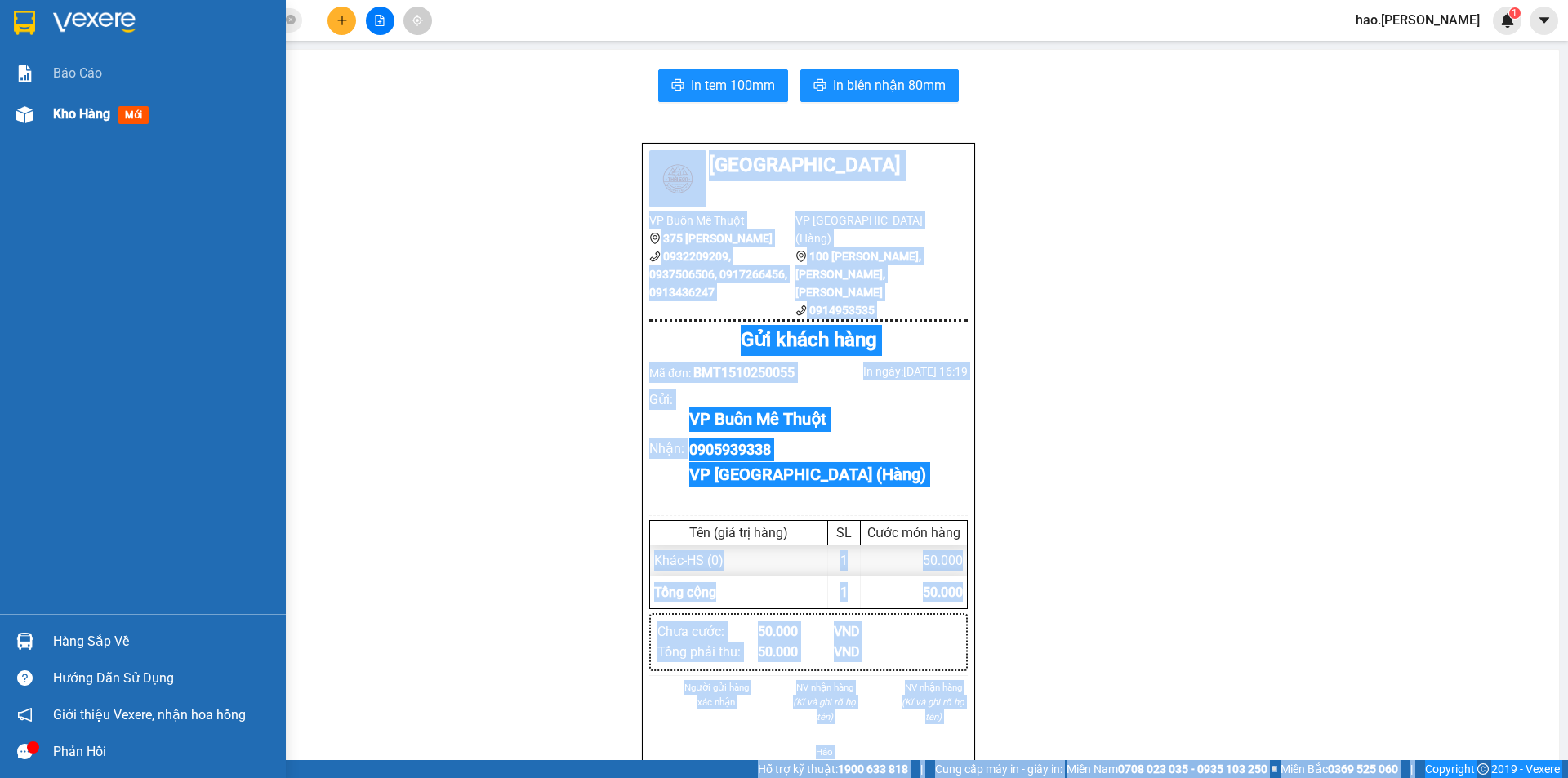
click at [76, 122] on span "Kho hàng" at bounding box center [82, 113] width 58 height 16
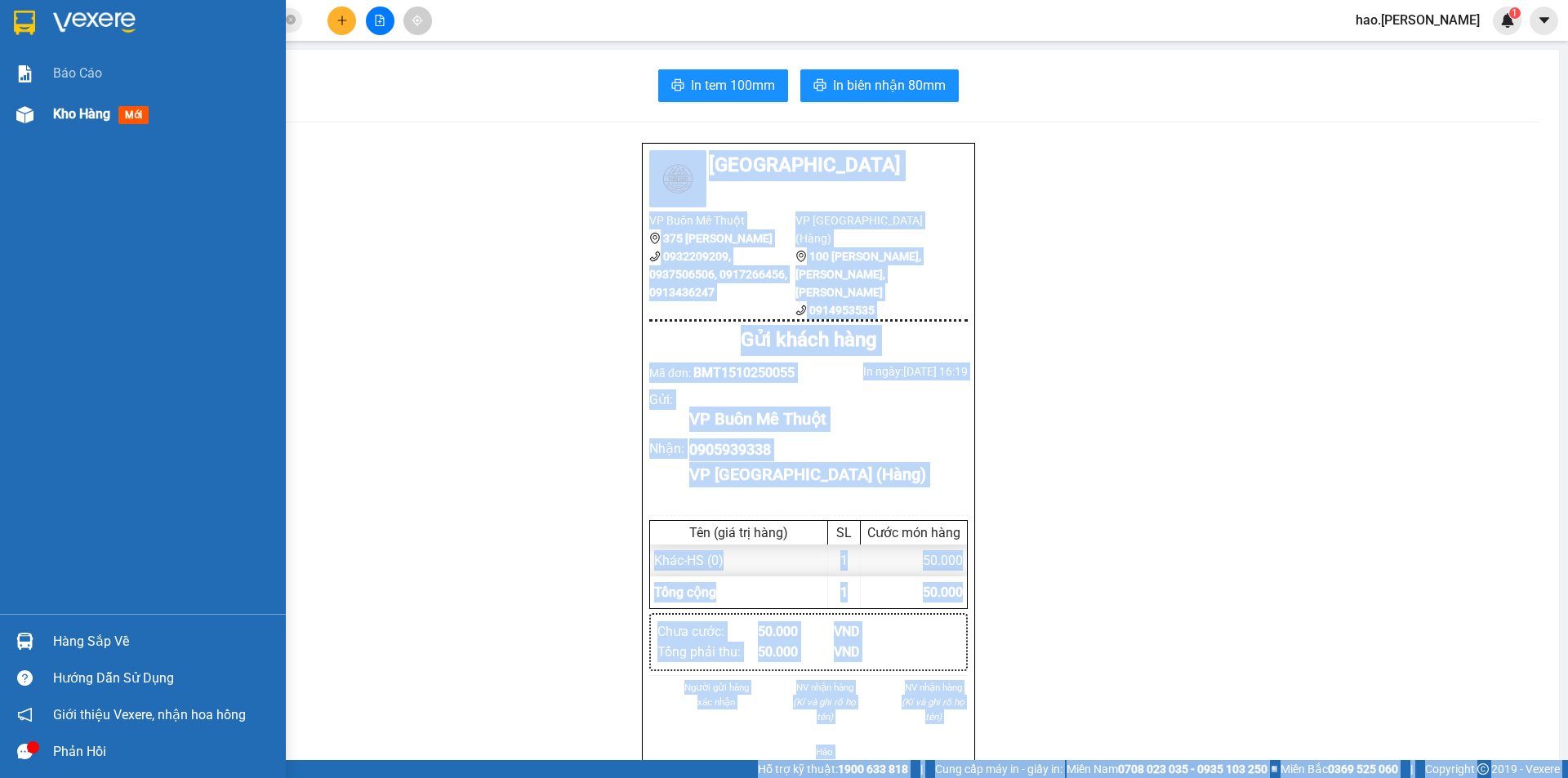
click at [76, 125] on div "Kho hàng mới" at bounding box center [163, 114] width 220 height 41
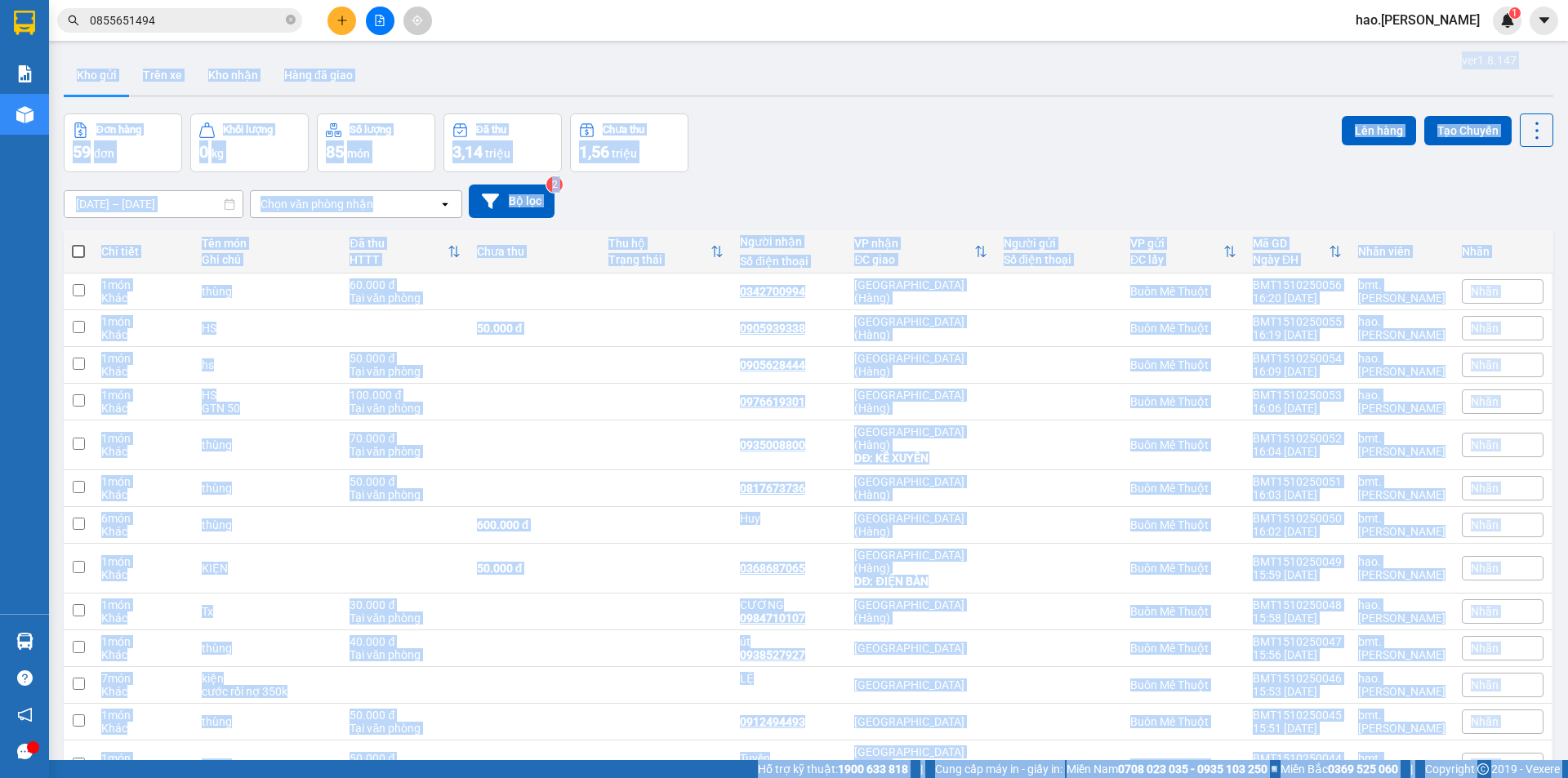
click at [856, 145] on div "Đơn hàng 59 đơn Khối lượng 0 kg Số lượng 85 món Đã thu 3,14 triệu Chưa thu 1,56…" at bounding box center [809, 142] width 1490 height 58
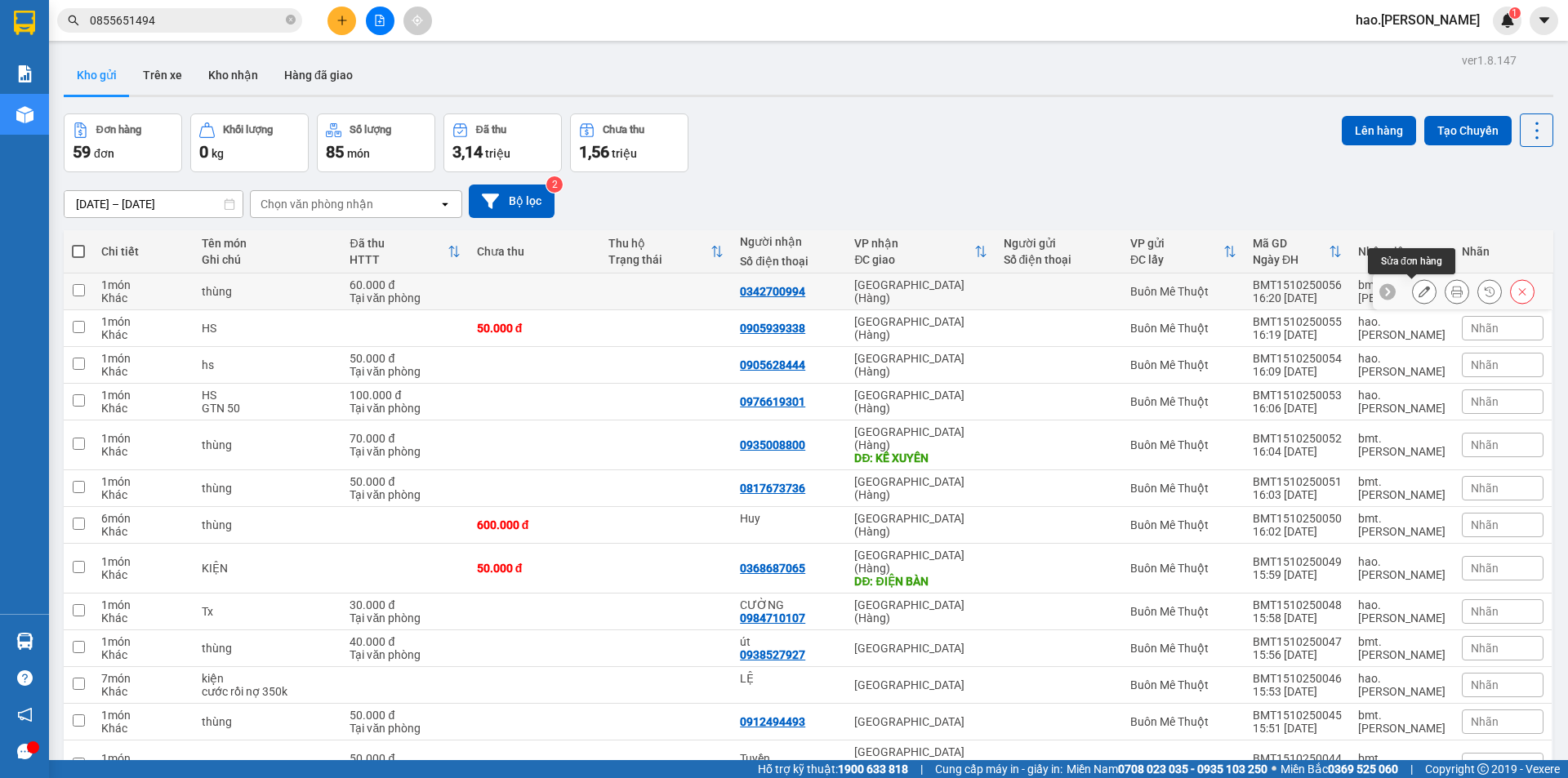
click at [1451, 292] on icon at bounding box center [1457, 292] width 11 height 11
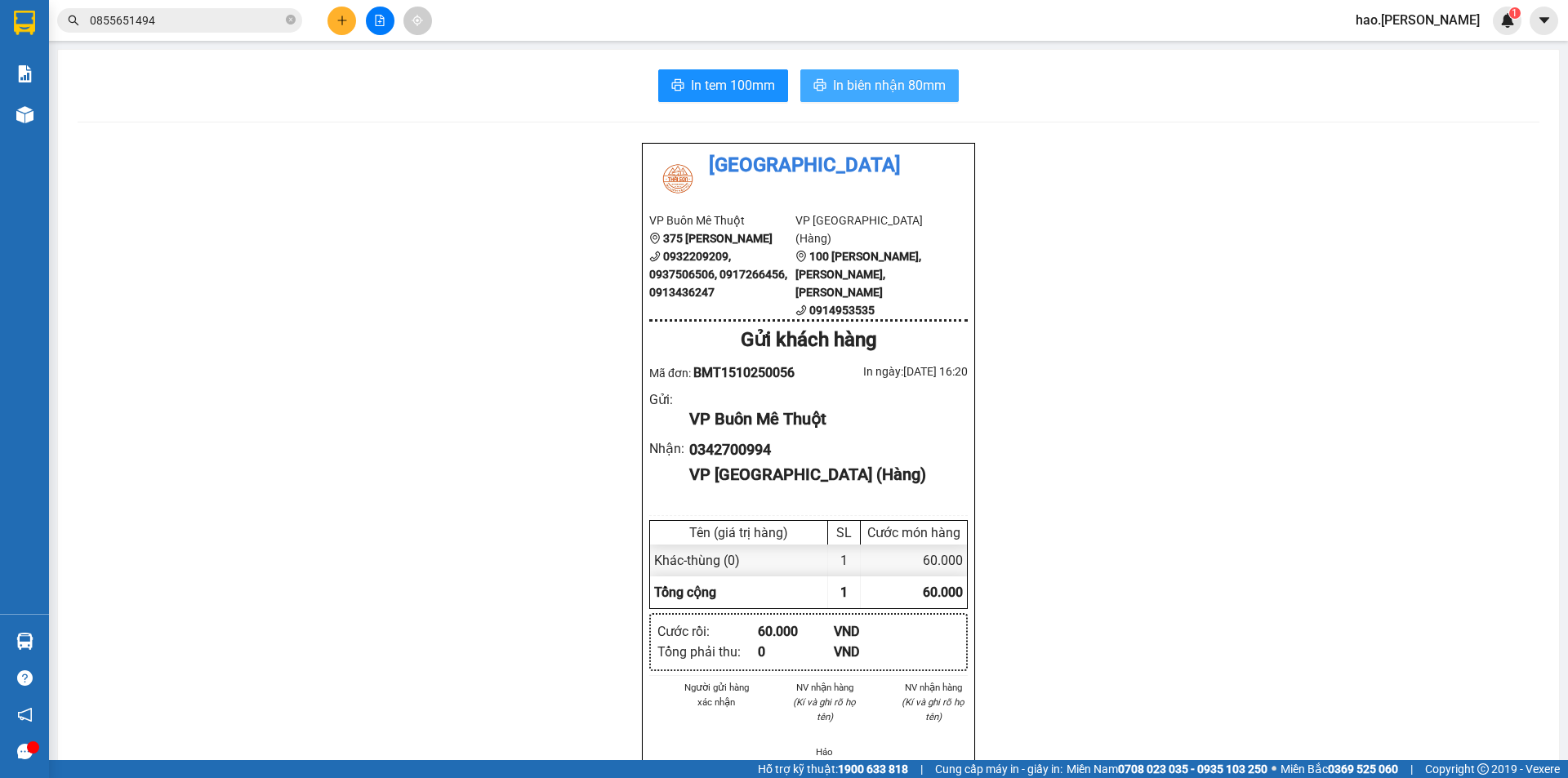
click at [907, 82] on span "In biên nhận 80mm" at bounding box center [889, 85] width 112 height 20
click at [766, 80] on span "In tem 100mm" at bounding box center [733, 85] width 85 height 20
click at [348, 27] on button at bounding box center [342, 20] width 29 height 29
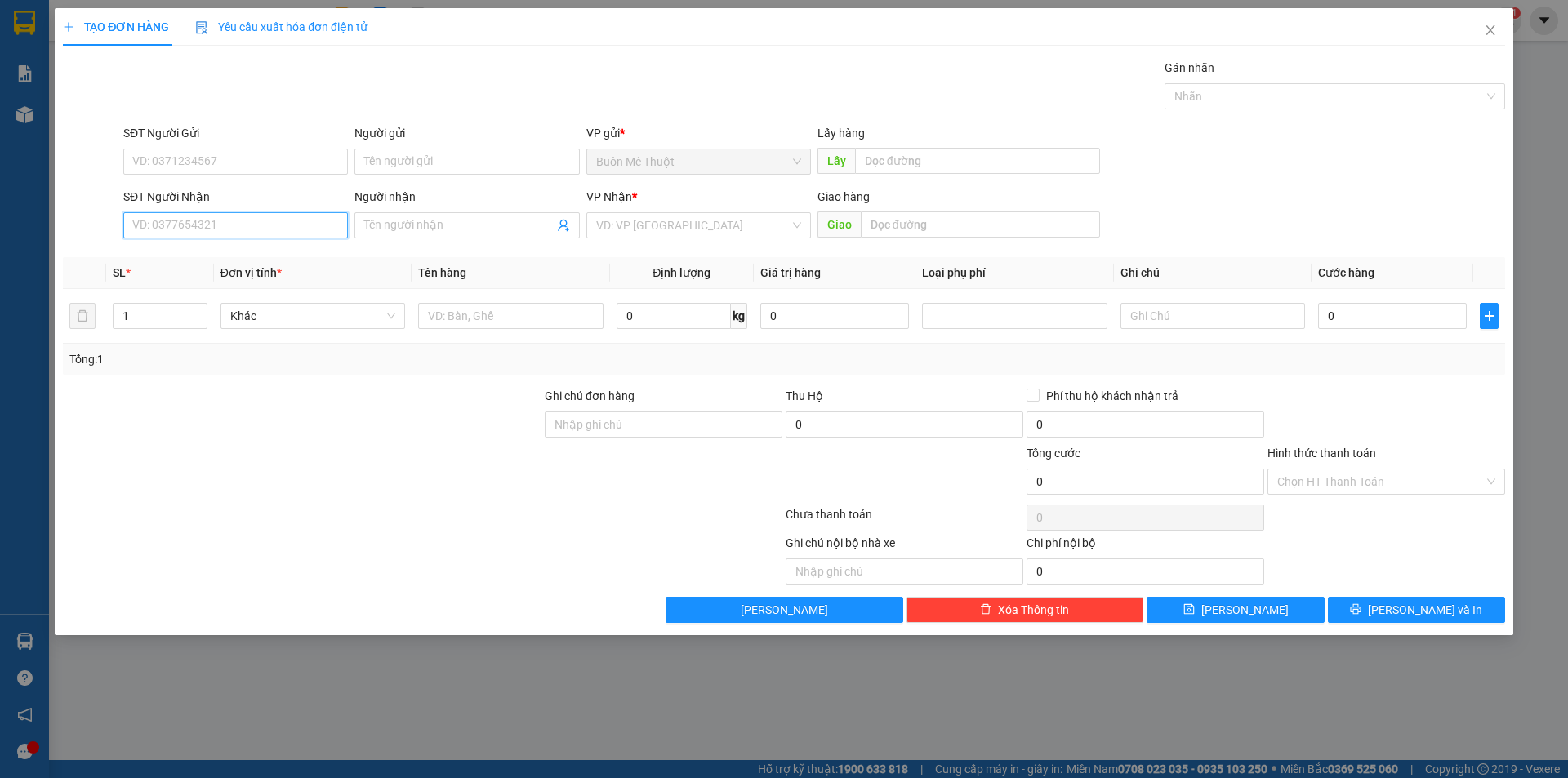
click at [240, 227] on input "SĐT Người Nhận" at bounding box center [236, 226] width 225 height 26
click at [229, 264] on div "0772453668 - long" at bounding box center [235, 257] width 205 height 18
type input "0772453668"
type input "long"
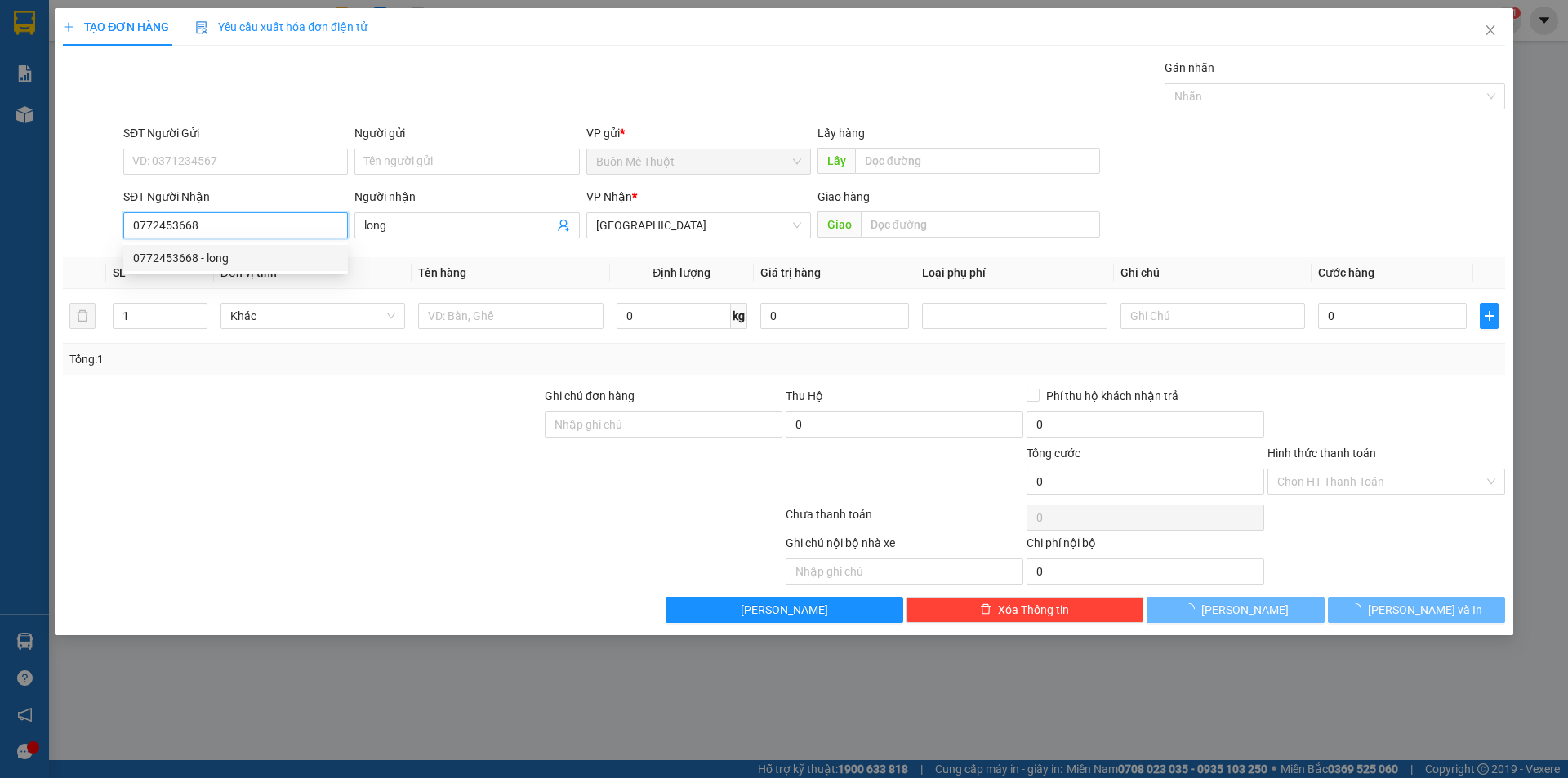
type input "60.000"
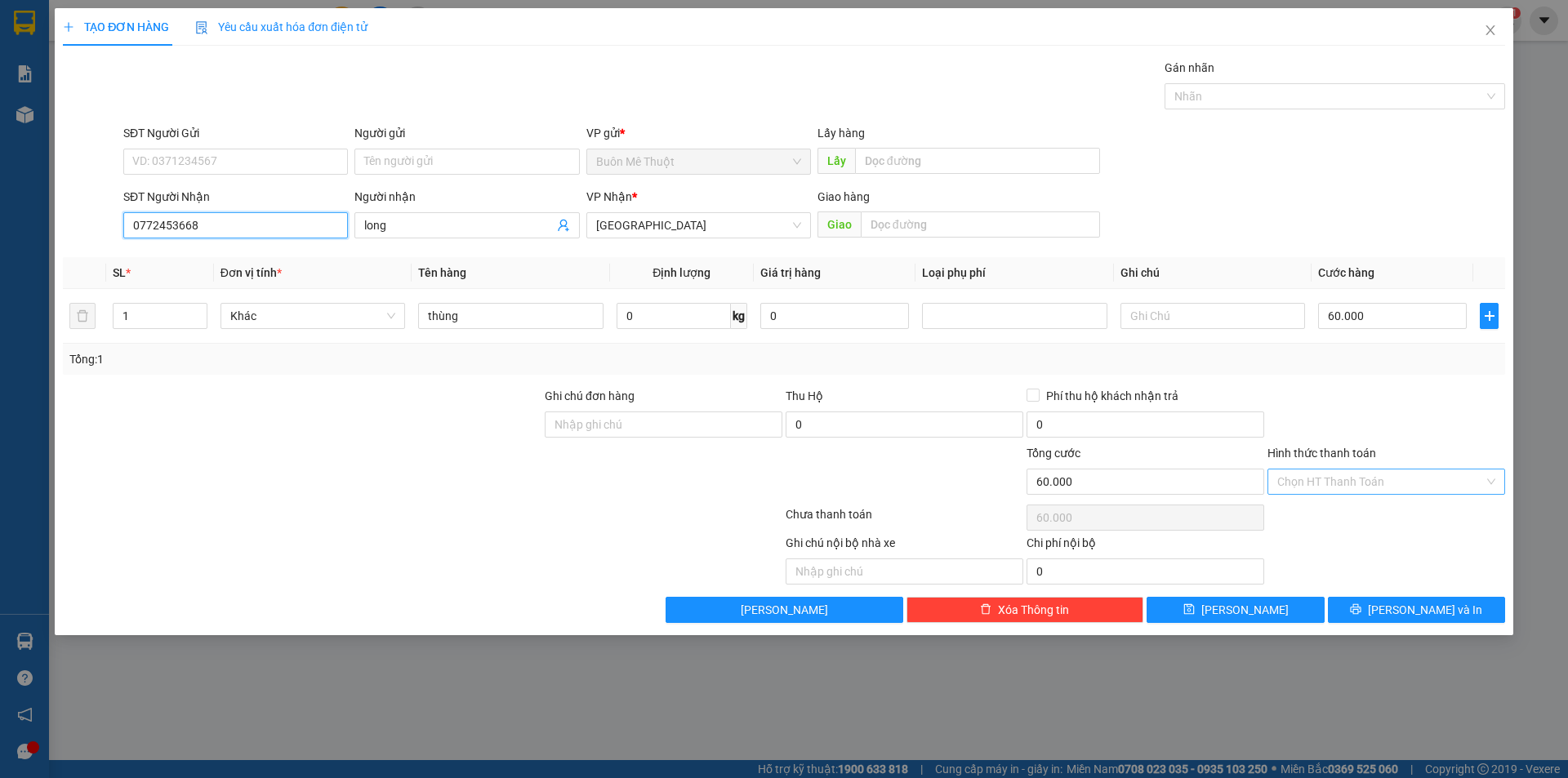
type input "0772453668"
drag, startPoint x: 1347, startPoint y: 469, endPoint x: 1336, endPoint y: 490, distance: 23.7
click at [1343, 473] on input "Hình thức thanh toán" at bounding box center [1380, 482] width 206 height 24
click at [1324, 514] on div "Tại văn phòng" at bounding box center [1386, 513] width 218 height 18
type input "0"
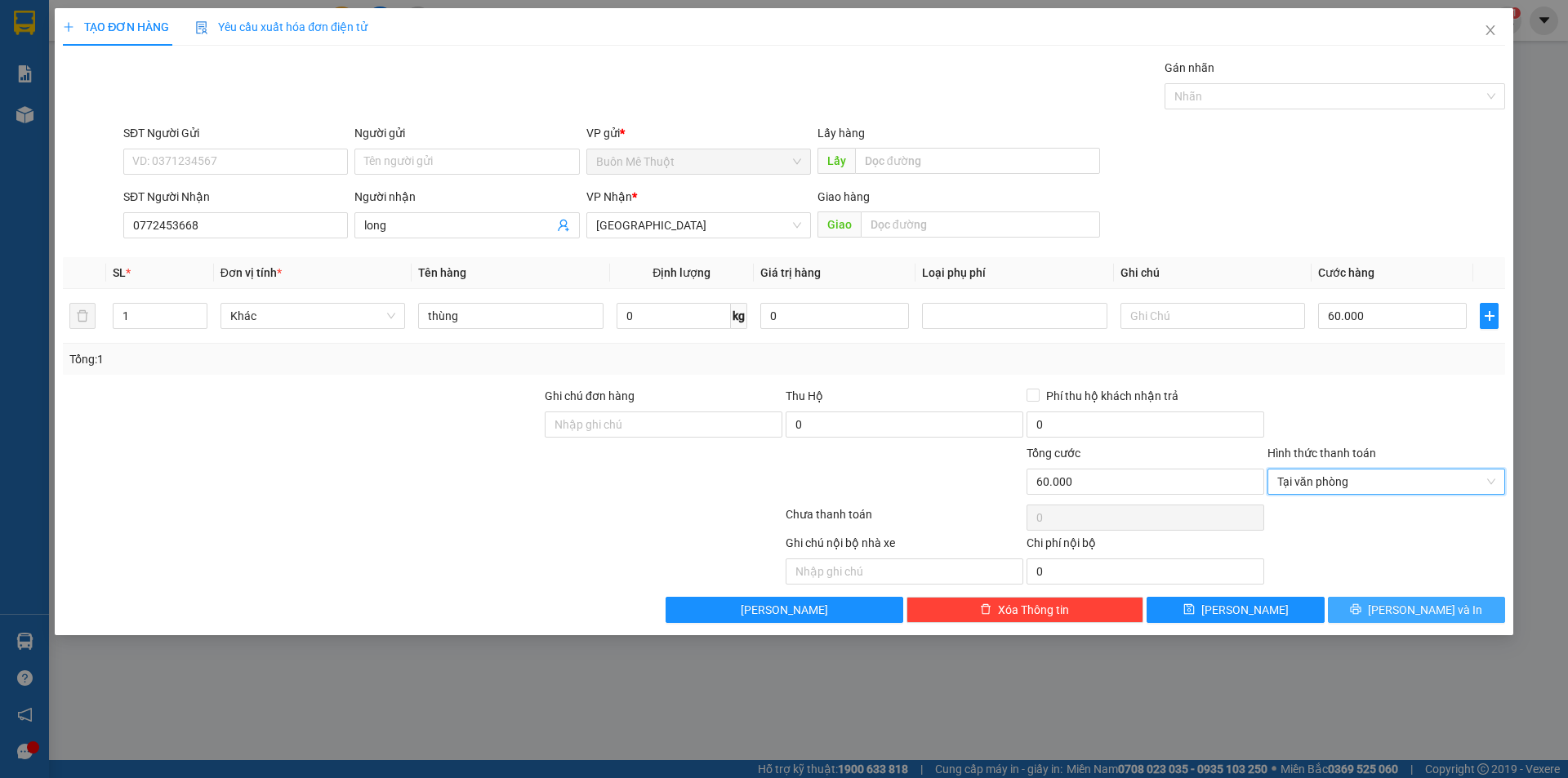
click at [1399, 608] on button "[PERSON_NAME] và In" at bounding box center [1417, 610] width 177 height 26
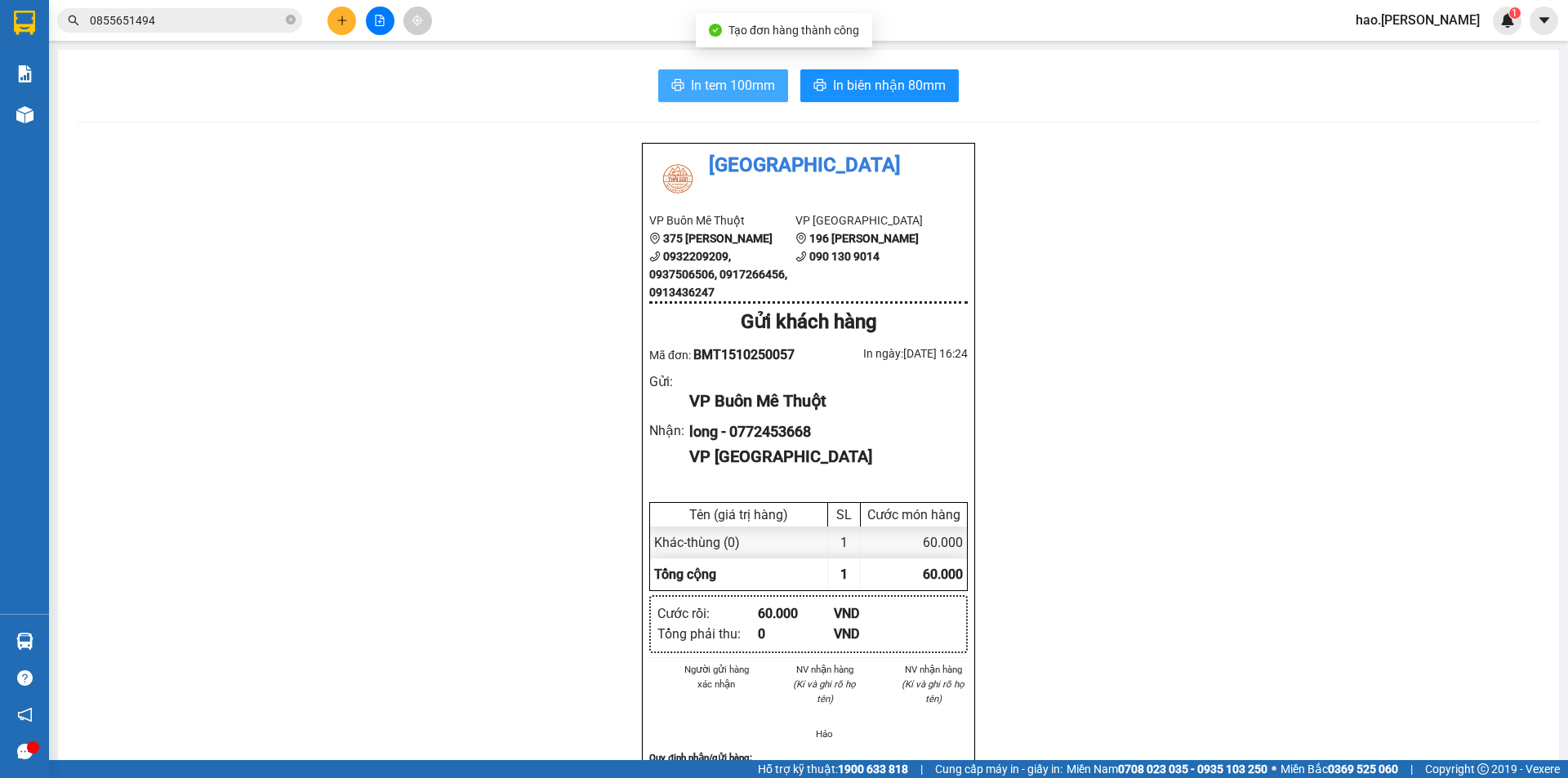
click at [709, 94] on span "In tem 100mm" at bounding box center [733, 85] width 85 height 20
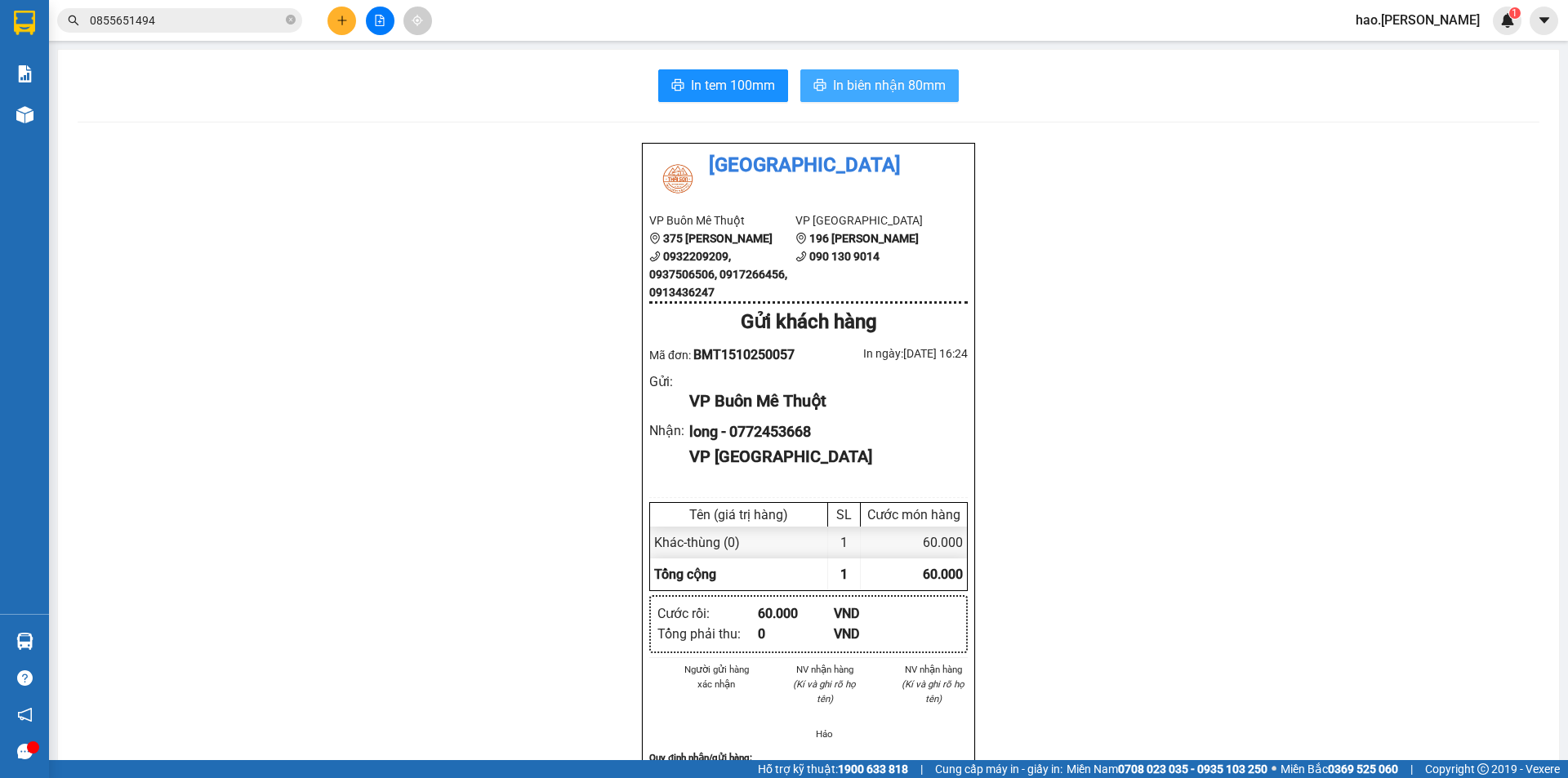
click at [861, 87] on span "In biên nhận 80mm" at bounding box center [889, 85] width 112 height 20
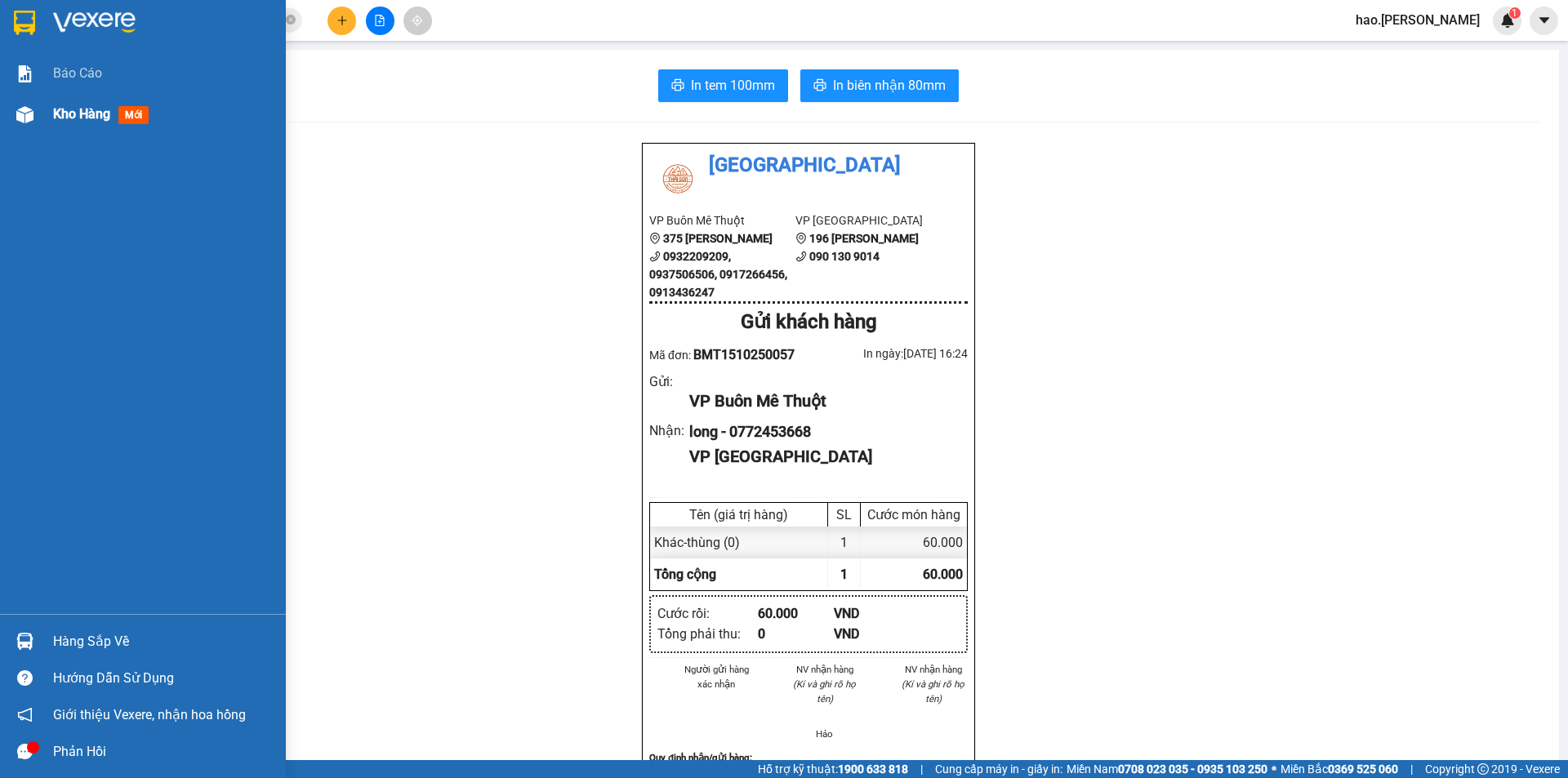
click at [93, 118] on span "Kho hàng" at bounding box center [82, 113] width 58 height 16
click at [60, 114] on div "Kho hàng mới" at bounding box center [163, 114] width 220 height 41
click at [63, 120] on span "Kho hàng" at bounding box center [82, 113] width 58 height 16
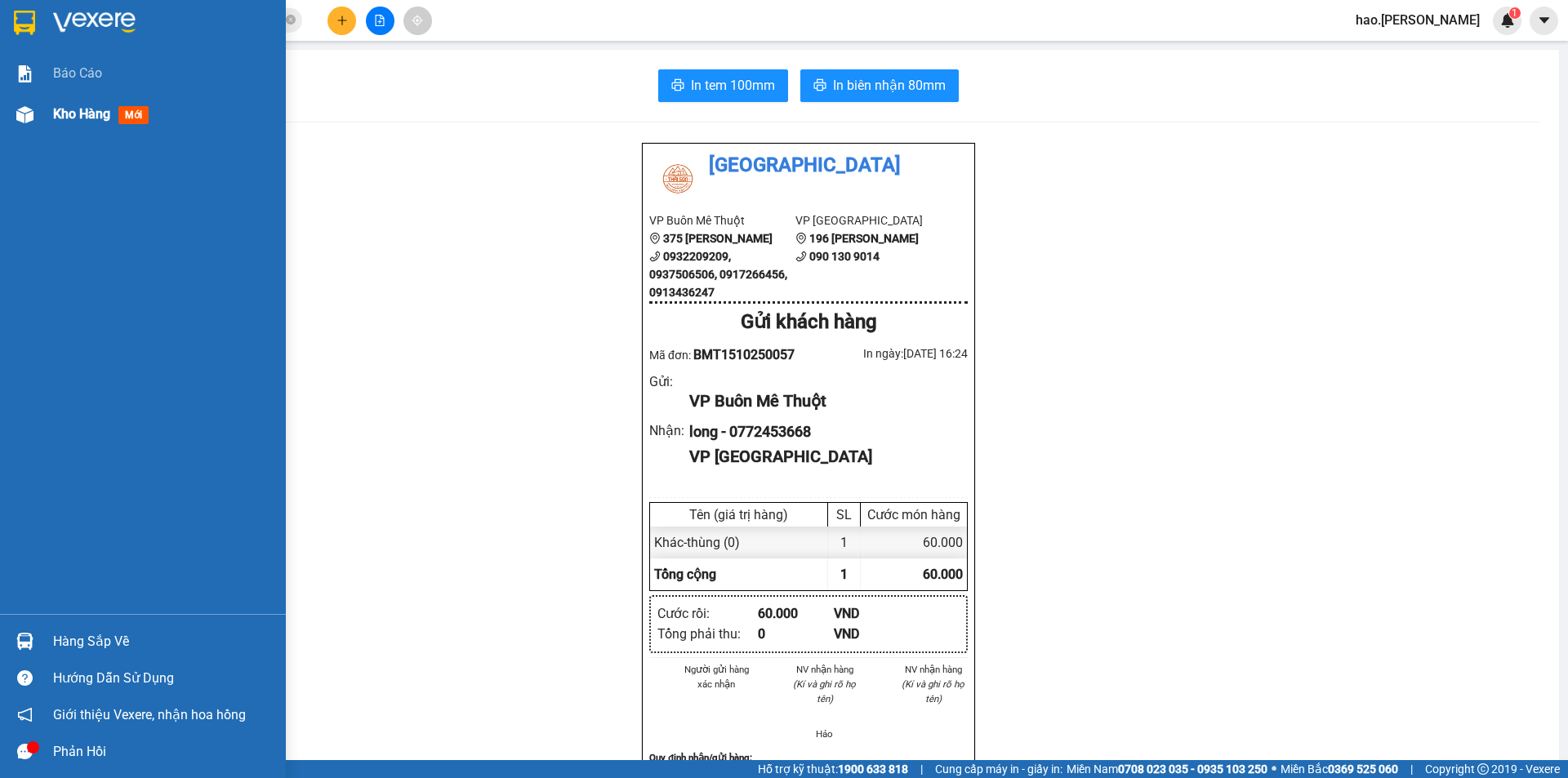
click at [63, 120] on span "Kho hàng" at bounding box center [82, 113] width 58 height 16
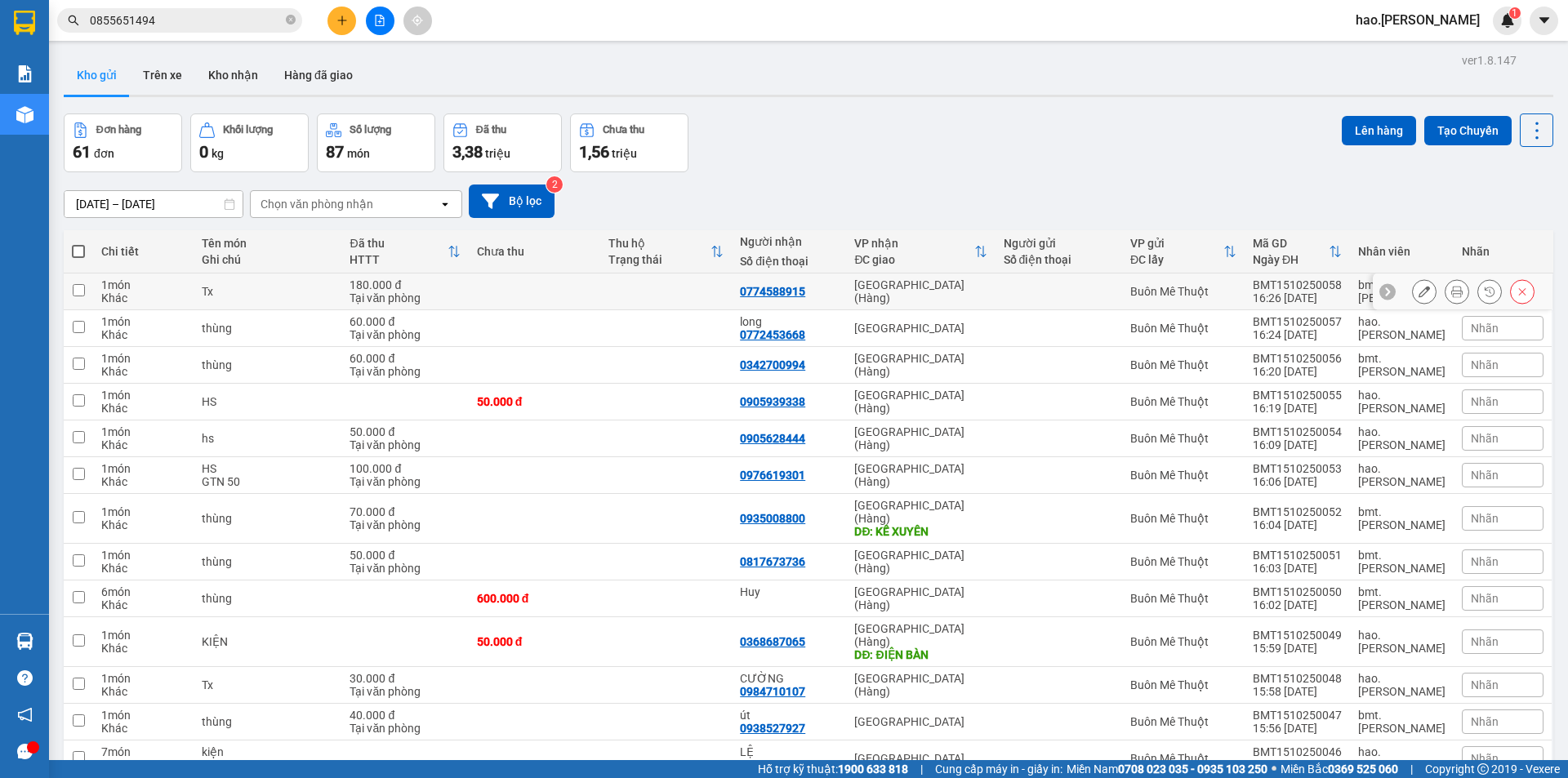
click at [1451, 292] on icon at bounding box center [1457, 292] width 11 height 11
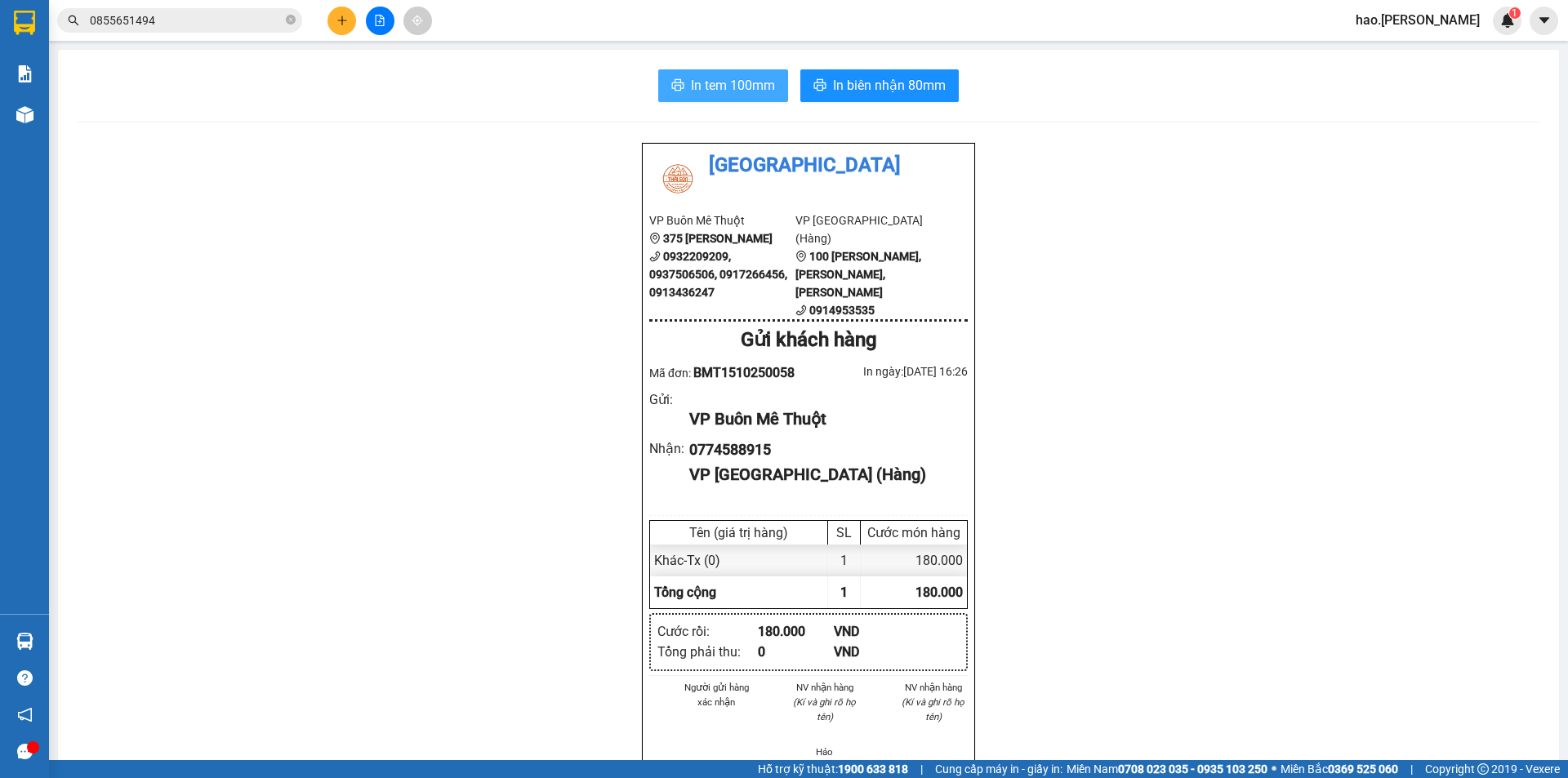
click at [736, 100] on button "In tem 100mm" at bounding box center [724, 85] width 130 height 32
click at [738, 95] on span "In tem 100mm" at bounding box center [733, 85] width 85 height 20
click at [874, 90] on span "In biên nhận 80mm" at bounding box center [889, 85] width 112 height 20
click at [347, 26] on button at bounding box center [342, 20] width 29 height 29
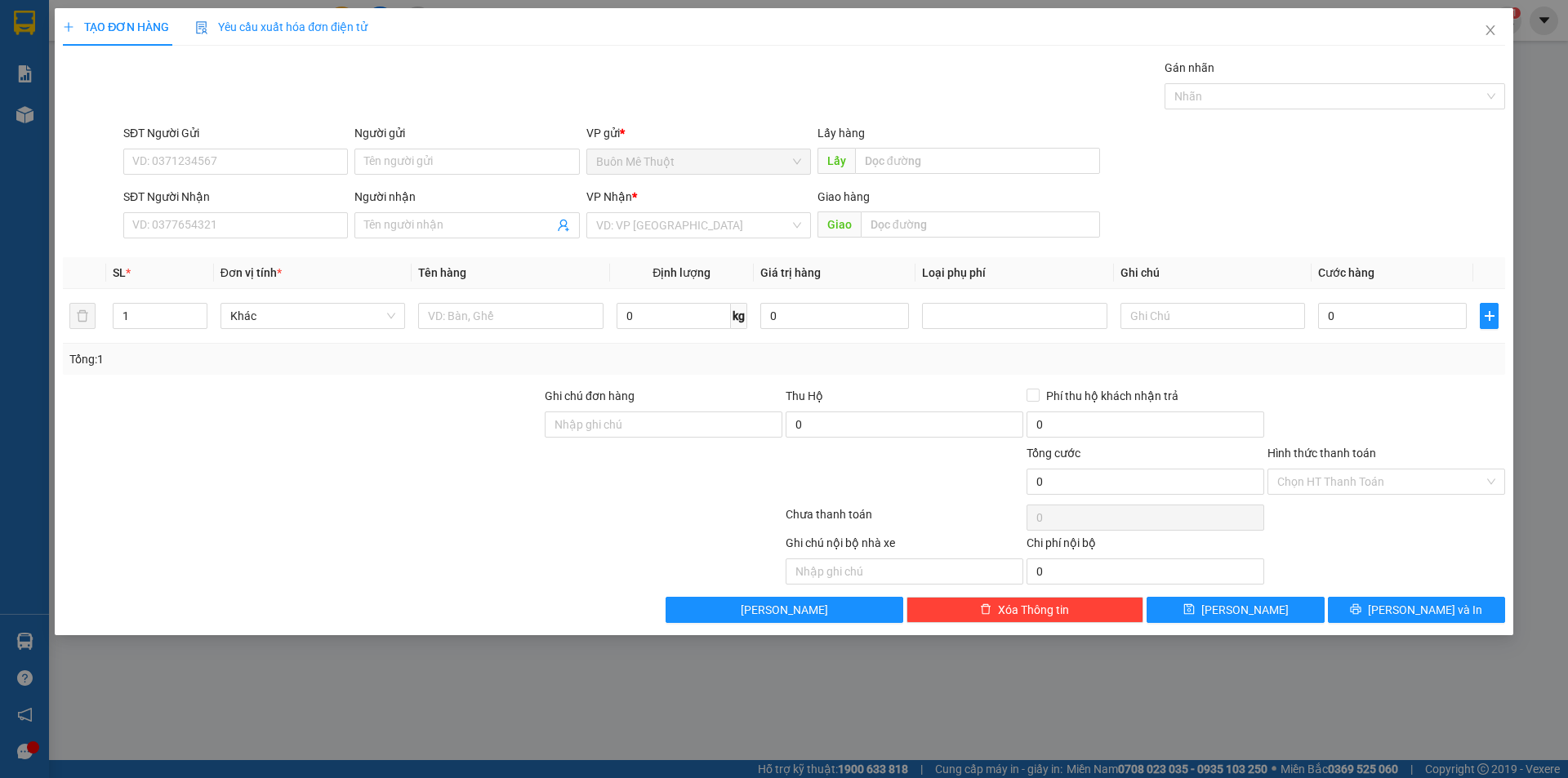
click at [221, 242] on div "SĐT Người Nhận VD: 0377654321" at bounding box center [236, 216] width 225 height 58
click at [203, 214] on input "SĐT Người Nhận" at bounding box center [236, 226] width 225 height 26
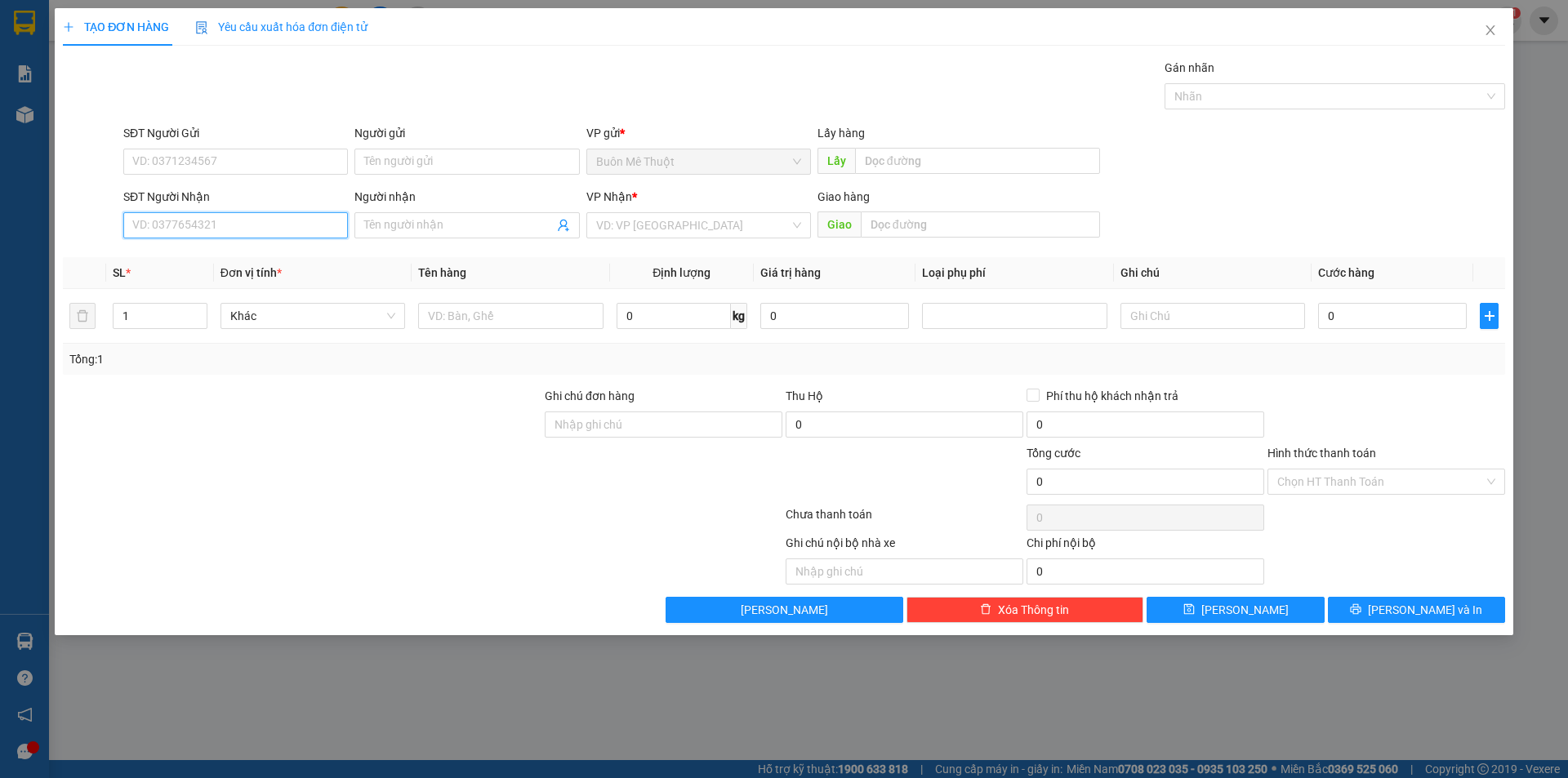
click at [203, 213] on input "SĐT Người Nhận" at bounding box center [236, 226] width 225 height 26
click at [161, 253] on div "0917418787" at bounding box center [235, 257] width 205 height 18
type input "0917418787"
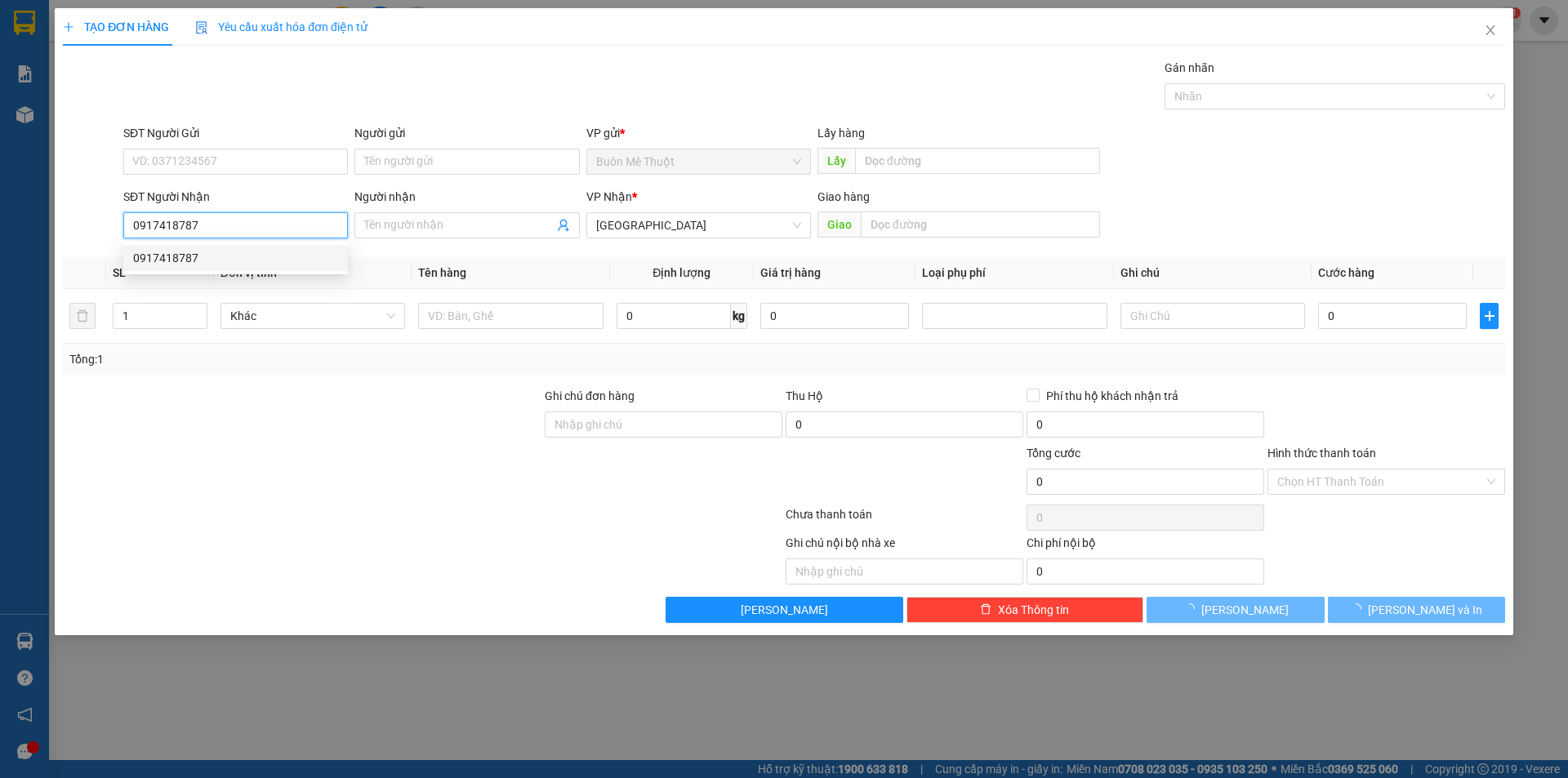
type input "60.000"
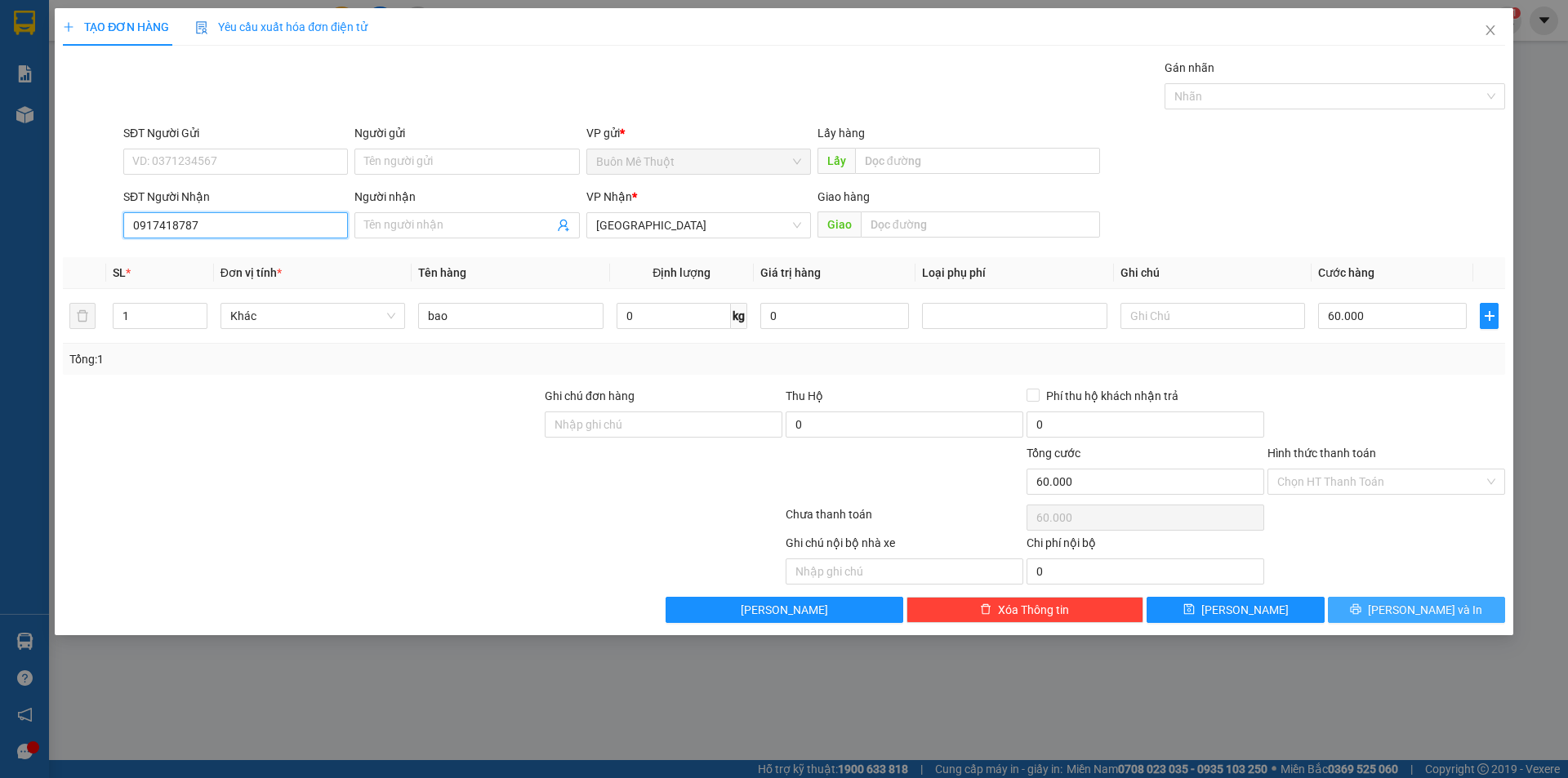
type input "0917418787"
click at [1413, 603] on span "[PERSON_NAME] và In" at bounding box center [1425, 609] width 114 height 18
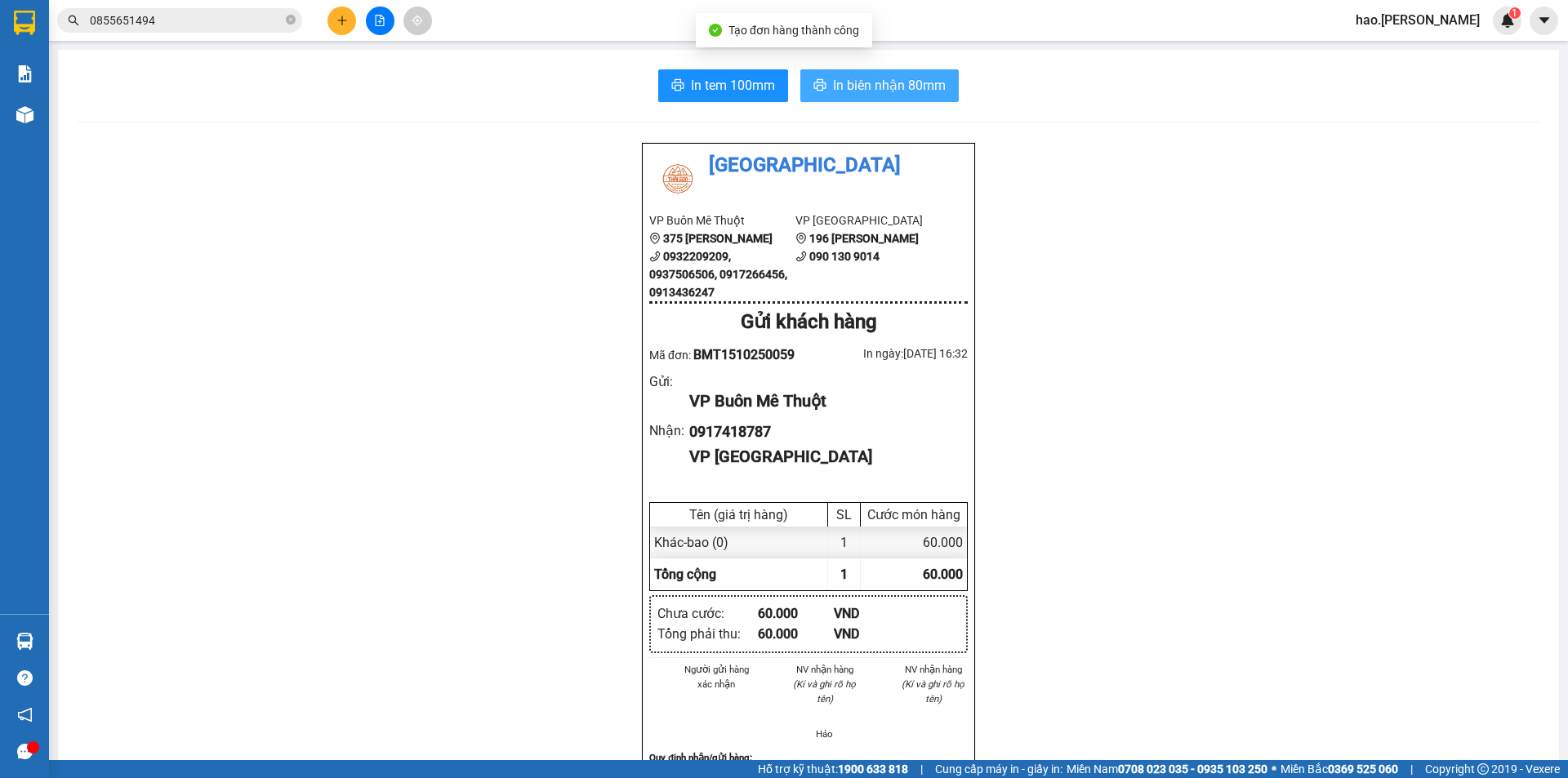
click at [916, 92] on span "In biên nhận 80mm" at bounding box center [889, 85] width 112 height 20
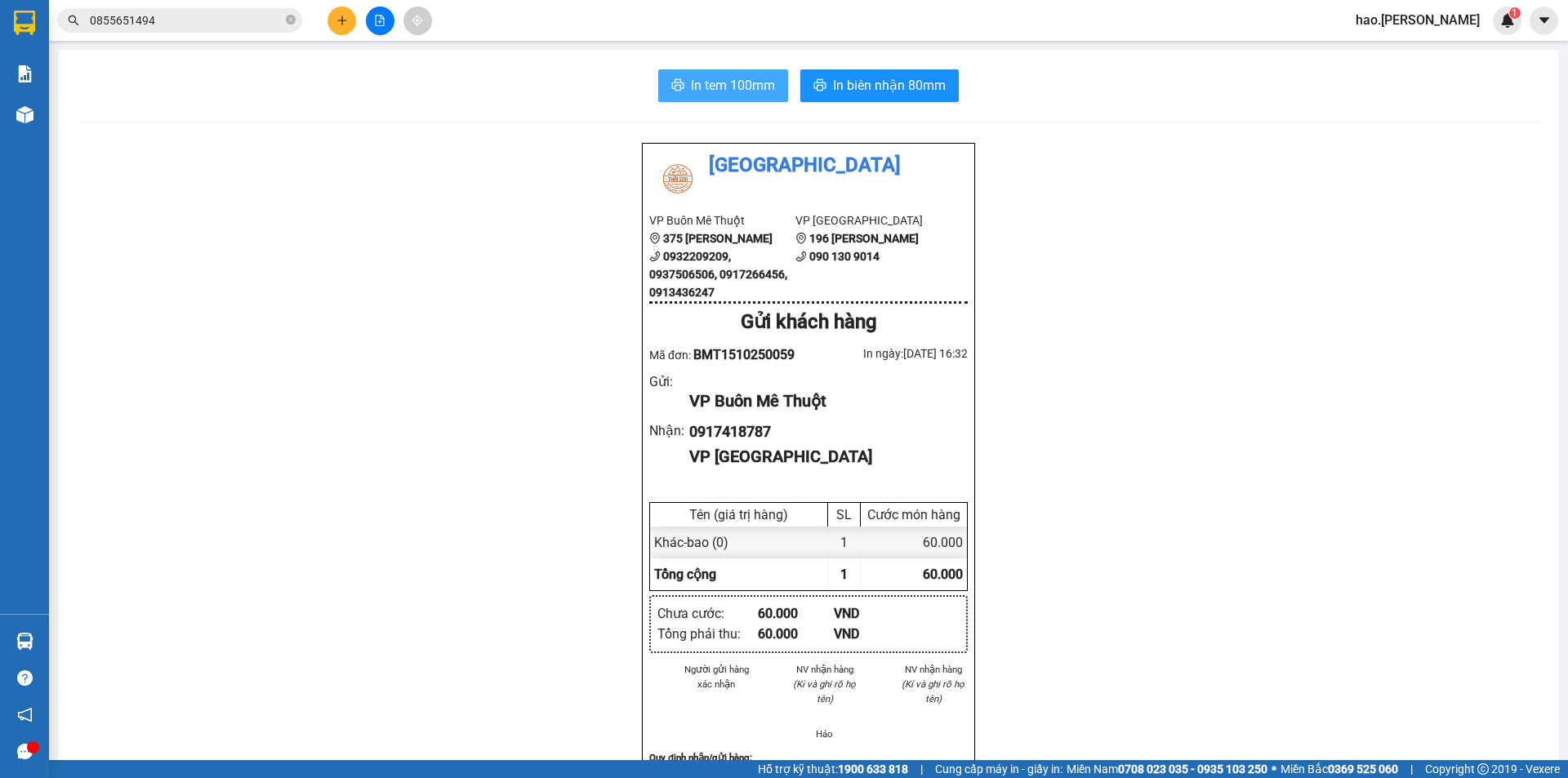
click at [764, 86] on span "In tem 100mm" at bounding box center [733, 85] width 85 height 20
click at [339, 24] on icon "plus" at bounding box center [342, 20] width 11 height 11
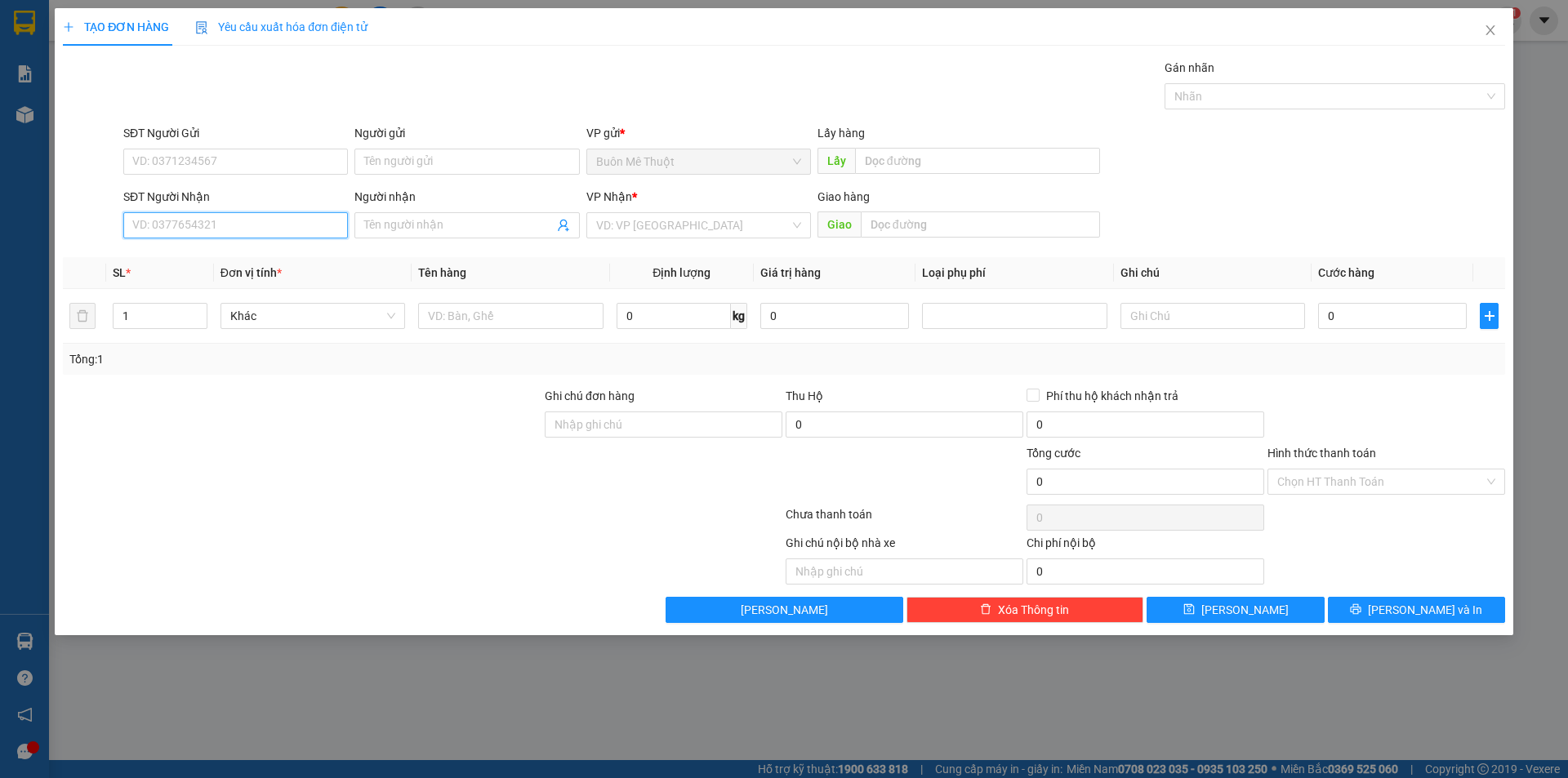
click at [248, 219] on input "SĐT Người Nhận" at bounding box center [236, 226] width 225 height 26
click at [190, 253] on div "0834322202 - Việt" at bounding box center [235, 257] width 205 height 18
type input "0834322202"
type input "Việt"
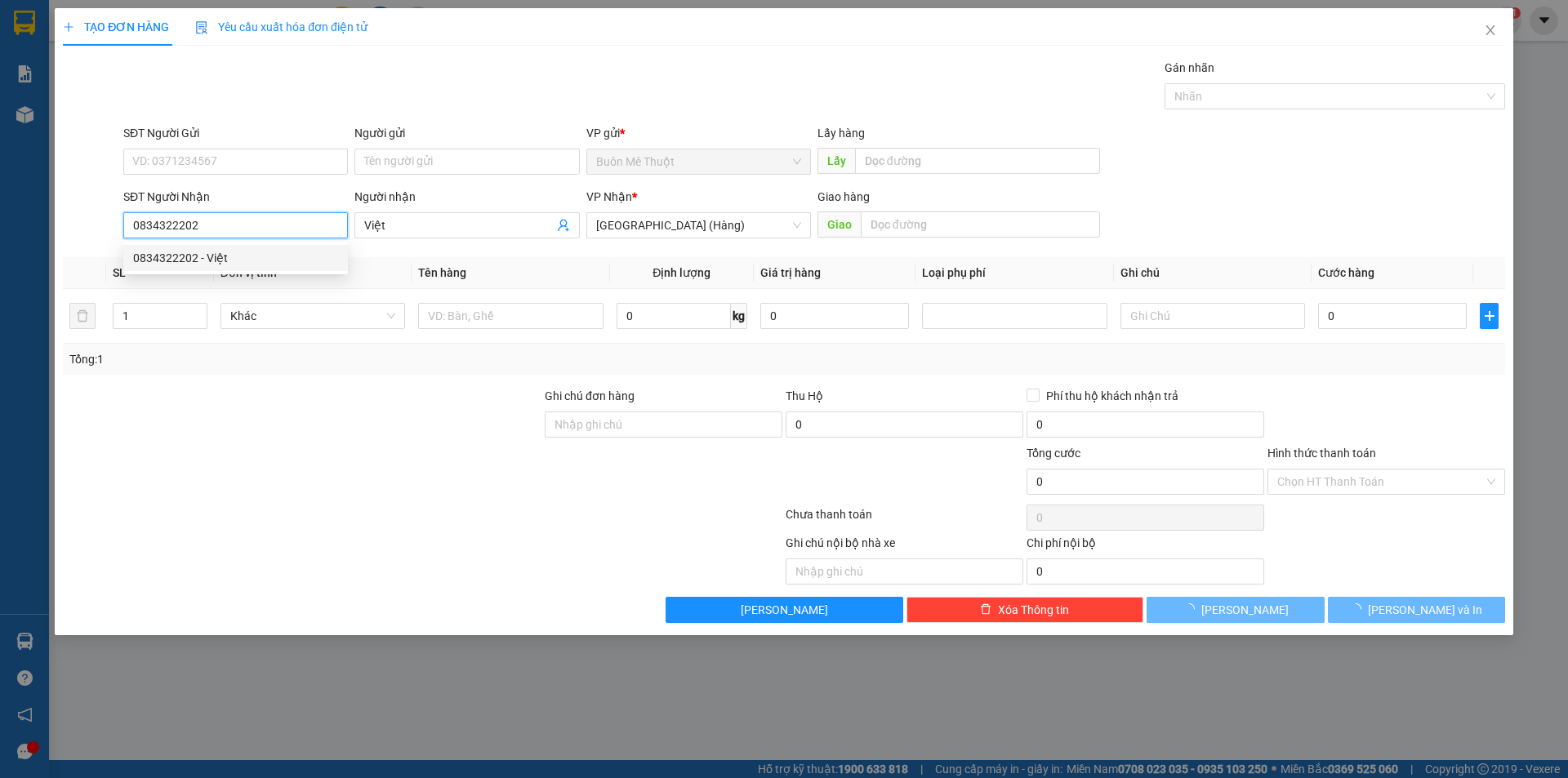
type input "200.000"
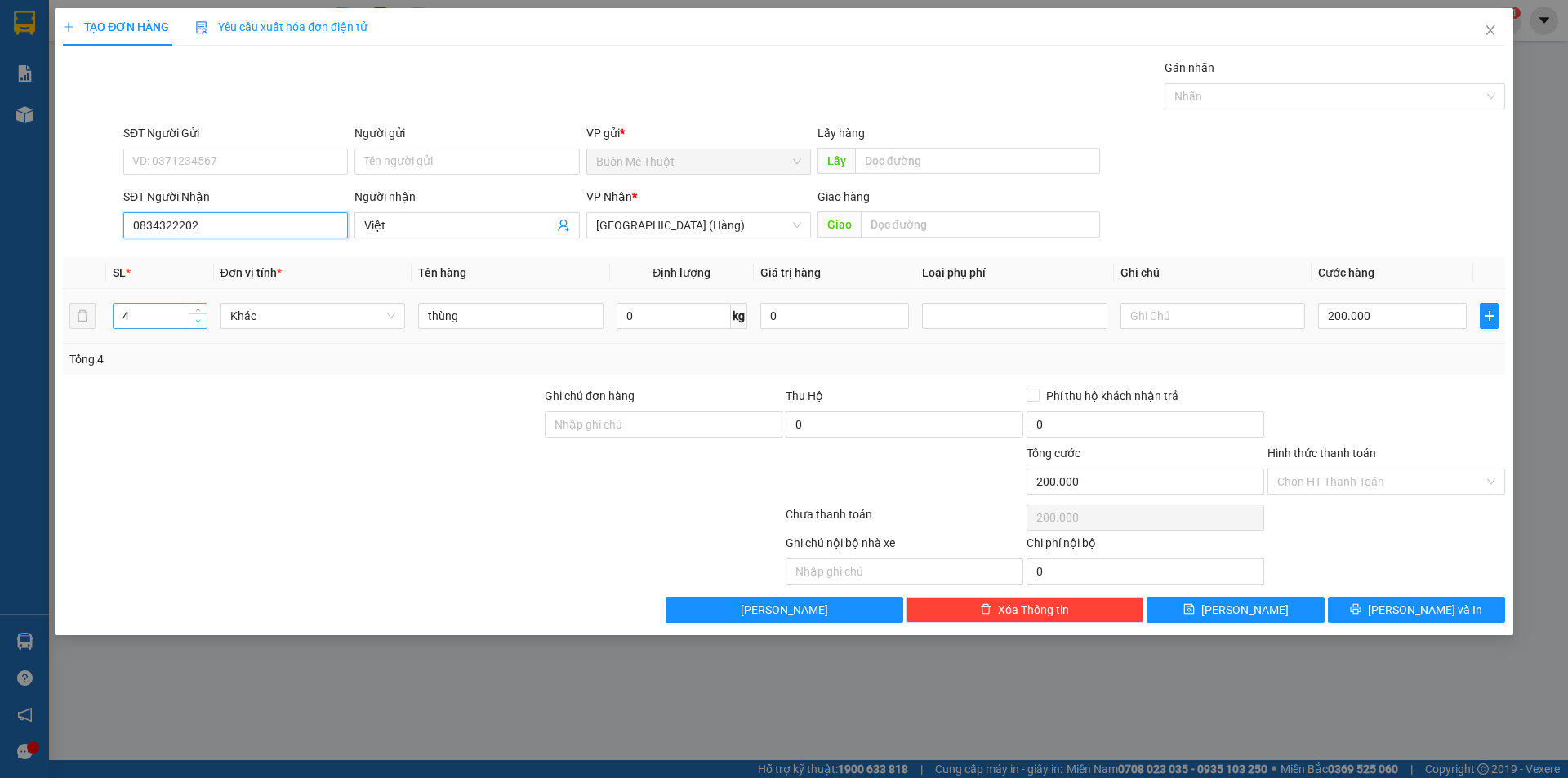
type input "0834322202"
type input "3"
click at [193, 318] on span "down" at bounding box center [198, 321] width 10 height 10
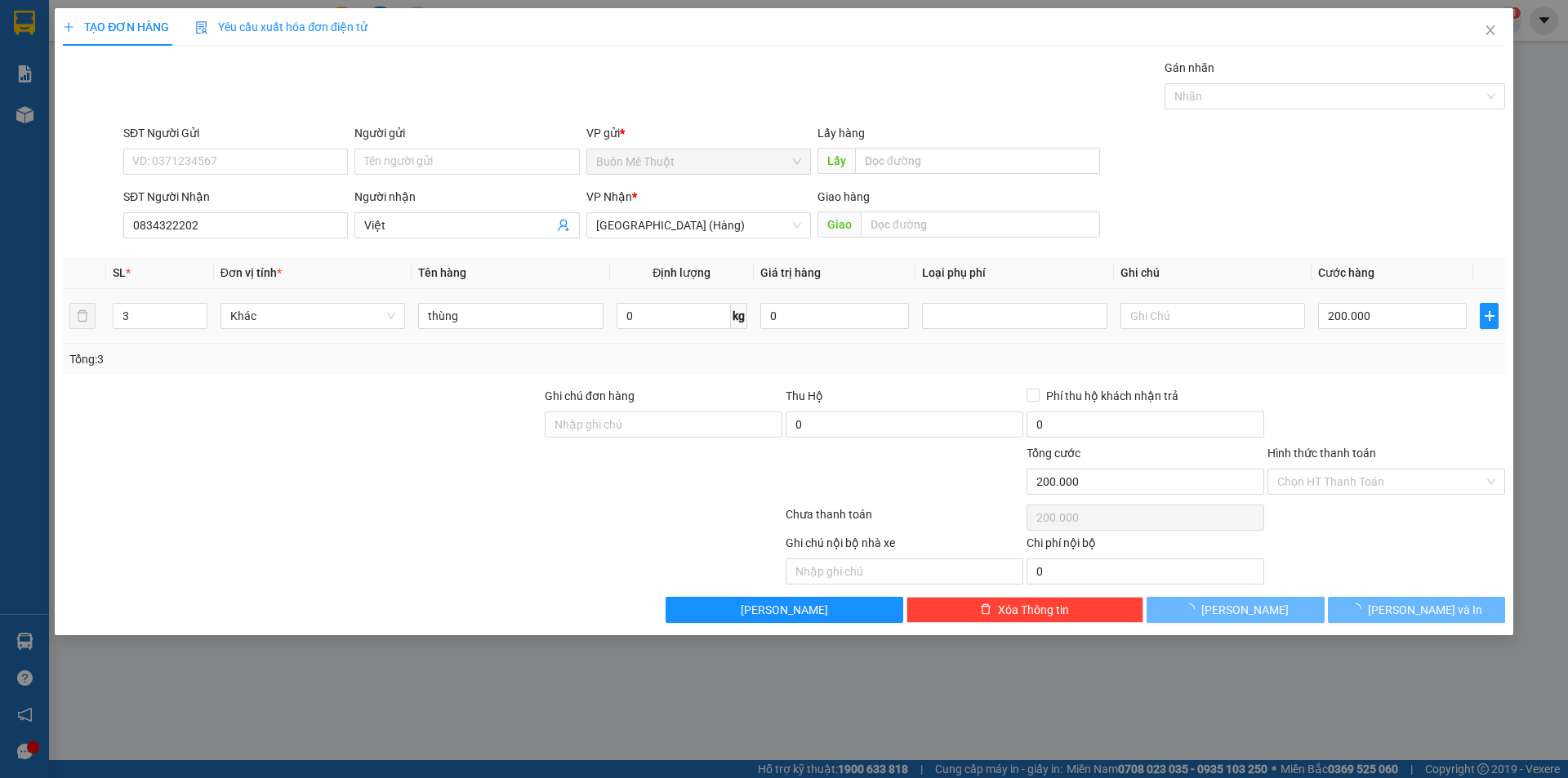
click at [1437, 330] on div "200.000" at bounding box center [1392, 316] width 149 height 32
type input "0"
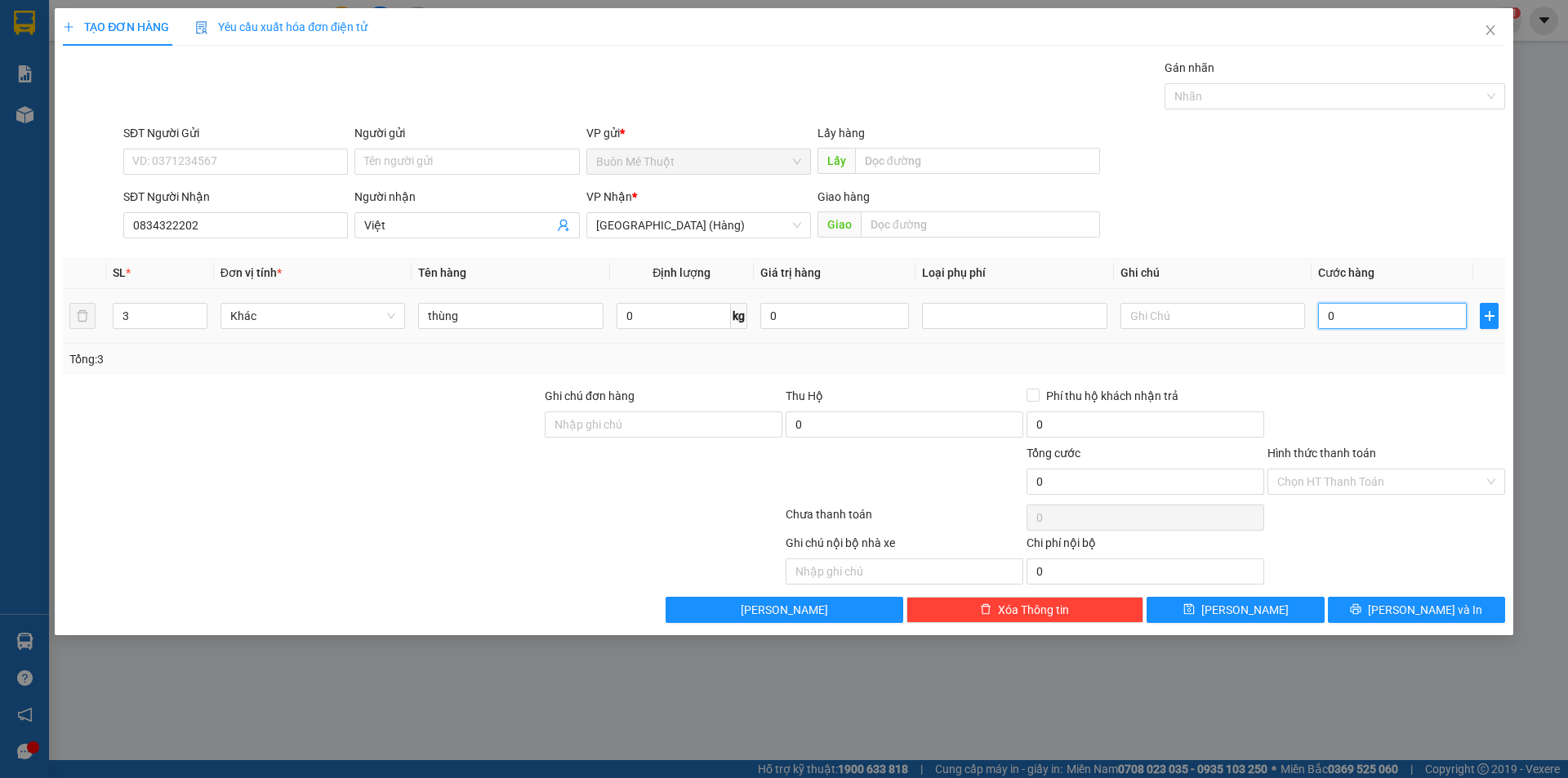
click at [1431, 308] on input "0" at bounding box center [1392, 316] width 149 height 26
type input "1"
type input "15"
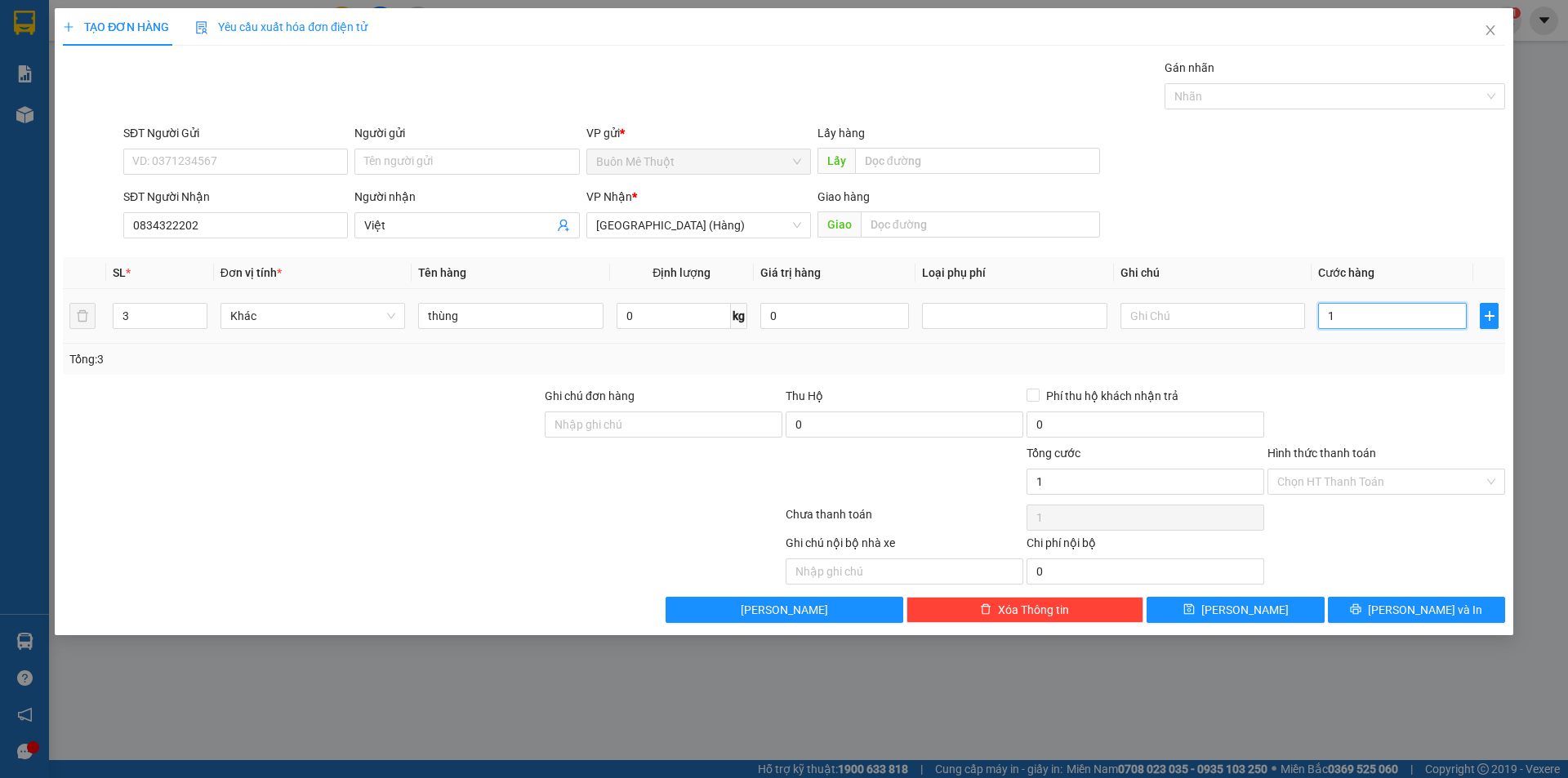
type input "15"
type input "150"
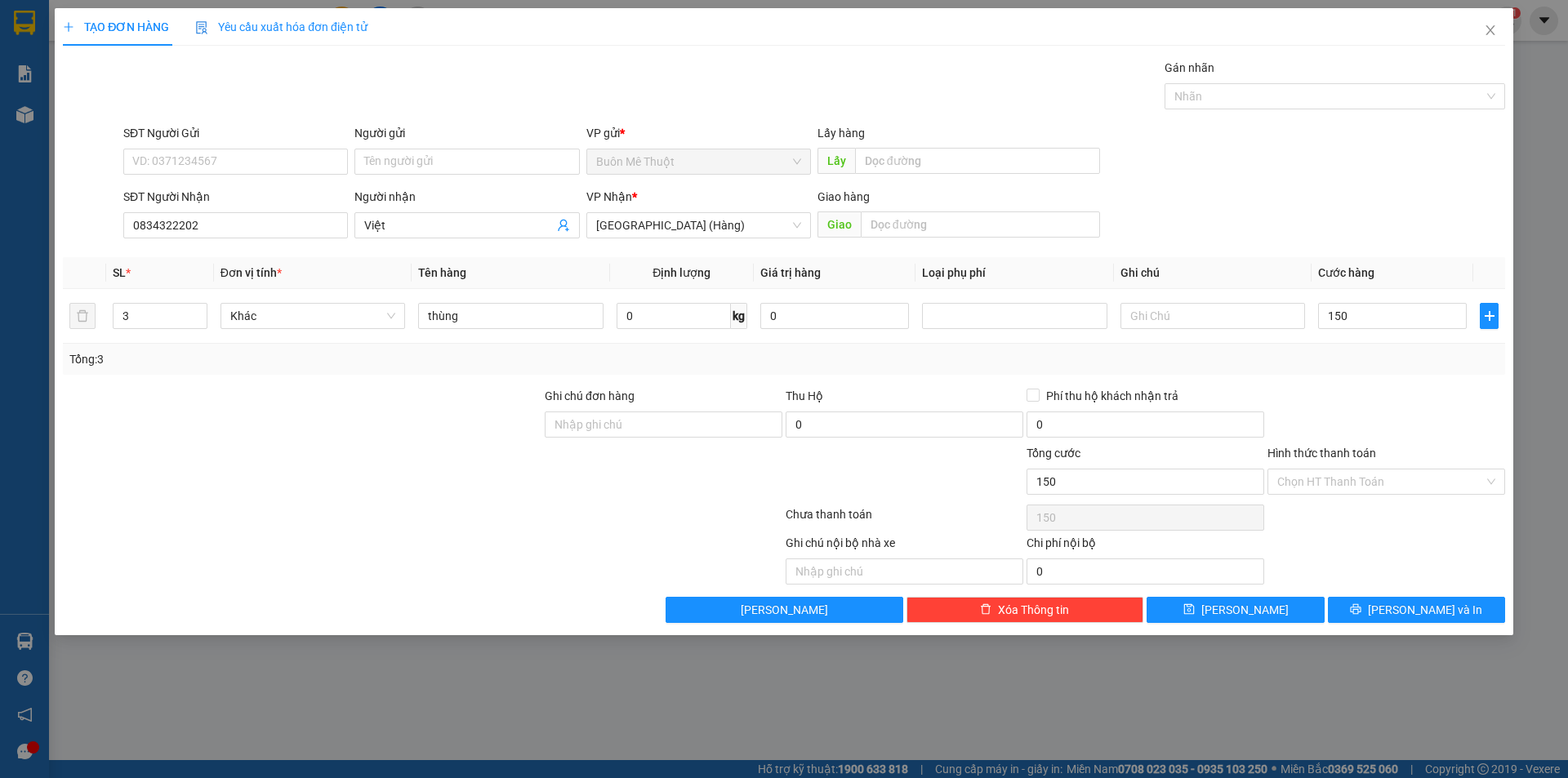
type input "150.000"
drag, startPoint x: 1464, startPoint y: 361, endPoint x: 1425, endPoint y: 479, distance: 124.3
click at [1464, 362] on div "Tổng: 3" at bounding box center [784, 358] width 1430 height 18
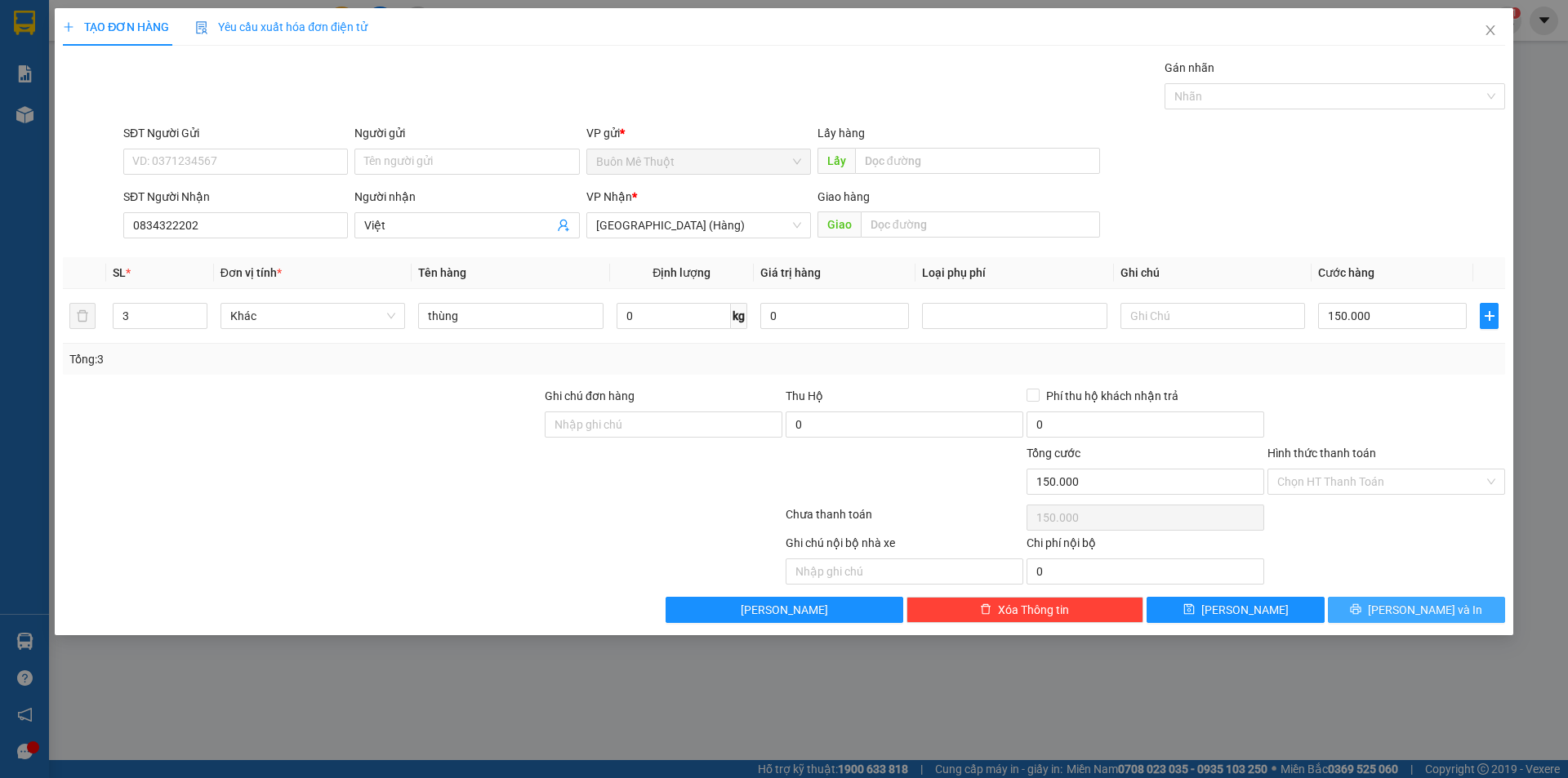
click at [1362, 616] on span "printer" at bounding box center [1355, 610] width 11 height 13
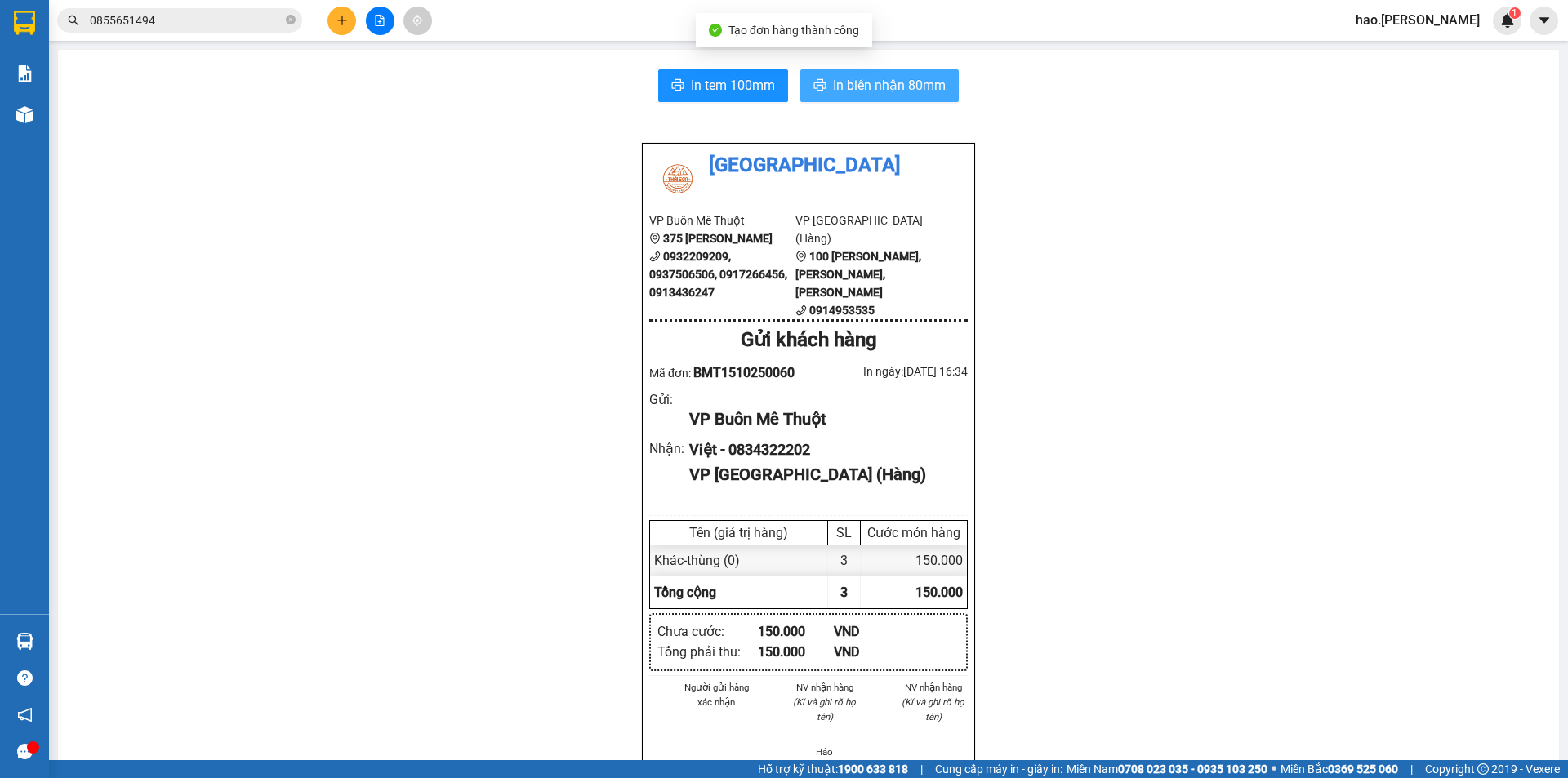
click at [896, 99] on button "In biên nhận 80mm" at bounding box center [880, 85] width 159 height 32
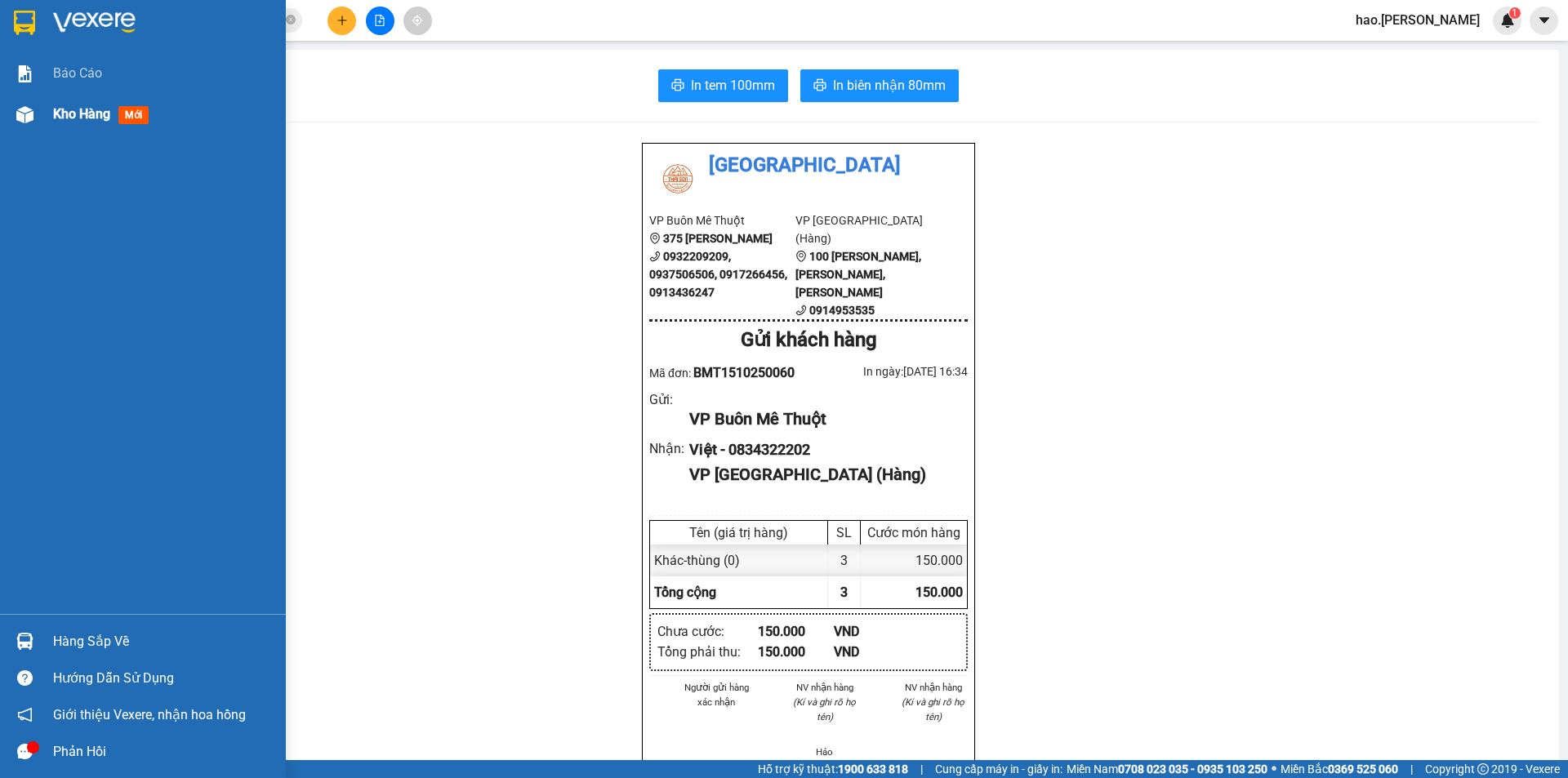
drag, startPoint x: 71, startPoint y: 96, endPoint x: 64, endPoint y: 105, distance: 11.4
click at [64, 105] on div "Kho hàng mới" at bounding box center [163, 114] width 220 height 41
click at [64, 106] on span "Kho hàng" at bounding box center [82, 113] width 58 height 16
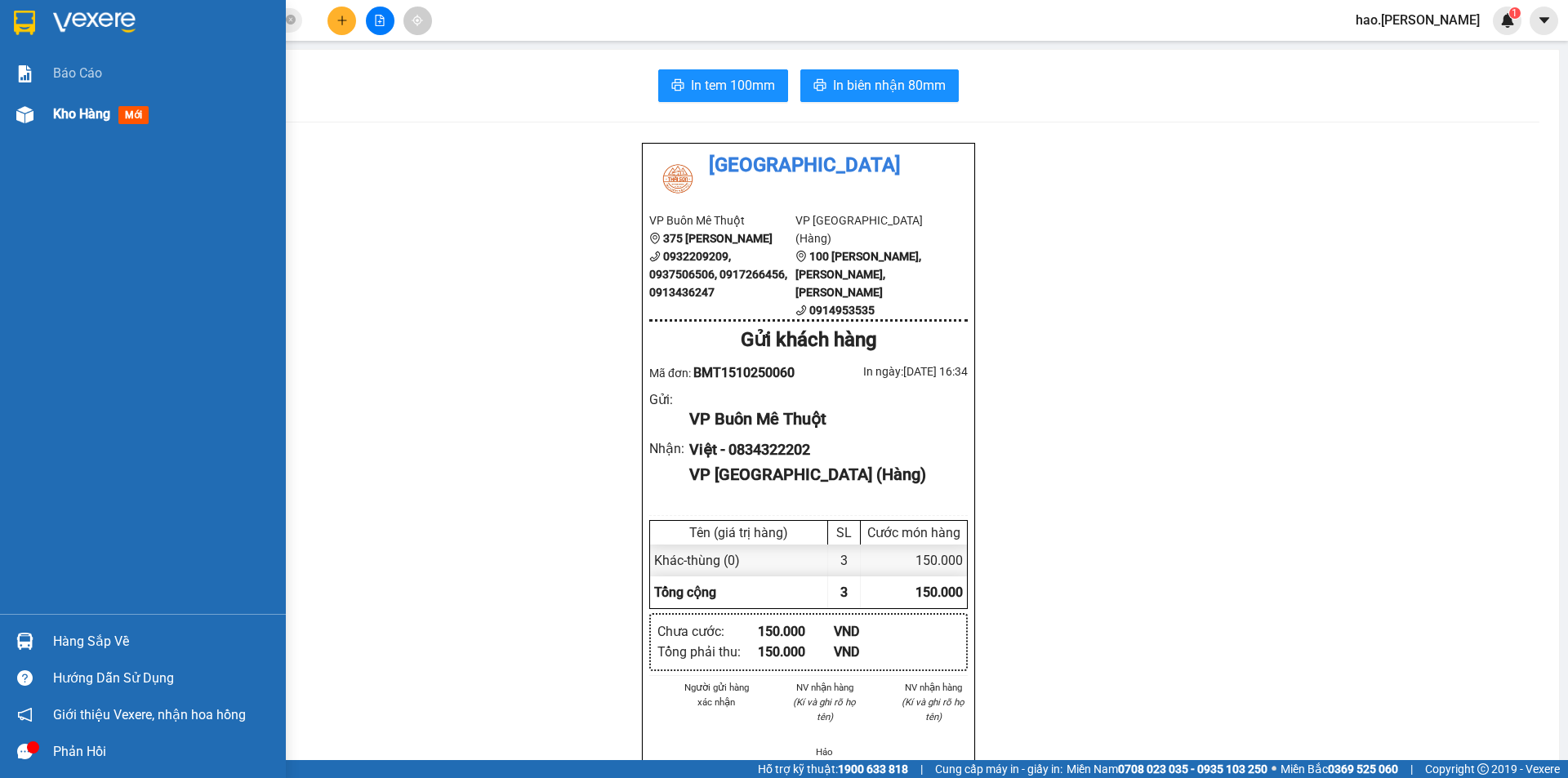
click at [64, 106] on span "Kho hàng" at bounding box center [82, 113] width 58 height 16
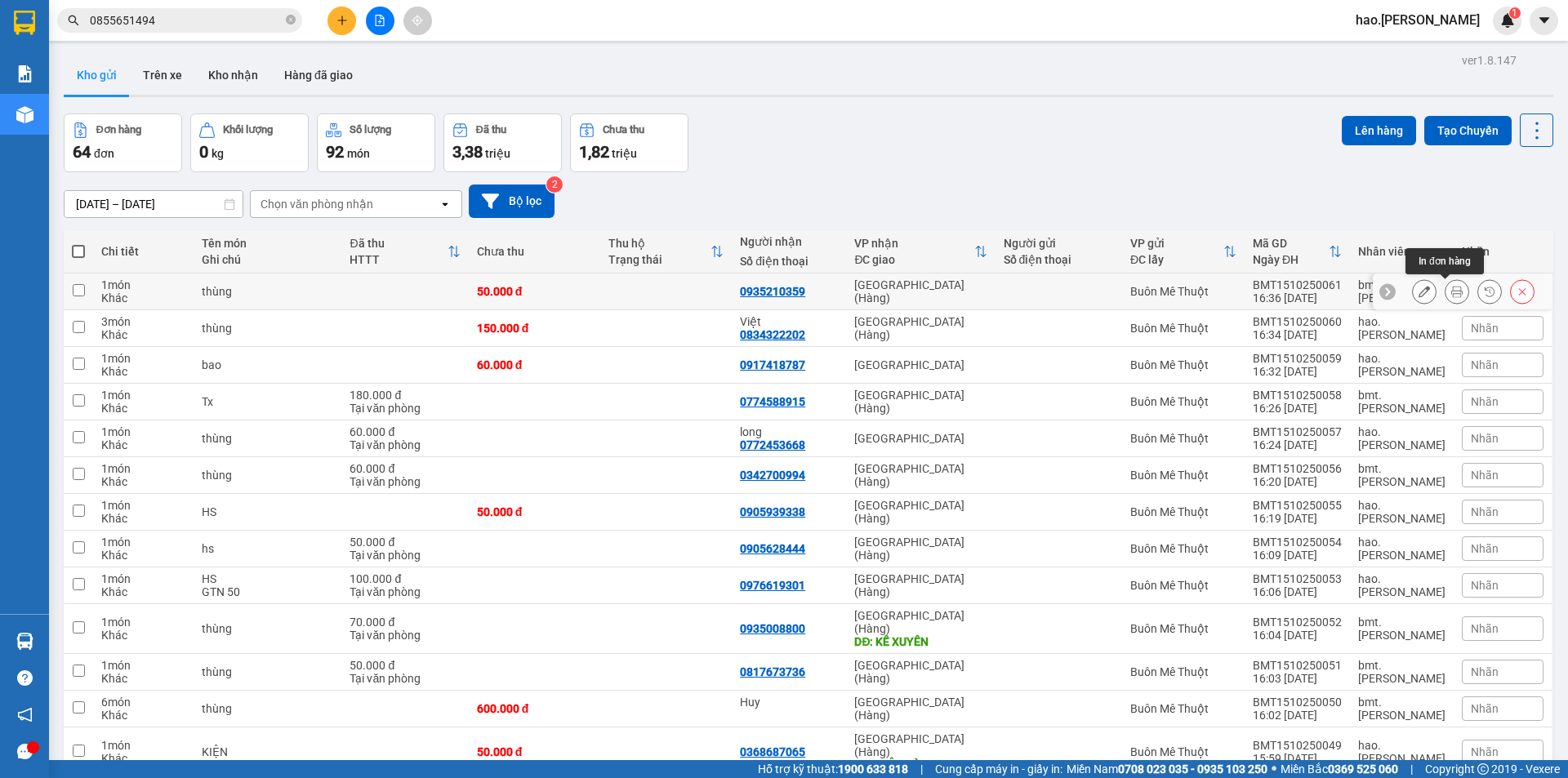
click at [1455, 292] on button at bounding box center [1457, 292] width 23 height 29
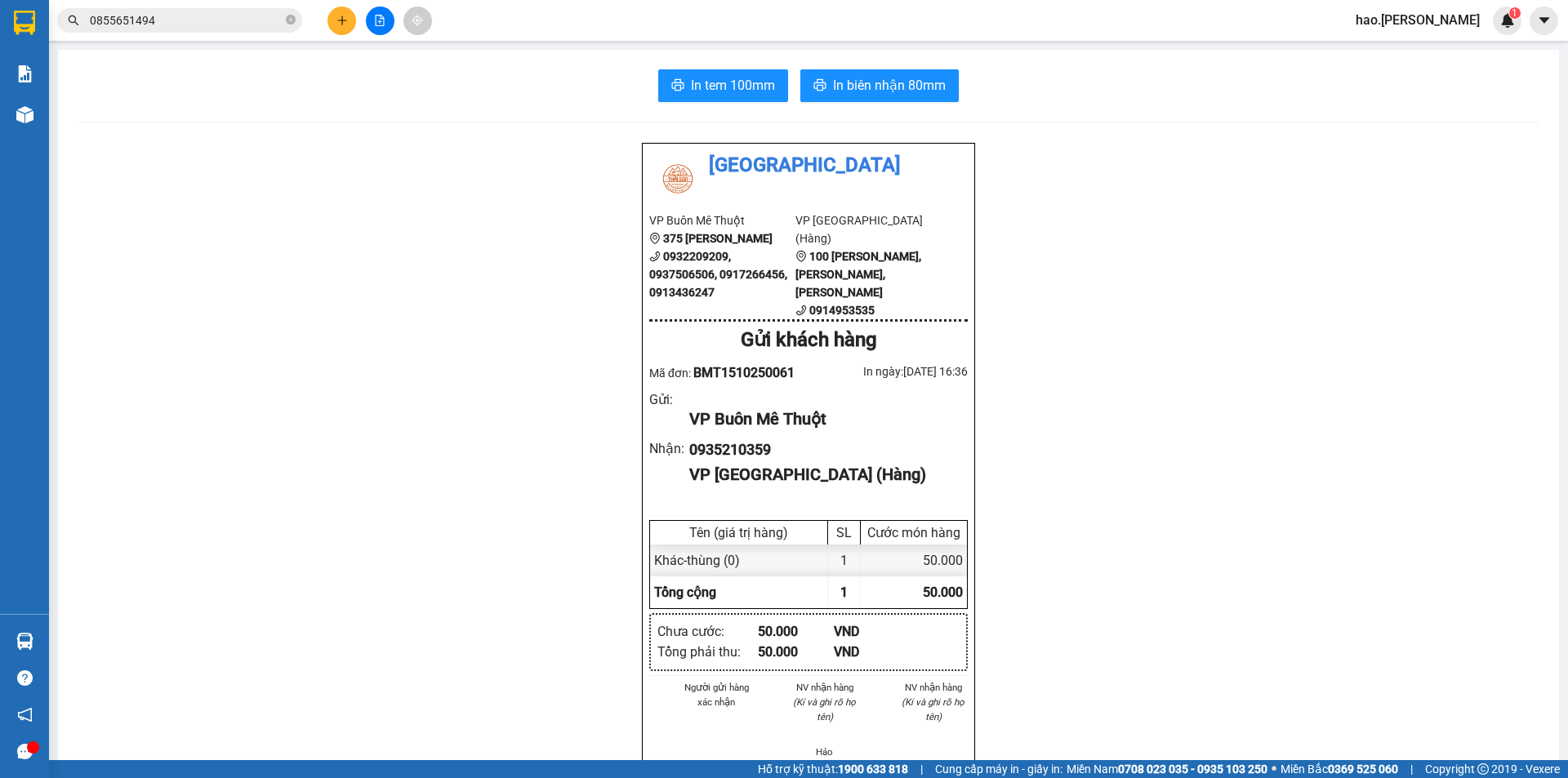
click at [1425, 285] on div "Thái Sơn VP Buôn Mê Thuột 375 Hoàng Diệu 0932209209, 0937506506, 0917266456, 09…" at bounding box center [809, 773] width 1462 height 1263
click at [727, 85] on span "In tem 100mm" at bounding box center [733, 85] width 85 height 20
click at [888, 94] on span "In biên nhận 80mm" at bounding box center [889, 85] width 112 height 20
click at [345, 25] on icon "plus" at bounding box center [342, 20] width 11 height 11
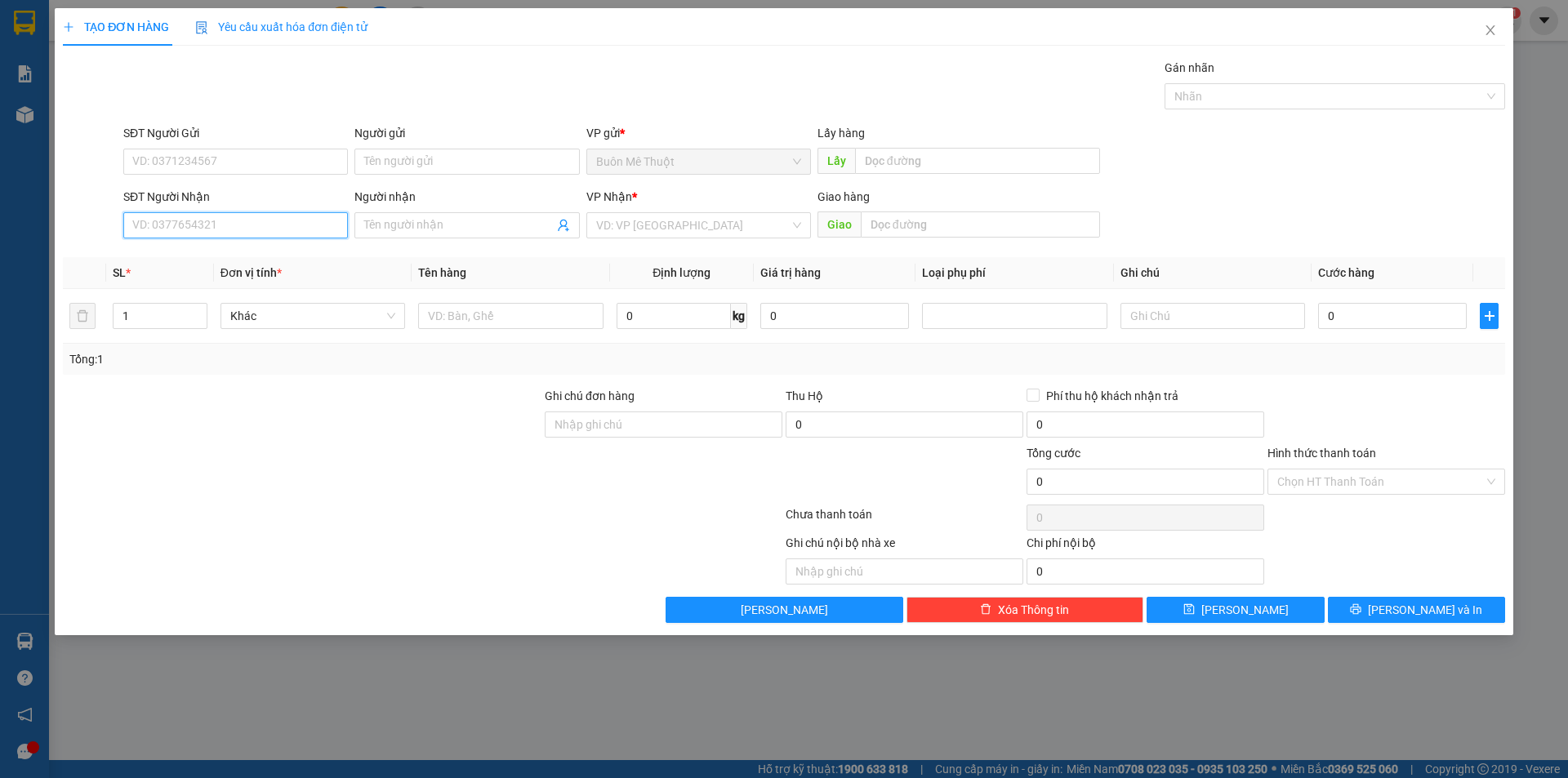
click at [243, 233] on input "SĐT Người Nhận" at bounding box center [236, 226] width 225 height 26
click at [152, 246] on div "0976339980 - Tuấn Trần" at bounding box center [236, 258] width 225 height 26
type input "0976339980"
type input "Tuấn Trần"
type input "Quế Sơn"
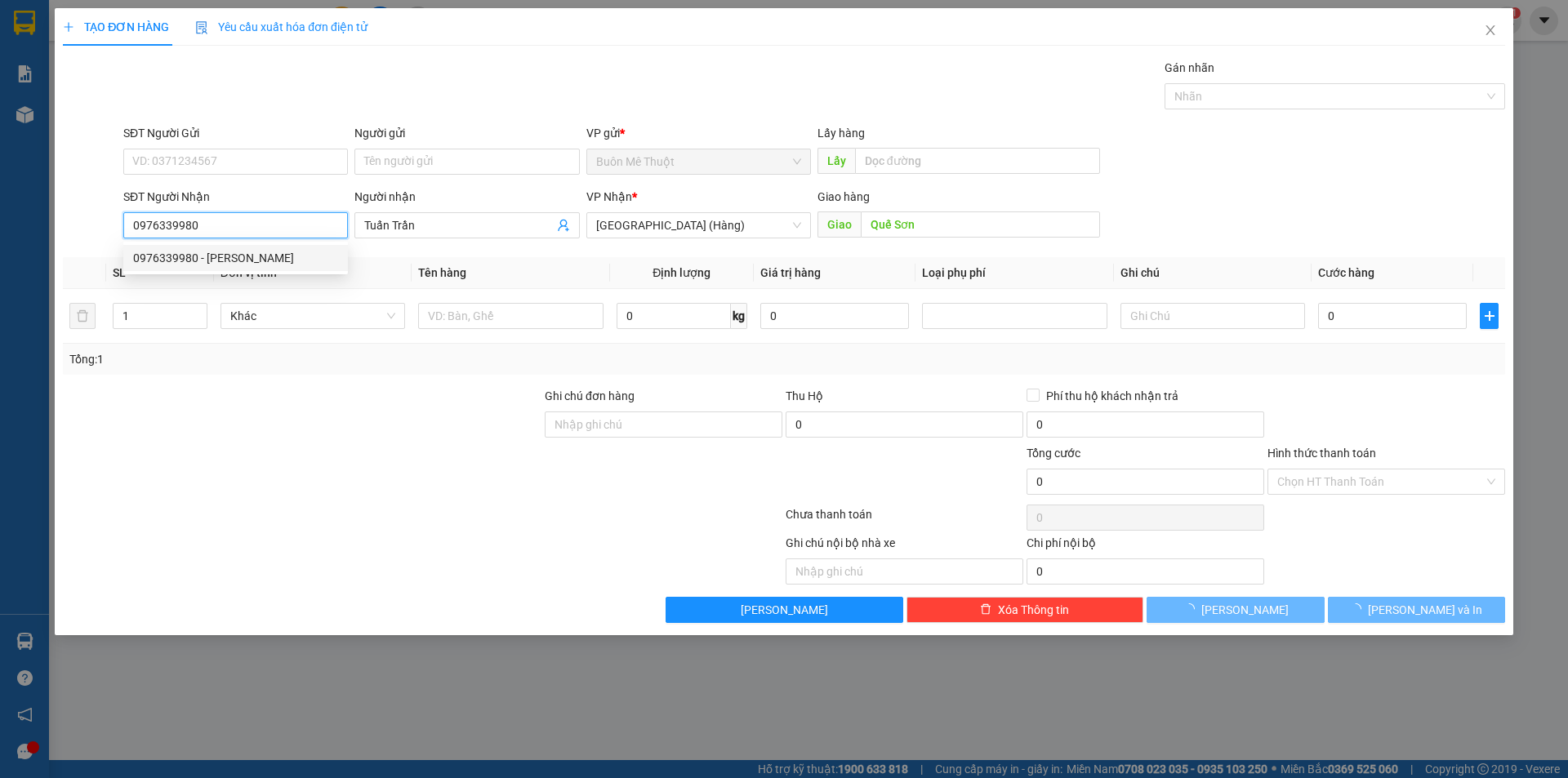
type input "700.000"
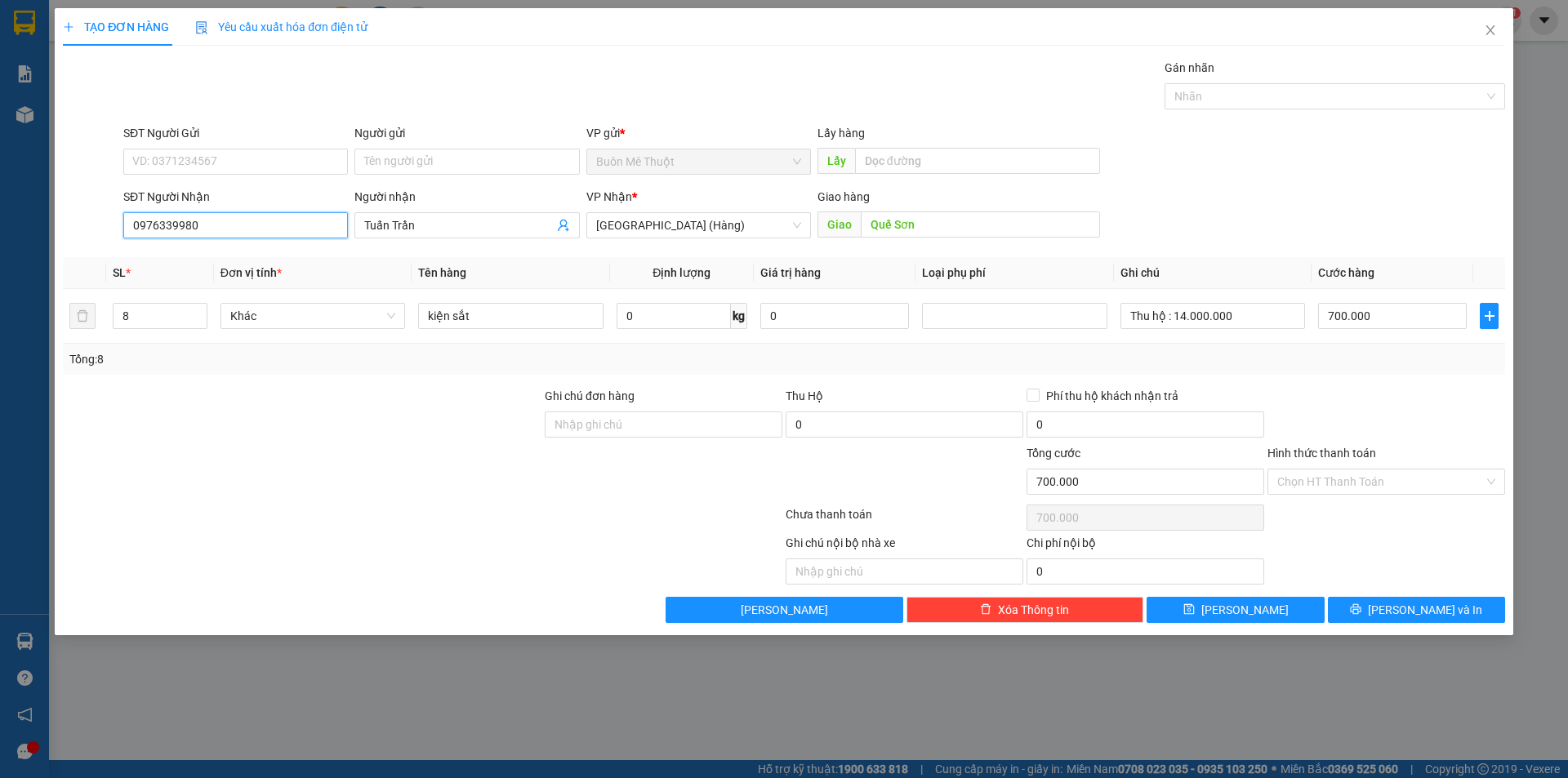
type input "0976339980"
click at [197, 322] on icon "down" at bounding box center [198, 321] width 6 height 6
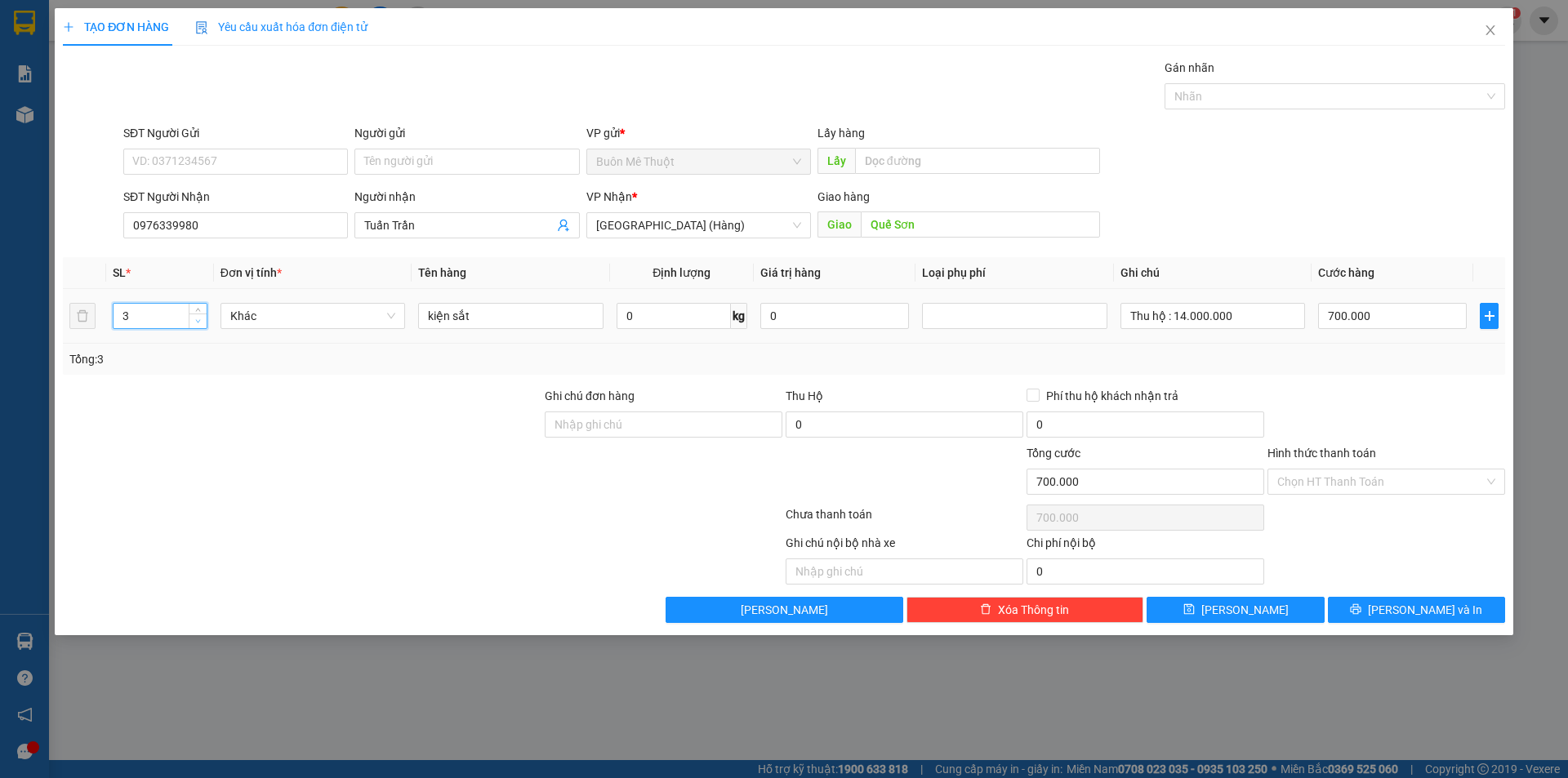
click at [197, 322] on icon "down" at bounding box center [198, 321] width 6 height 6
type input "1"
click at [197, 322] on icon "down" at bounding box center [198, 321] width 6 height 6
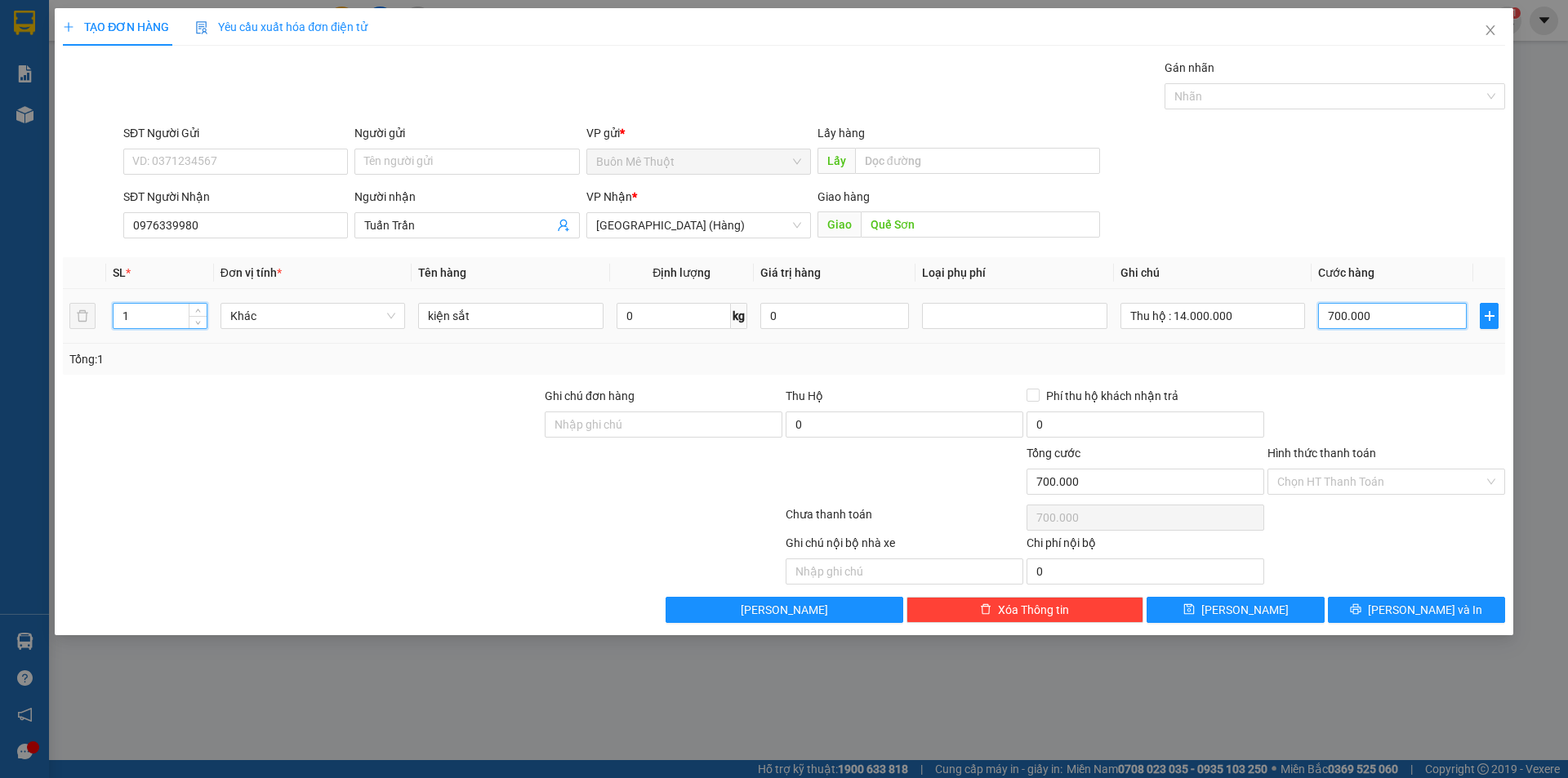
click at [1365, 320] on input "700.000" at bounding box center [1392, 316] width 149 height 26
type input "0"
type input "1"
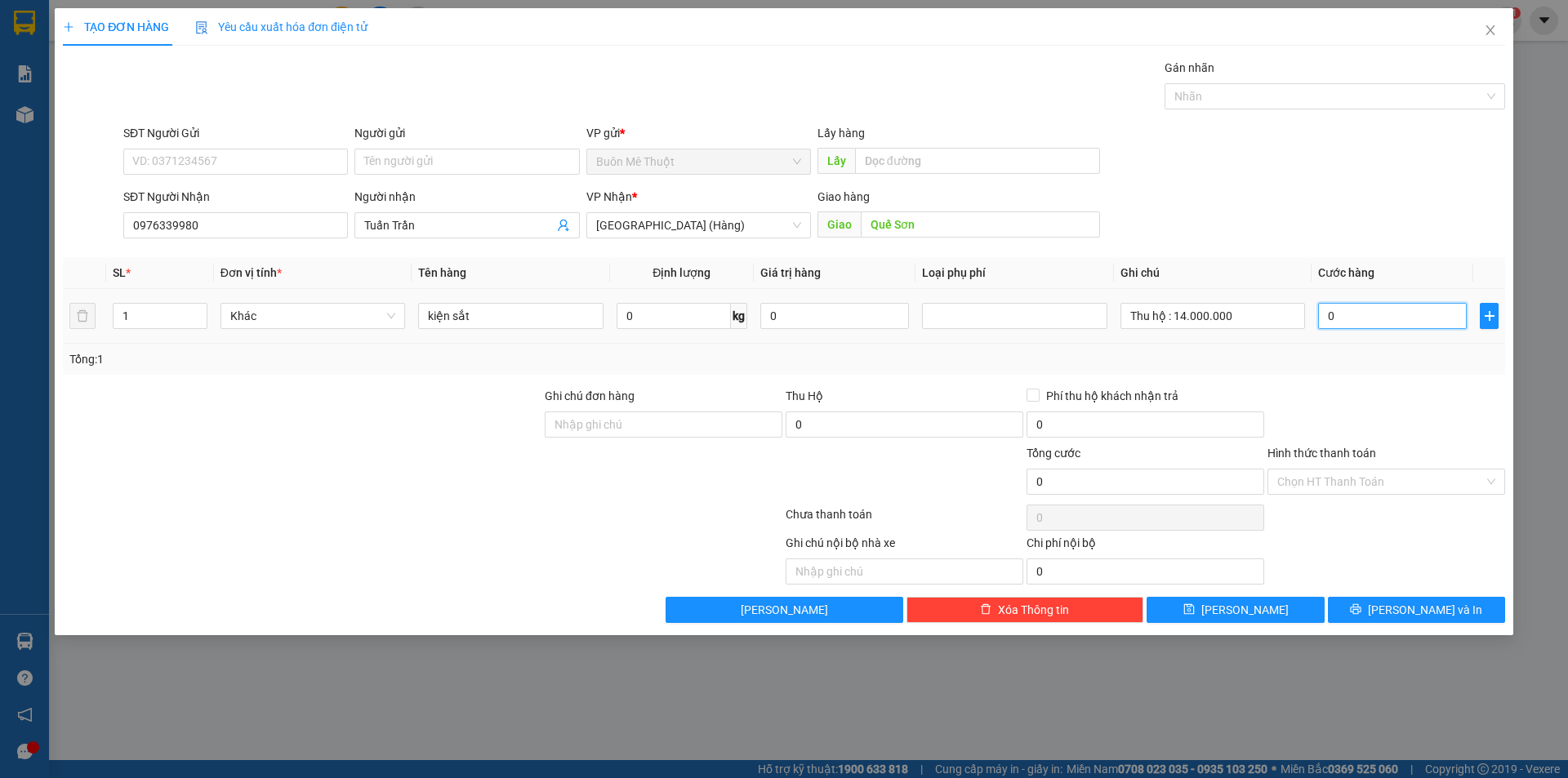
type input "1"
type input "01"
type input "10"
type input "010"
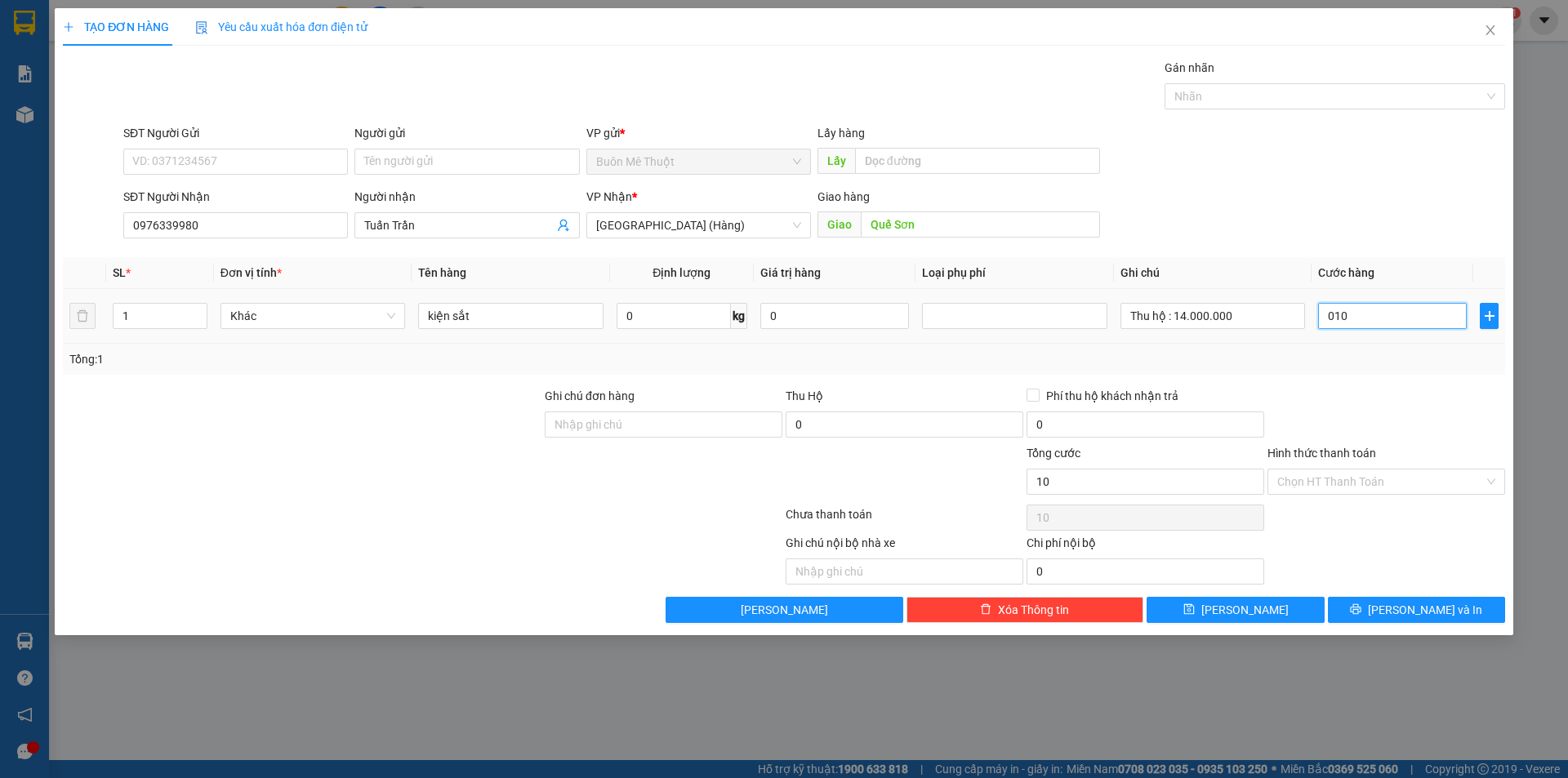
type input "100"
type input "0.100"
type input "100.000"
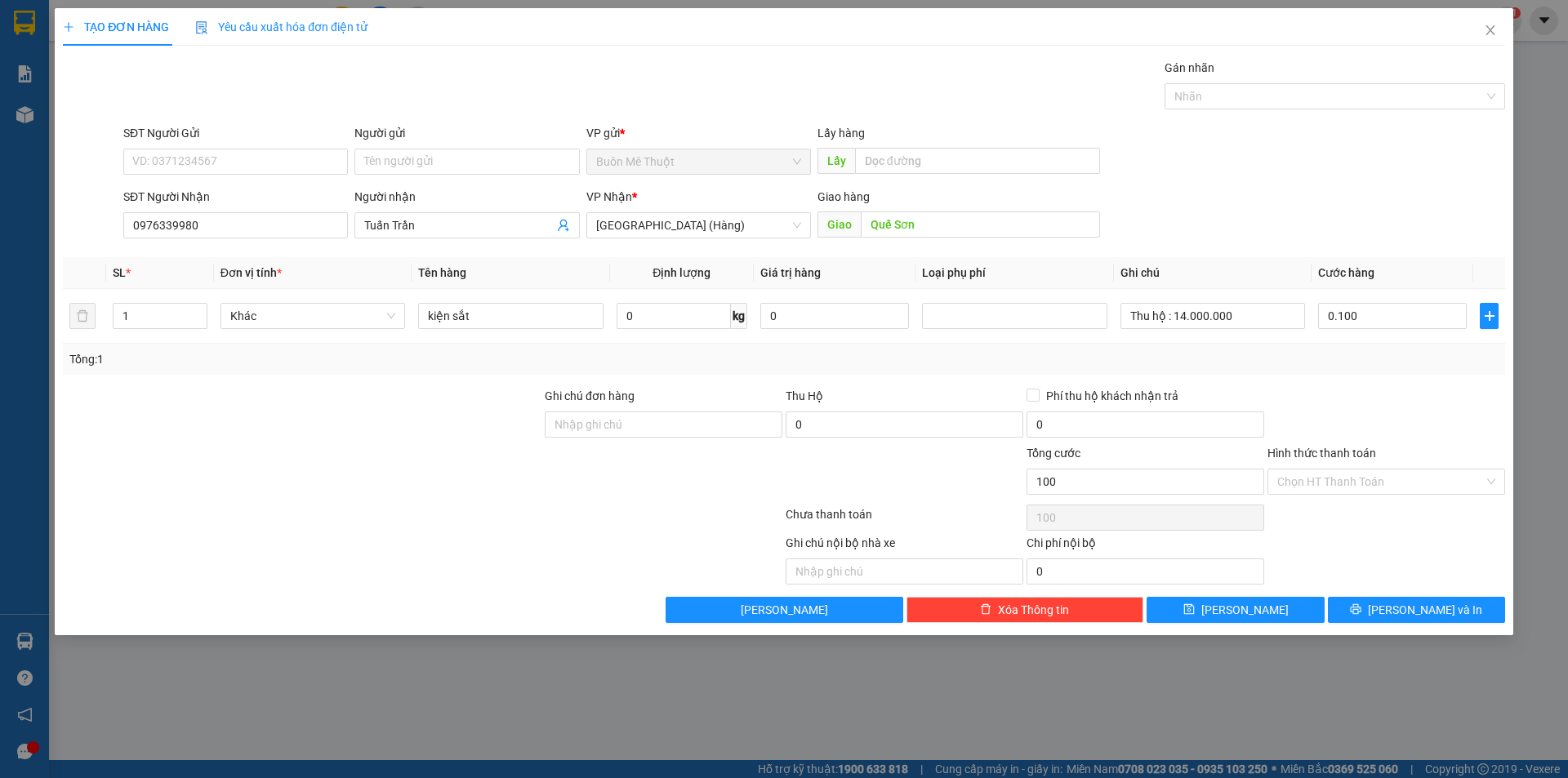
type input "100.000"
click at [1336, 387] on div at bounding box center [1386, 416] width 241 height 58
click at [1416, 594] on div "Transit Pickup Surcharge Ids Transit Deliver Surcharge Ids Transit Deliver Surc…" at bounding box center [784, 341] width 1443 height 564
click at [1411, 614] on span "[PERSON_NAME] và In" at bounding box center [1425, 609] width 114 height 18
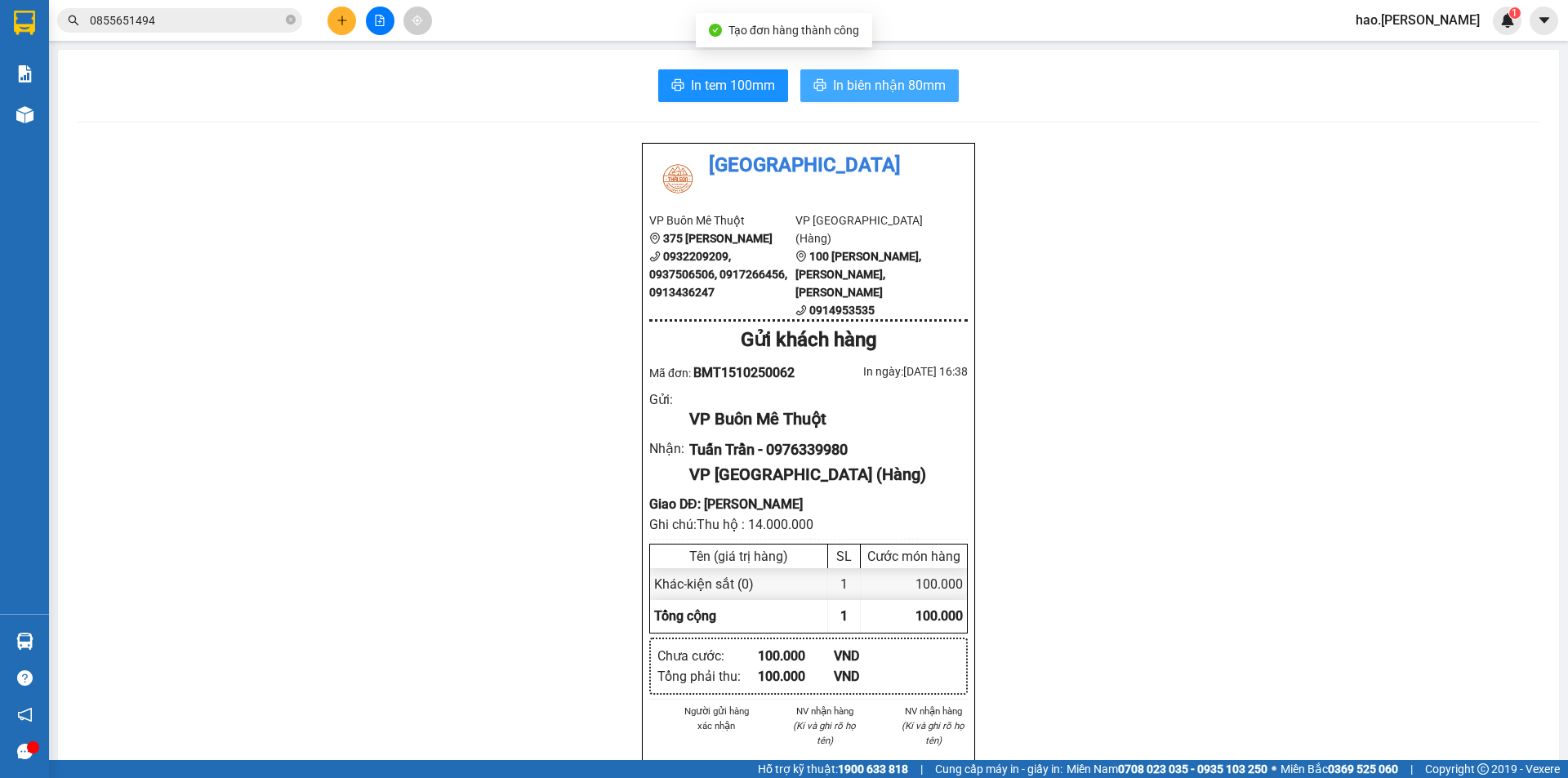
click at [888, 90] on span "In biên nhận 80mm" at bounding box center [889, 85] width 112 height 20
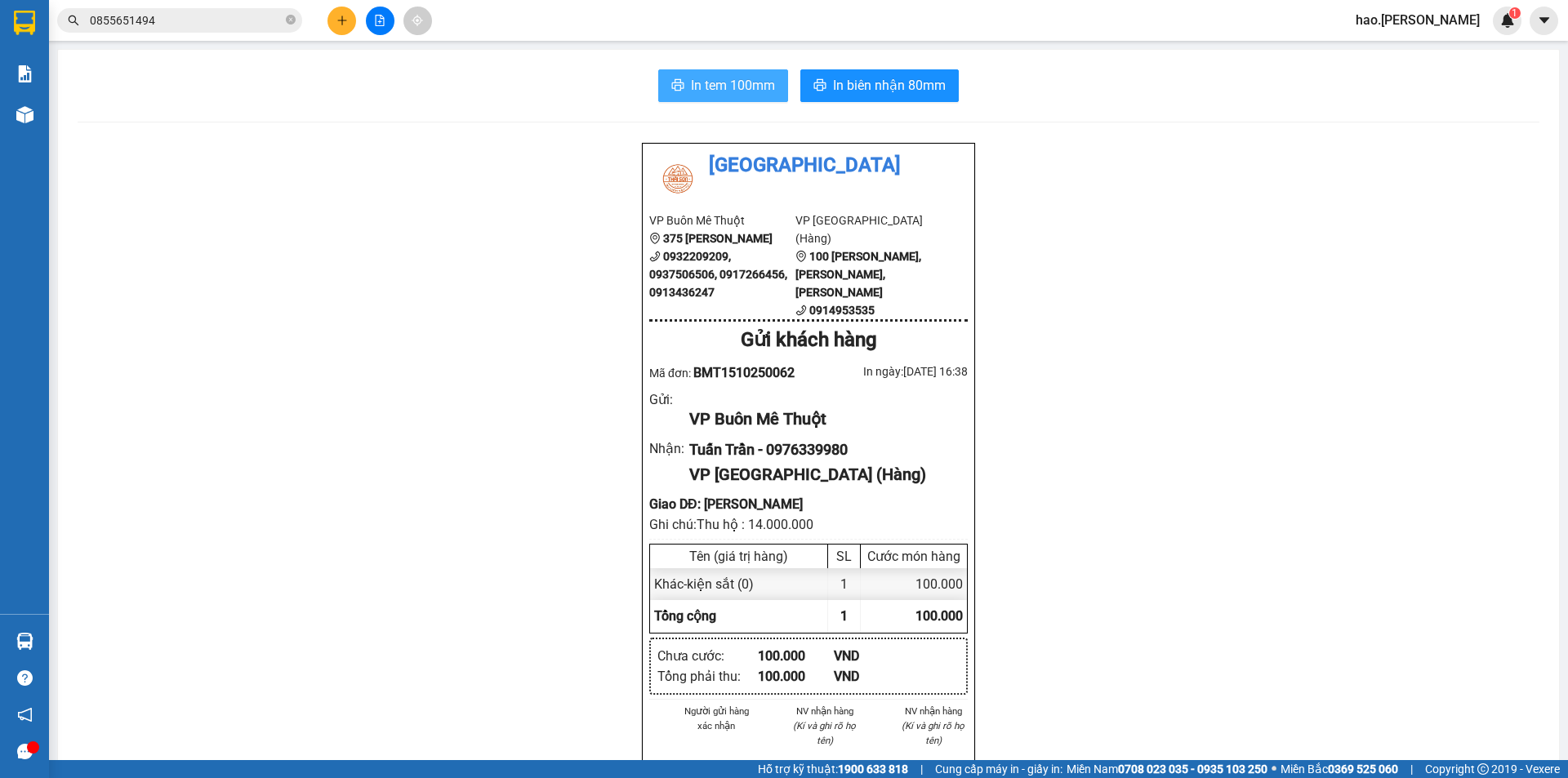
click at [718, 89] on span "In tem 100mm" at bounding box center [733, 85] width 85 height 20
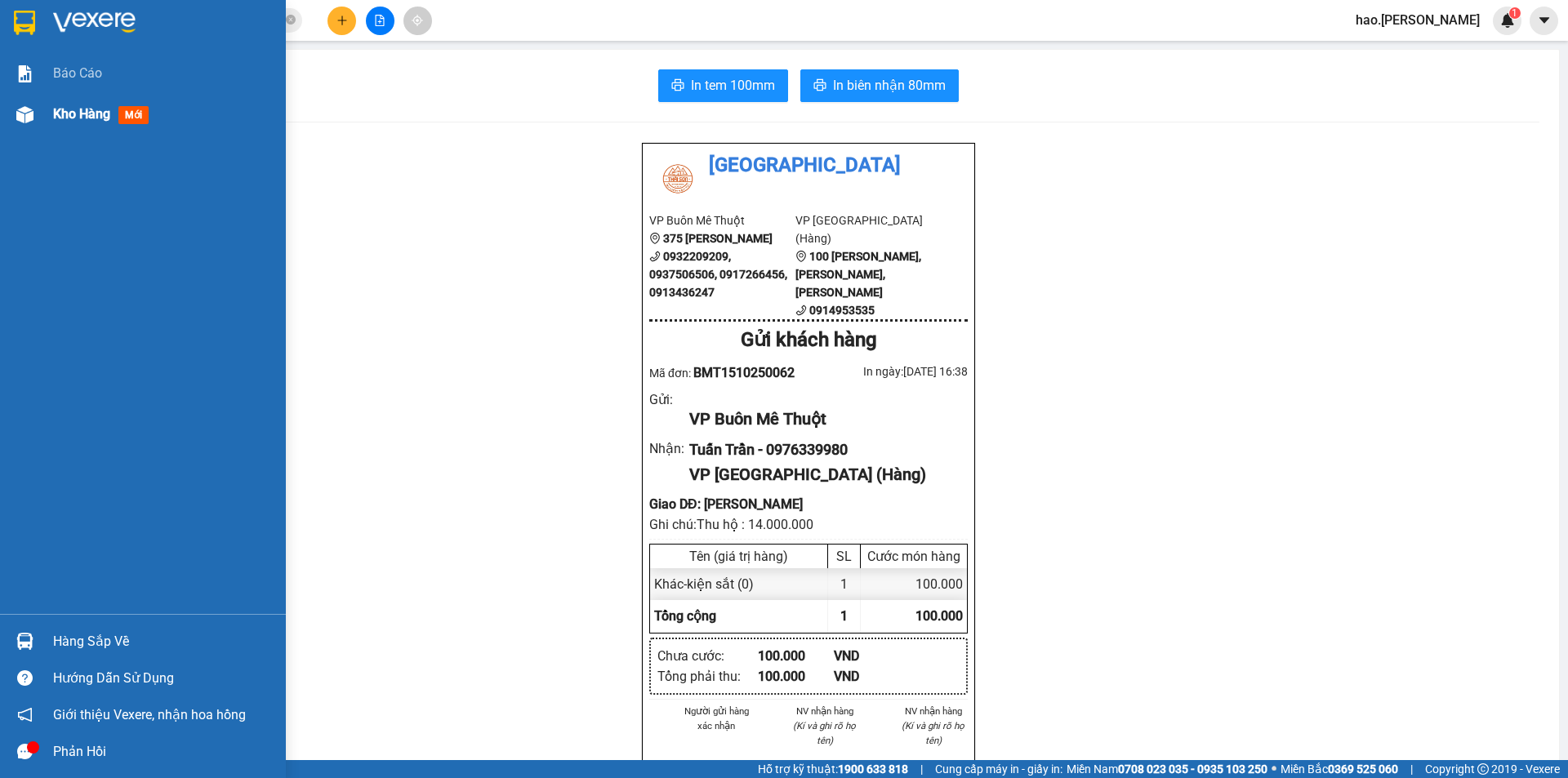
click at [64, 118] on span "Kho hàng" at bounding box center [82, 113] width 58 height 16
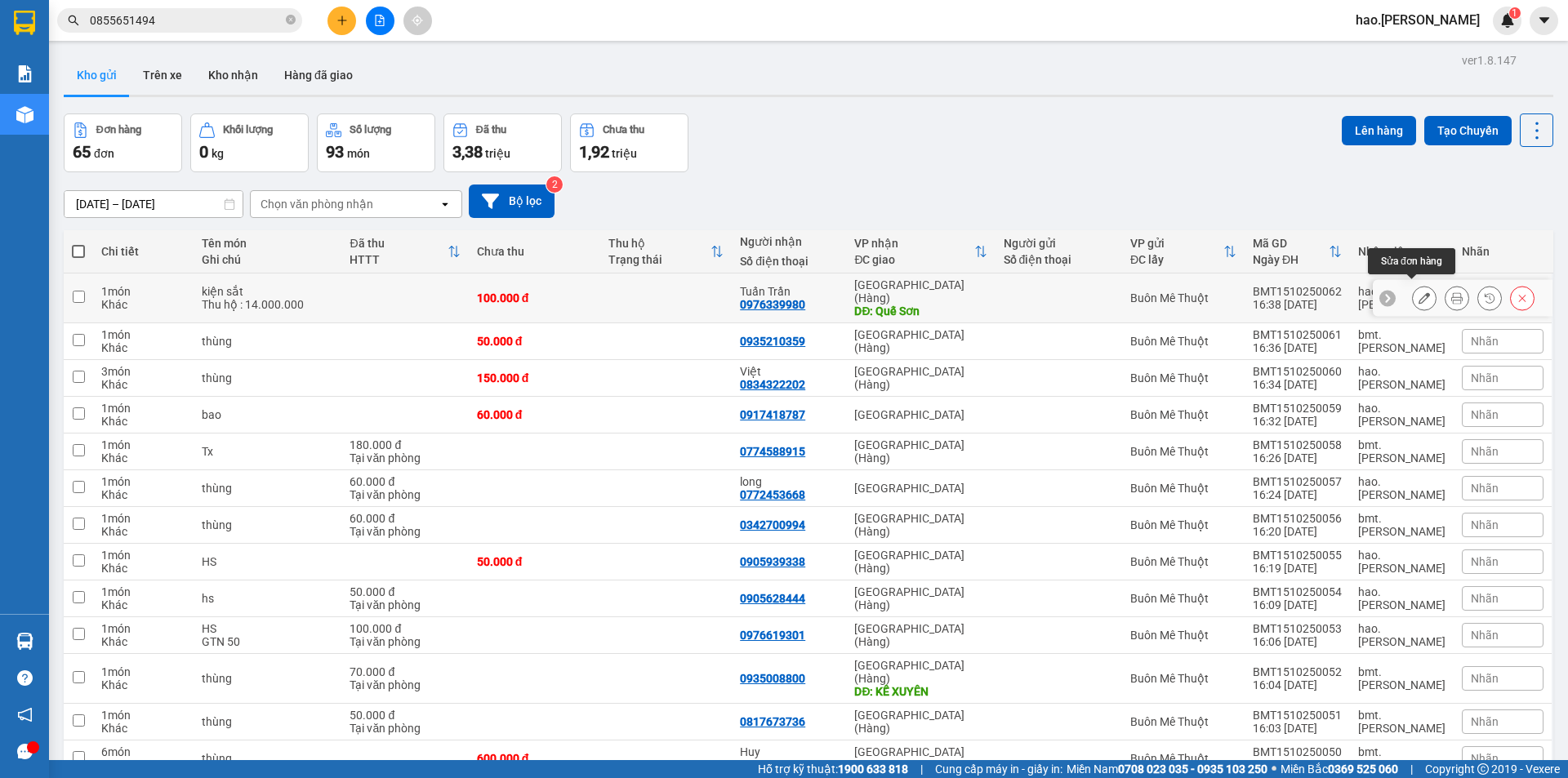
click at [1418, 293] on icon at bounding box center [1424, 298] width 11 height 11
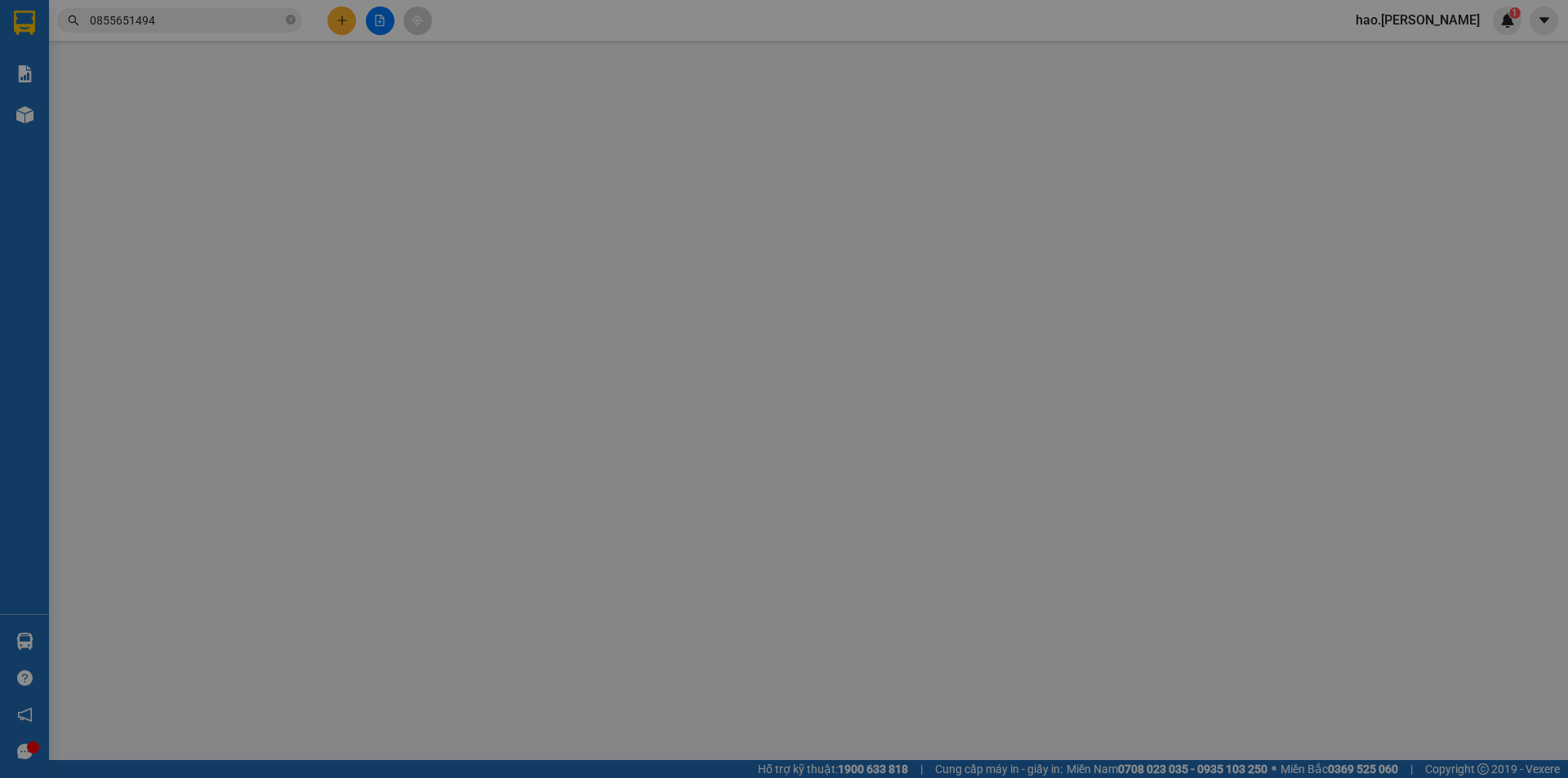
type input "0976339980"
type input "Tuấn Trần"
type input "Quế Sơn"
type input "0"
type input "100.000"
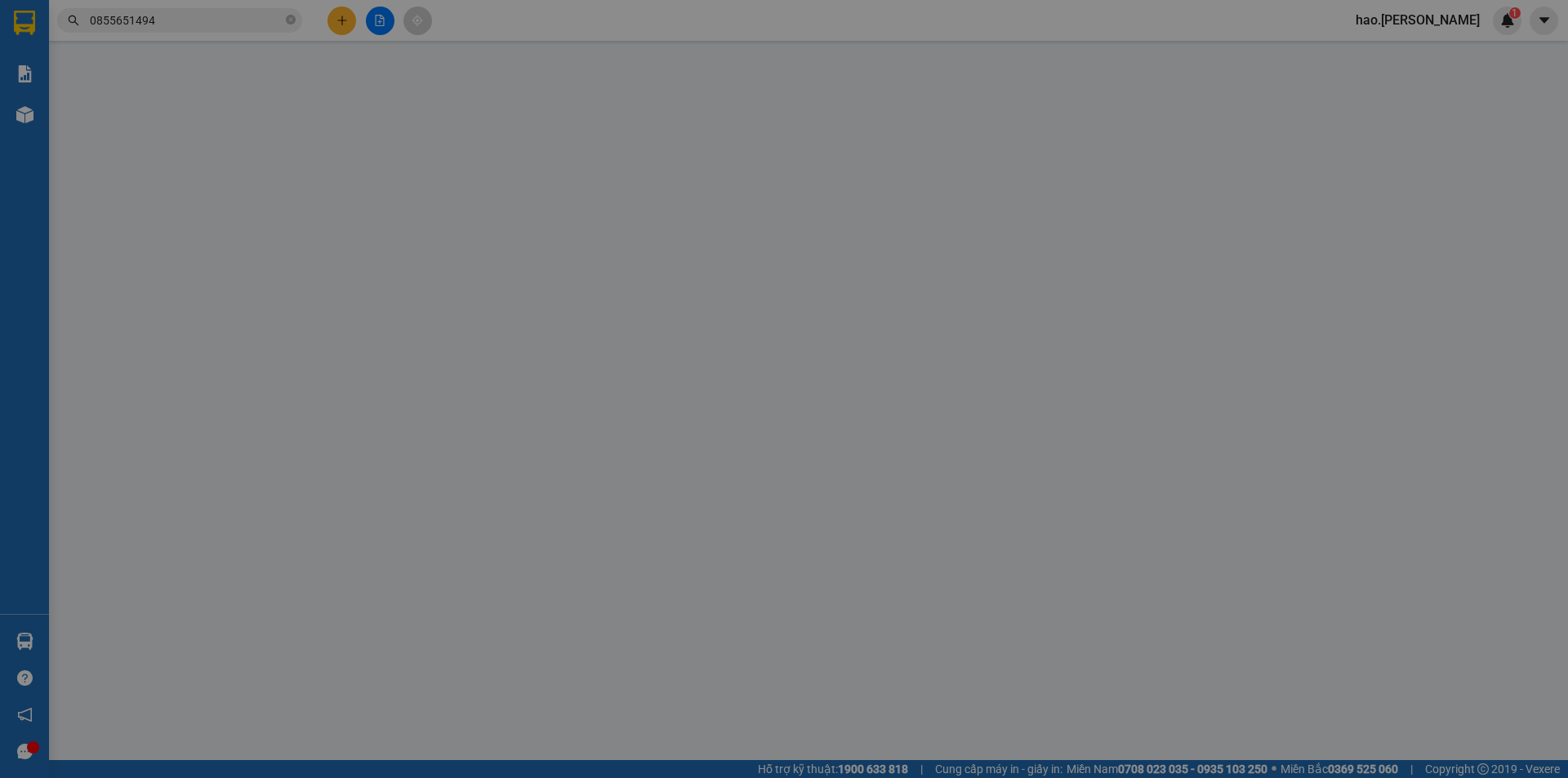
type input "100.000"
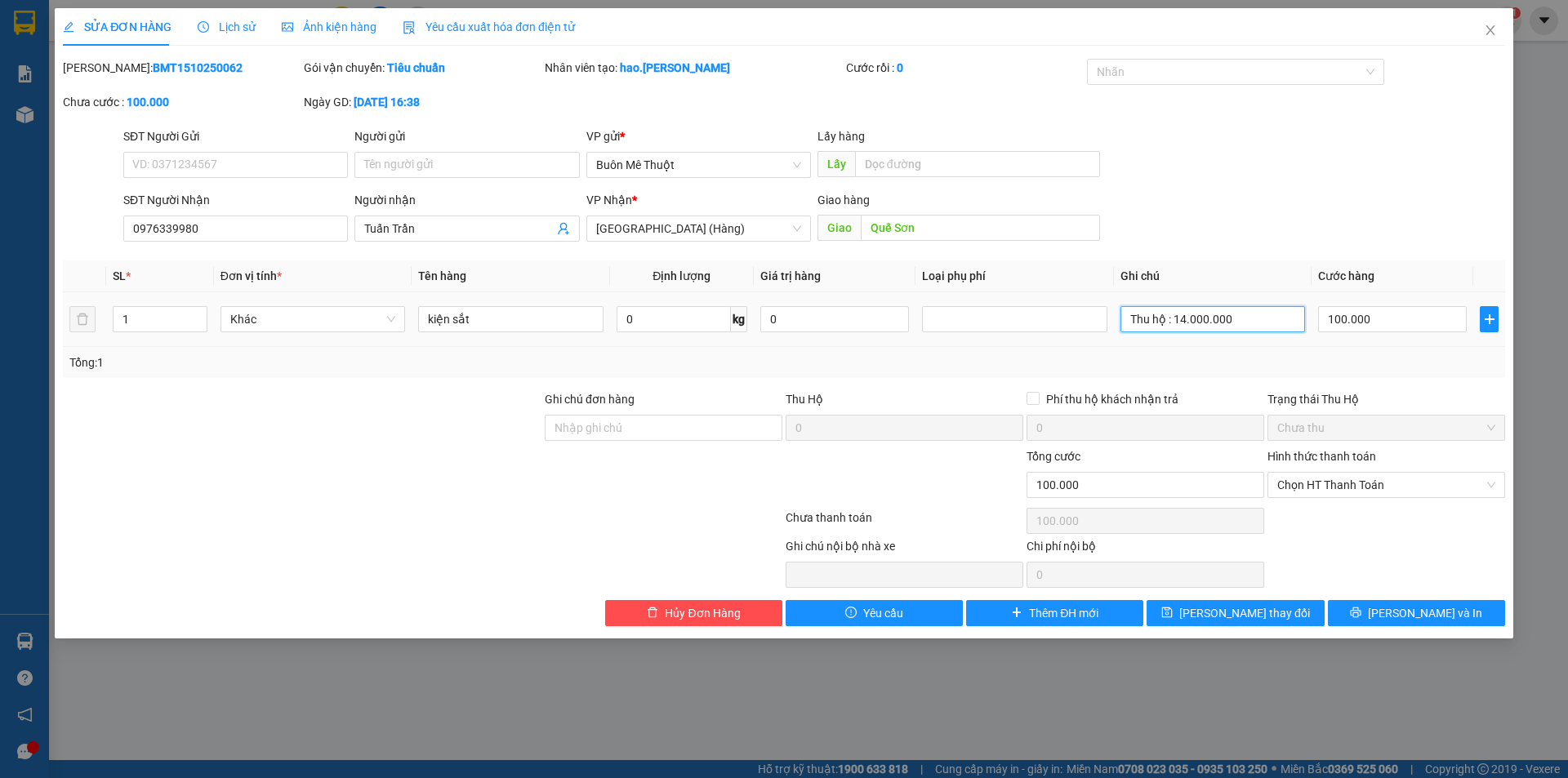
click at [1210, 316] on input "Thu hộ : 14.000.000" at bounding box center [1212, 319] width 185 height 26
click at [1412, 616] on span "[PERSON_NAME] và In" at bounding box center [1425, 613] width 114 height 18
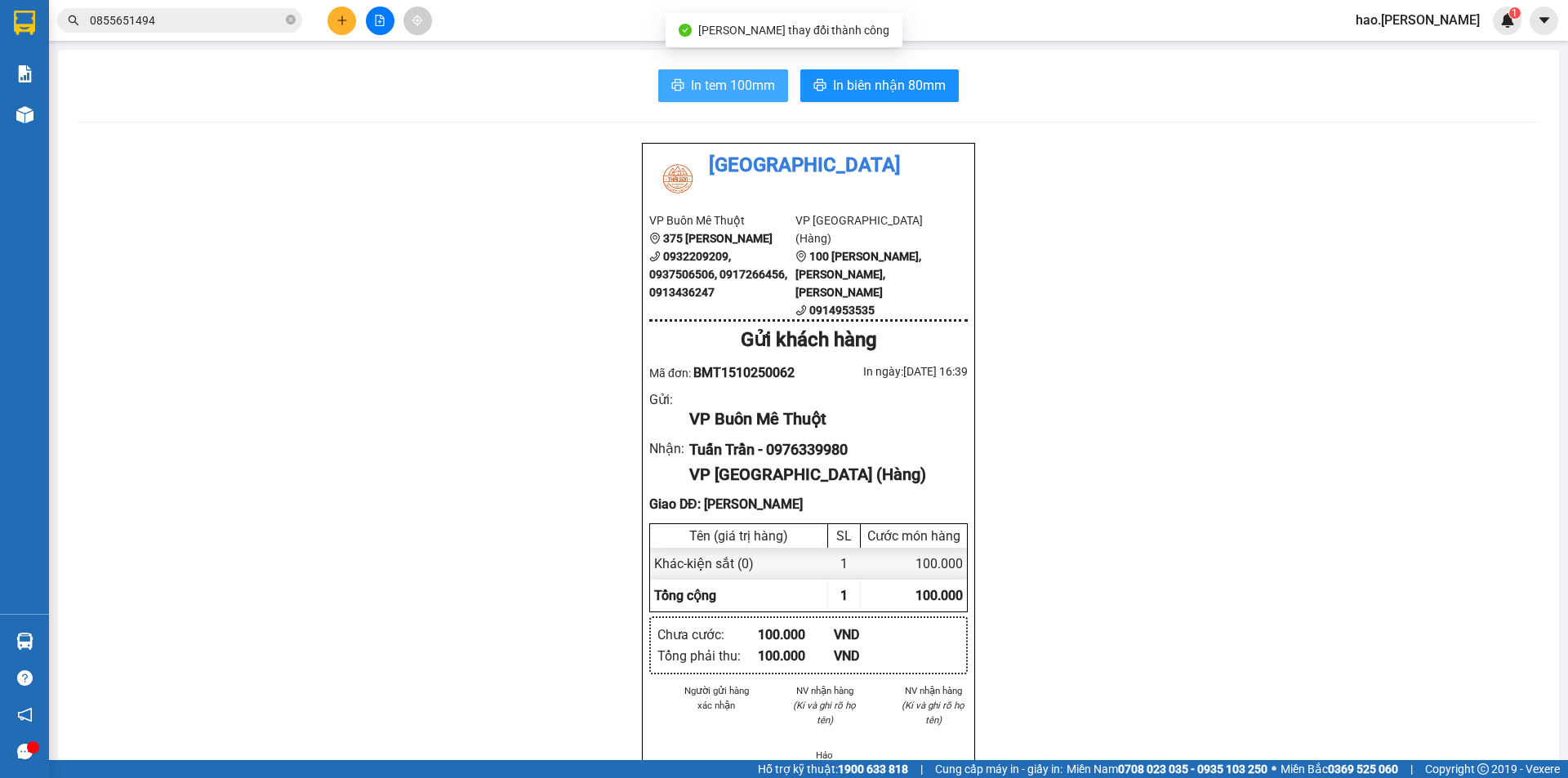
click at [730, 82] on span "In tem 100mm" at bounding box center [733, 85] width 85 height 20
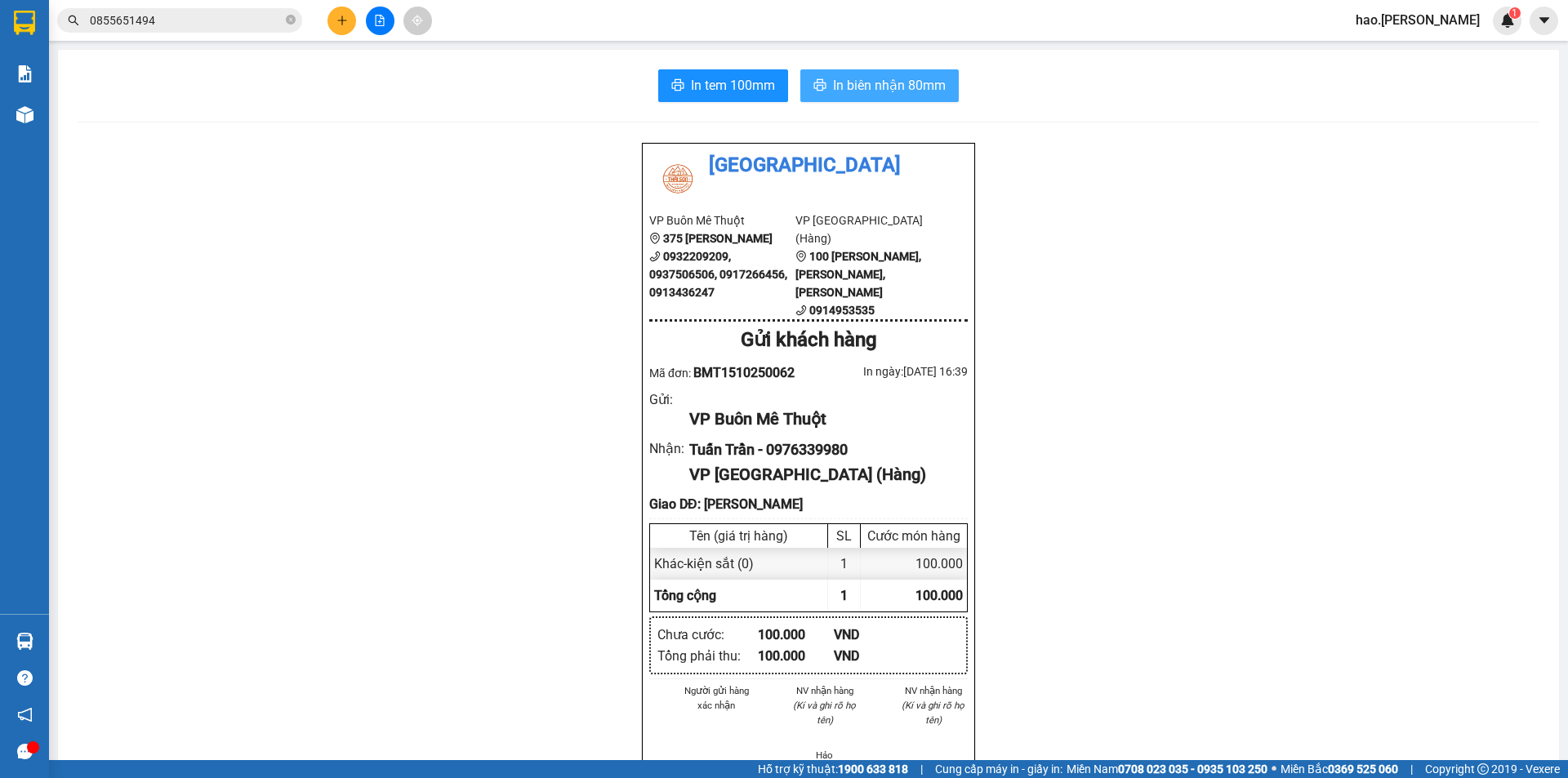
click at [895, 84] on span "In biên nhận 80mm" at bounding box center [889, 85] width 112 height 20
click at [343, 22] on icon "plus" at bounding box center [342, 20] width 11 height 11
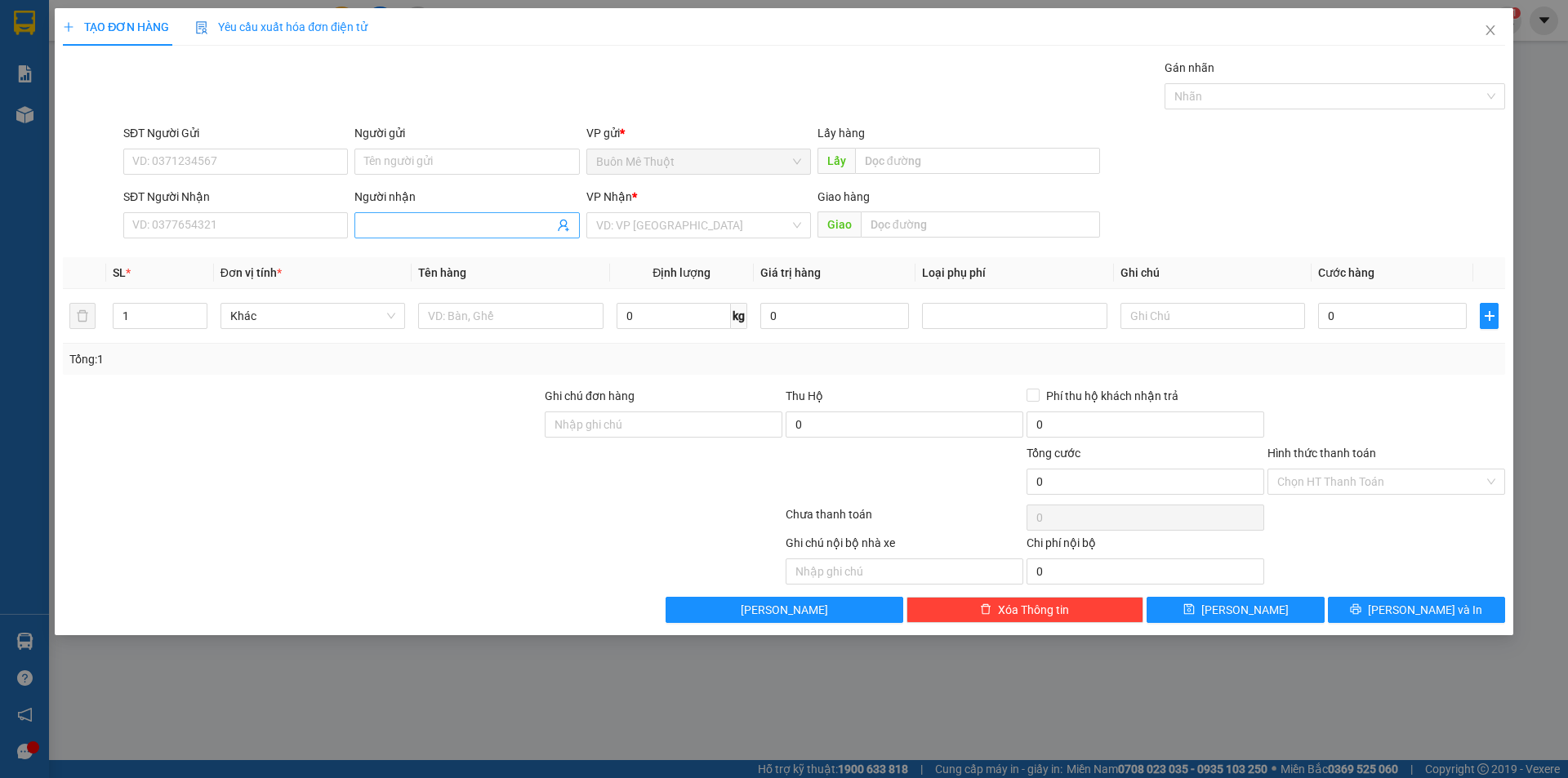
click at [420, 233] on input "Người nhận" at bounding box center [458, 225] width 189 height 18
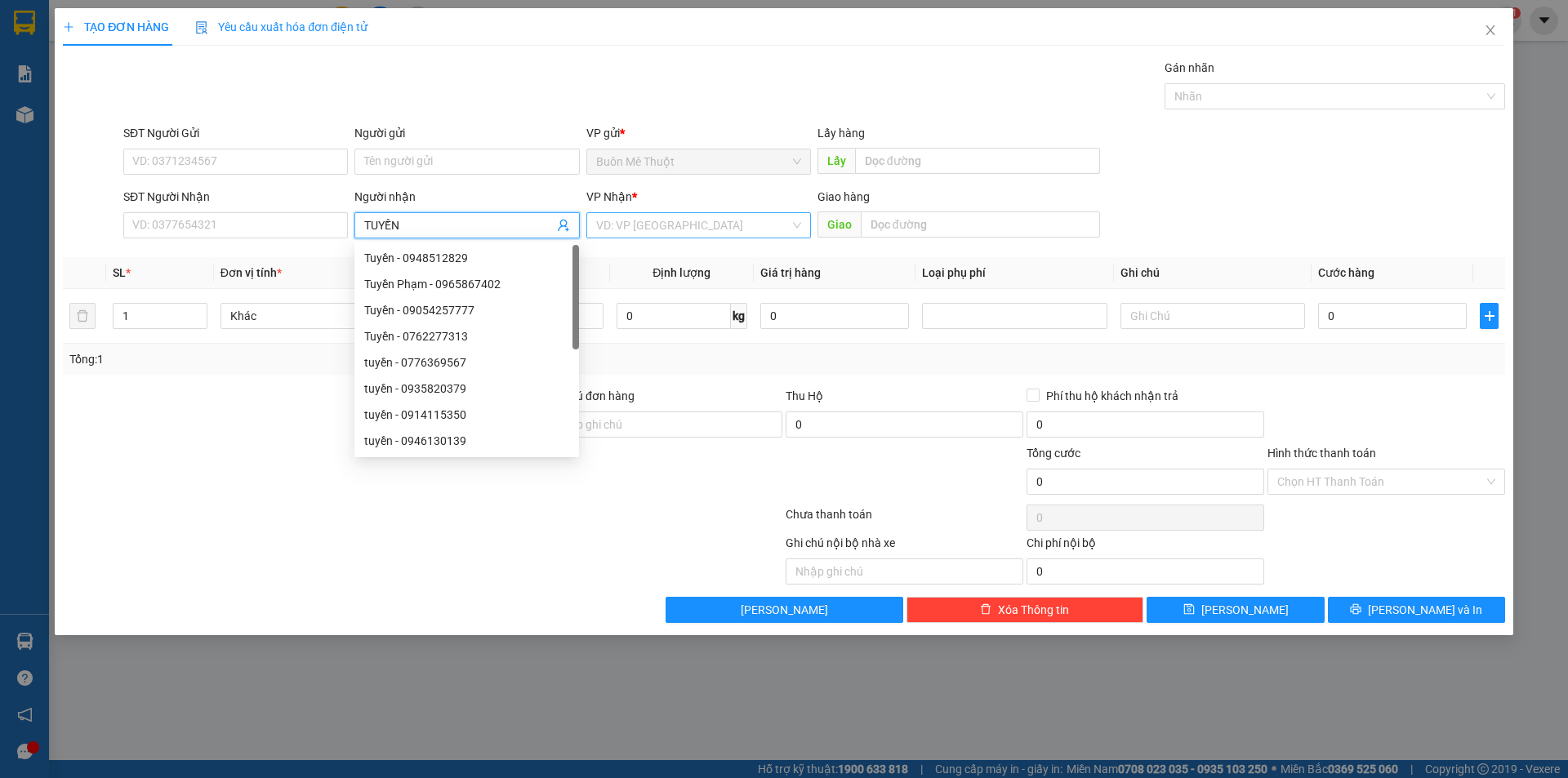
type input "TUYỀN"
click at [630, 237] on input "search" at bounding box center [693, 225] width 193 height 24
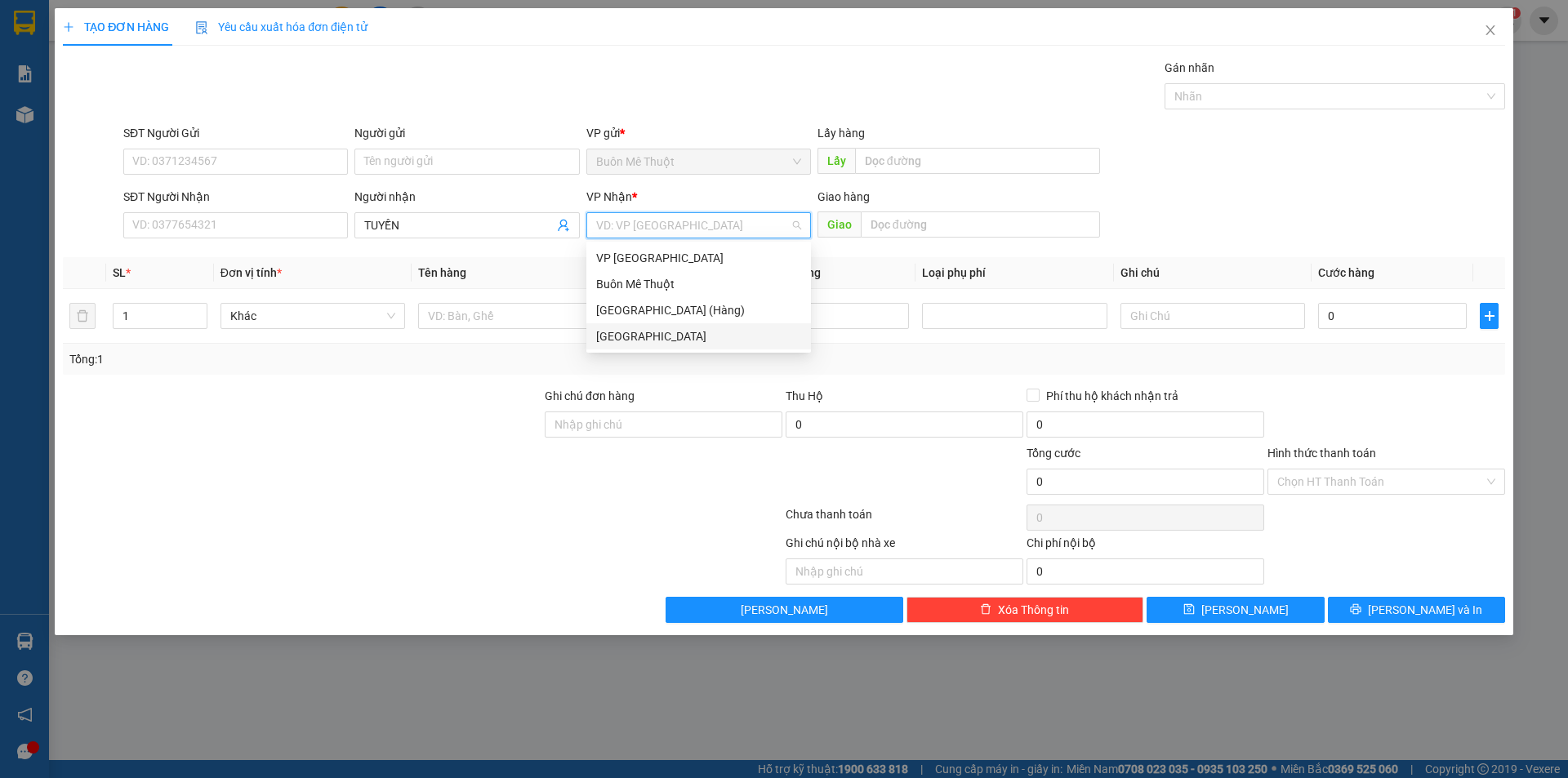
click at [612, 330] on div "[GEOGRAPHIC_DATA]" at bounding box center [699, 336] width 205 height 18
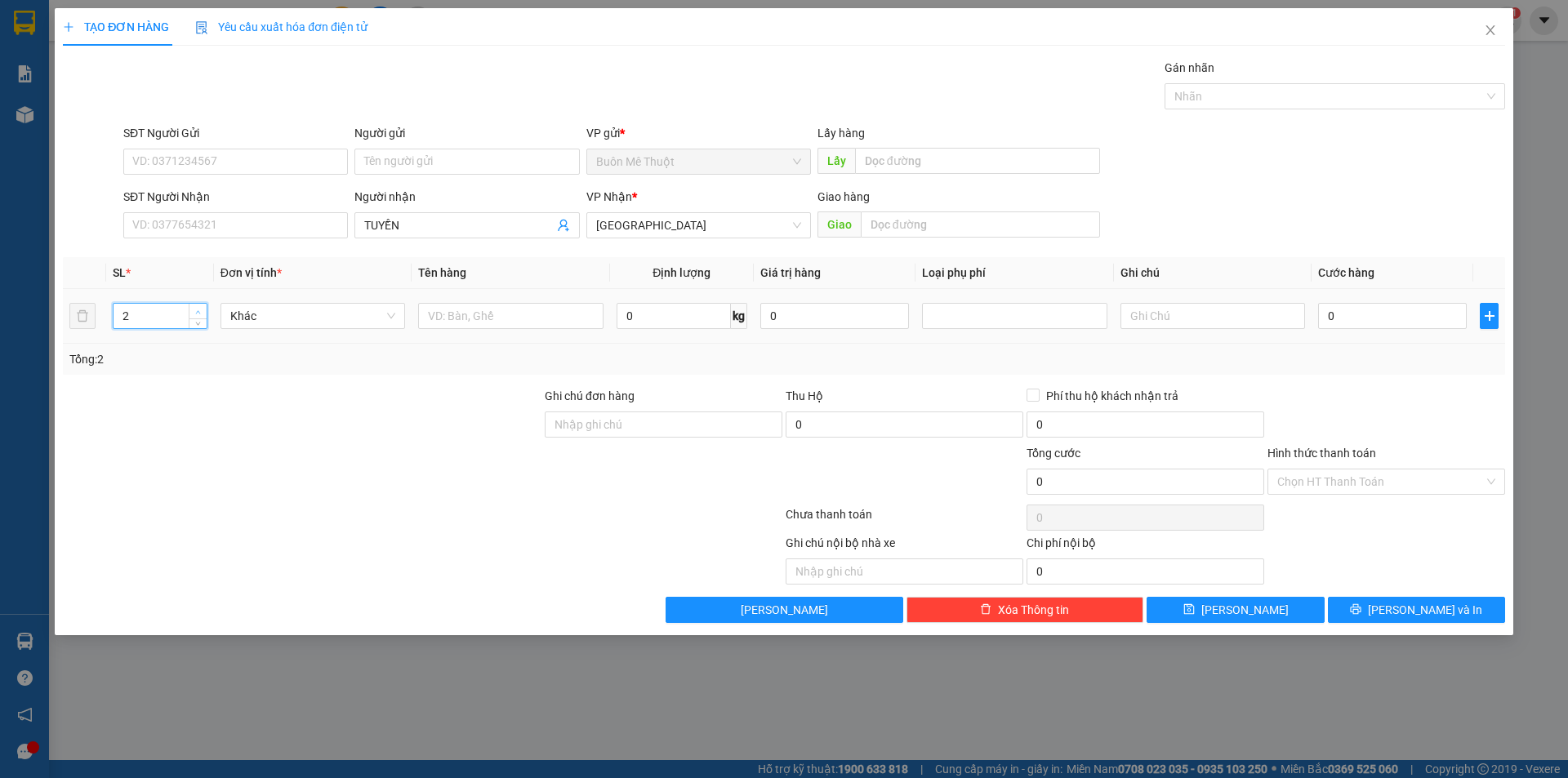
click at [203, 314] on span "up" at bounding box center [198, 312] width 10 height 10
type input "3"
click at [203, 314] on span "up" at bounding box center [198, 312] width 10 height 10
click at [447, 322] on input "text" at bounding box center [510, 316] width 185 height 26
type input "THÙNG"
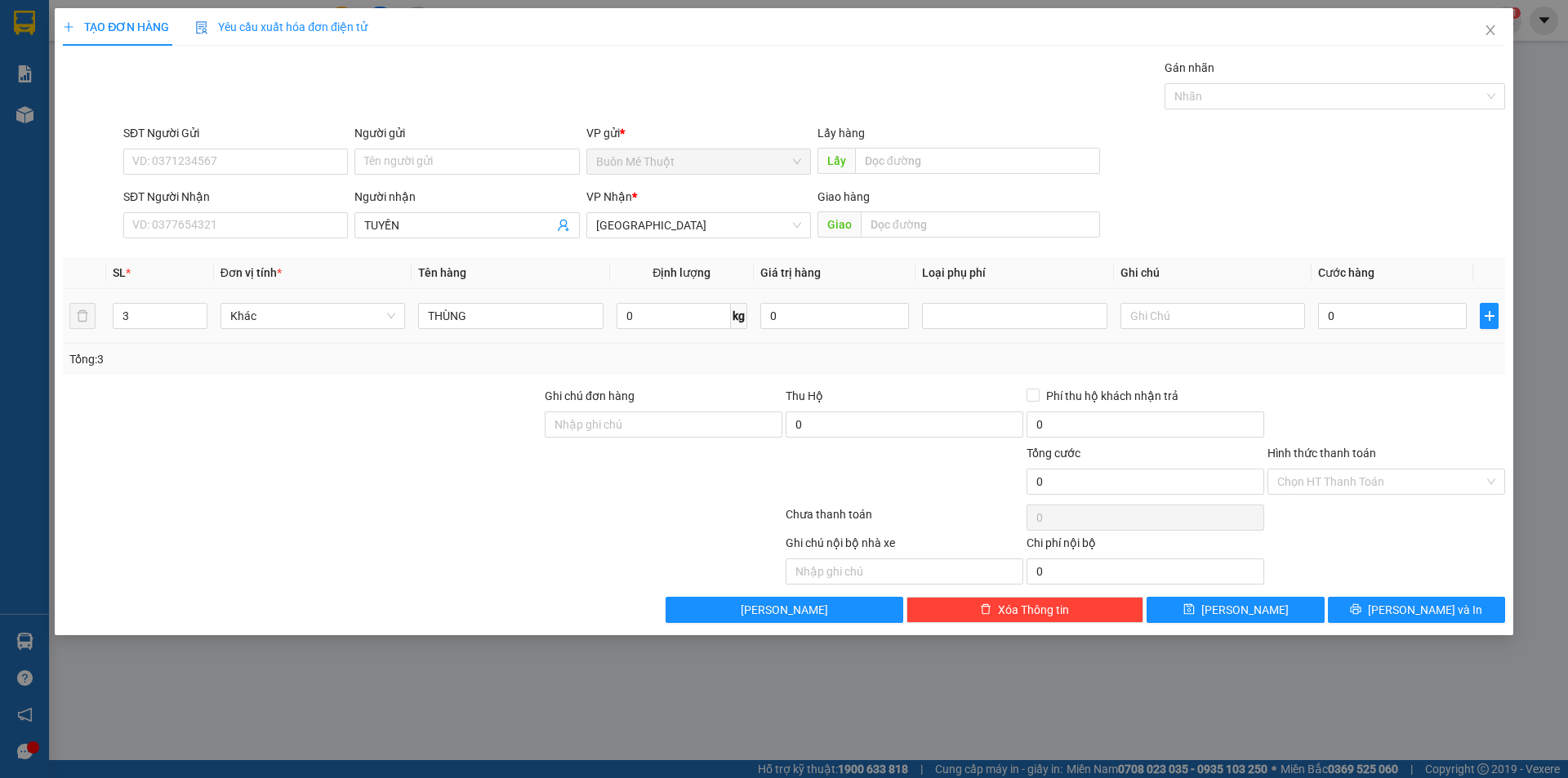
click at [1380, 329] on div "0" at bounding box center [1392, 316] width 149 height 32
click at [1382, 328] on input "0" at bounding box center [1392, 316] width 149 height 26
type input "1"
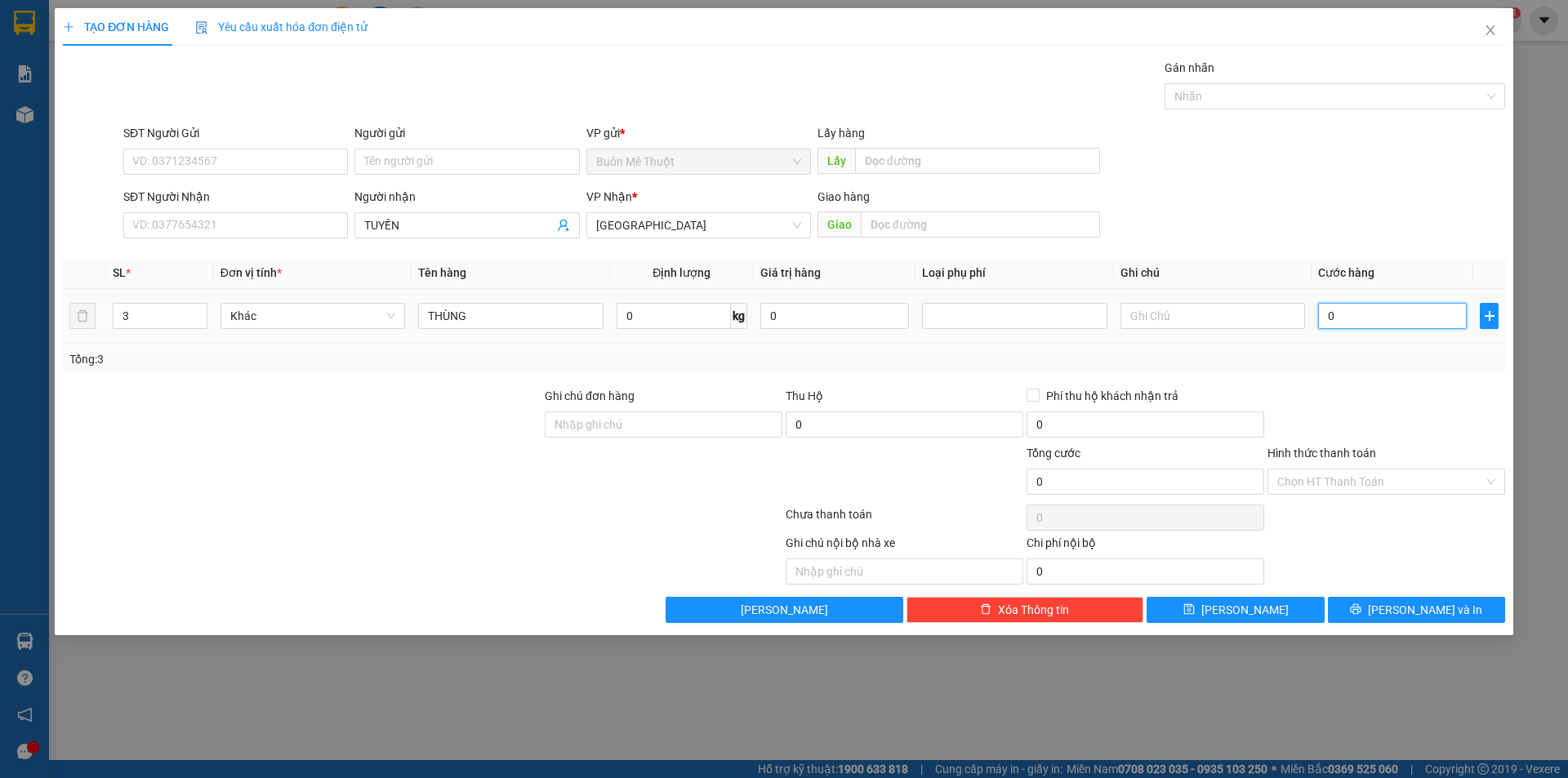
type input "1"
type input "12"
type input "120"
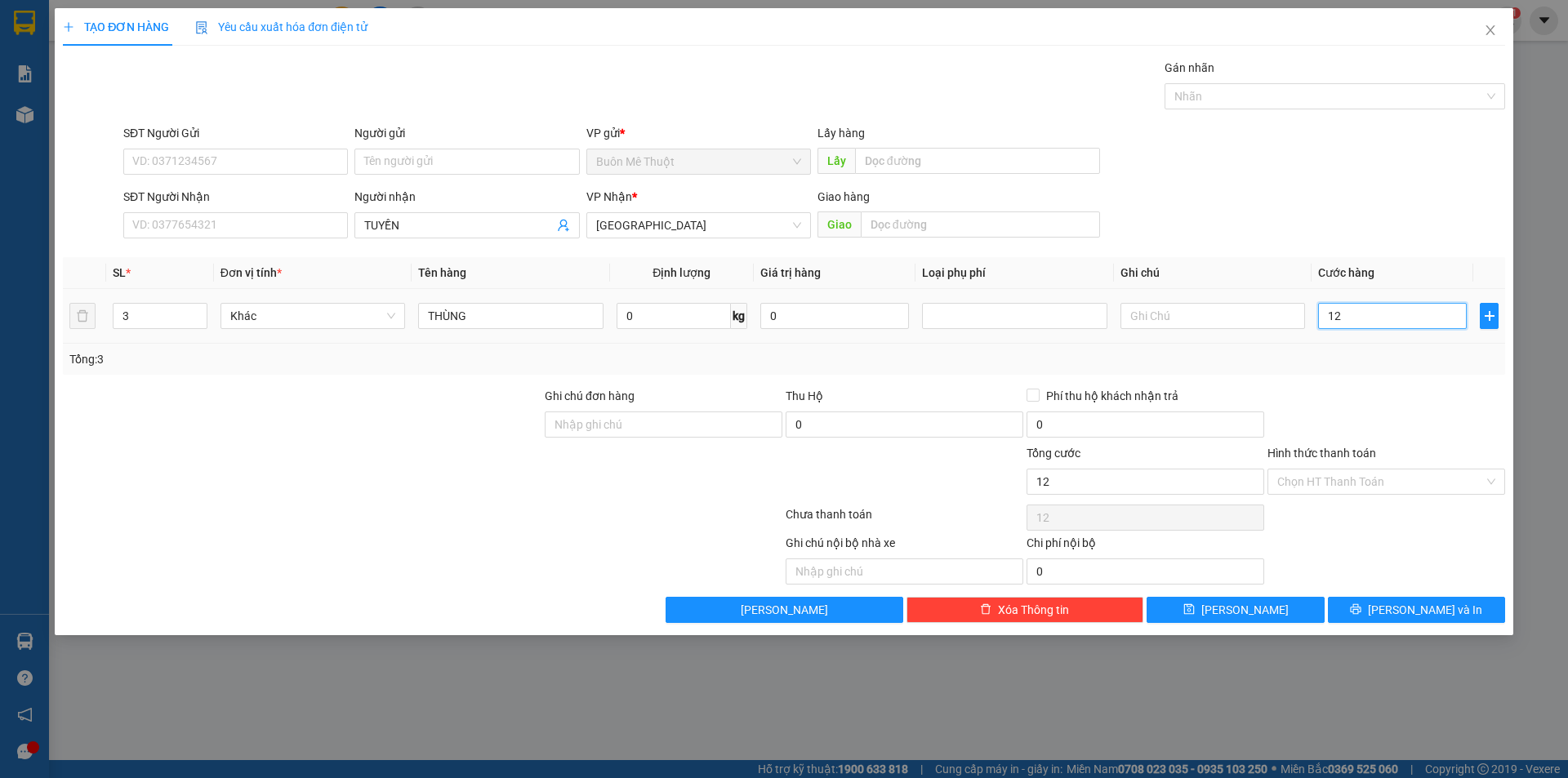
type input "120"
type input "120.000"
drag, startPoint x: 1369, startPoint y: 377, endPoint x: 1329, endPoint y: 472, distance: 103.1
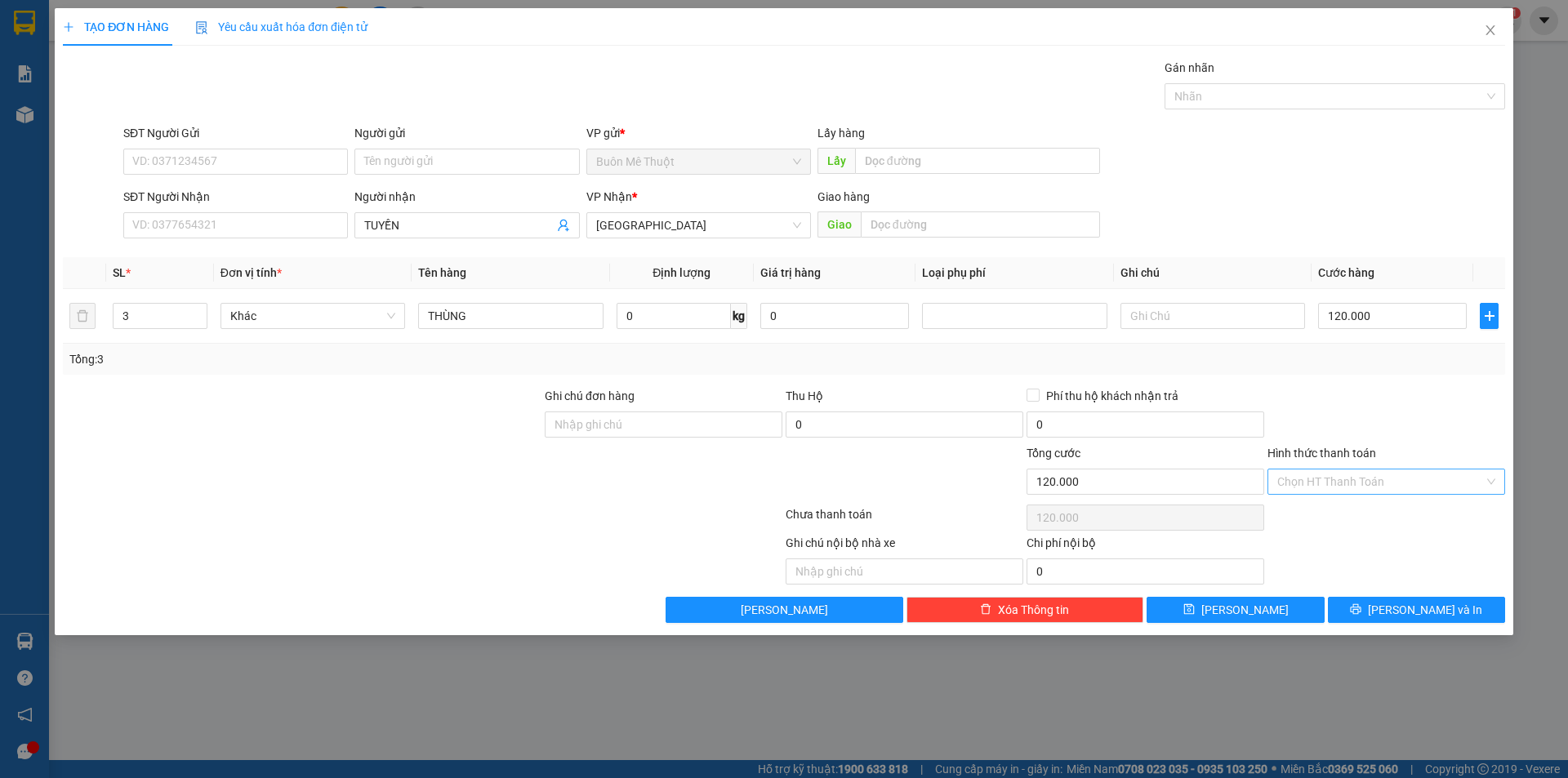
click at [1369, 378] on div "Transit Pickup Surcharge Ids Transit Deliver Surcharge Ids Transit Deliver Surc…" at bounding box center [784, 341] width 1443 height 564
click at [1319, 478] on input "Hình thức thanh toán" at bounding box center [1380, 482] width 206 height 24
click at [1311, 521] on div "Tại văn phòng" at bounding box center [1386, 513] width 218 height 18
type input "0"
drag, startPoint x: 1352, startPoint y: 635, endPoint x: 1361, endPoint y: 629, distance: 10.8
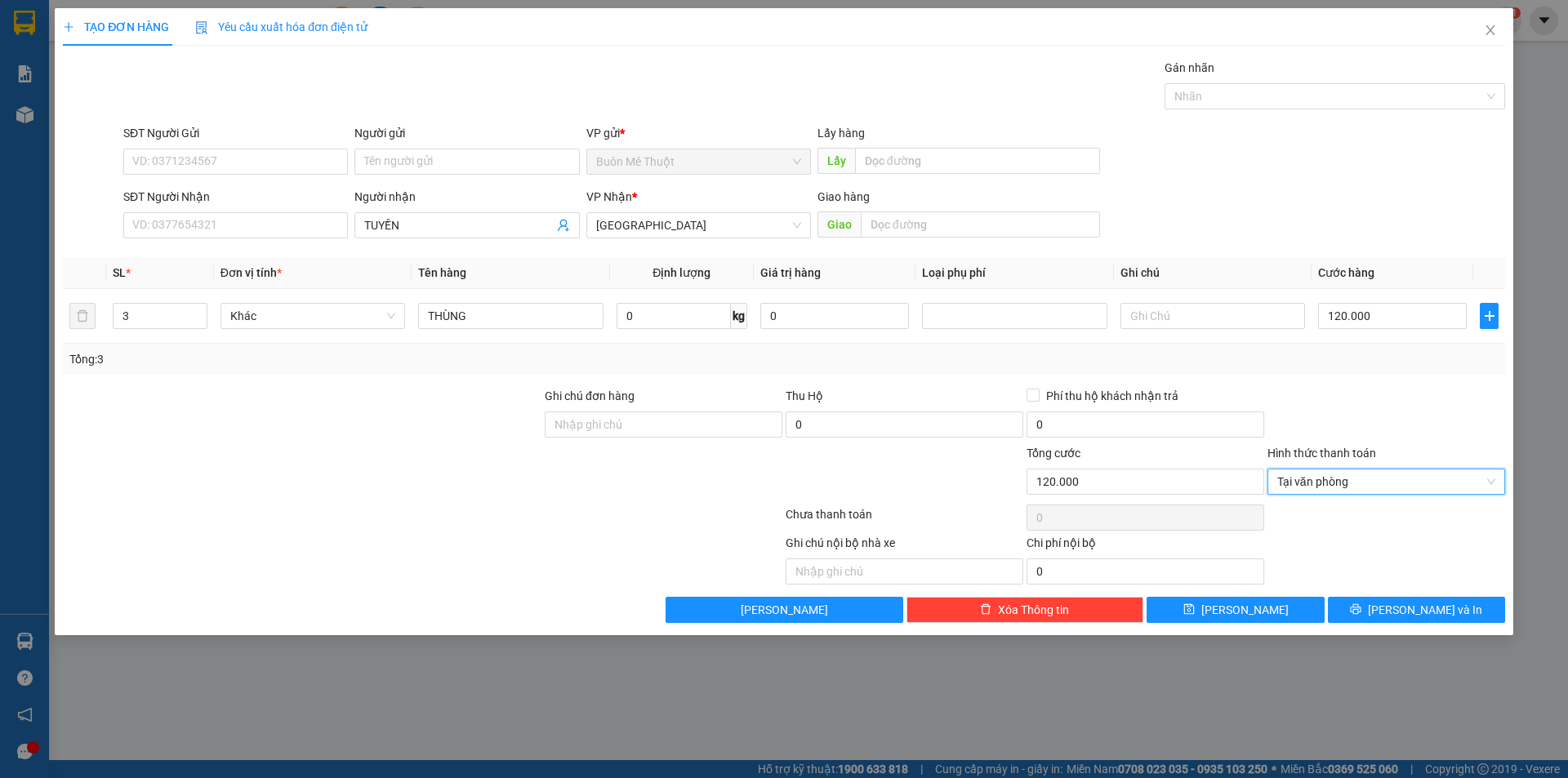
click at [1353, 634] on div "TẠO ĐƠN HÀNG Yêu cầu xuất hóa đơn điện tử Transit Pickup Surcharge Ids Transit …" at bounding box center [784, 389] width 1568 height 778
drag, startPoint x: 1365, startPoint y: 623, endPoint x: 1375, endPoint y: 612, distance: 14.9
click at [1367, 618] on div "TẠO ĐƠN HÀNG Yêu cầu xuất hóa đơn điện tử Transit Pickup Surcharge Ids Transit …" at bounding box center [784, 321] width 1458 height 627
click at [1375, 612] on button "[PERSON_NAME] và In" at bounding box center [1417, 610] width 177 height 26
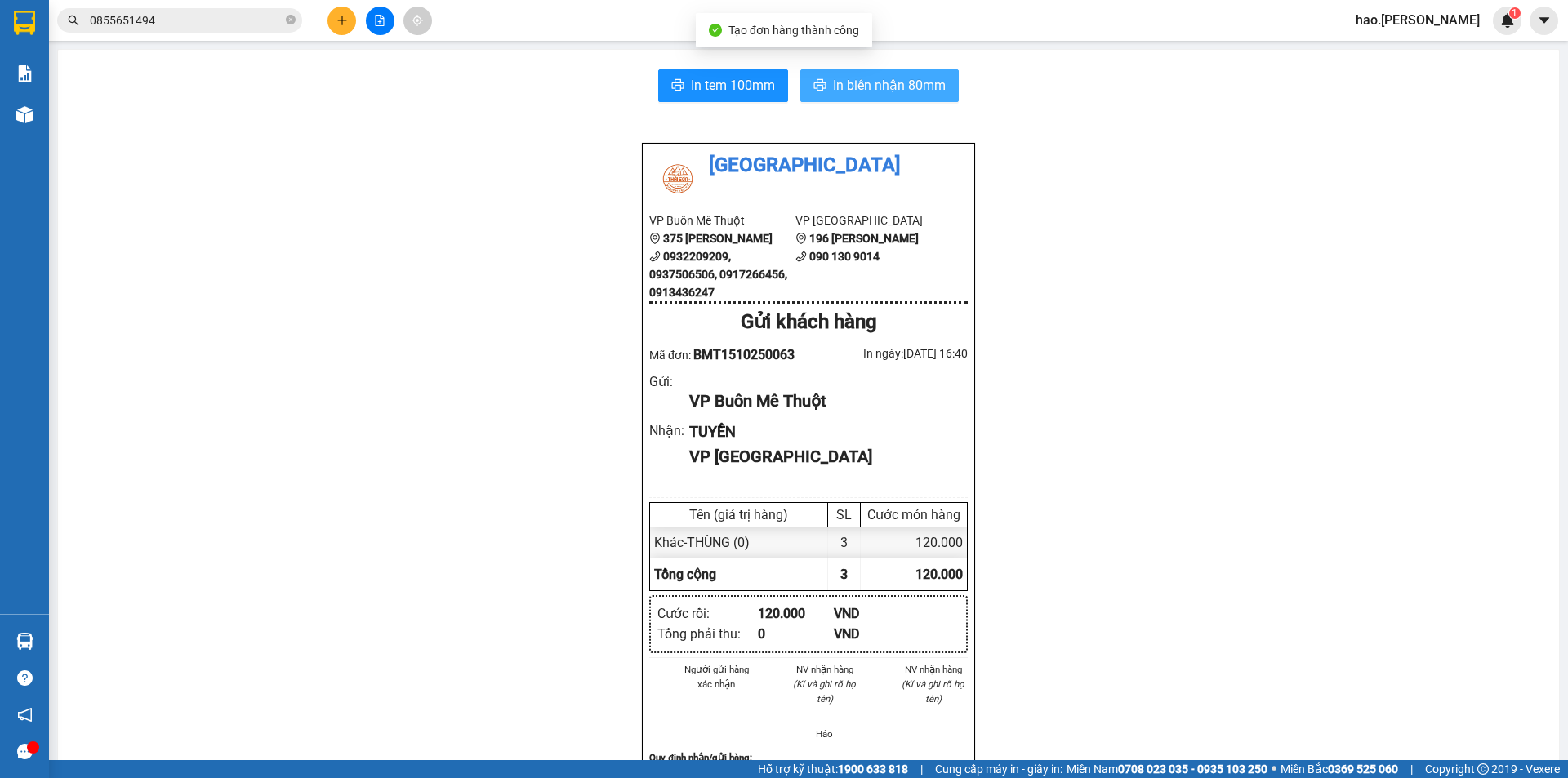
click at [869, 83] on span "In biên nhận 80mm" at bounding box center [889, 85] width 112 height 20
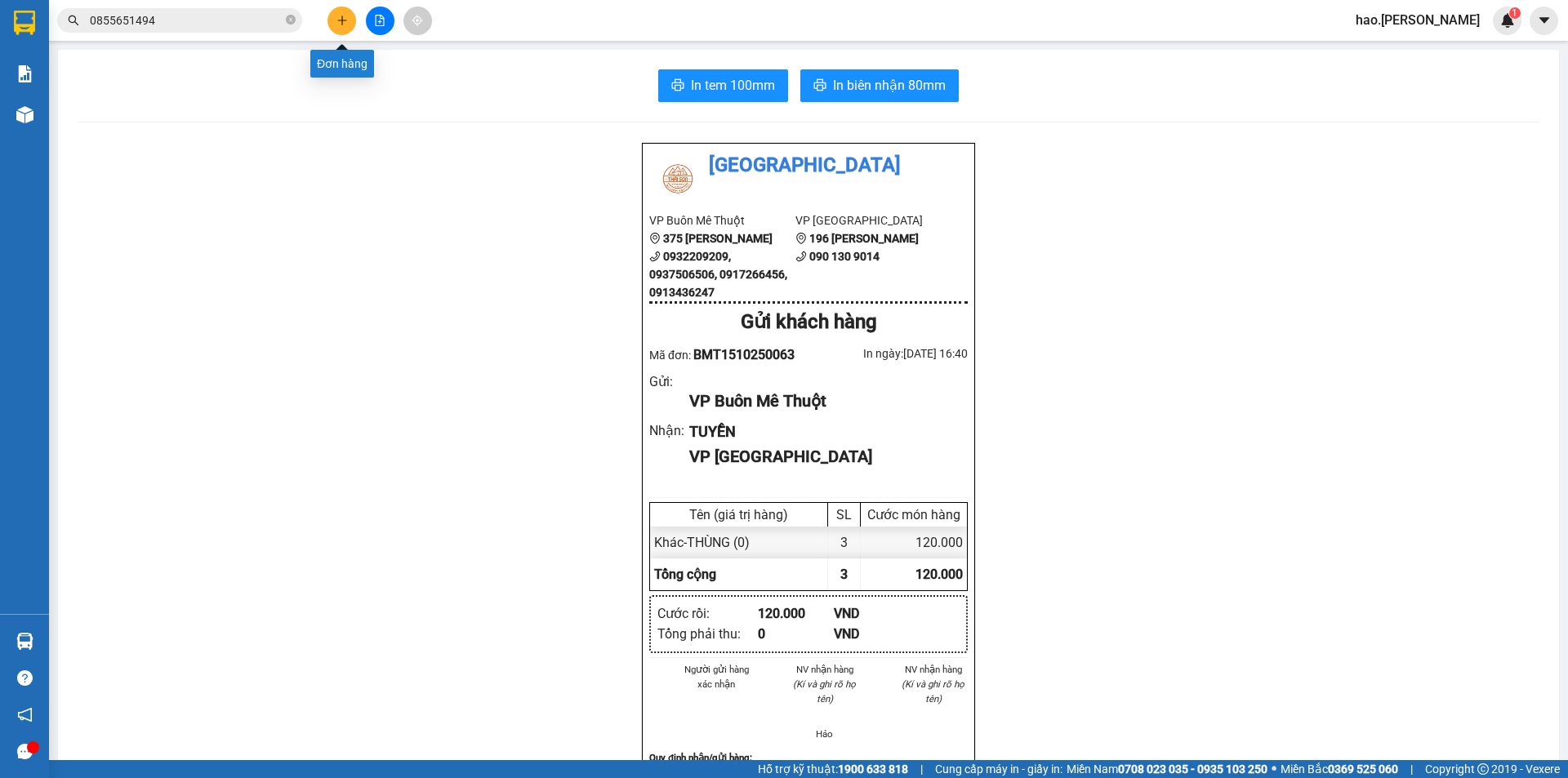
click at [332, 19] on button at bounding box center [342, 20] width 29 height 29
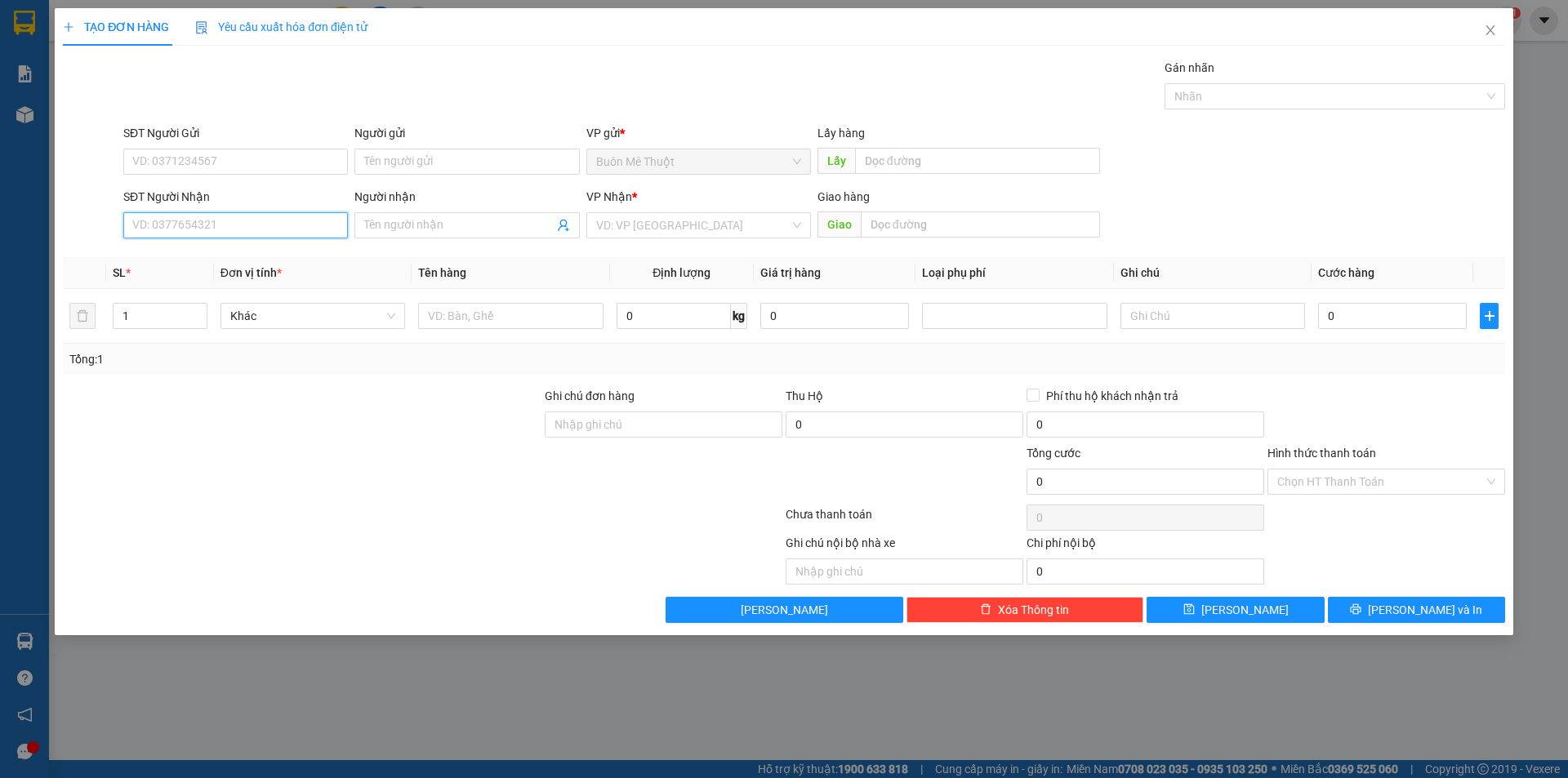
click at [166, 220] on input "SĐT Người Nhận" at bounding box center [236, 226] width 225 height 26
click at [166, 221] on input "SĐT Người Nhận" at bounding box center [236, 226] width 225 height 26
type input "0935535094"
drag, startPoint x: 654, startPoint y: 210, endPoint x: 652, endPoint y: 228, distance: 18.1
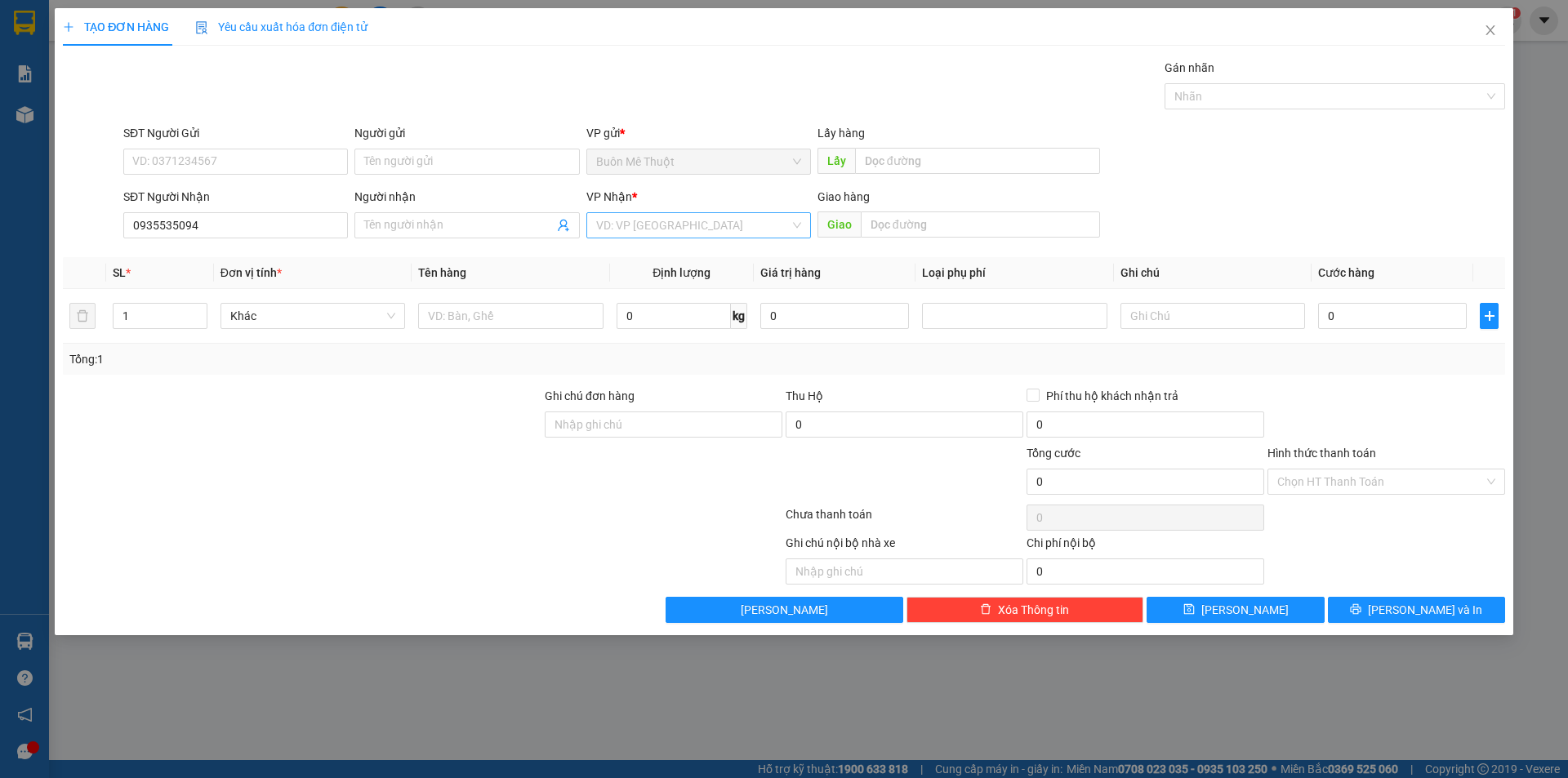
click at [652, 213] on div "VP Nhận * VD: VP Sài Gòn" at bounding box center [699, 216] width 225 height 58
click at [652, 228] on input "search" at bounding box center [693, 225] width 193 height 24
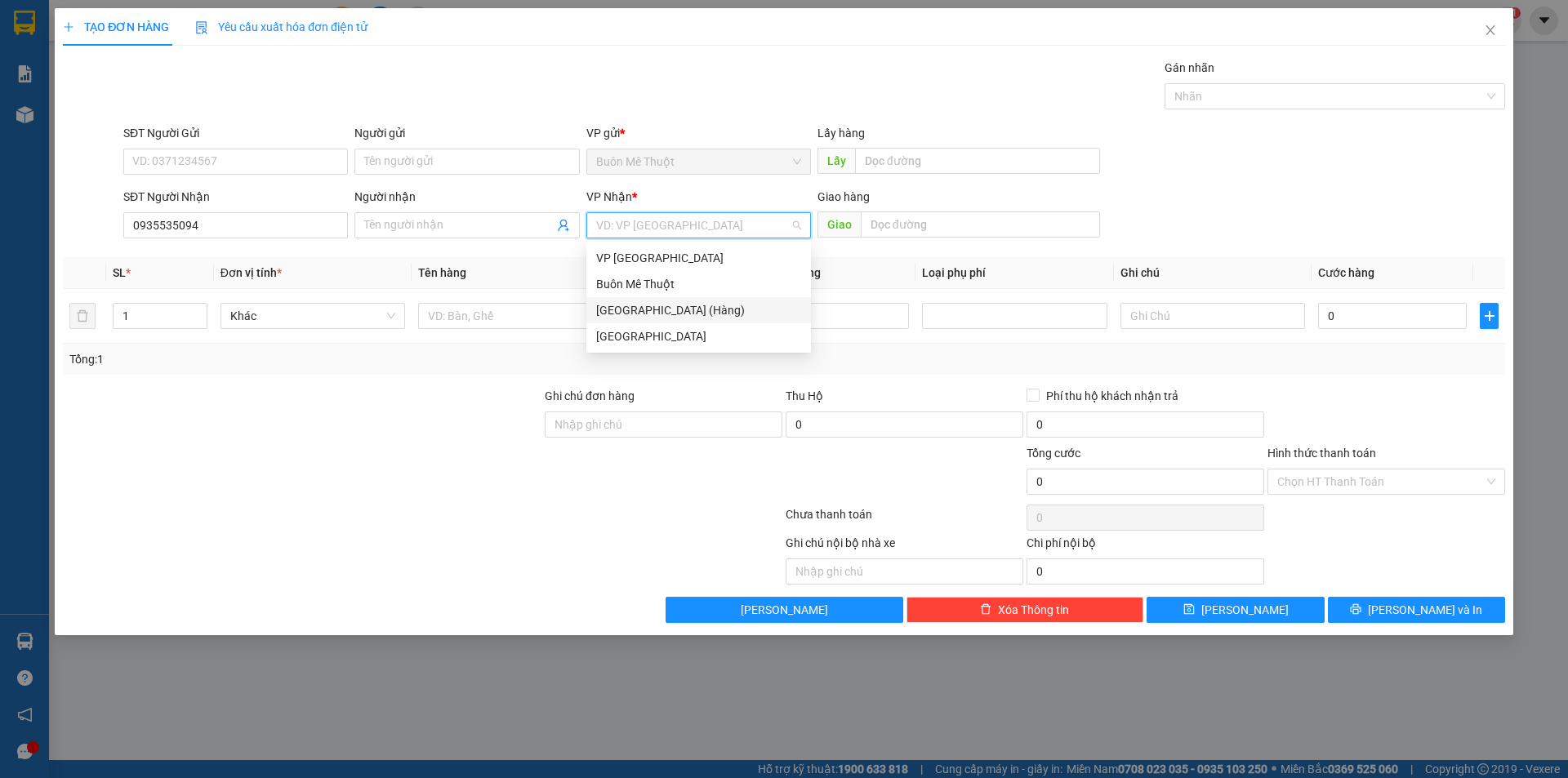
click at [636, 313] on div "[GEOGRAPHIC_DATA] (Hàng)" at bounding box center [699, 309] width 205 height 18
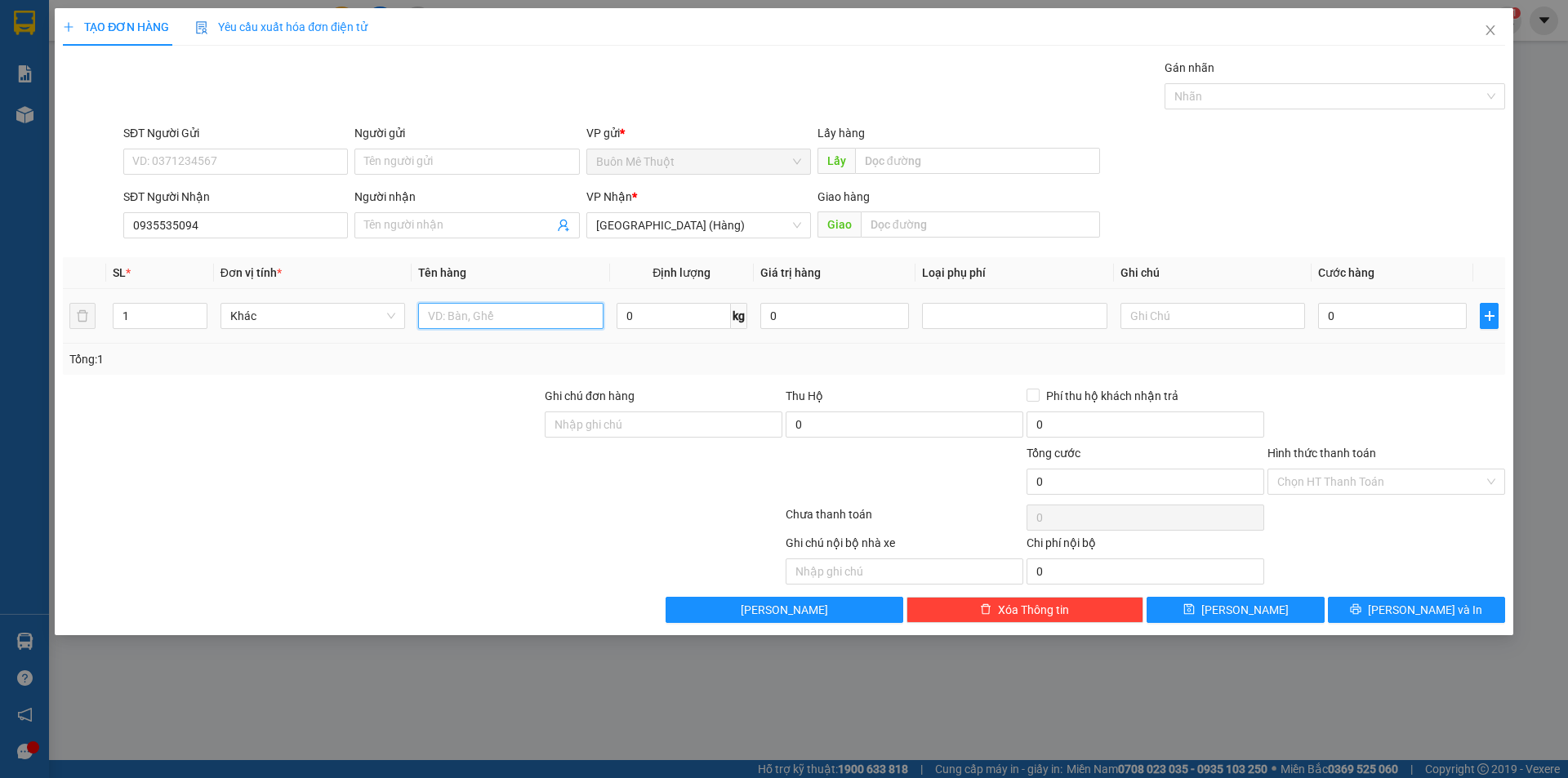
click at [490, 319] on input "text" at bounding box center [510, 316] width 185 height 26
type input "K"
type input "KIỆN"
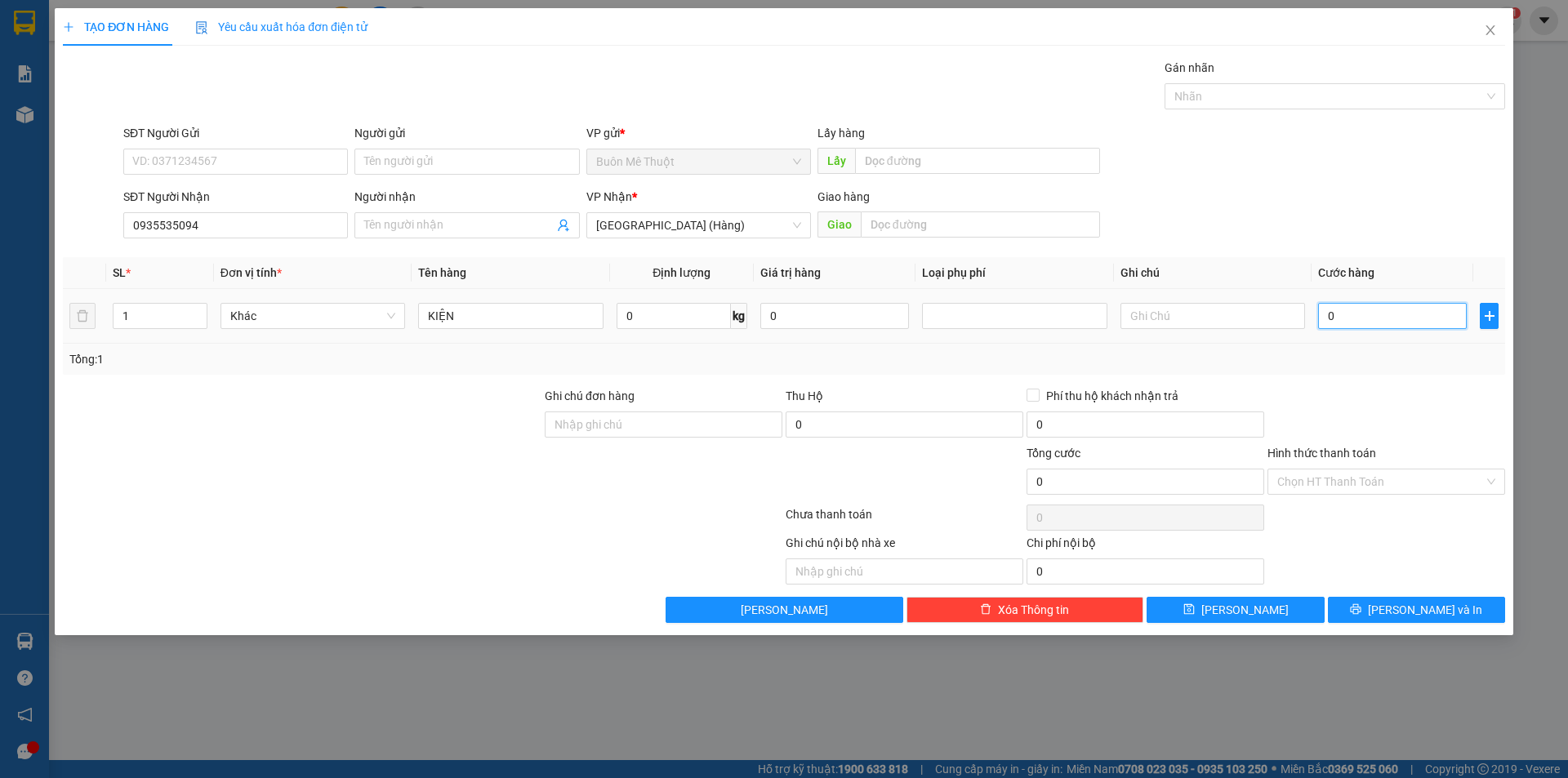
click at [1412, 328] on input "0" at bounding box center [1392, 316] width 149 height 26
type input "5"
type input "50"
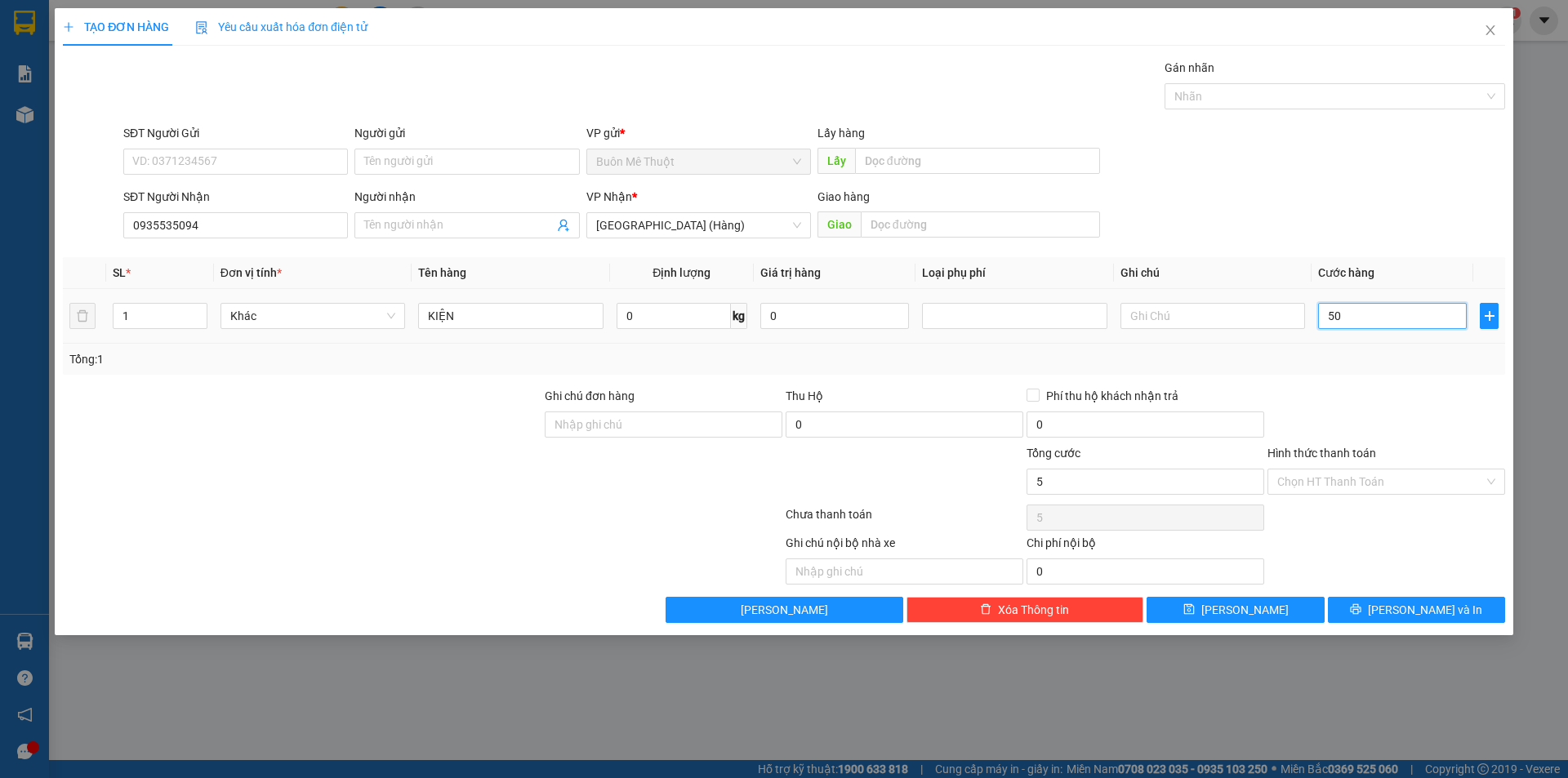
type input "50"
type input "50.000"
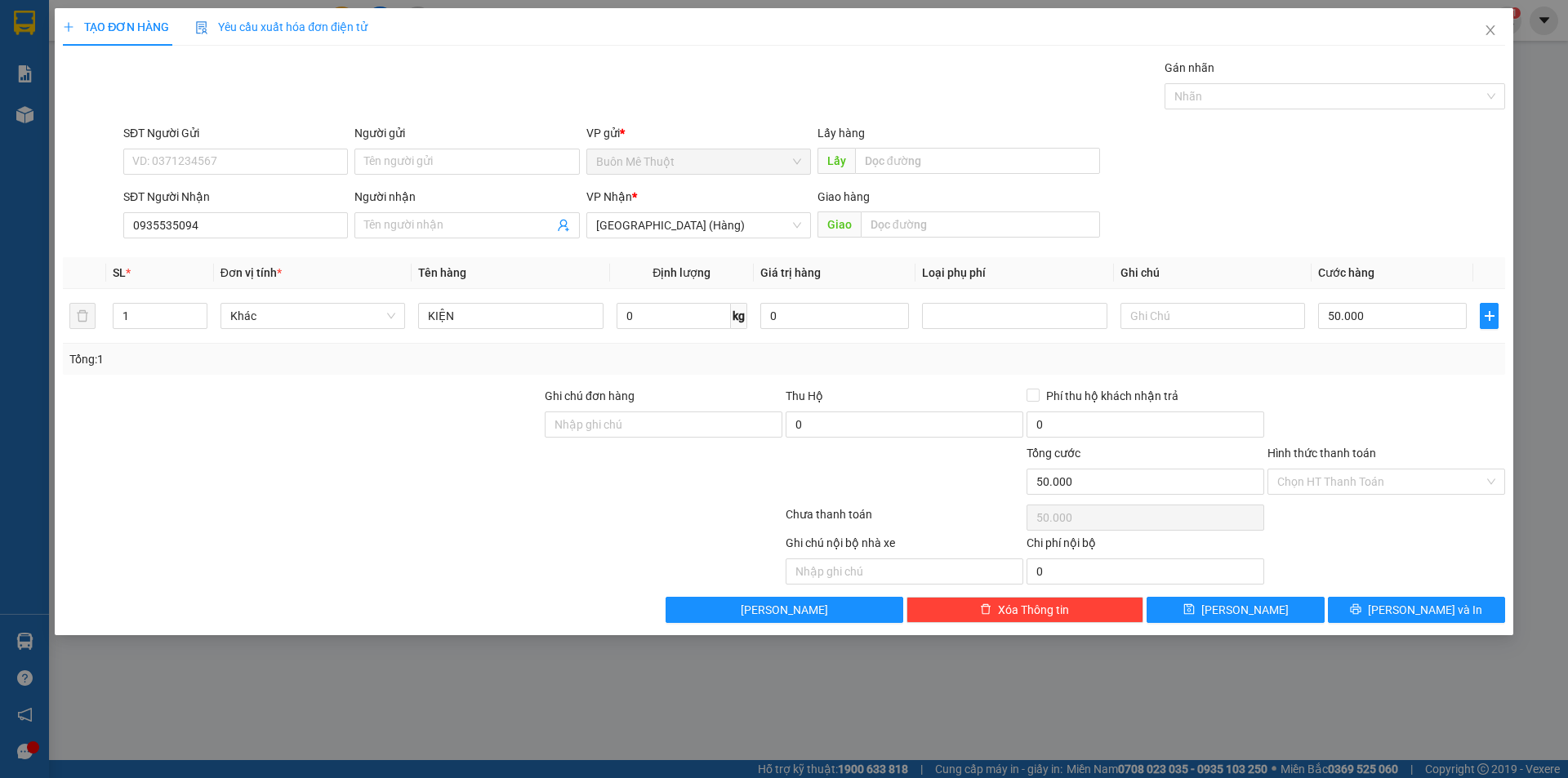
click at [1423, 405] on div at bounding box center [1386, 416] width 241 height 58
click at [1403, 618] on div "TẠO ĐƠN HÀNG Yêu cầu xuất hóa đơn điện tử Transit Pickup Surcharge Ids Transit …" at bounding box center [784, 321] width 1458 height 627
click at [1406, 610] on span "[PERSON_NAME] và In" at bounding box center [1425, 609] width 114 height 18
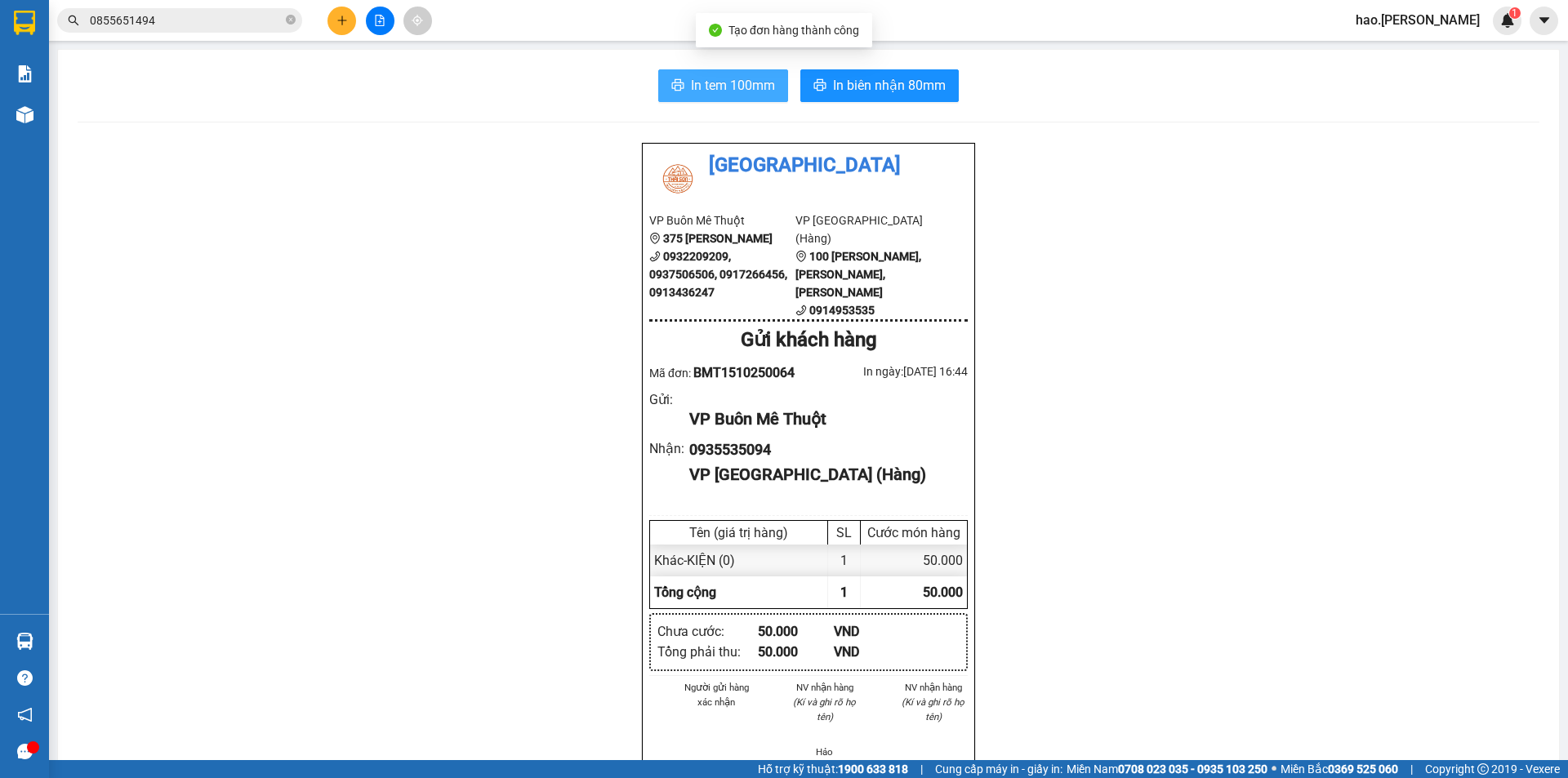
drag, startPoint x: 754, startPoint y: 72, endPoint x: 748, endPoint y: 83, distance: 12.5
click at [748, 83] on button "In tem 100mm" at bounding box center [724, 85] width 130 height 32
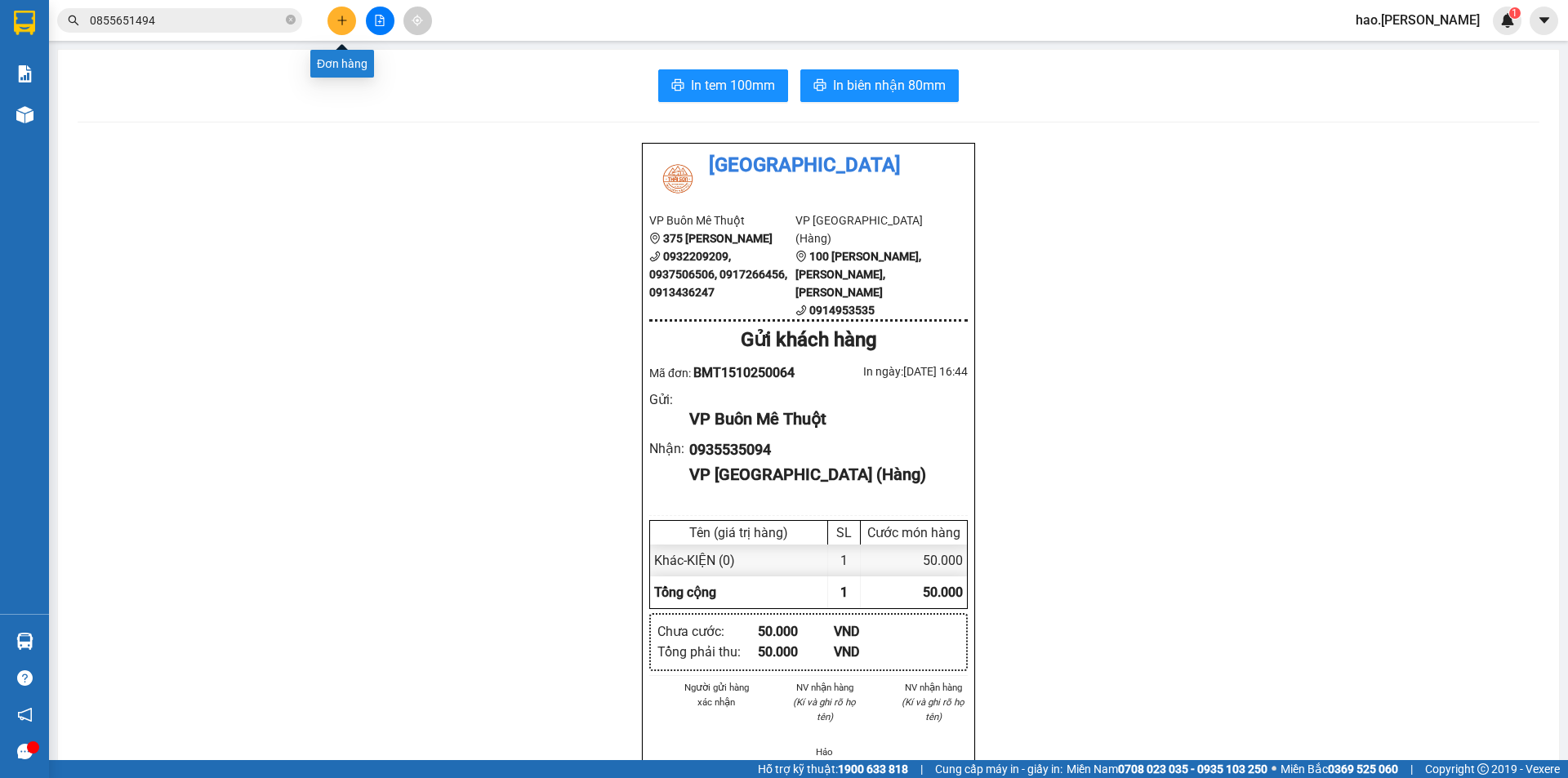
click at [346, 27] on button at bounding box center [342, 20] width 29 height 29
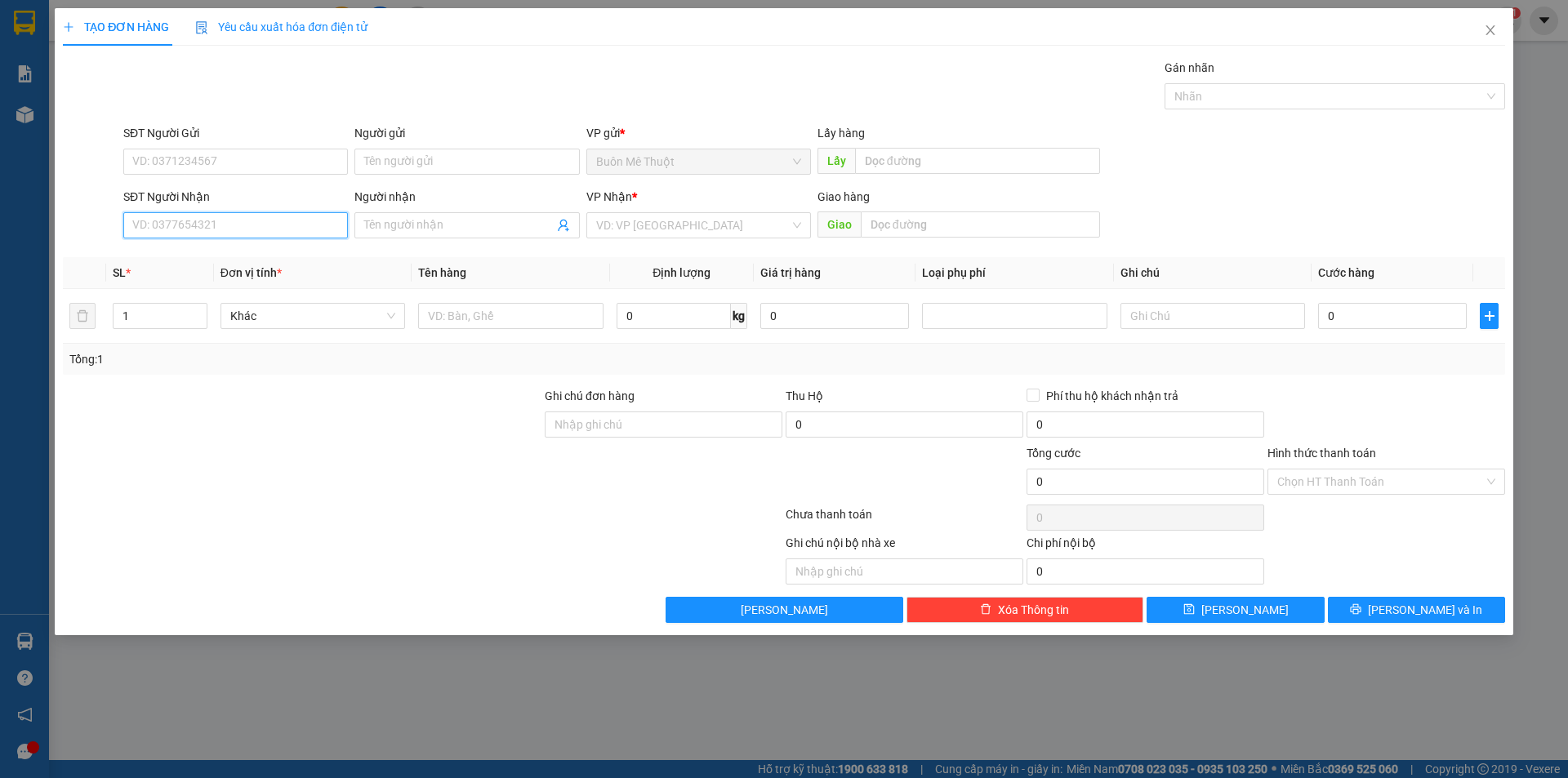
click at [227, 220] on input "SĐT Người Nhận" at bounding box center [236, 226] width 225 height 26
click at [232, 244] on div "0941681331 0941681331 - nguyên" at bounding box center [236, 257] width 225 height 32
click at [221, 221] on input "1331" at bounding box center [236, 226] width 225 height 26
click at [208, 266] on div "0941681331 - nguyên" at bounding box center [235, 257] width 205 height 18
type input "0941681331"
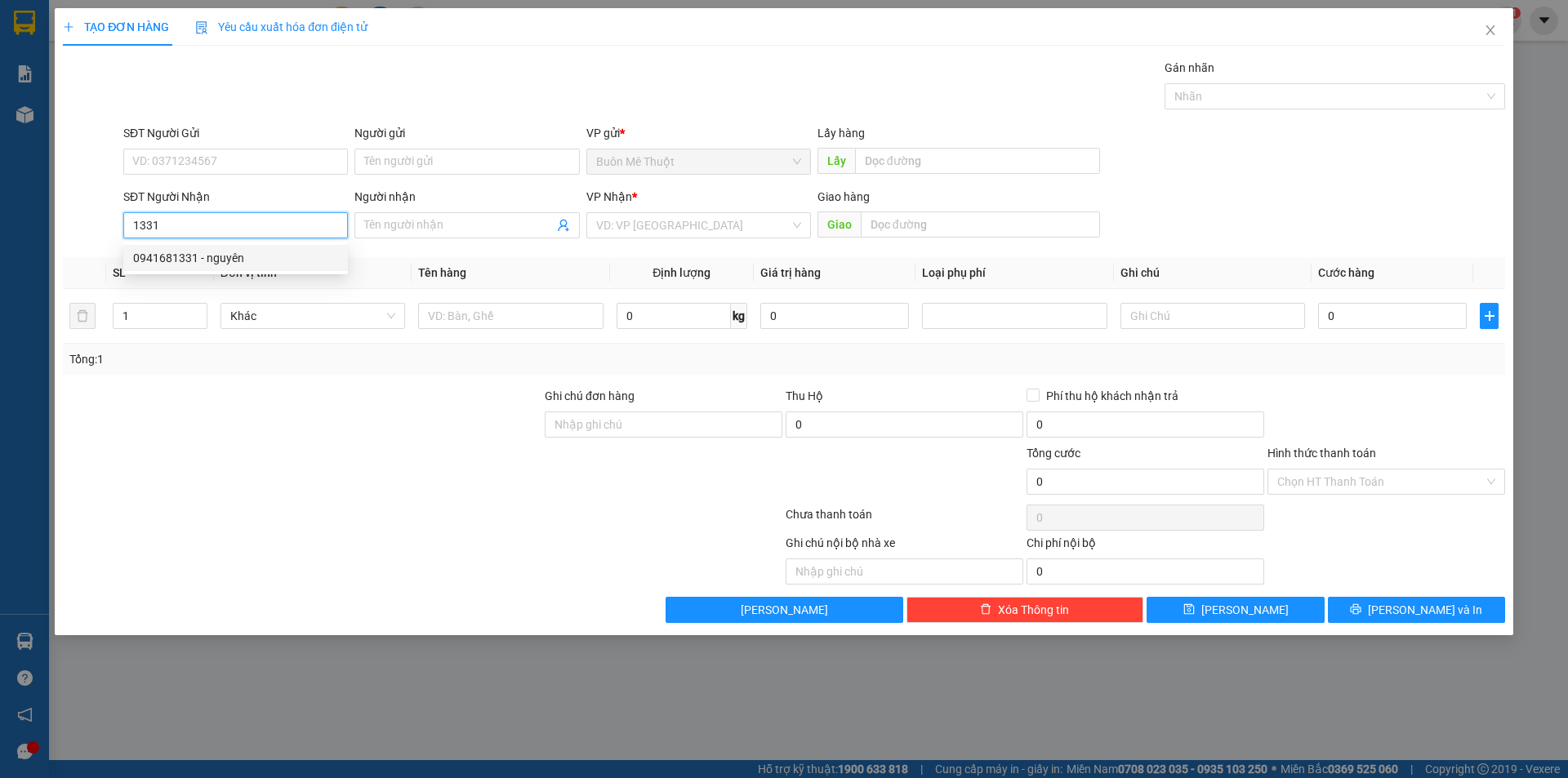
type input "nguyên"
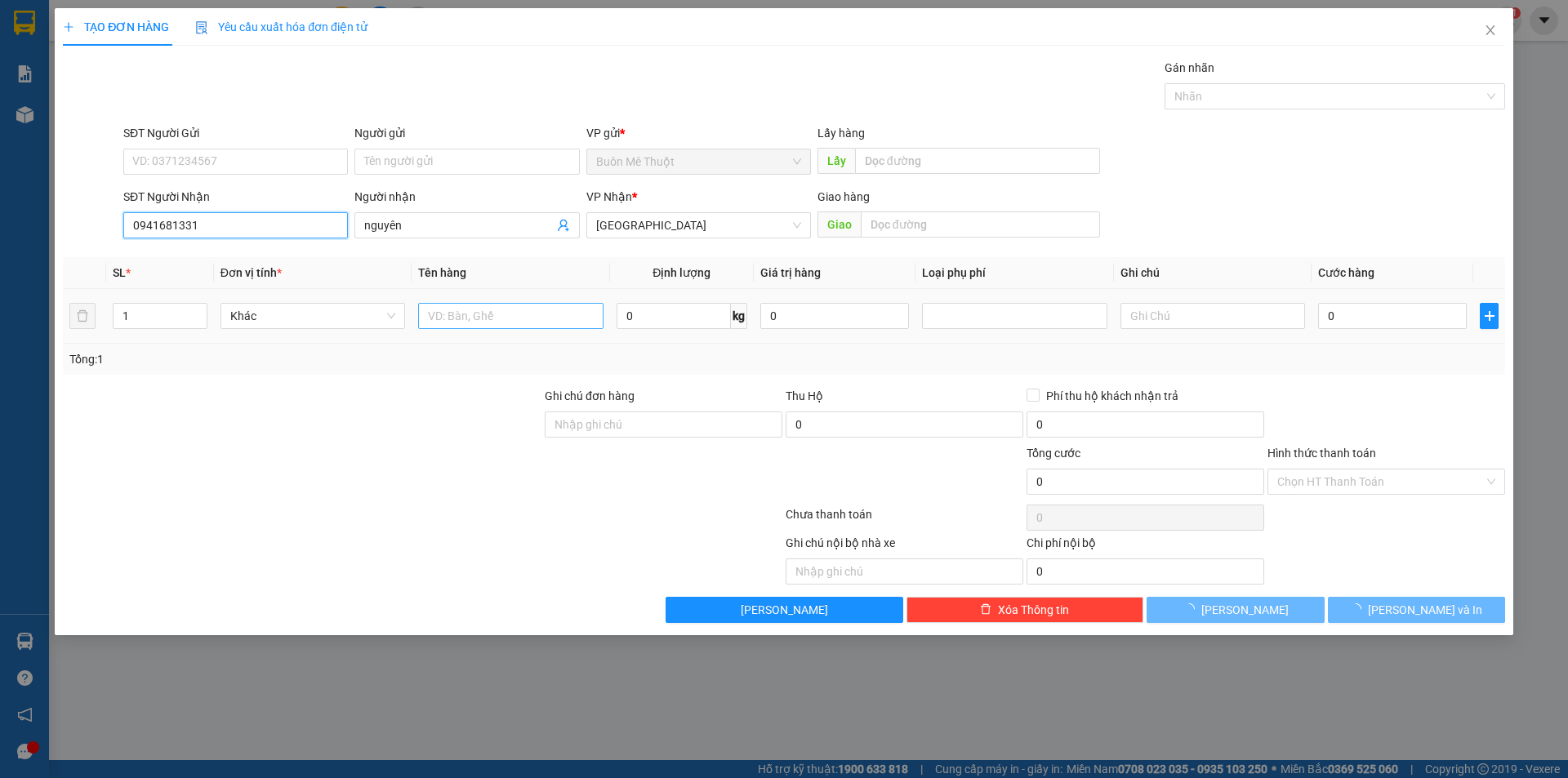
type input "50.000"
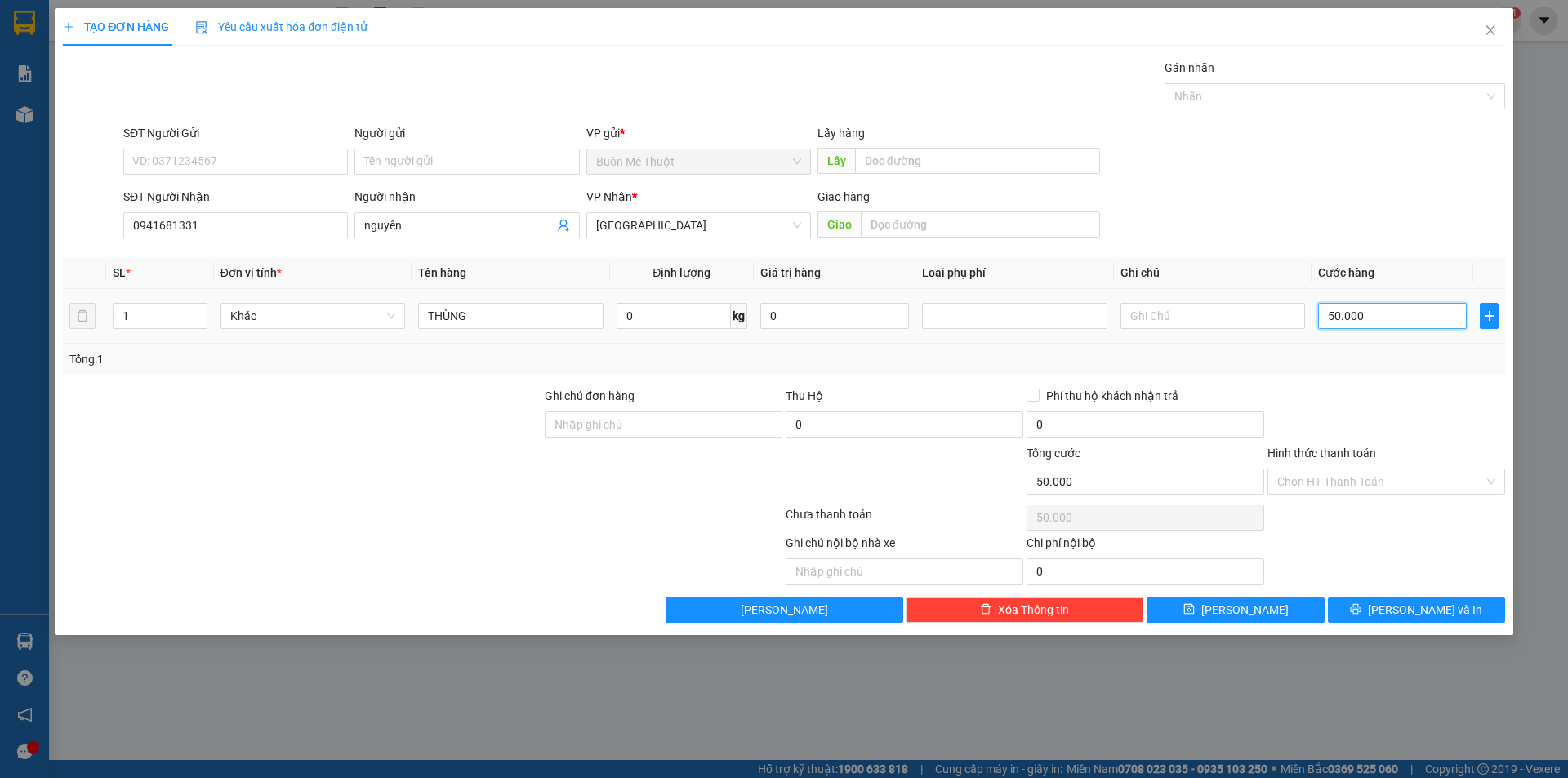
click at [1412, 314] on input "50.000" at bounding box center [1392, 316] width 149 height 26
type input "4"
type input "40"
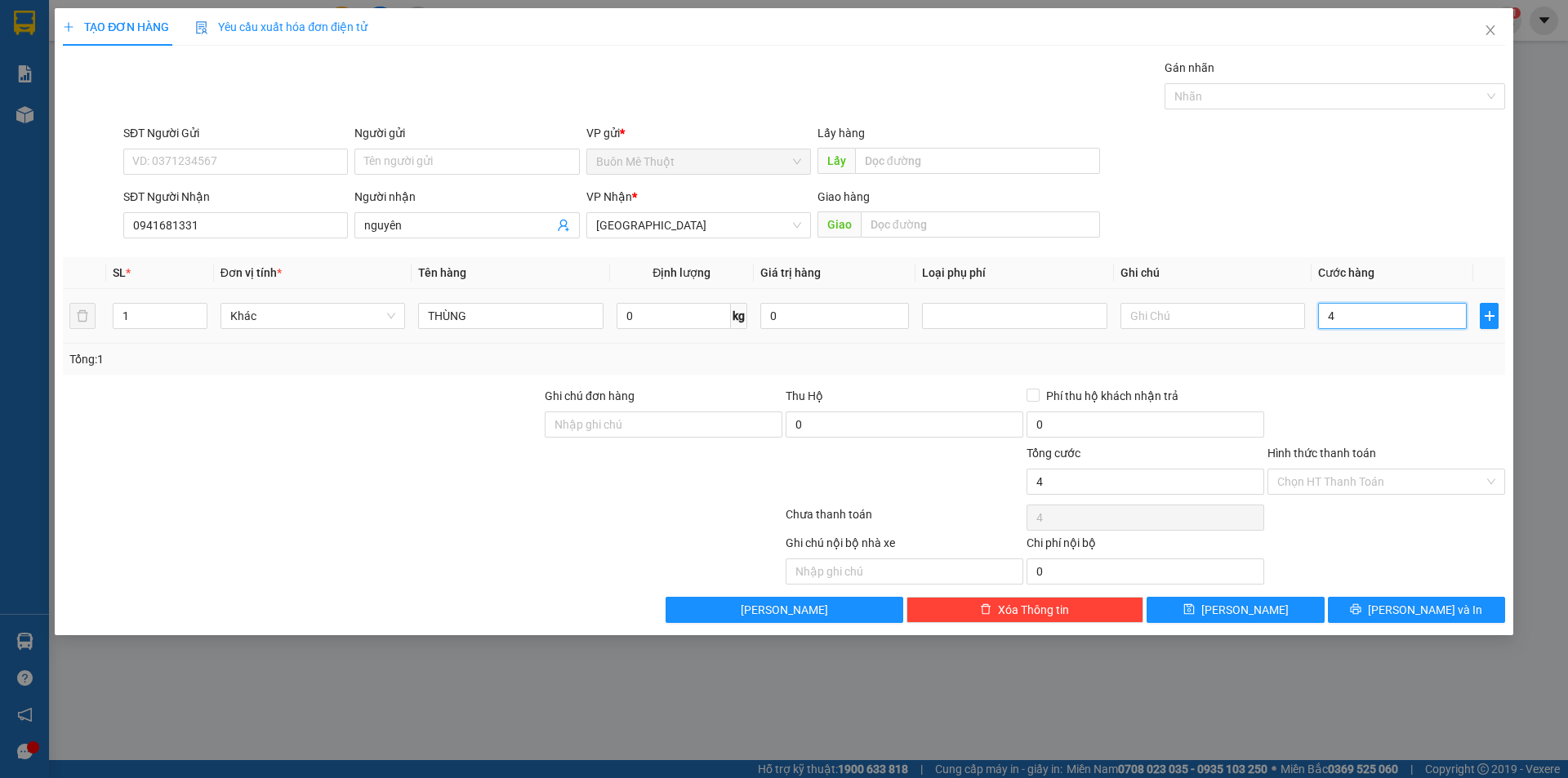
type input "40"
type input "40.000"
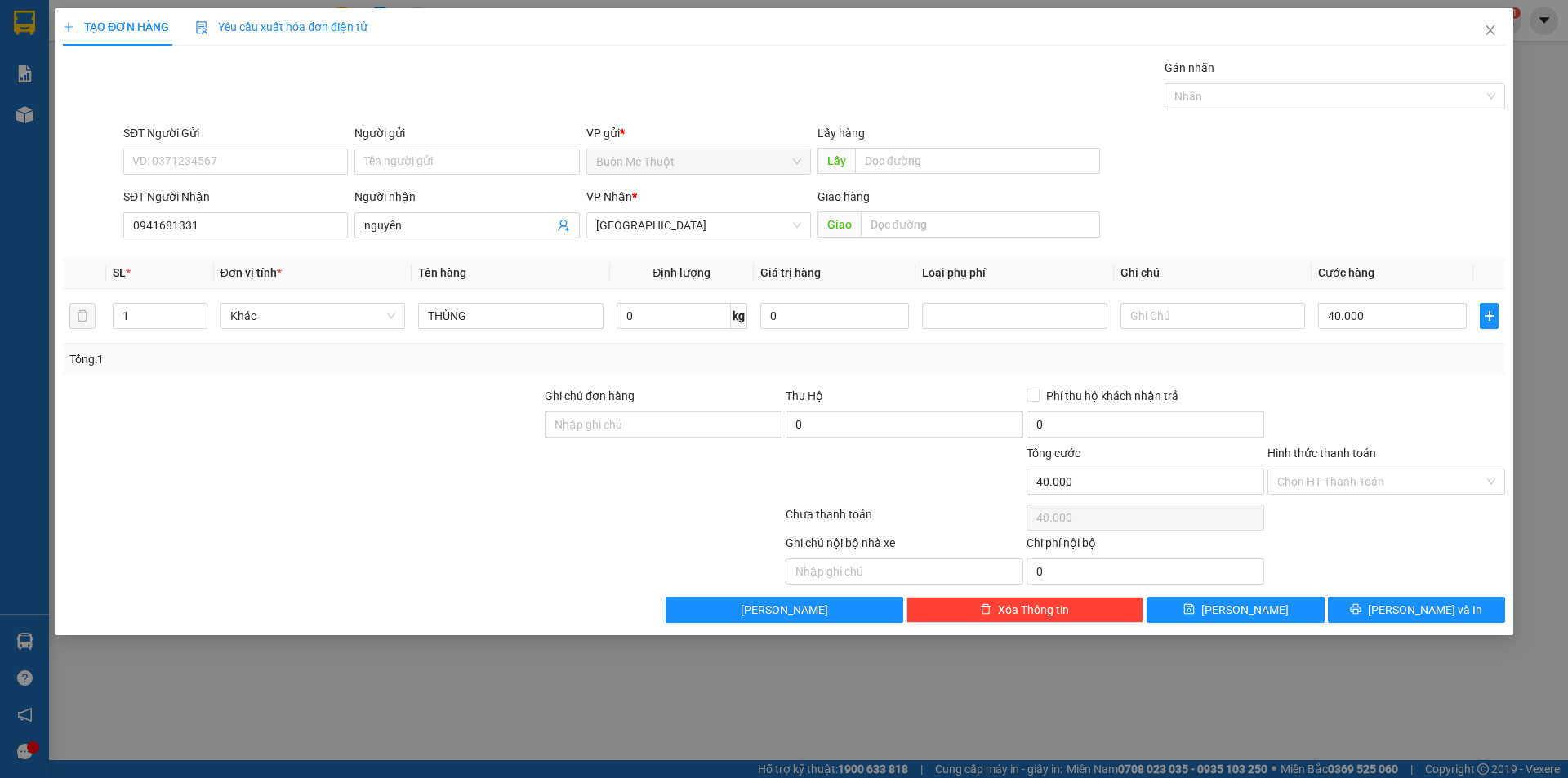
click at [1379, 348] on div "Tổng: 1" at bounding box center [784, 358] width 1443 height 31
drag, startPoint x: 1355, startPoint y: 450, endPoint x: 1334, endPoint y: 492, distance: 47.0
click at [1341, 467] on div "Hình thức thanh toán" at bounding box center [1387, 456] width 238 height 24
click at [1334, 492] on input "Hình thức thanh toán" at bounding box center [1380, 482] width 206 height 24
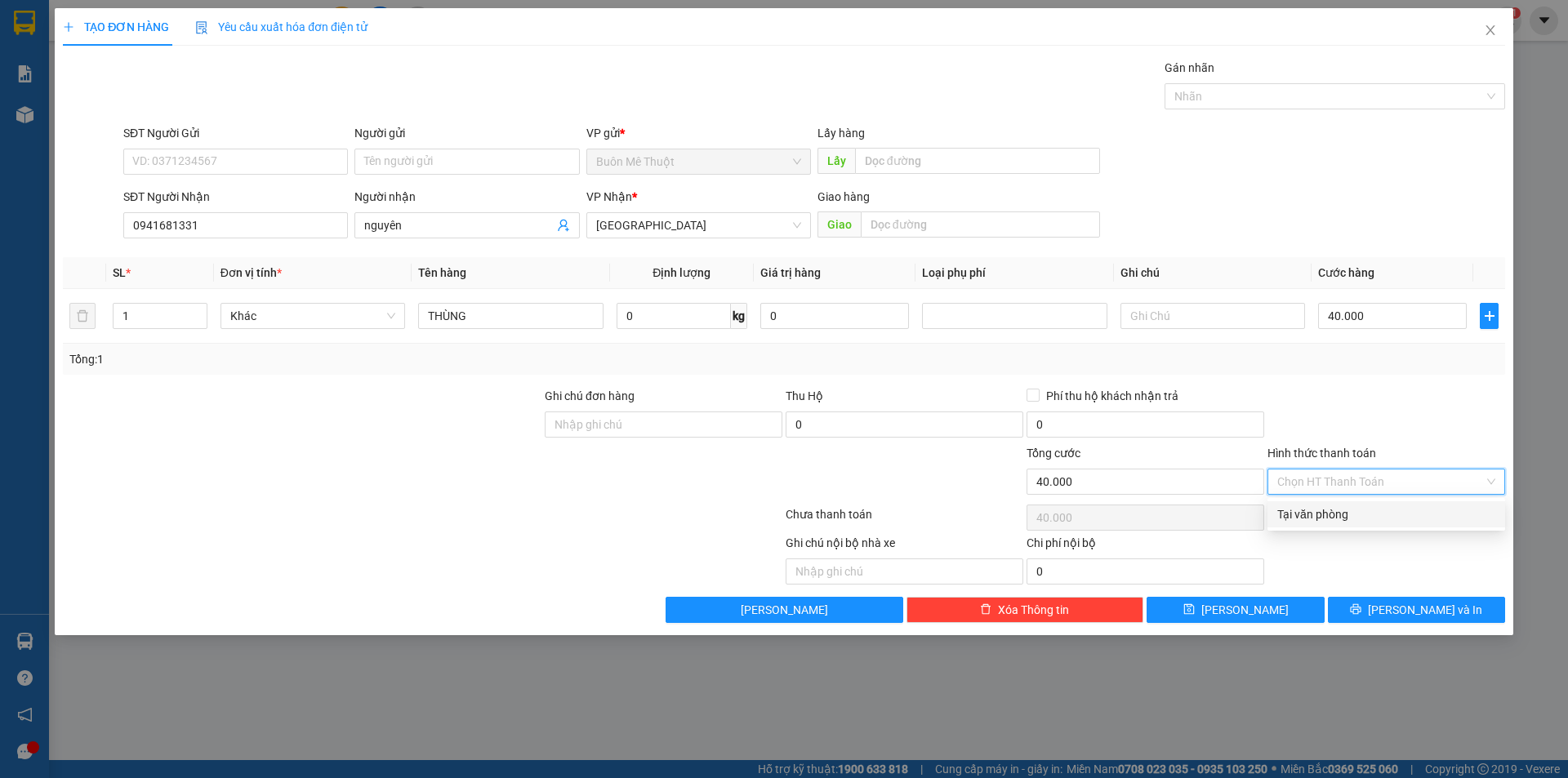
click at [1324, 511] on div "Tại văn phòng" at bounding box center [1386, 513] width 218 height 18
type input "0"
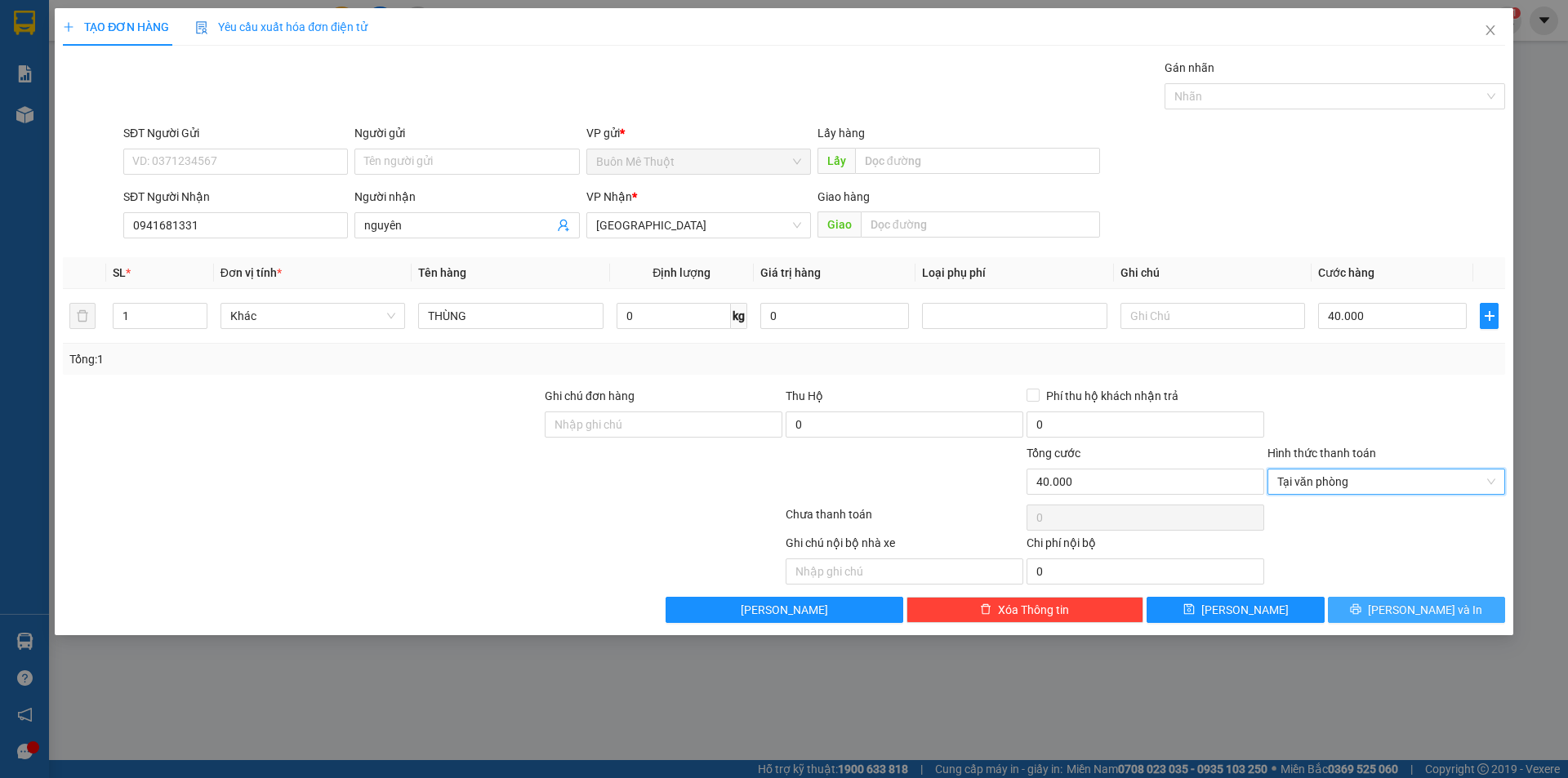
click at [1380, 608] on button "[PERSON_NAME] và In" at bounding box center [1417, 610] width 177 height 26
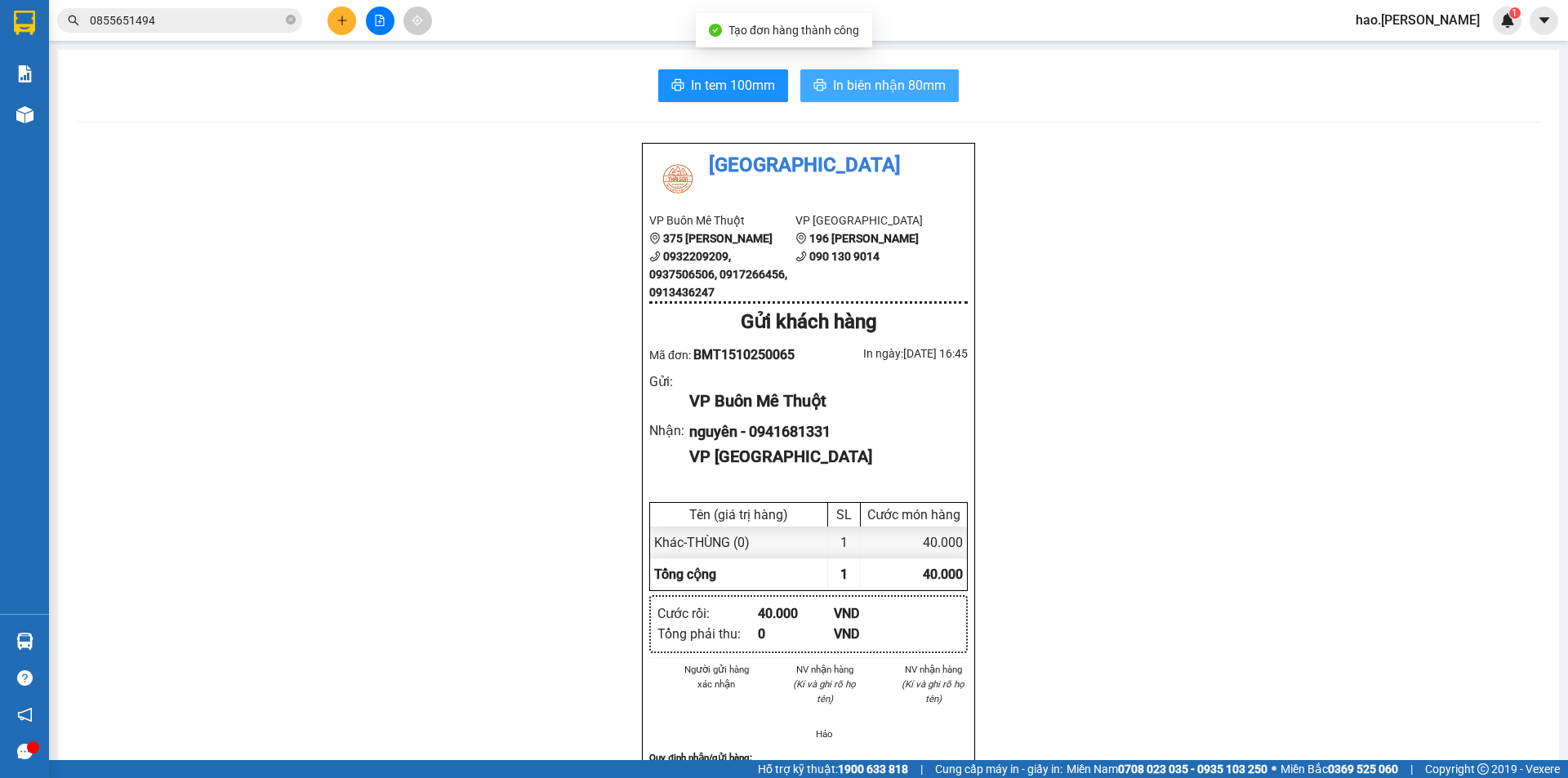
click at [902, 78] on span "In biên nhận 80mm" at bounding box center [889, 85] width 112 height 20
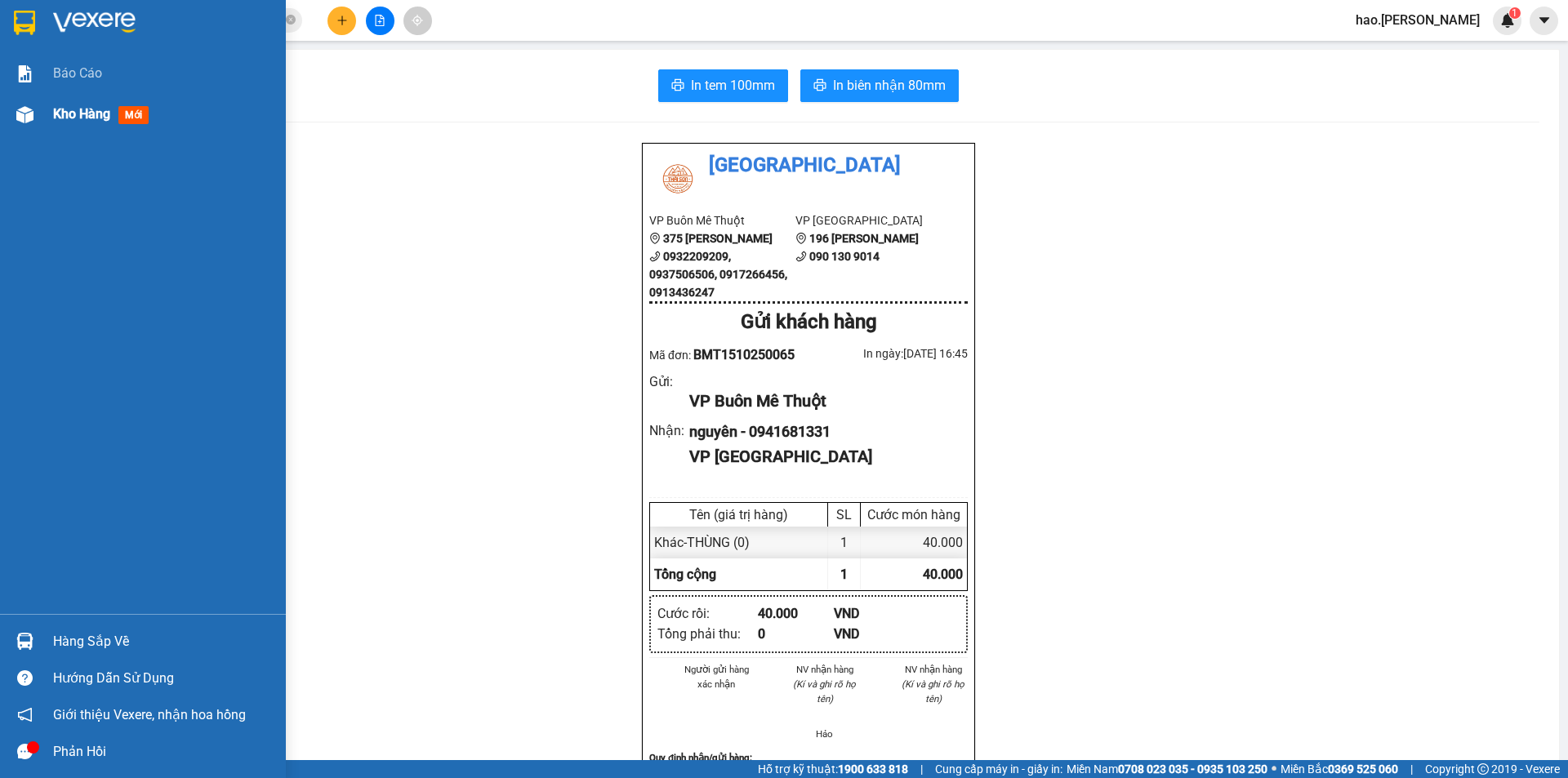
drag, startPoint x: 57, startPoint y: 98, endPoint x: 58, endPoint y: 126, distance: 28.0
click at [49, 124] on div "Kho hàng mới" at bounding box center [143, 114] width 286 height 41
click at [51, 126] on div "Kho hàng mới" at bounding box center [143, 114] width 286 height 41
click at [58, 126] on div "Kho hàng mới" at bounding box center [163, 114] width 220 height 41
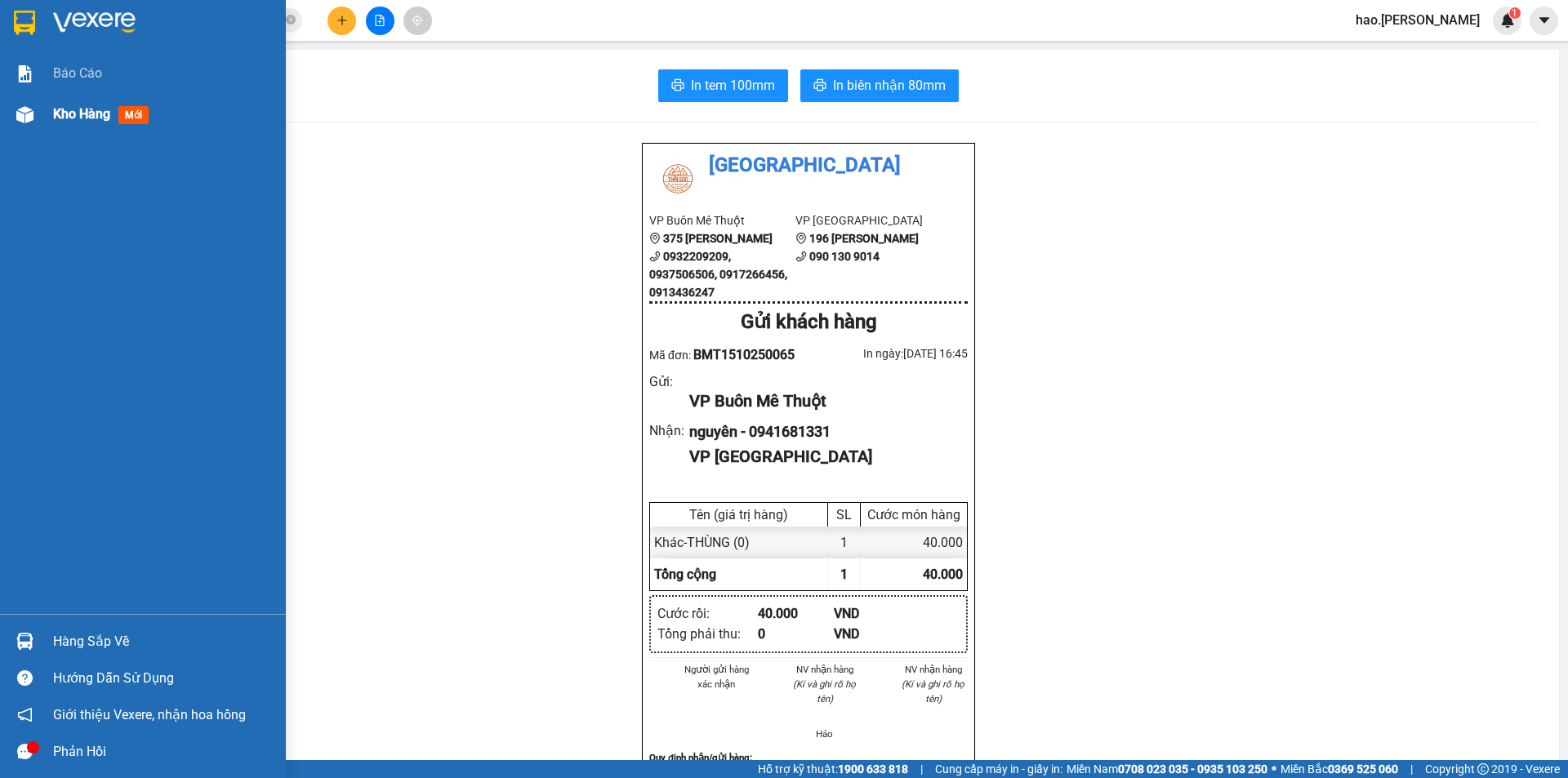
click at [58, 126] on div "Kho hàng mới" at bounding box center [163, 114] width 220 height 41
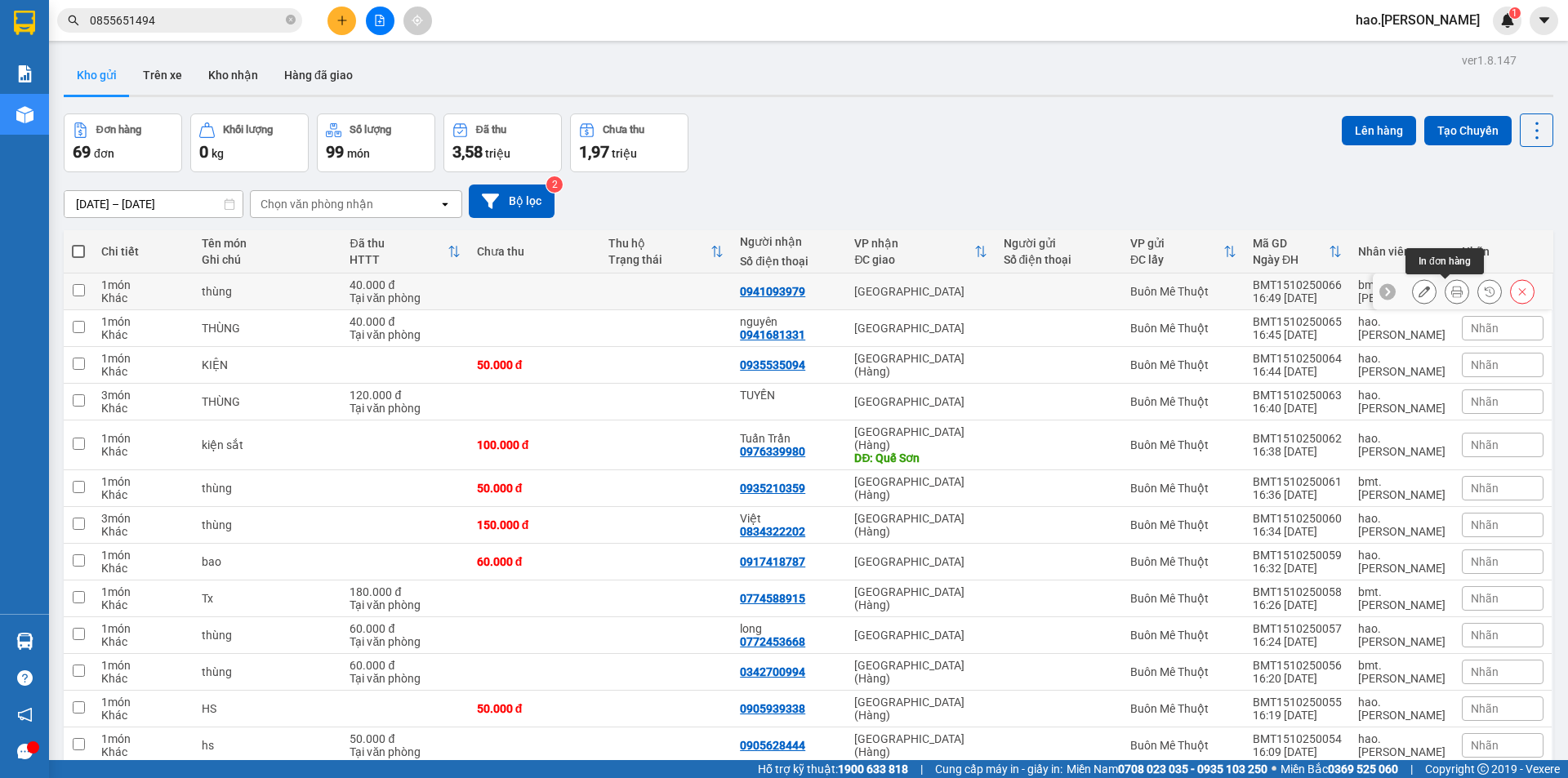
click at [1445, 290] on button at bounding box center [1457, 292] width 23 height 29
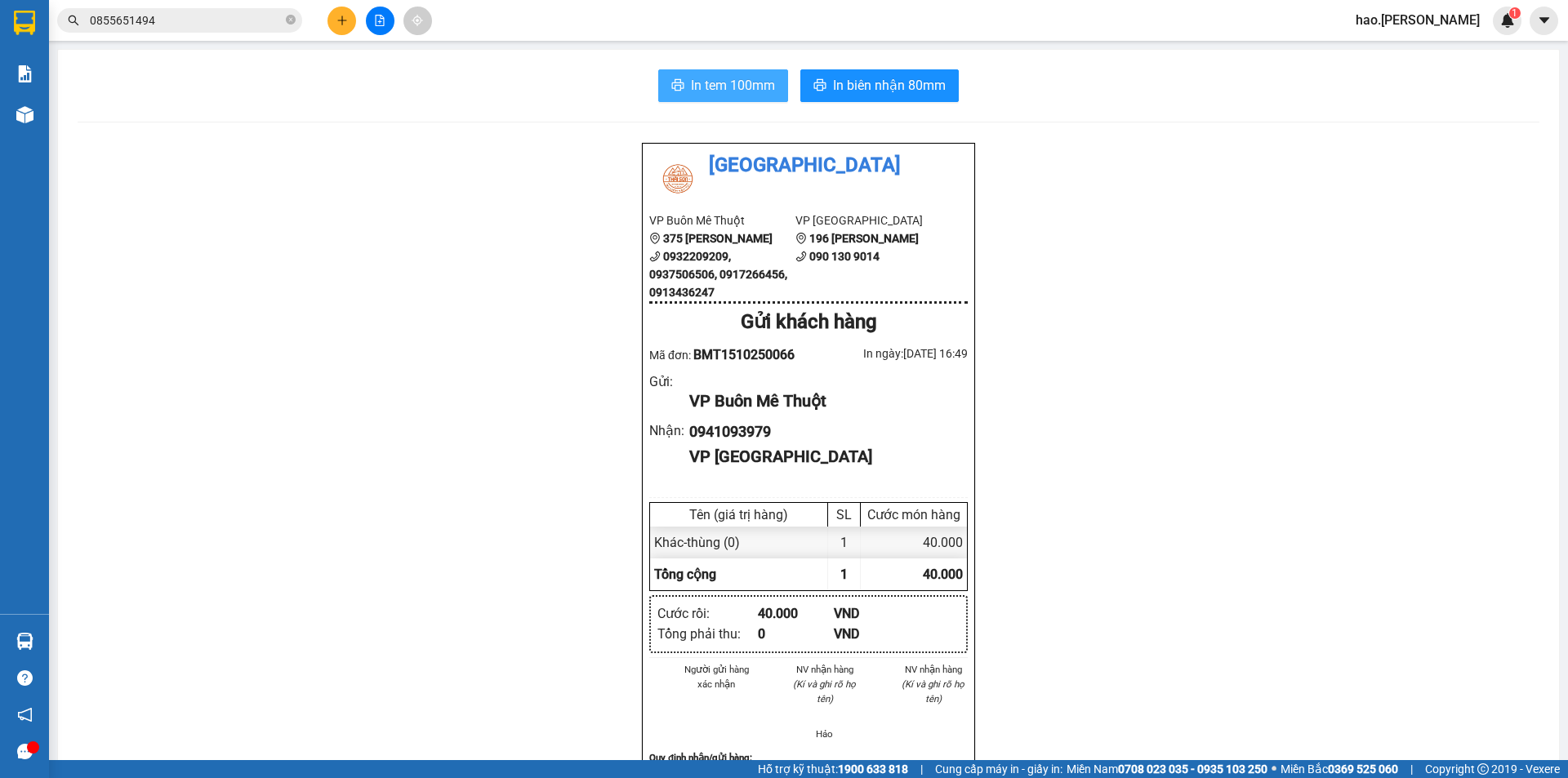
click at [759, 83] on span "In tem 100mm" at bounding box center [733, 85] width 85 height 20
click at [862, 89] on span "In biên nhận 80mm" at bounding box center [889, 85] width 112 height 20
click at [354, 20] on button at bounding box center [342, 20] width 29 height 29
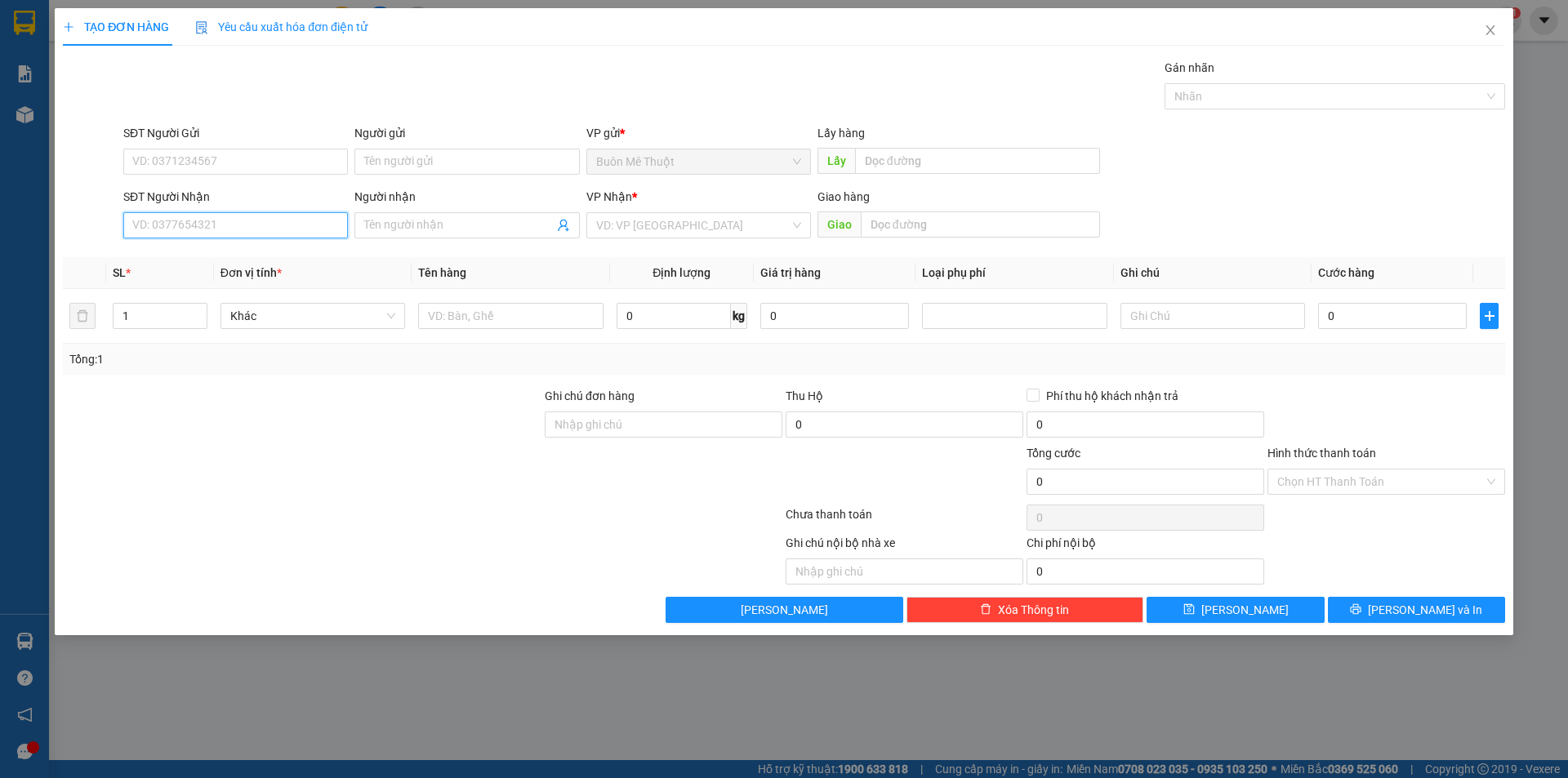
drag, startPoint x: 243, startPoint y: 220, endPoint x: 1472, endPoint y: 287, distance: 1230.8
click at [247, 225] on input "SĐT Người Nhận" at bounding box center [236, 226] width 225 height 26
click at [186, 248] on div "0283638039 - dược qte" at bounding box center [236, 258] width 225 height 26
type input "0283638039"
type input "dược qte"
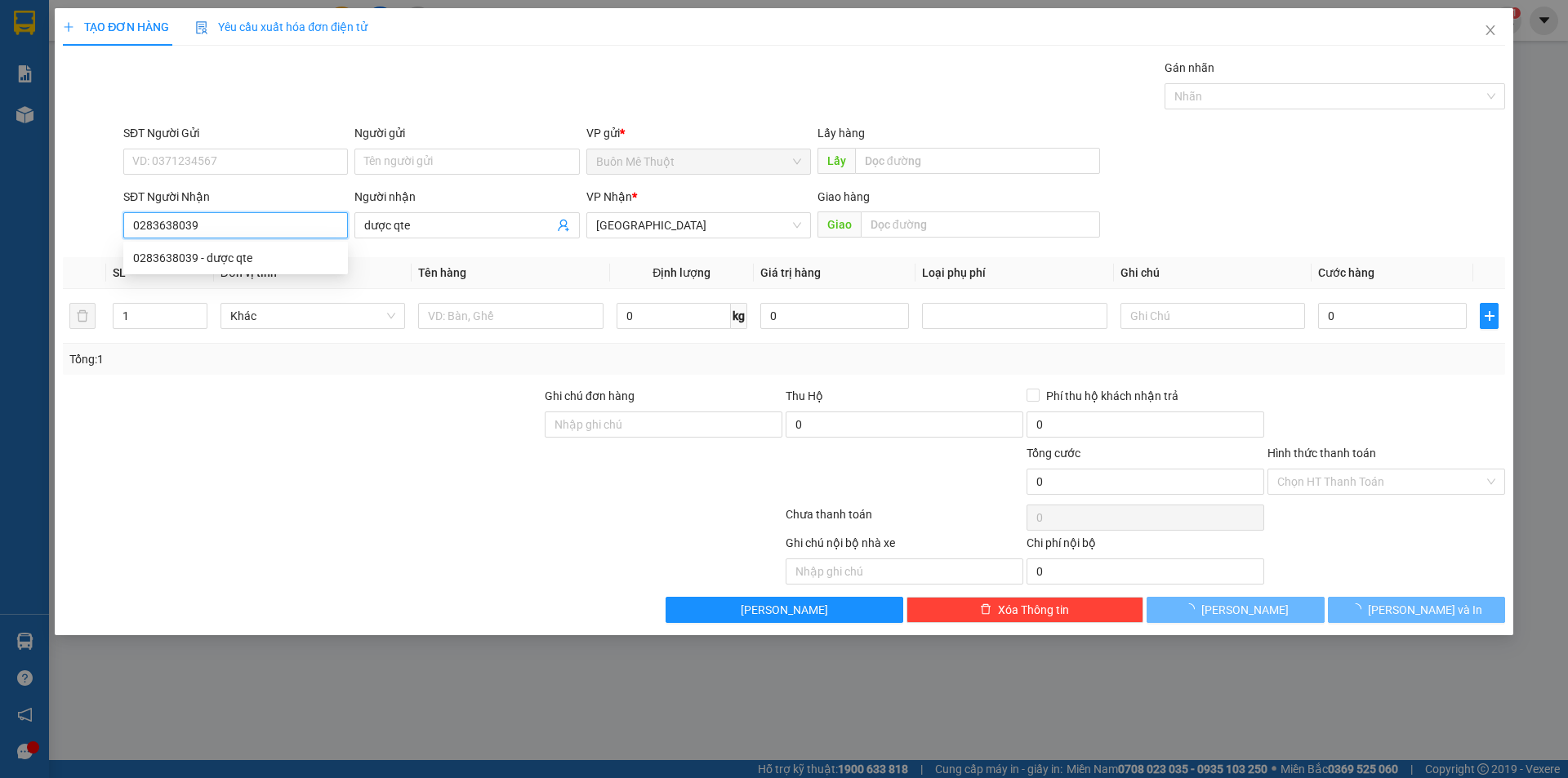
type input "20.000"
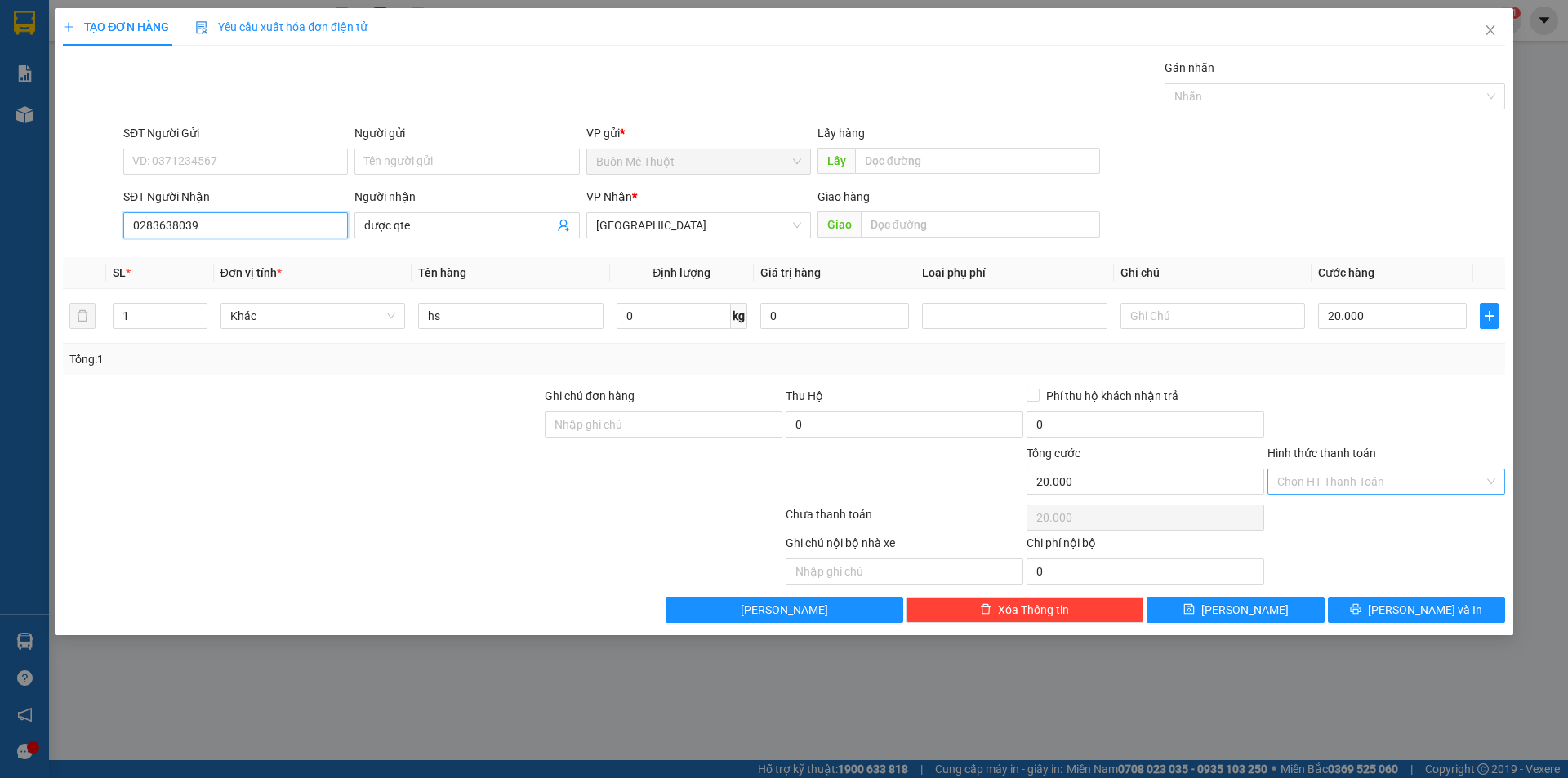
type input "0283638039"
click at [1340, 489] on input "Hình thức thanh toán" at bounding box center [1380, 482] width 206 height 24
click at [1318, 511] on div "Tại văn phòng" at bounding box center [1386, 513] width 218 height 18
type input "0"
click at [1365, 591] on div "Transit Pickup Surcharge Ids Transit Deliver Surcharge Ids Transit Deliver Surc…" at bounding box center [784, 341] width 1443 height 564
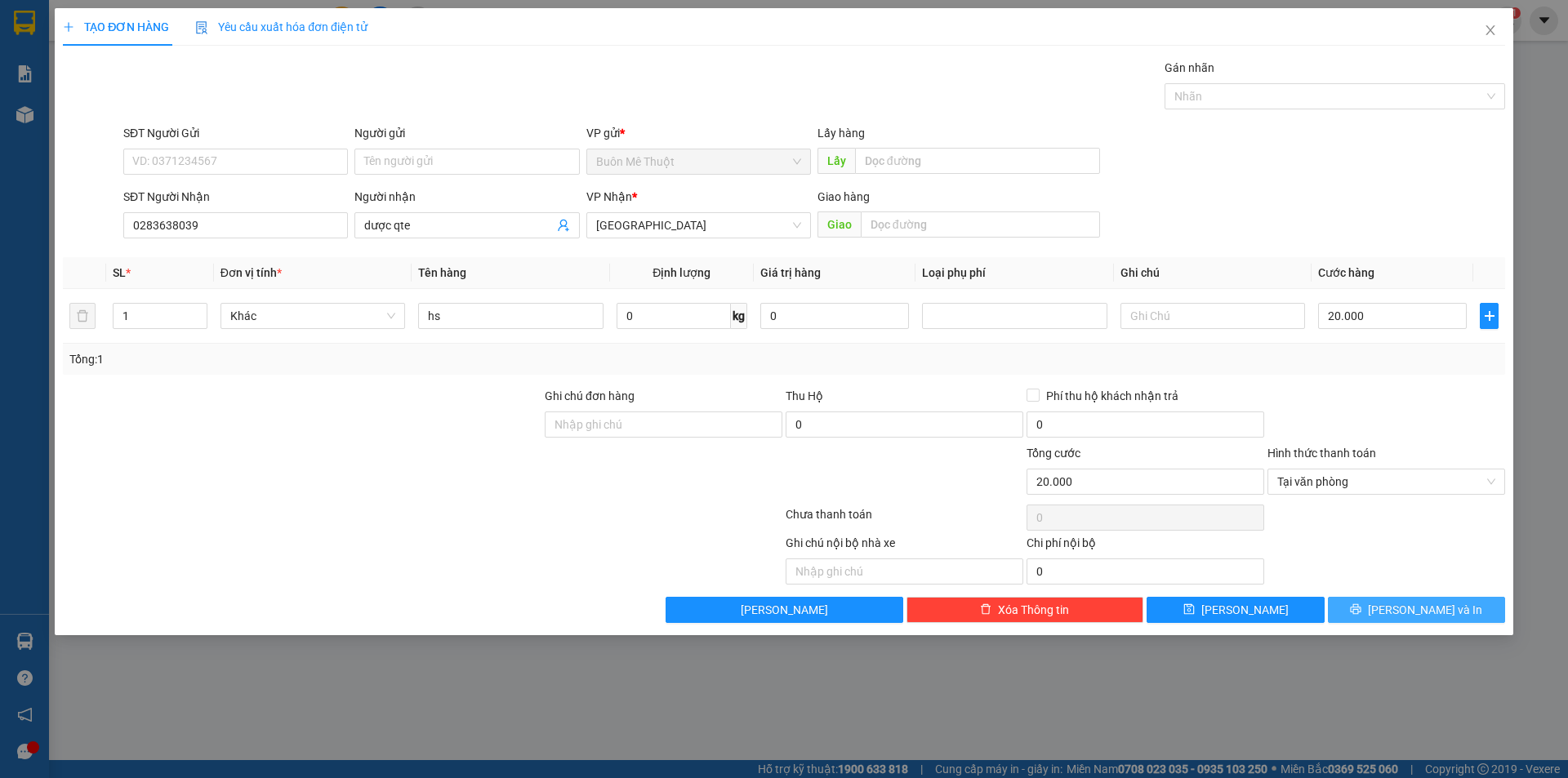
click at [1371, 609] on button "[PERSON_NAME] và In" at bounding box center [1417, 610] width 177 height 26
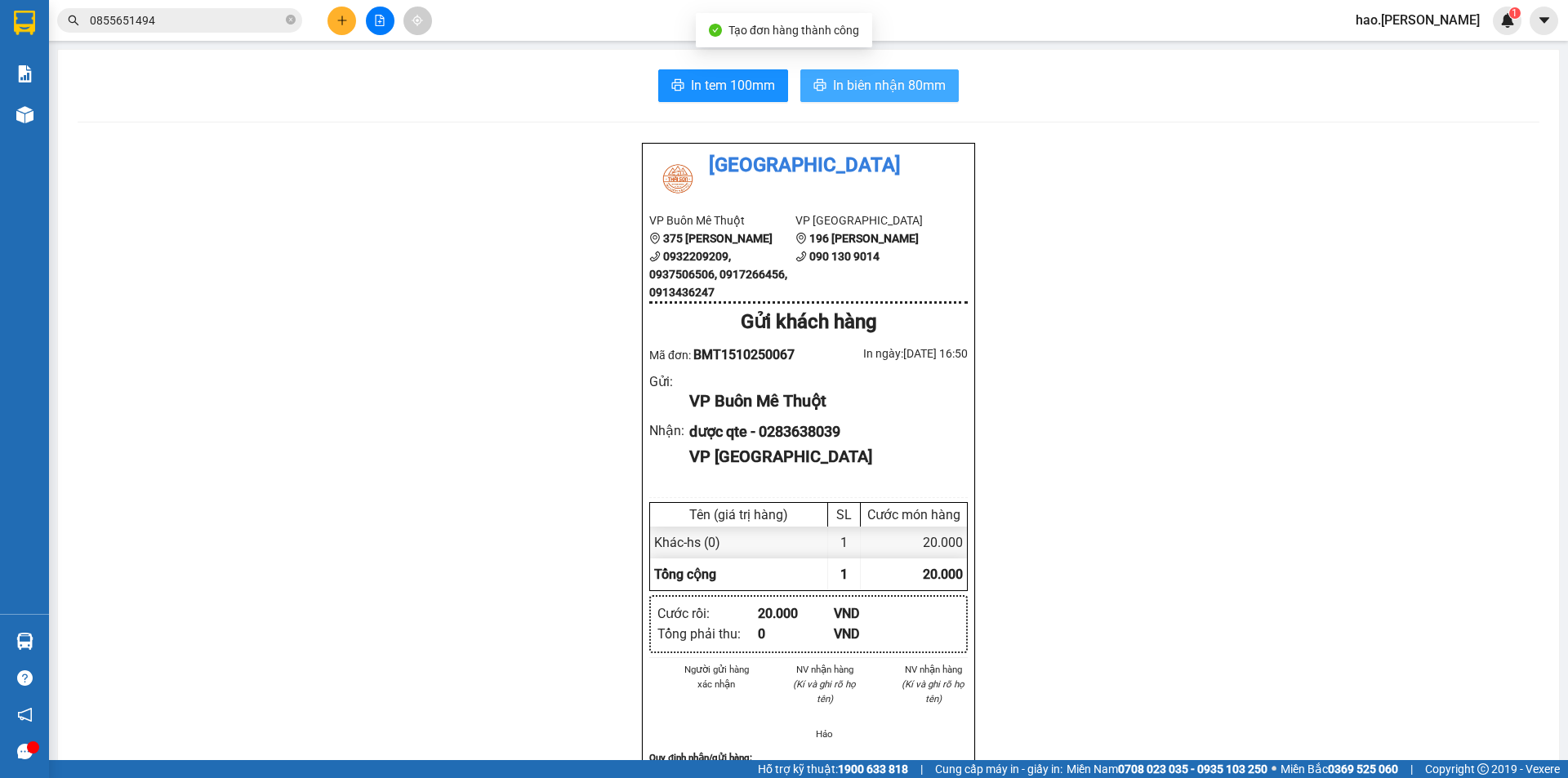
click at [873, 82] on span "In biên nhận 80mm" at bounding box center [889, 85] width 112 height 20
click at [355, 30] on div at bounding box center [380, 20] width 123 height 29
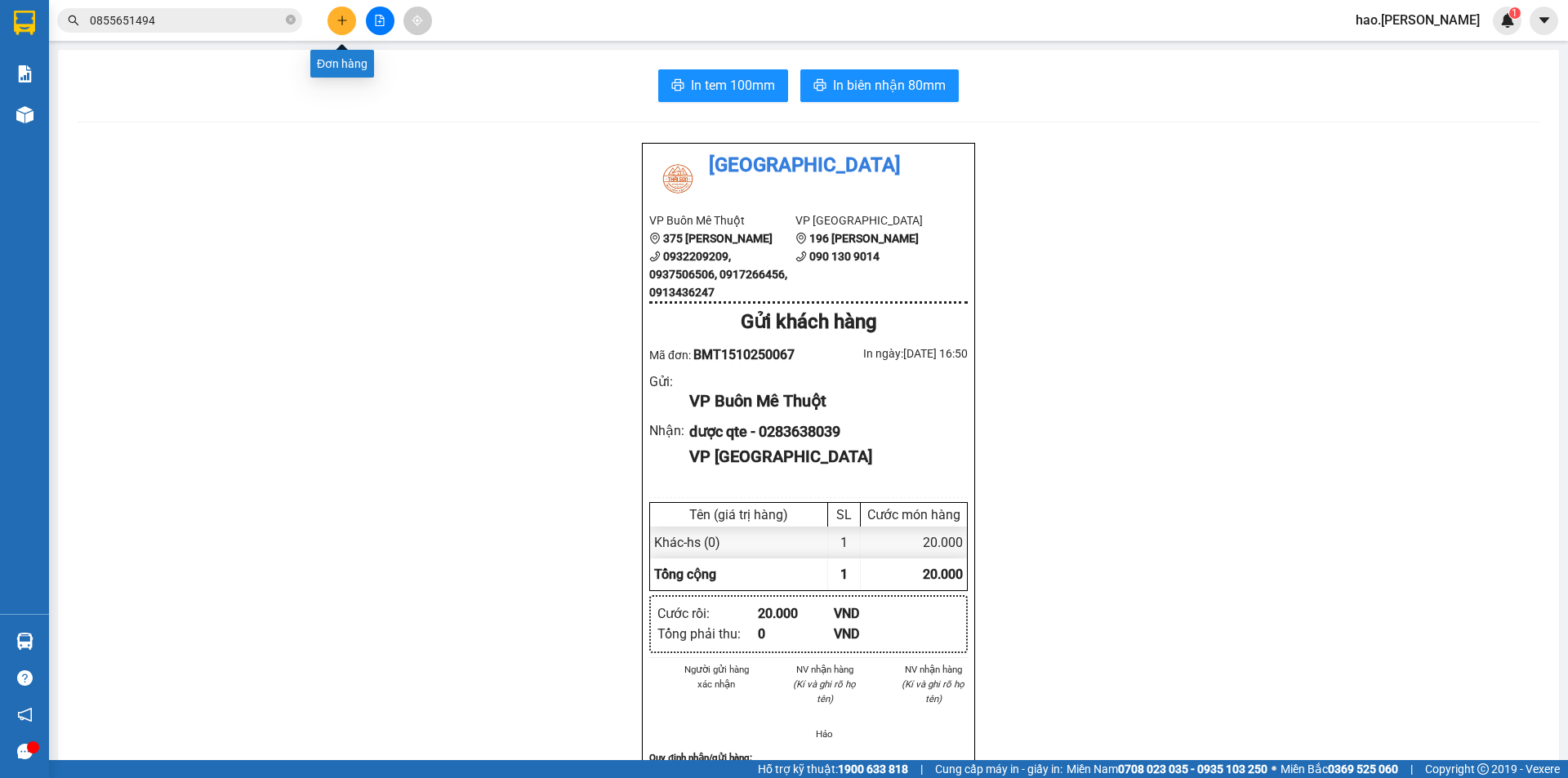
click at [343, 29] on button at bounding box center [342, 20] width 29 height 29
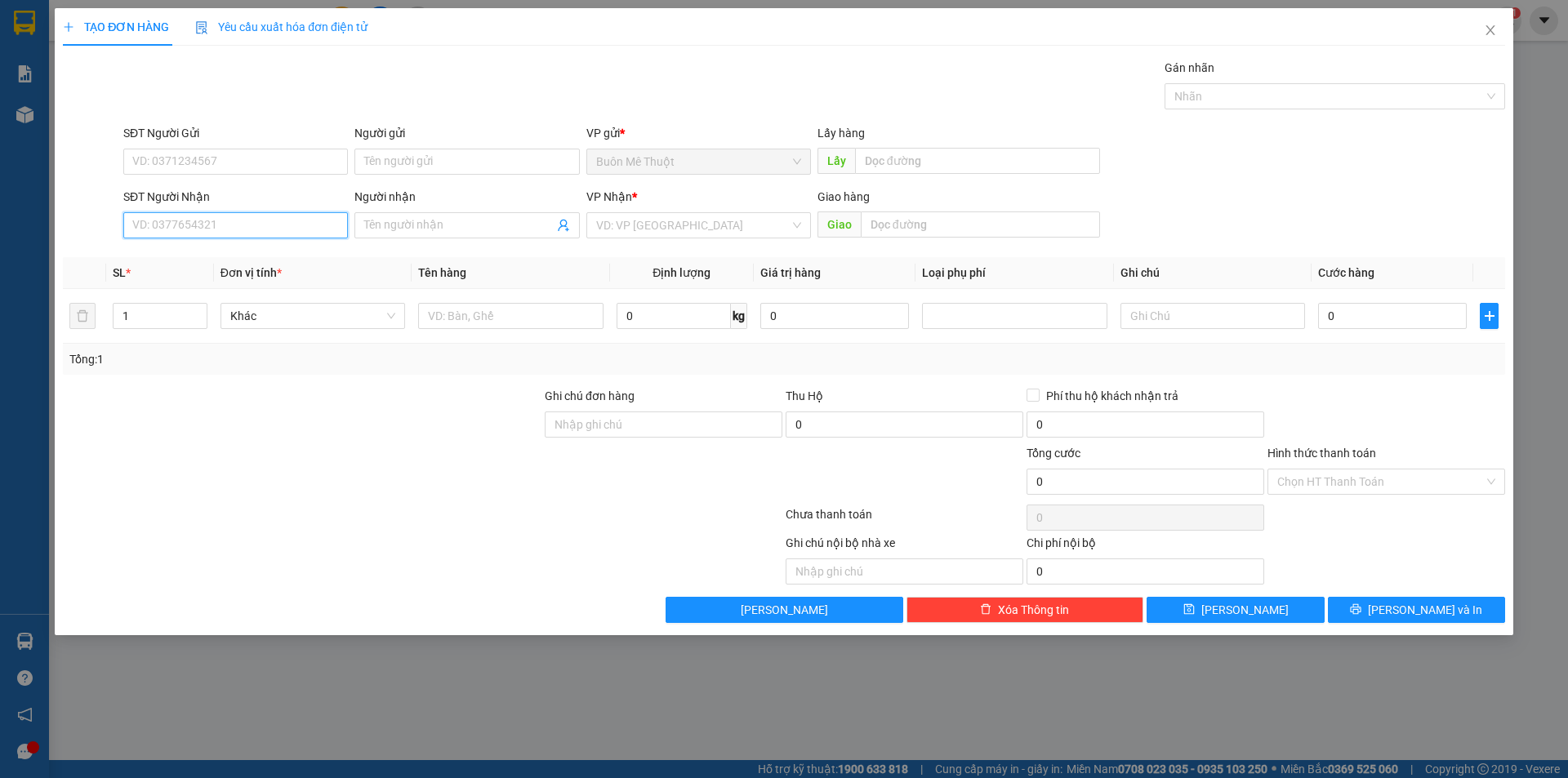
click at [151, 219] on input "SĐT Người Nhận" at bounding box center [236, 226] width 225 height 26
click at [161, 260] on div "0886054747" at bounding box center [235, 257] width 205 height 18
type input "0886054747"
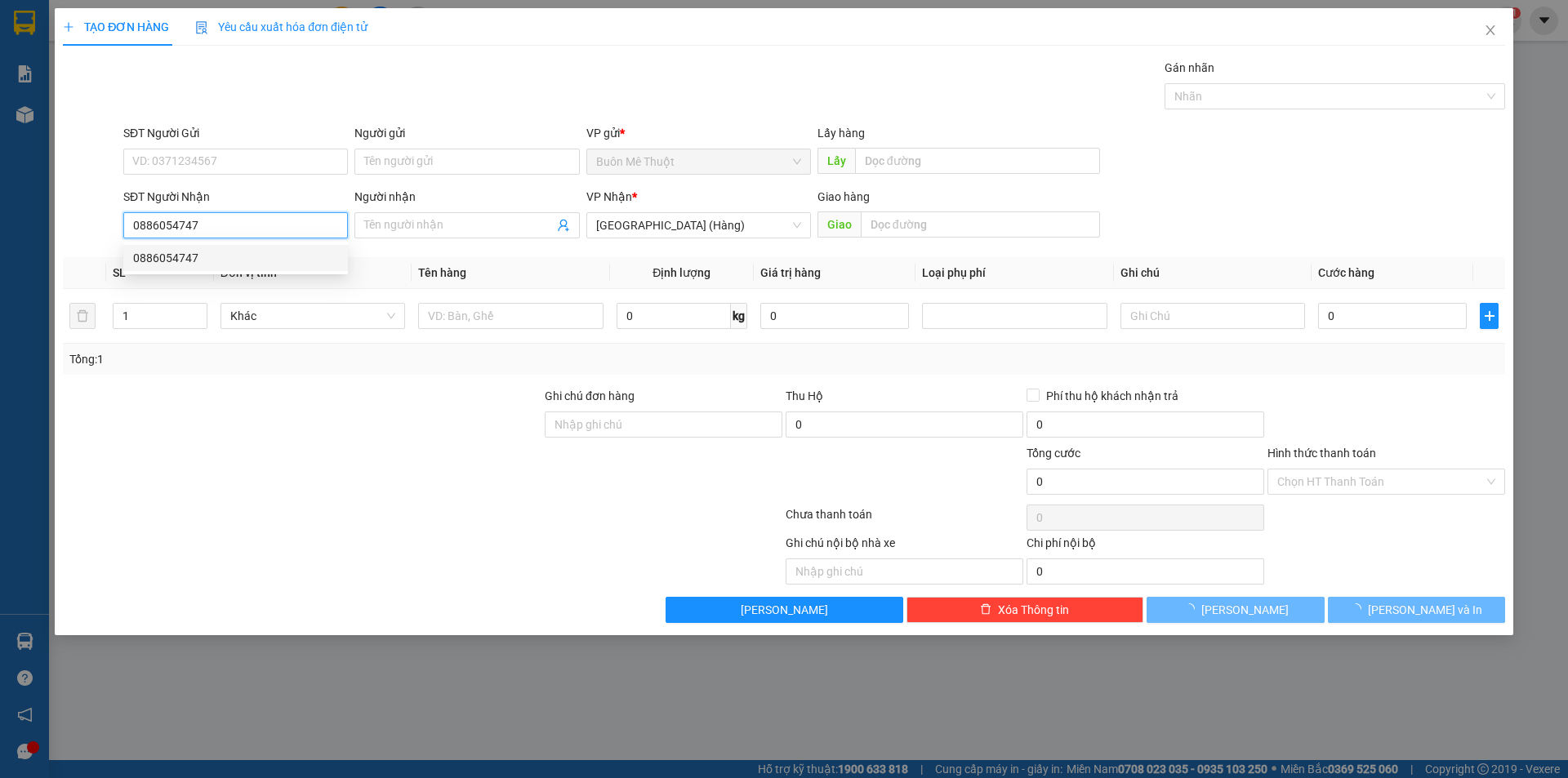
type input "50.000"
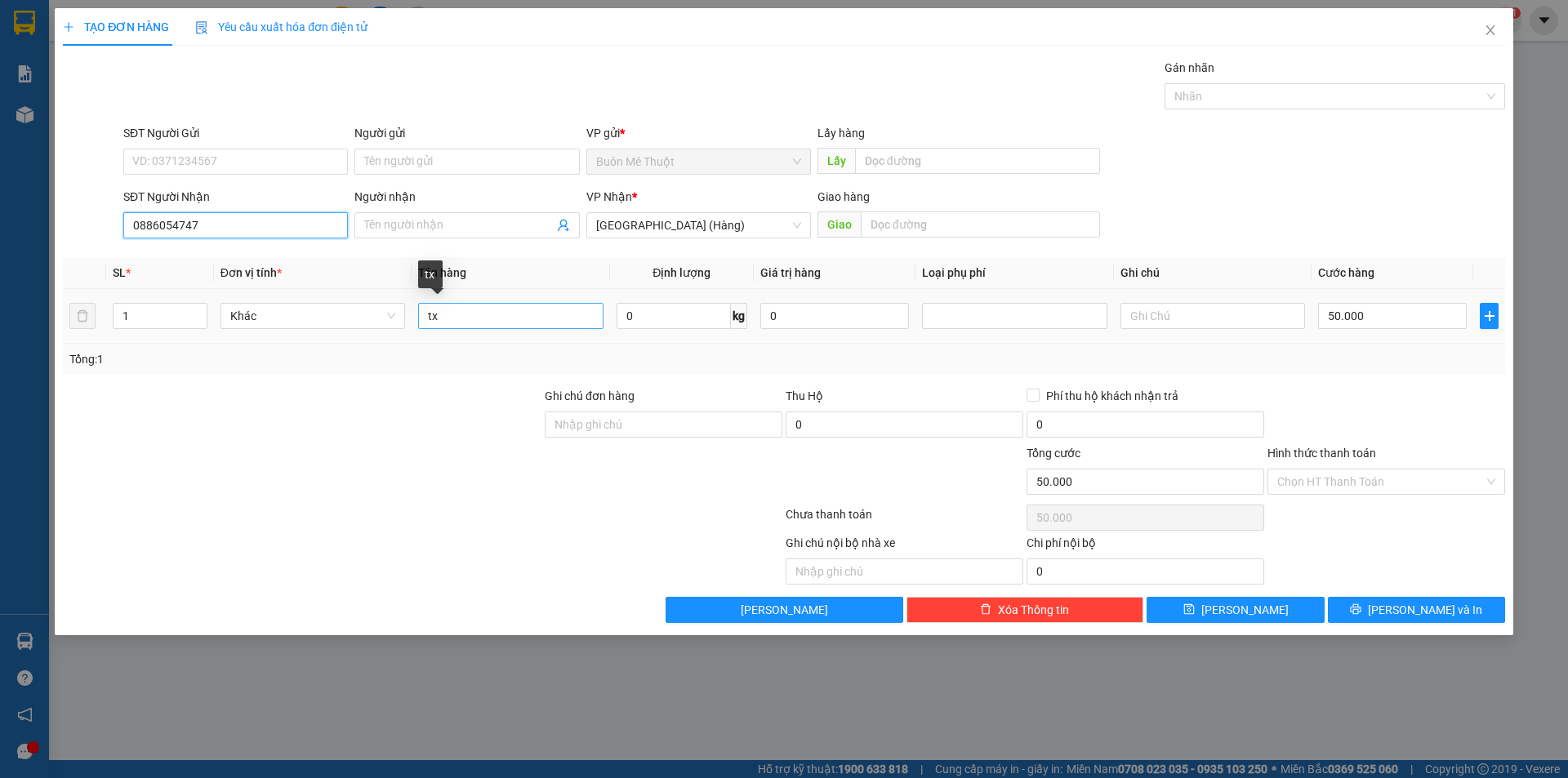
type input "0886054747"
click at [450, 314] on input "tx" at bounding box center [510, 316] width 185 height 26
type input "THÙNG"
drag, startPoint x: 1304, startPoint y: 461, endPoint x: 1295, endPoint y: 477, distance: 18.4
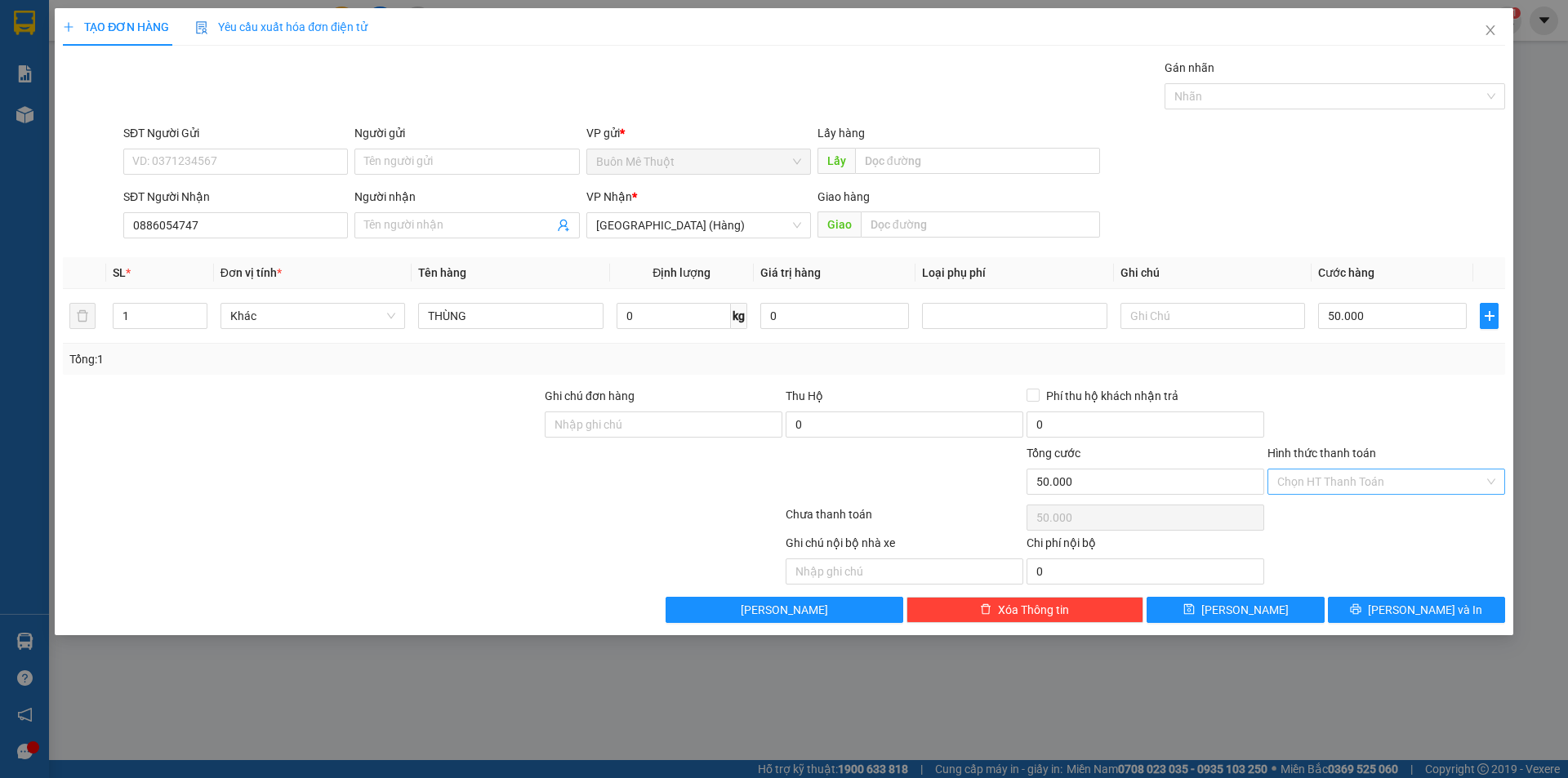
click at [1301, 464] on div "Hình thức thanh toán" at bounding box center [1387, 456] width 238 height 24
click at [1295, 477] on input "Hình thức thanh toán" at bounding box center [1380, 482] width 206 height 24
click at [1298, 511] on div "Tại văn phòng" at bounding box center [1386, 513] width 218 height 18
type input "0"
click at [1342, 603] on button "[PERSON_NAME] và In" at bounding box center [1417, 610] width 177 height 26
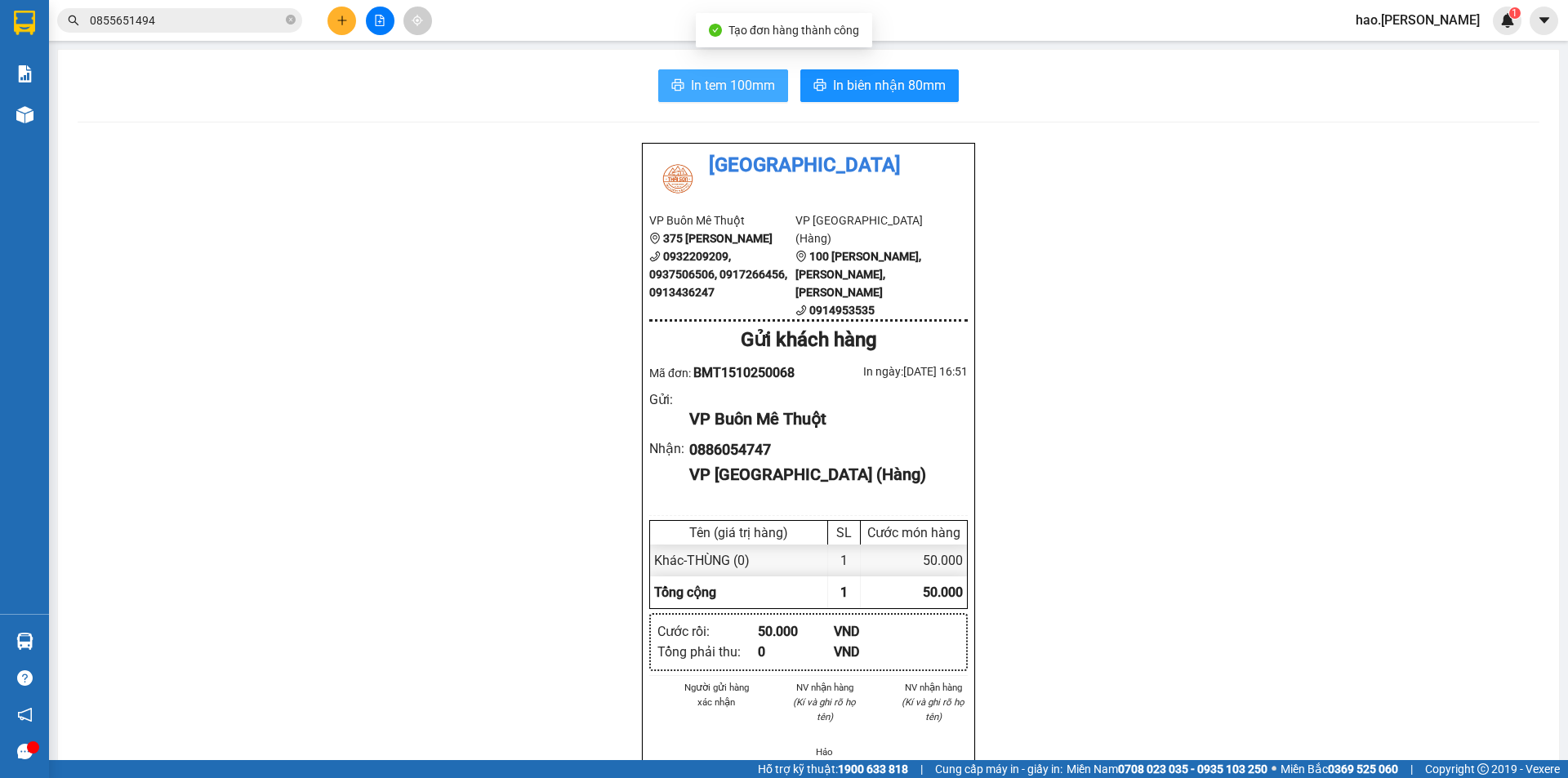
click at [749, 88] on span "In tem 100mm" at bounding box center [733, 85] width 85 height 20
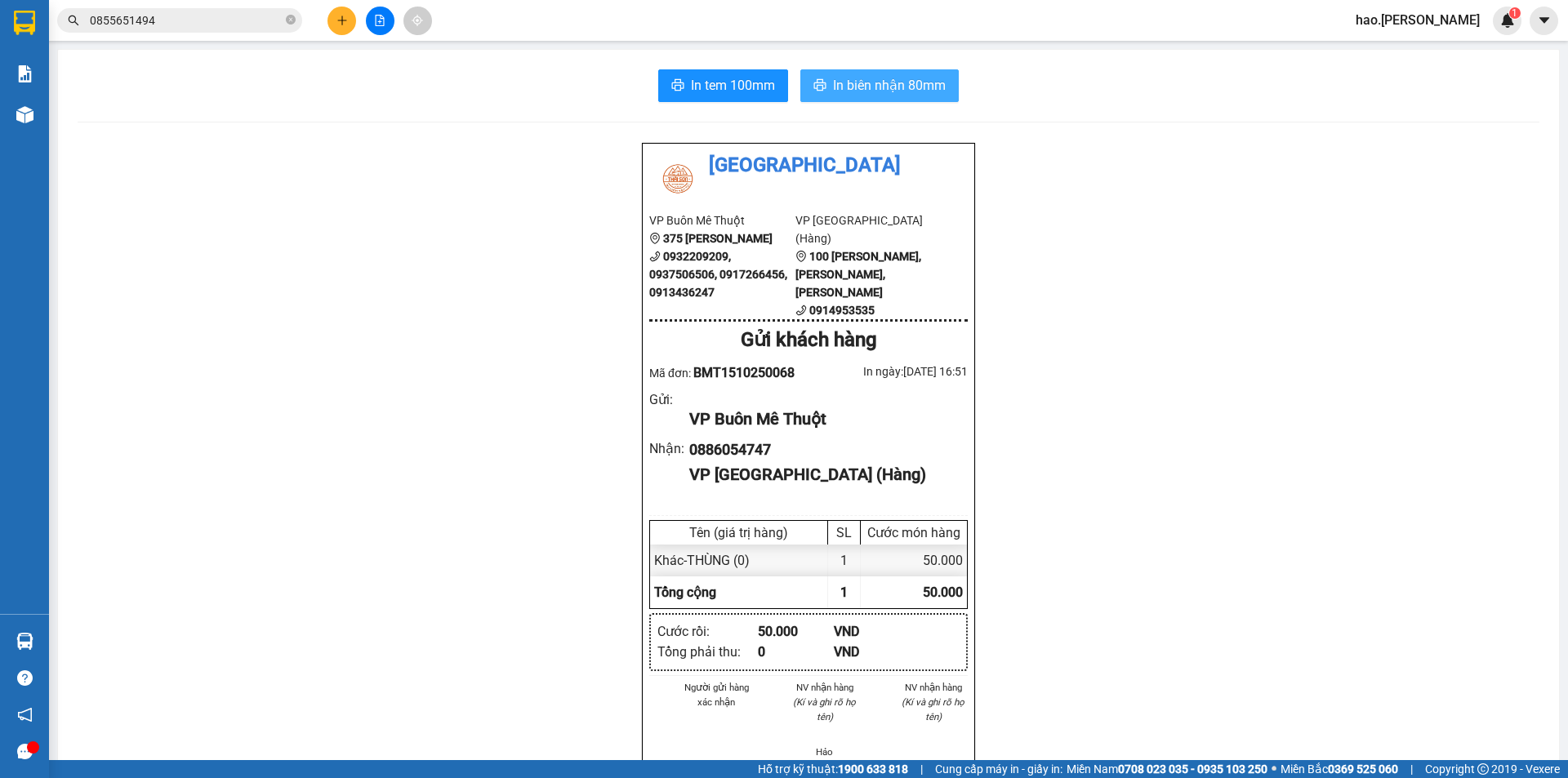
click at [876, 78] on span "In biên nhận 80mm" at bounding box center [889, 85] width 112 height 20
click at [338, 29] on button at bounding box center [342, 20] width 29 height 29
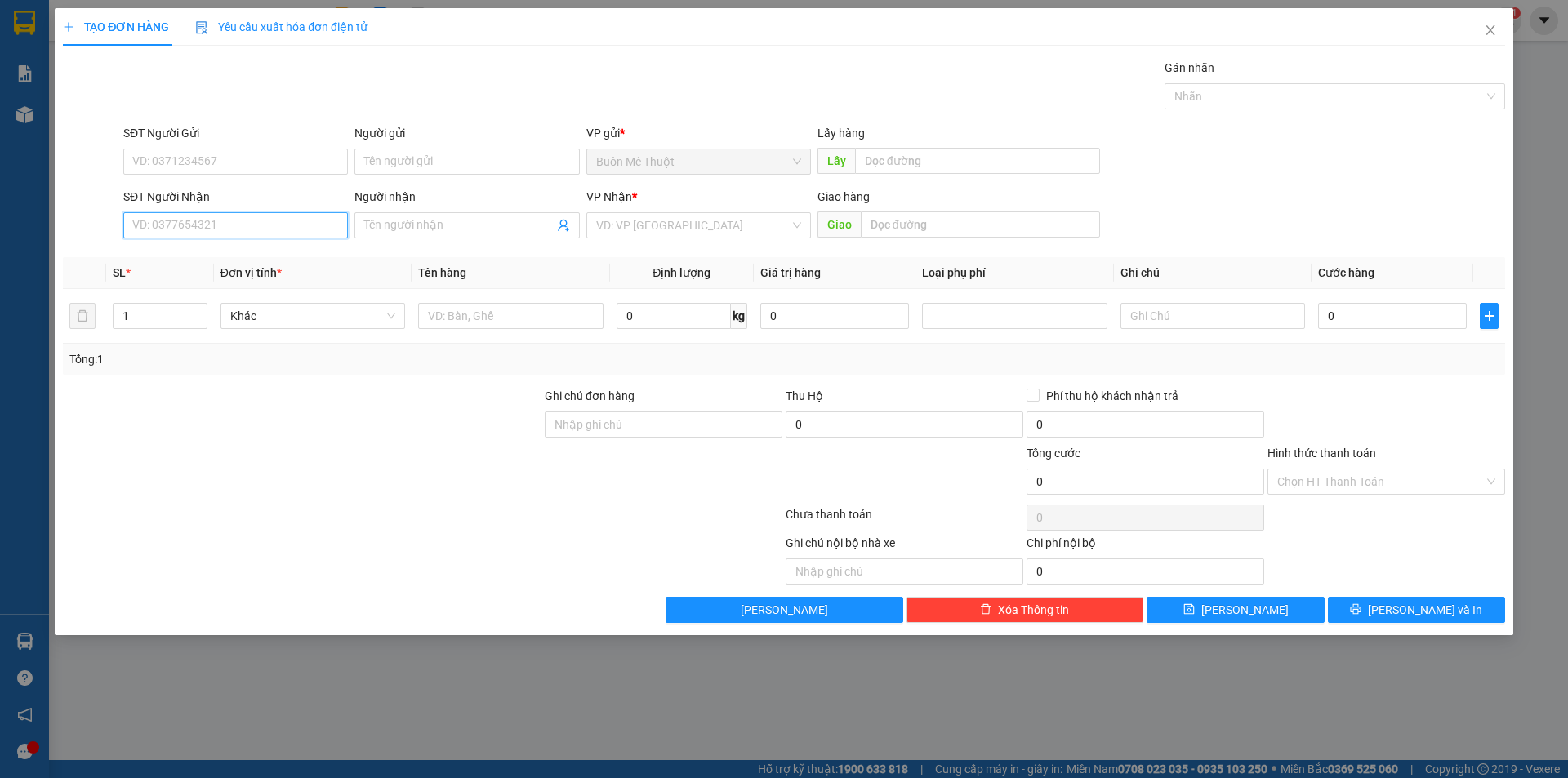
click at [233, 235] on input "SĐT Người Nhận" at bounding box center [236, 226] width 225 height 26
click at [184, 254] on div "0915204849" at bounding box center [235, 257] width 205 height 18
type input "0915204849"
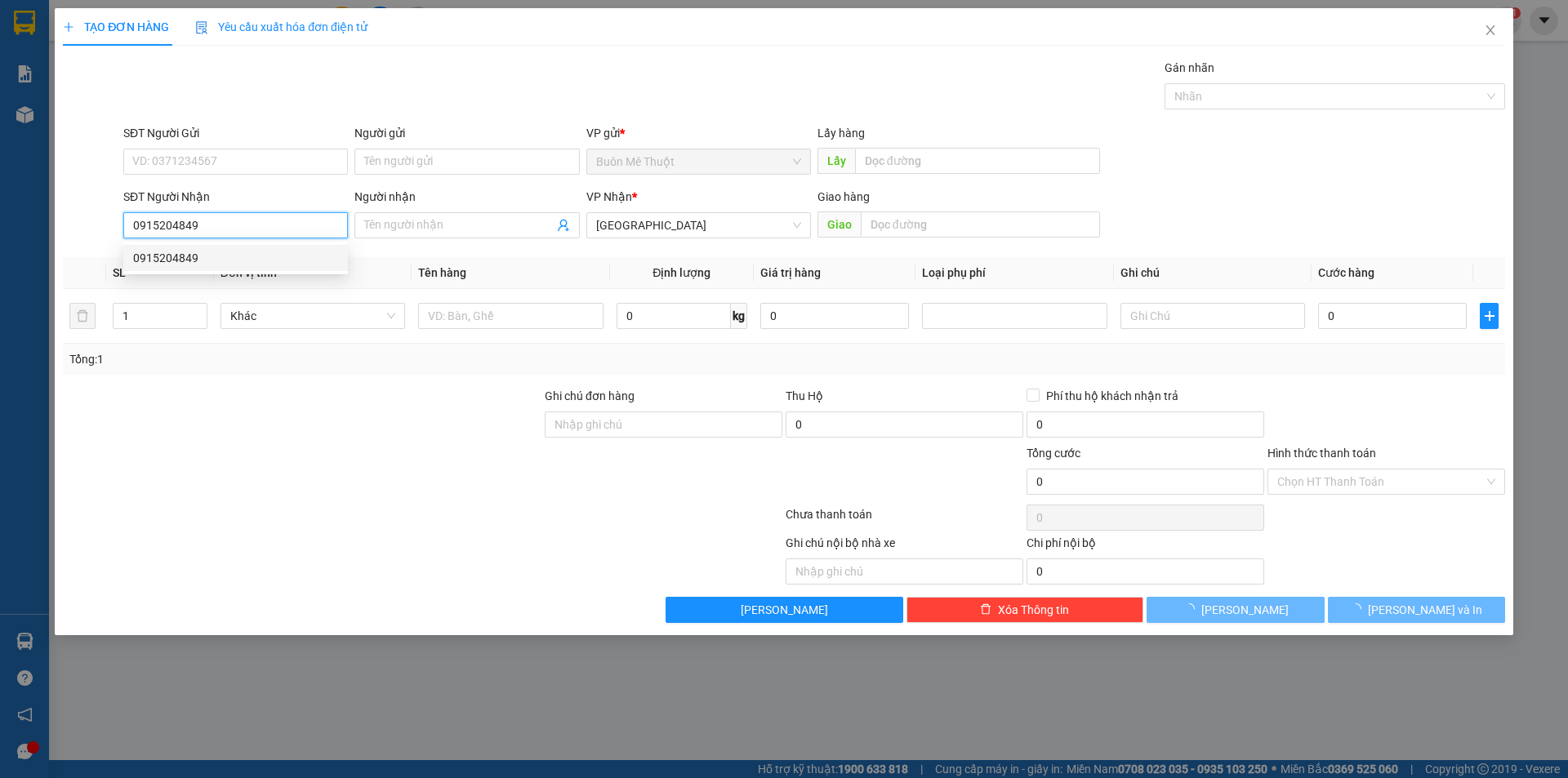
type input "50.000"
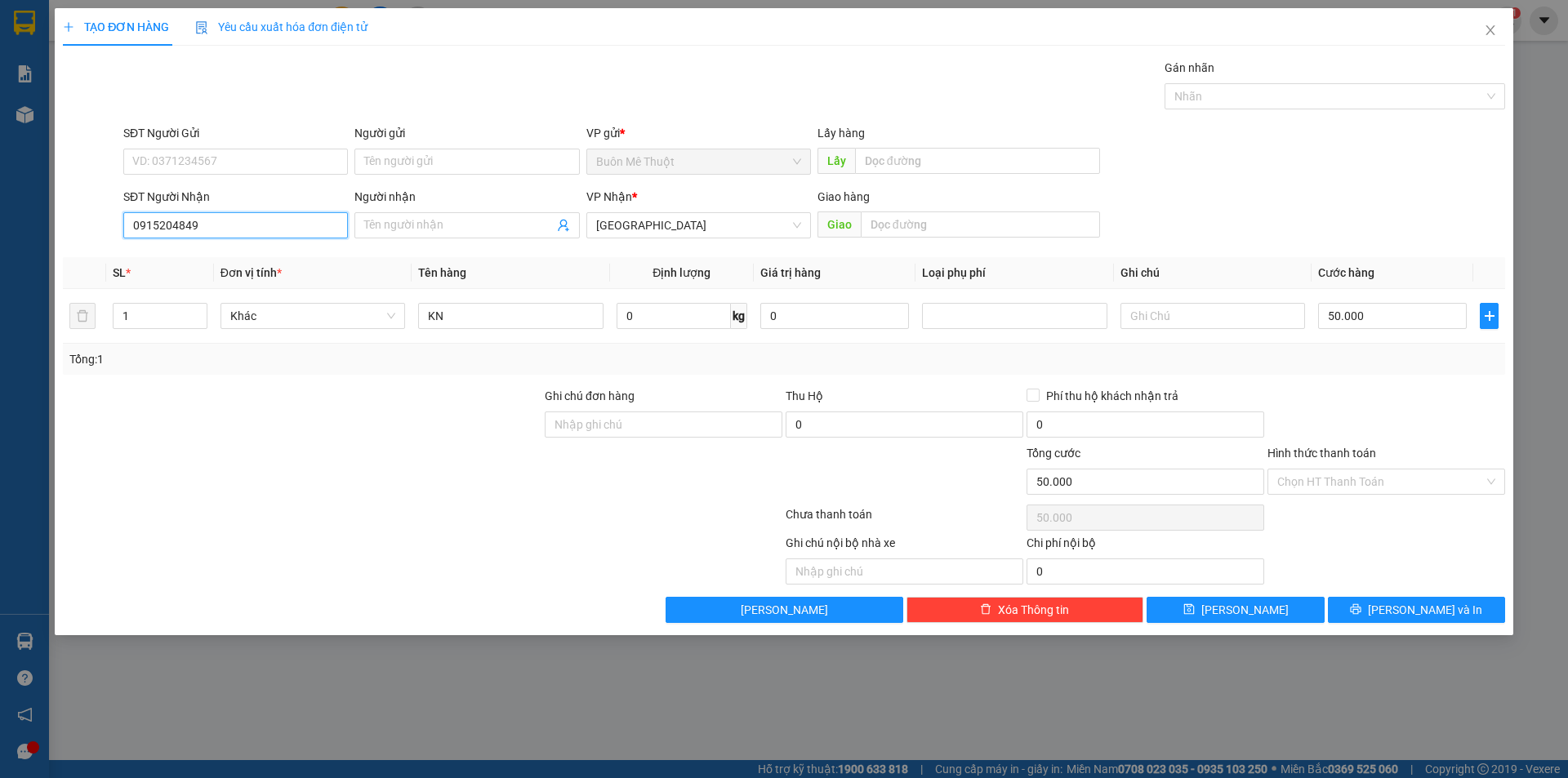
type input "0915204849"
click at [1444, 623] on div "TẠO ĐƠN HÀNG Yêu cầu xuất hóa đơn điện tử Transit Pickup Surcharge Ids Transit …" at bounding box center [784, 321] width 1458 height 627
click at [1439, 624] on div "TẠO ĐƠN HÀNG Yêu cầu xuất hóa đơn điện tử Transit Pickup Surcharge Ids Transit …" at bounding box center [784, 321] width 1458 height 627
click at [1426, 605] on span "[PERSON_NAME] và In" at bounding box center [1425, 609] width 114 height 18
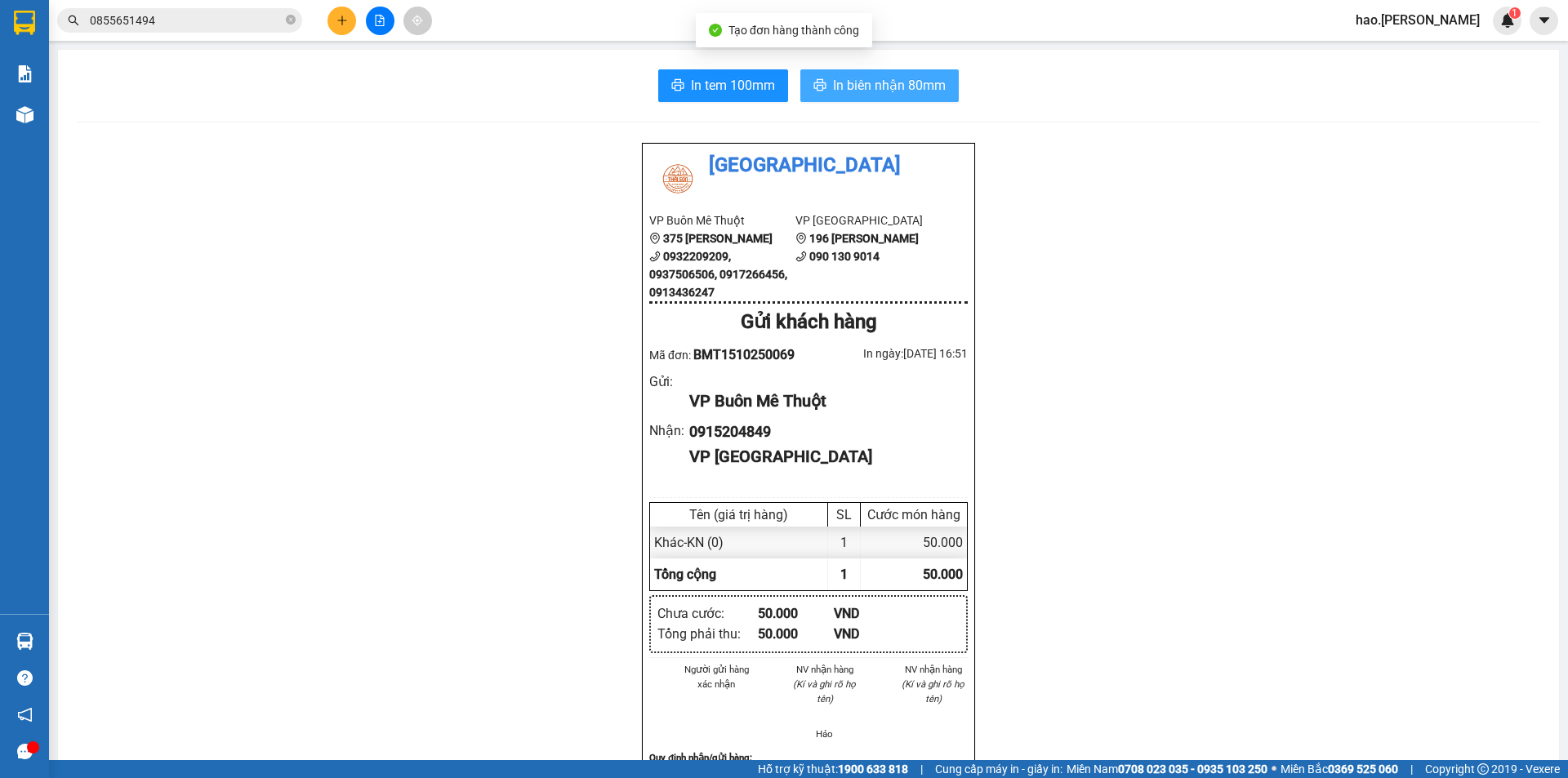
click at [872, 84] on span "In biên nhận 80mm" at bounding box center [889, 85] width 112 height 20
click at [338, 22] on icon "plus" at bounding box center [342, 20] width 11 height 11
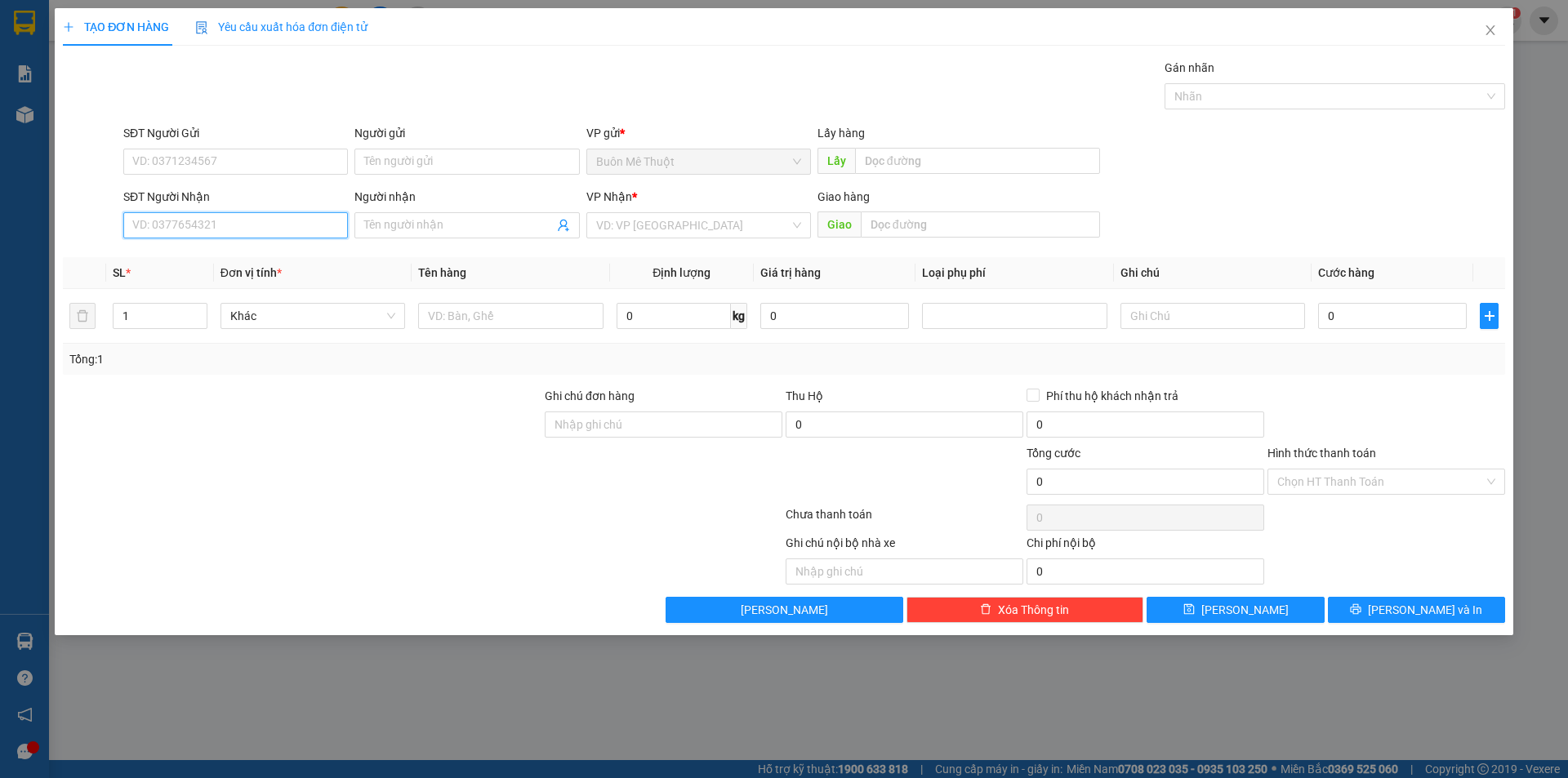
click at [205, 222] on input "SĐT Người Nhận" at bounding box center [236, 226] width 225 height 26
drag, startPoint x: 199, startPoint y: 246, endPoint x: 210, endPoint y: 253, distance: 13.0
click at [200, 246] on div "0908584254 - thảo" at bounding box center [236, 258] width 225 height 26
type input "0908584254"
type input "thảo"
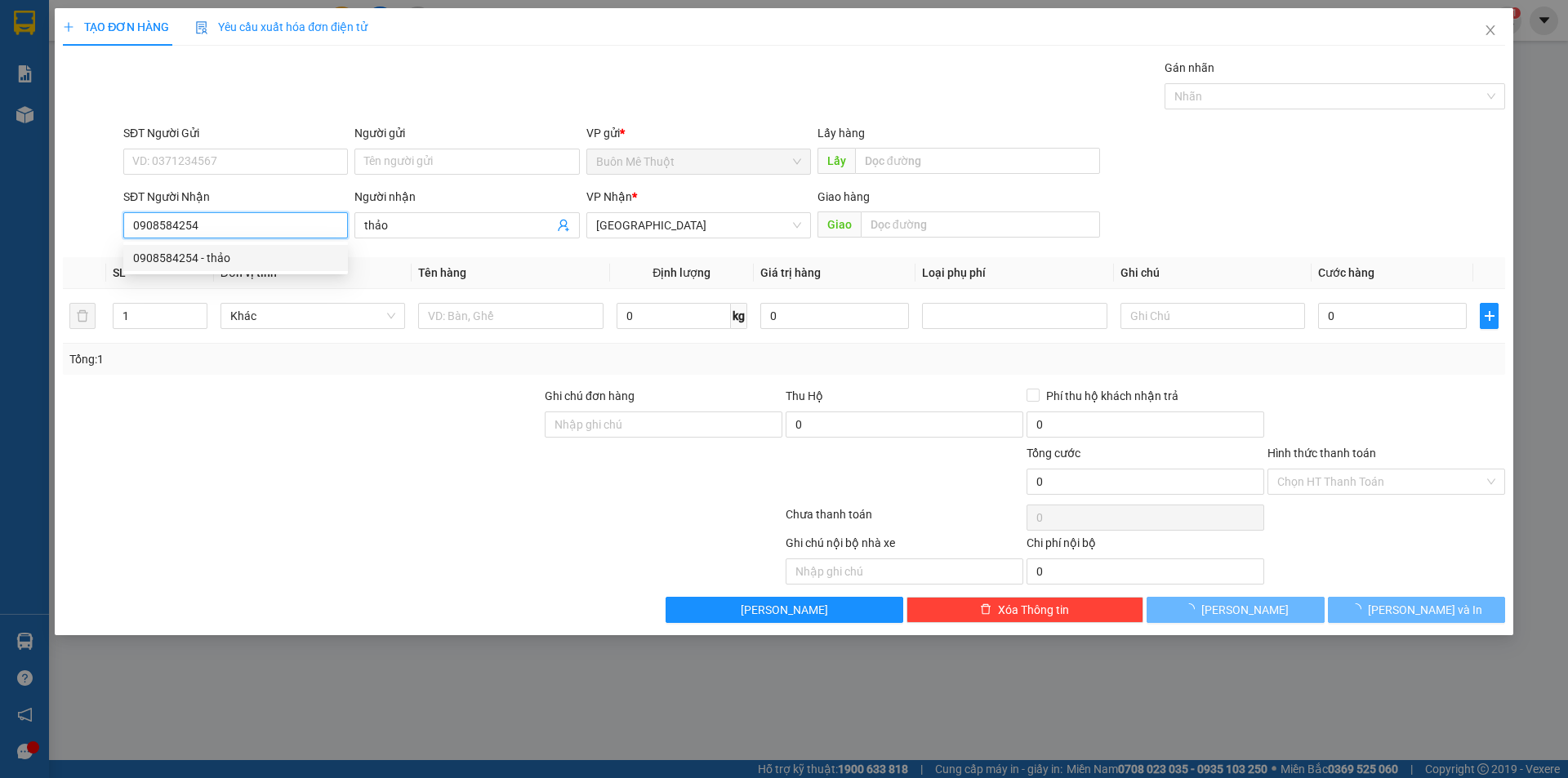
type input "30.000"
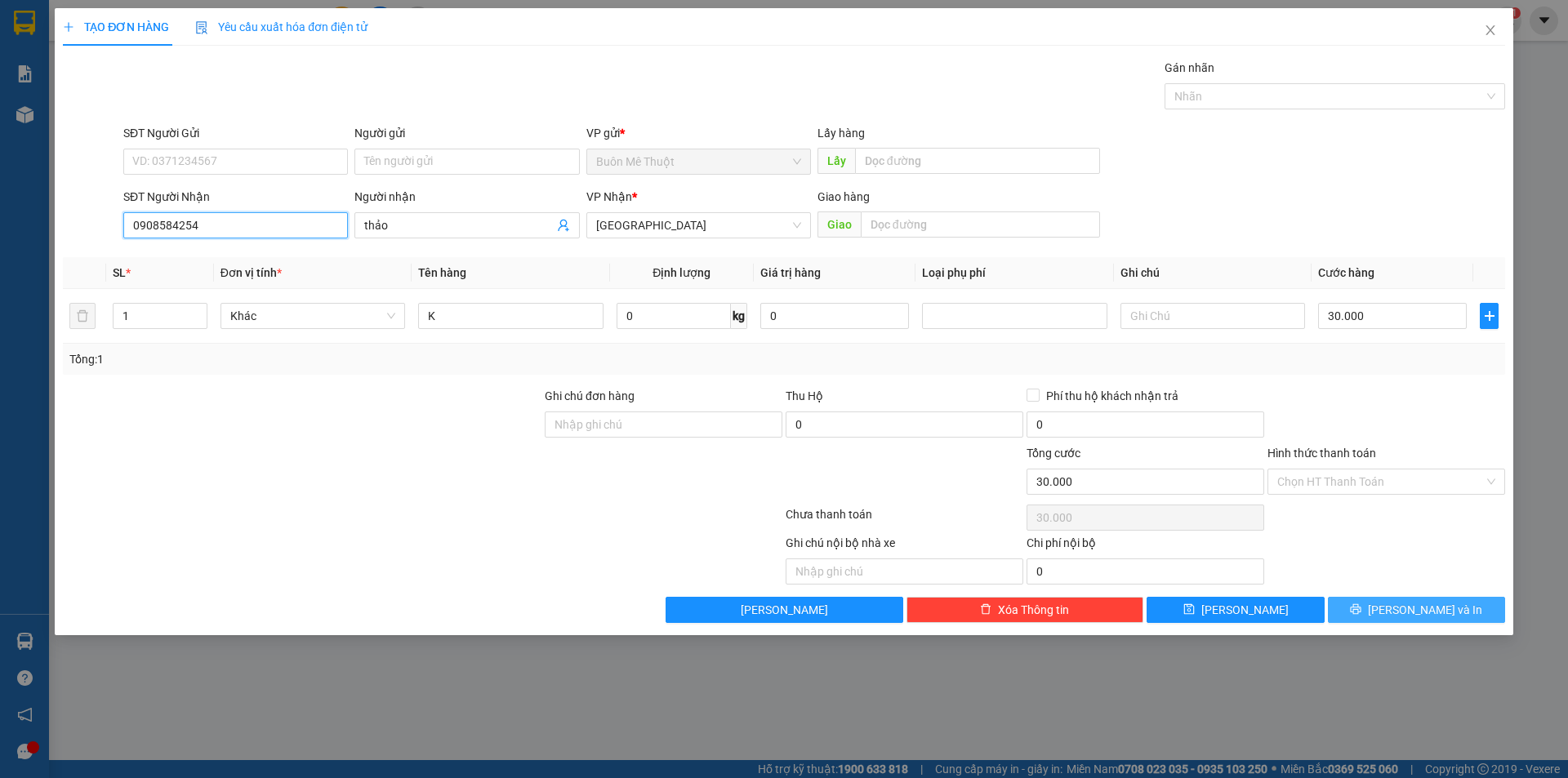
type input "0908584254"
click at [1410, 612] on span "[PERSON_NAME] và In" at bounding box center [1425, 609] width 114 height 18
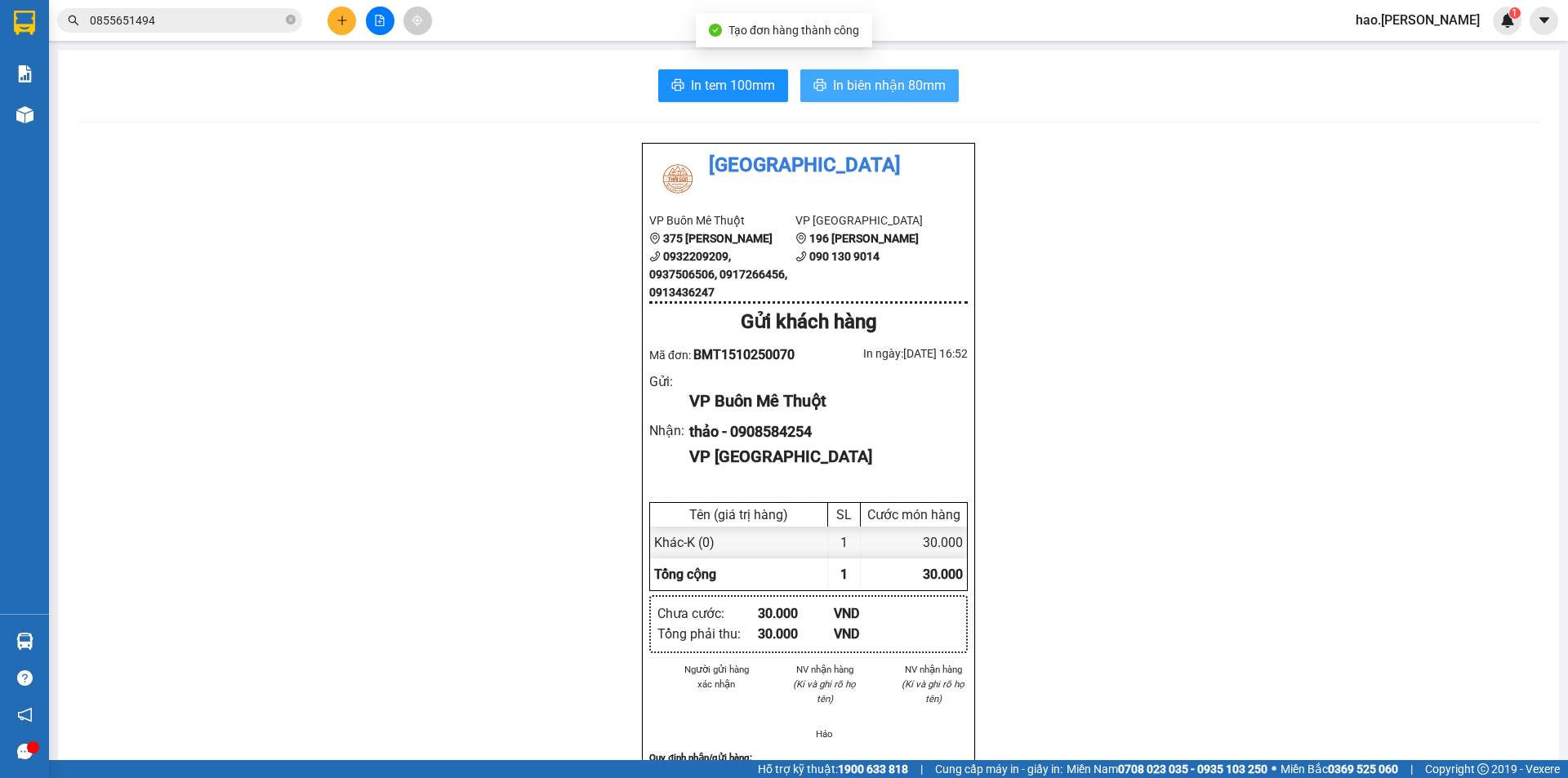
click at [883, 87] on span "In biên nhận 80mm" at bounding box center [889, 85] width 112 height 20
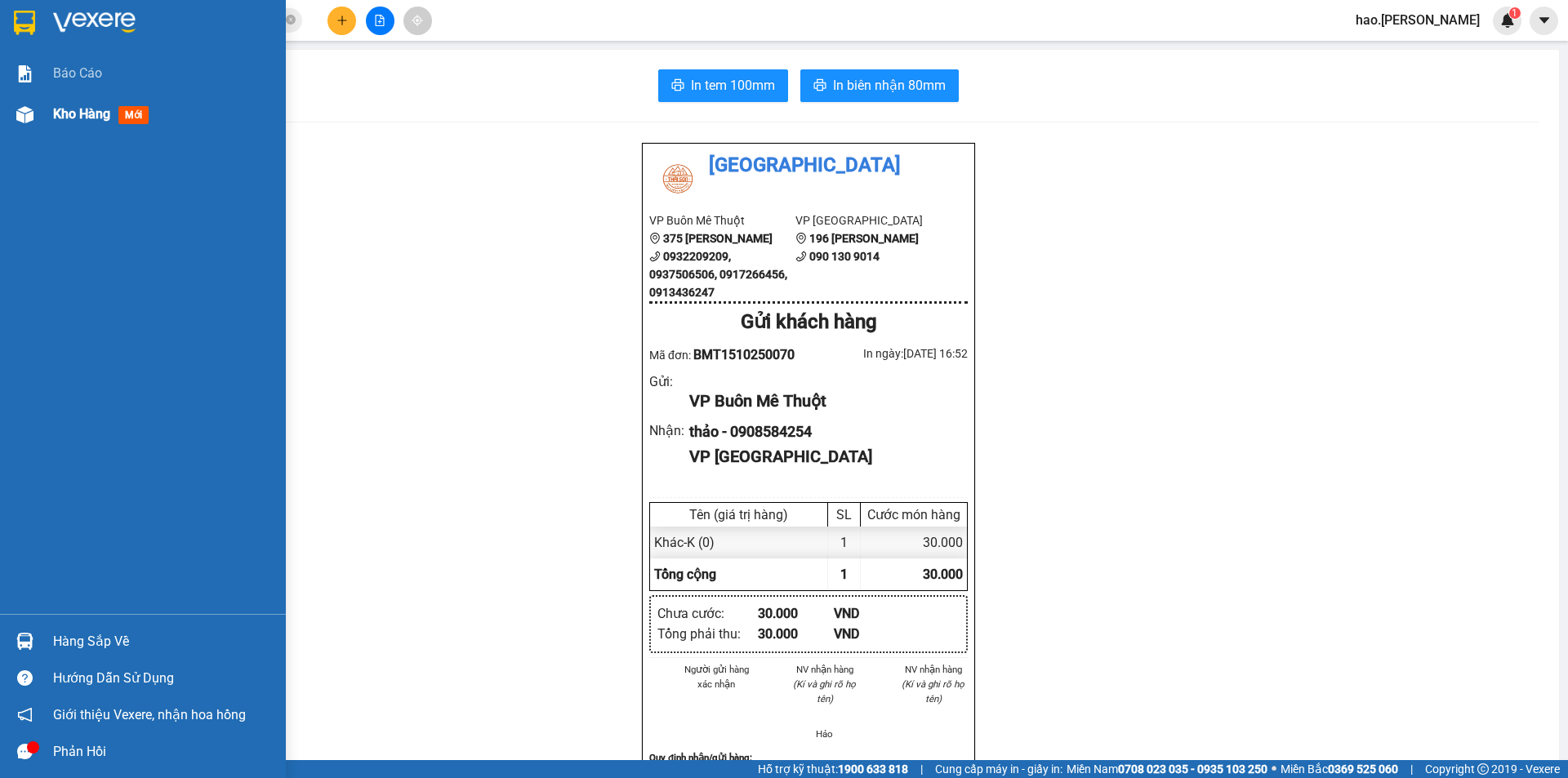
click at [85, 106] on span "Kho hàng" at bounding box center [82, 113] width 58 height 16
click at [85, 105] on div "Kho hàng mới" at bounding box center [104, 114] width 102 height 20
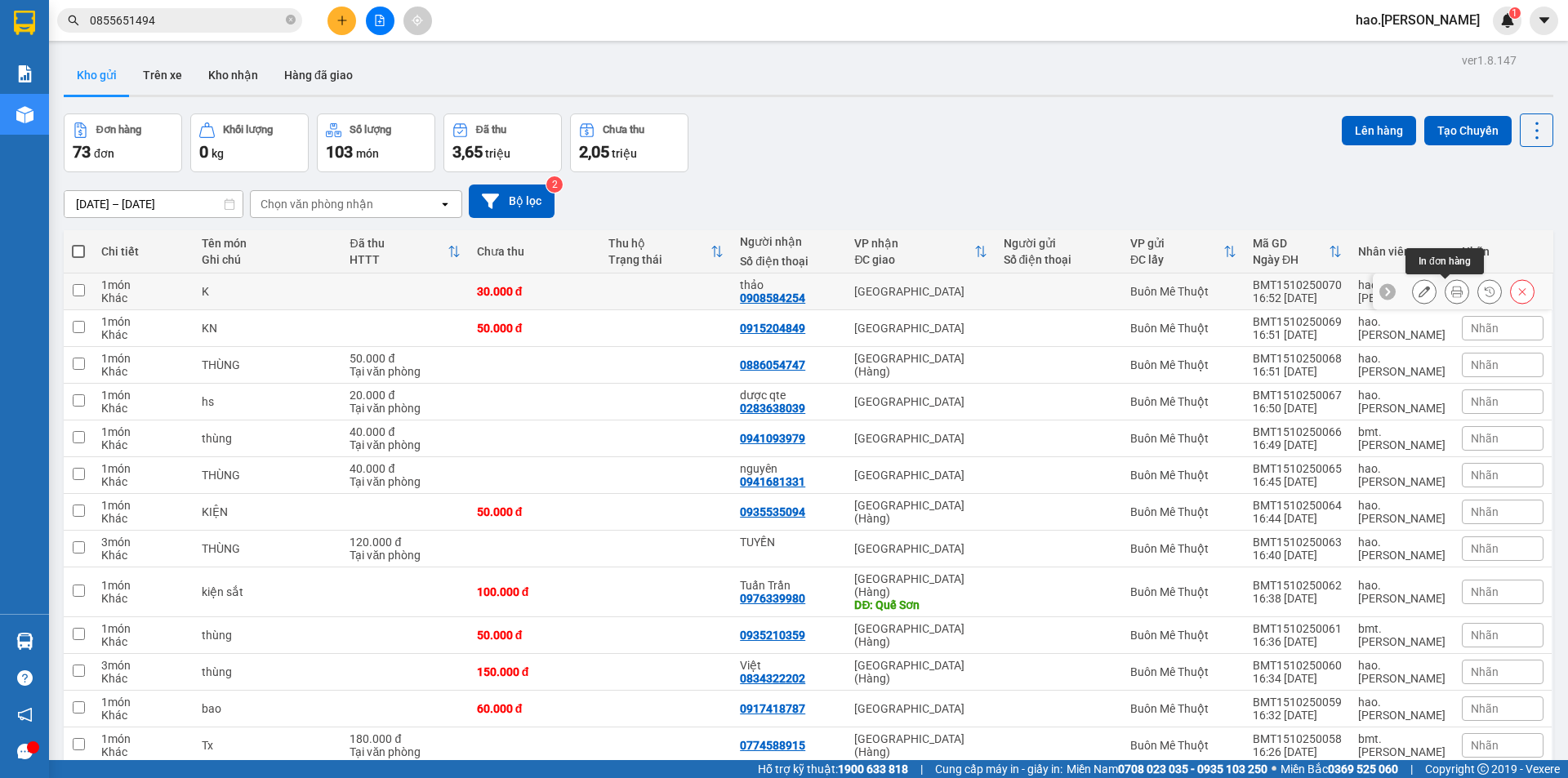
click at [1451, 289] on icon at bounding box center [1457, 292] width 11 height 11
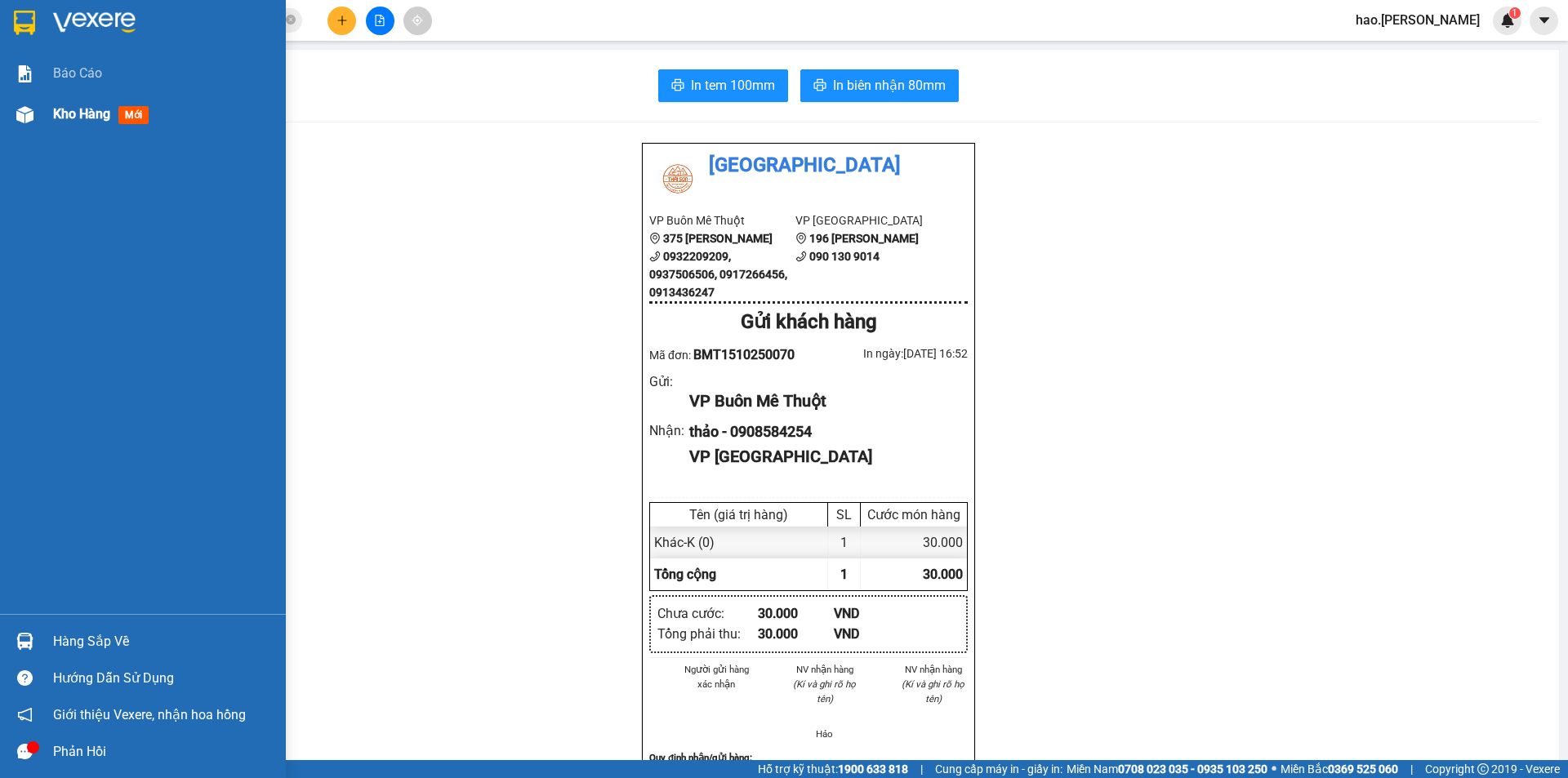
drag, startPoint x: 73, startPoint y: 128, endPoint x: 37, endPoint y: 117, distance: 37.6
click at [75, 127] on div "Kho hàng mới" at bounding box center [163, 114] width 220 height 41
click at [102, 118] on span "Kho hàng" at bounding box center [82, 113] width 58 height 16
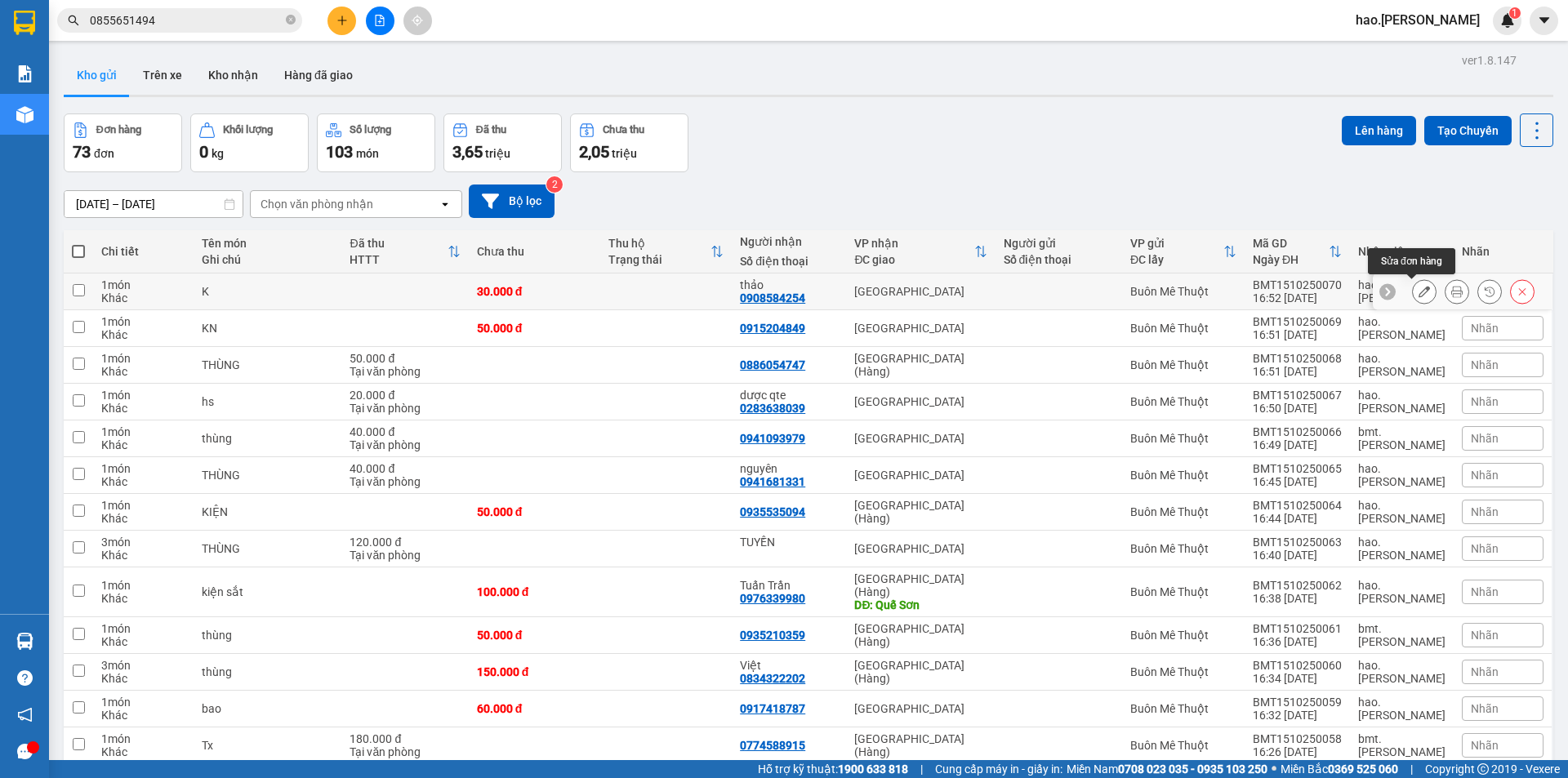
click at [1418, 296] on icon at bounding box center [1424, 292] width 11 height 11
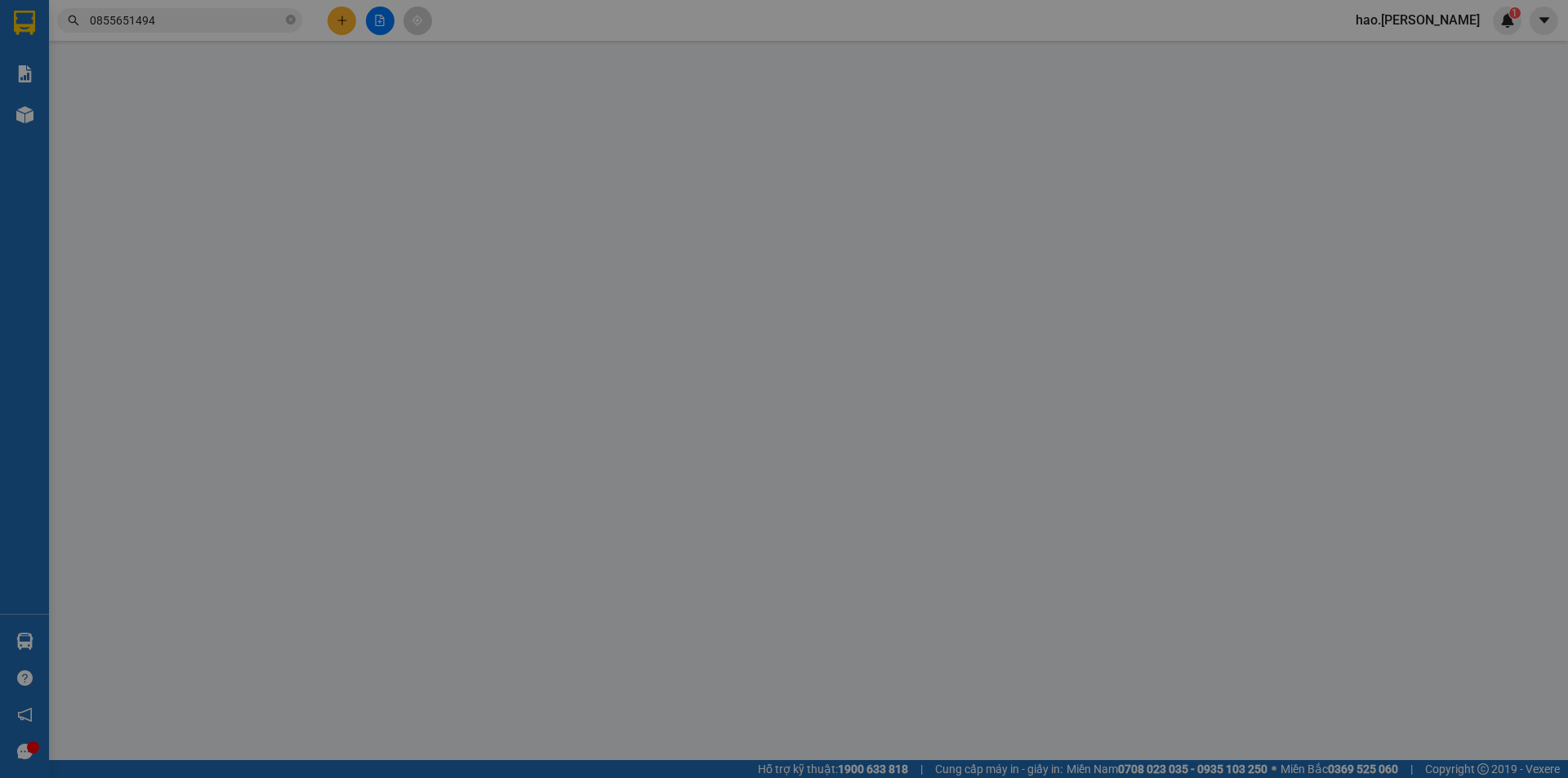
type input "0908584254"
type input "thảo"
type input "0"
type input "30.000"
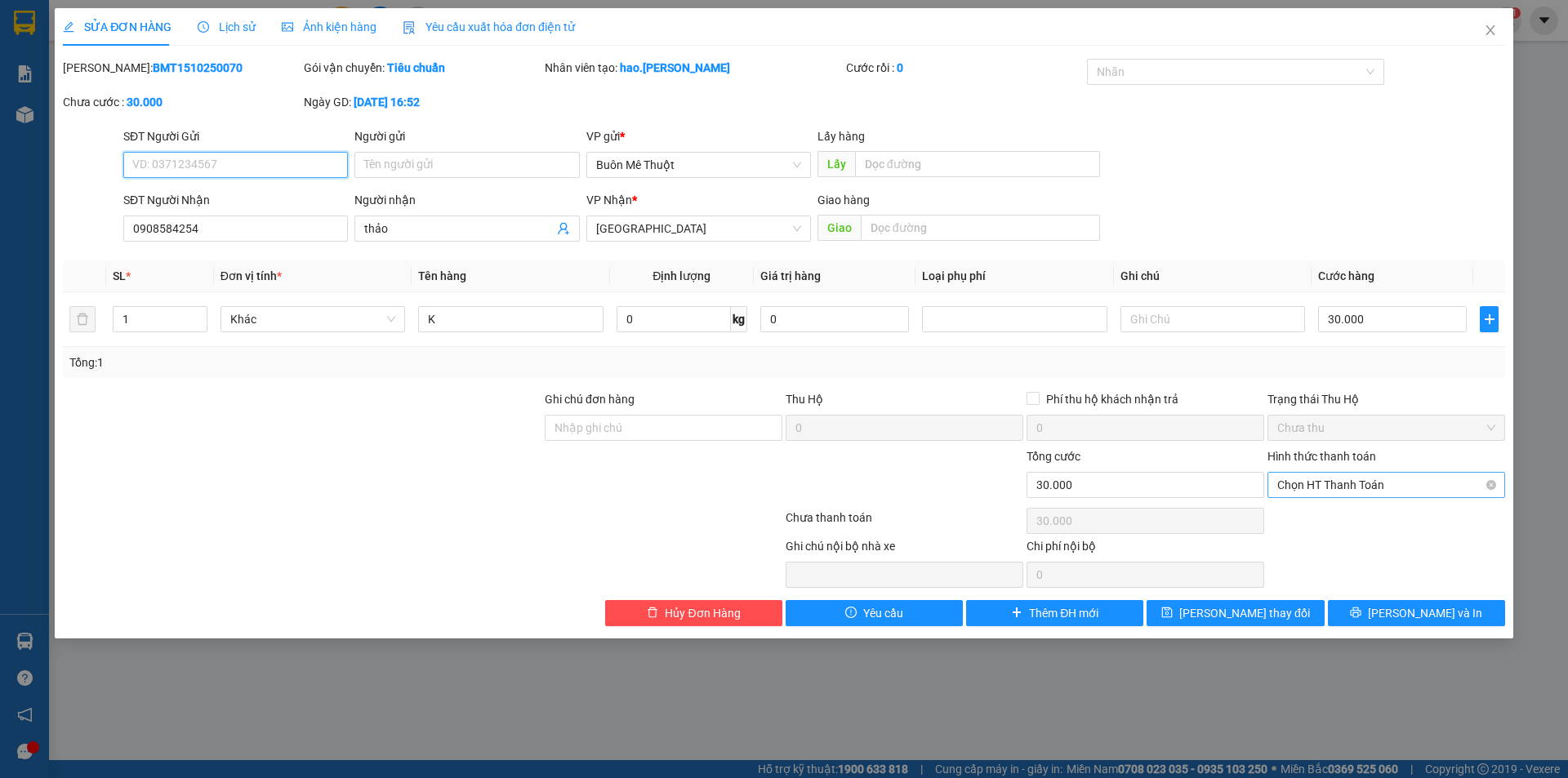
click at [1327, 486] on span "Chọn HT Thanh Toán" at bounding box center [1386, 485] width 218 height 24
click at [1309, 512] on div "Tại văn phòng" at bounding box center [1386, 517] width 218 height 18
type input "0"
click at [1261, 616] on span "[PERSON_NAME] thay đổi" at bounding box center [1245, 613] width 131 height 18
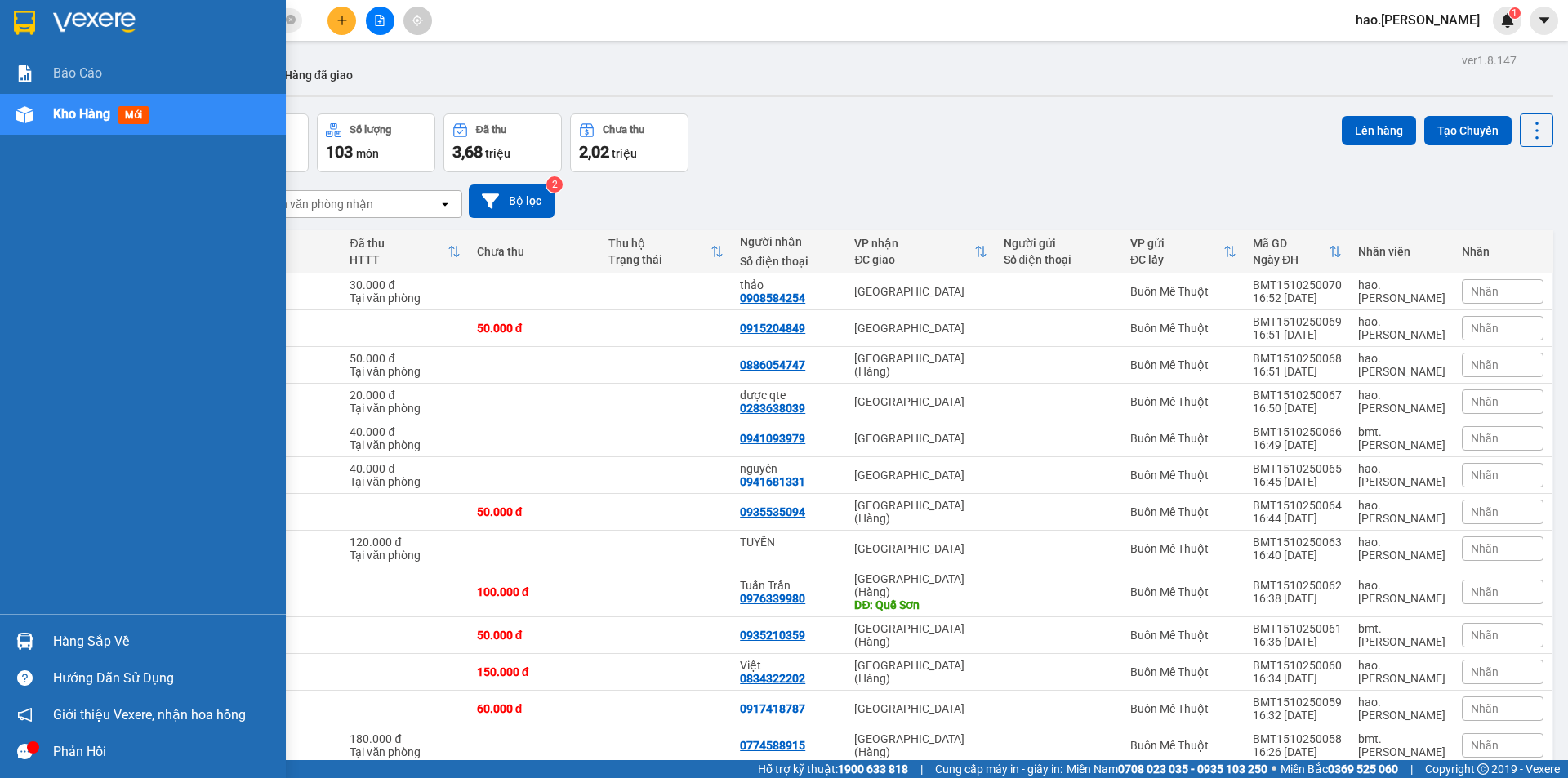
drag, startPoint x: 99, startPoint y: 71, endPoint x: 75, endPoint y: 106, distance: 42.4
click at [98, 76] on span "Báo cáo" at bounding box center [77, 73] width 49 height 20
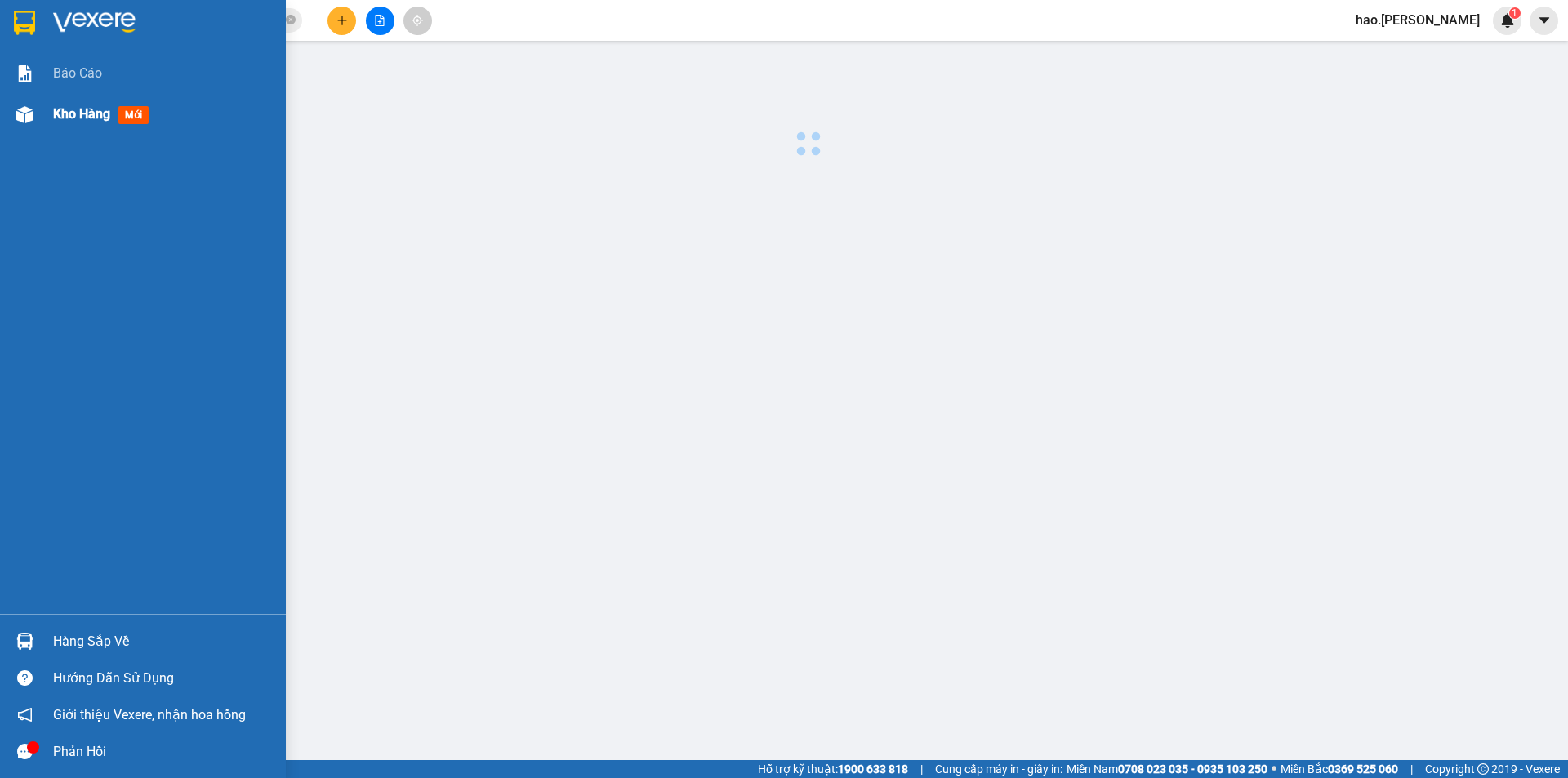
click at [74, 109] on span "Kho hàng" at bounding box center [82, 113] width 58 height 16
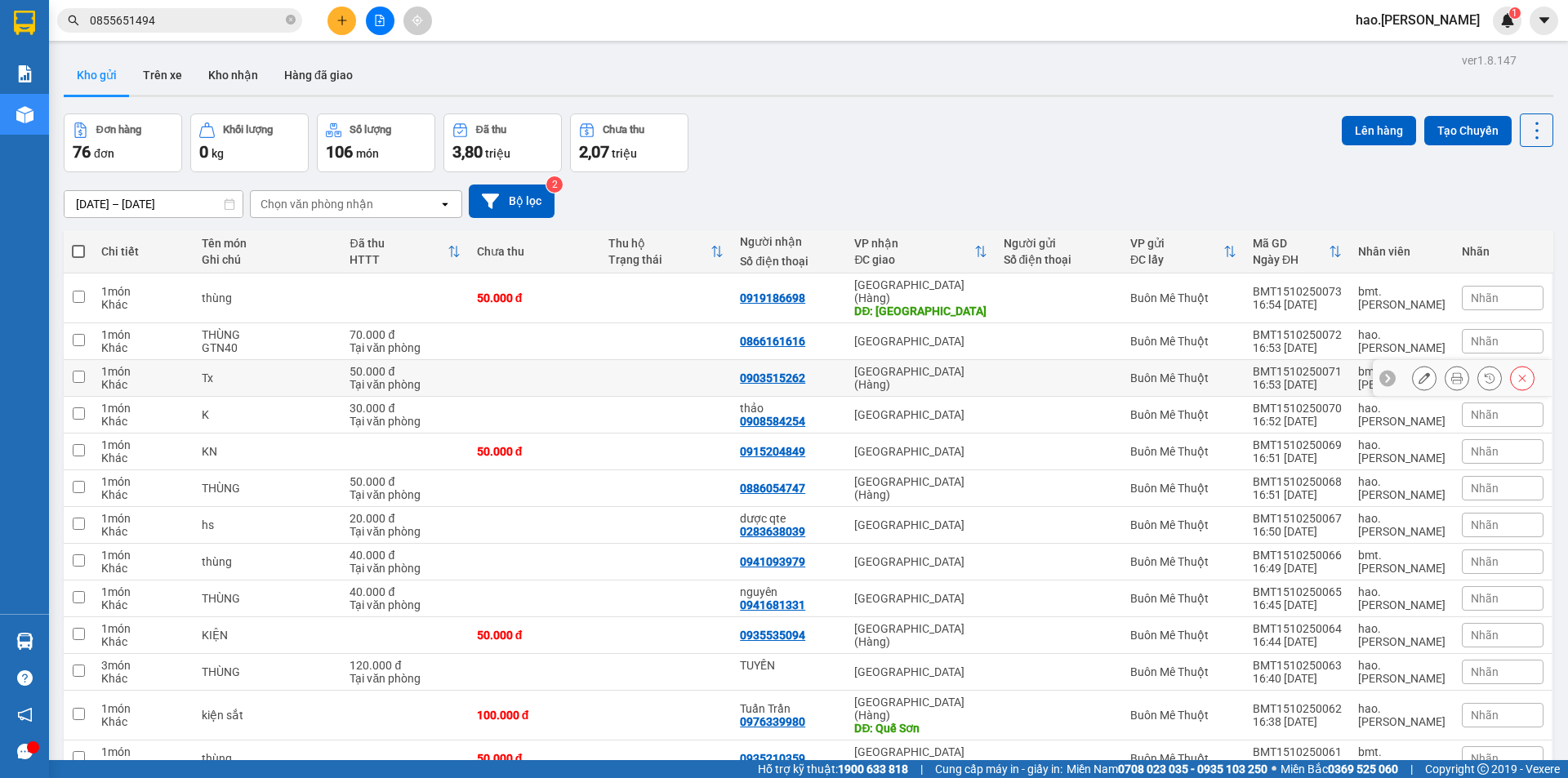
click at [1445, 364] on button at bounding box center [1457, 378] width 23 height 29
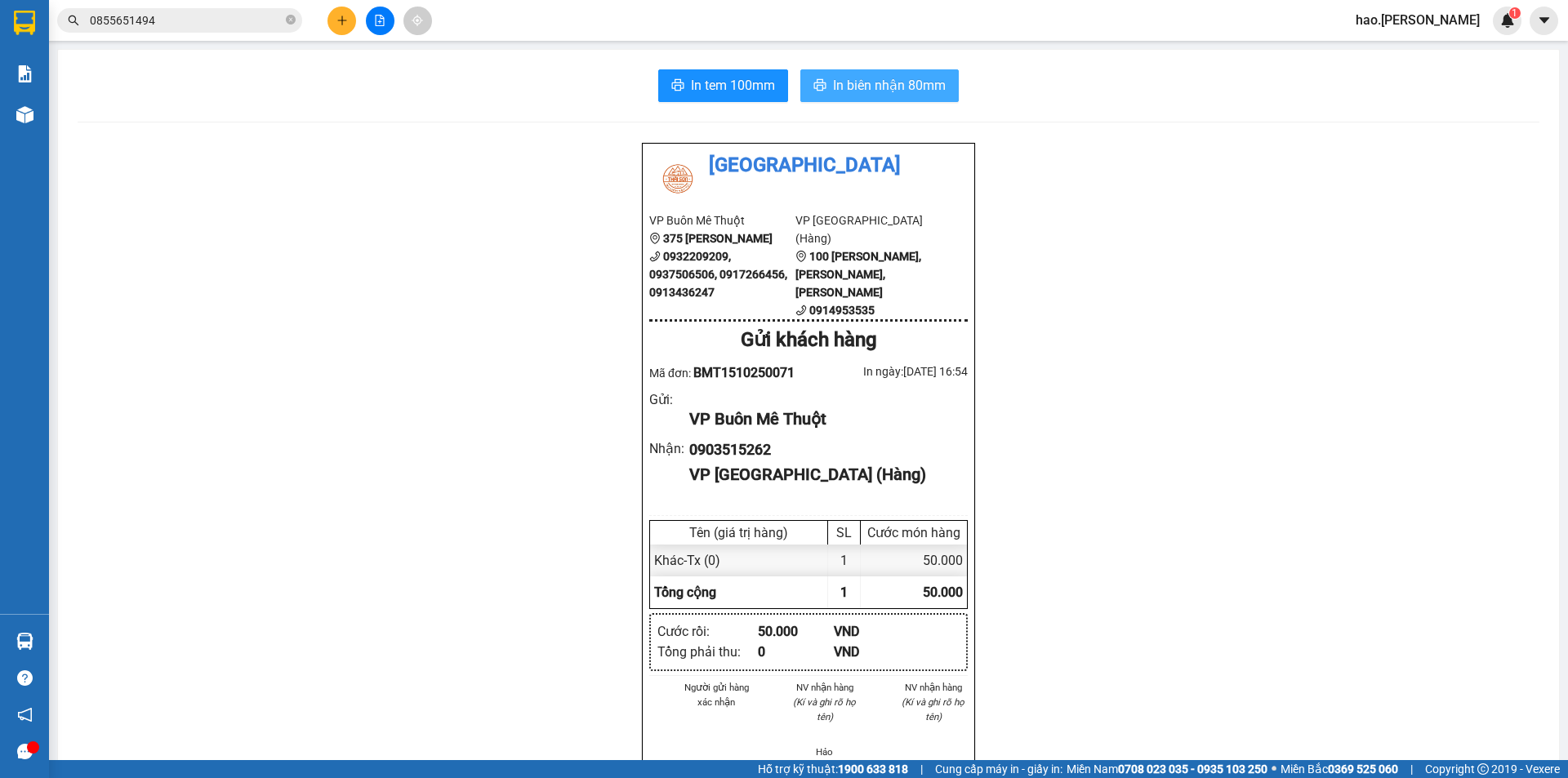
click at [864, 71] on button "In biên nhận 80mm" at bounding box center [880, 85] width 159 height 32
click at [712, 62] on div "In tem 100mm In biên nhận 80mm Thái Sơn VP Buôn Mê Thuột 375 Hoàng Diệu 0932209…" at bounding box center [808, 735] width 1501 height 1370
click at [711, 73] on button "In tem 100mm" at bounding box center [724, 85] width 130 height 32
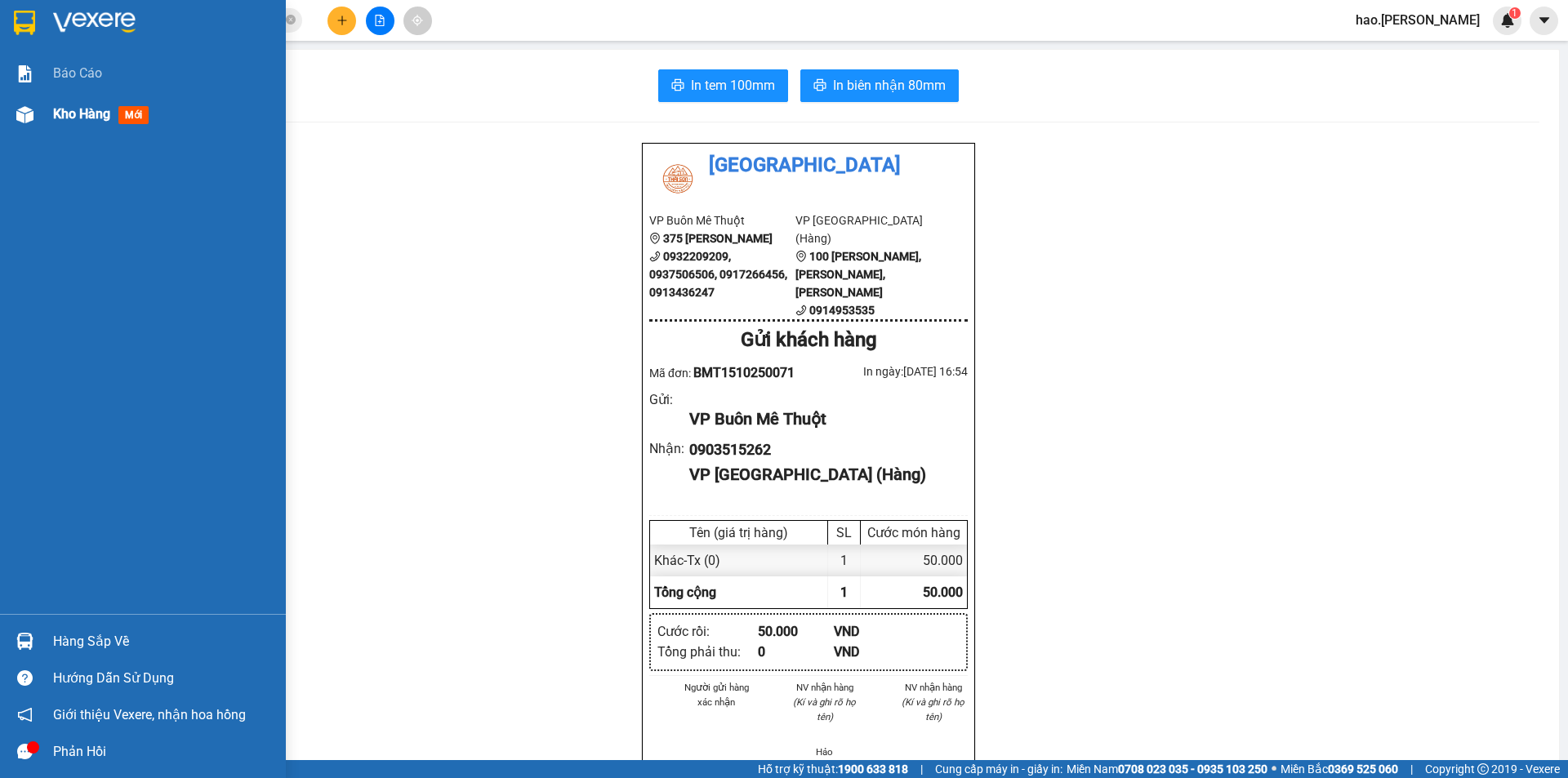
click at [59, 117] on span "Kho hàng" at bounding box center [82, 113] width 58 height 16
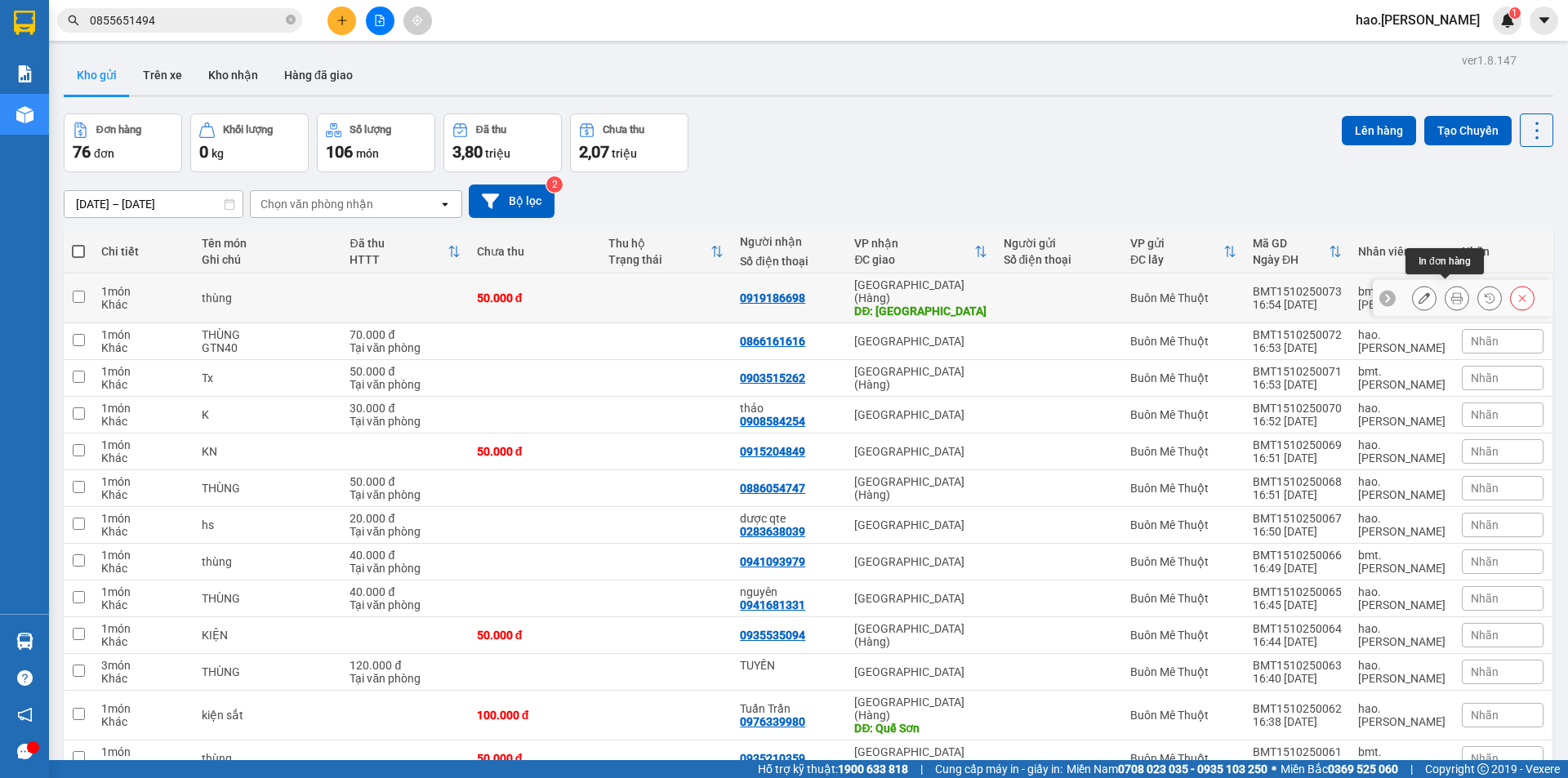
click at [1451, 294] on icon at bounding box center [1457, 298] width 11 height 11
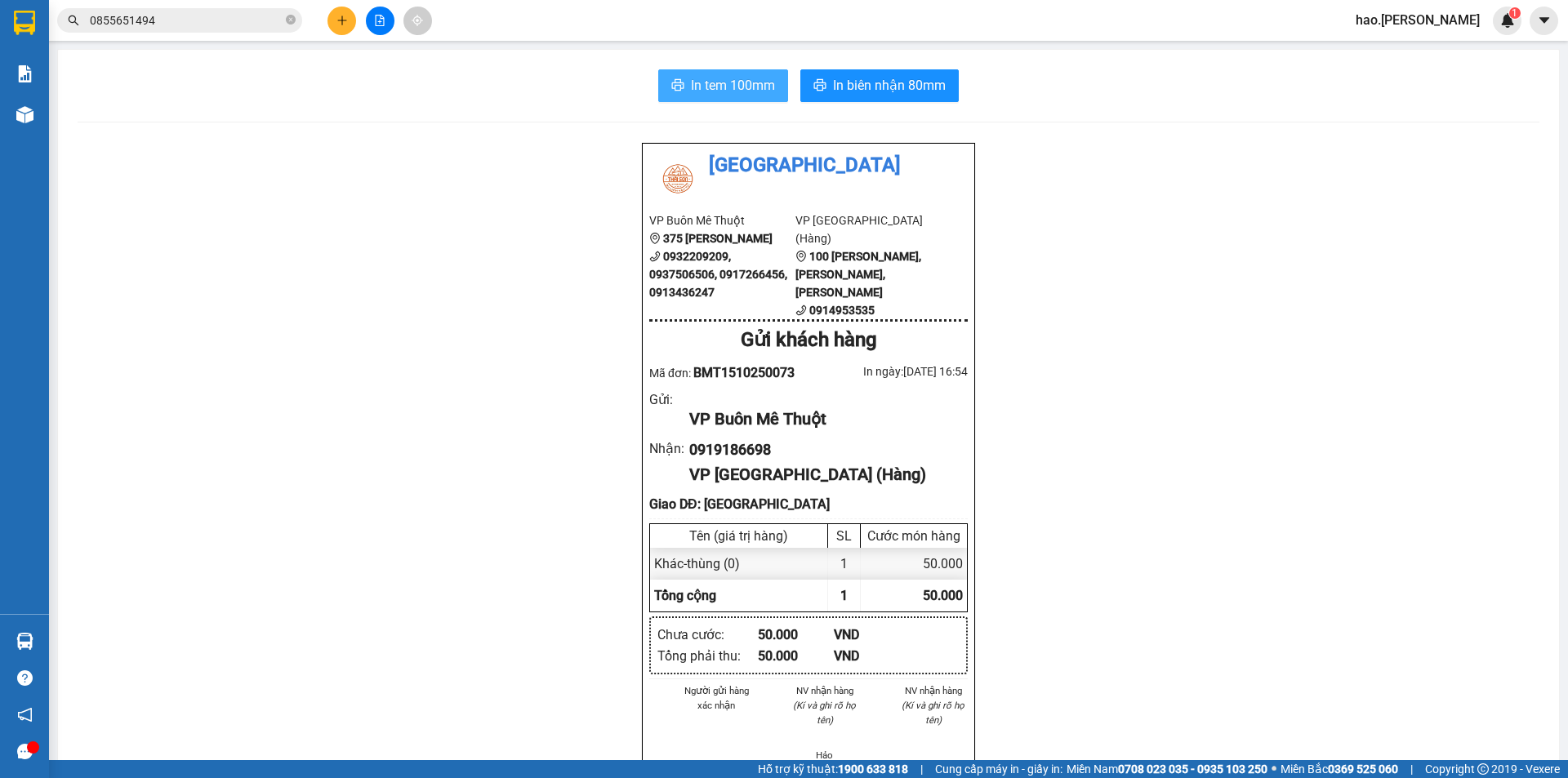
click at [713, 88] on span "In tem 100mm" at bounding box center [733, 85] width 85 height 20
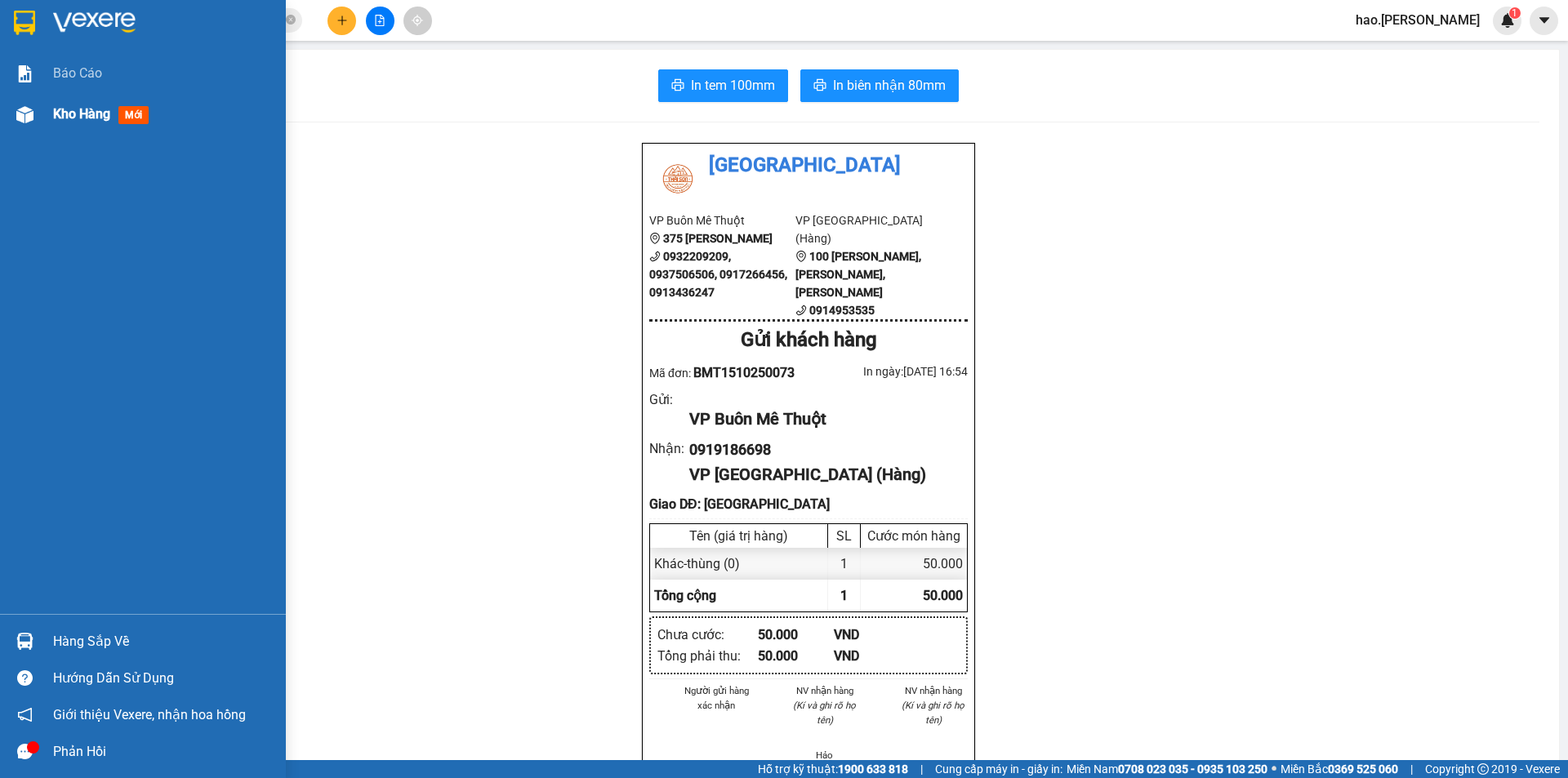
click at [97, 125] on div "Kho hàng mới" at bounding box center [163, 114] width 220 height 41
click at [99, 118] on span "Kho hàng" at bounding box center [82, 113] width 58 height 16
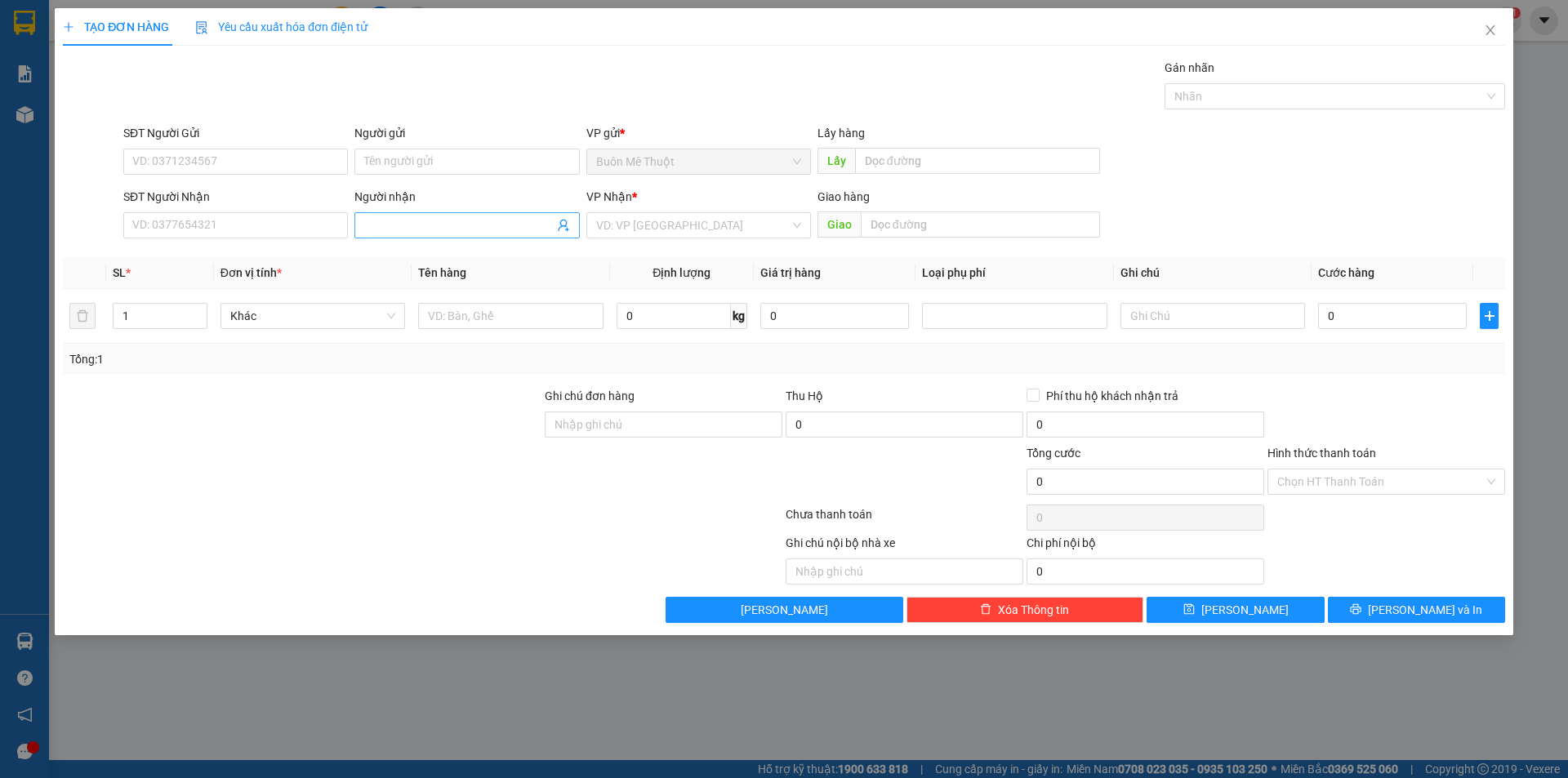
click at [411, 225] on input "Người nhận" at bounding box center [458, 225] width 189 height 18
type input "BÀ LÂM"
drag, startPoint x: 650, startPoint y: 209, endPoint x: 641, endPoint y: 218, distance: 12.7
click at [643, 213] on div "VP Nhận * VD: VP Sài Gòn" at bounding box center [699, 216] width 225 height 58
click at [636, 230] on input "search" at bounding box center [693, 225] width 193 height 24
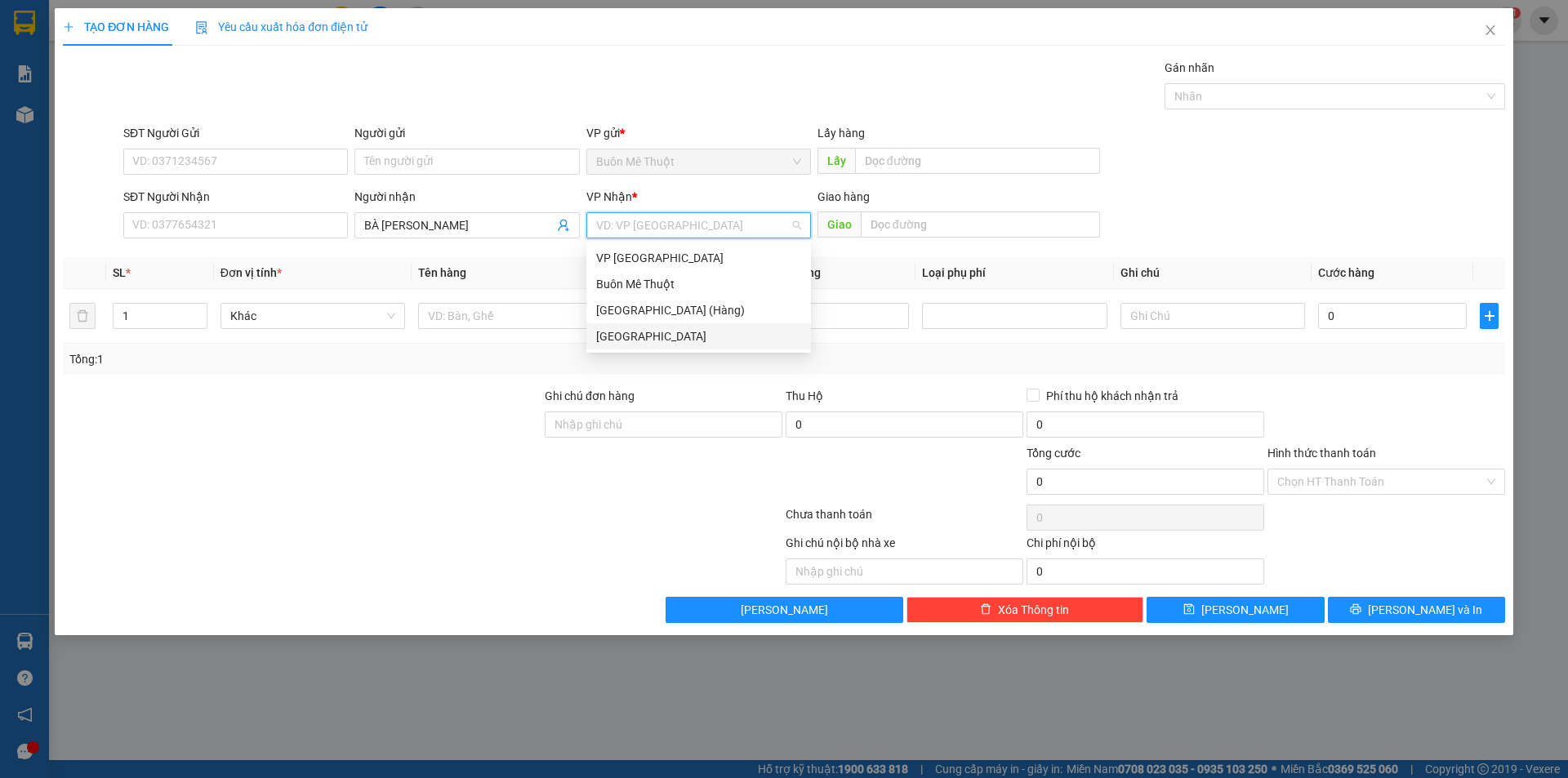
click at [623, 343] on div "[GEOGRAPHIC_DATA]" at bounding box center [699, 336] width 205 height 18
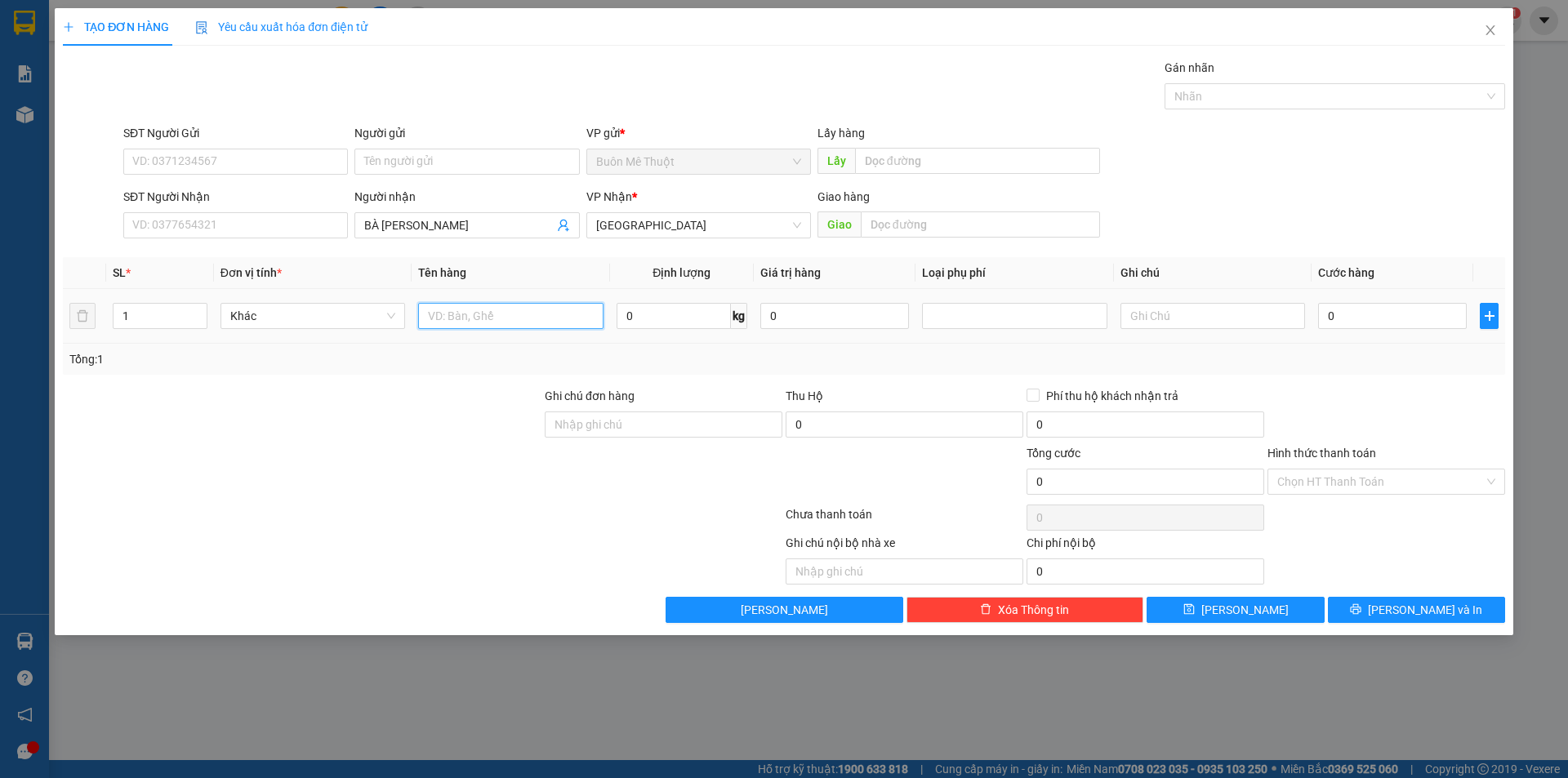
click at [553, 322] on input "text" at bounding box center [510, 316] width 185 height 26
type input "THÙNG"
click at [1376, 314] on input "0" at bounding box center [1392, 316] width 149 height 26
type input "5"
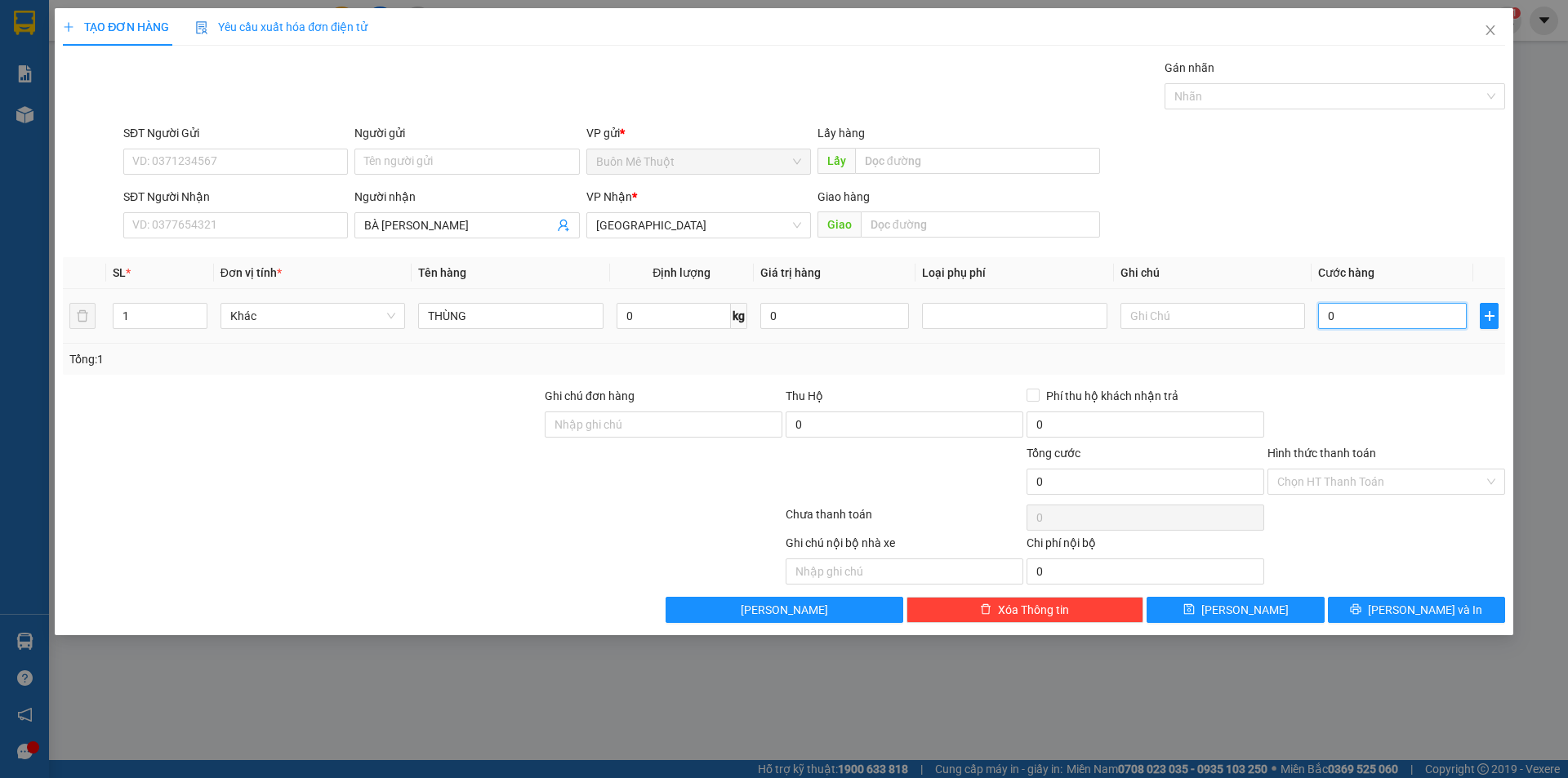
type input "5"
type input "50"
type input "50.000"
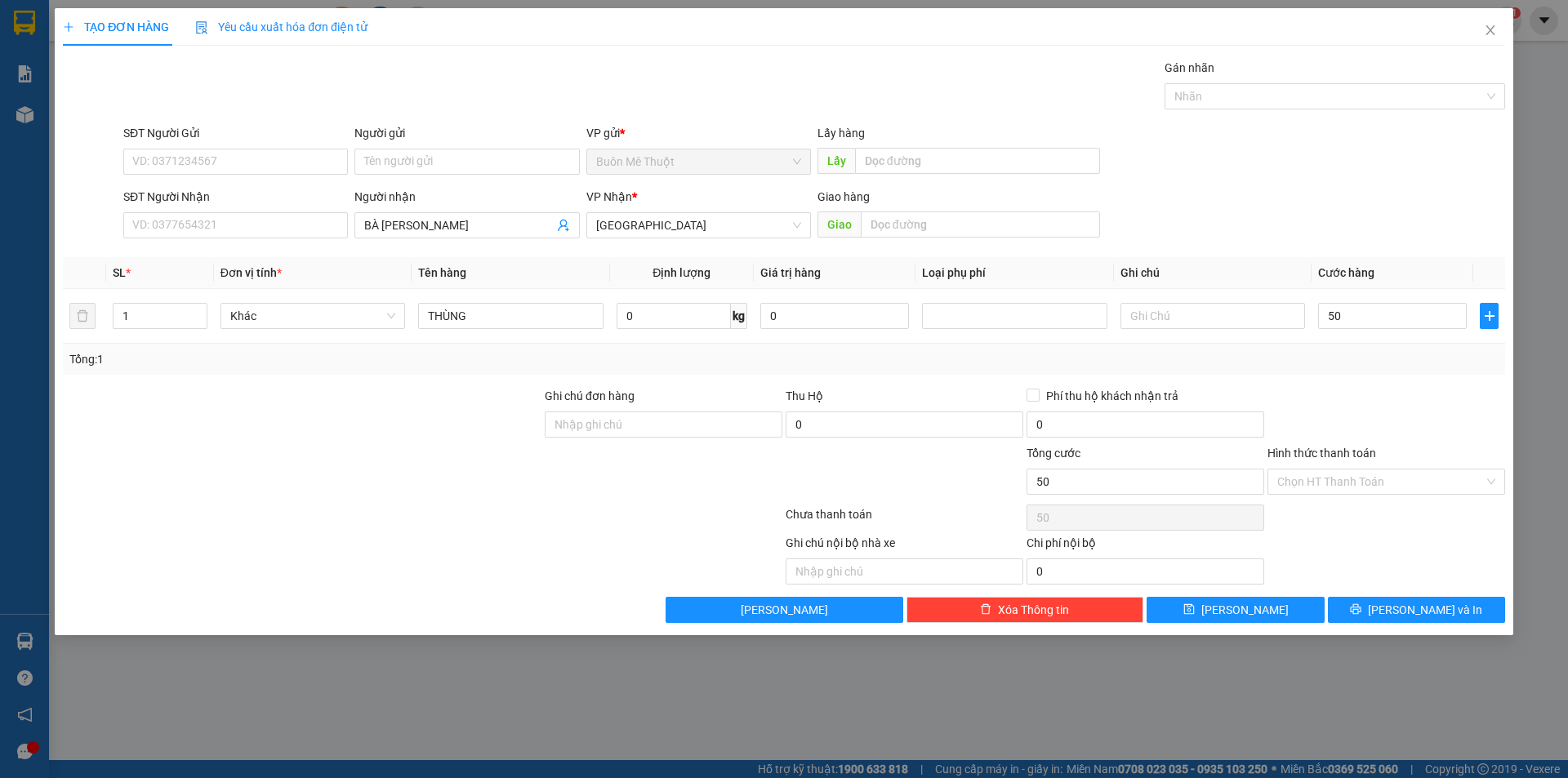
type input "50.000"
click at [1468, 353] on div "Tổng: 1" at bounding box center [784, 358] width 1430 height 18
click at [1336, 480] on input "Hình thức thanh toán" at bounding box center [1380, 482] width 206 height 24
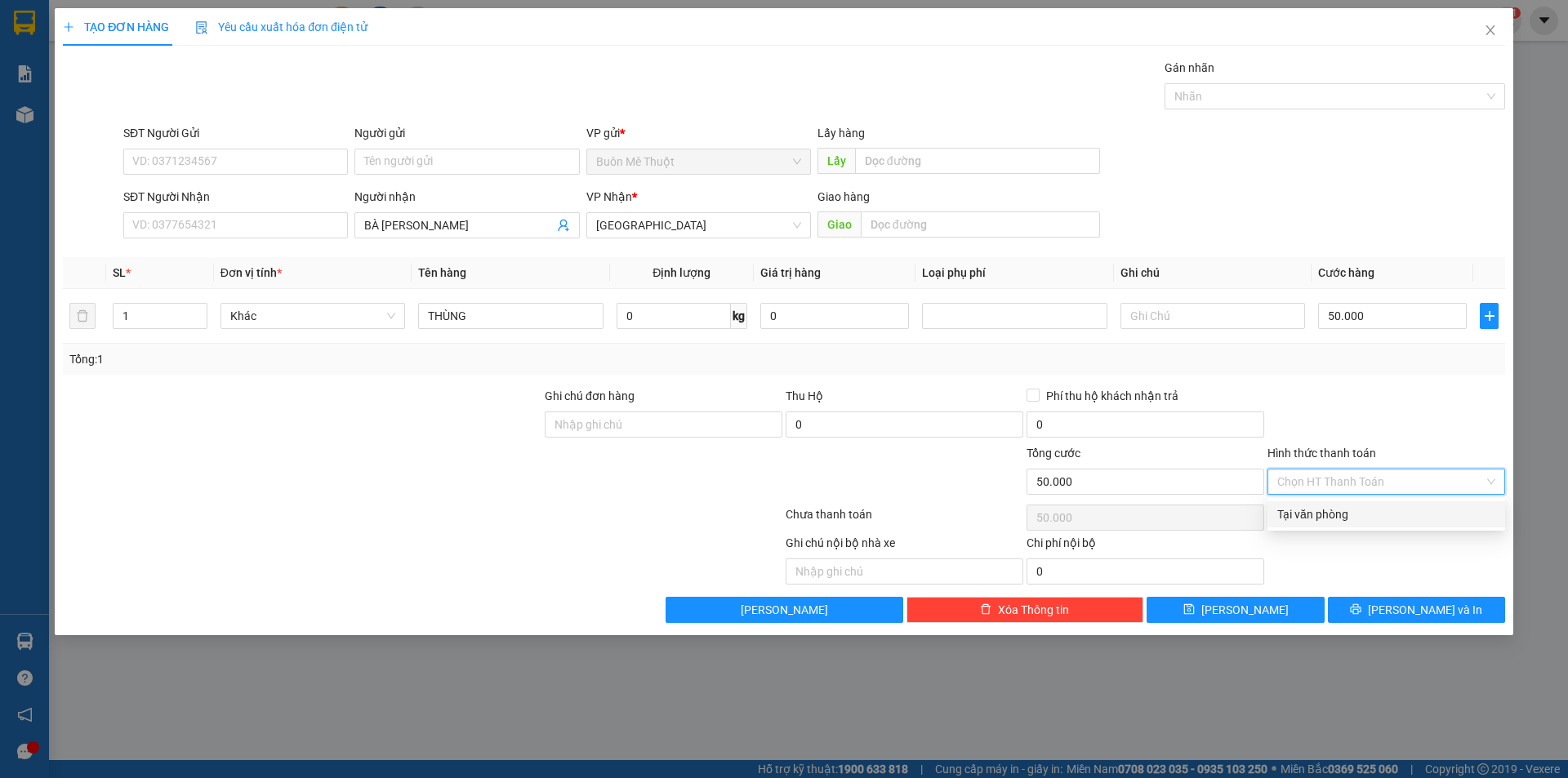
click at [1328, 520] on div "Tại văn phòng" at bounding box center [1386, 513] width 218 height 18
type input "0"
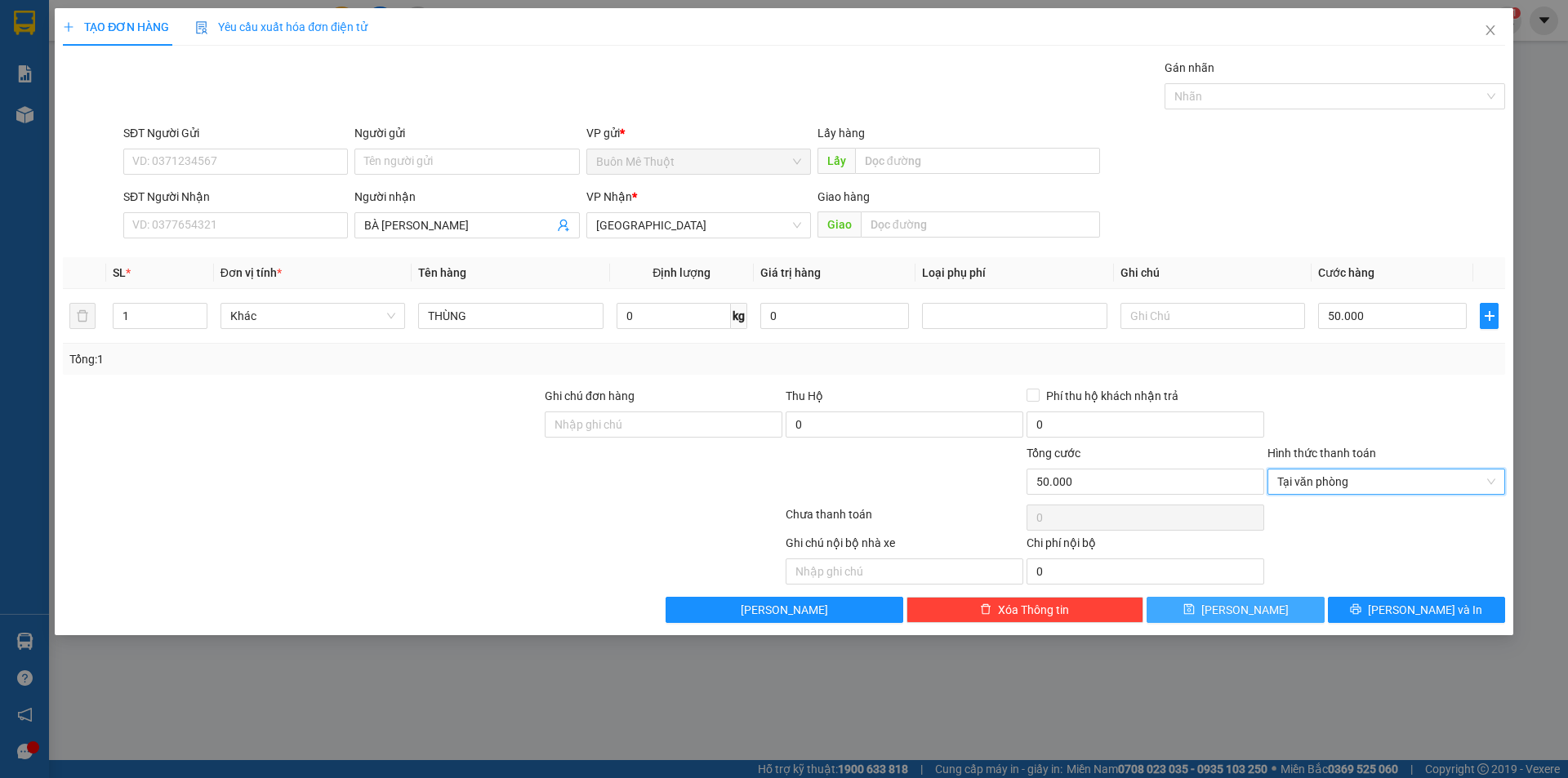
click at [1263, 607] on button "[PERSON_NAME]" at bounding box center [1235, 610] width 177 height 26
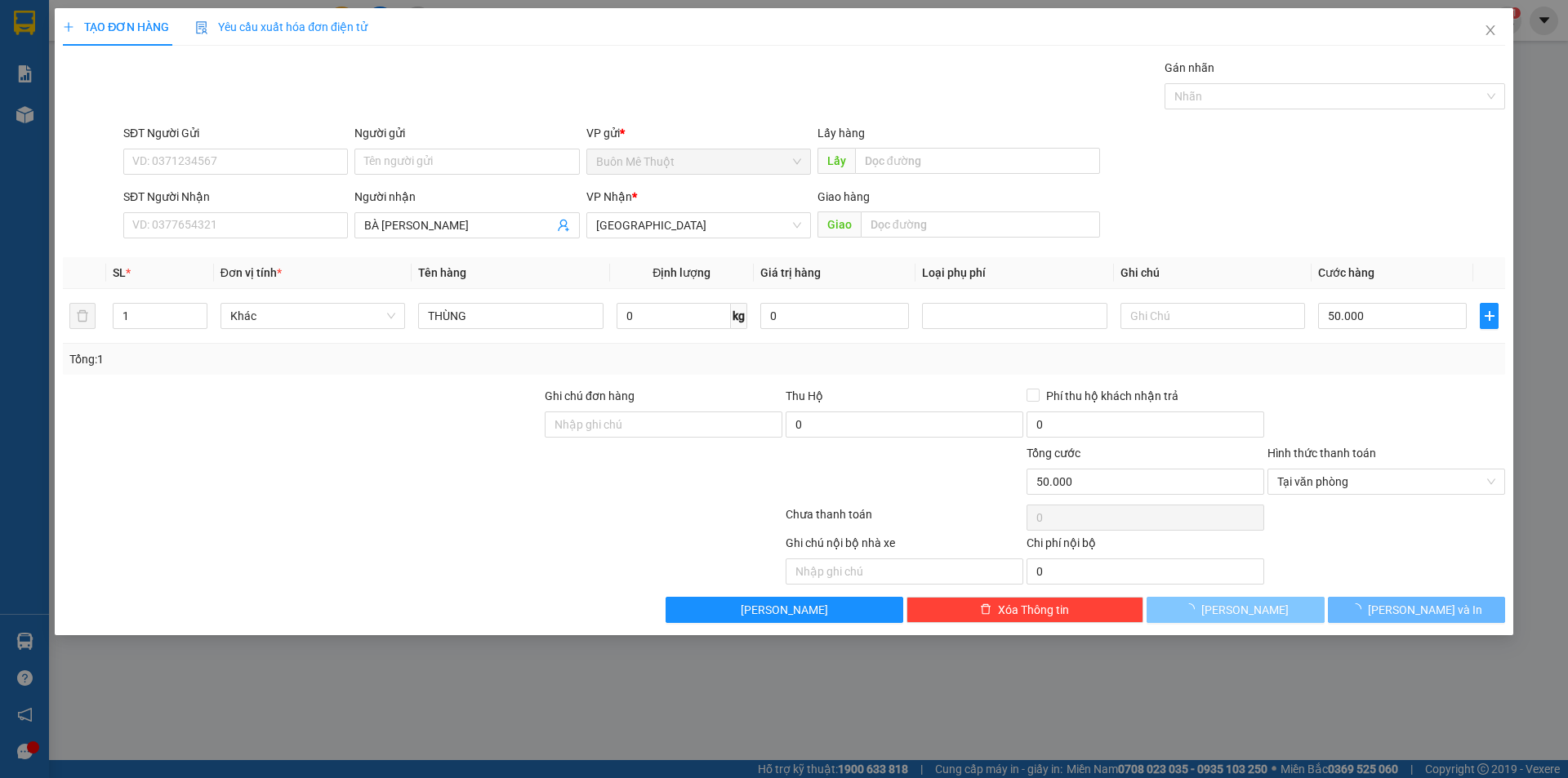
type input "0"
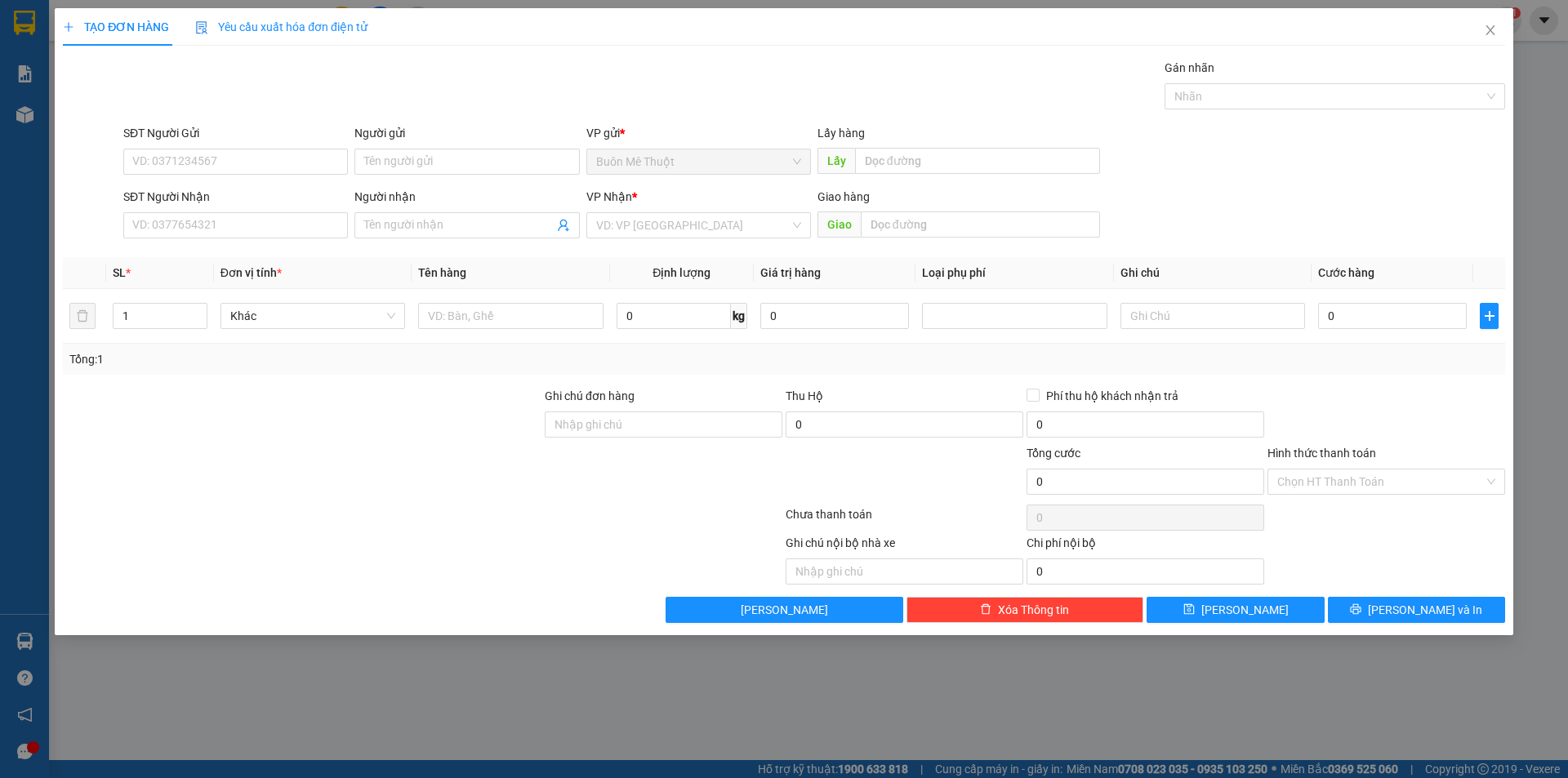
click at [586, 699] on div "TẠO ĐƠN HÀNG Yêu cầu xuất hóa đơn điện tử Transit Pickup Surcharge Ids Transit …" at bounding box center [784, 389] width 1568 height 778
click at [1496, 26] on icon "close" at bounding box center [1491, 30] width 13 height 13
click at [1491, 31] on span "hao.[PERSON_NAME]" at bounding box center [1418, 20] width 150 height 20
click at [1486, 32] on div "hao.thaison 1" at bounding box center [1431, 20] width 179 height 29
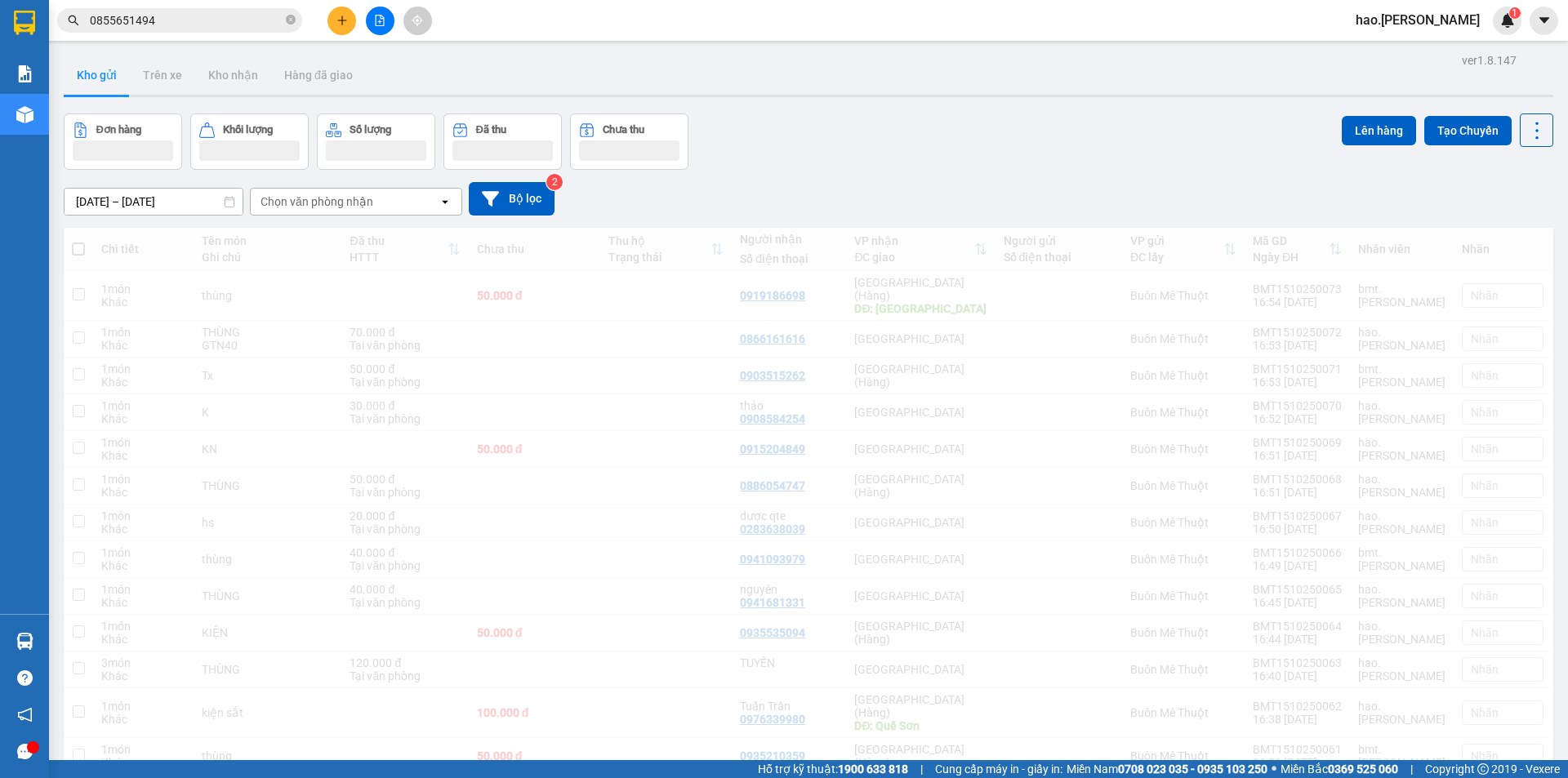
click at [1480, 32] on div "hao.thaison 1" at bounding box center [1431, 20] width 179 height 29
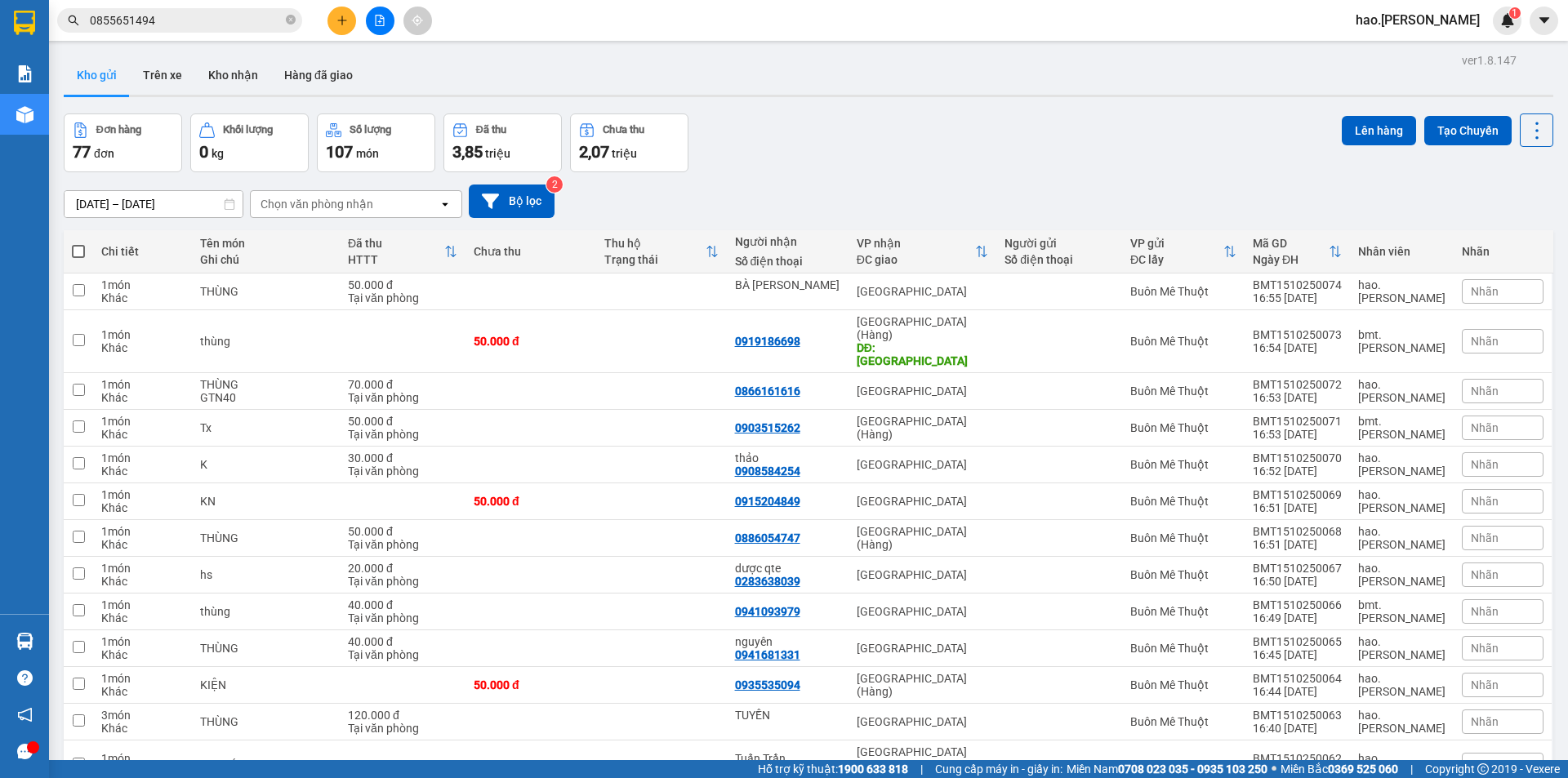
click at [334, 210] on div "Chọn văn phòng nhận" at bounding box center [316, 204] width 112 height 17
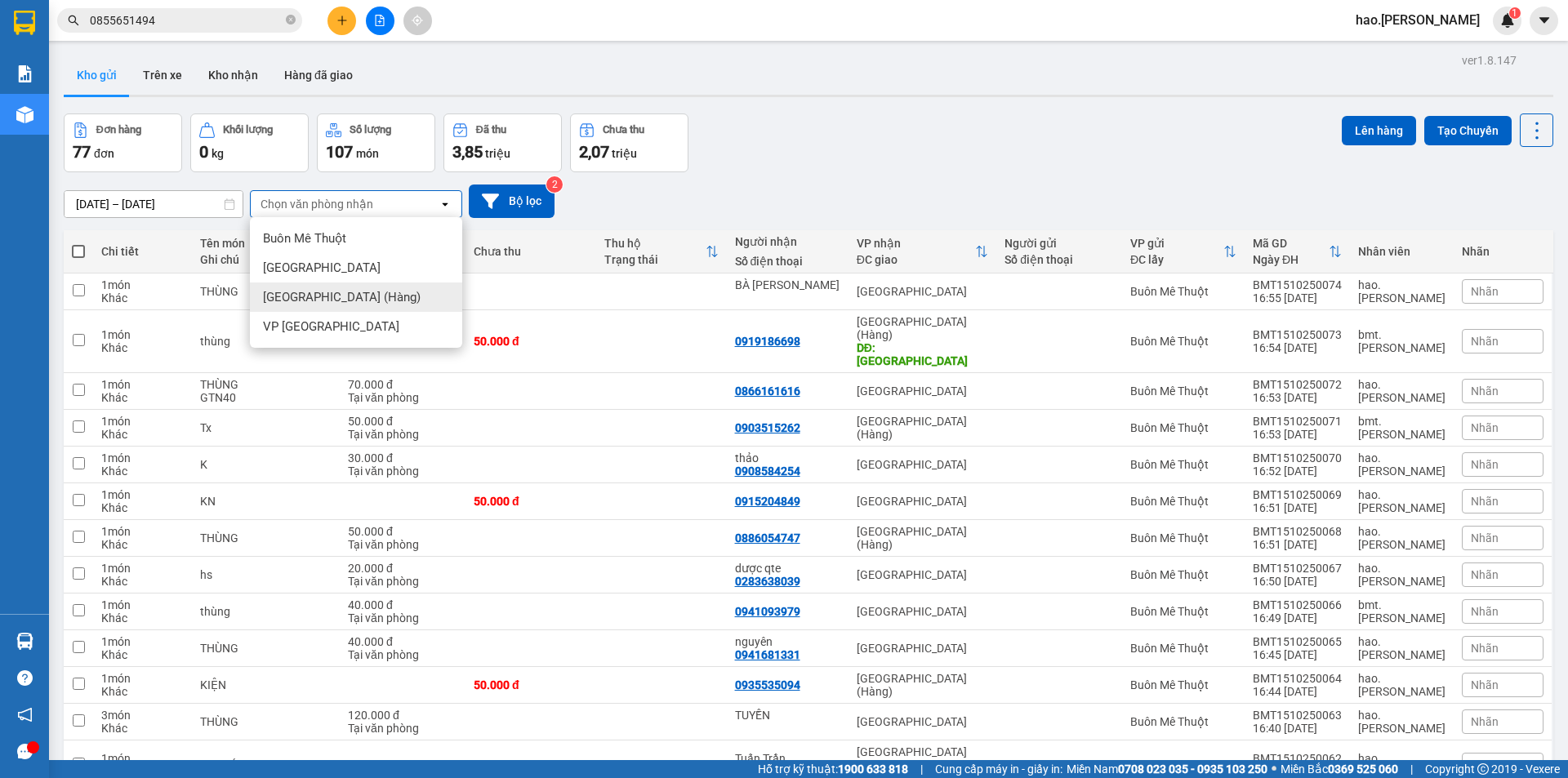
click at [327, 305] on span "[GEOGRAPHIC_DATA] (Hàng)" at bounding box center [342, 297] width 158 height 17
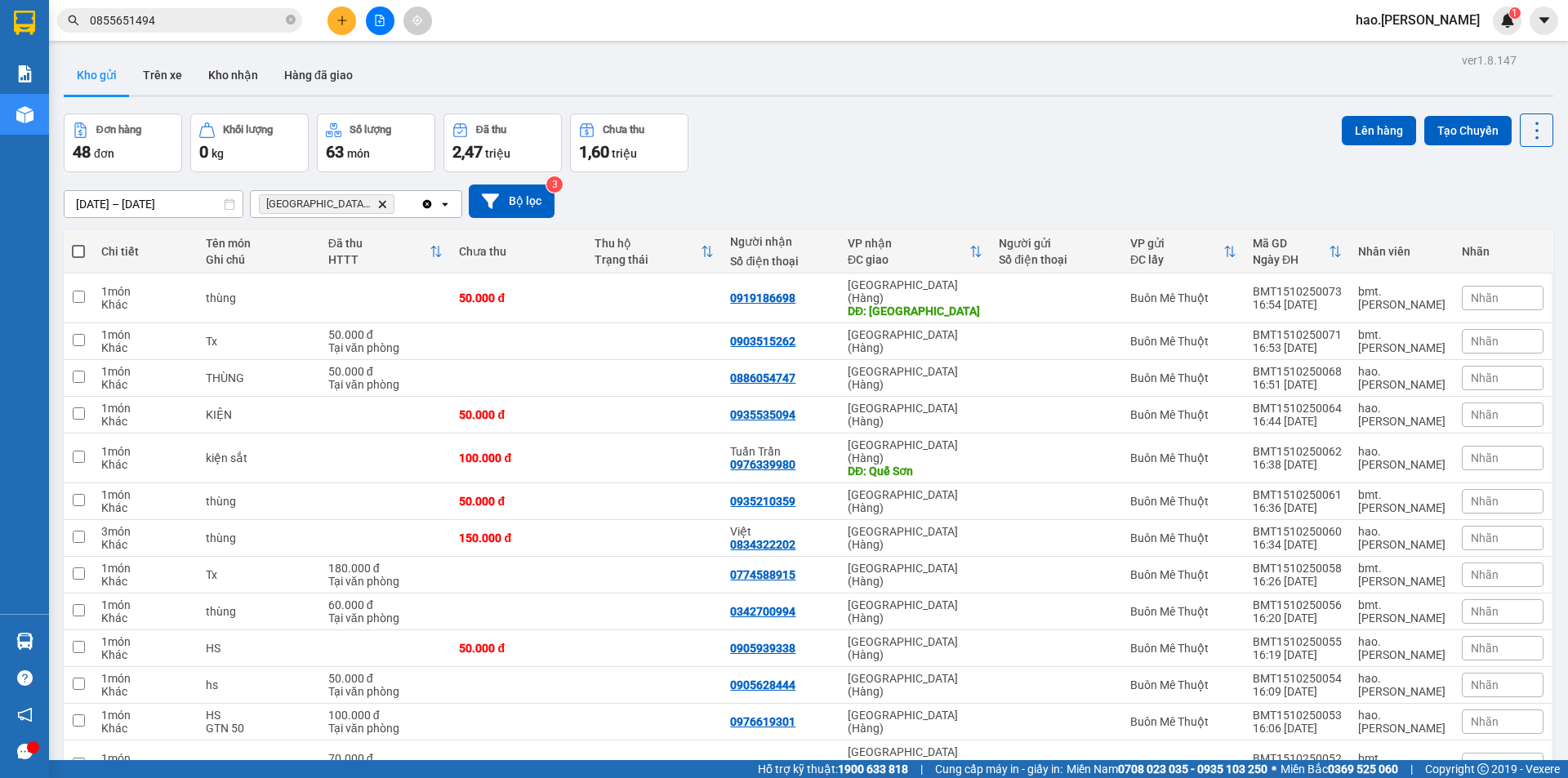
click at [71, 253] on th at bounding box center [79, 252] width 30 height 44
click at [78, 251] on span at bounding box center [78, 252] width 13 height 13
click at [78, 243] on input "checkbox" at bounding box center [78, 243] width 0 height 0
checkbox input "true"
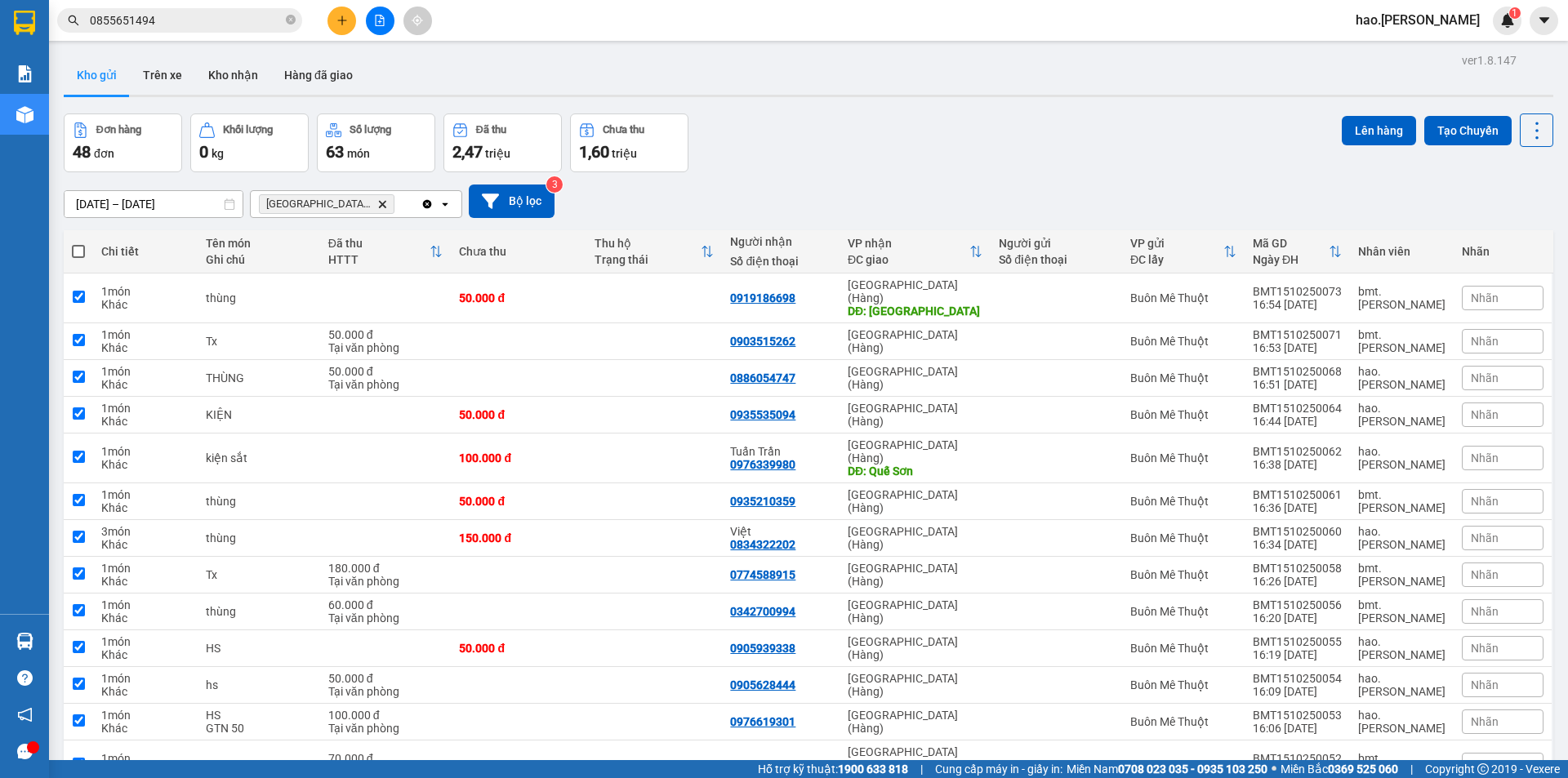
checkbox input "true"
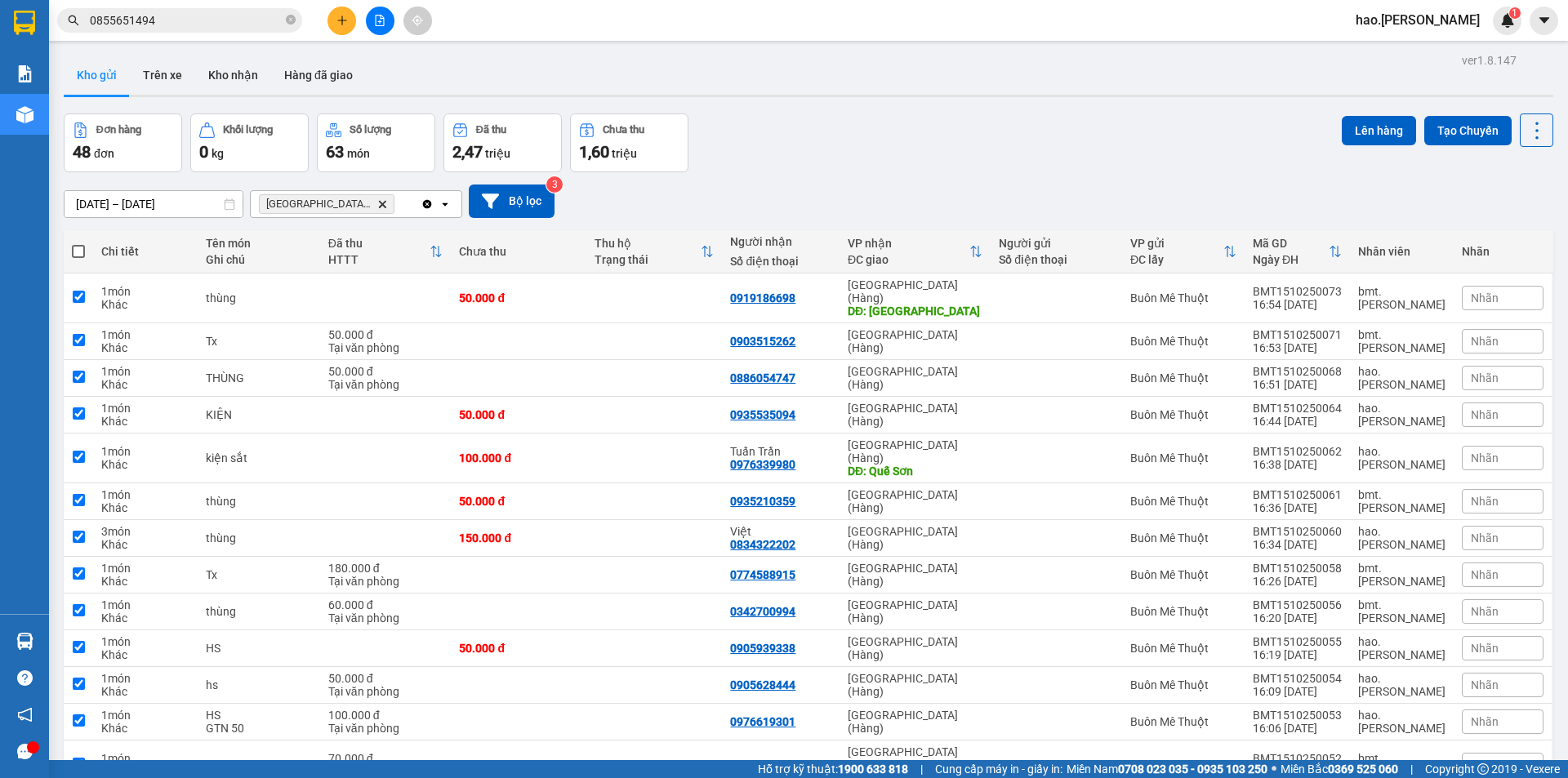
checkbox input "true"
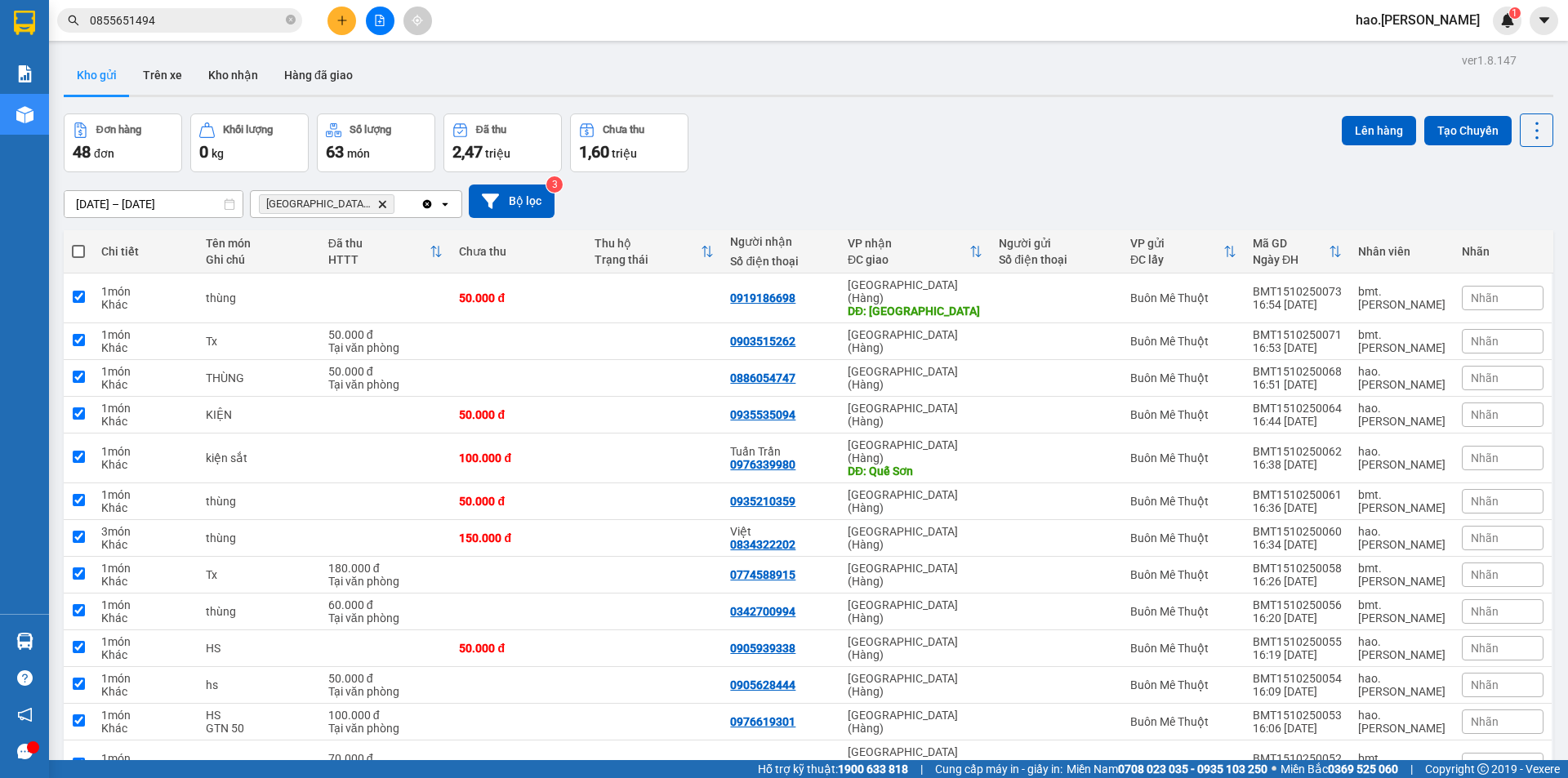
checkbox input "true"
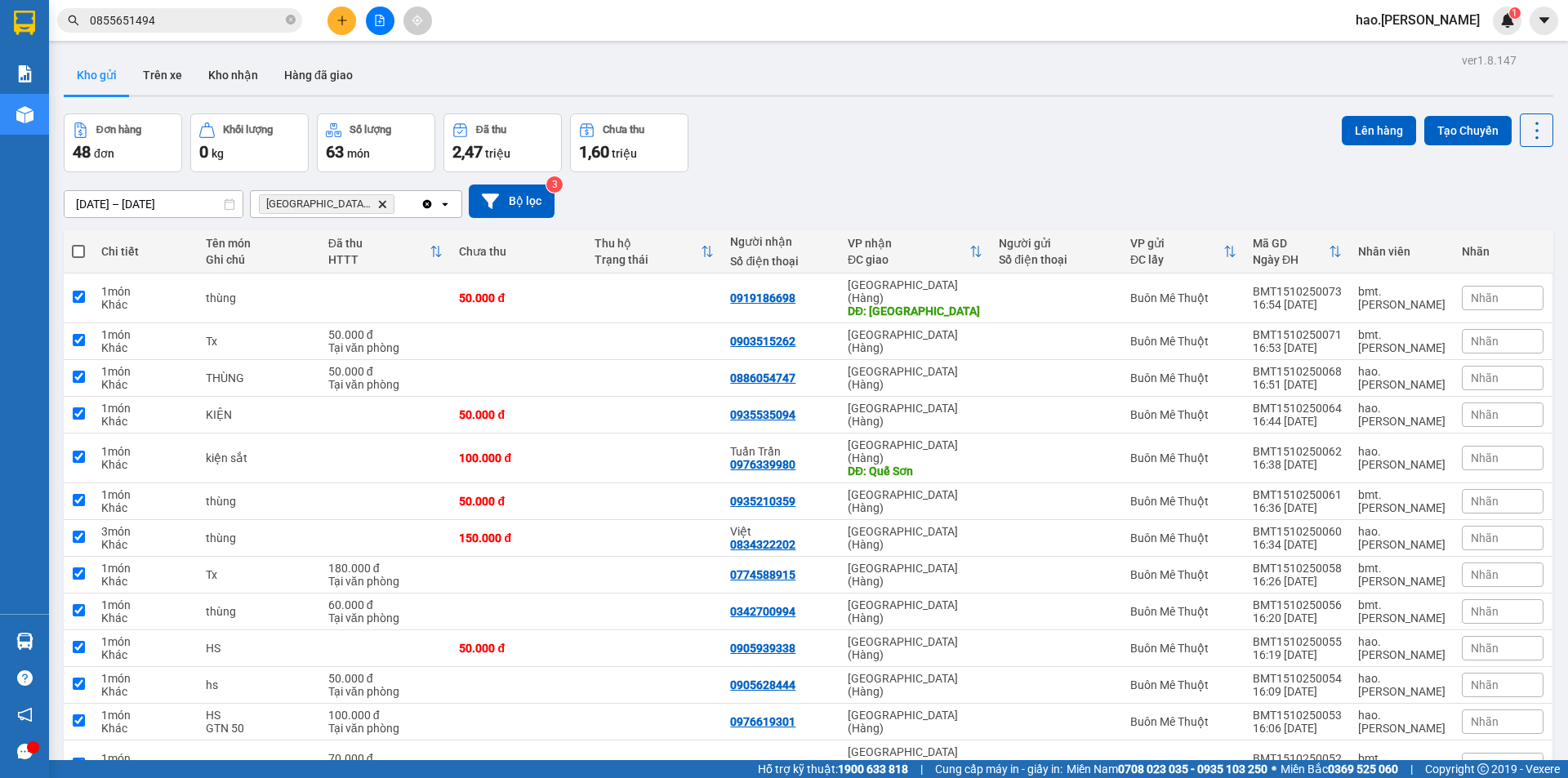
checkbox input "true"
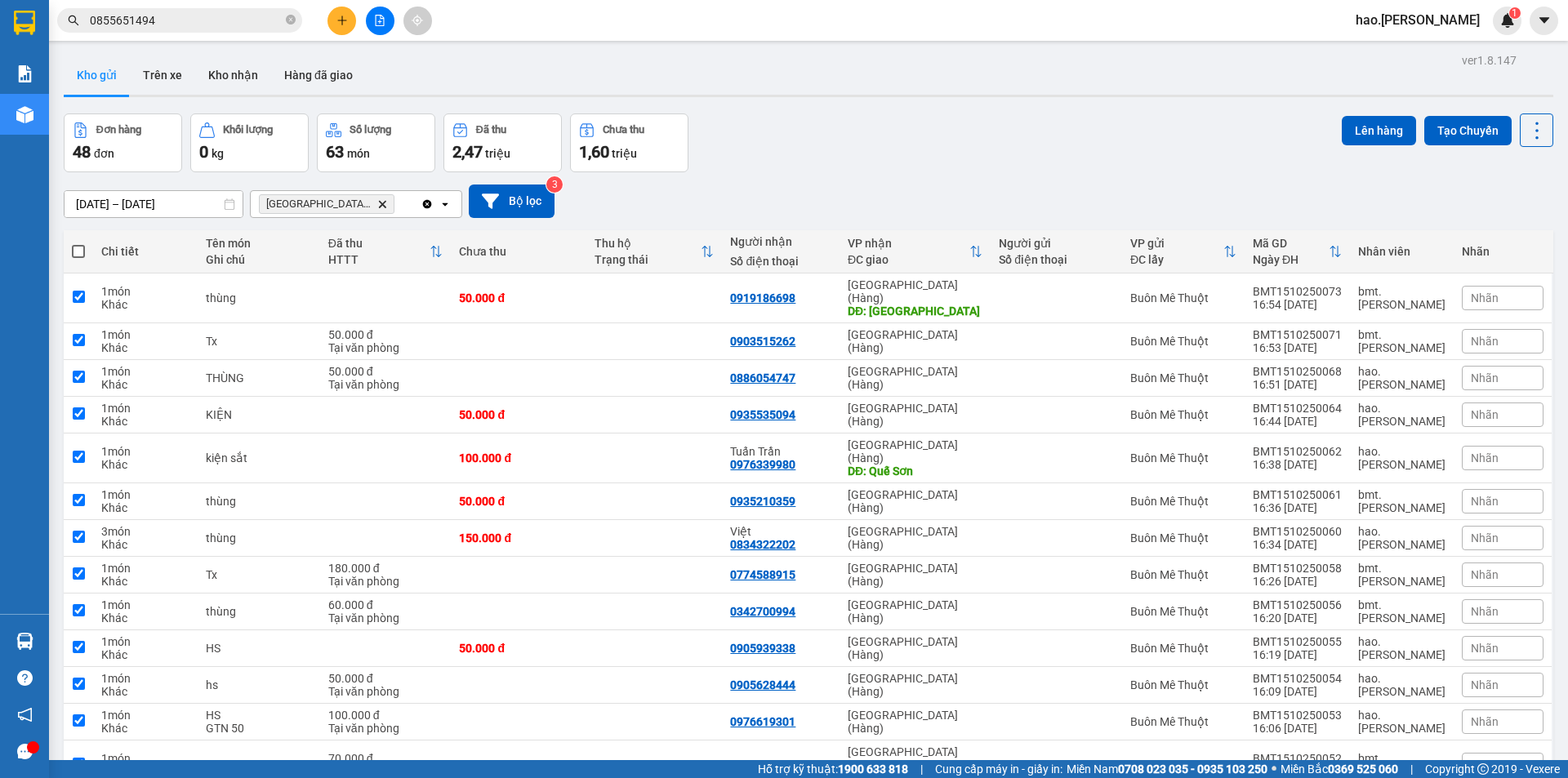
checkbox input "true"
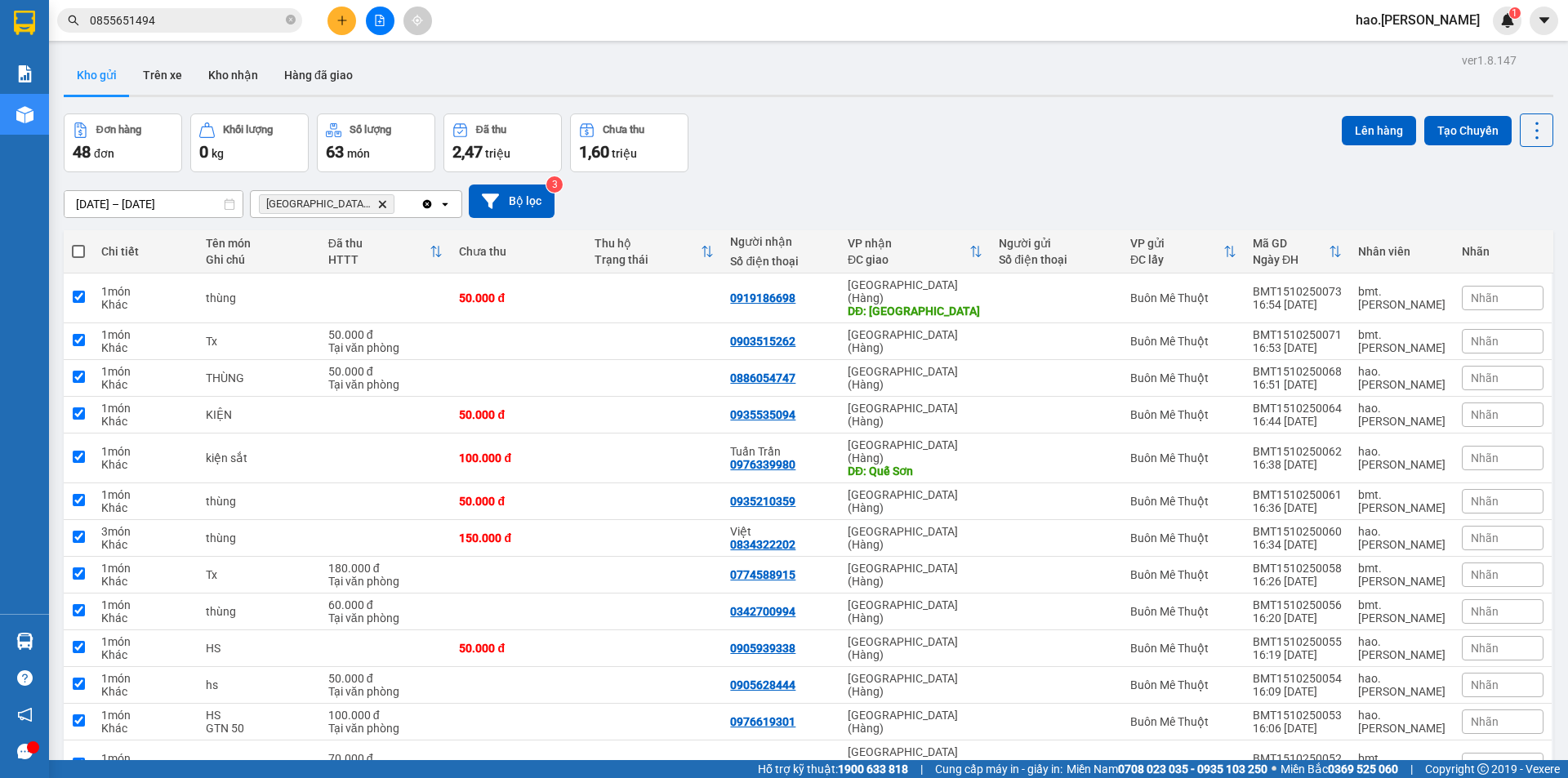
checkbox input "true"
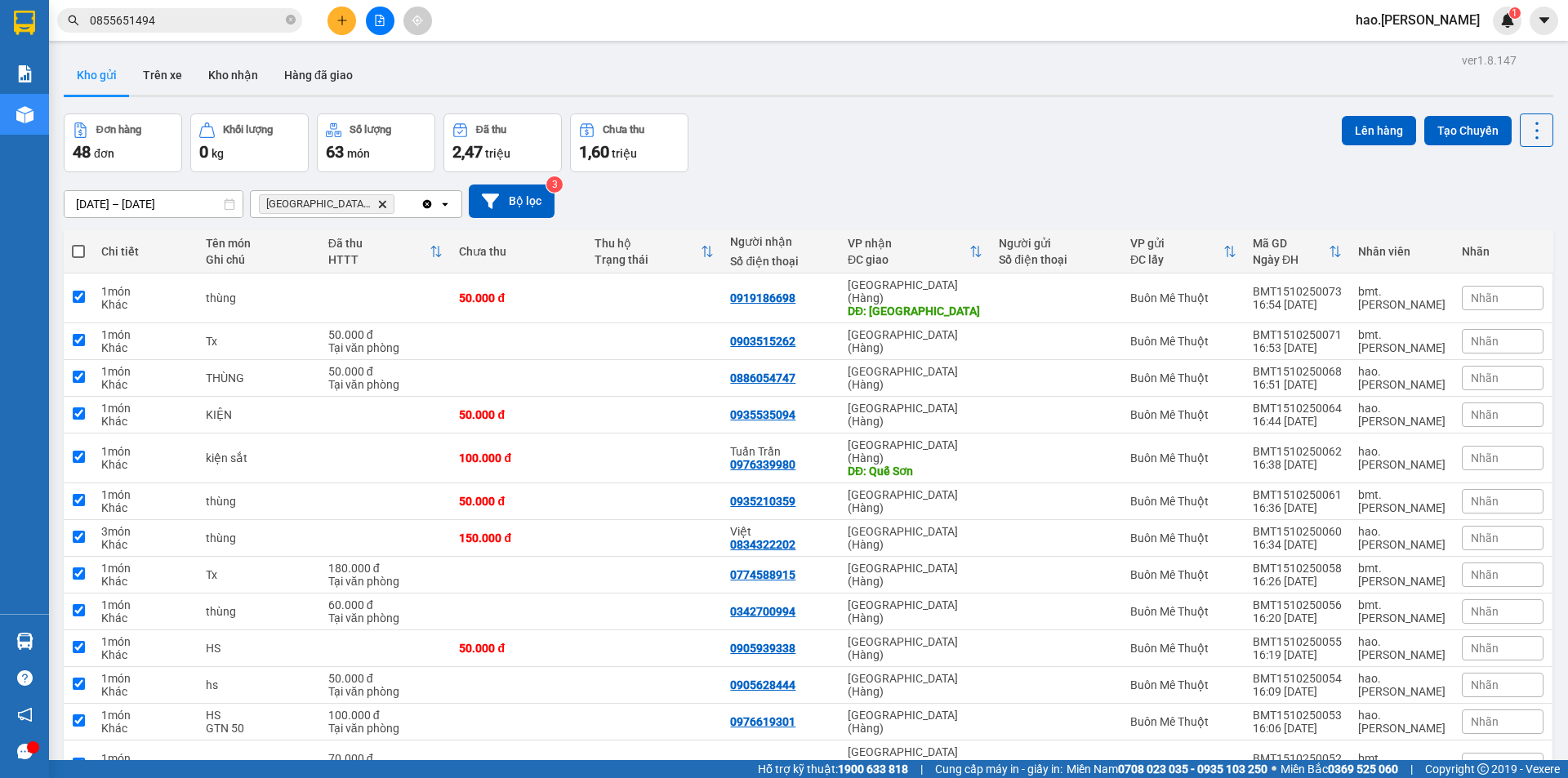
checkbox input "true"
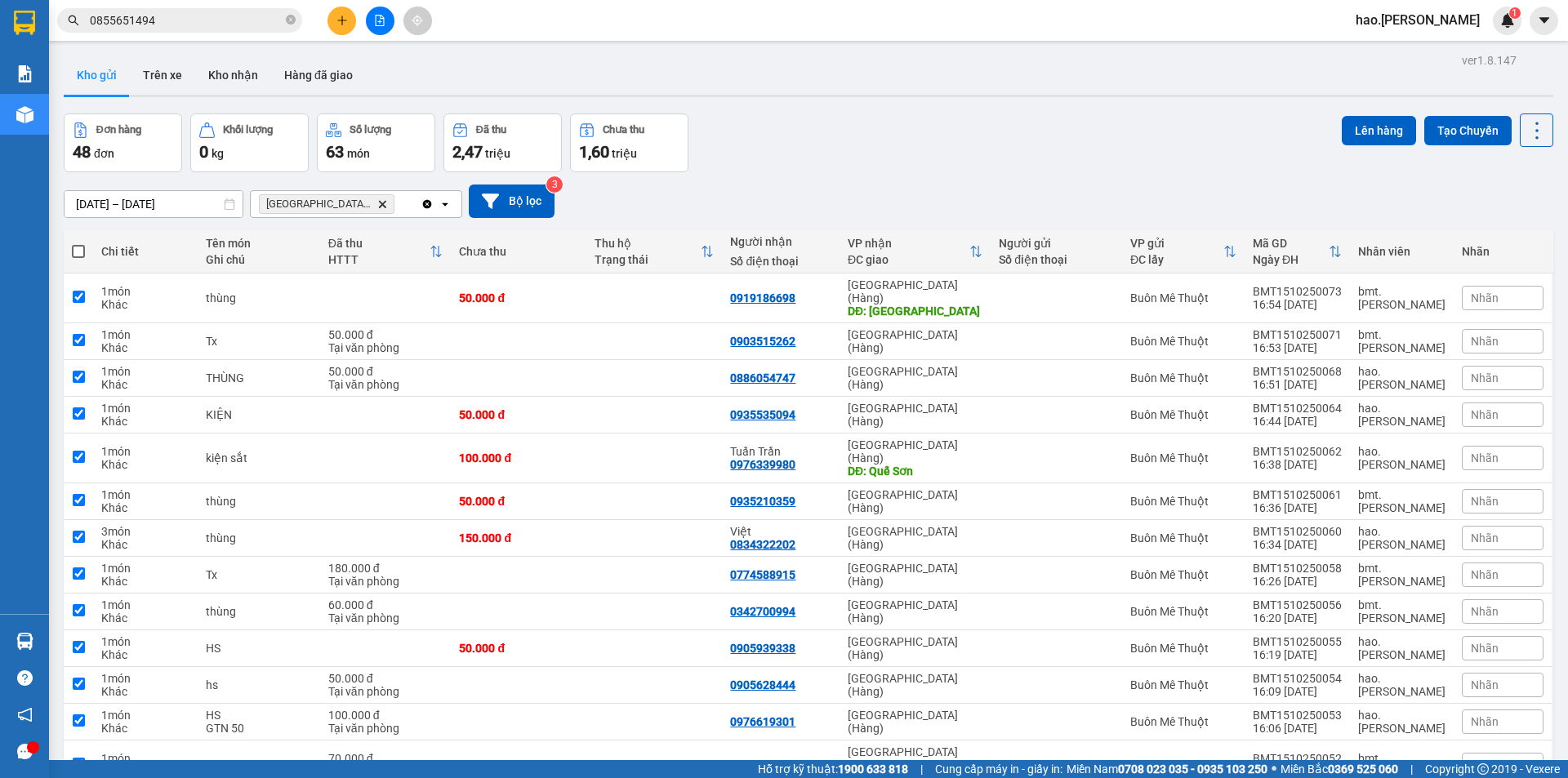
checkbox input "true"
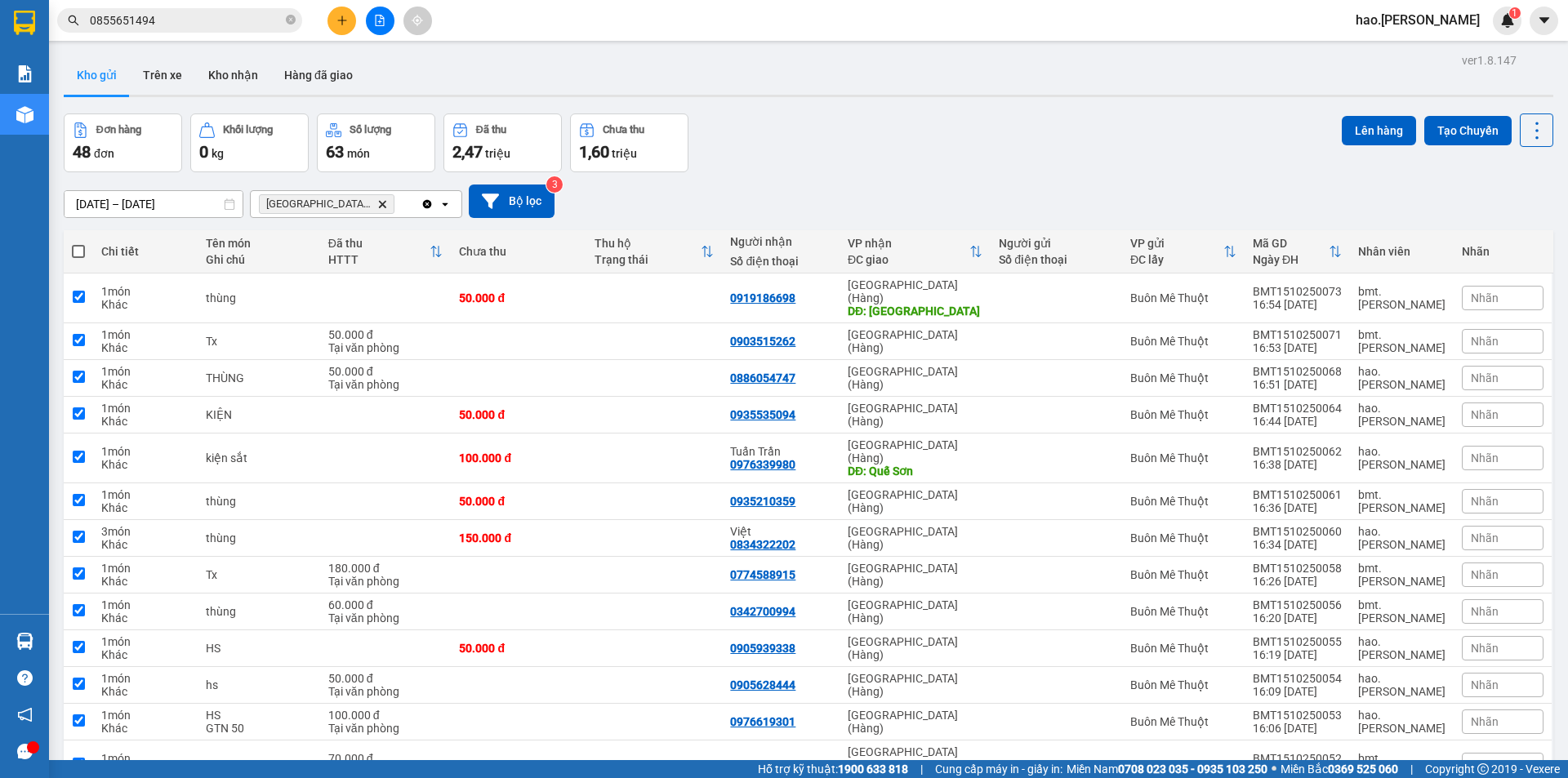
checkbox input "true"
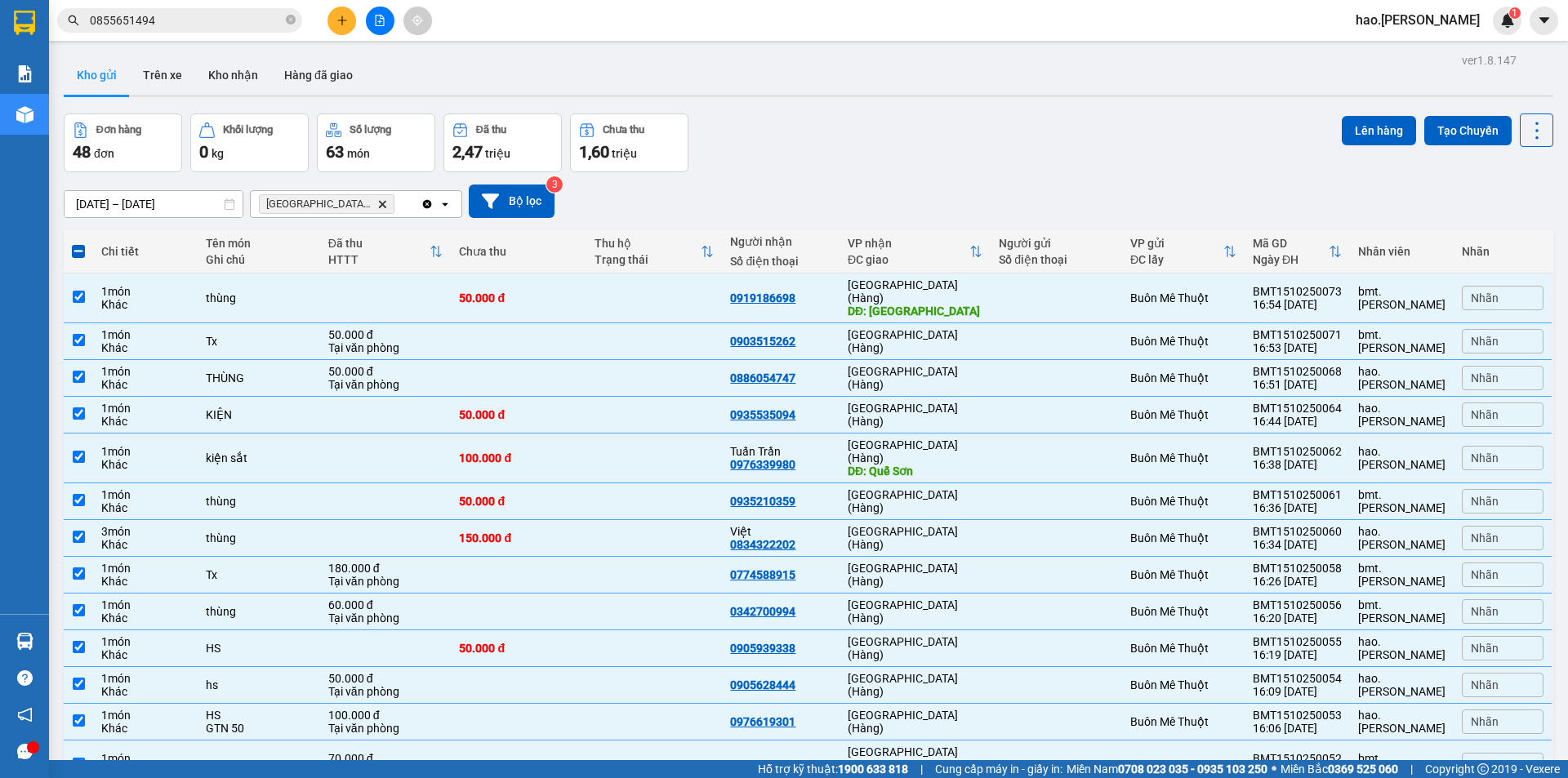
click at [1357, 114] on div "Lên hàng Tạo Chuyến" at bounding box center [1448, 130] width 212 height 33
click at [1351, 139] on button "Lên hàng" at bounding box center [1379, 131] width 74 height 30
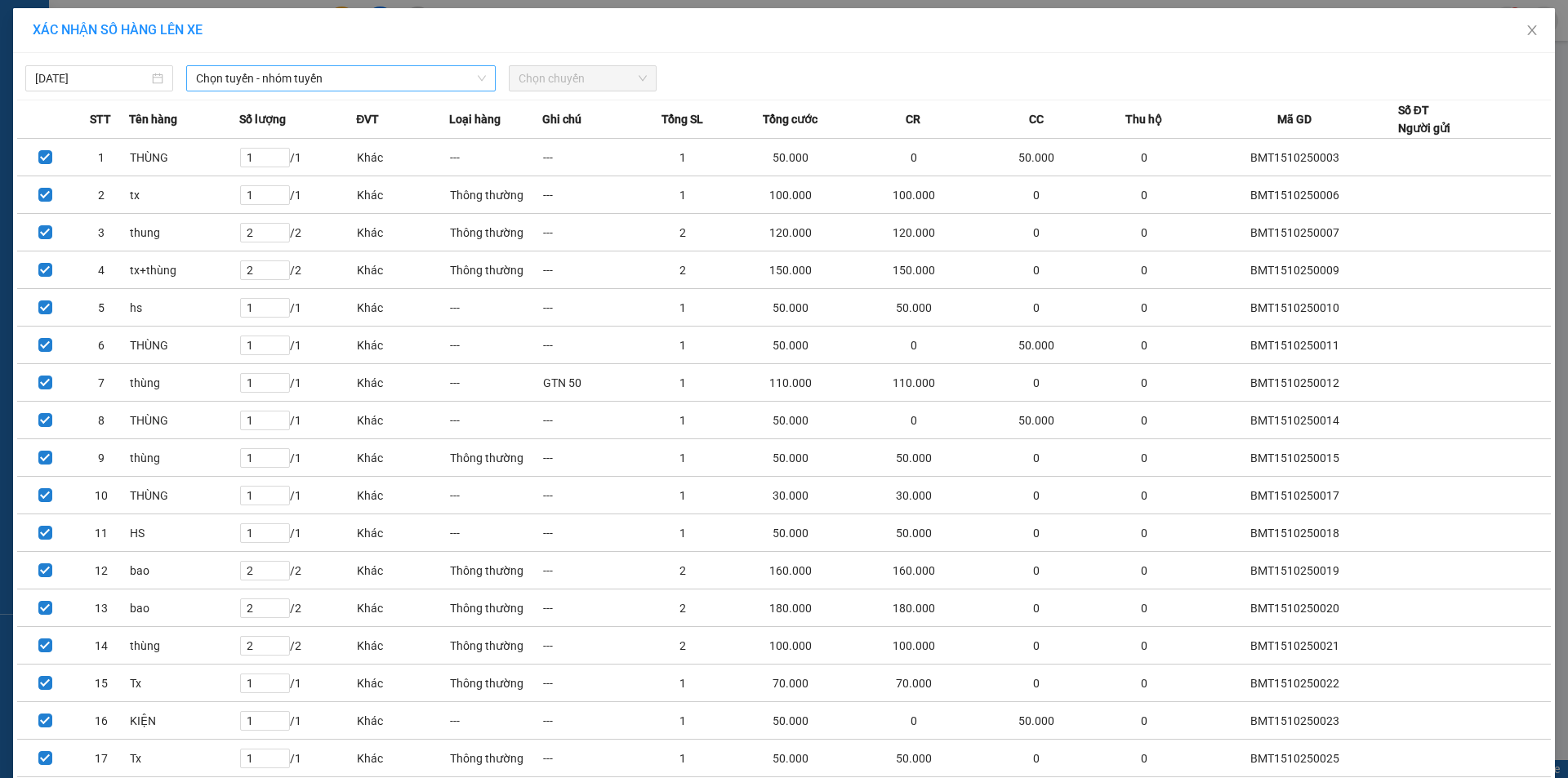
click at [318, 81] on span "Chọn tuyến - nhóm tuyến" at bounding box center [341, 78] width 290 height 24
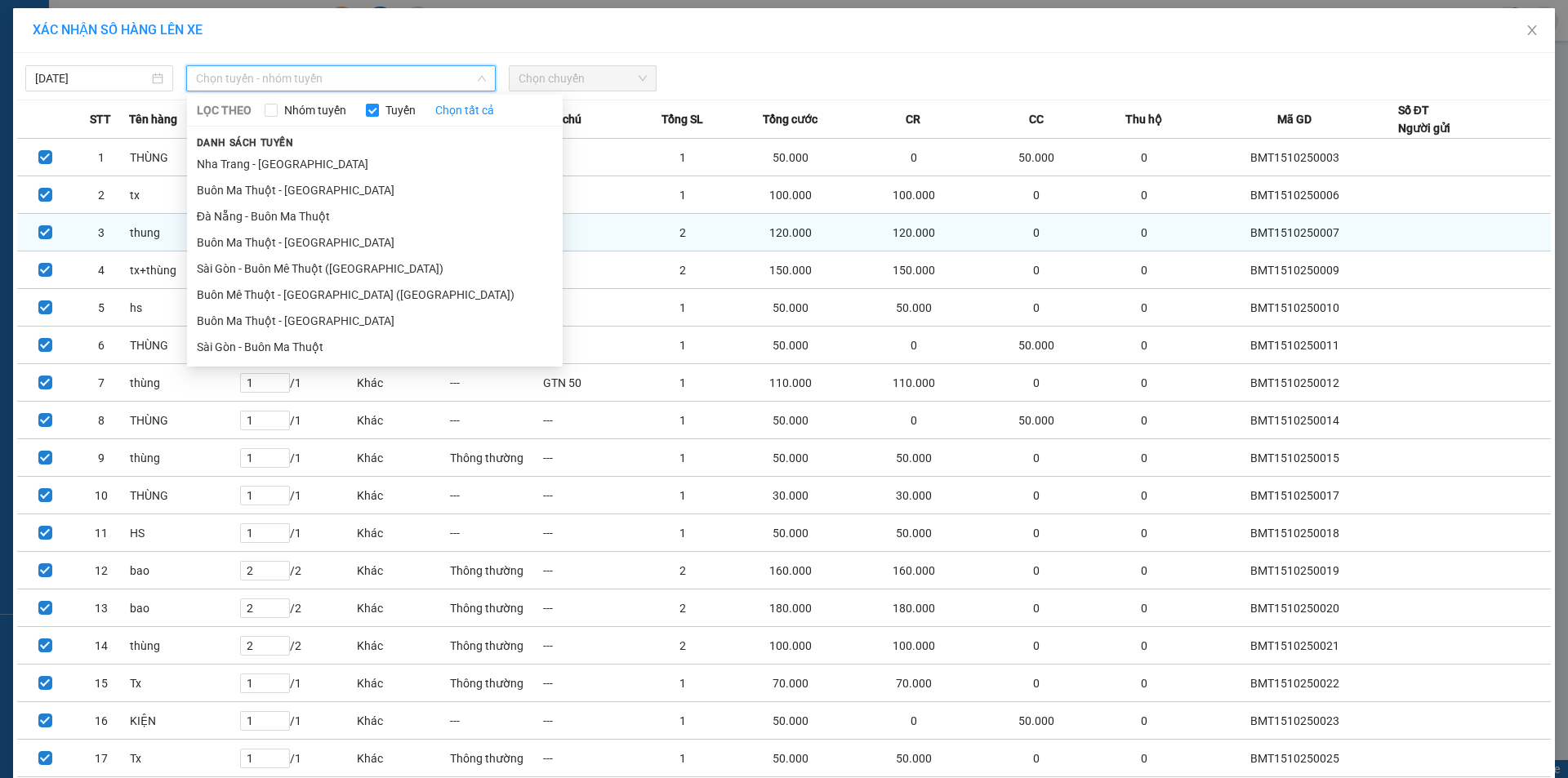
click at [312, 239] on li "Buôn Ma Thuột - Đà Nẵng" at bounding box center [374, 242] width 375 height 26
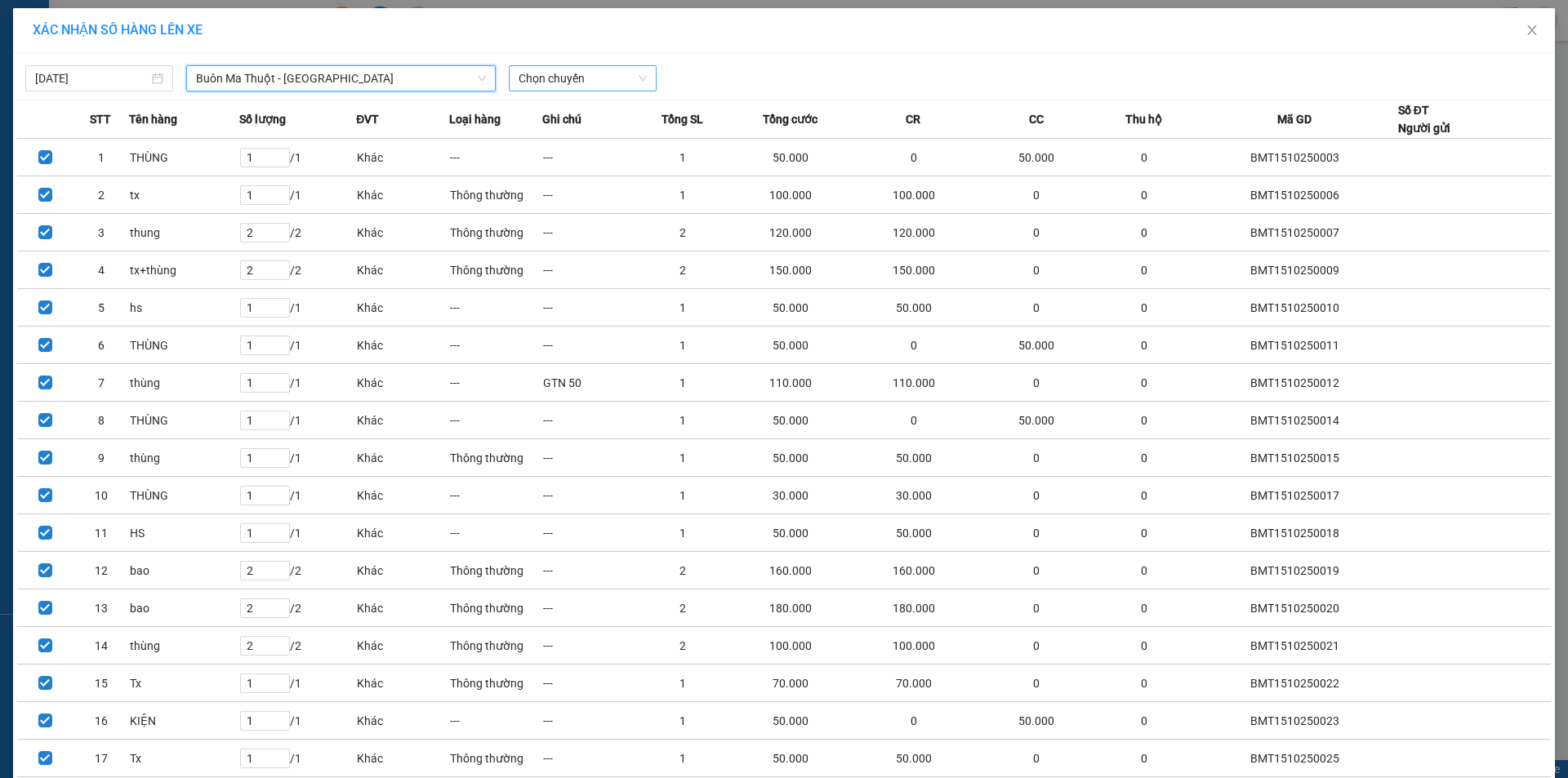
click at [594, 75] on span "Chọn chuyến" at bounding box center [582, 78] width 128 height 24
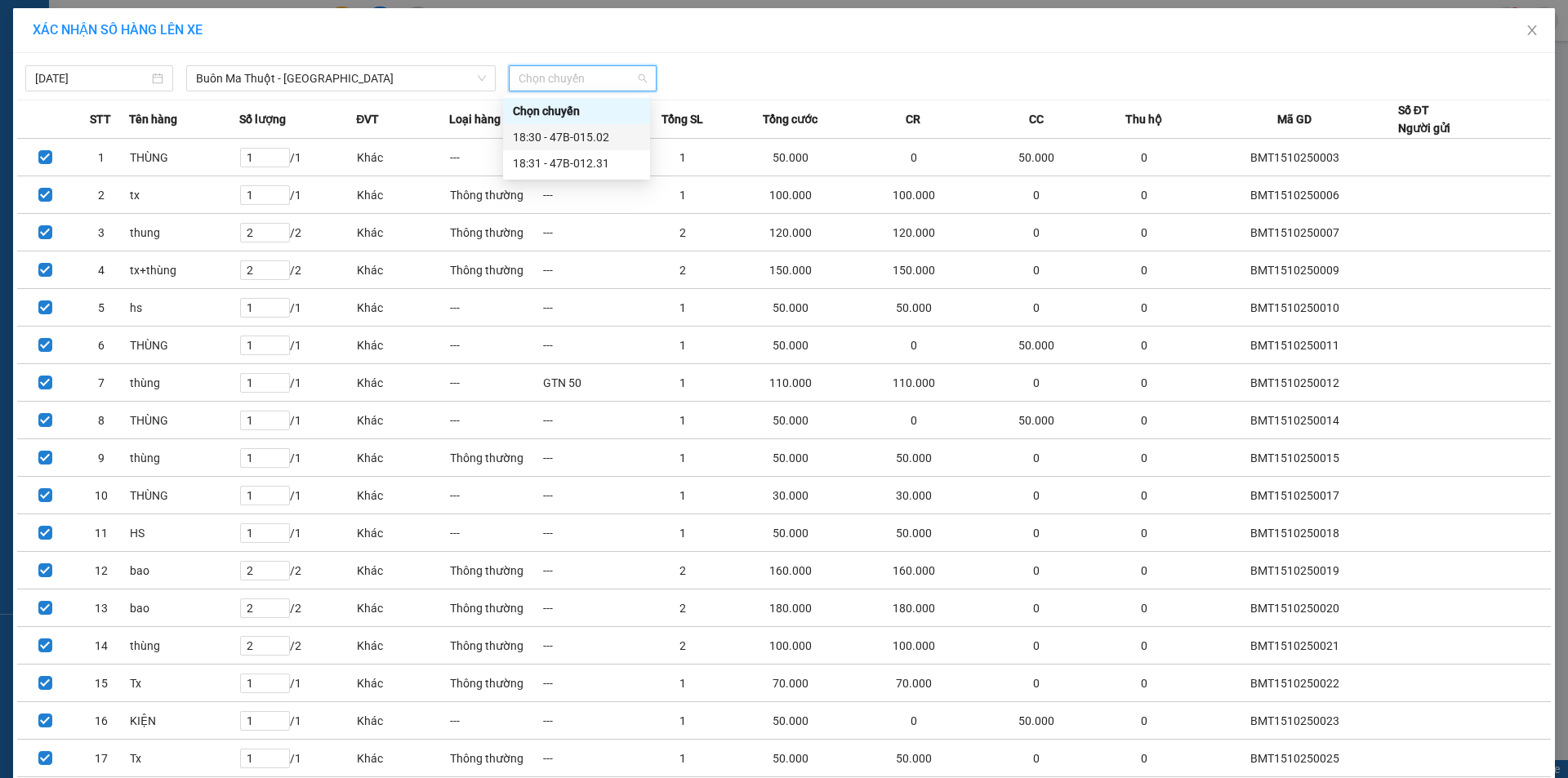
click at [595, 130] on div "18:30 - 47B-015.02" at bounding box center [576, 136] width 127 height 18
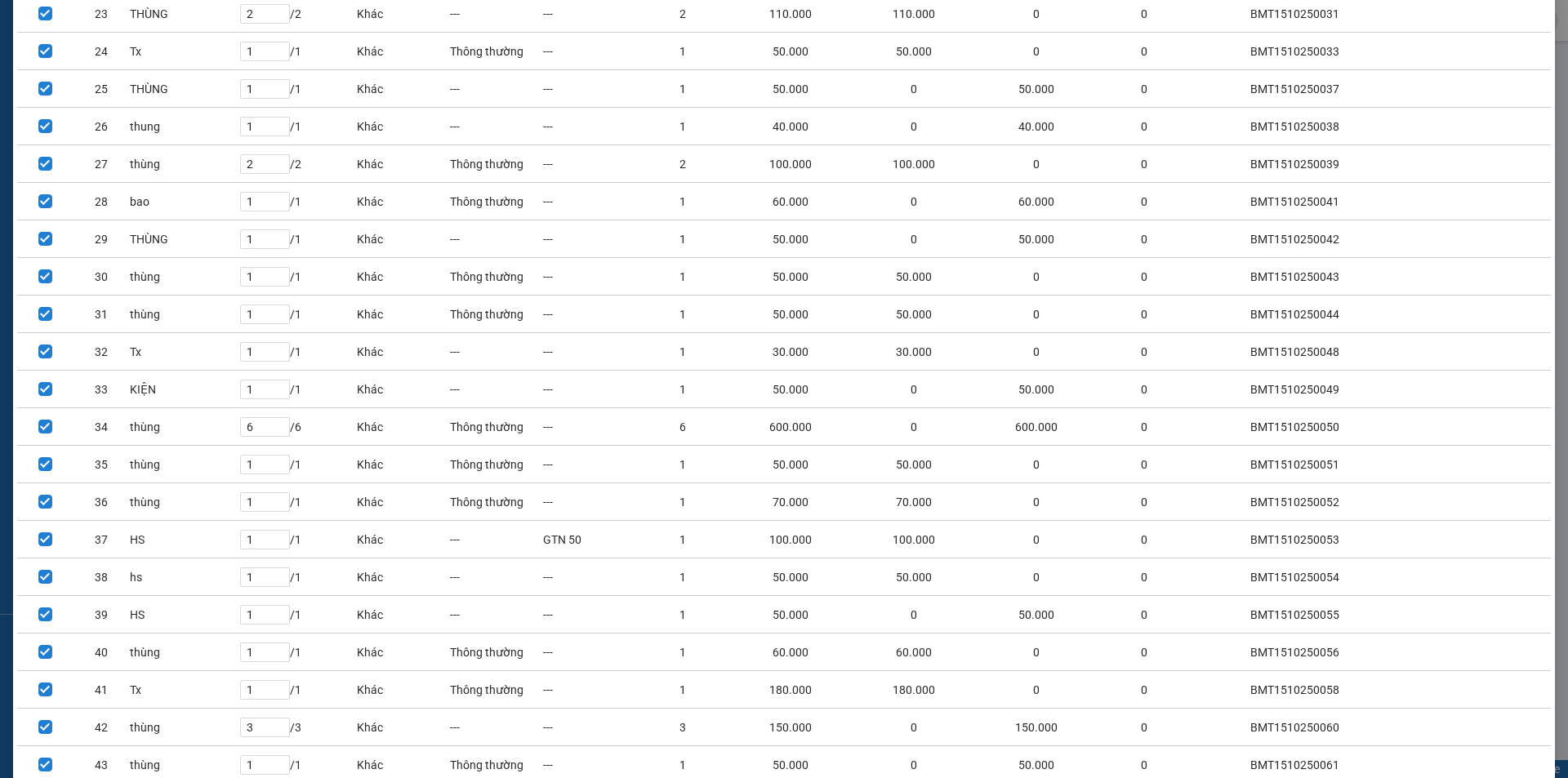
scroll to position [1284, 0]
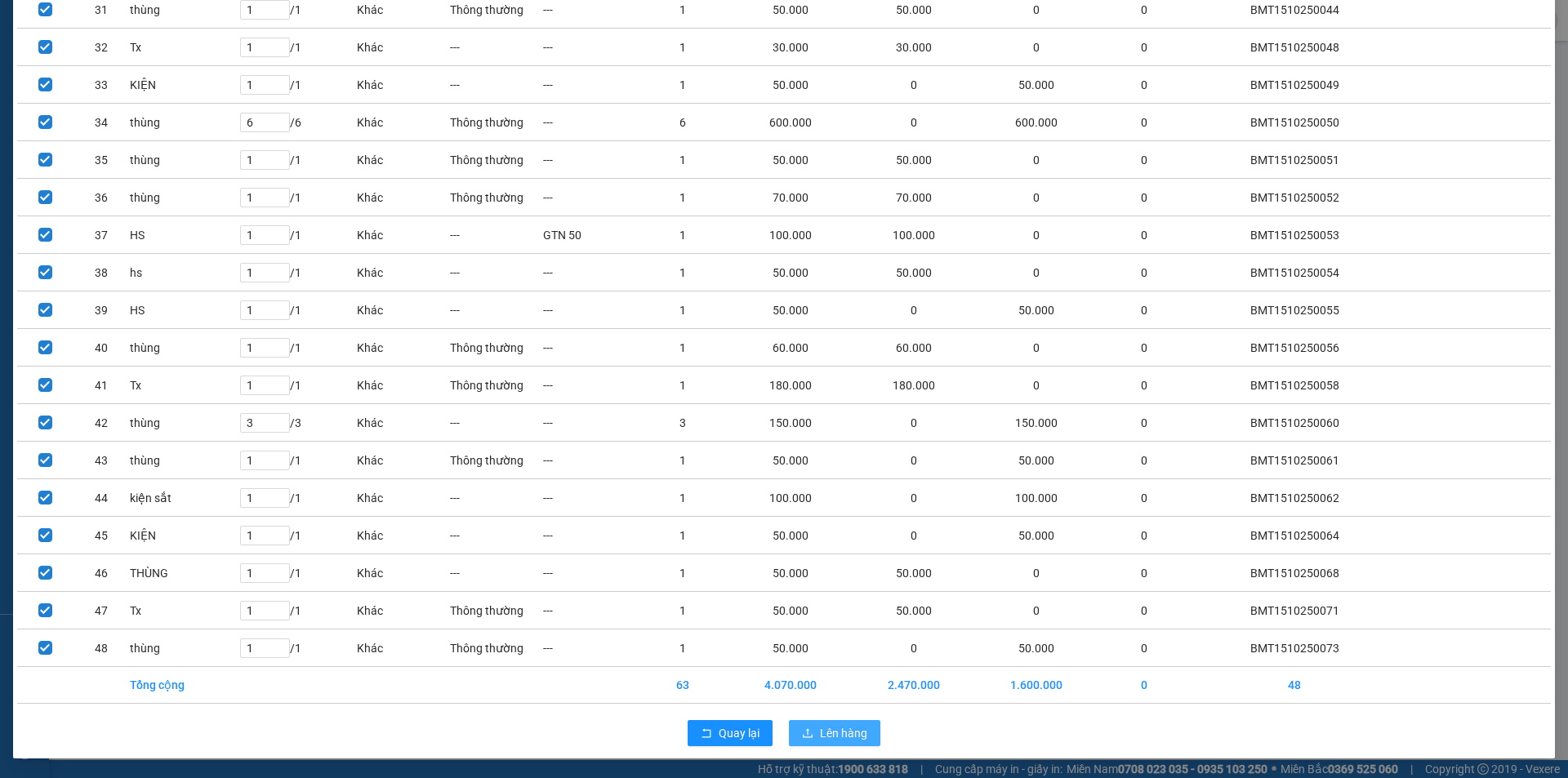
click at [848, 733] on span "Lên hàng" at bounding box center [843, 733] width 47 height 18
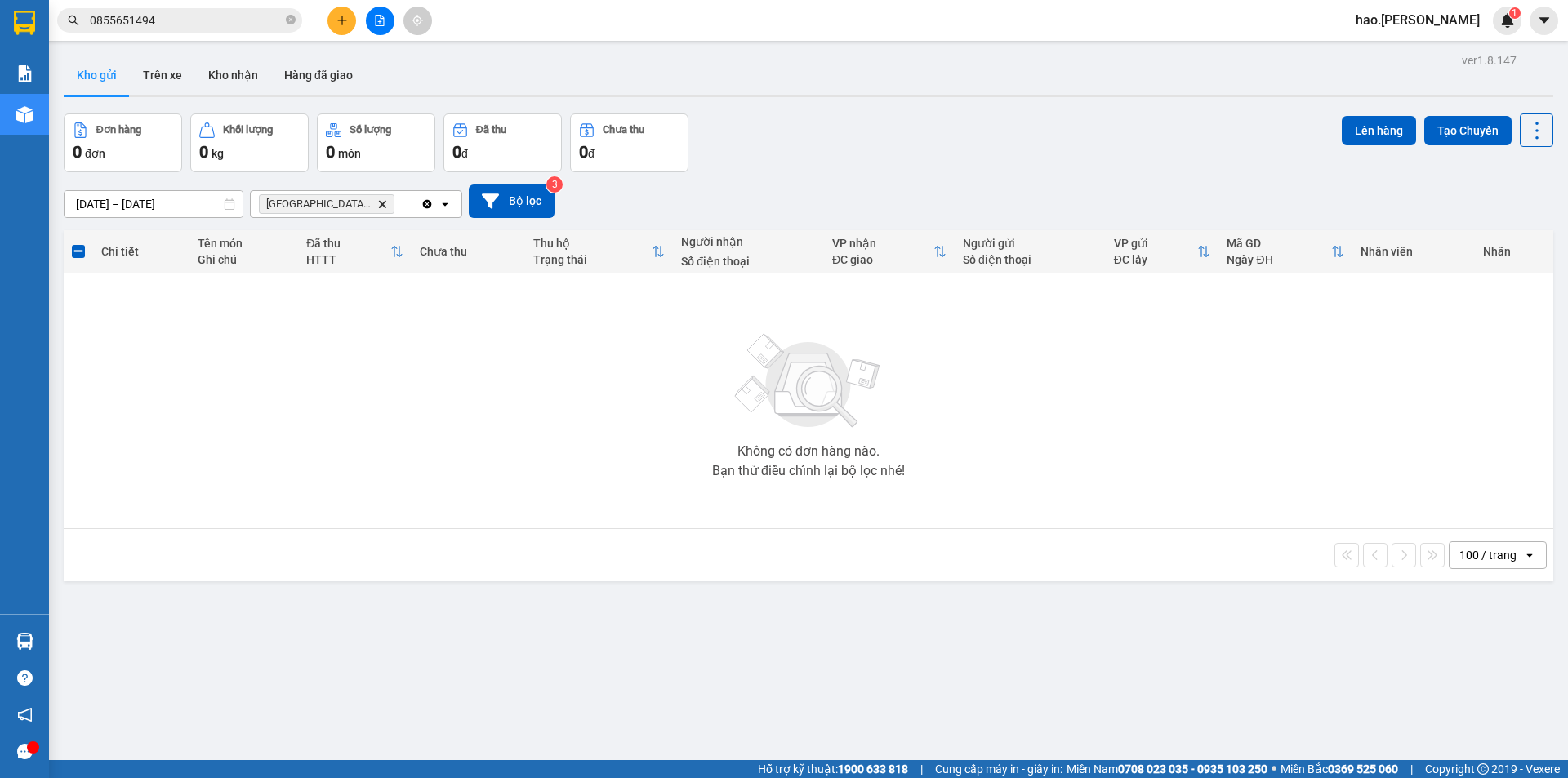
click at [377, 206] on icon "Delete" at bounding box center [382, 204] width 10 height 10
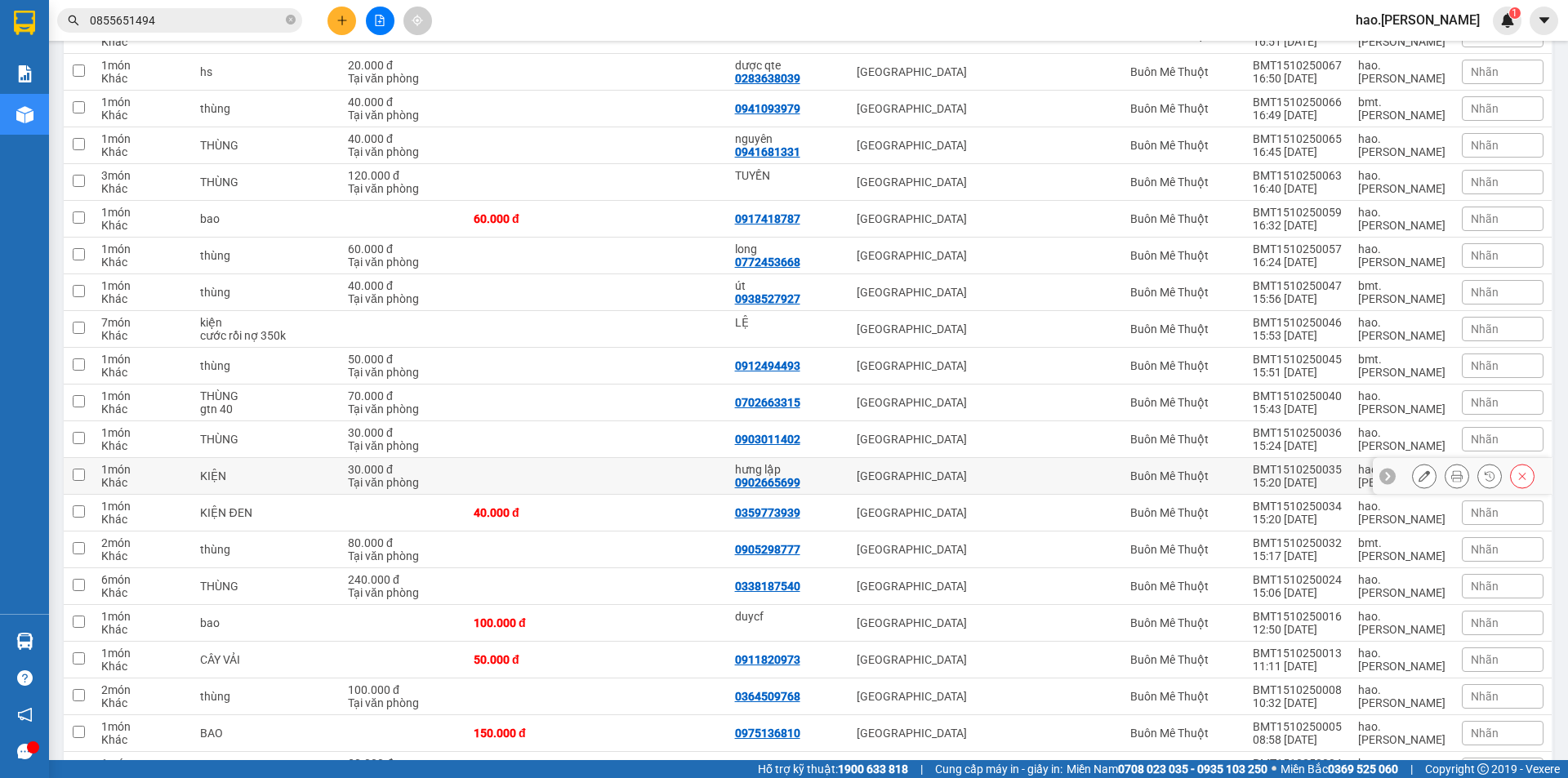
scroll to position [645, 0]
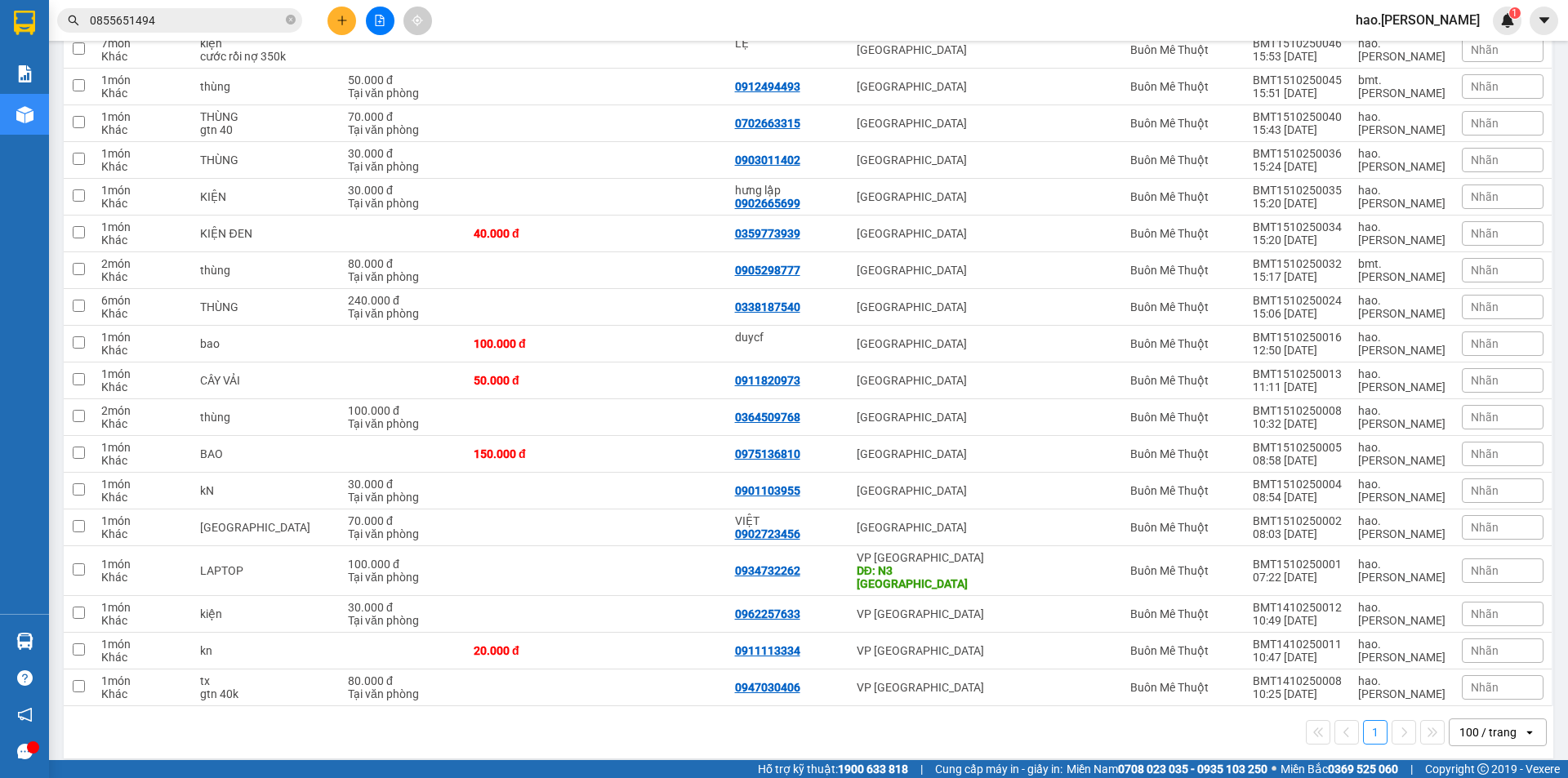
click at [200, 29] on input "0855651494" at bounding box center [186, 19] width 192 height 18
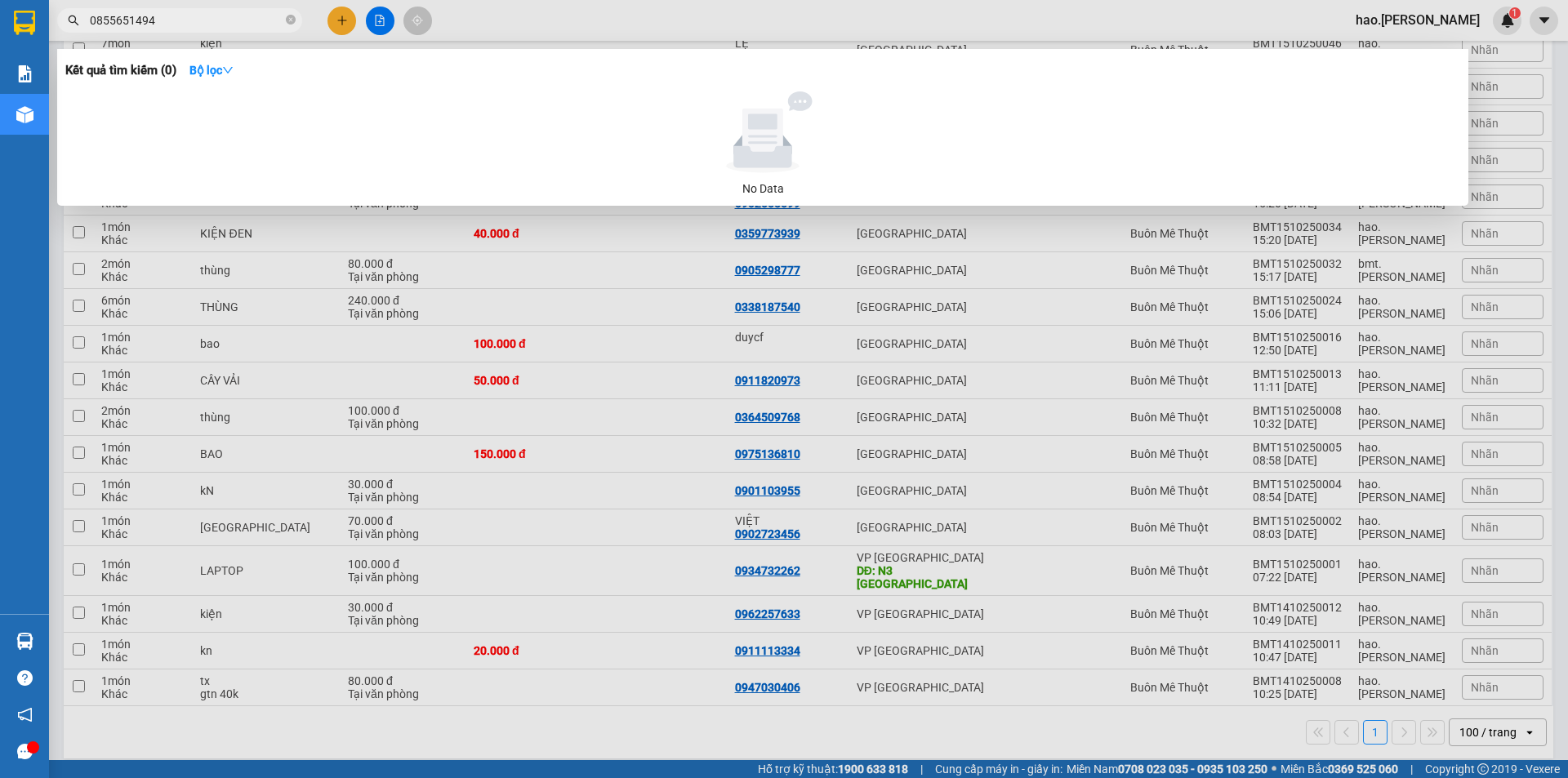
click at [200, 29] on input "0855651494" at bounding box center [186, 19] width 192 height 18
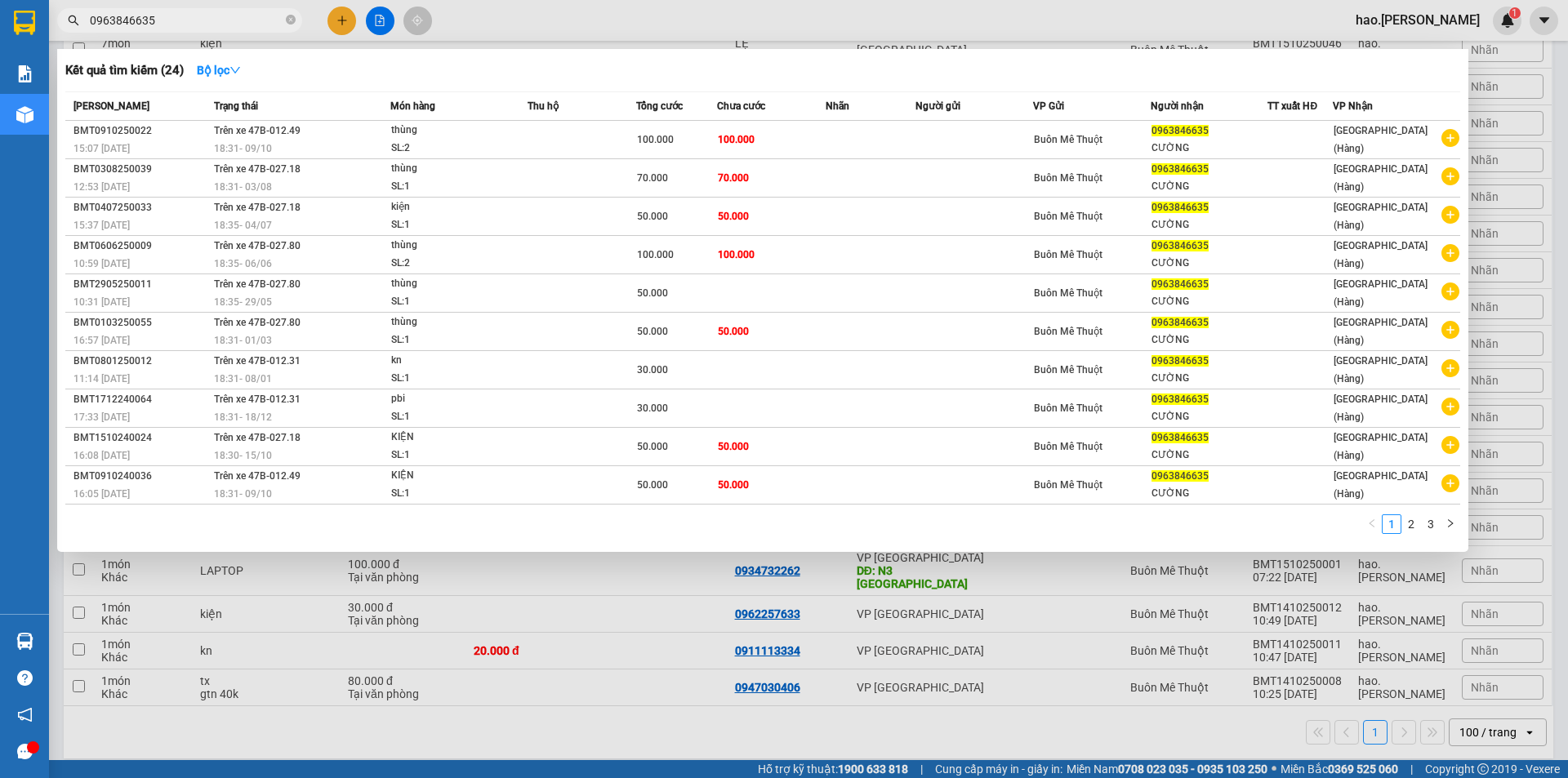
click at [173, 26] on input "0963846635" at bounding box center [186, 19] width 192 height 18
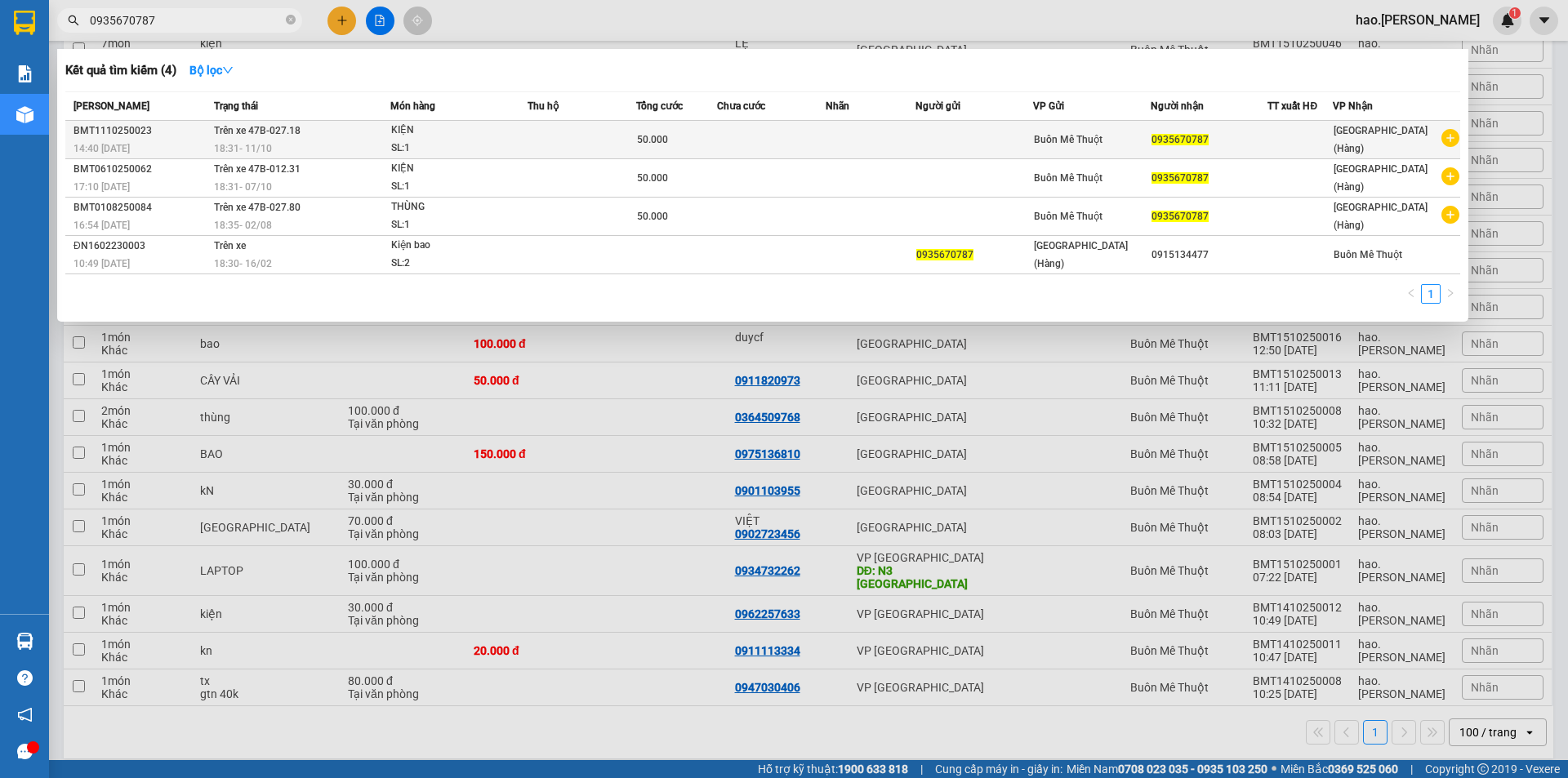
click at [565, 132] on td at bounding box center [581, 139] width 109 height 38
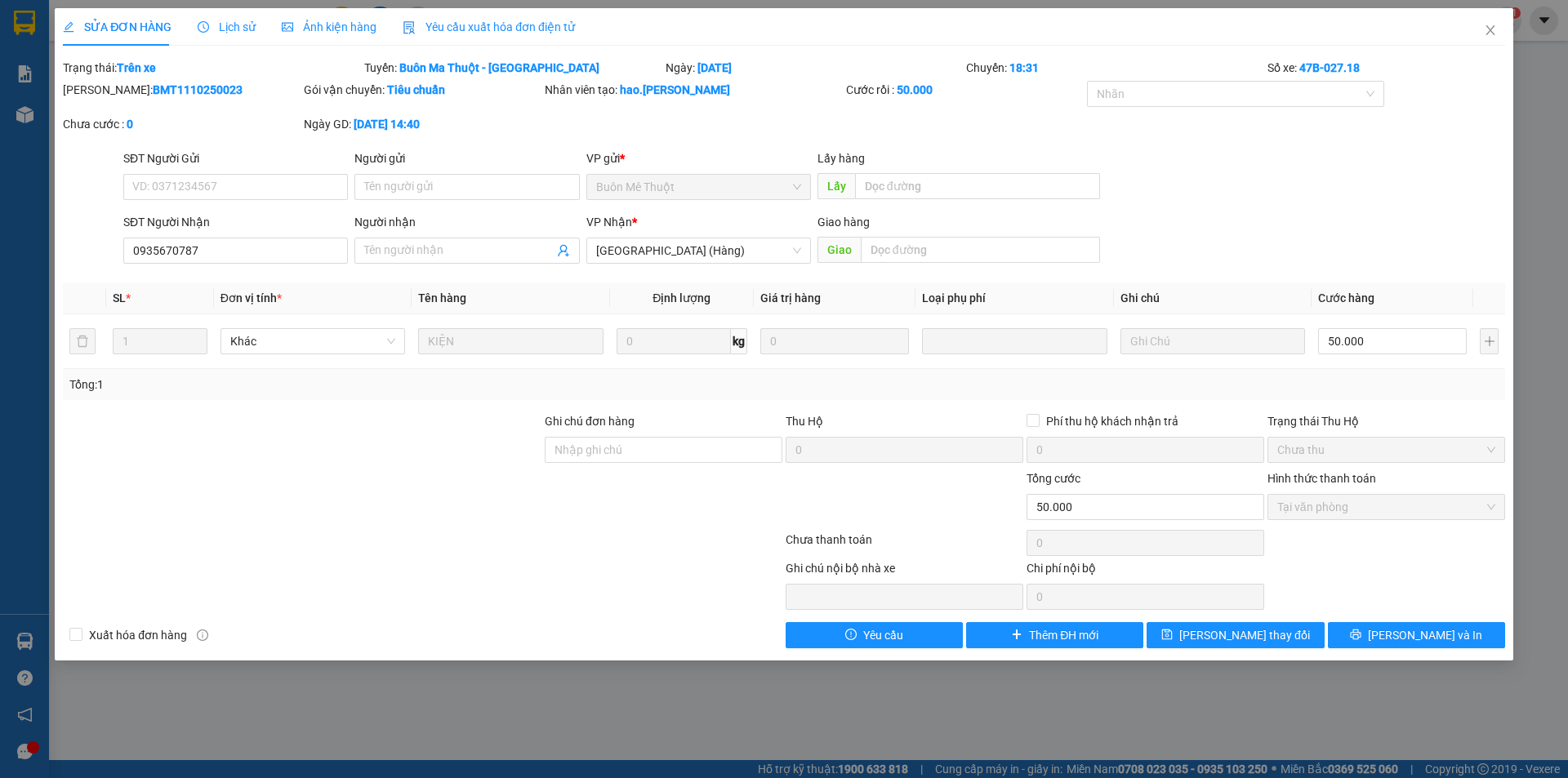
click at [1372, 171] on div "SĐT Người Gửi VD: 0371234567 Người gửi Tên người gửi VP gửi * Buôn Mê Thuột Lấy…" at bounding box center [814, 178] width 1389 height 58
click at [1345, 63] on b "47B-027.18" at bounding box center [1329, 68] width 60 height 13
click at [1339, 85] on div at bounding box center [1228, 94] width 274 height 19
click at [1465, 71] on div "Số xe: 47B-027.18" at bounding box center [1386, 67] width 241 height 18
click at [197, 252] on input "0935670787" at bounding box center [236, 251] width 225 height 26
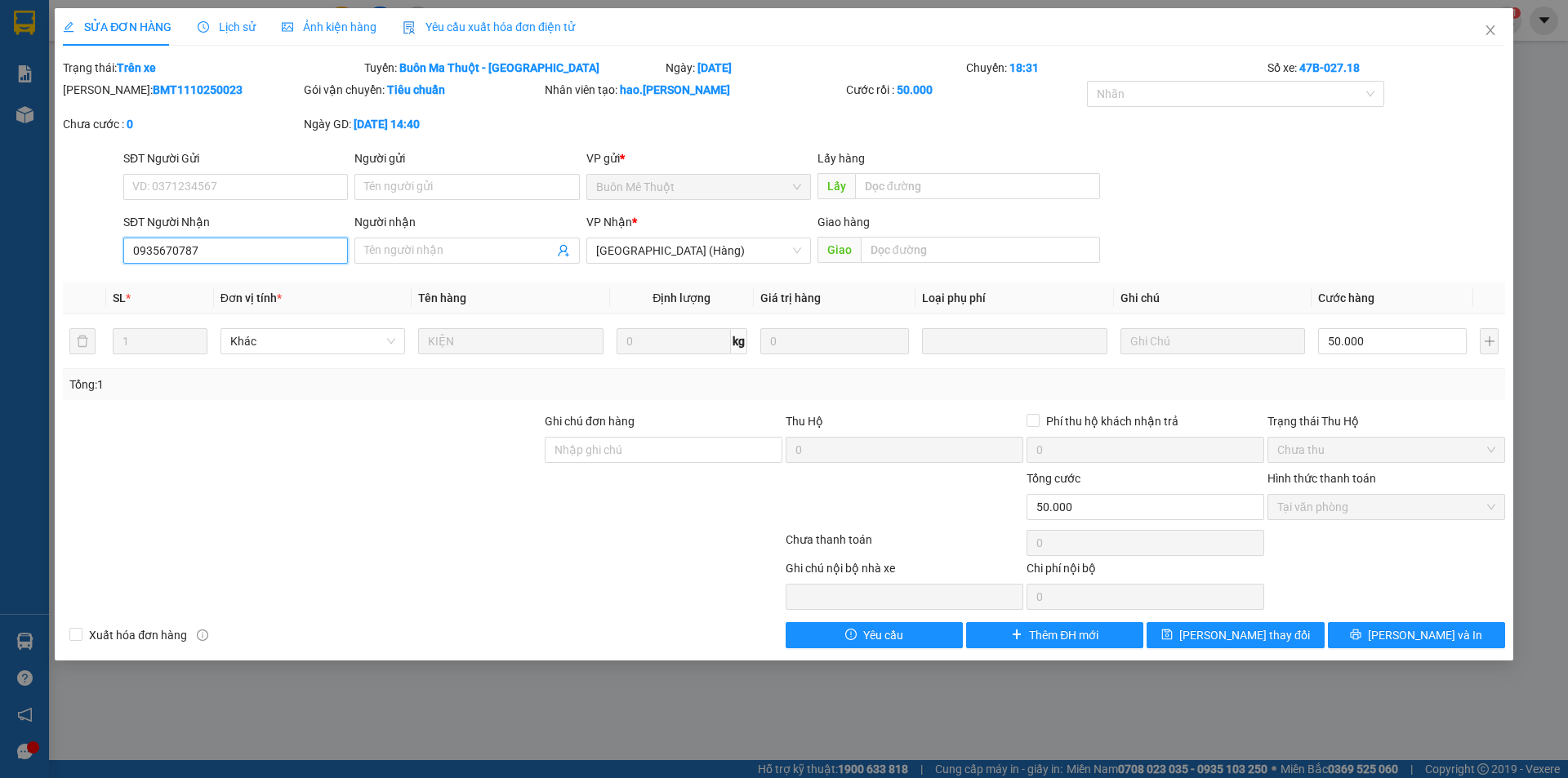
click at [197, 252] on input "0935670787" at bounding box center [236, 251] width 225 height 26
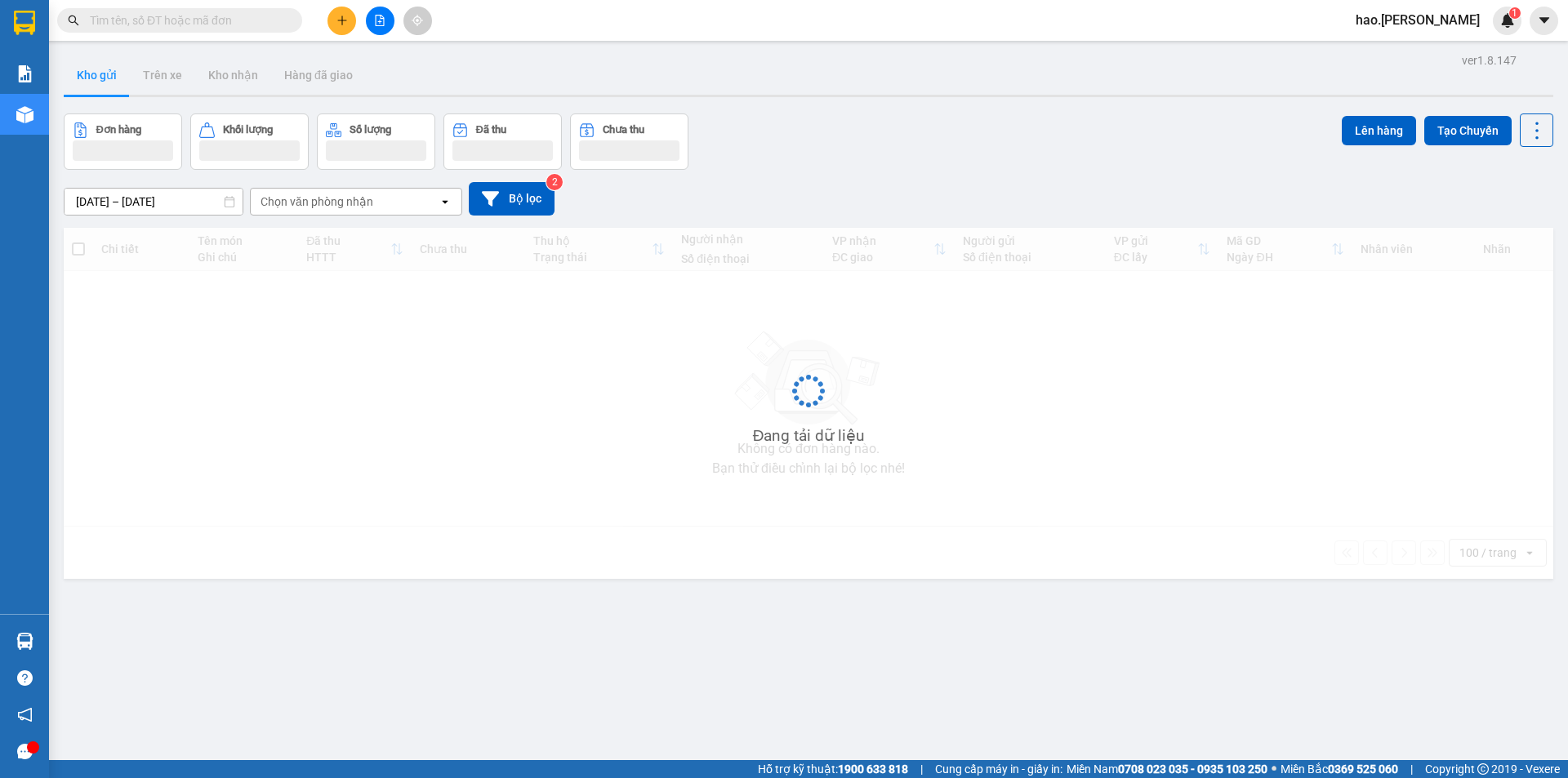
click at [229, 20] on input "text" at bounding box center [186, 19] width 192 height 18
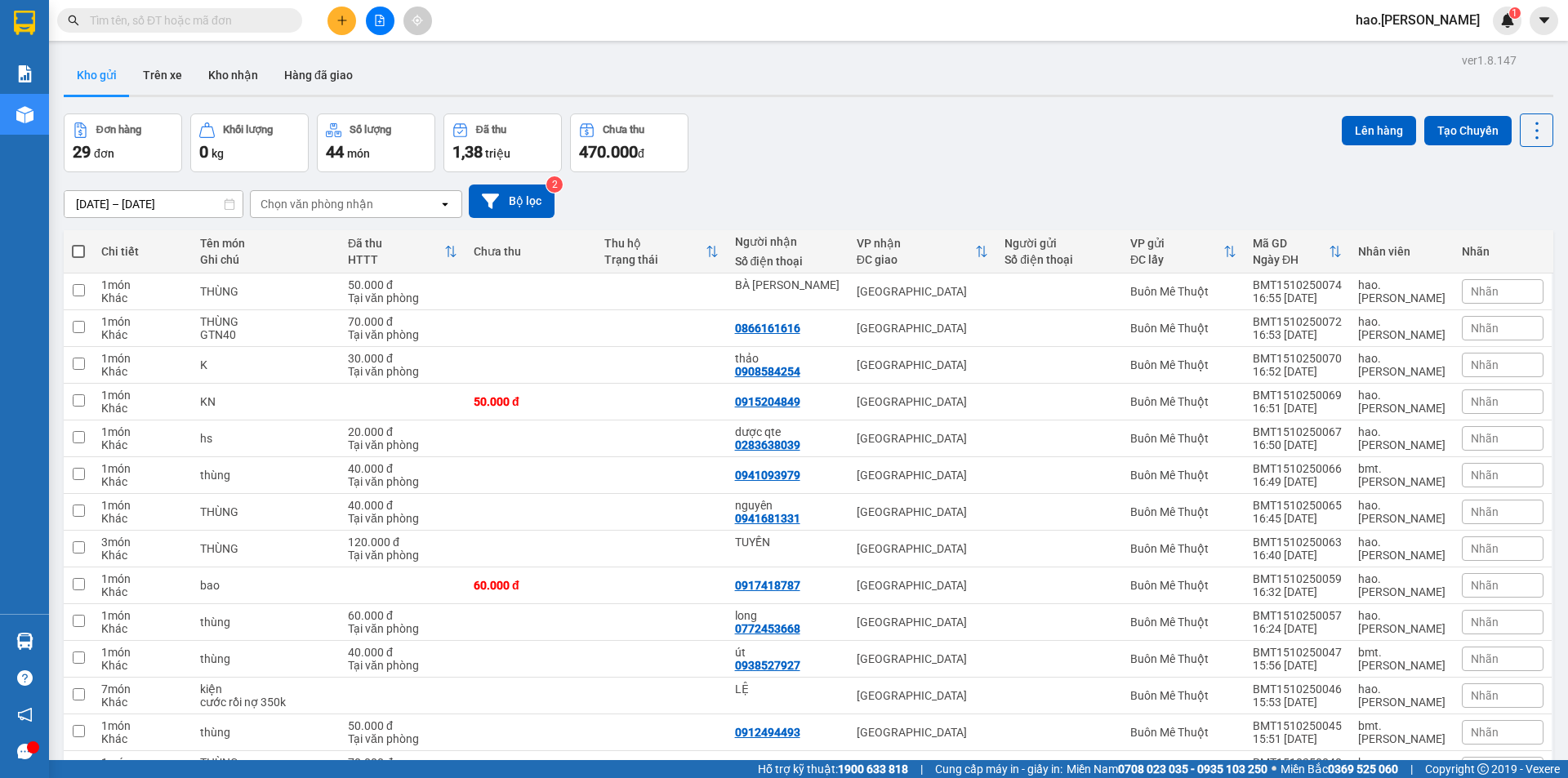
paste input "0935670787"
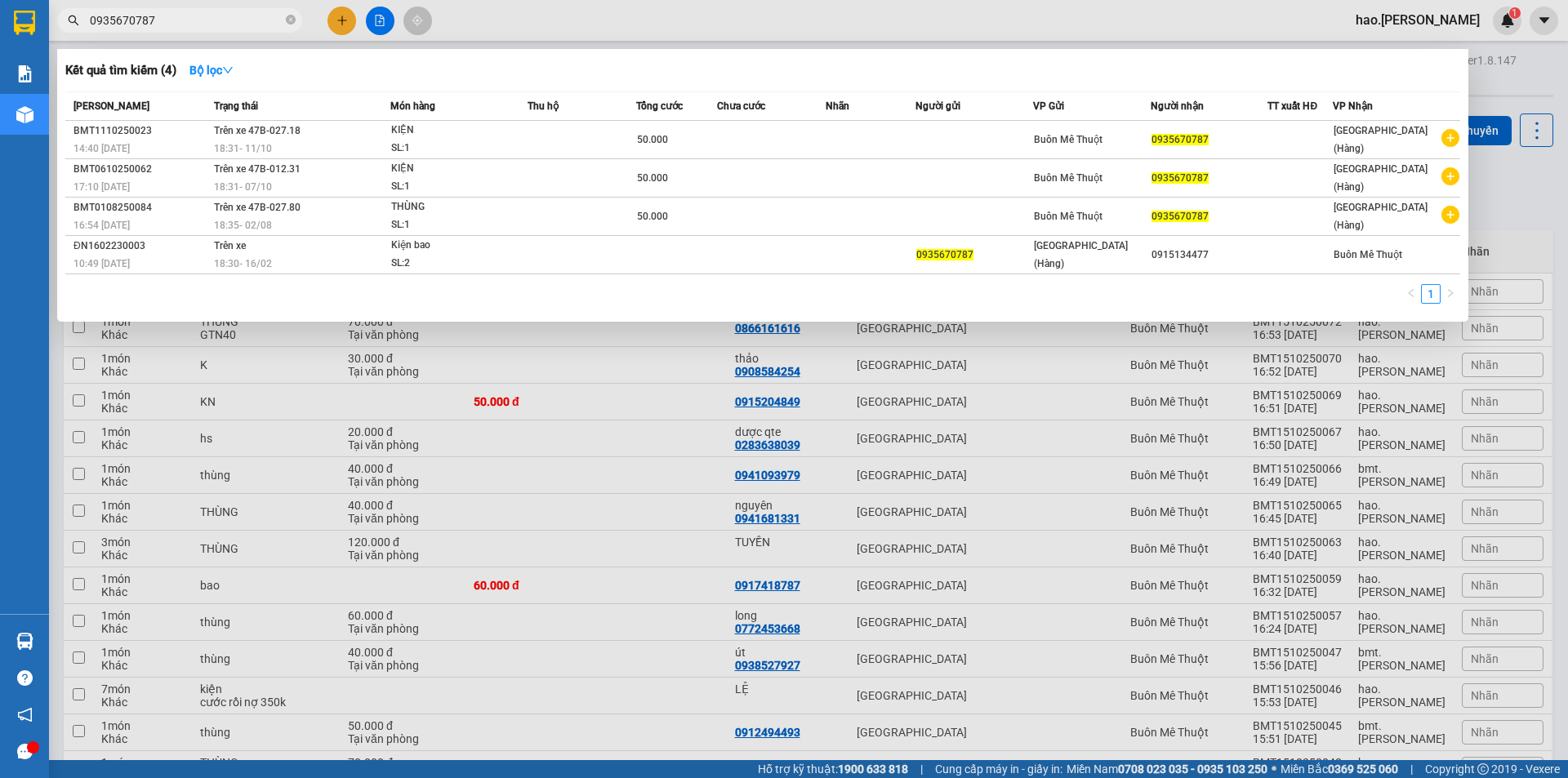
type input "0935670787"
click at [351, 20] on div at bounding box center [784, 389] width 1568 height 778
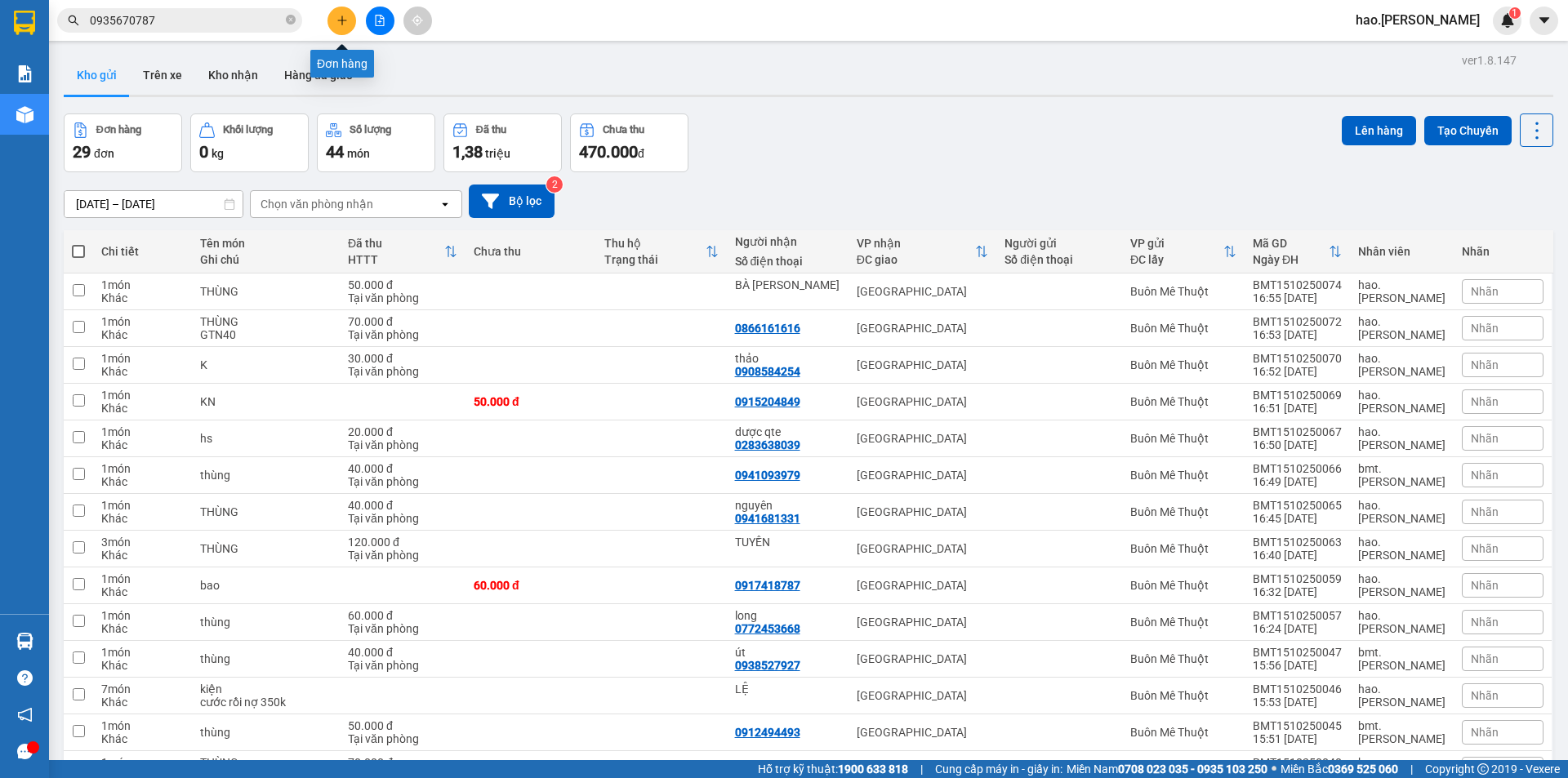
click at [345, 22] on icon "plus" at bounding box center [342, 20] width 11 height 11
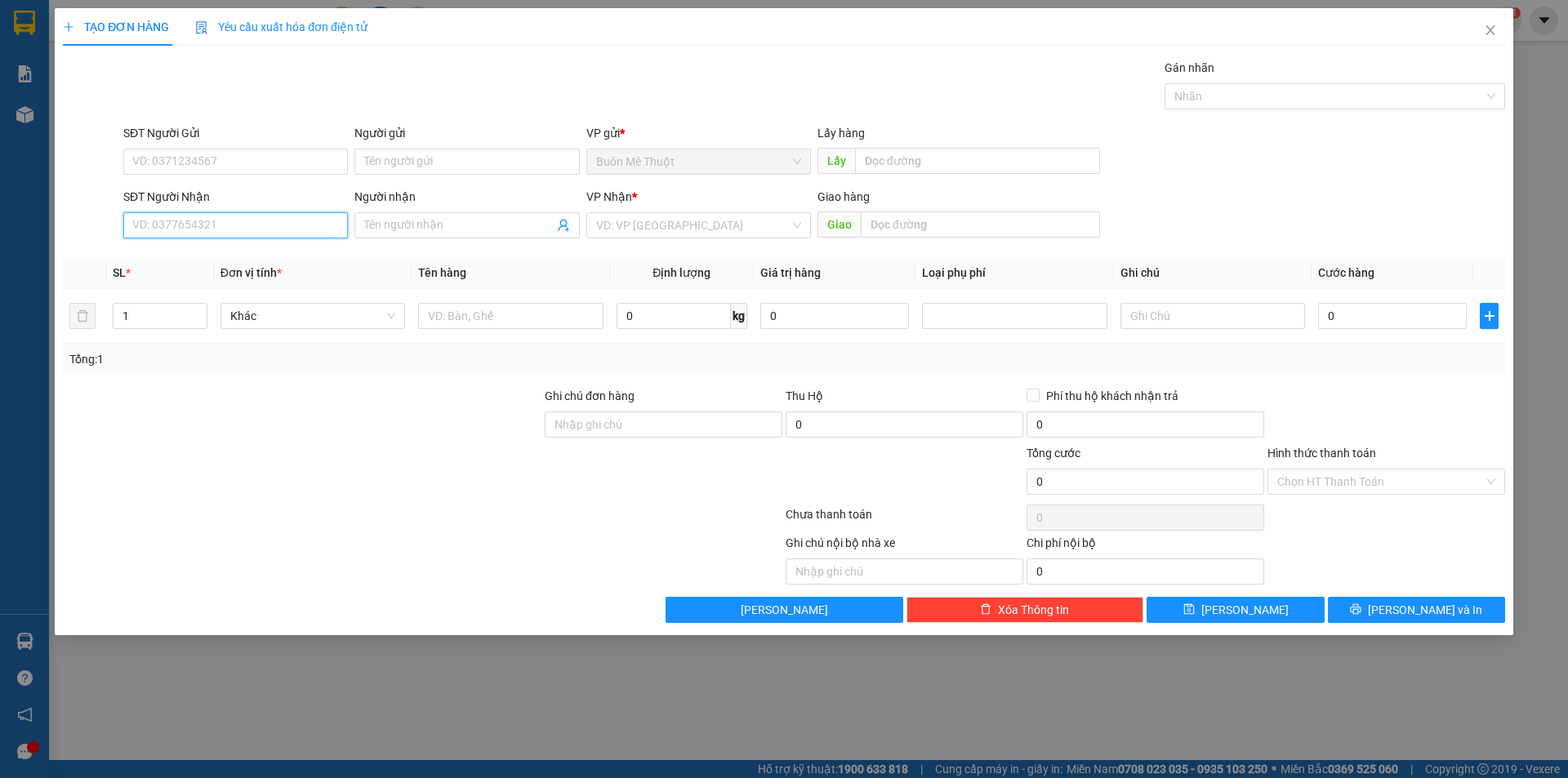
click at [274, 227] on input "SĐT Người Nhận" at bounding box center [236, 226] width 225 height 26
type input "0983136318"
click at [678, 237] on input "search" at bounding box center [693, 225] width 193 height 24
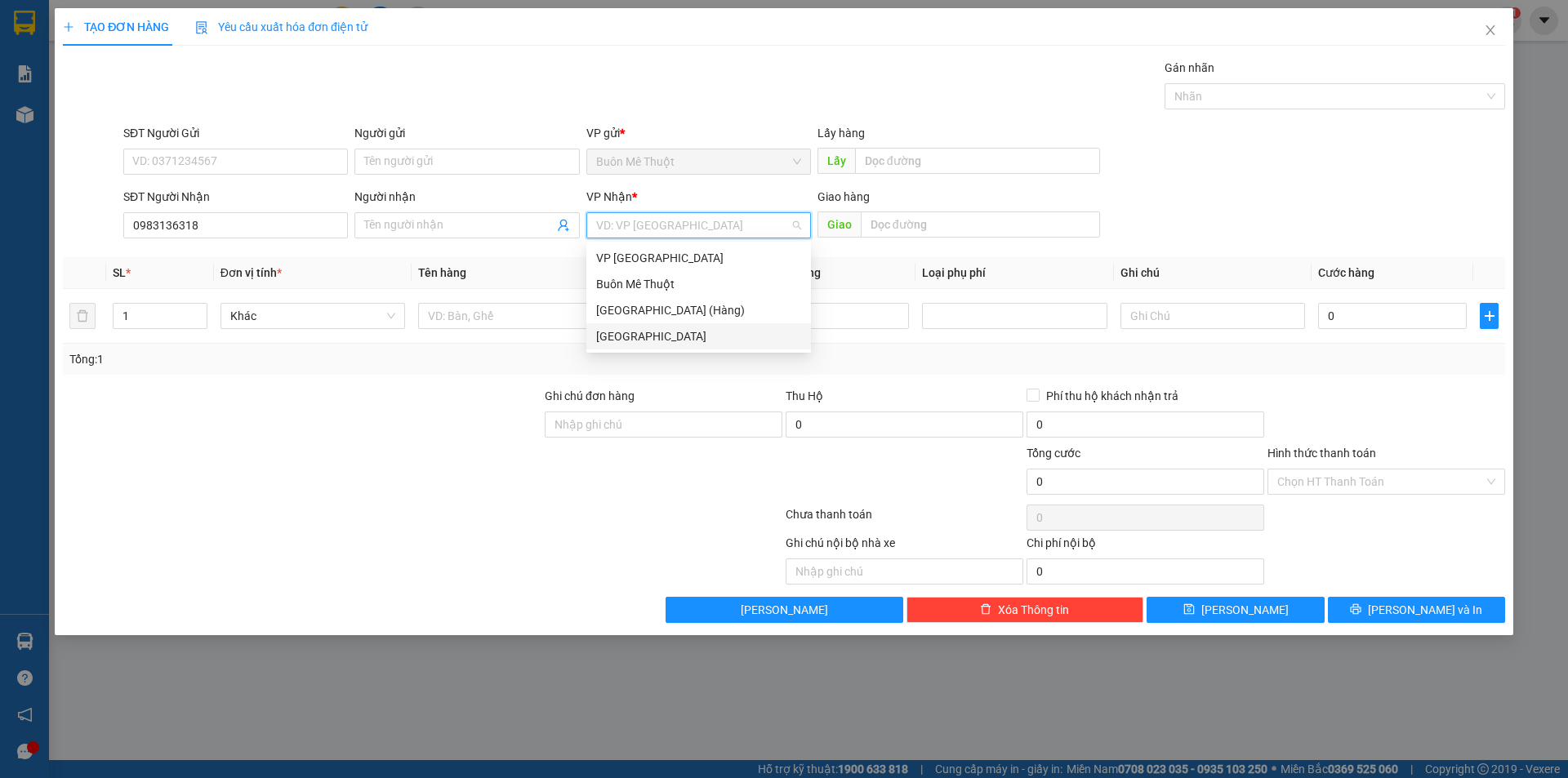
click at [618, 351] on body "Kết quả tìm kiếm ( 4 ) Bộ lọc Mã ĐH Trạng thái Món hàng Thu hộ Tổng cước Chưa c…" at bounding box center [784, 389] width 1568 height 778
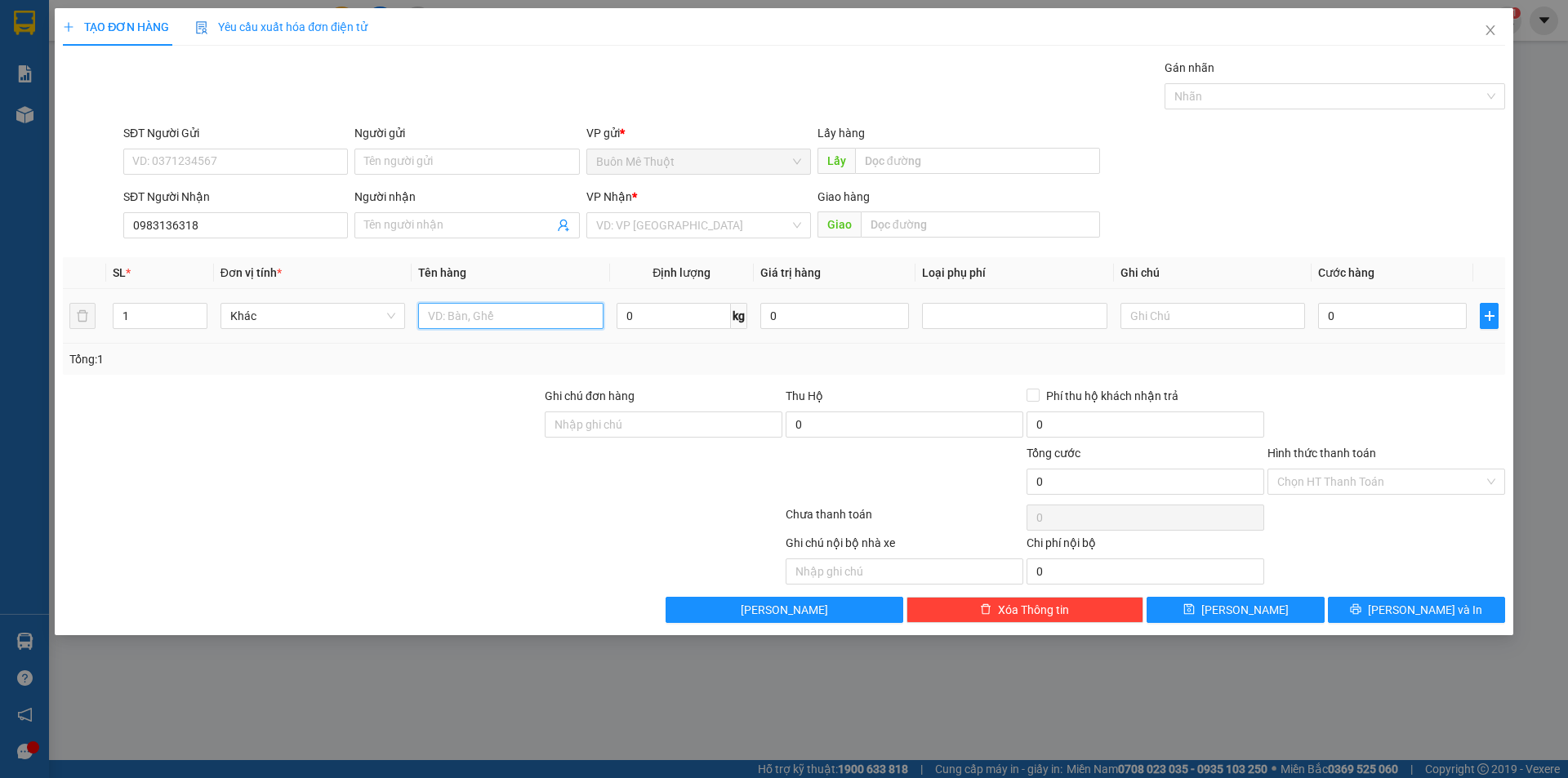
click at [464, 317] on input "text" at bounding box center [510, 316] width 185 height 26
type input "HS"
click at [1161, 333] on td at bounding box center [1212, 316] width 198 height 55
click at [1158, 307] on input "text" at bounding box center [1212, 316] width 185 height 26
click at [1253, 303] on input "GTN" at bounding box center [1212, 316] width 185 height 26
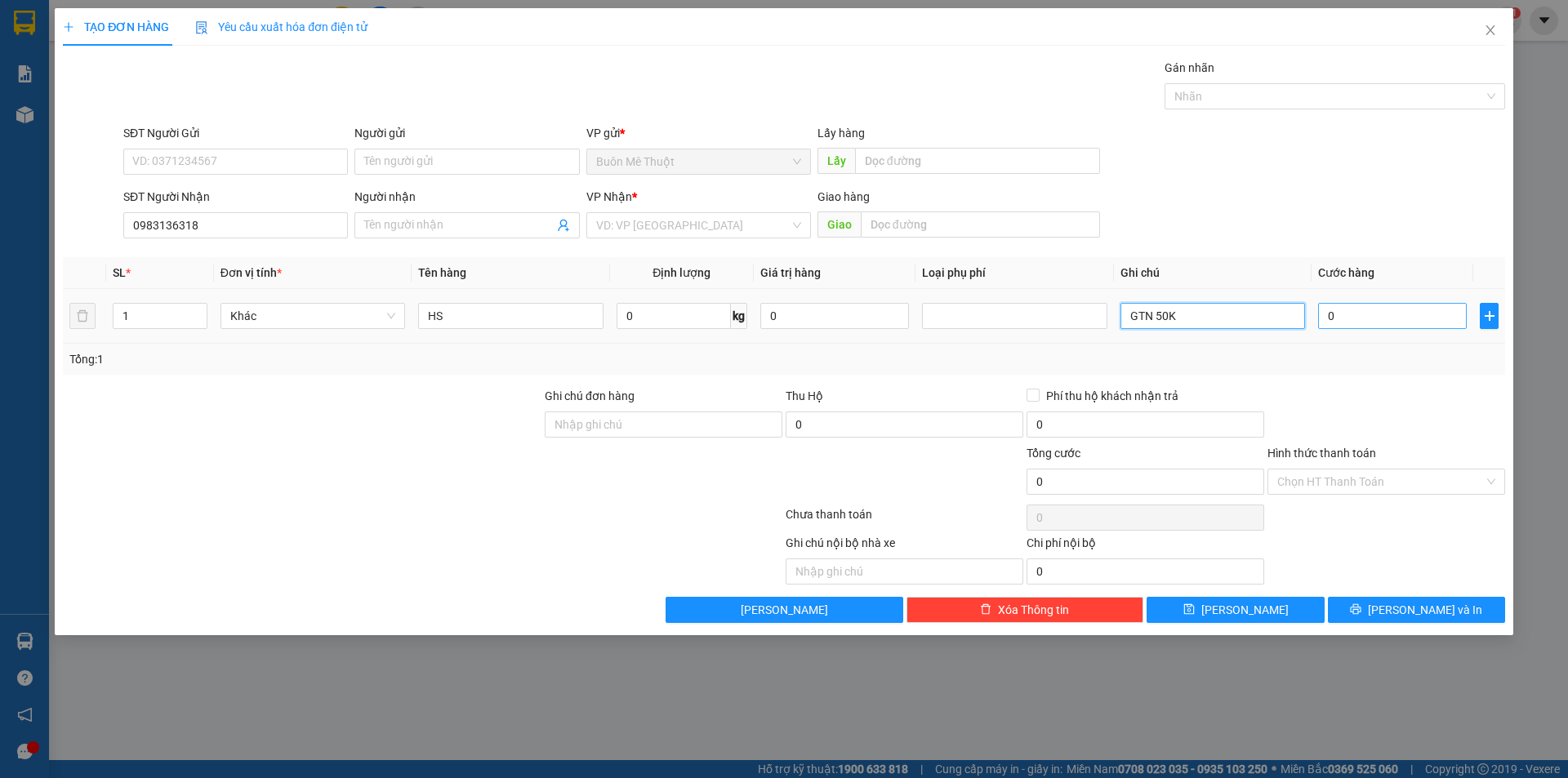
type input "GTN 50K"
click at [1355, 312] on input "0" at bounding box center [1392, 316] width 149 height 26
type input "7"
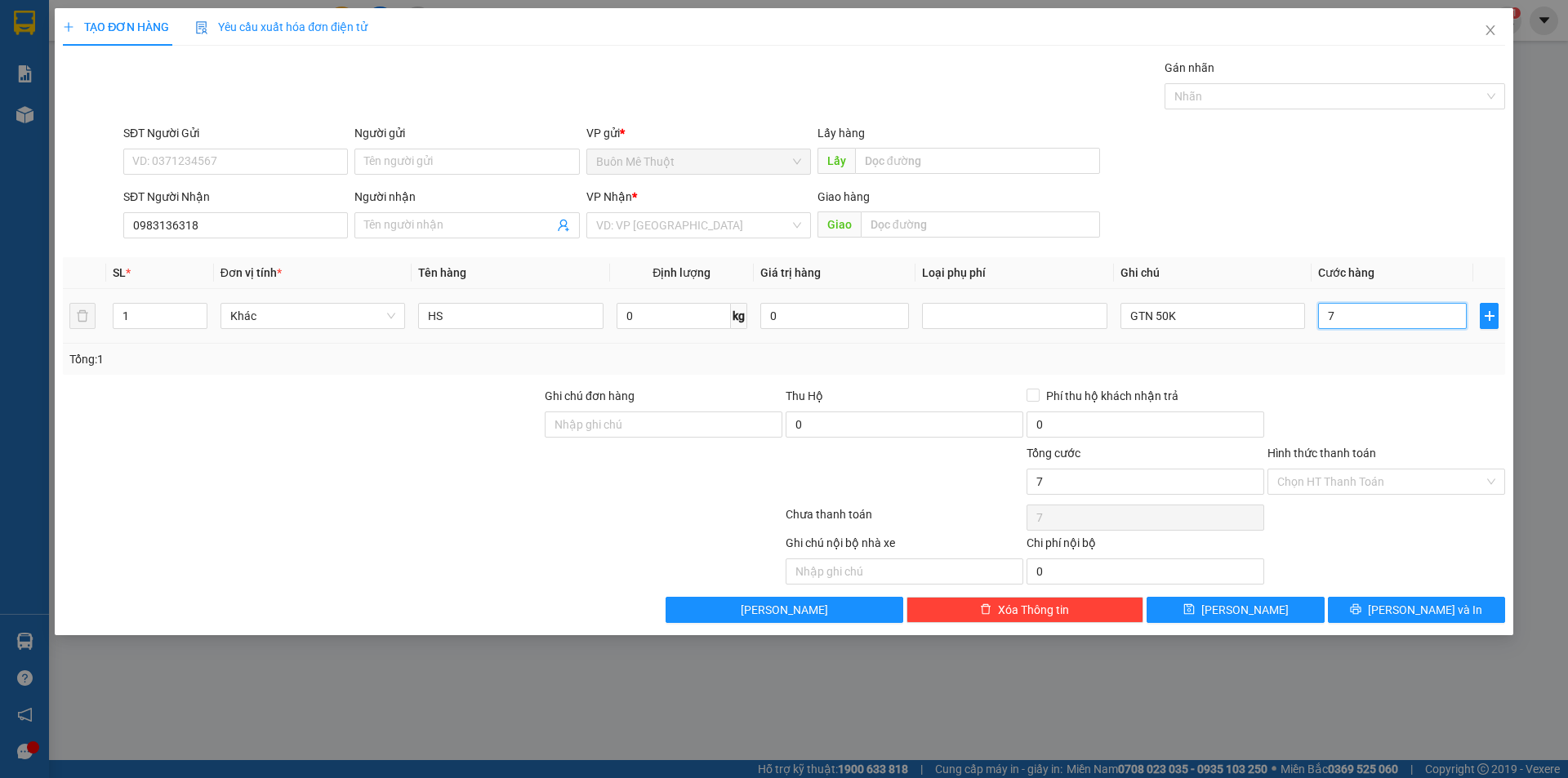
type input "70"
type input "70.000"
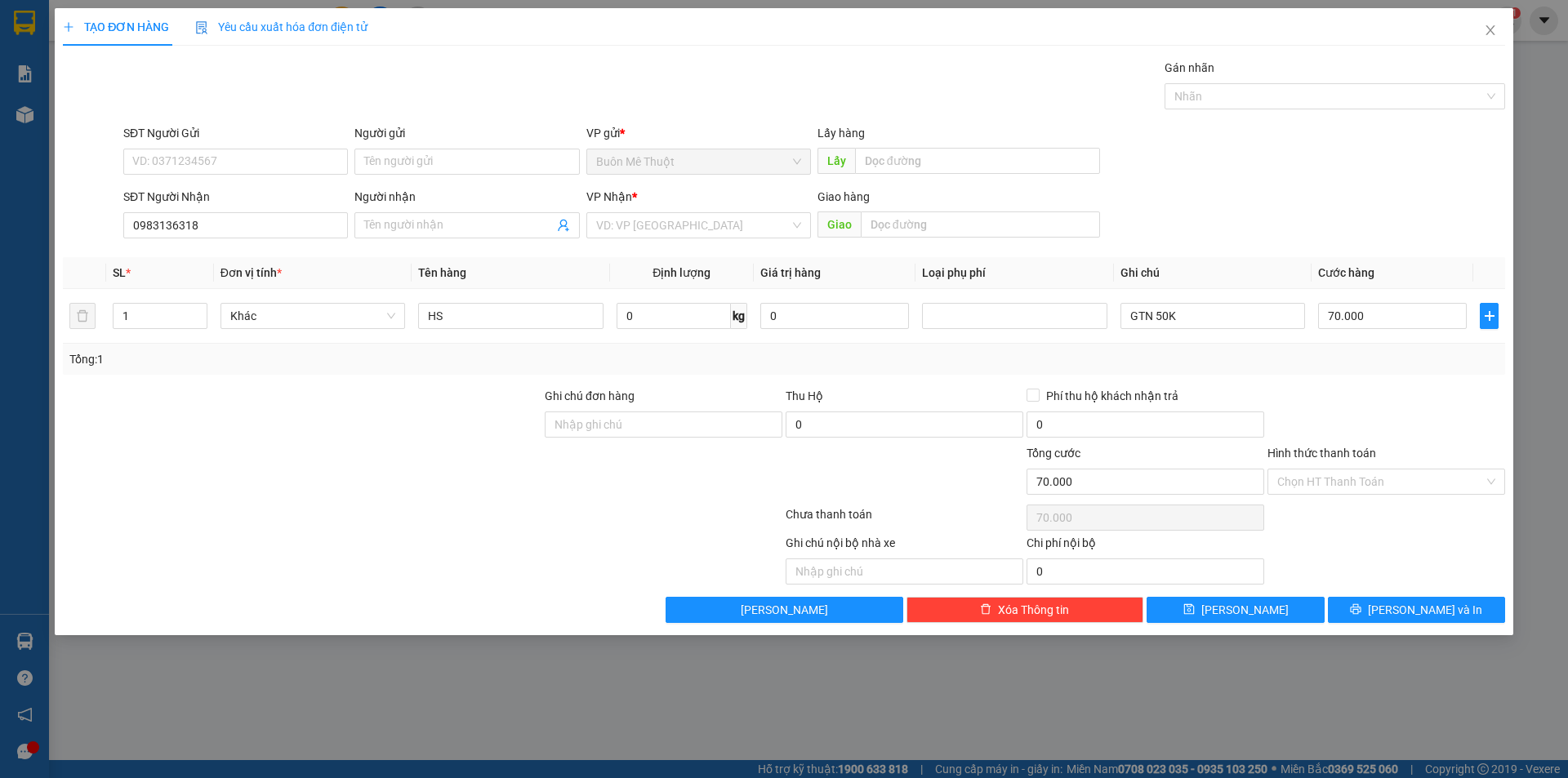
drag, startPoint x: 1328, startPoint y: 358, endPoint x: 1420, endPoint y: 428, distance: 115.6
click at [1411, 390] on div "Transit Pickup Surcharge Ids Transit Deliver Surcharge Ids Transit Deliver Surc…" at bounding box center [784, 341] width 1443 height 564
click at [1372, 488] on input "Hình thức thanh toán" at bounding box center [1380, 482] width 206 height 24
click at [1325, 528] on div "Transit Pickup Surcharge Ids Transit Deliver Surcharge Ids Transit Deliver Surc…" at bounding box center [784, 341] width 1443 height 564
click at [1345, 494] on div "Chọn HT Thanh Toán" at bounding box center [1387, 482] width 238 height 26
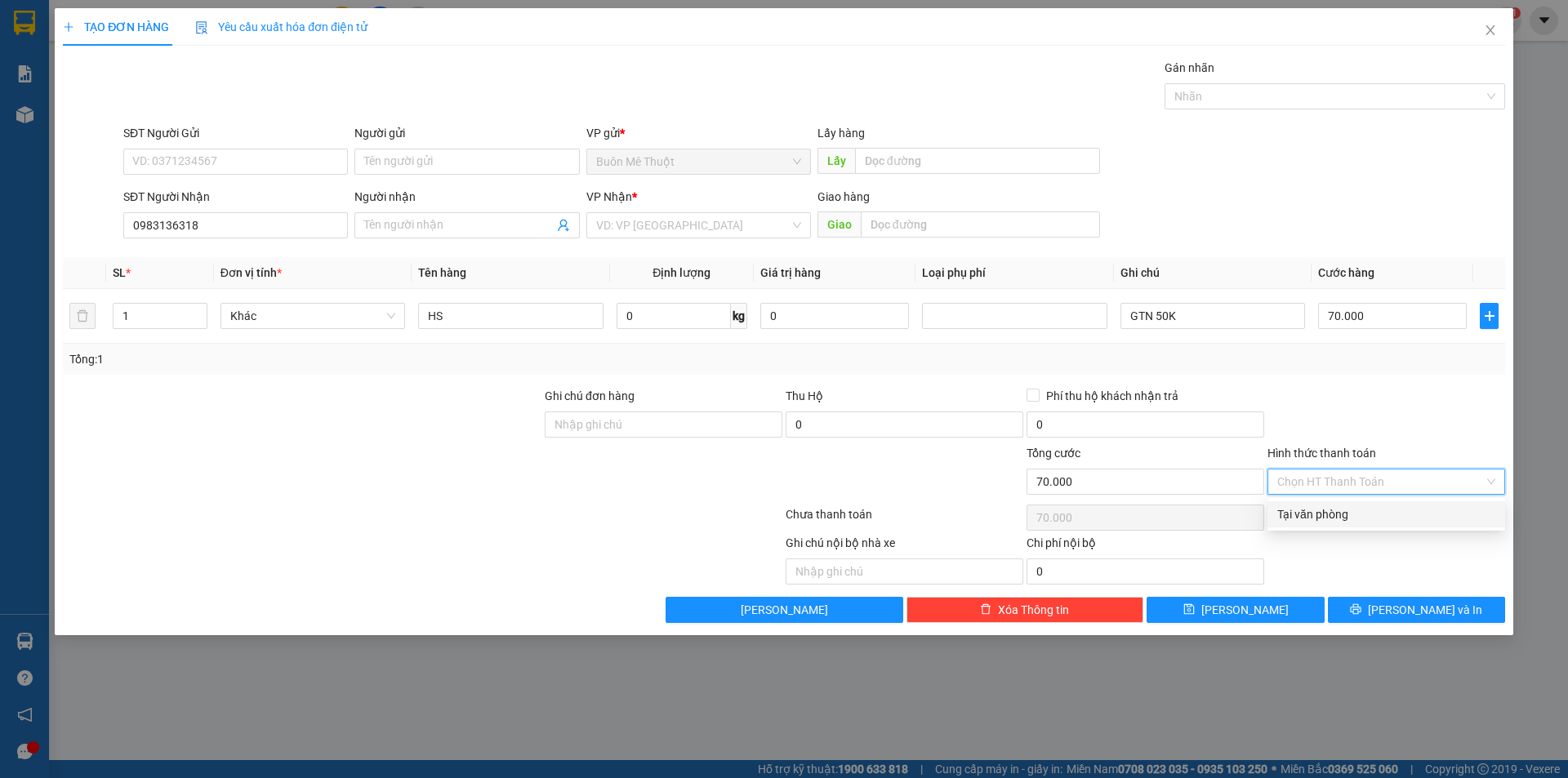
click at [1327, 511] on div "Tại văn phòng" at bounding box center [1386, 513] width 218 height 18
type input "0"
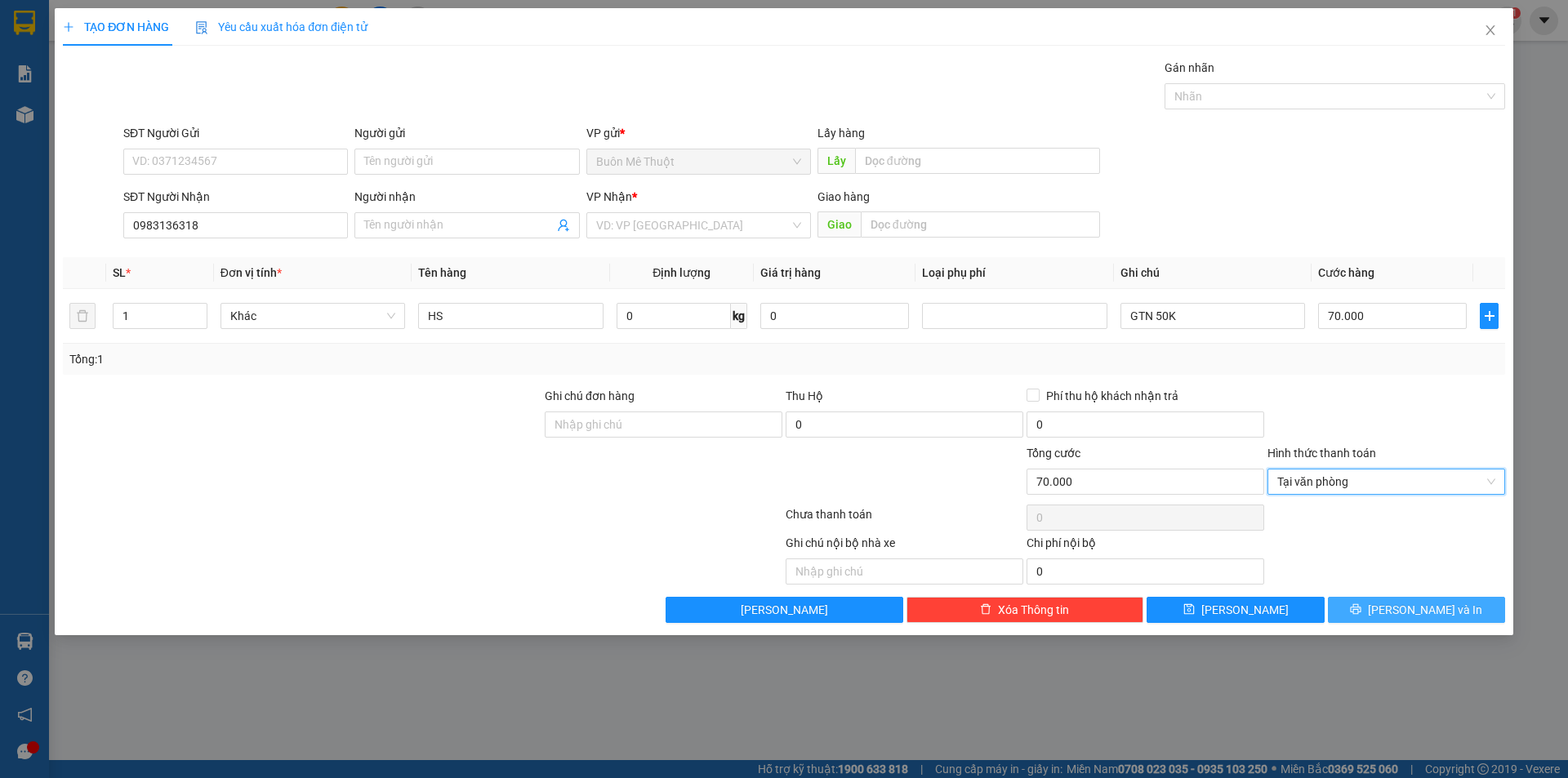
click at [1361, 609] on button "[PERSON_NAME] và In" at bounding box center [1417, 610] width 177 height 26
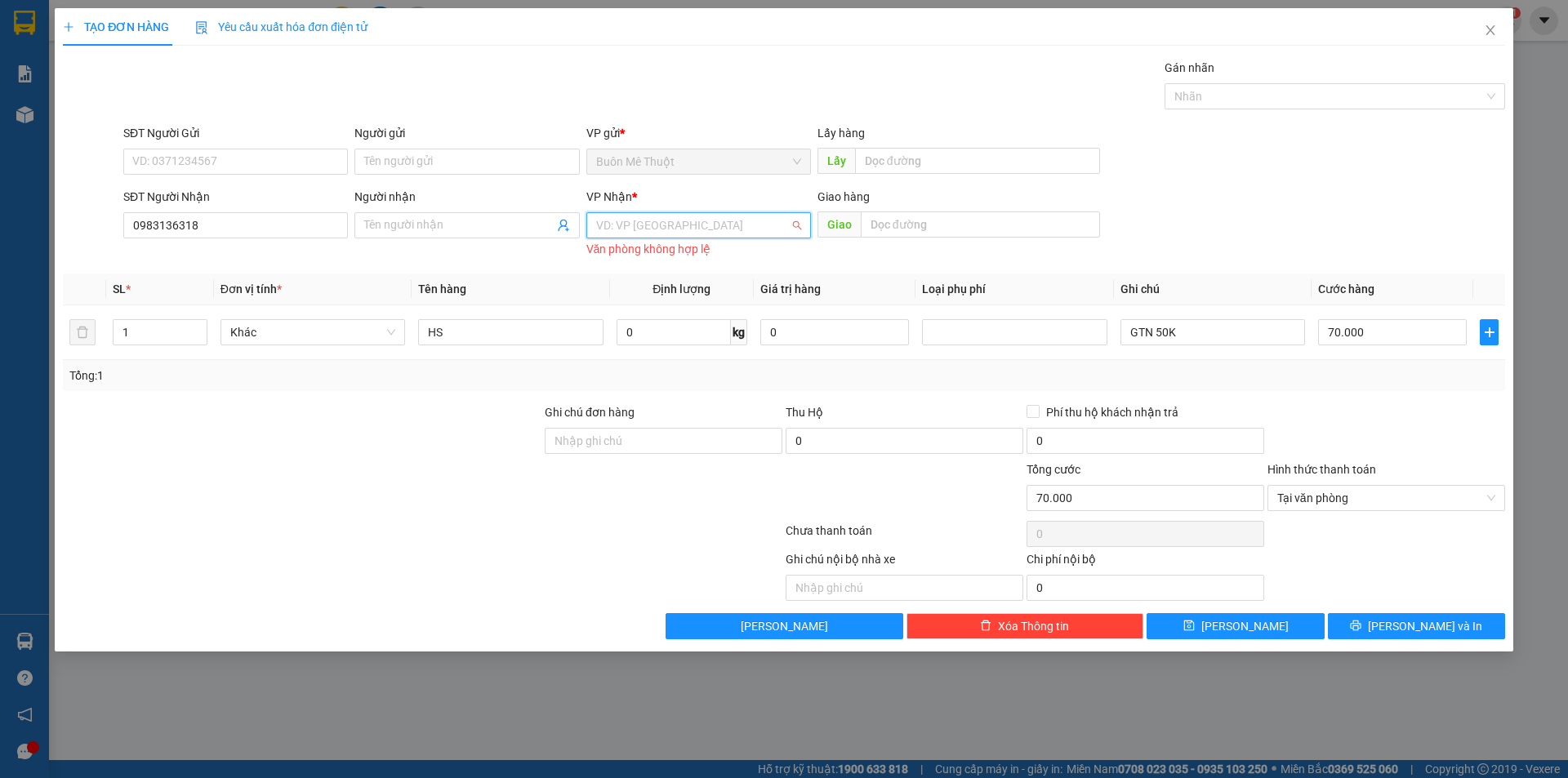
drag, startPoint x: 663, startPoint y: 236, endPoint x: 682, endPoint y: 274, distance: 42.5
click at [662, 240] on div "VD: VP Sài Gòn Văn phòng không hợp lệ" at bounding box center [699, 234] width 225 height 43
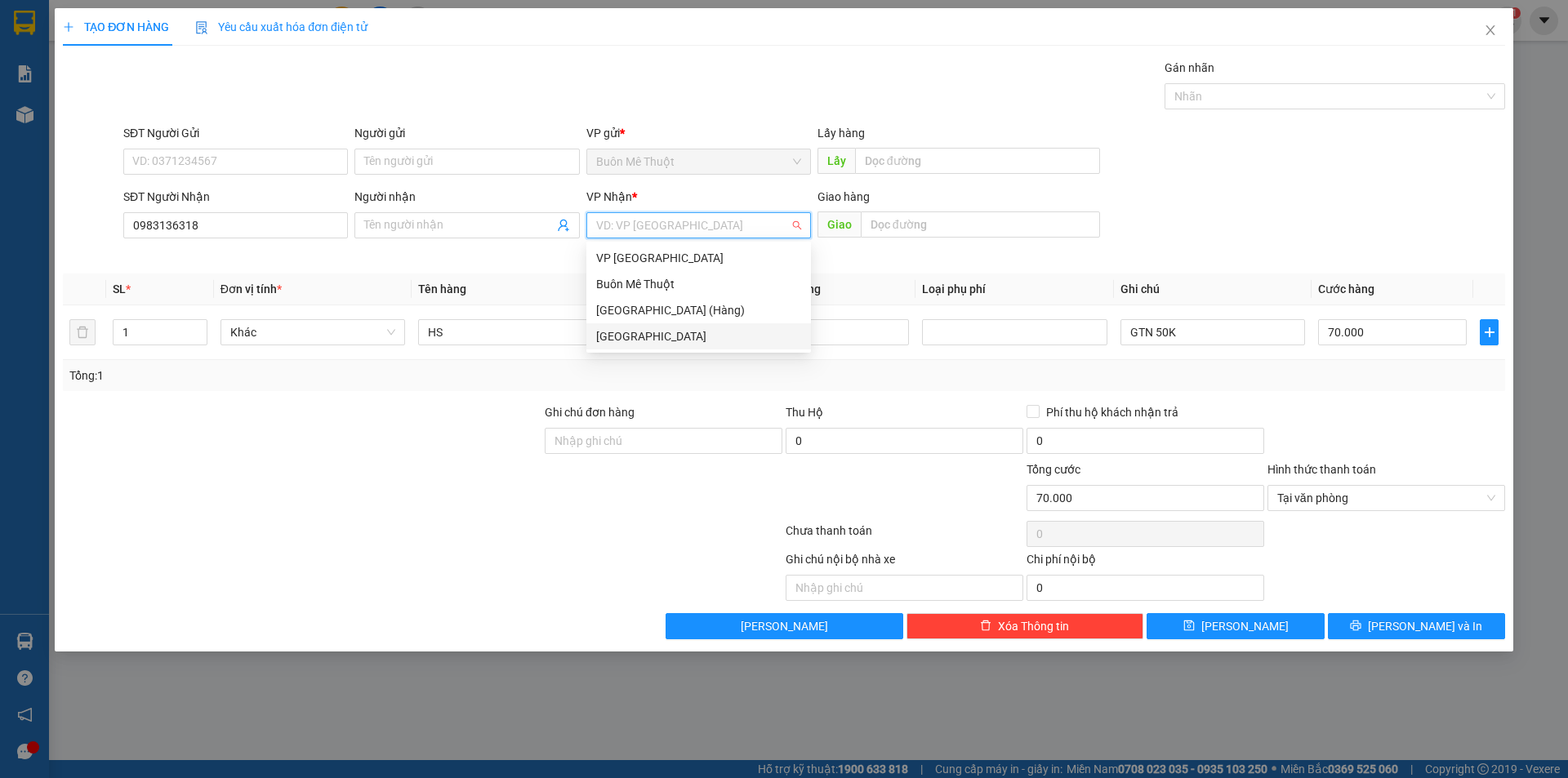
click at [673, 334] on div "[GEOGRAPHIC_DATA]" at bounding box center [699, 336] width 205 height 18
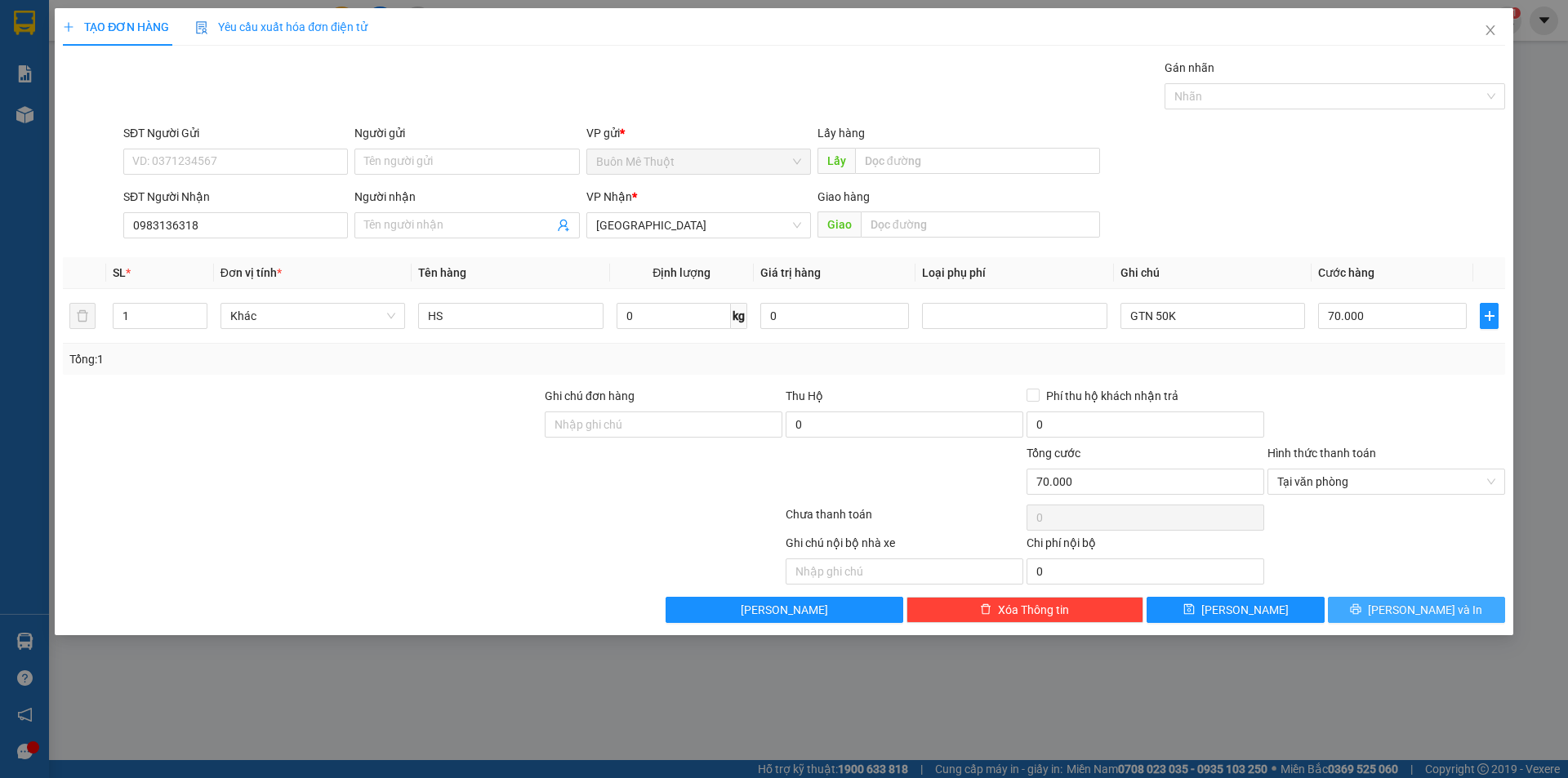
click at [1365, 615] on button "[PERSON_NAME] và In" at bounding box center [1417, 610] width 177 height 26
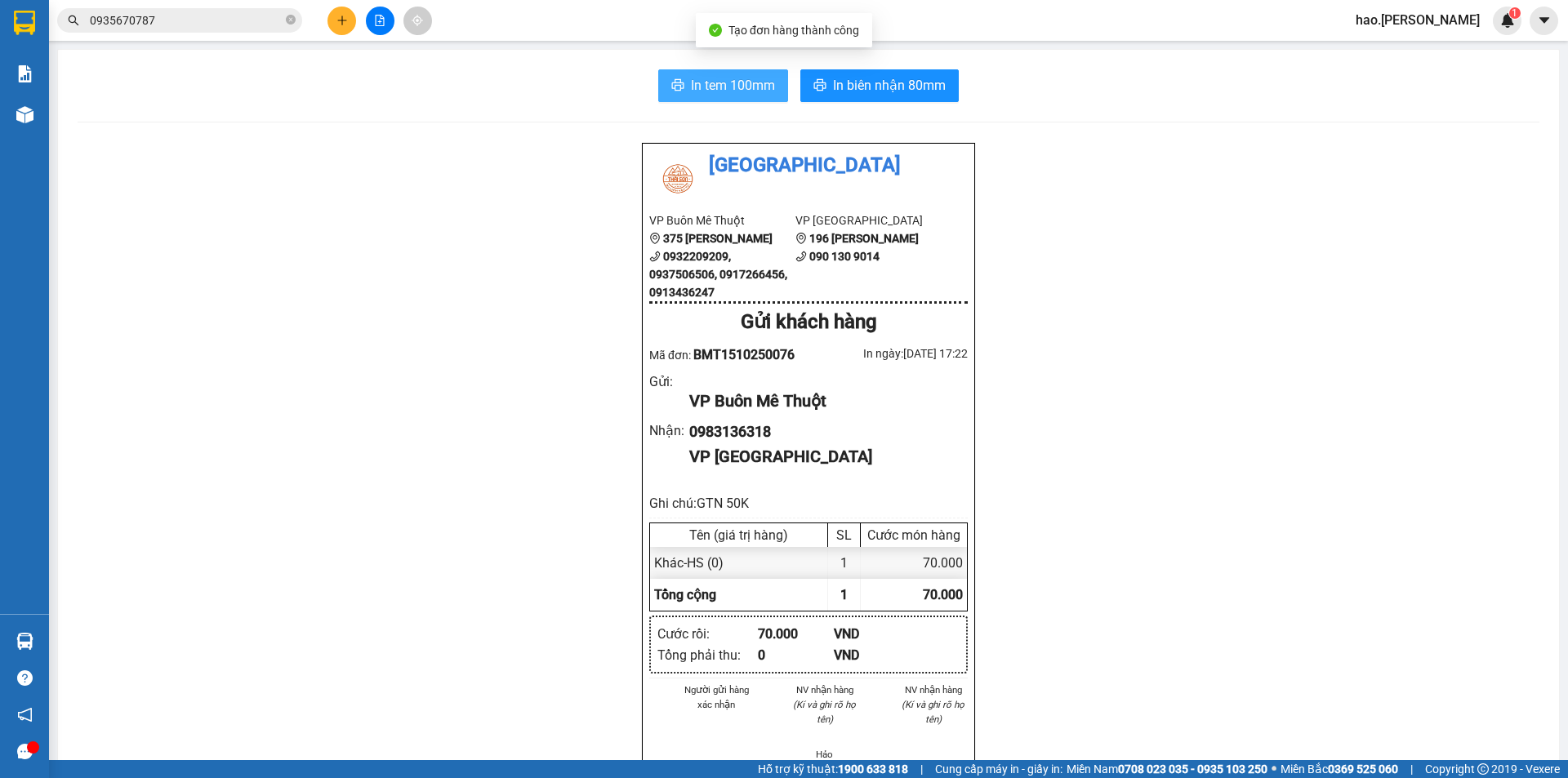
drag, startPoint x: 730, startPoint y: 71, endPoint x: 728, endPoint y: 88, distance: 17.1
click at [728, 86] on button "In tem 100mm" at bounding box center [724, 85] width 130 height 32
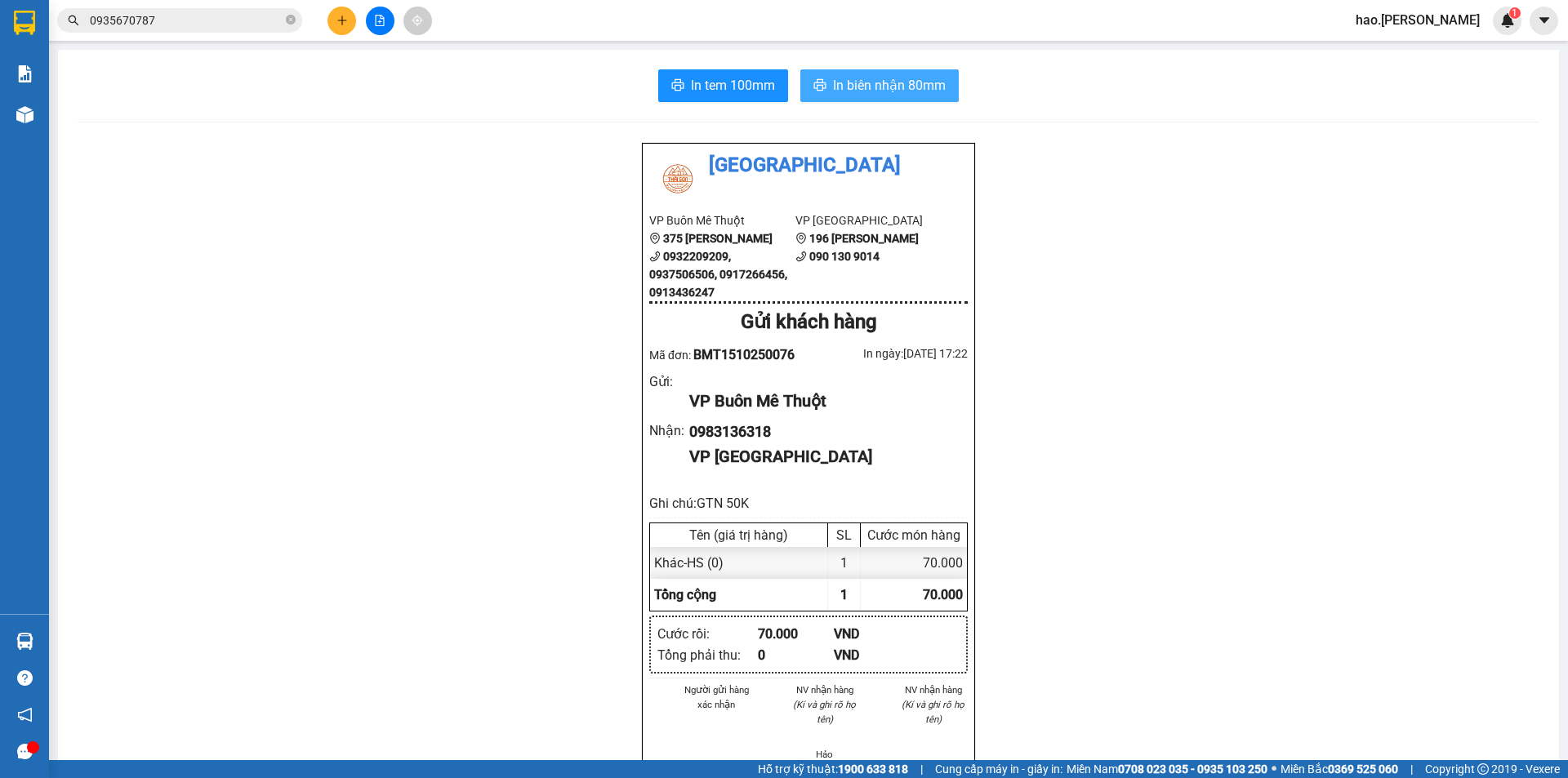
click at [868, 93] on span "In biên nhận 80mm" at bounding box center [889, 85] width 112 height 20
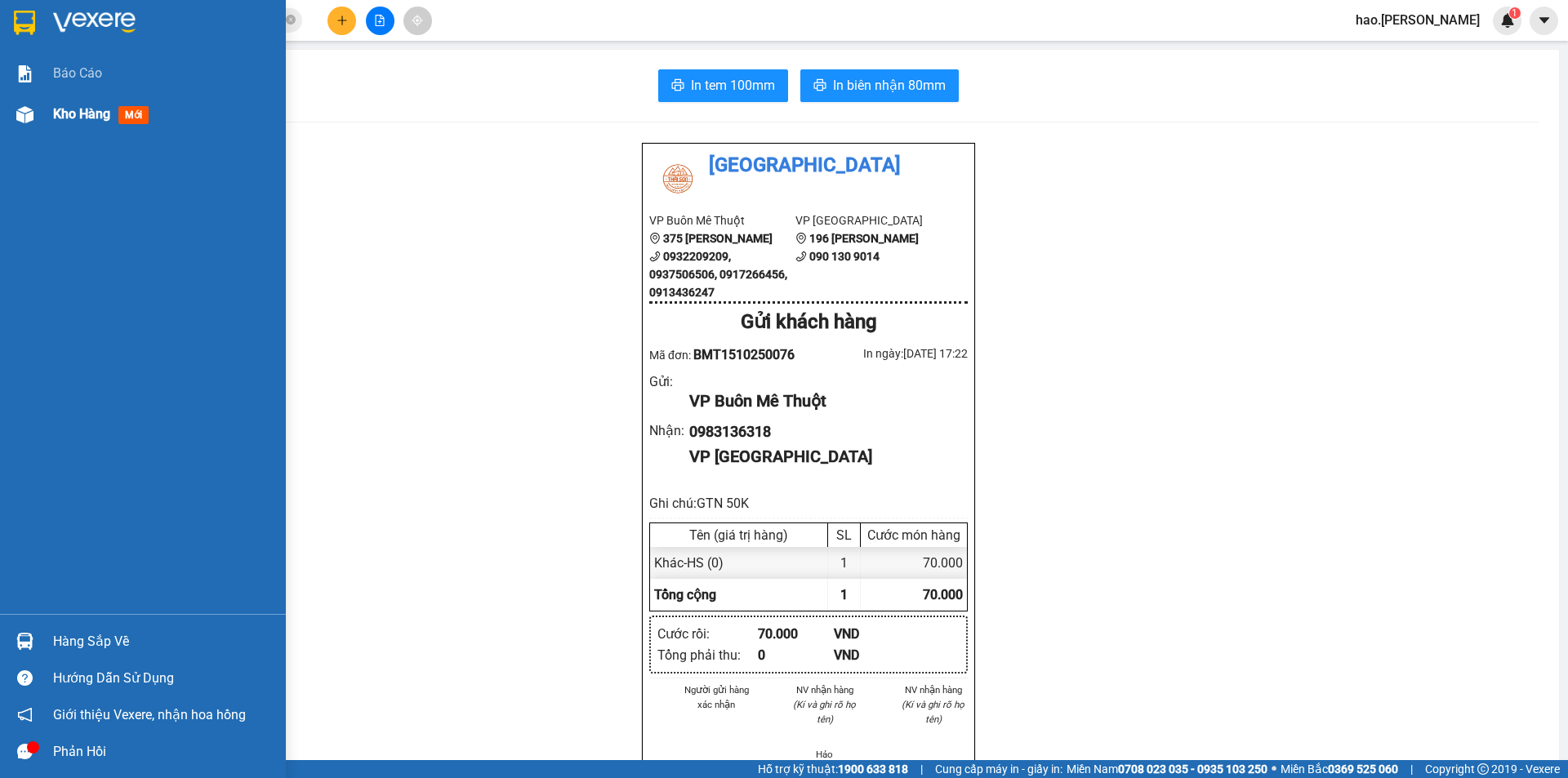
click at [9, 111] on div "Kho hàng mới" at bounding box center [143, 114] width 286 height 41
click at [85, 107] on span "Kho hàng" at bounding box center [82, 113] width 58 height 16
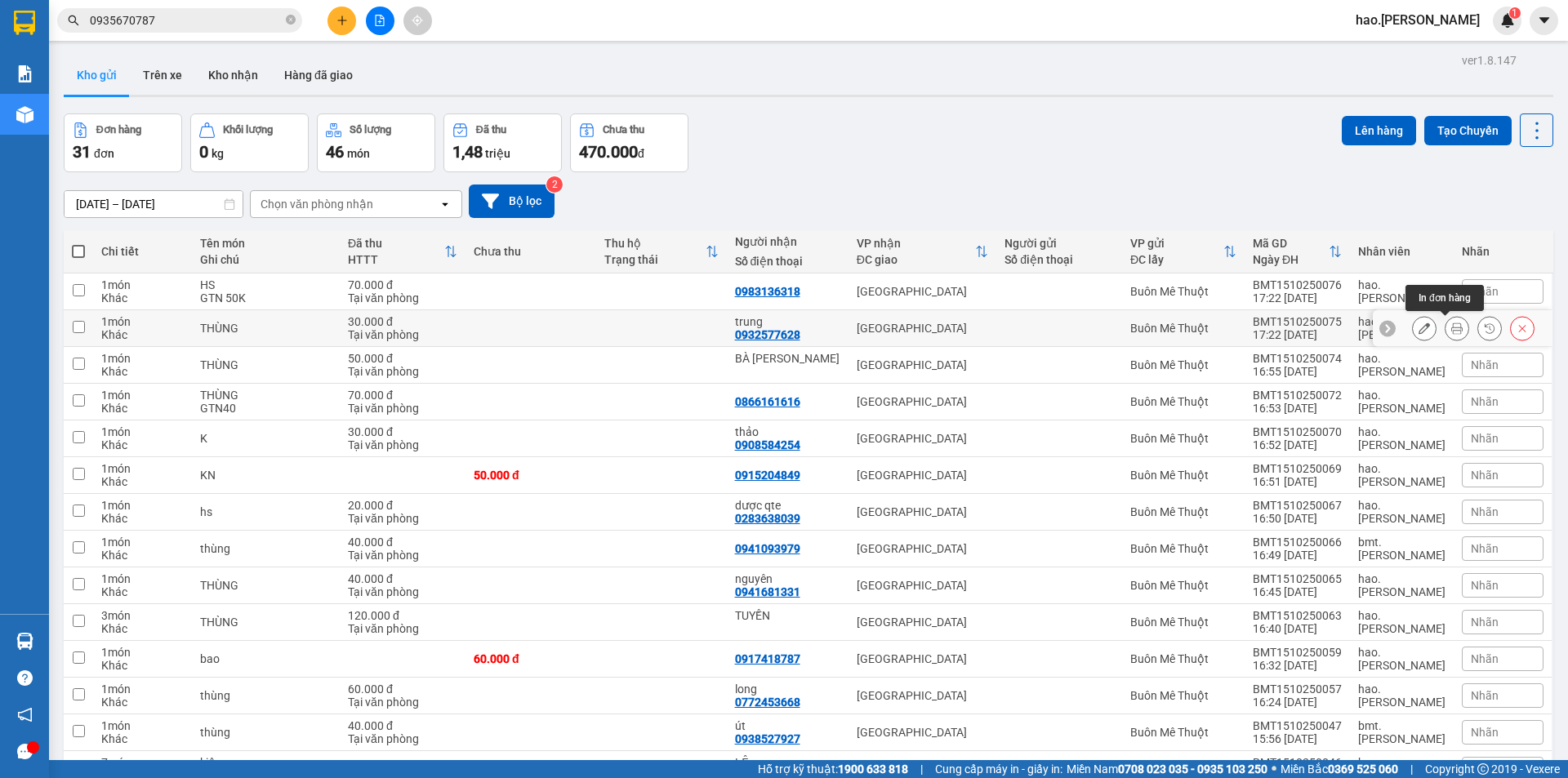
click at [1445, 333] on button at bounding box center [1457, 328] width 23 height 29
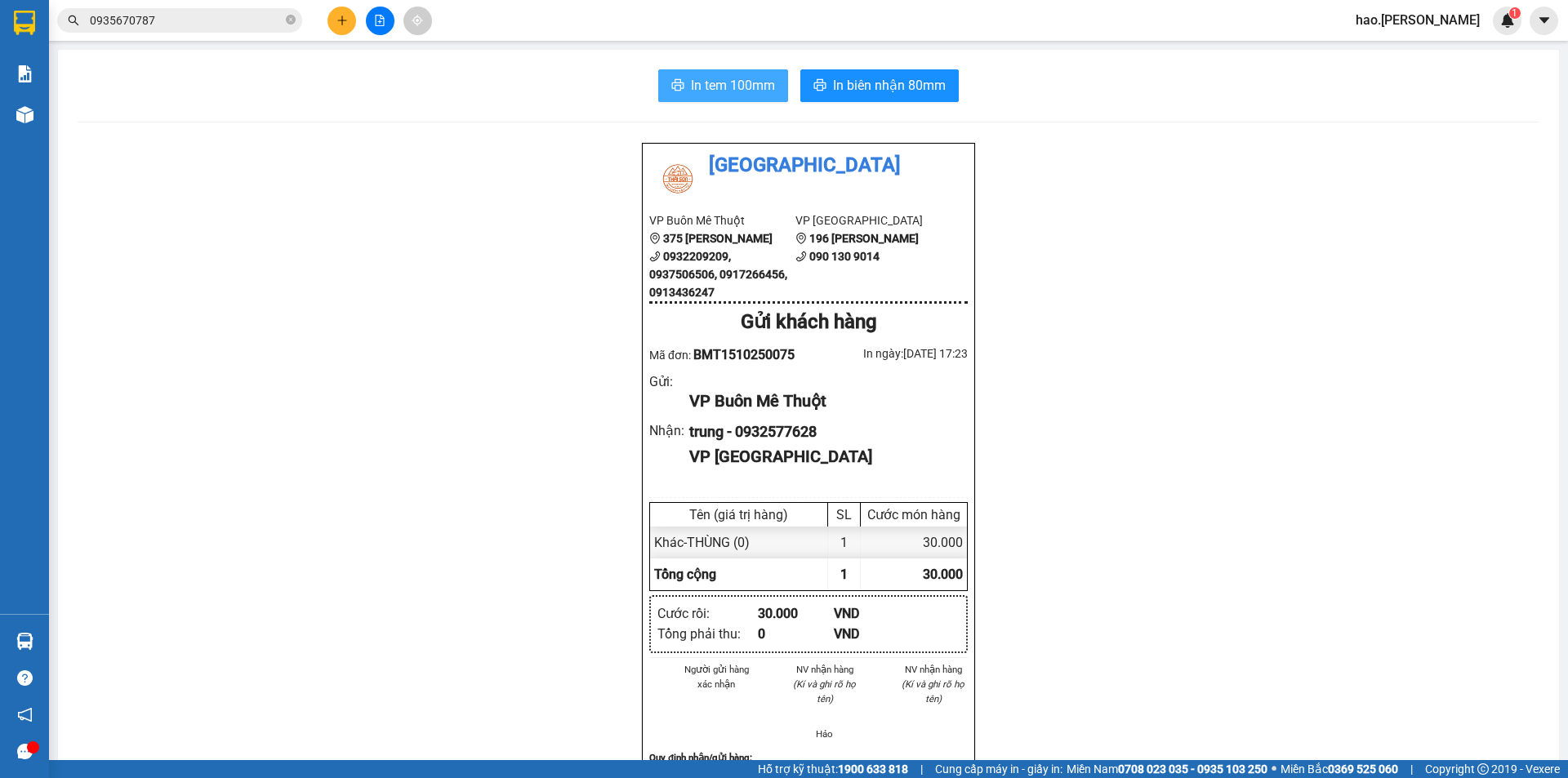
click at [696, 73] on button "In tem 100mm" at bounding box center [724, 85] width 130 height 32
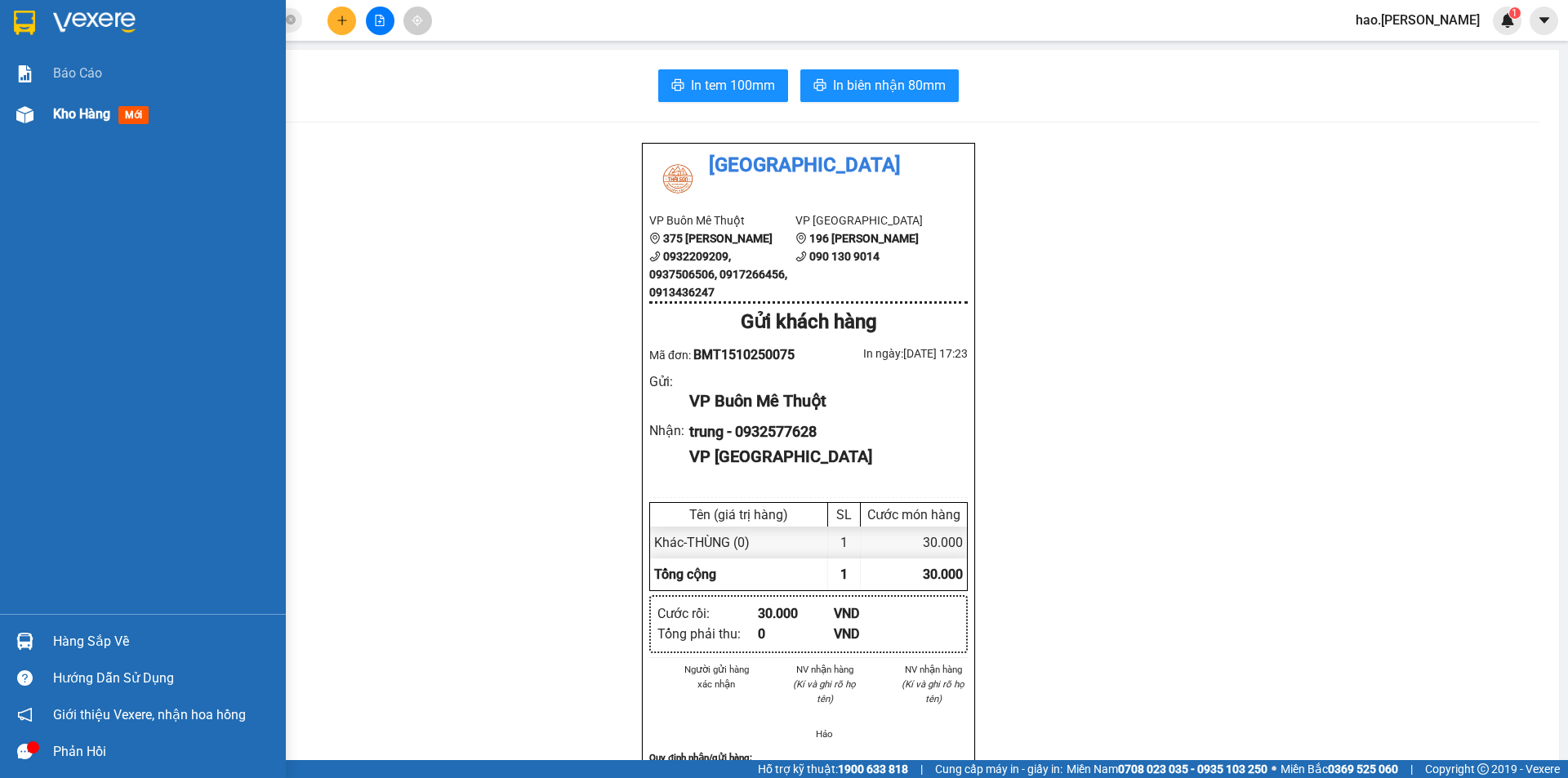
drag, startPoint x: 107, startPoint y: 96, endPoint x: 87, endPoint y: 110, distance: 24.4
click at [87, 110] on div "Kho hàng mới" at bounding box center [163, 114] width 220 height 41
click at [87, 110] on span "Kho hàng" at bounding box center [82, 113] width 58 height 16
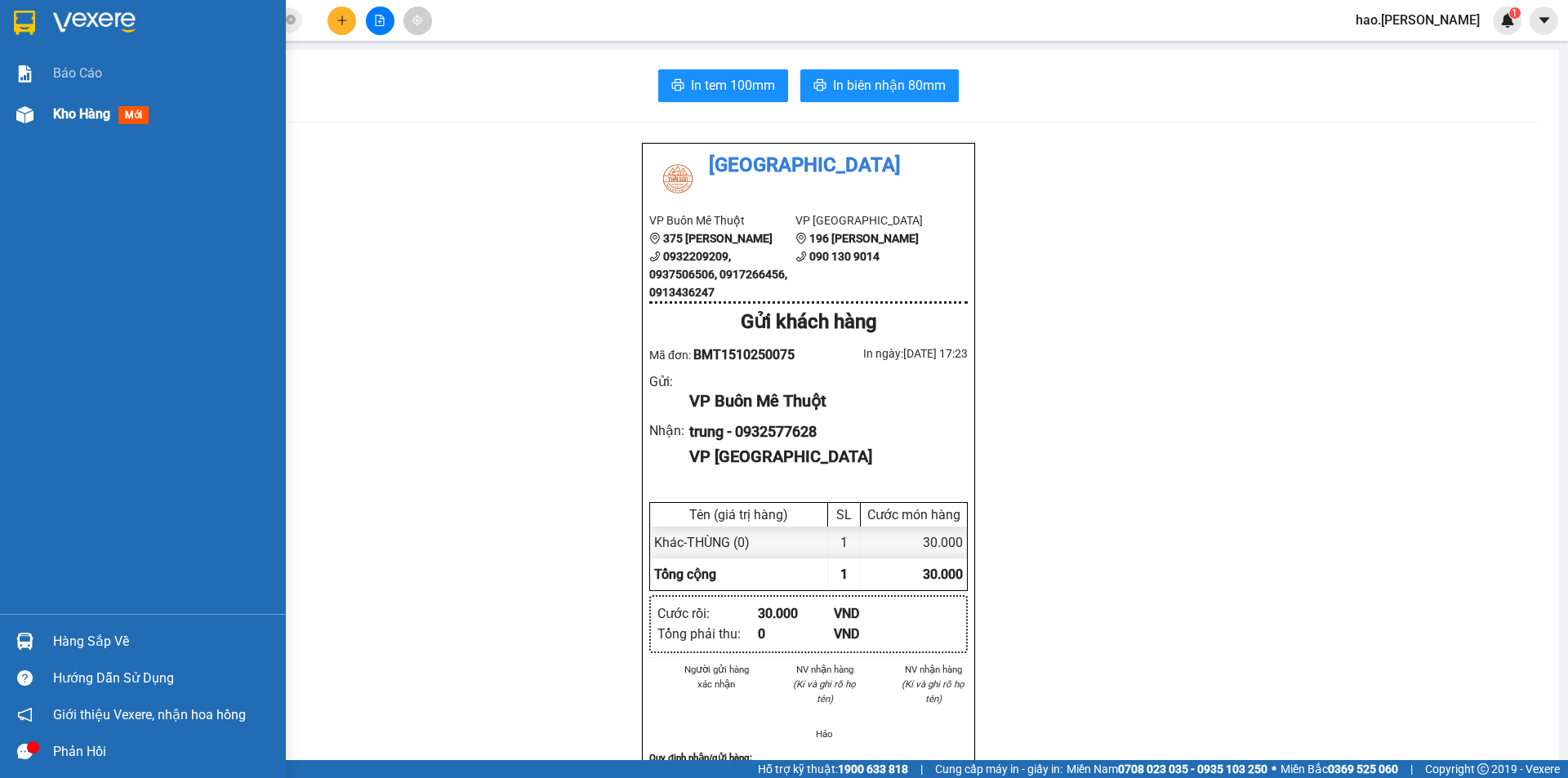
click at [87, 110] on span "Kho hàng" at bounding box center [82, 113] width 58 height 16
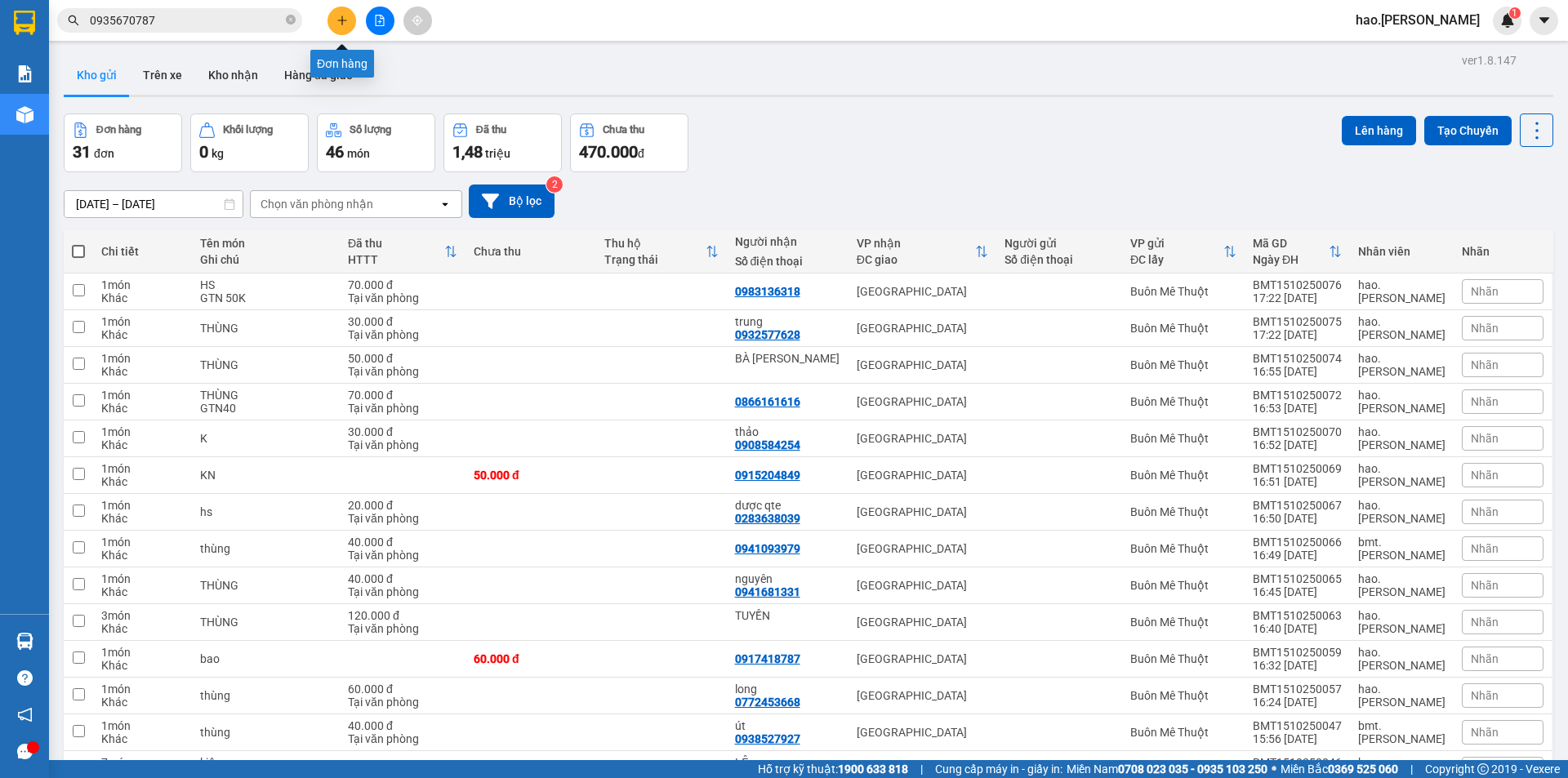
click at [350, 31] on button at bounding box center [342, 20] width 29 height 29
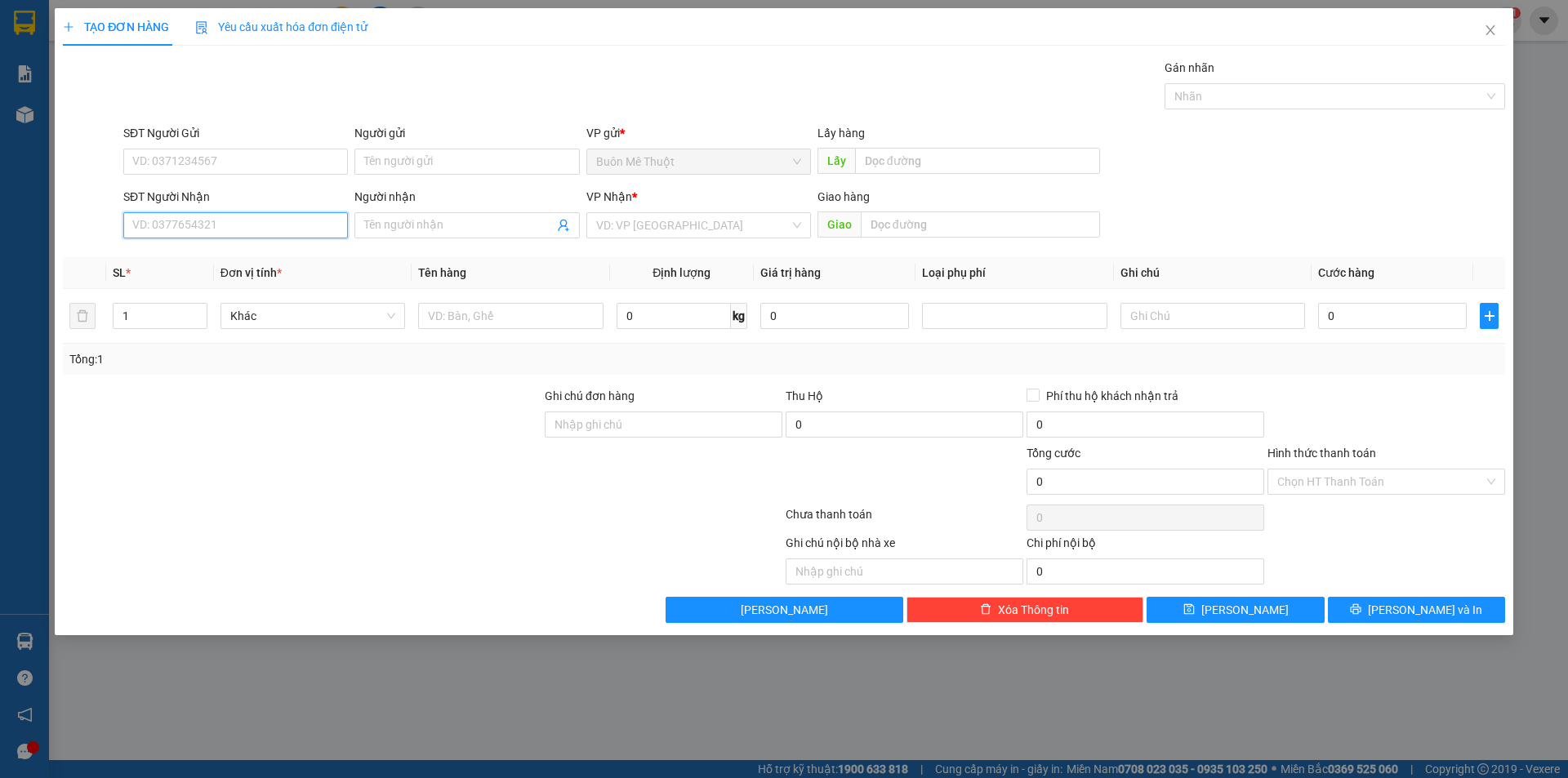
click at [273, 235] on input "SĐT Người Nhận" at bounding box center [236, 226] width 225 height 26
click at [273, 231] on input "SĐT Người Nhận" at bounding box center [236, 226] width 225 height 26
click at [273, 230] on input "SĐT Người Nhận" at bounding box center [236, 226] width 225 height 26
type input "0937993699"
click at [678, 229] on input "search" at bounding box center [693, 225] width 193 height 24
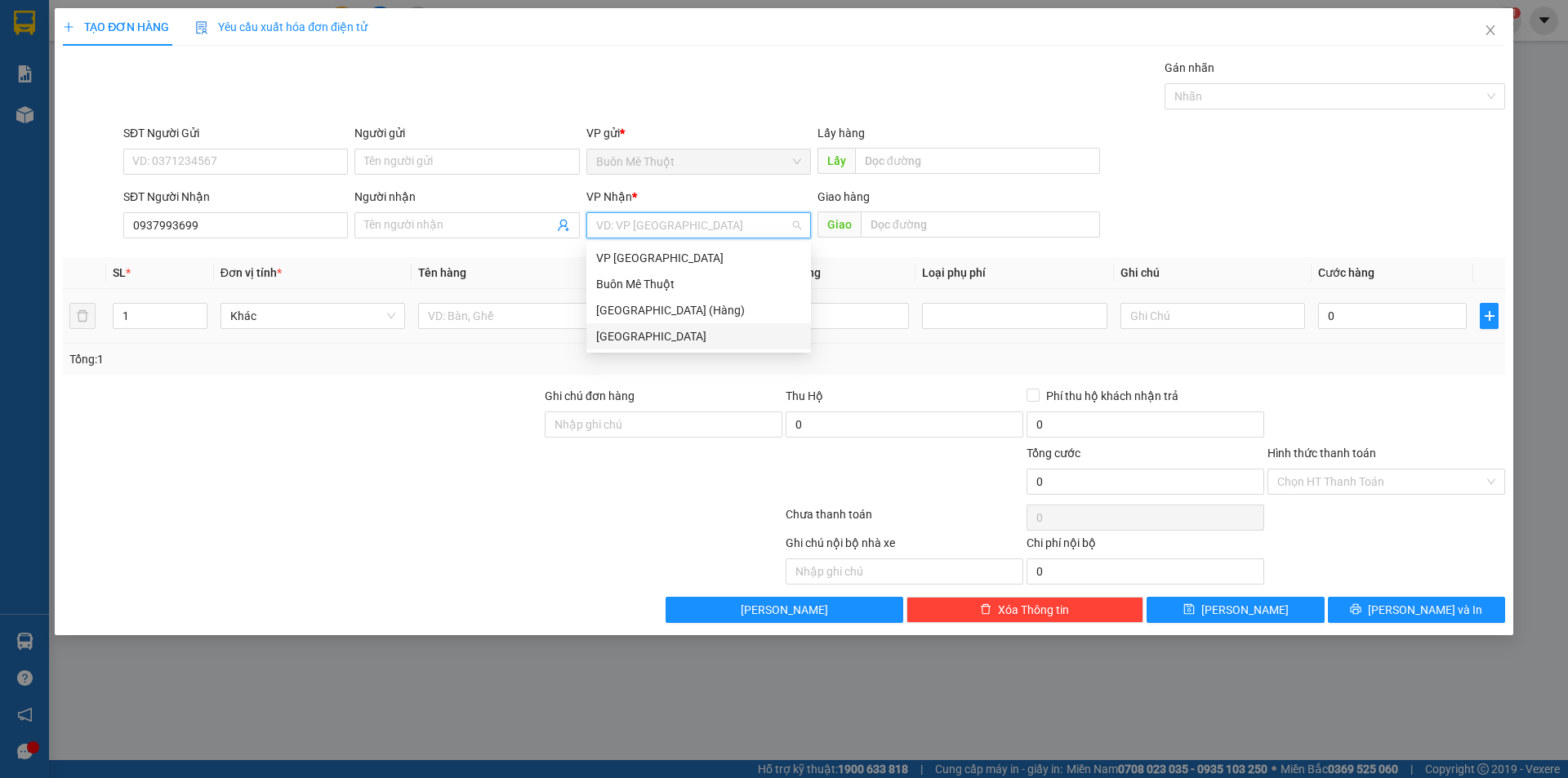
click at [646, 330] on div "[GEOGRAPHIC_DATA]" at bounding box center [699, 336] width 205 height 18
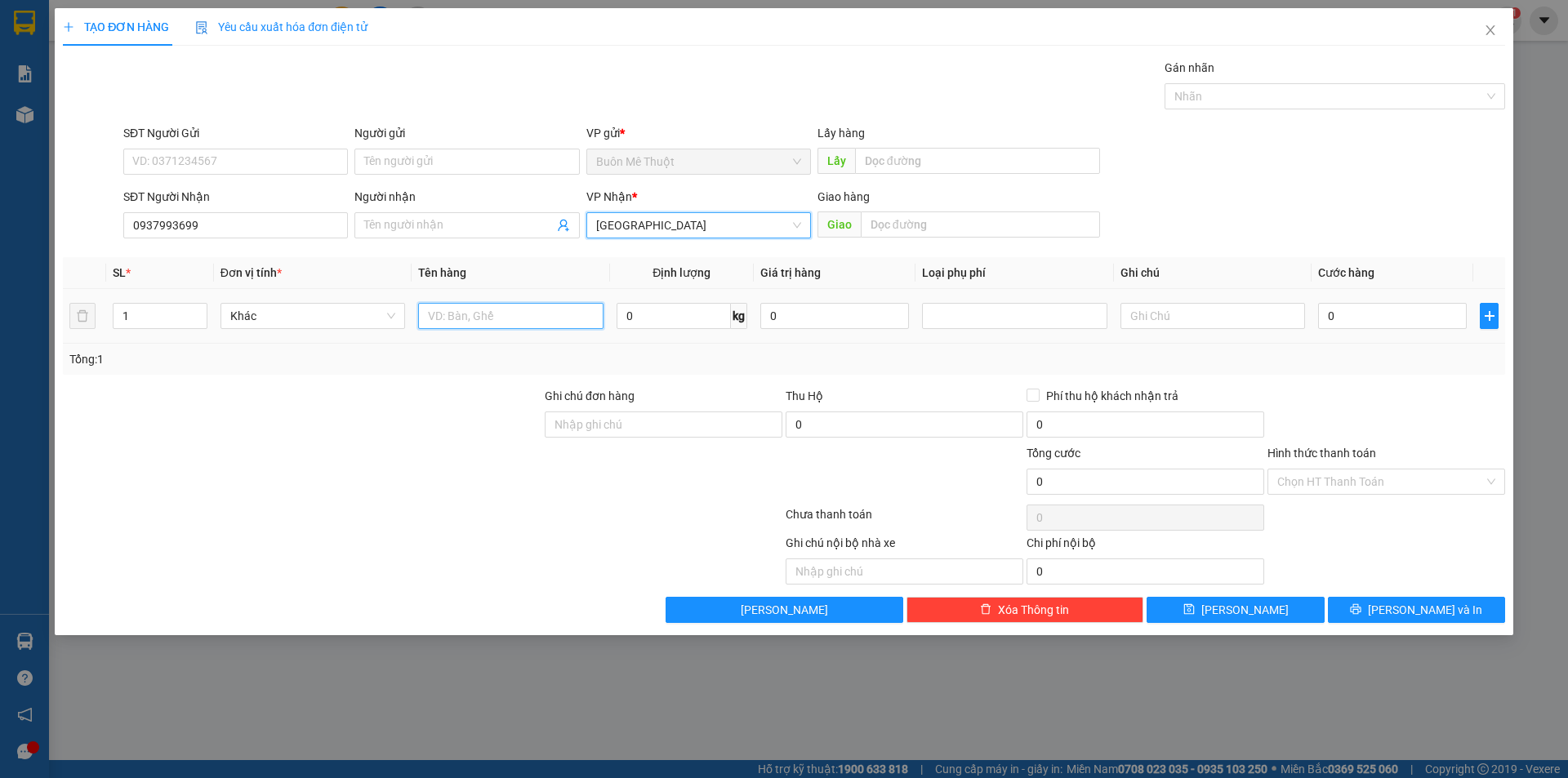
click at [487, 315] on input "text" at bounding box center [510, 316] width 185 height 26
type input "THÙNG"
click at [1146, 322] on input "text" at bounding box center [1212, 316] width 185 height 26
type input "GTN"
click at [1163, 310] on input "GTN" at bounding box center [1212, 316] width 185 height 26
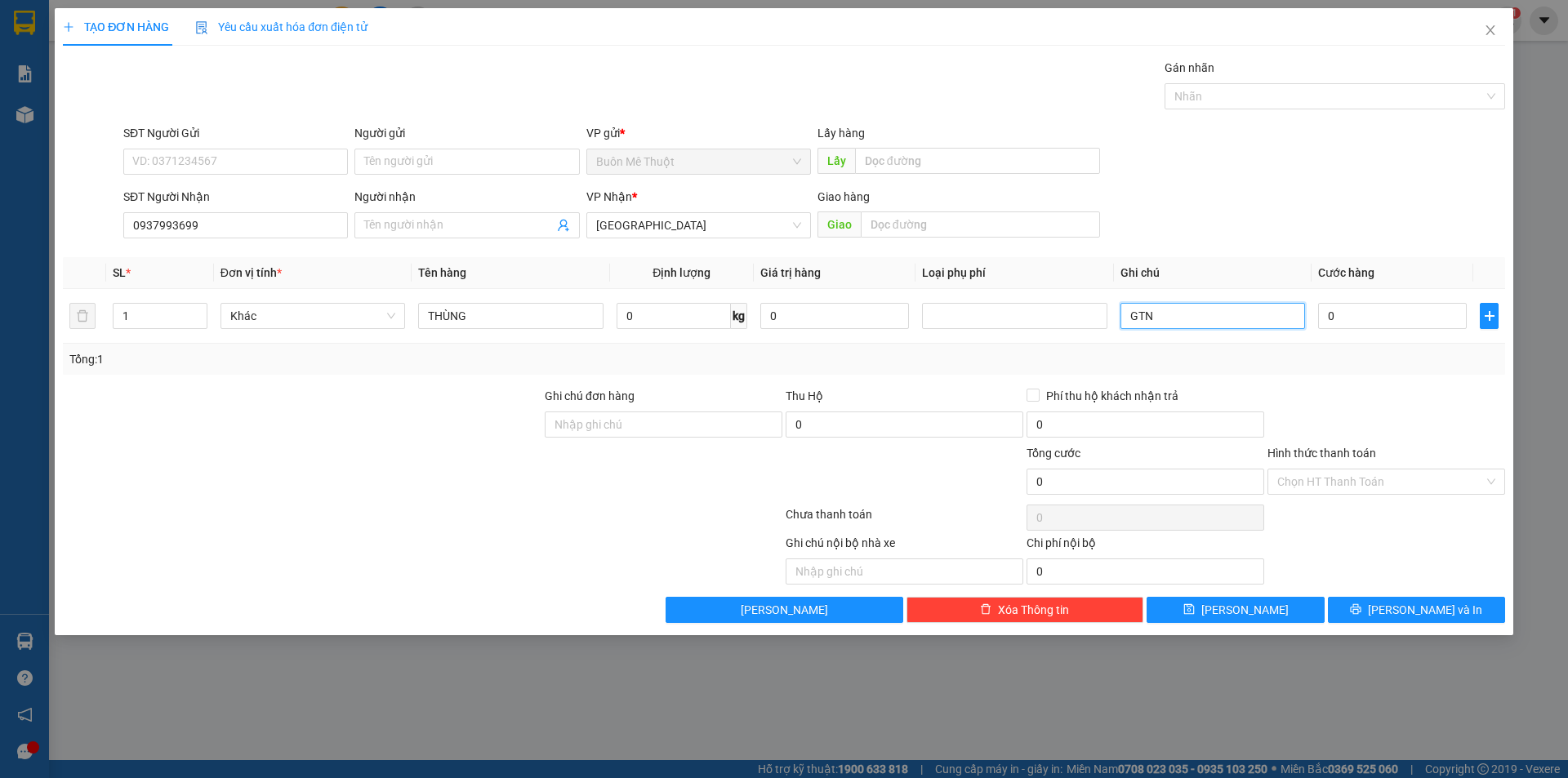
drag, startPoint x: 1163, startPoint y: 310, endPoint x: 1035, endPoint y: 353, distance: 135.0
click at [1035, 353] on div "SL * Đơn vị tính * Tên hàng Định lượng Giá trị hàng Loại phụ phí Ghi chú Cước h…" at bounding box center [784, 316] width 1443 height 118
type input "4"
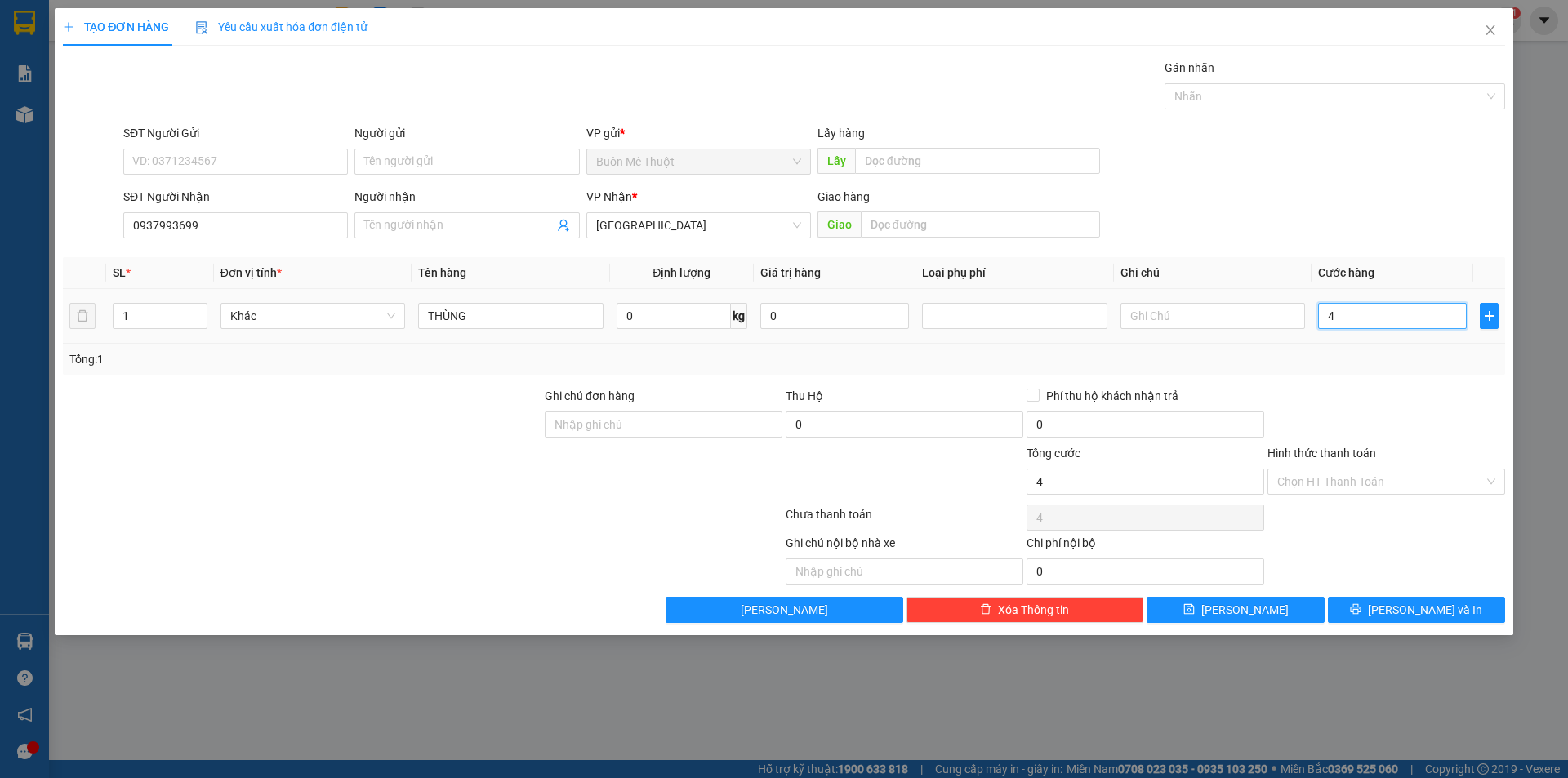
type input "40"
type input "40.000"
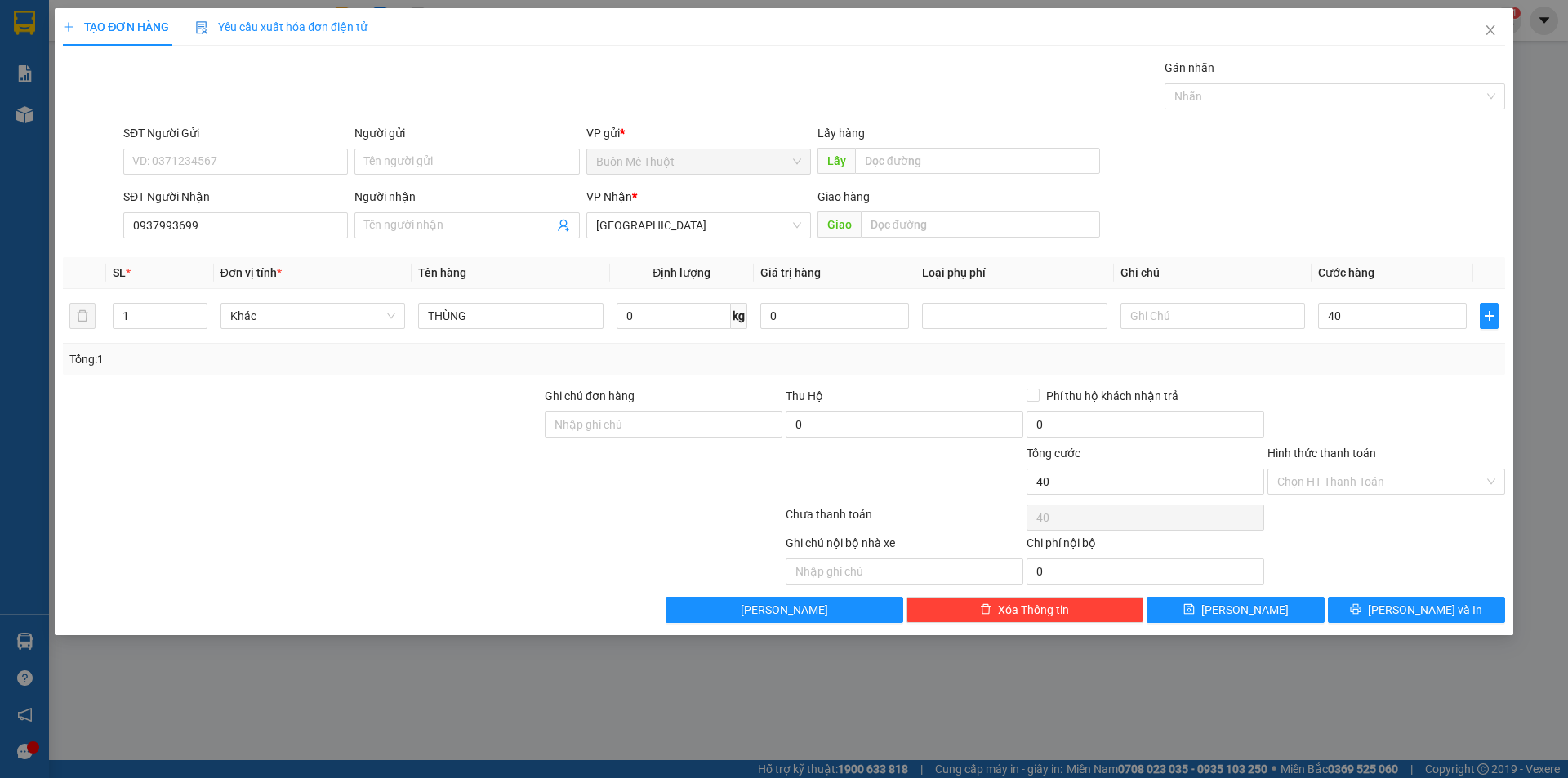
type input "40.000"
click at [1389, 388] on div at bounding box center [1386, 416] width 241 height 58
click at [1363, 616] on button "[PERSON_NAME] và In" at bounding box center [1417, 610] width 177 height 26
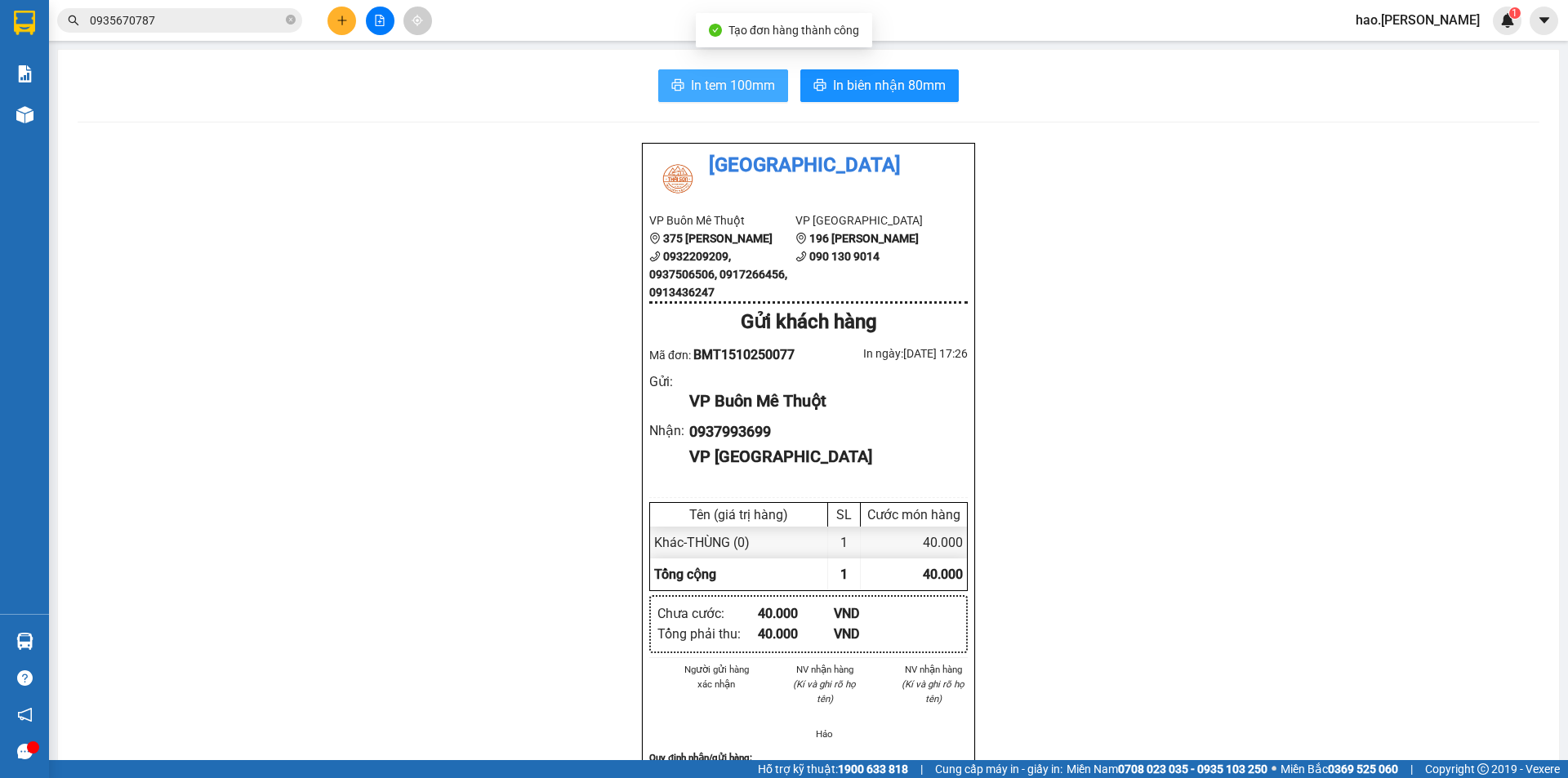
click at [735, 85] on span "In tem 100mm" at bounding box center [733, 85] width 85 height 20
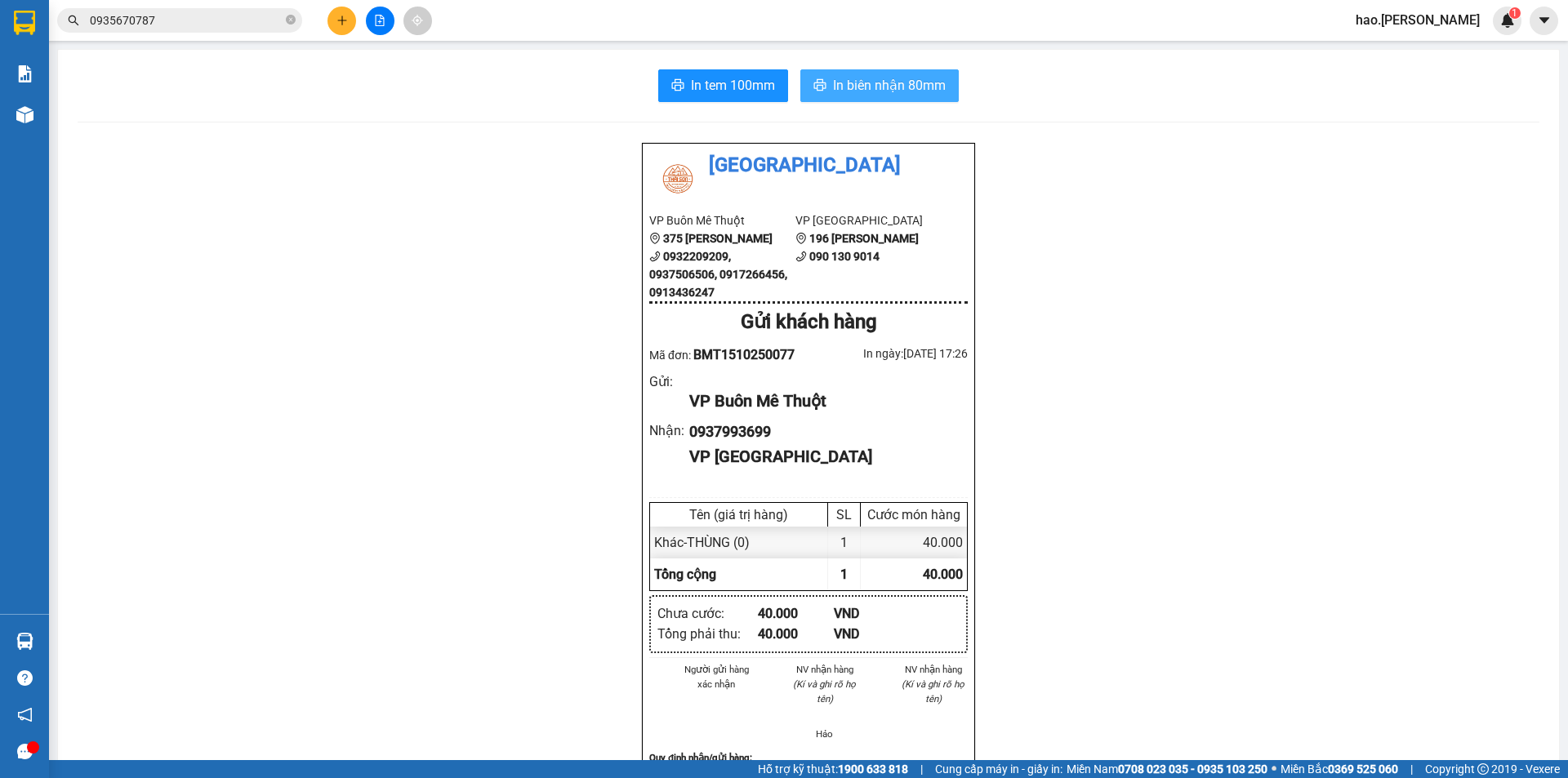
drag, startPoint x: 908, startPoint y: 67, endPoint x: 888, endPoint y: 79, distance: 23.3
click at [896, 70] on div "In tem 100mm In biên nhận 80mm Thái Sơn VP Buôn Mê Thuột 375 Hoàng Diệu 0932209…" at bounding box center [808, 715] width 1501 height 1329
click at [888, 79] on span "In biên nhận 80mm" at bounding box center [889, 85] width 112 height 20
click at [343, 18] on icon "plus" at bounding box center [342, 20] width 11 height 11
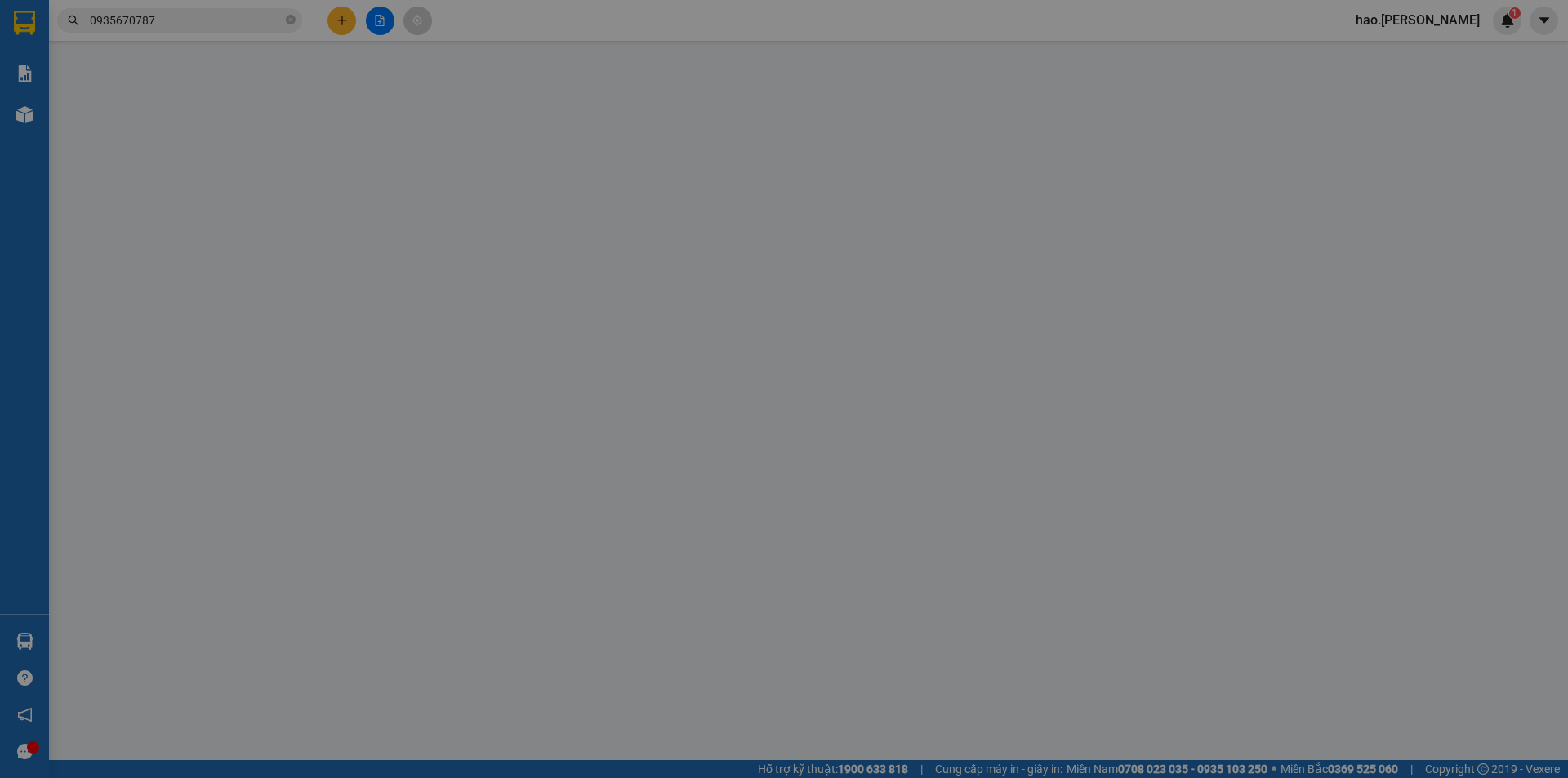
click at [343, 18] on div "Yêu cầu xuất hóa đơn điện tử" at bounding box center [281, 26] width 173 height 18
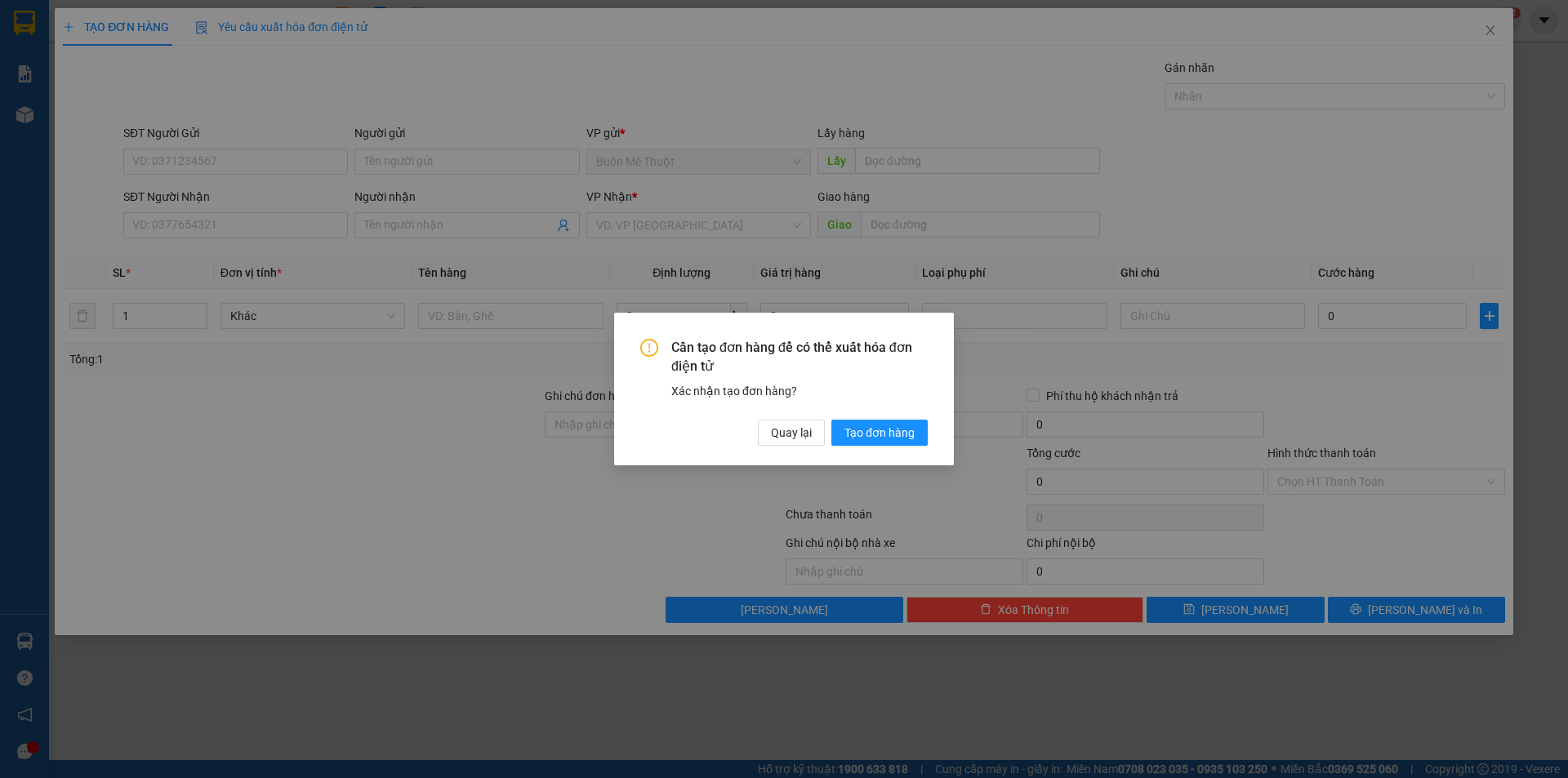
click at [203, 225] on div "Cần tạo đơn hàng để có thể xuất hóa đơn điện tử Xác nhận tạo đơn hàng? Quay lại…" at bounding box center [784, 389] width 1568 height 778
click at [781, 435] on span "Quay lại" at bounding box center [791, 432] width 41 height 18
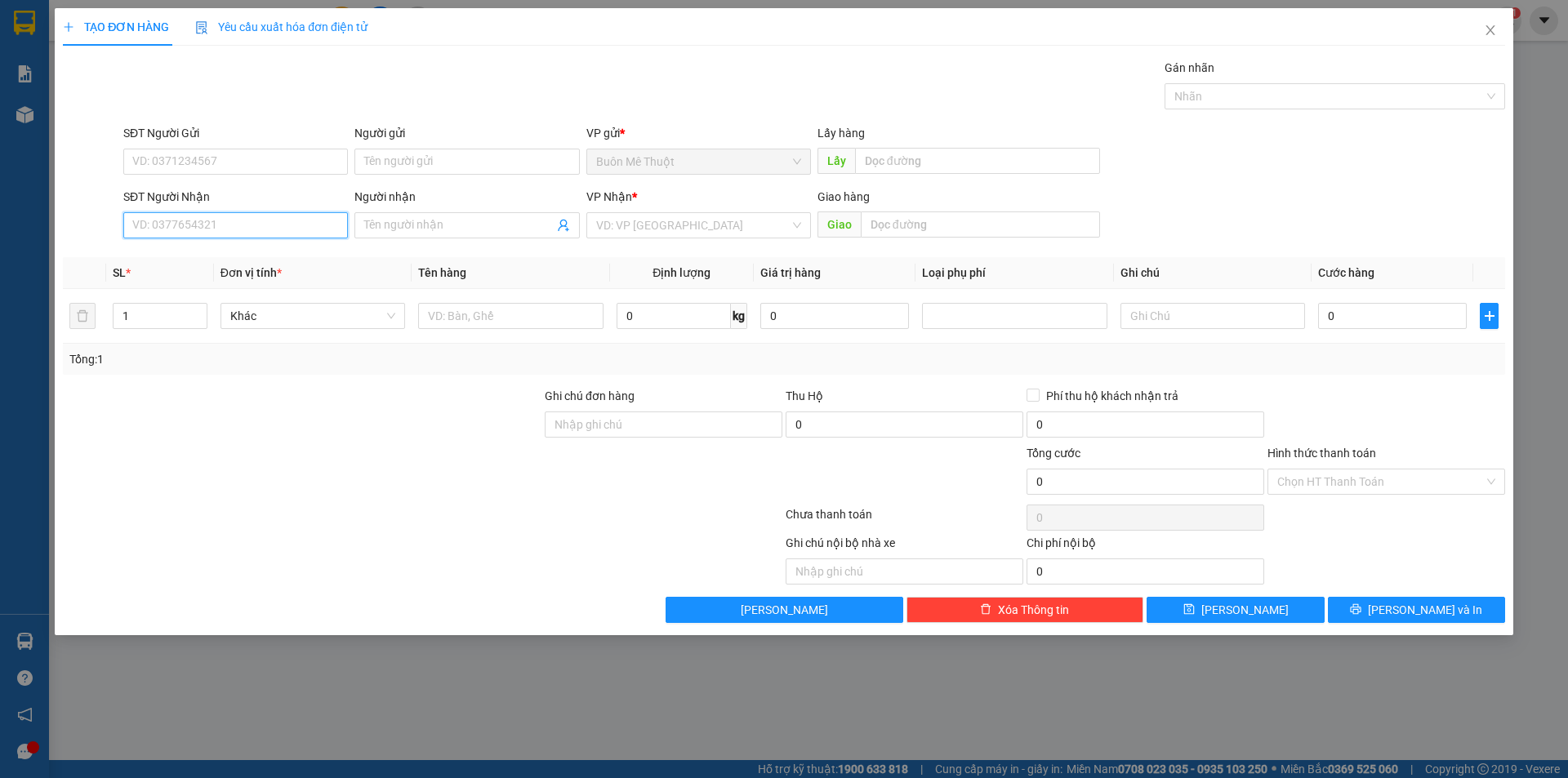
click at [256, 235] on input "SĐT Người Nhận" at bounding box center [236, 226] width 225 height 26
type input "0969916832"
type input "2"
click at [201, 311] on icon "up" at bounding box center [198, 312] width 6 height 6
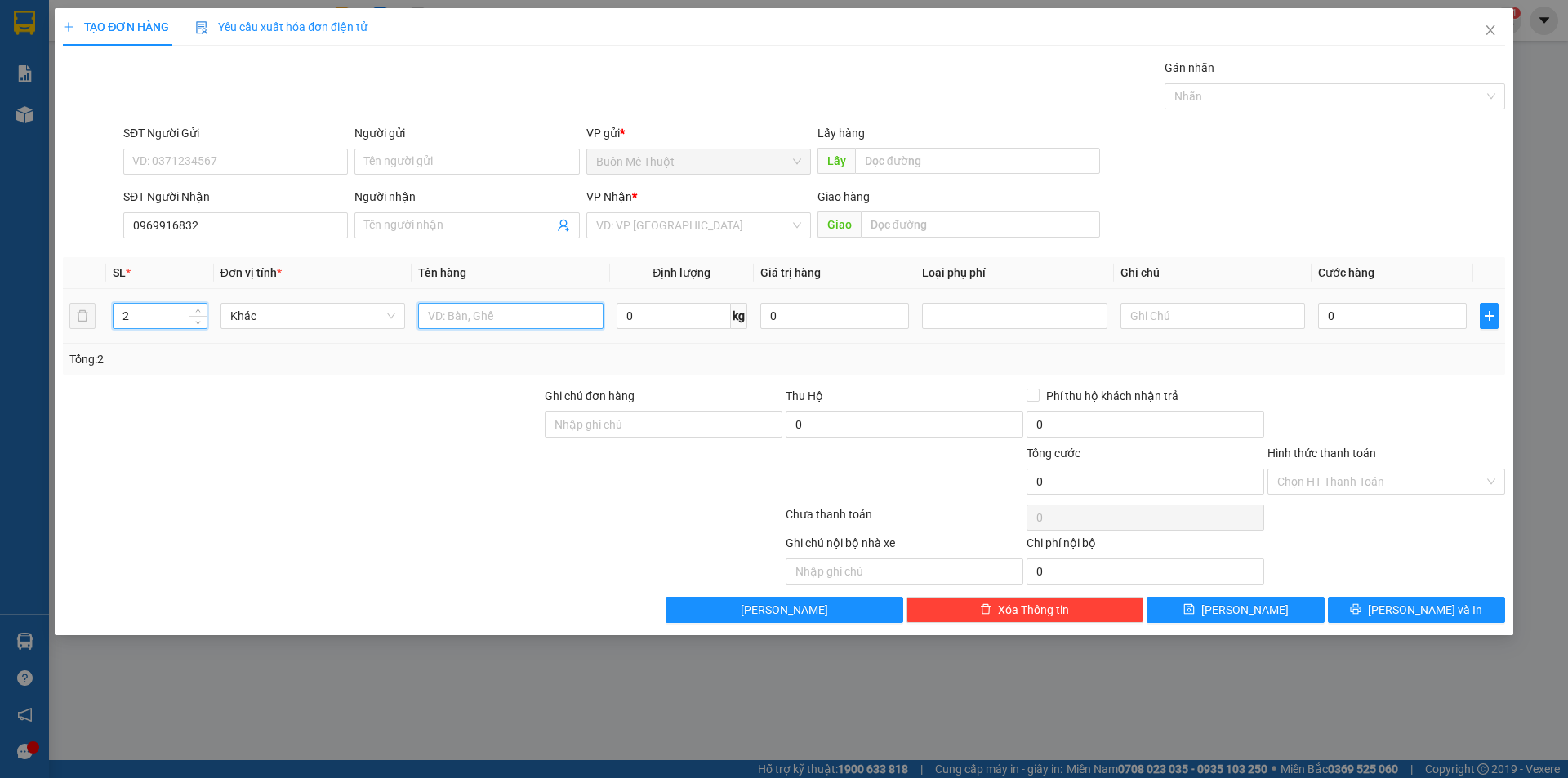
click at [570, 319] on input "text" at bounding box center [510, 316] width 185 height 26
type input "THÙNG"
drag, startPoint x: 1336, startPoint y: 289, endPoint x: 1325, endPoint y: 309, distance: 22.8
click at [1325, 309] on td "0" at bounding box center [1392, 316] width 162 height 55
click at [1325, 309] on input "0" at bounding box center [1392, 316] width 149 height 26
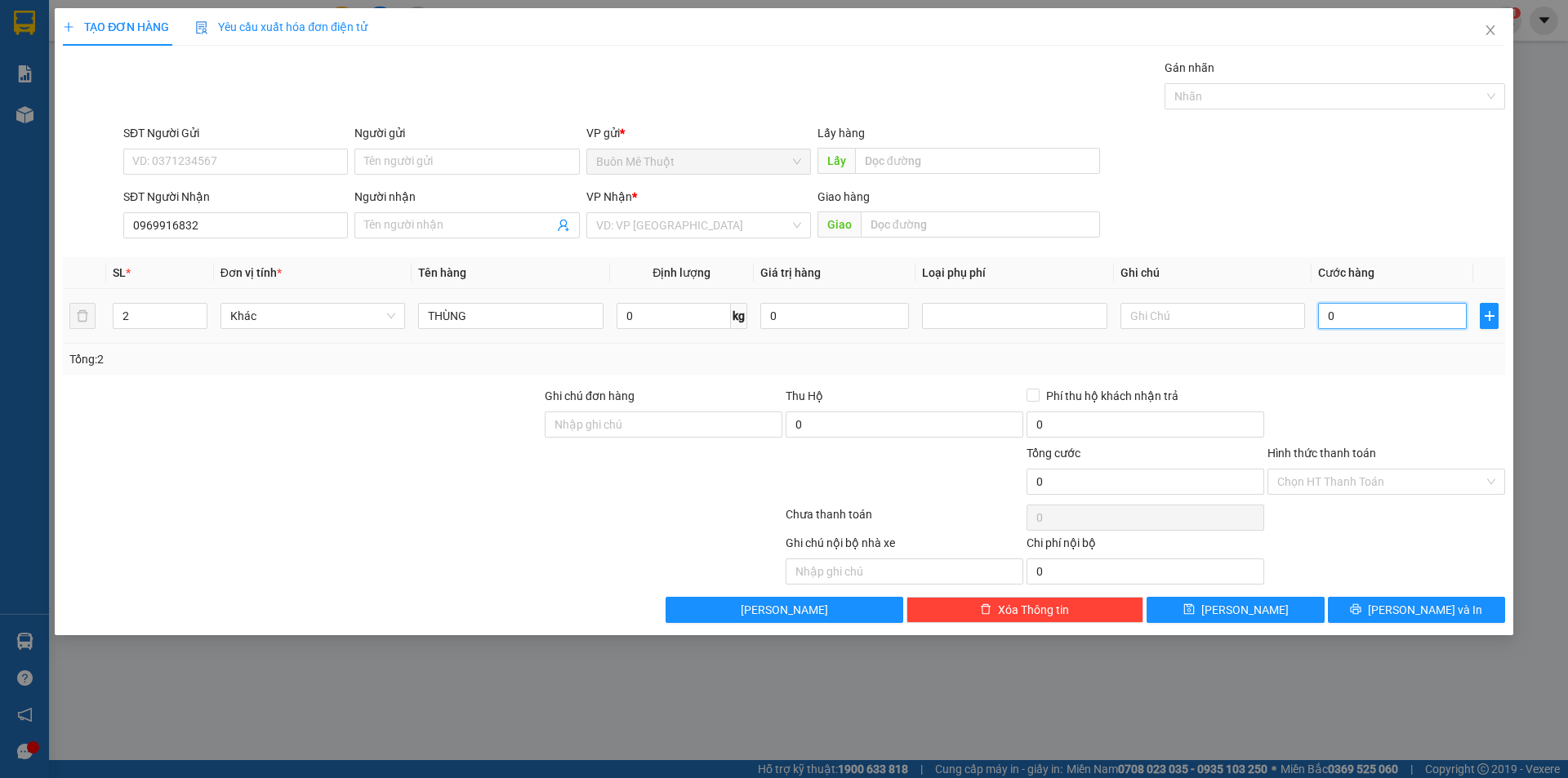
type input "6"
type input "60"
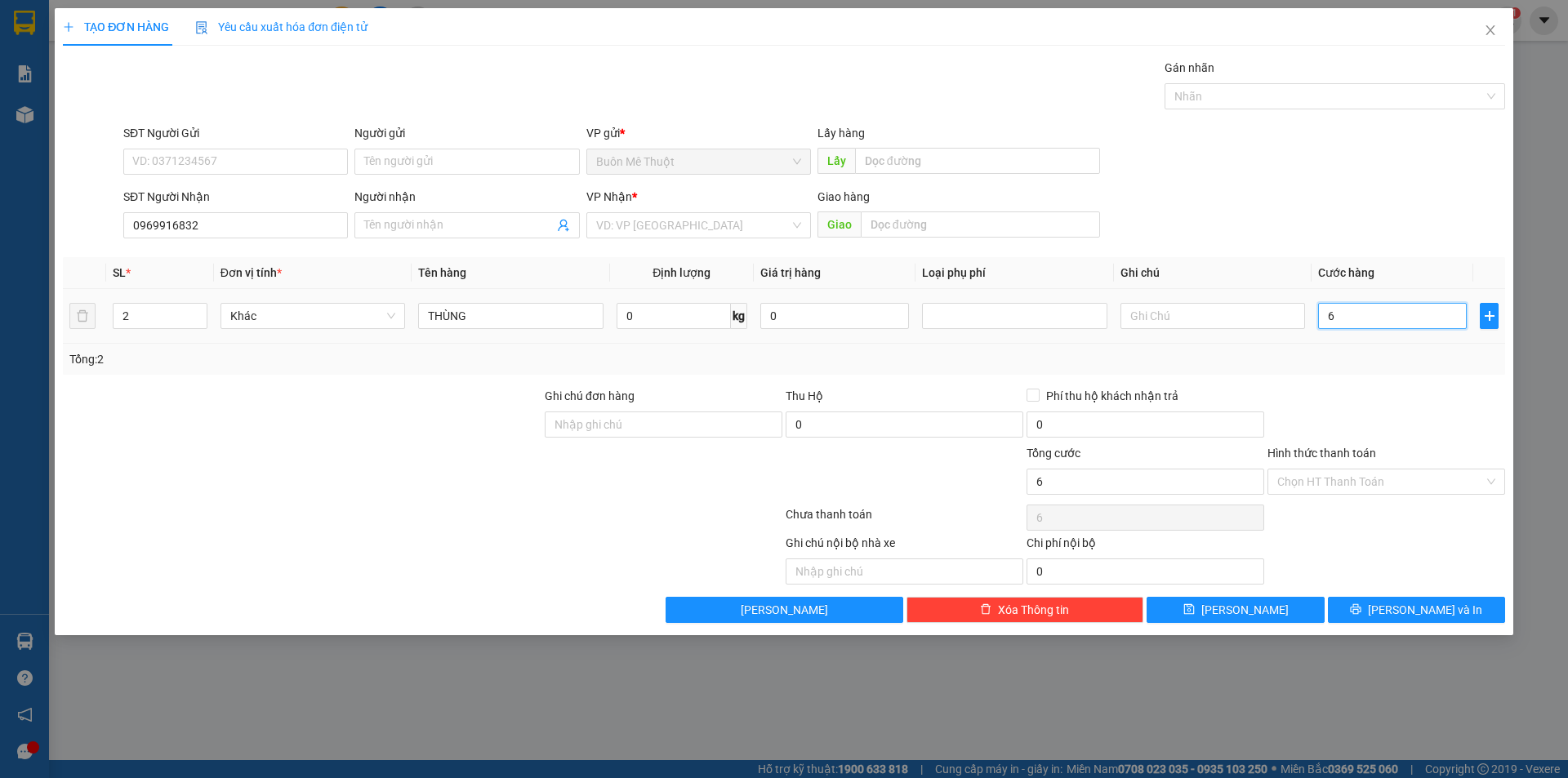
type input "60"
type input "60.000"
click at [1352, 419] on div at bounding box center [1386, 416] width 241 height 58
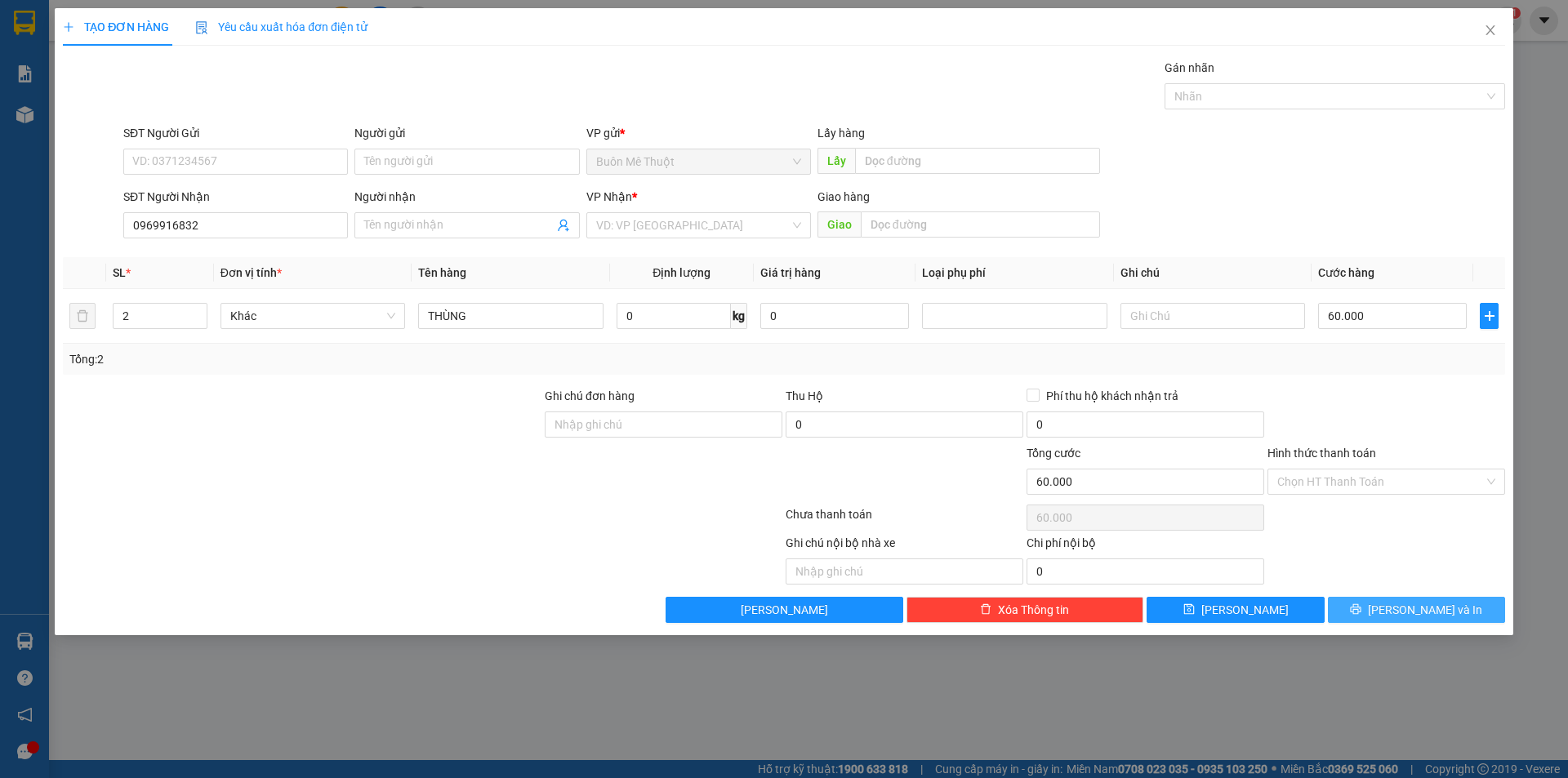
click at [1352, 620] on button "[PERSON_NAME] và In" at bounding box center [1417, 610] width 177 height 26
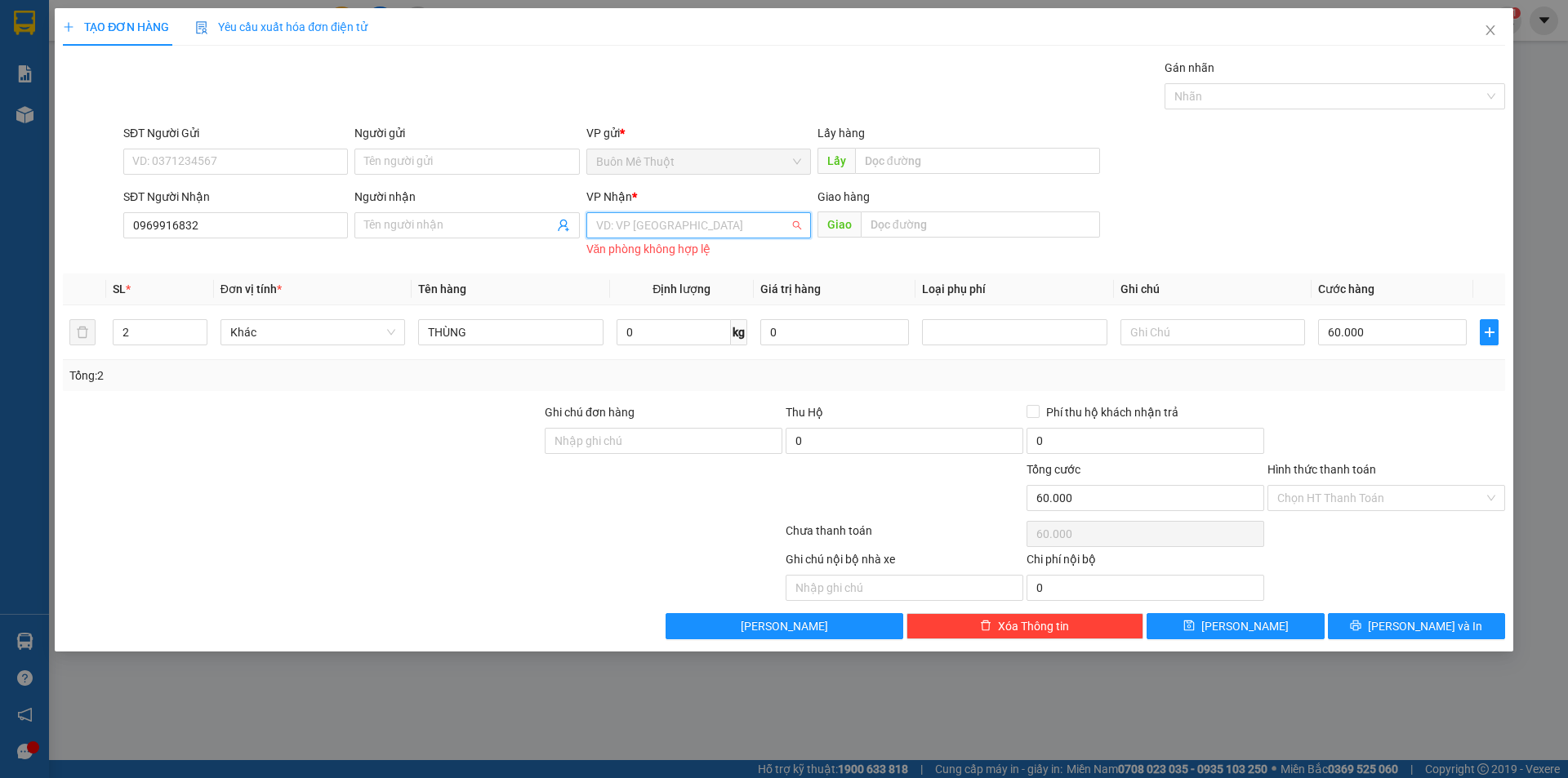
drag, startPoint x: 725, startPoint y: 224, endPoint x: 689, endPoint y: 317, distance: 99.7
click at [718, 246] on body "Kết quả tìm kiếm ( 4 ) Bộ lọc Mã ĐH Trạng thái Món hàng Thu hộ Tổng cước Chưa c…" at bounding box center [784, 389] width 1568 height 778
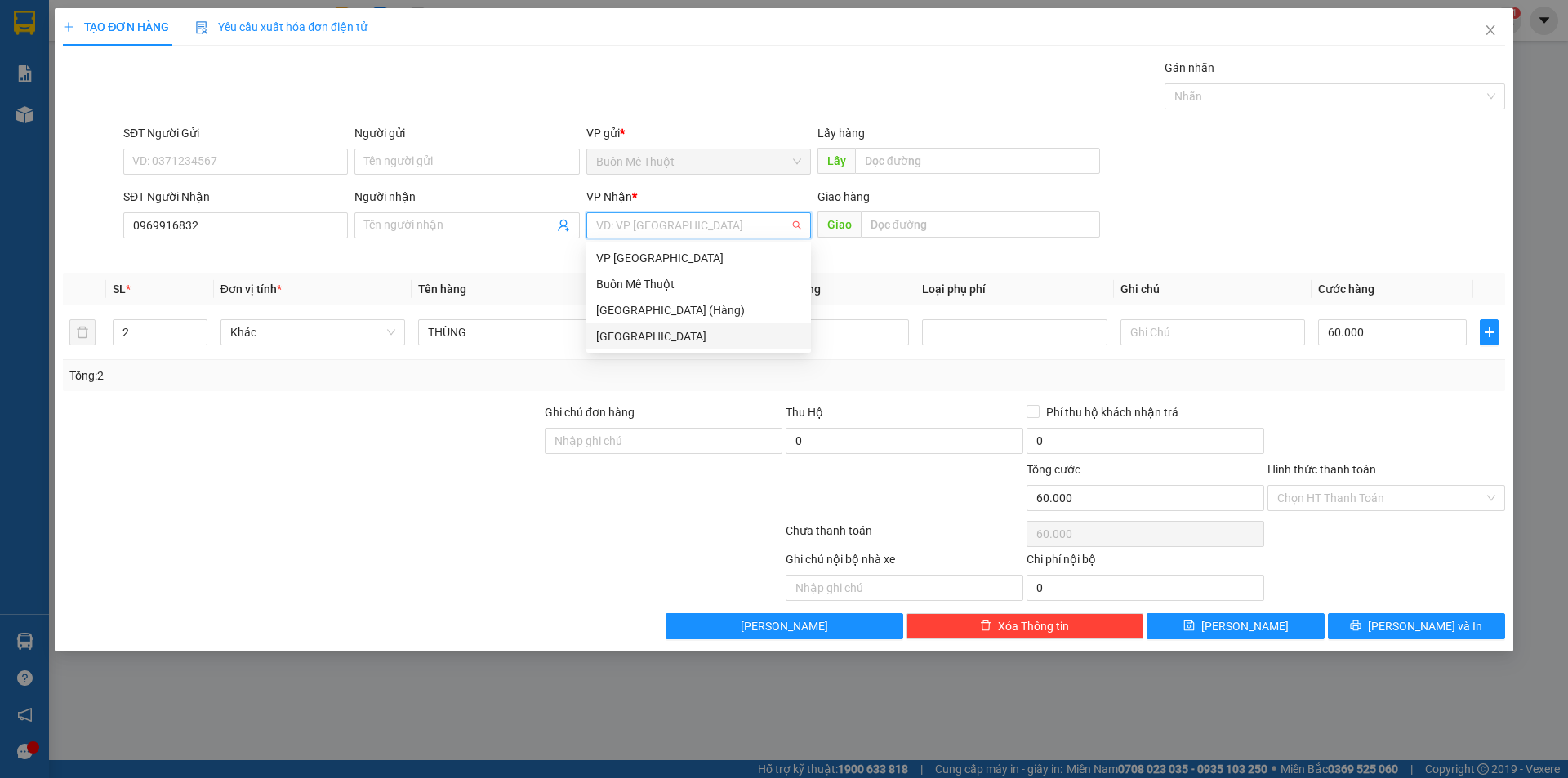
click at [666, 335] on div "[GEOGRAPHIC_DATA]" at bounding box center [699, 336] width 205 height 18
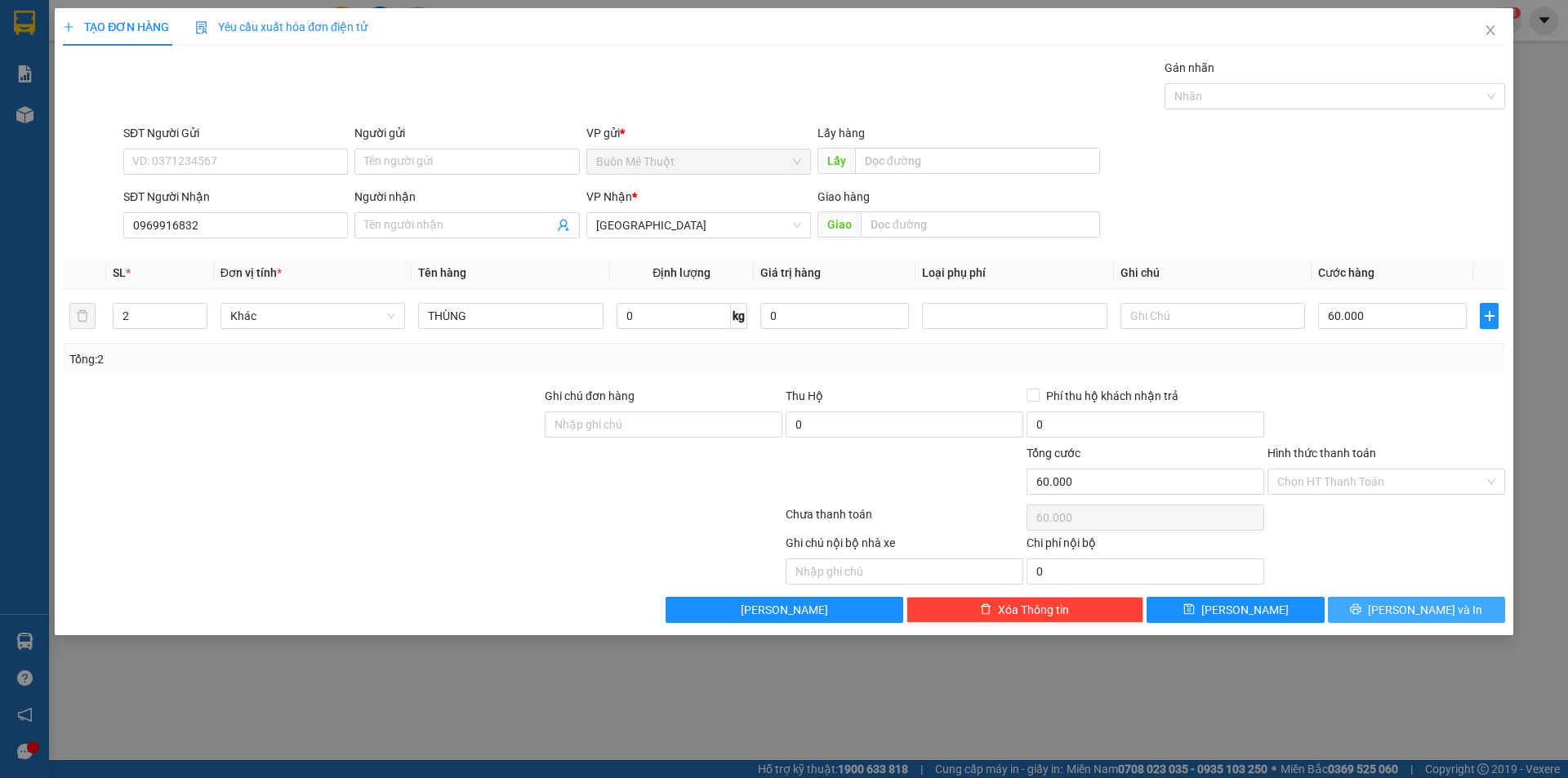
click at [1403, 616] on span "[PERSON_NAME] và In" at bounding box center [1425, 609] width 114 height 18
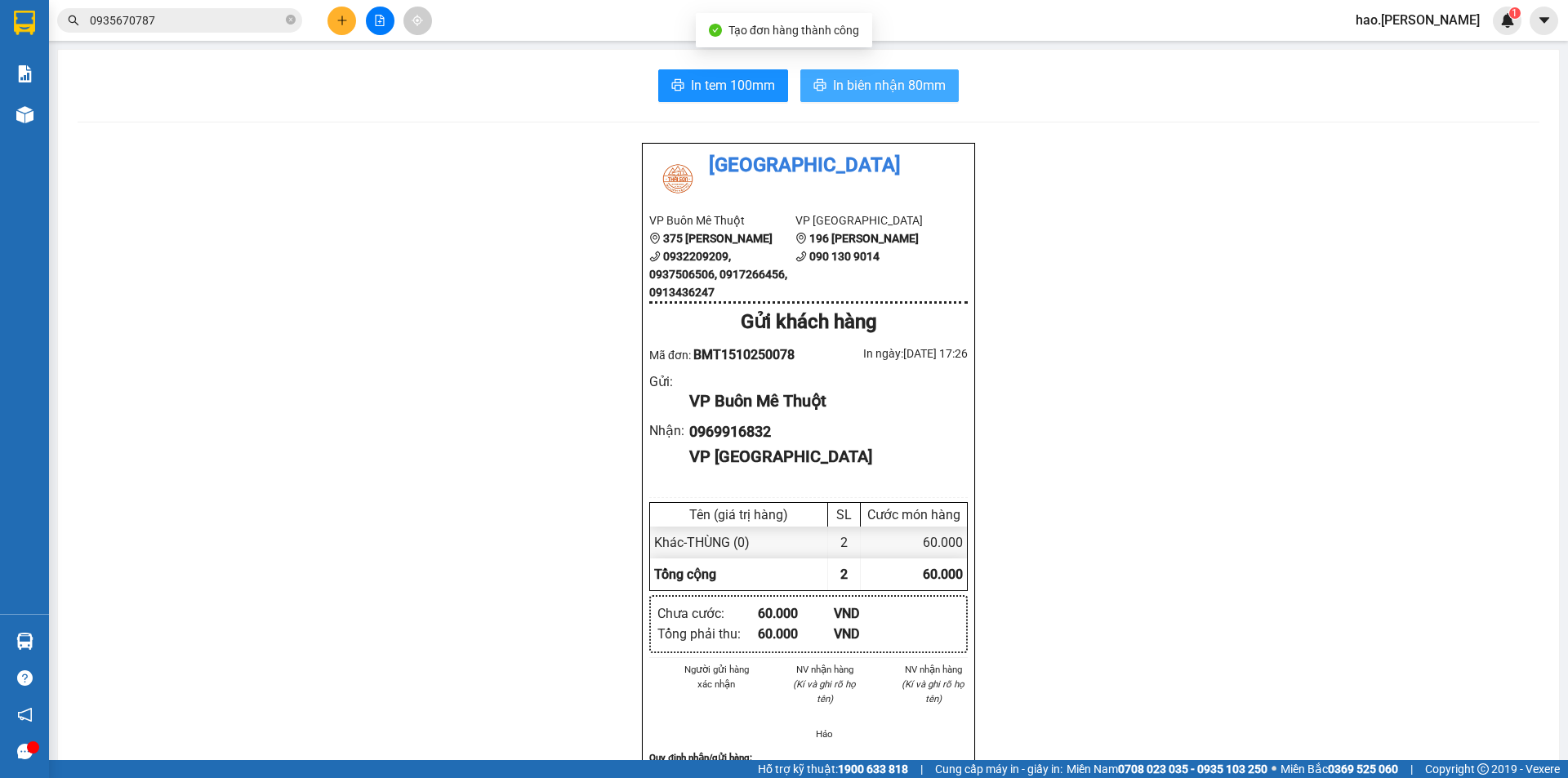
click at [861, 96] on span "In biên nhận 80mm" at bounding box center [889, 85] width 112 height 20
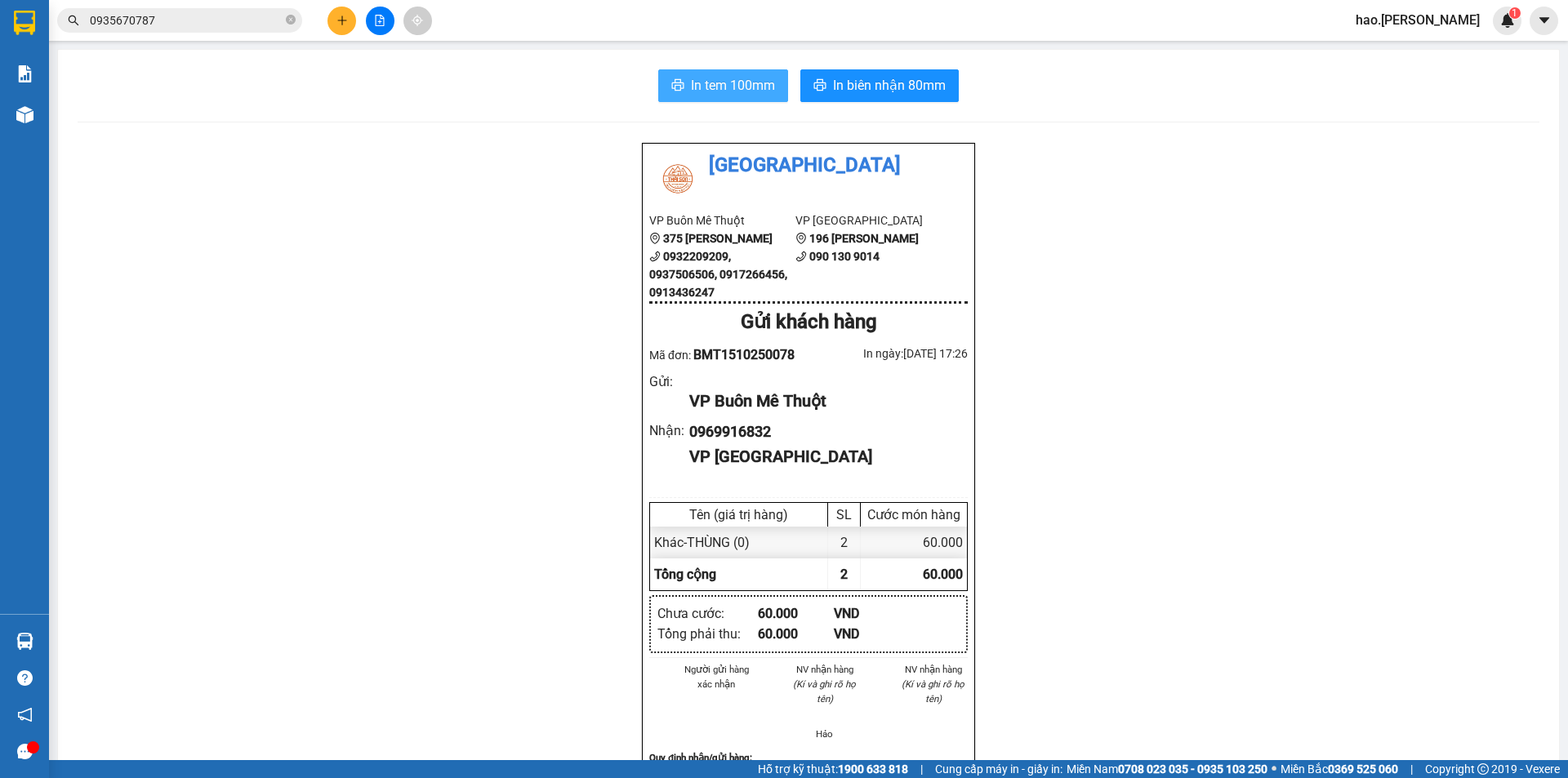
click at [738, 91] on span "In tem 100mm" at bounding box center [733, 85] width 85 height 20
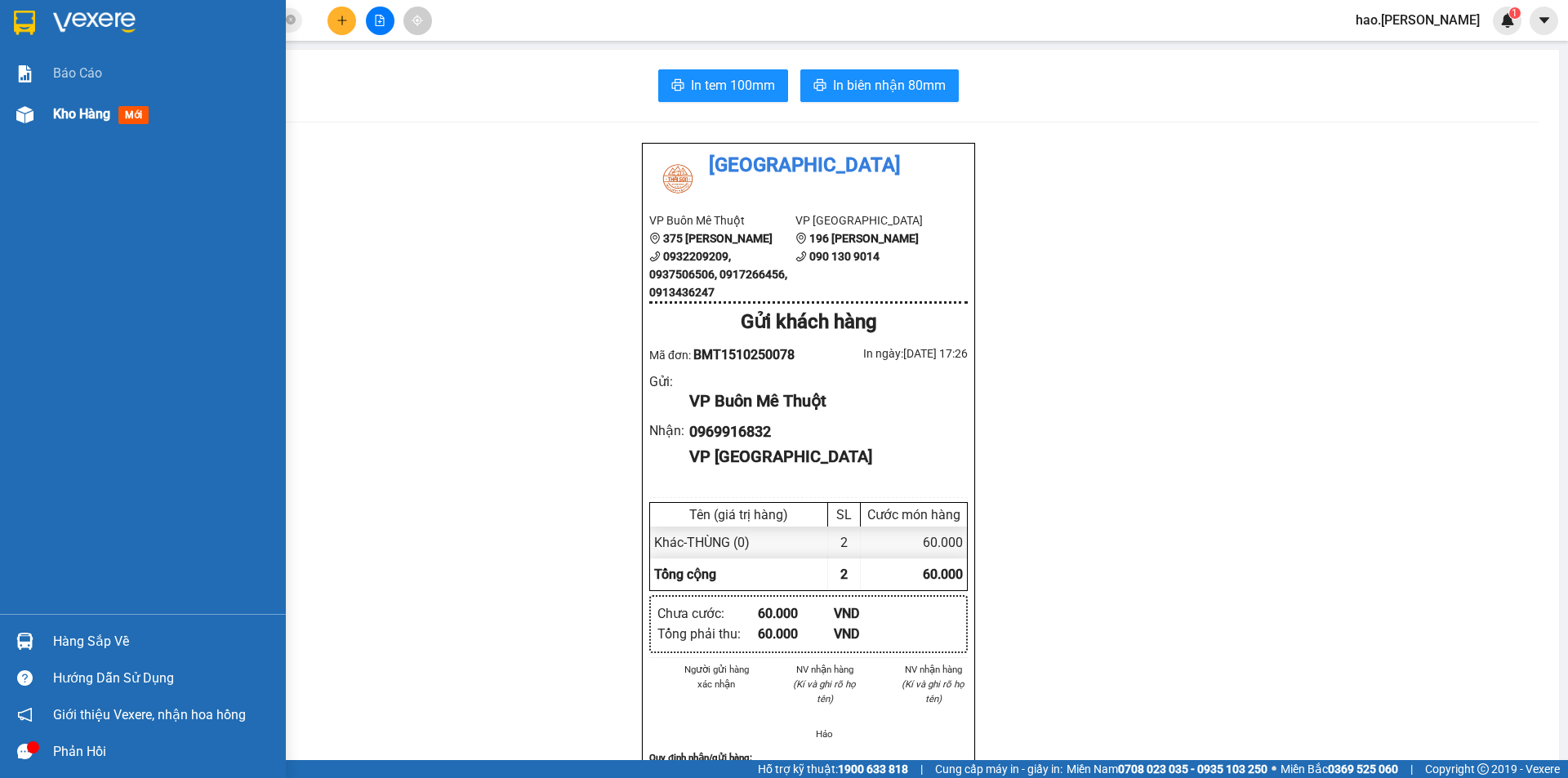
click at [85, 118] on span "Kho hàng" at bounding box center [82, 113] width 58 height 16
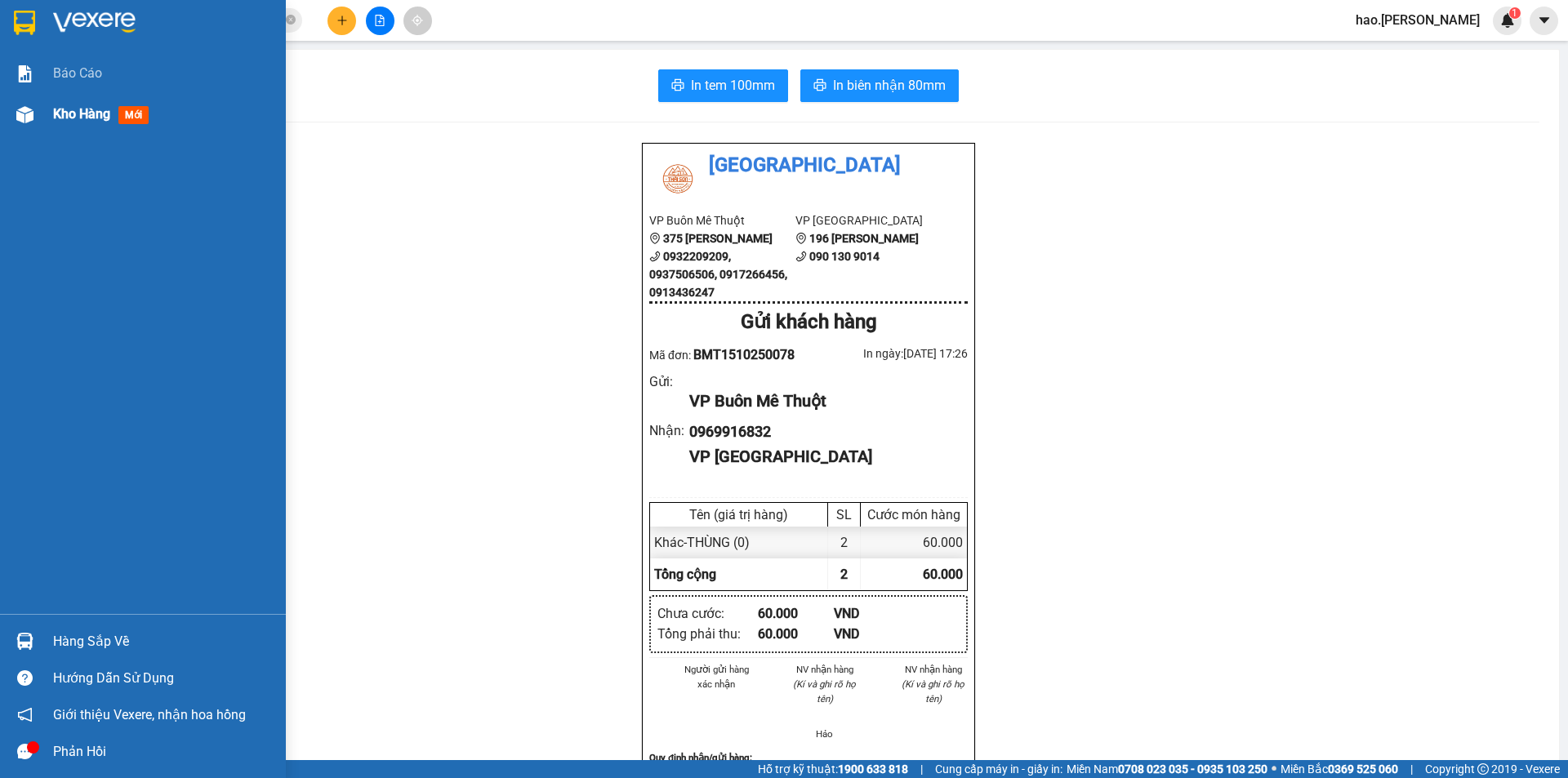
click at [85, 118] on span "Kho hàng" at bounding box center [82, 113] width 58 height 16
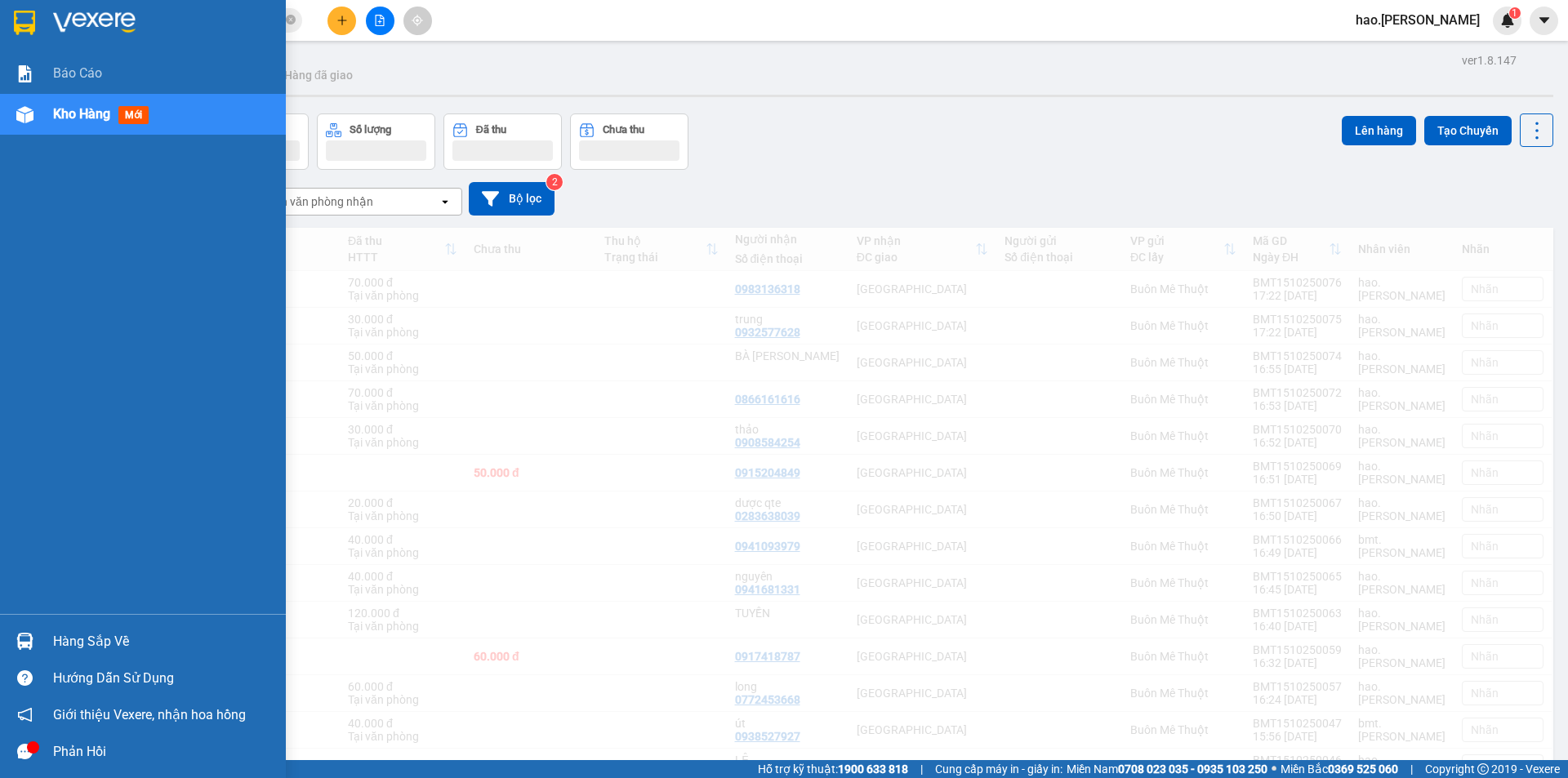
click at [85, 118] on span "Kho hàng" at bounding box center [82, 113] width 58 height 16
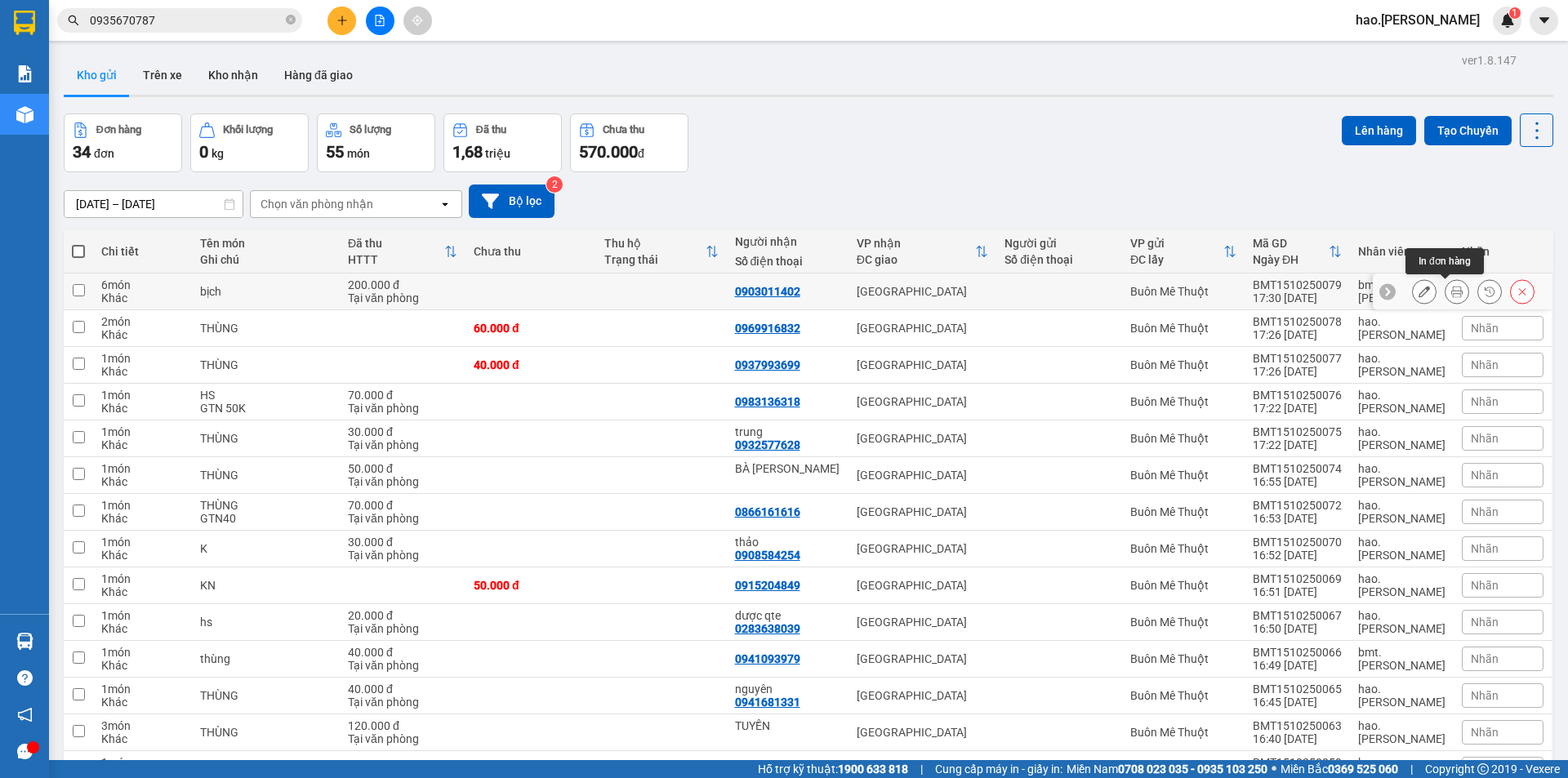
click at [1451, 294] on icon at bounding box center [1457, 292] width 11 height 11
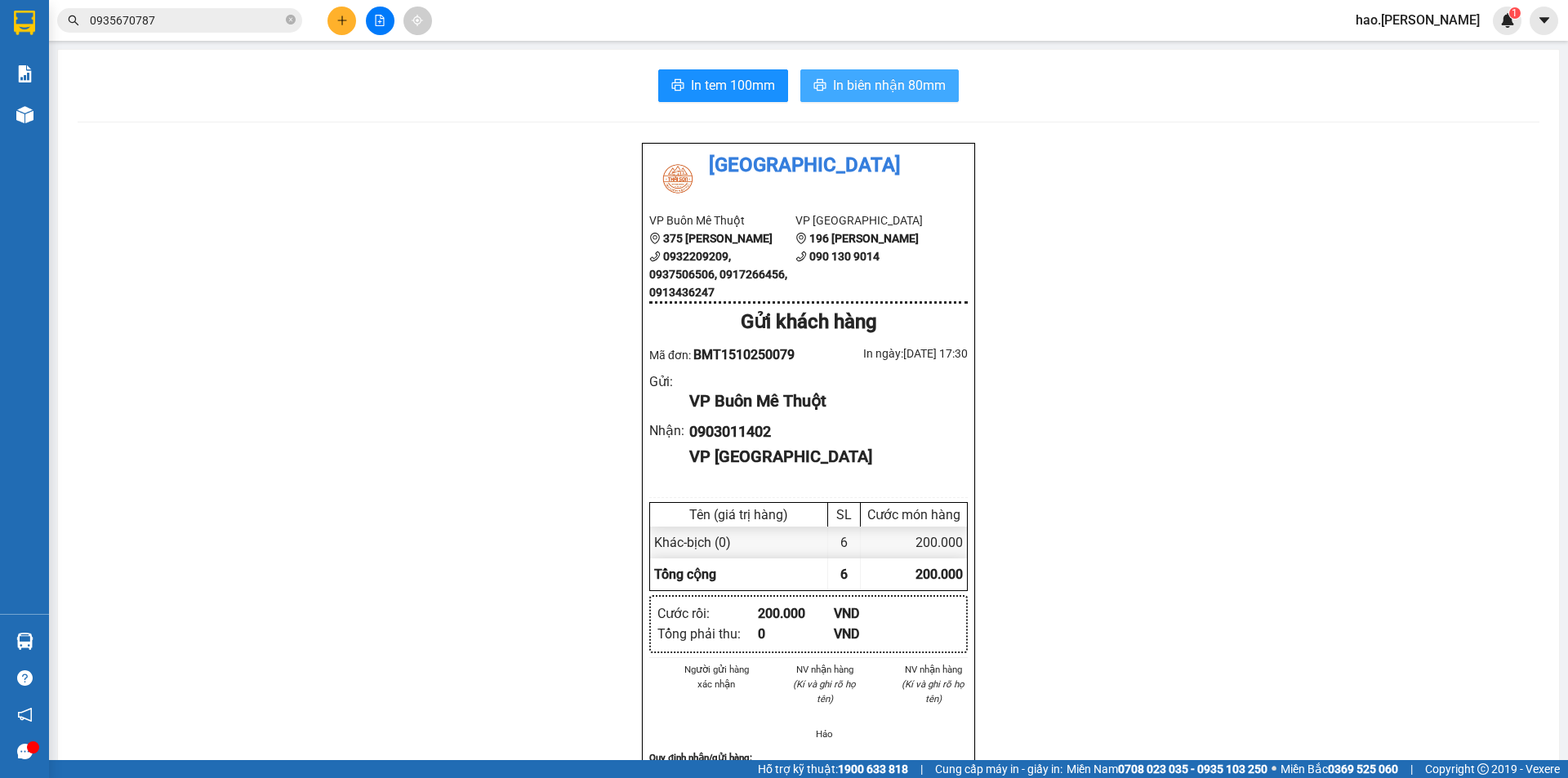
click at [910, 92] on span "In biên nhận 80mm" at bounding box center [889, 85] width 112 height 20
click at [733, 96] on span "In tem 100mm" at bounding box center [733, 85] width 85 height 20
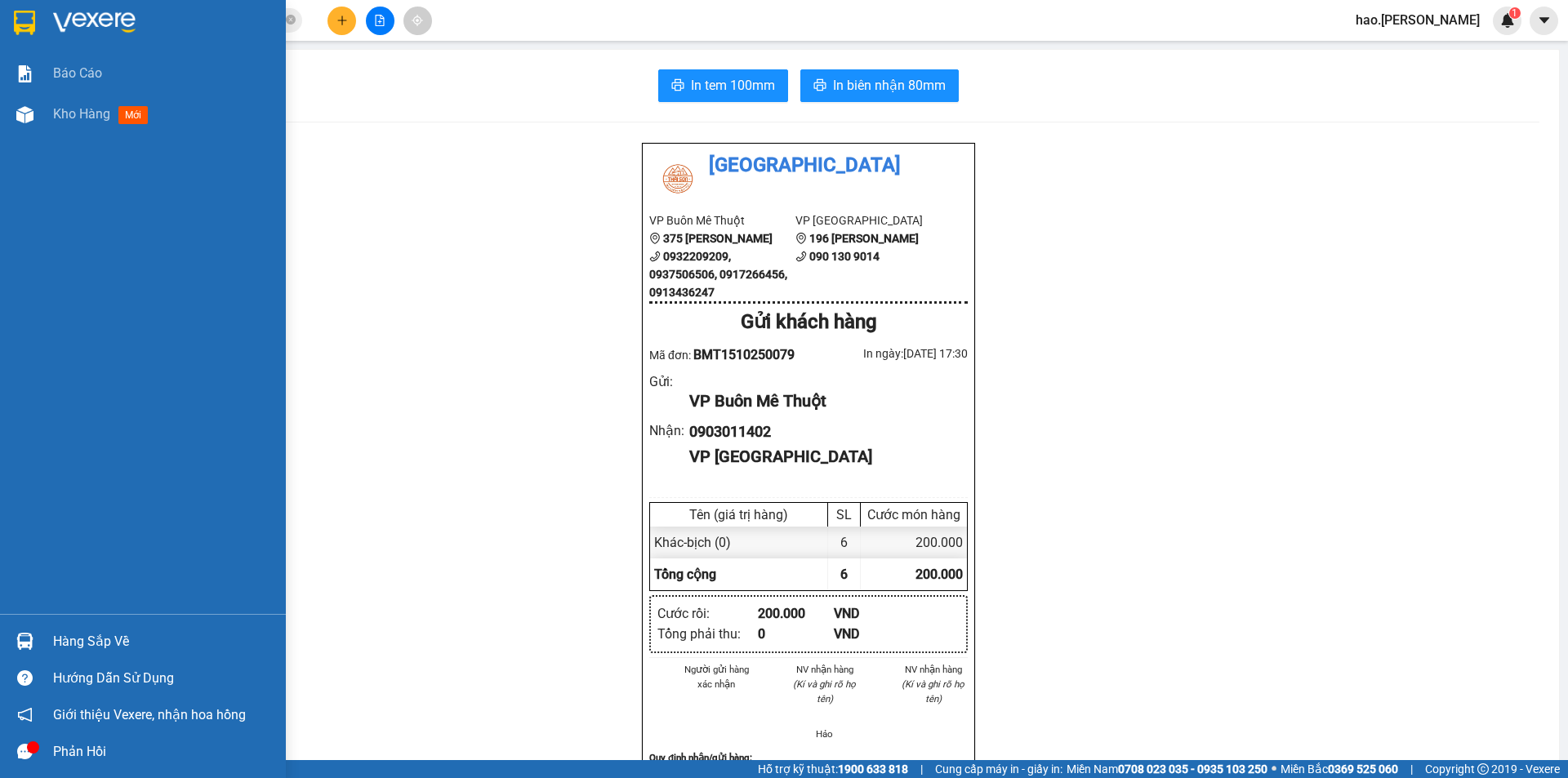
click at [31, 136] on div "Báo cáo Kho hàng mới" at bounding box center [143, 333] width 286 height 561
click at [37, 132] on div "Kho hàng mới" at bounding box center [143, 114] width 286 height 41
click at [89, 106] on span "Kho hàng" at bounding box center [82, 113] width 58 height 16
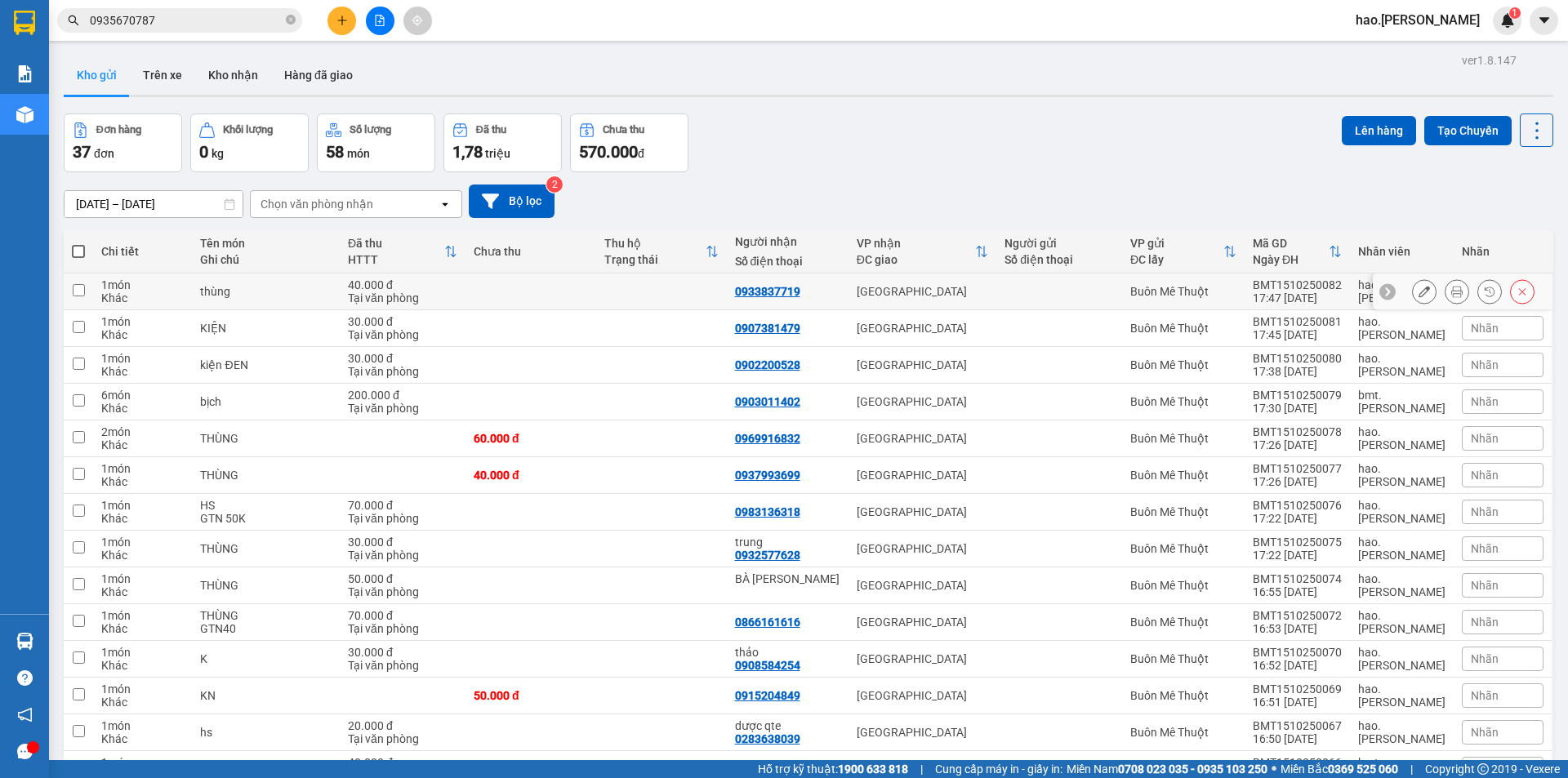
click at [1451, 292] on icon at bounding box center [1457, 292] width 11 height 11
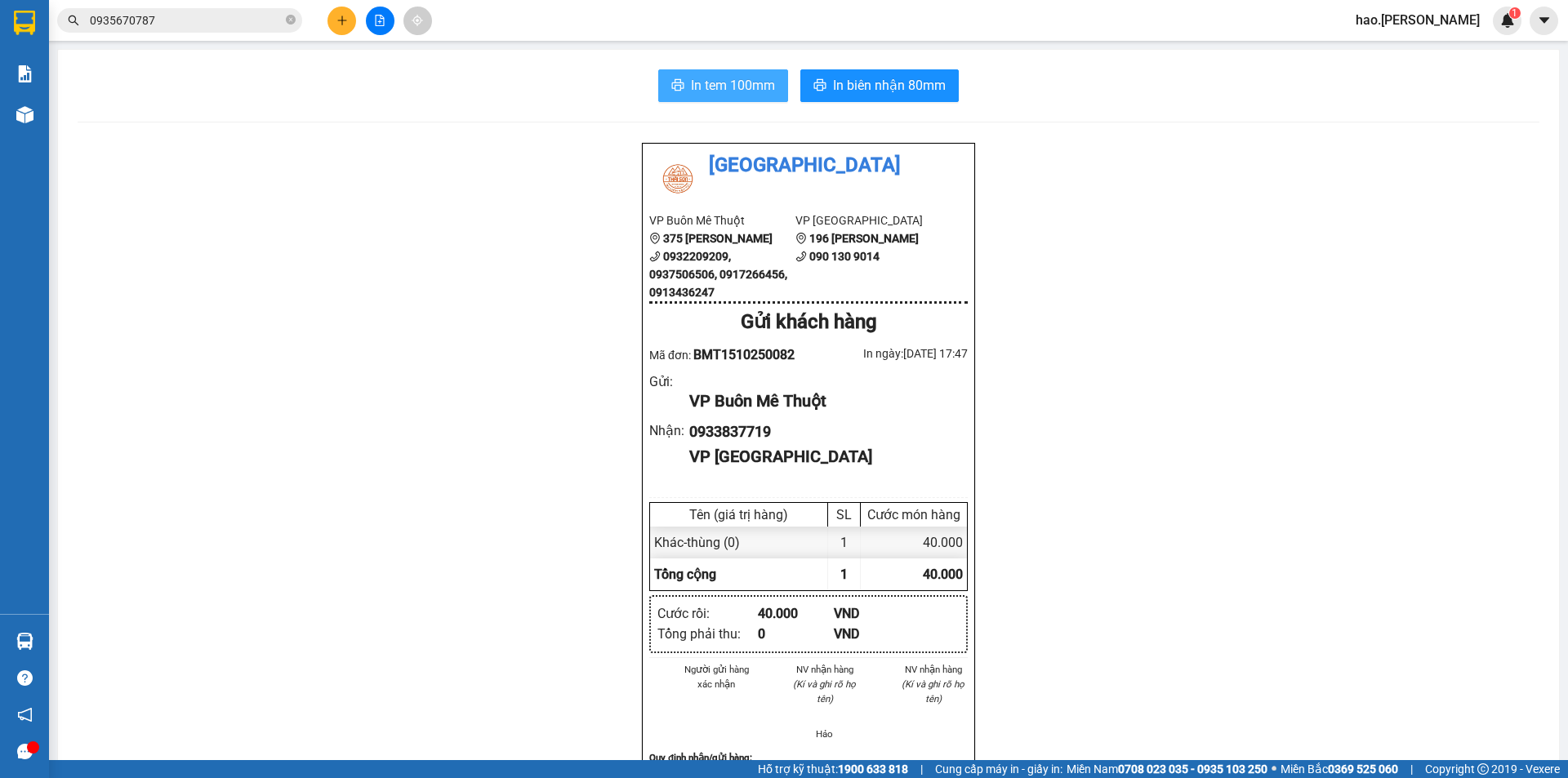
click at [705, 91] on span "In tem 100mm" at bounding box center [733, 85] width 85 height 20
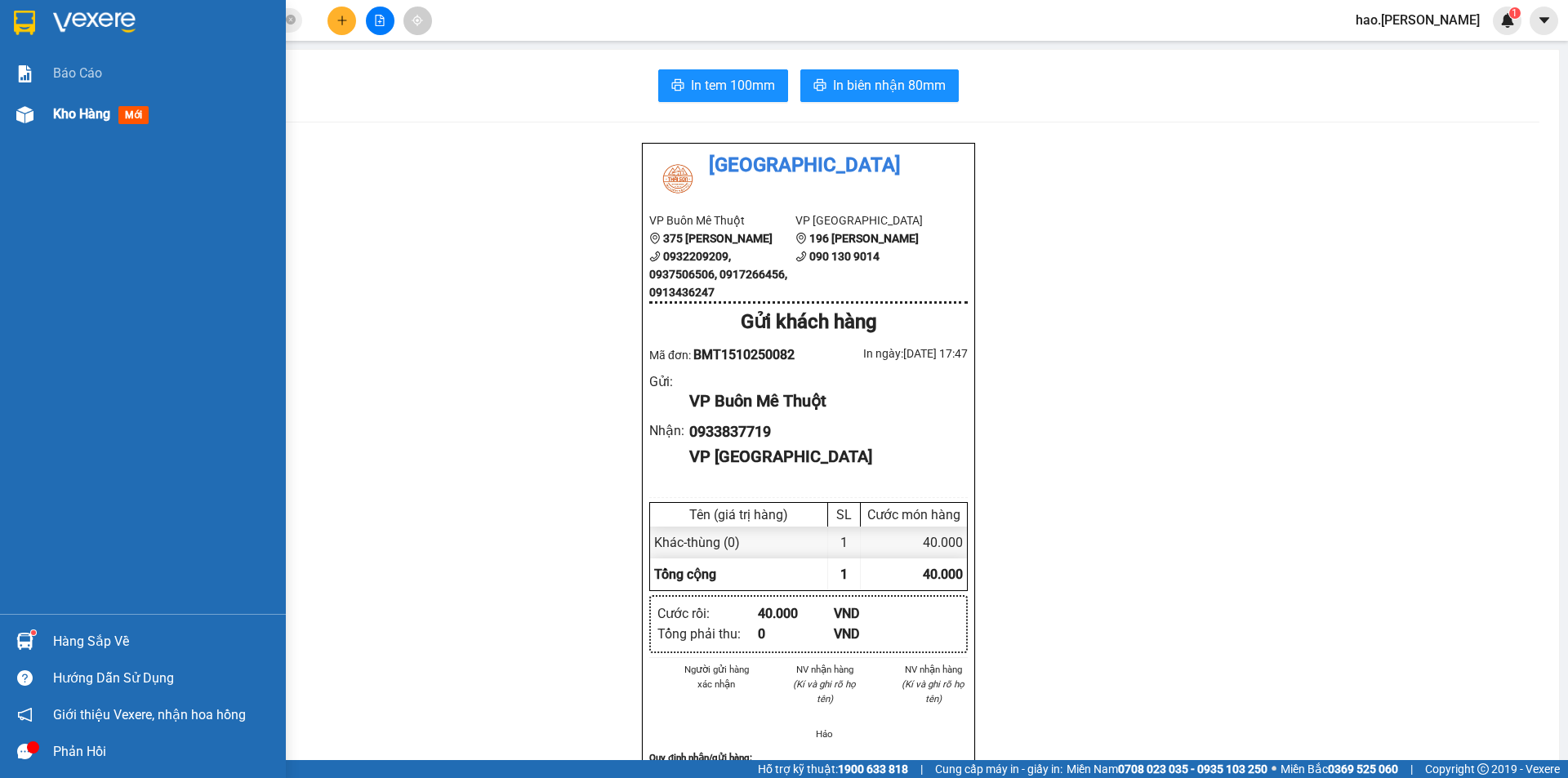
click at [32, 115] on img at bounding box center [25, 114] width 17 height 17
click at [37, 113] on div at bounding box center [24, 114] width 29 height 29
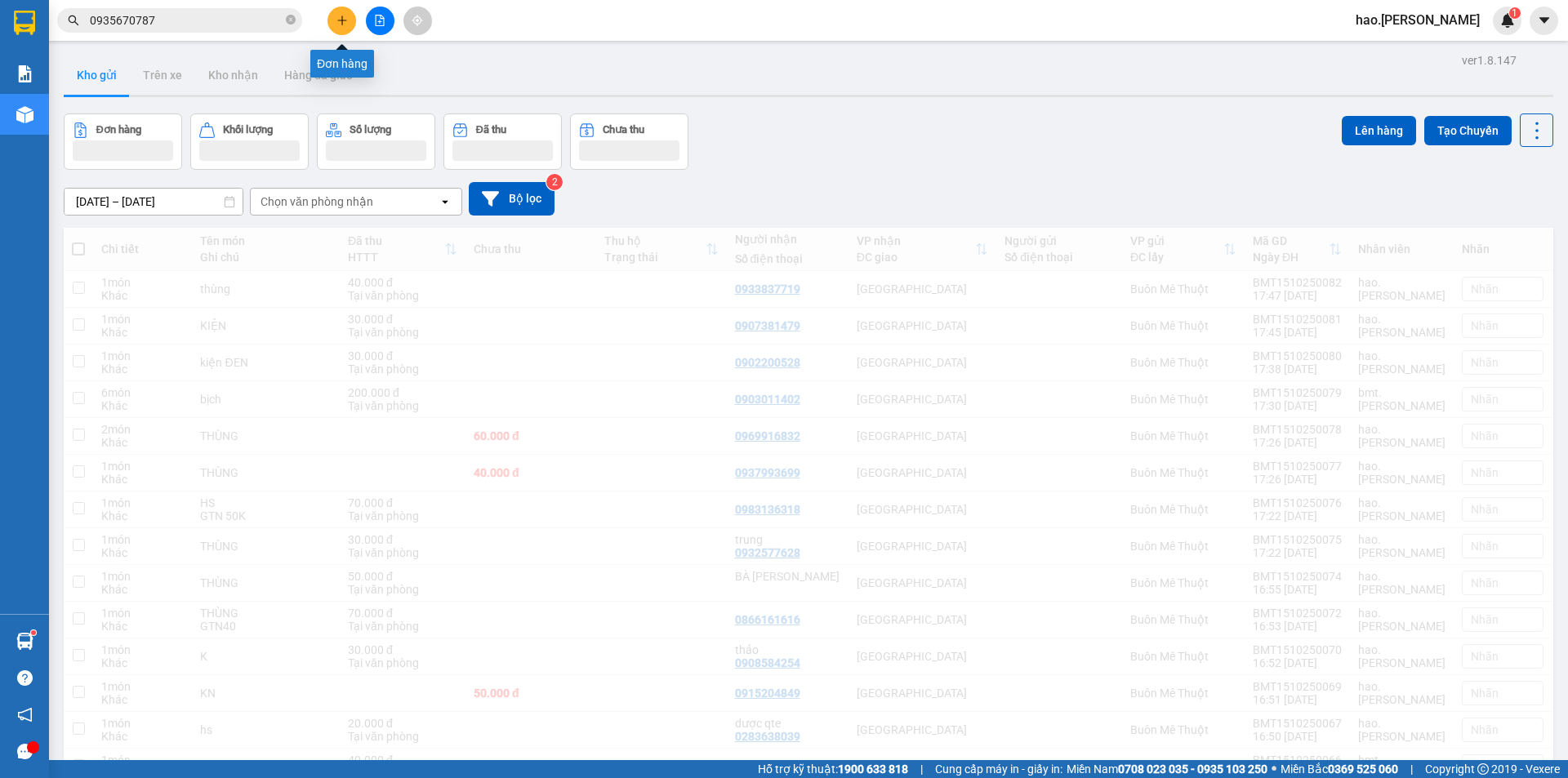
click at [340, 23] on icon "plus" at bounding box center [342, 20] width 11 height 11
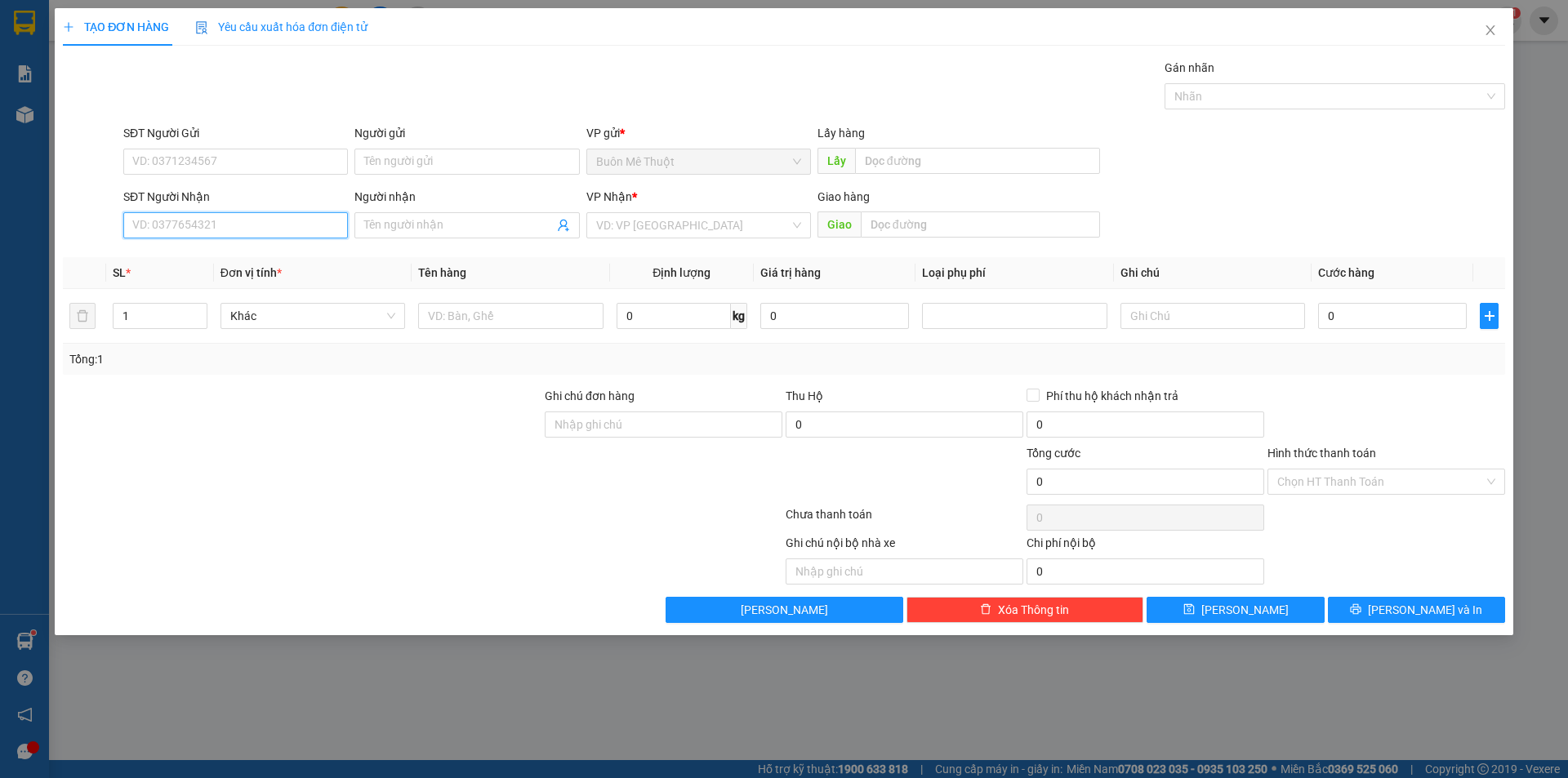
click at [223, 214] on input "SĐT Người Nhận" at bounding box center [236, 226] width 225 height 26
click at [220, 253] on div "0344444522 - huy" at bounding box center [235, 257] width 205 height 18
type input "0344444522"
type input "huy"
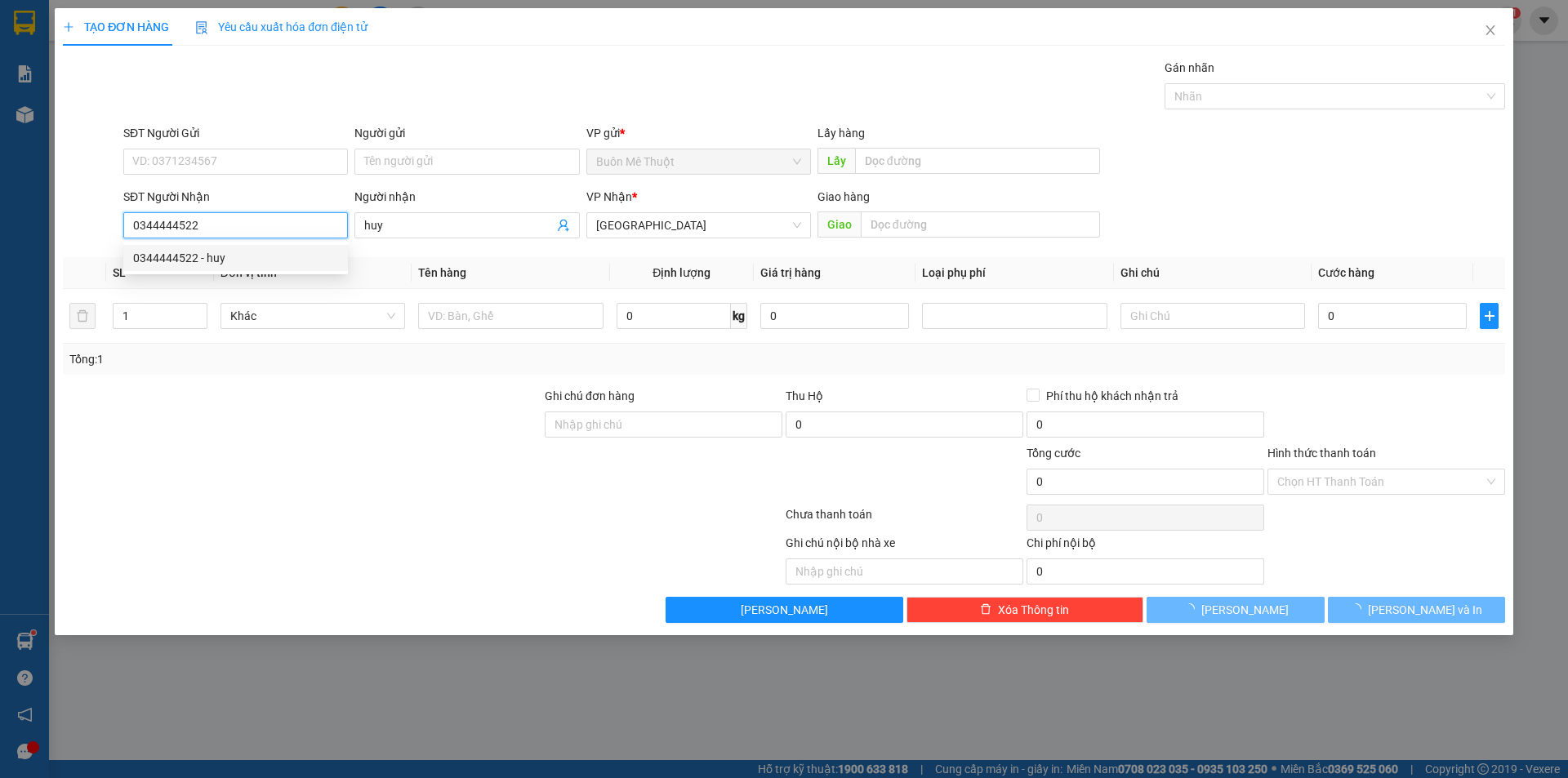
type input "100.000"
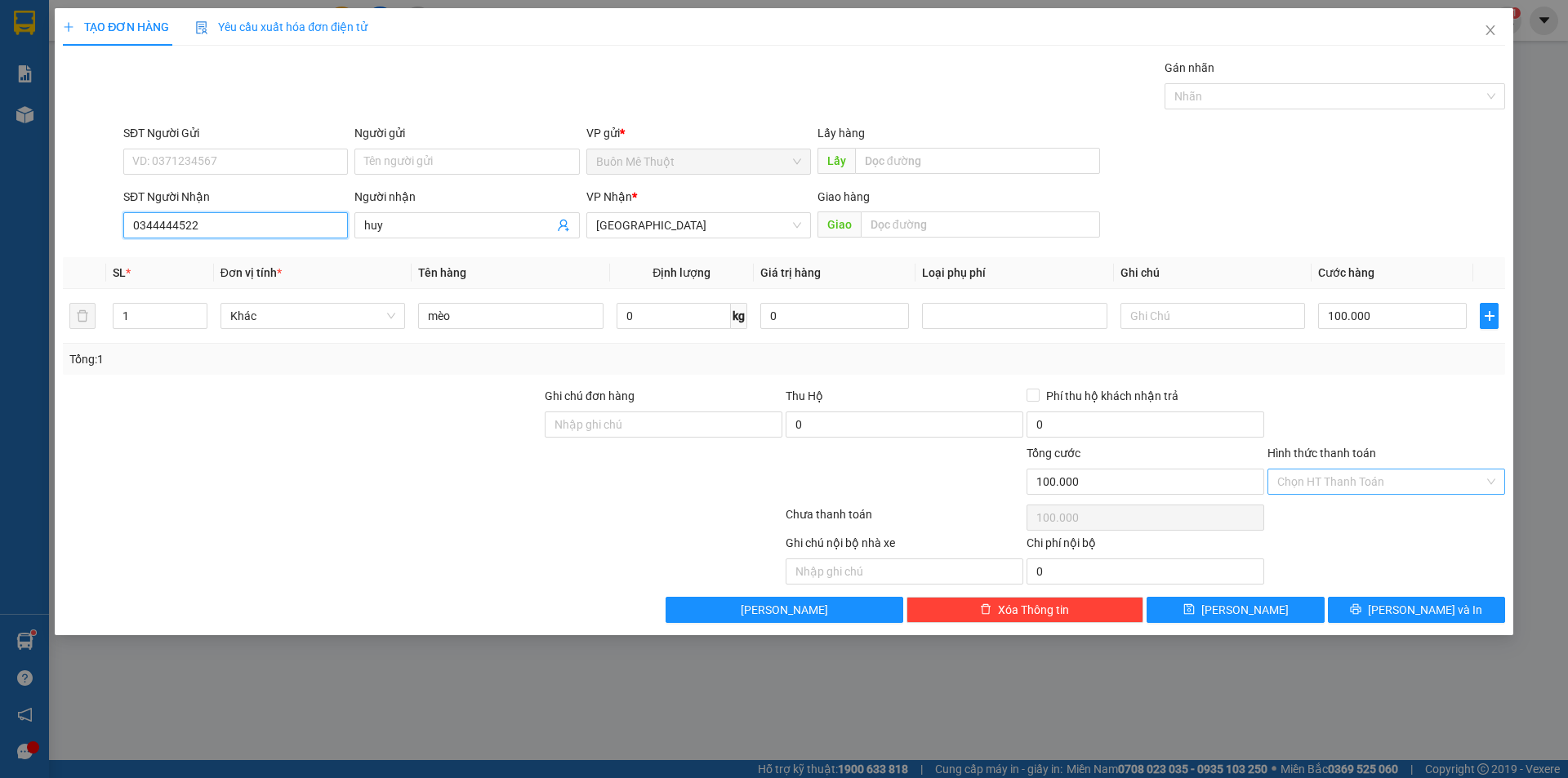
type input "0344444522"
click at [1418, 476] on input "Hình thức thanh toán" at bounding box center [1380, 482] width 206 height 24
click at [1369, 523] on div "Tại văn phòng" at bounding box center [1386, 513] width 218 height 18
type input "0"
click at [1386, 625] on div "TẠO ĐƠN HÀNG Yêu cầu xuất hóa đơn điện tử Transit Pickup Surcharge Ids Transit …" at bounding box center [784, 321] width 1458 height 627
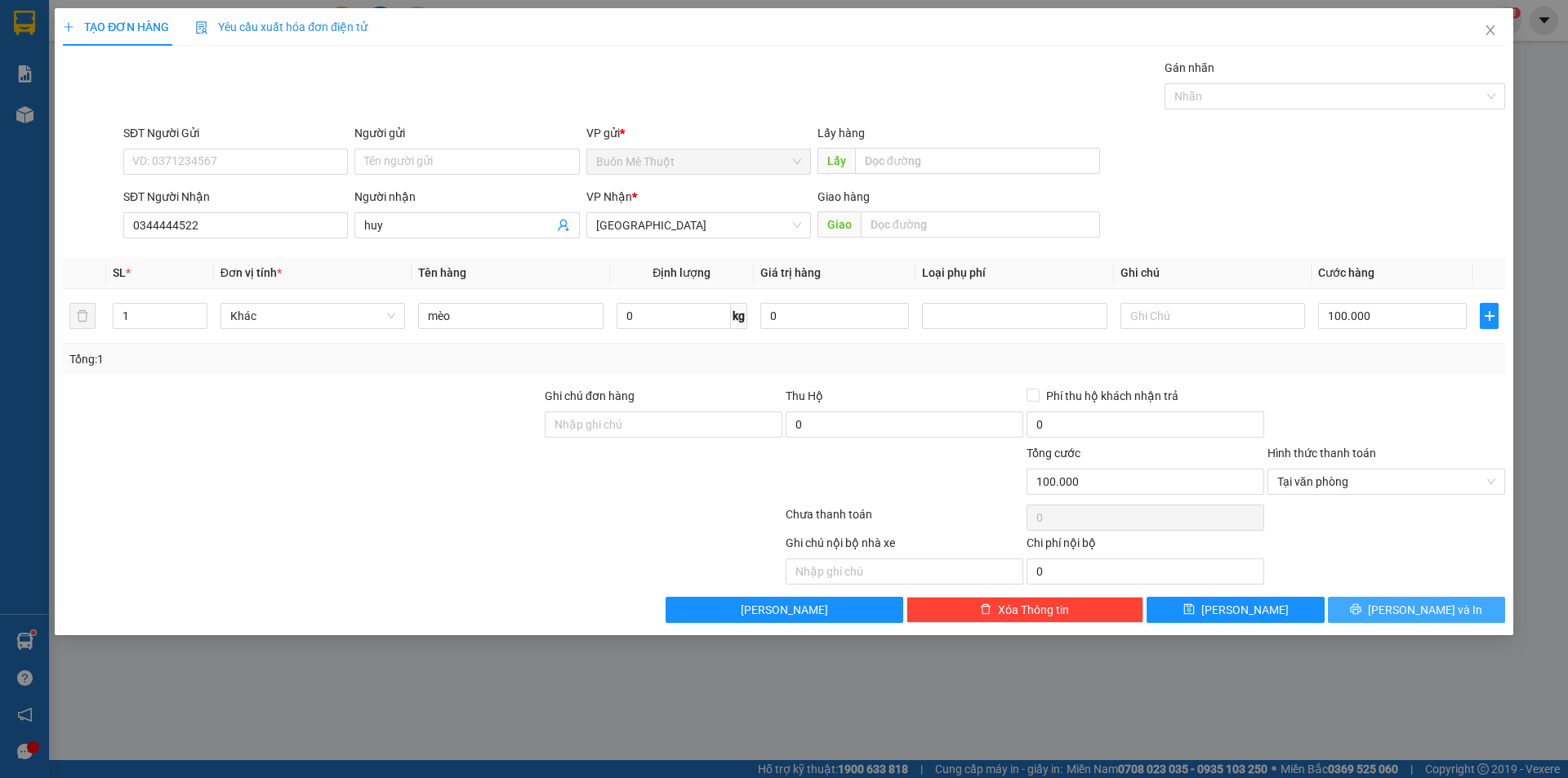
click at [1362, 614] on icon "printer" at bounding box center [1355, 609] width 10 height 10
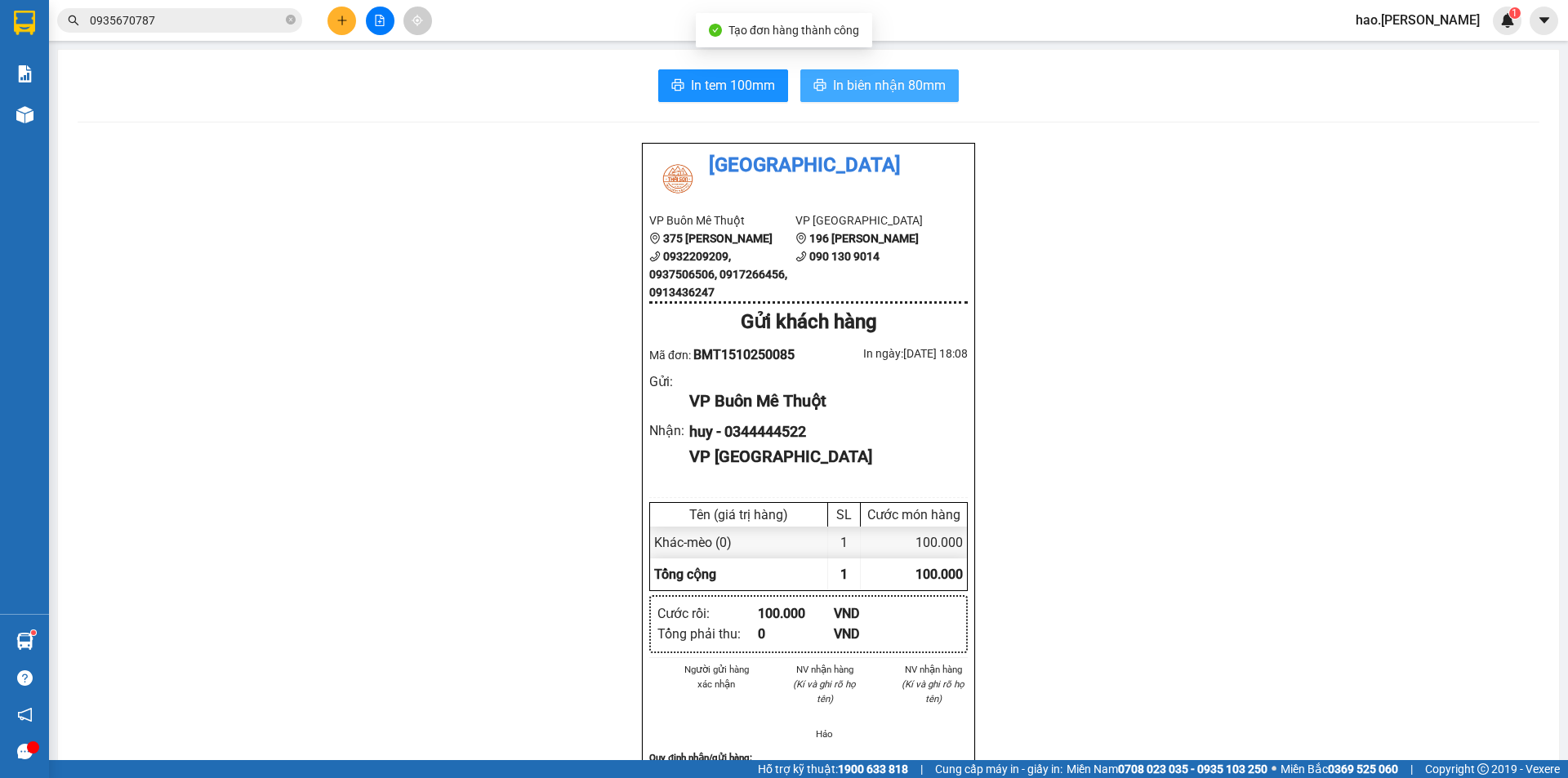
click at [877, 79] on span "In biên nhận 80mm" at bounding box center [889, 85] width 112 height 20
click at [50, 115] on main "In tem 100mm In biên nhận 80mm Thái Sơn VP Buôn Mê Thuột 375 Hoàng Diệu 0932209…" at bounding box center [784, 380] width 1568 height 760
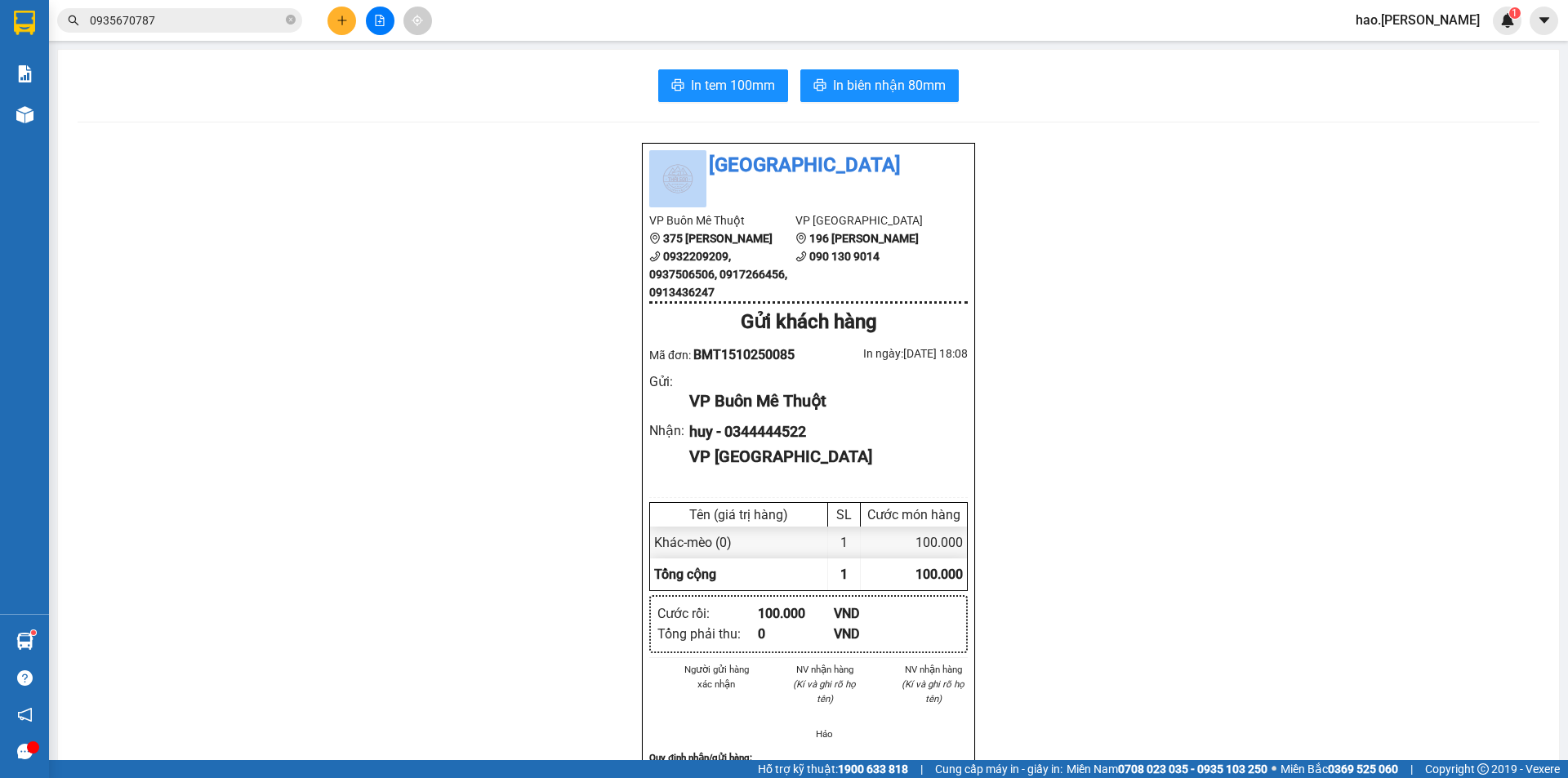
click at [42, 118] on section "Kết quả tìm kiếm ( 4 ) Bộ lọc Mã ĐH Trạng thái Món hàng Thu hộ Tổng cước Chưa c…" at bounding box center [784, 389] width 1568 height 778
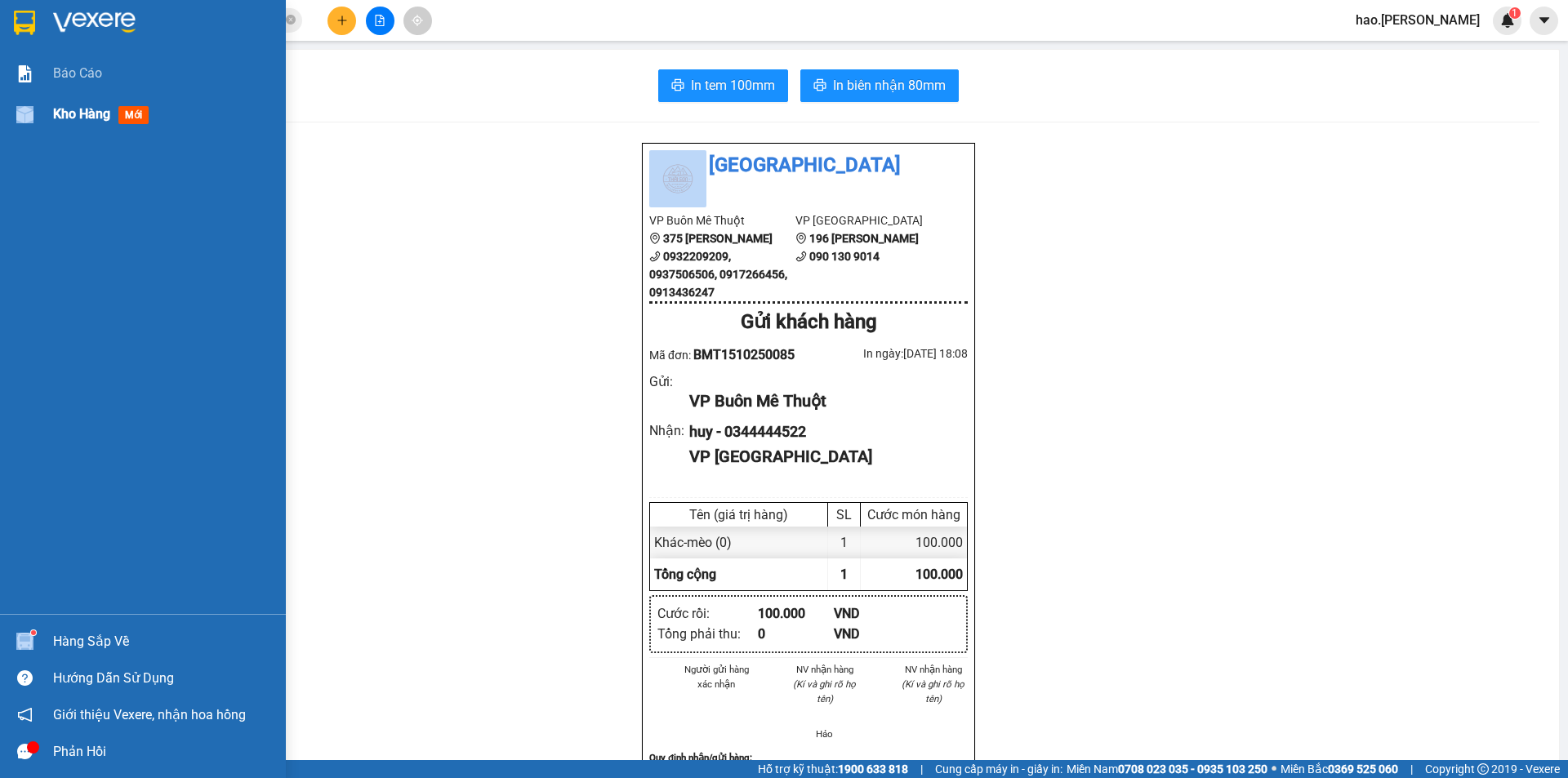
click at [39, 120] on div "Kho hàng mới" at bounding box center [143, 114] width 286 height 41
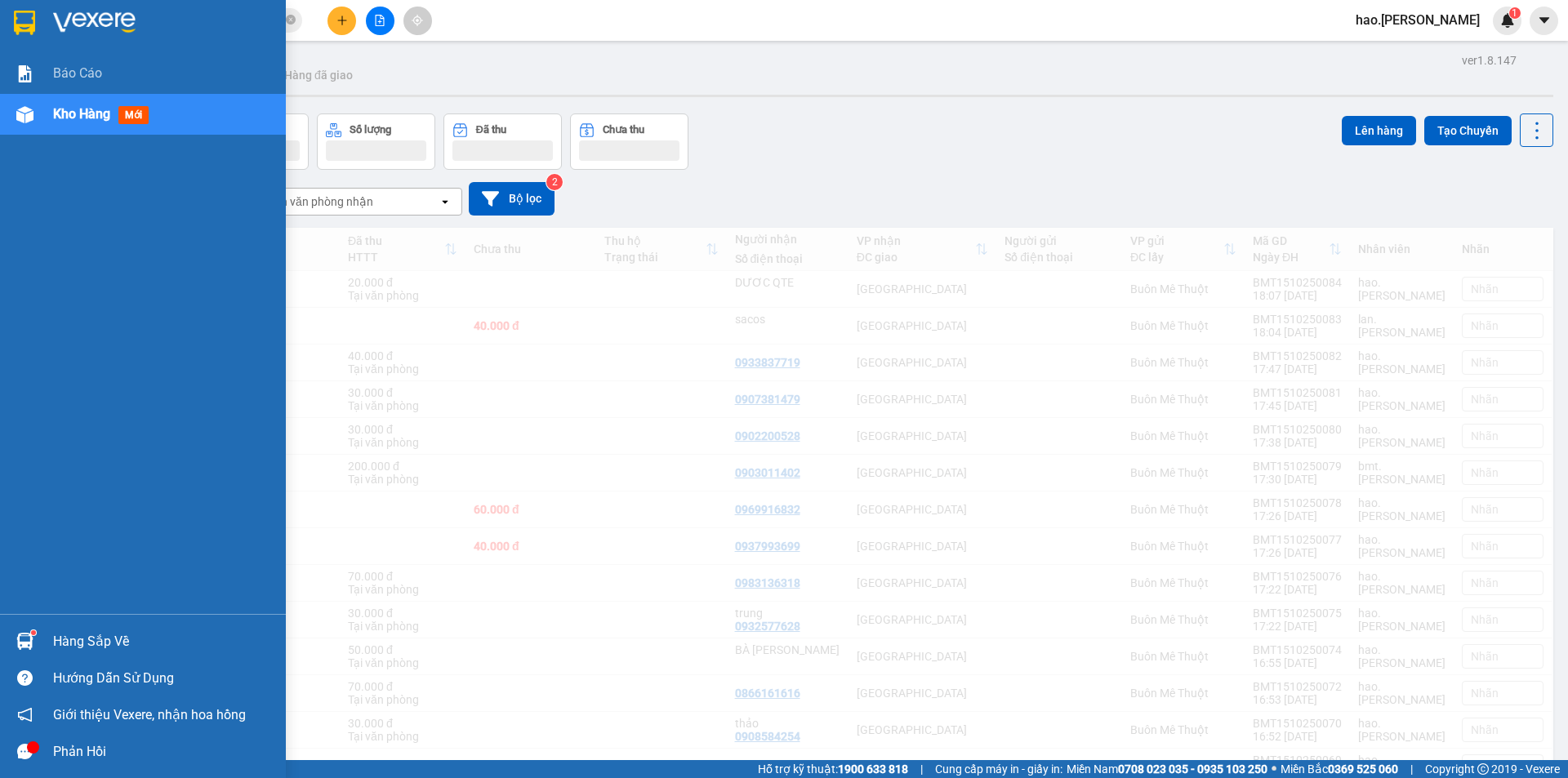
click at [67, 112] on span "Kho hàng" at bounding box center [82, 113] width 58 height 16
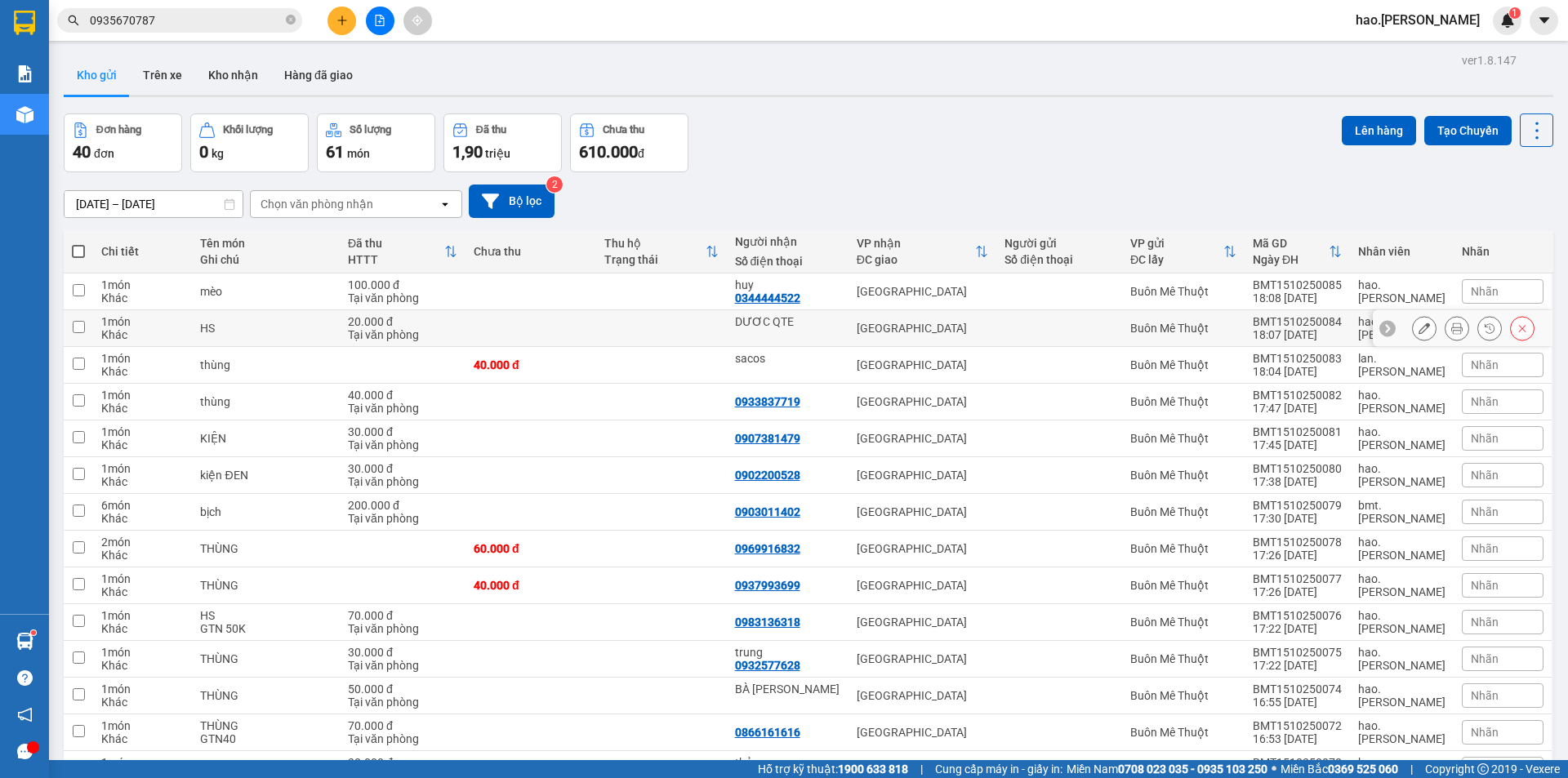
click at [1450, 330] on button at bounding box center [1457, 328] width 23 height 29
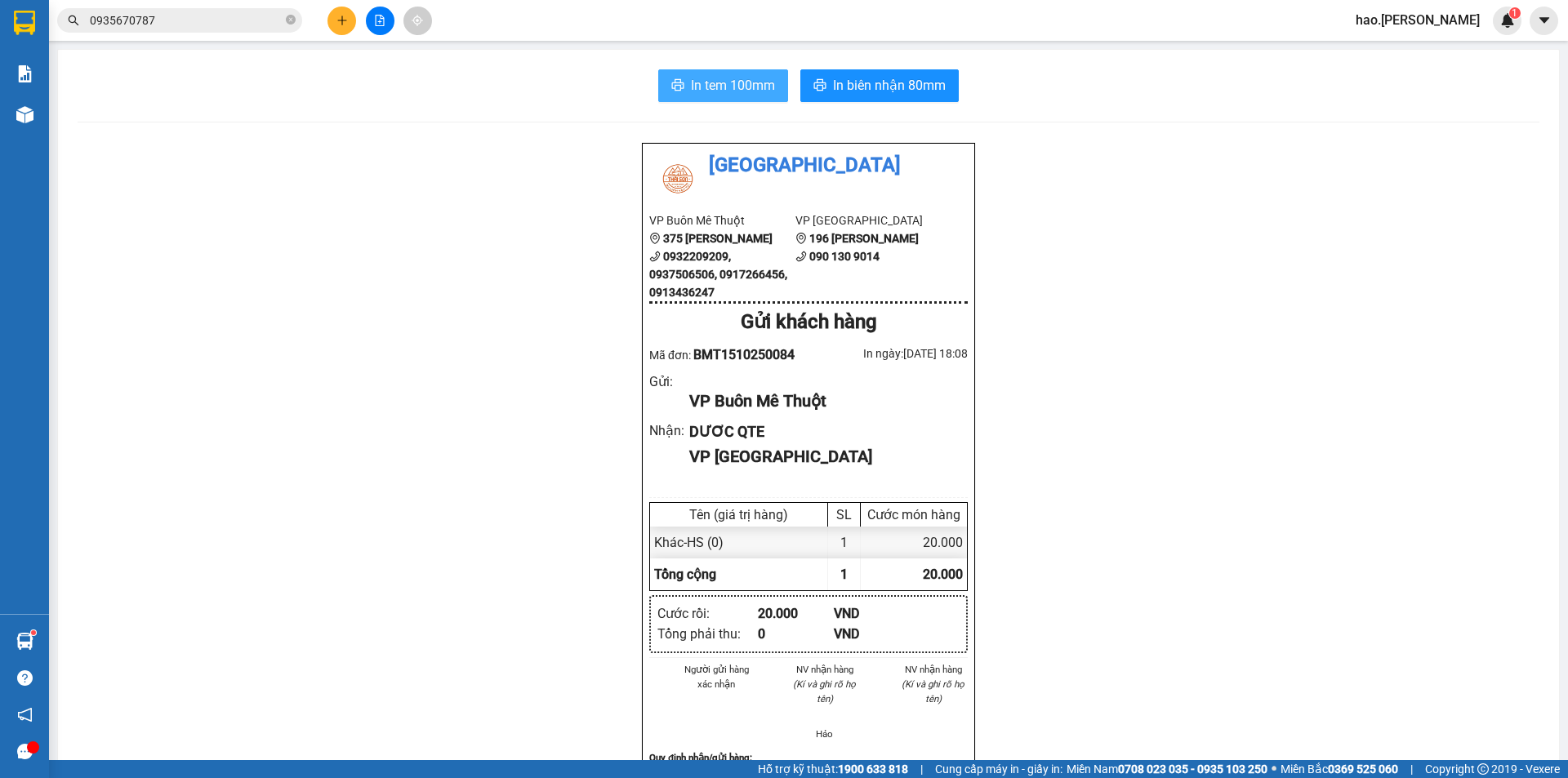
click at [698, 82] on span "In tem 100mm" at bounding box center [733, 85] width 85 height 20
click at [864, 96] on span "In biên nhận 80mm" at bounding box center [889, 85] width 112 height 20
